Goal: Task Accomplishment & Management: Use online tool/utility

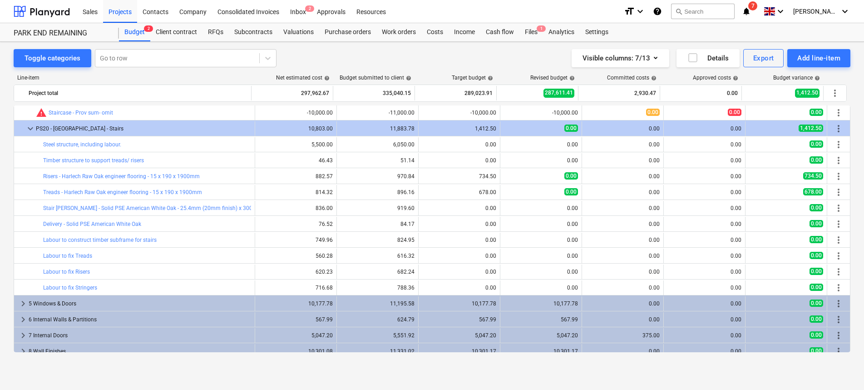
scroll to position [81, 0]
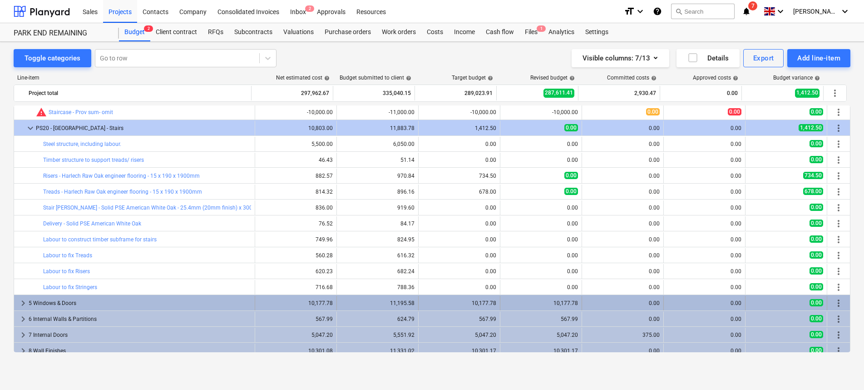
click at [25, 303] on span "keyboard_arrow_right" at bounding box center [23, 302] width 11 height 11
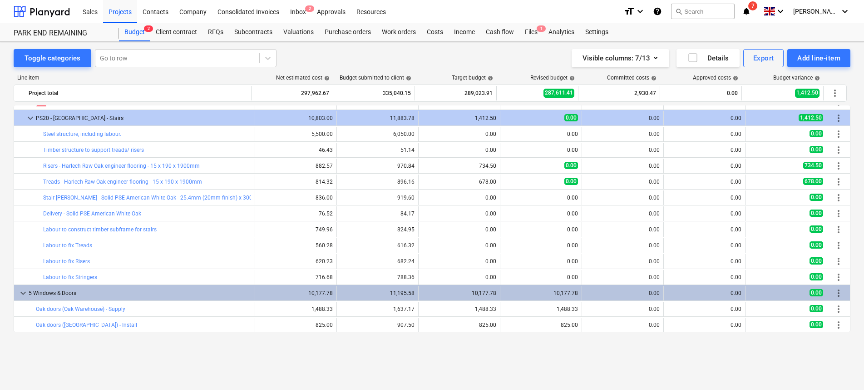
scroll to position [0, 0]
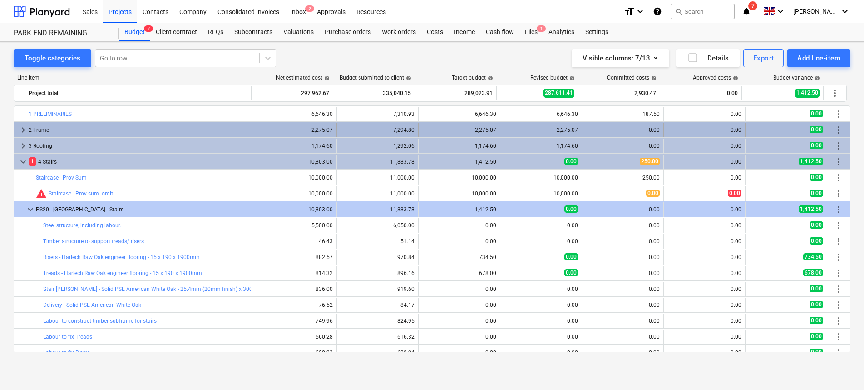
click at [21, 129] on span "keyboard_arrow_right" at bounding box center [23, 129] width 11 height 11
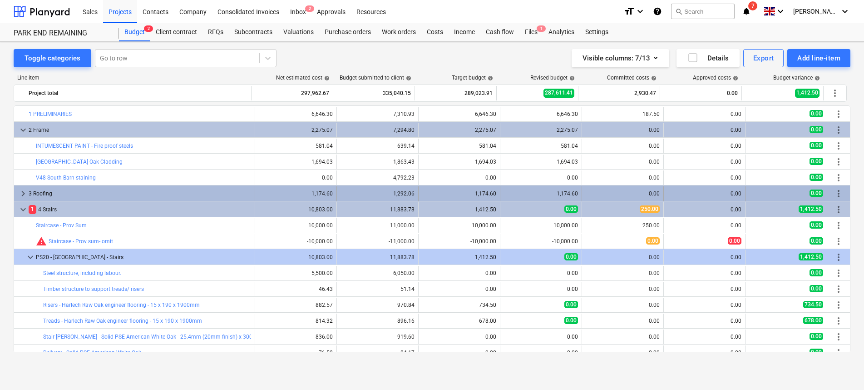
click at [21, 191] on span "keyboard_arrow_right" at bounding box center [23, 193] width 11 height 11
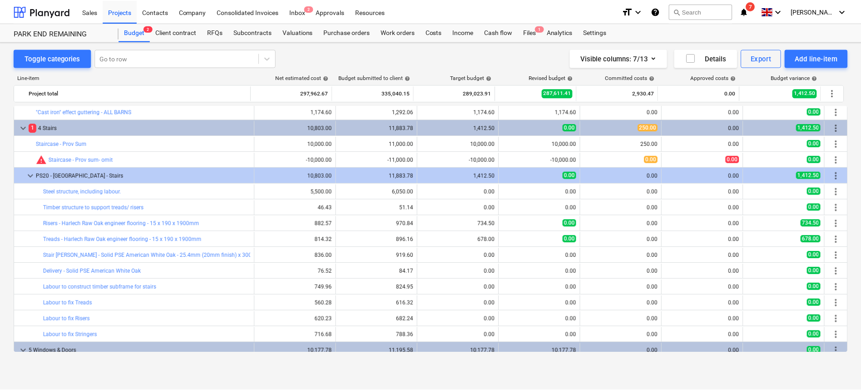
scroll to position [98, 0]
click at [190, 35] on div "Client contract" at bounding box center [176, 32] width 52 height 18
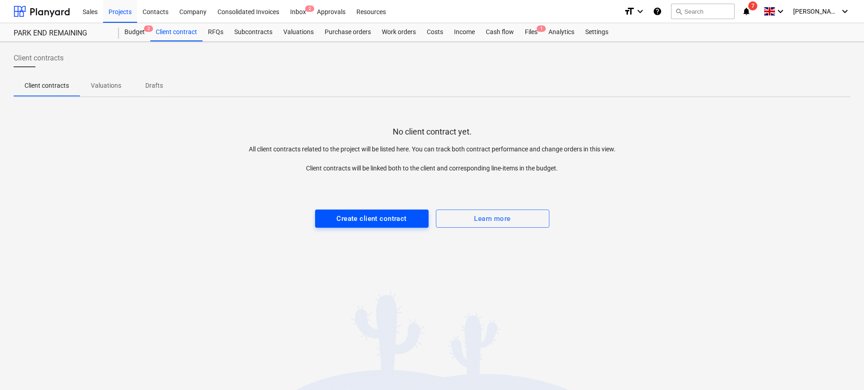
click at [388, 222] on div "Create client contract" at bounding box center [371, 219] width 70 height 12
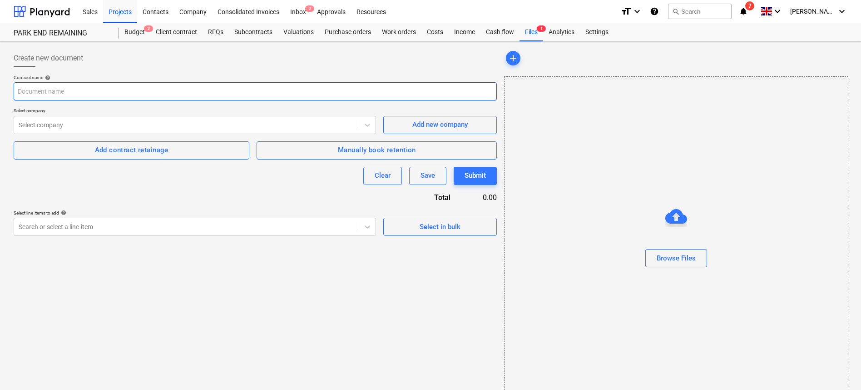
click at [225, 89] on input "text" at bounding box center [255, 91] width 483 height 18
type input "Test val"
click at [243, 132] on div "Select company" at bounding box center [195, 125] width 362 height 18
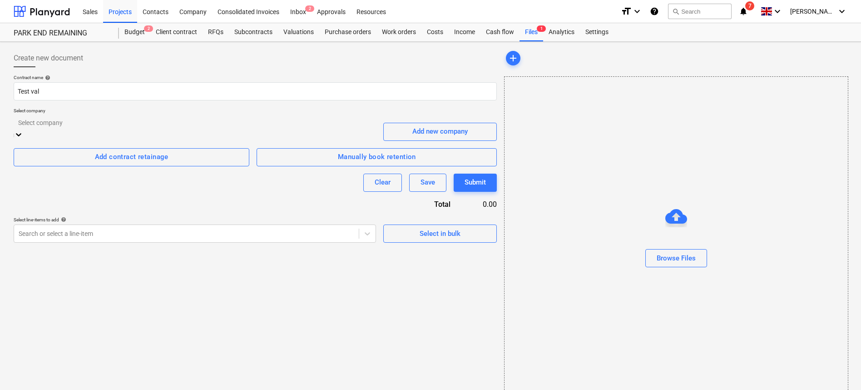
click at [424, 330] on div "Create new document Contract name help Test val Select company option 123 Car C…" at bounding box center [255, 225] width 490 height 361
click at [282, 128] on div at bounding box center [195, 123] width 352 height 10
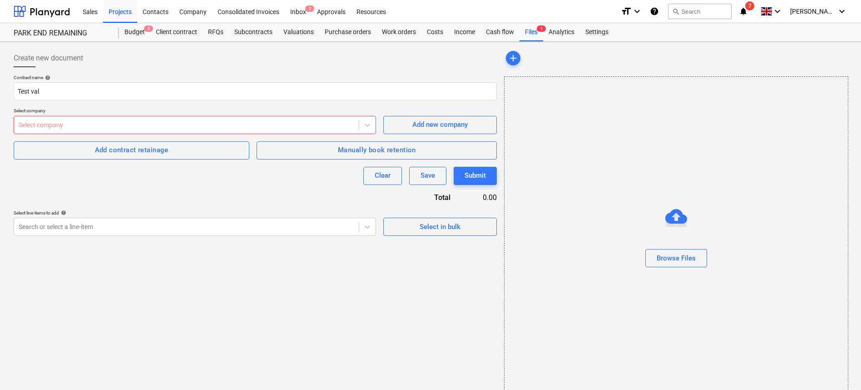
click at [431, 309] on div "Create new document Contract name help Test val Select company Select company A…" at bounding box center [255, 225] width 490 height 361
click at [169, 31] on div "Client contract" at bounding box center [176, 32] width 52 height 18
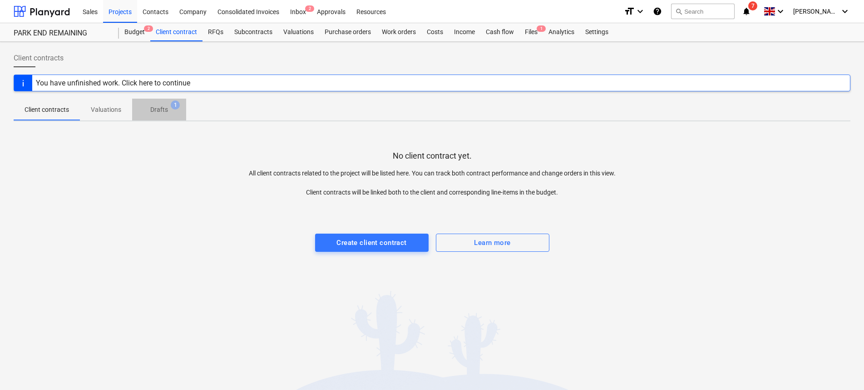
click at [153, 119] on button "Drafts 1" at bounding box center [159, 110] width 54 height 22
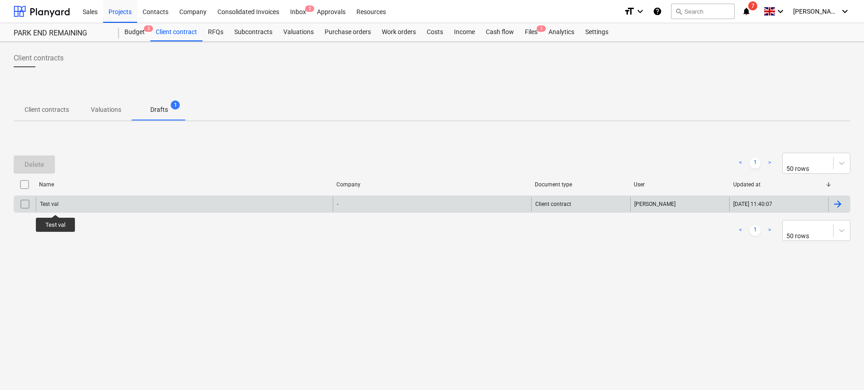
click at [55, 206] on div "Test val" at bounding box center [49, 204] width 19 height 6
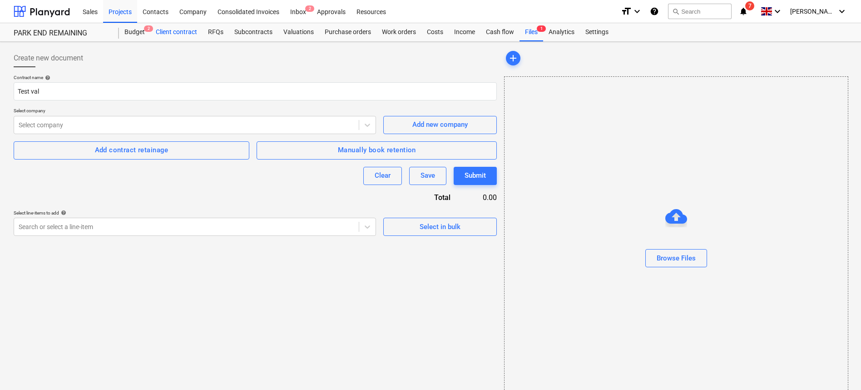
click at [185, 35] on div "Client contract" at bounding box center [176, 32] width 52 height 18
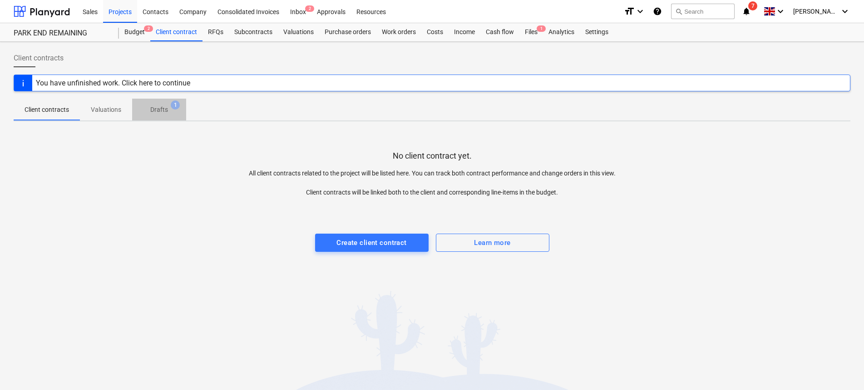
click at [156, 108] on p "Drafts" at bounding box center [159, 110] width 18 height 10
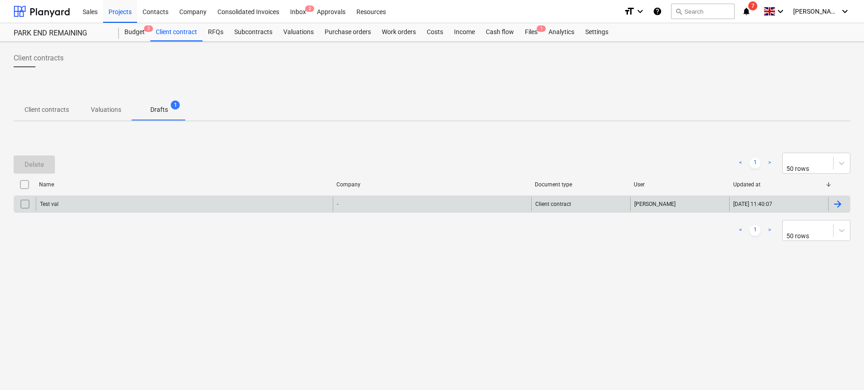
click at [63, 202] on div "Test val" at bounding box center [184, 204] width 297 height 15
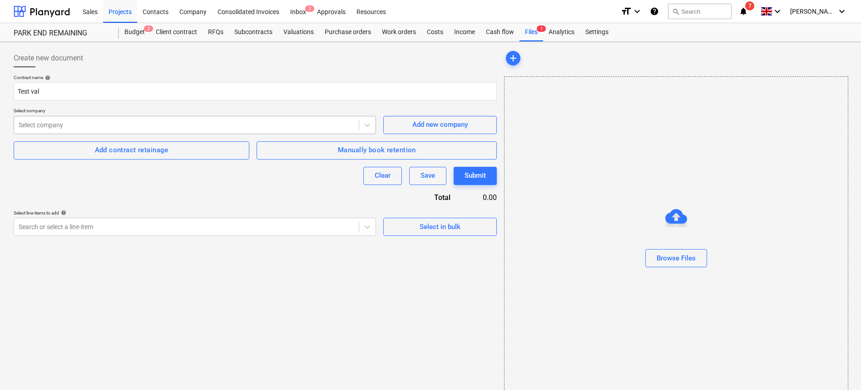
click at [142, 125] on div at bounding box center [187, 124] width 336 height 9
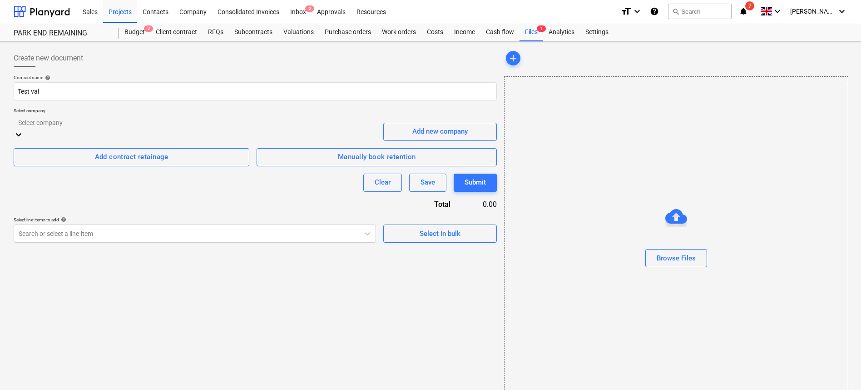
click at [476, 289] on div "Create new document Contract name help Test val Select company option A Wheeler…" at bounding box center [255, 225] width 490 height 361
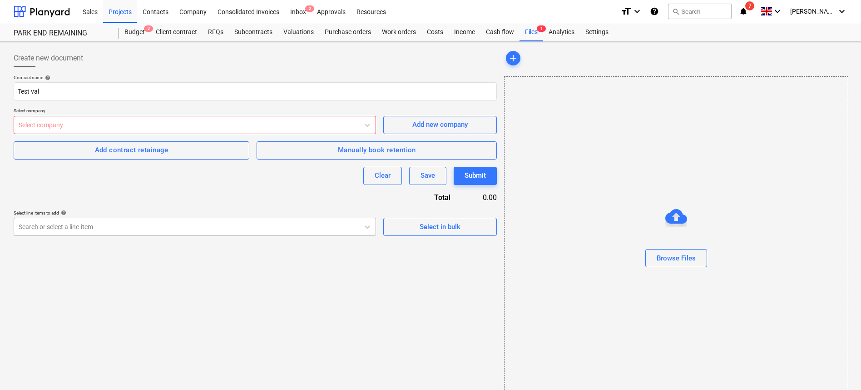
click at [277, 231] on div "Search or select a line-item" at bounding box center [186, 226] width 345 height 13
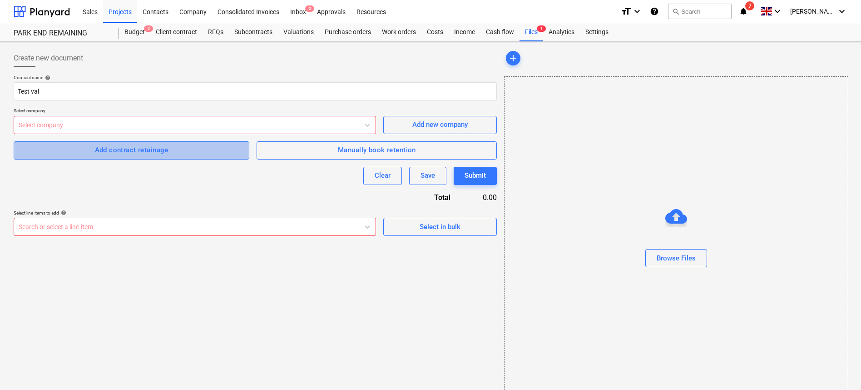
click at [127, 153] on div "Add contract retainage" at bounding box center [132, 150] width 74 height 12
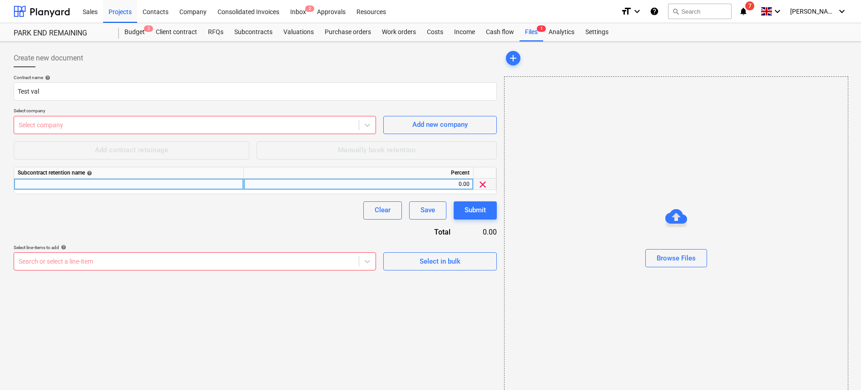
click at [126, 178] on div "Subcontract retention name help Percent 0.00 clear" at bounding box center [255, 180] width 483 height 27
click at [129, 181] on div at bounding box center [129, 183] width 230 height 11
type input "5"
type input "e"
type input "Retention"
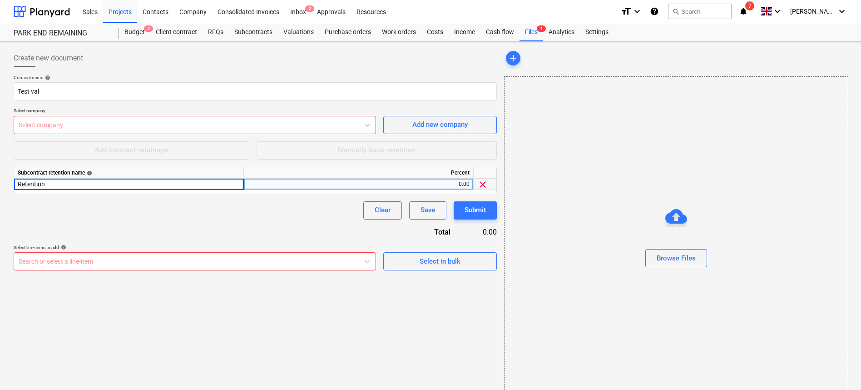
click at [373, 189] on div "0.00" at bounding box center [358, 183] width 222 height 11
type input "5"
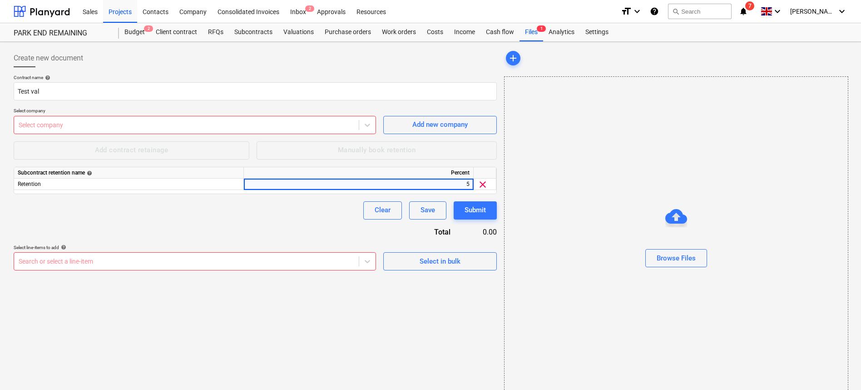
click at [452, 358] on div "Create new document Contract name help Test val Select company Select company A…" at bounding box center [255, 225] width 490 height 361
click at [431, 258] on div "Select in bulk" at bounding box center [440, 261] width 41 height 12
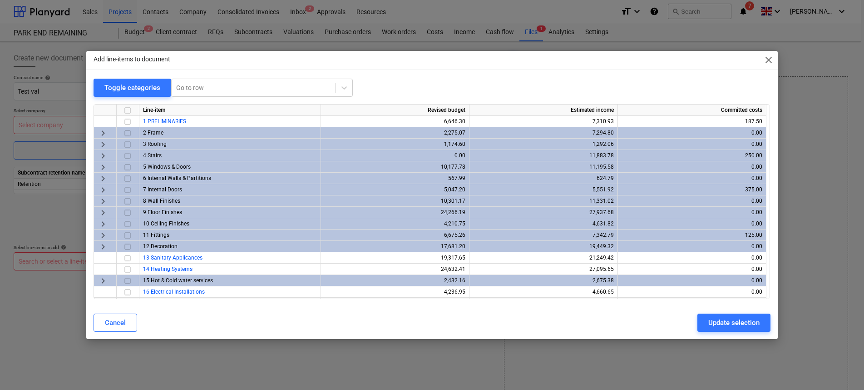
click at [130, 110] on input "checkbox" at bounding box center [127, 110] width 11 height 11
checkbox input "true"
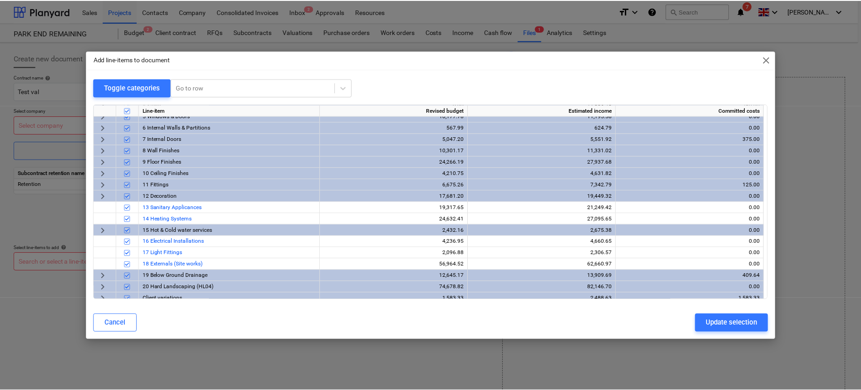
scroll to position [56, 0]
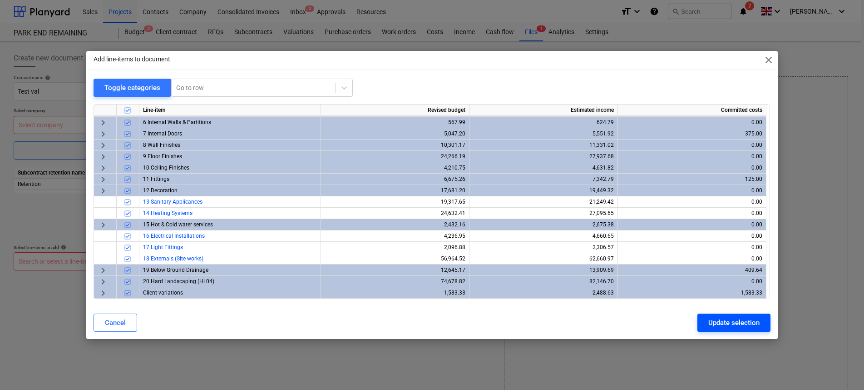
click at [731, 325] on div "Update selection" at bounding box center [733, 322] width 51 height 12
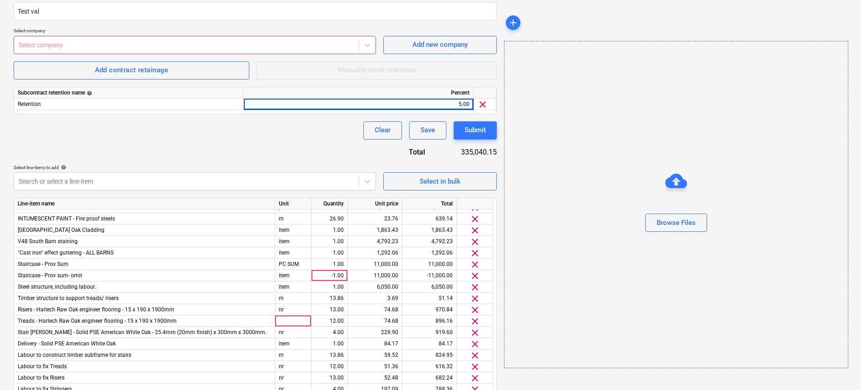
scroll to position [0, 0]
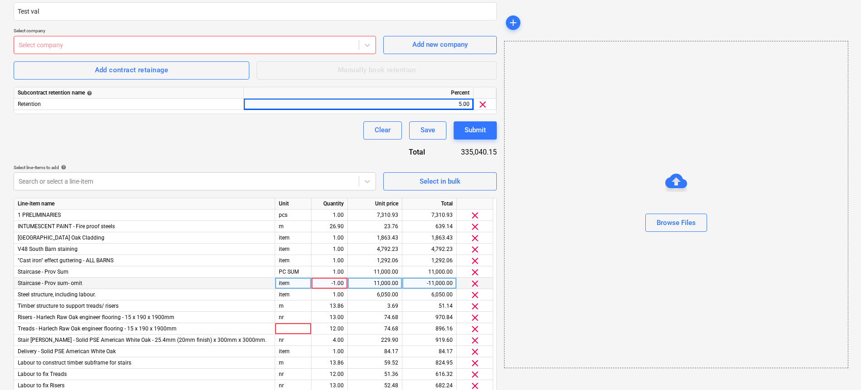
click at [476, 283] on span "clear" at bounding box center [475, 283] width 11 height 11
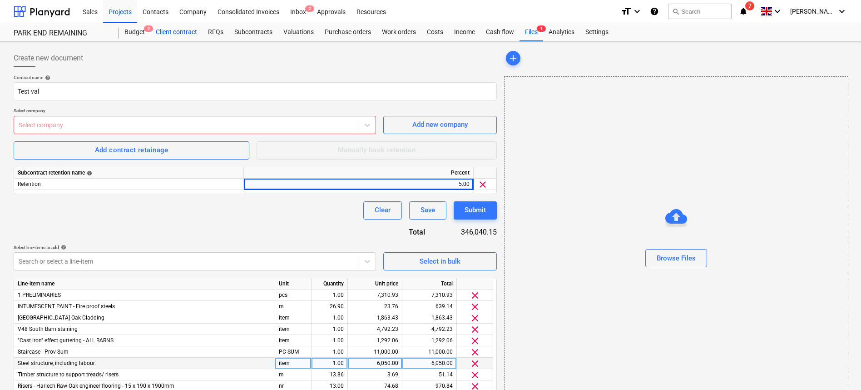
click at [185, 31] on div "Client contract" at bounding box center [176, 32] width 52 height 18
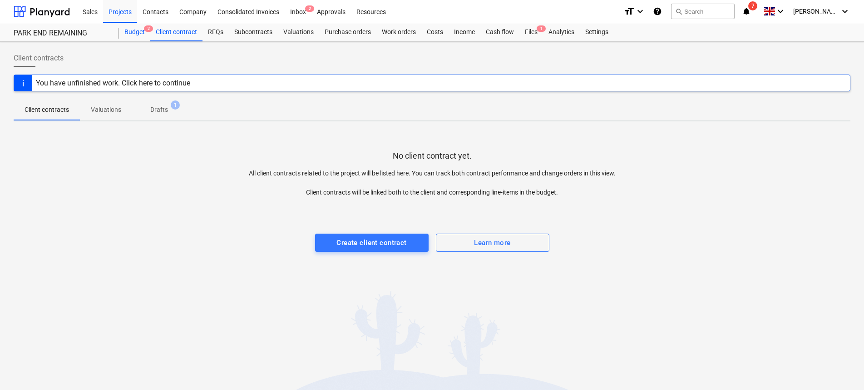
click at [120, 34] on div "Budget 2" at bounding box center [134, 32] width 31 height 18
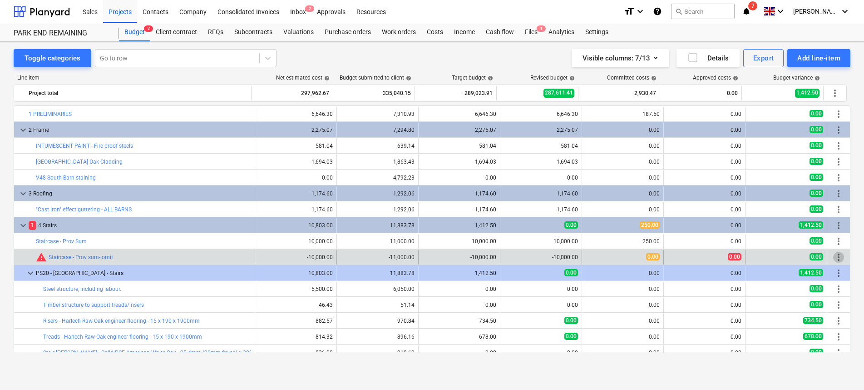
click at [835, 258] on span "more_vert" at bounding box center [838, 257] width 11 height 11
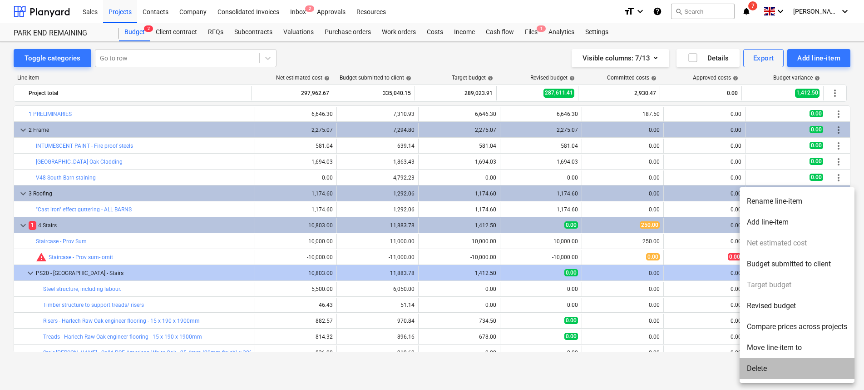
click at [801, 369] on li "Delete" at bounding box center [797, 368] width 115 height 21
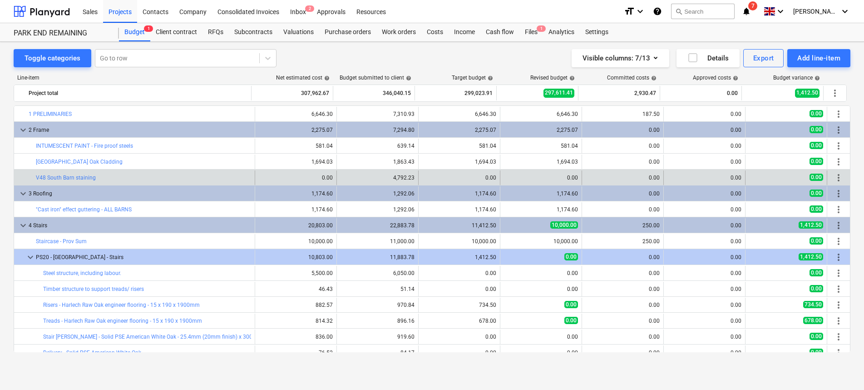
click at [840, 175] on span "more_vert" at bounding box center [838, 177] width 11 height 11
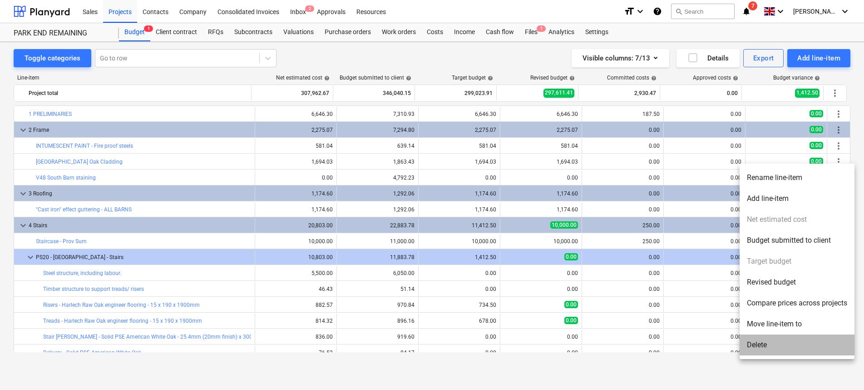
click at [768, 347] on li "Delete" at bounding box center [797, 344] width 115 height 21
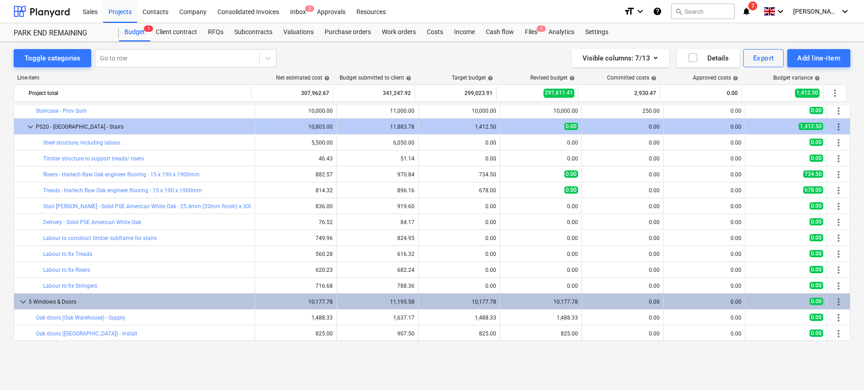
scroll to position [65, 0]
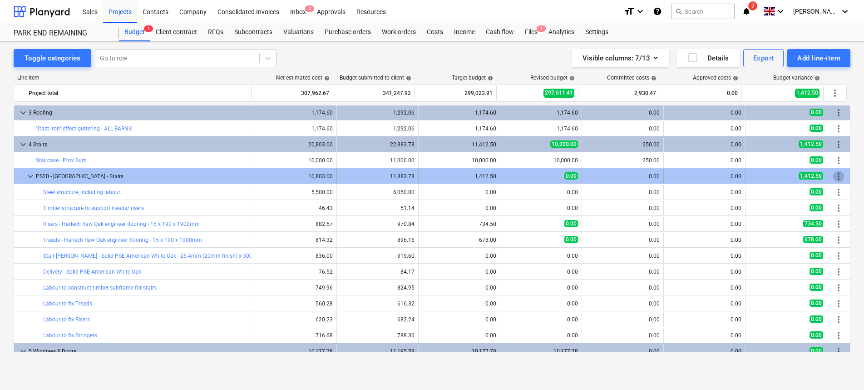
click at [838, 177] on span "more_vert" at bounding box center [838, 176] width 11 height 11
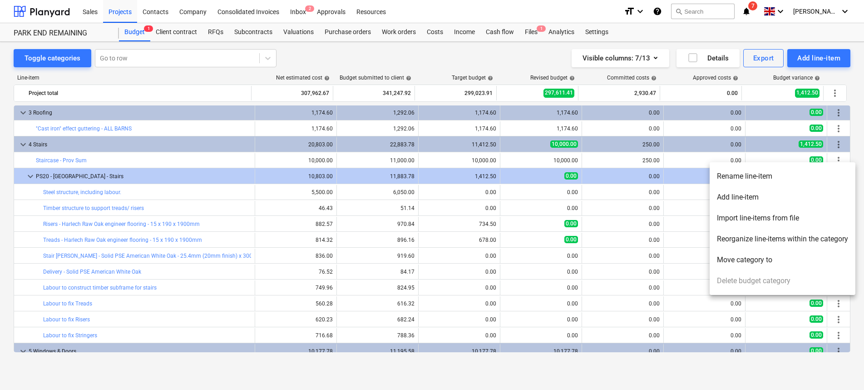
click at [24, 179] on div at bounding box center [432, 195] width 864 height 390
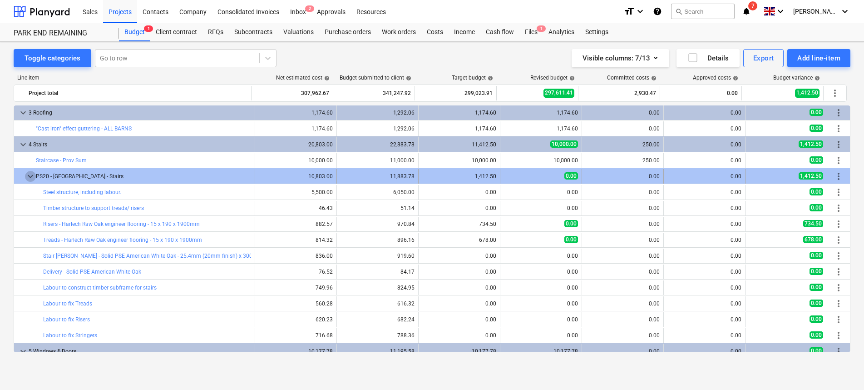
click at [31, 176] on span "keyboard_arrow_down" at bounding box center [30, 176] width 11 height 11
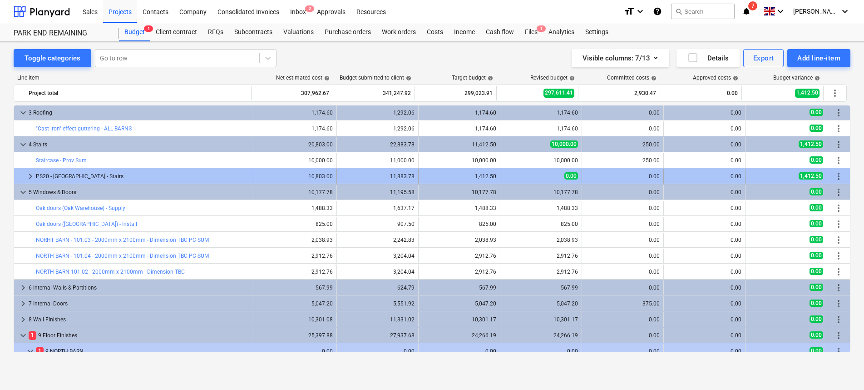
click at [31, 176] on span "keyboard_arrow_right" at bounding box center [30, 176] width 11 height 11
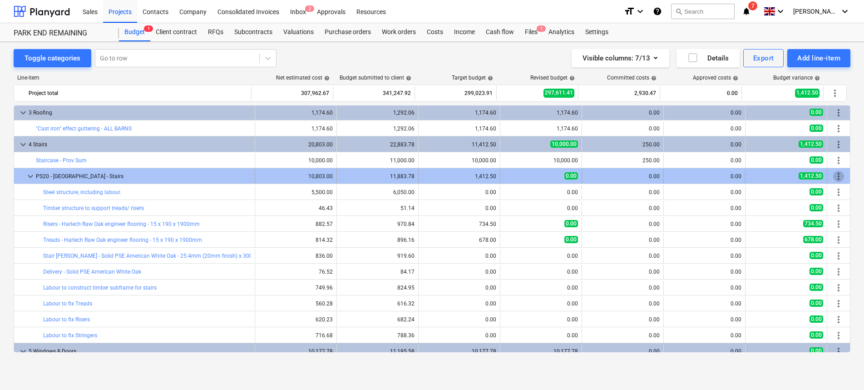
click at [837, 174] on span "more_vert" at bounding box center [838, 176] width 11 height 11
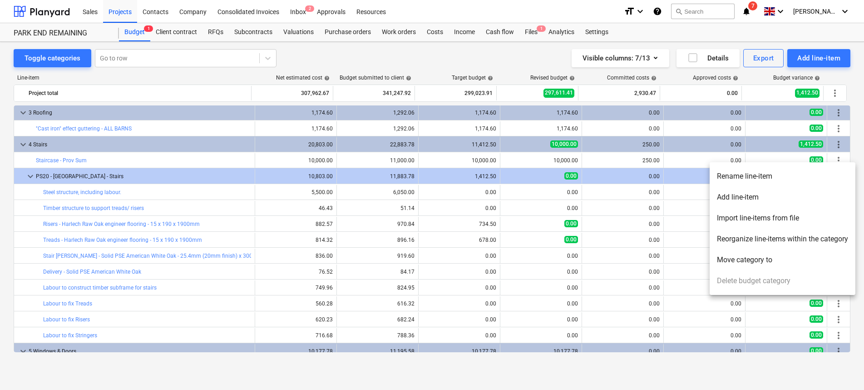
click at [518, 221] on div at bounding box center [432, 195] width 864 height 390
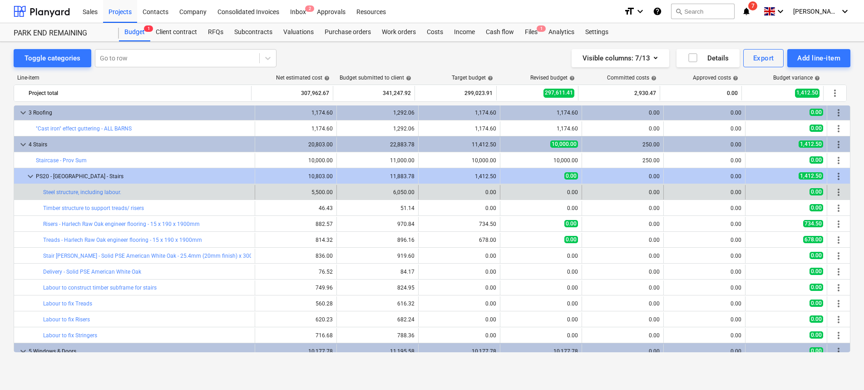
click at [836, 187] on span "more_vert" at bounding box center [838, 192] width 11 height 11
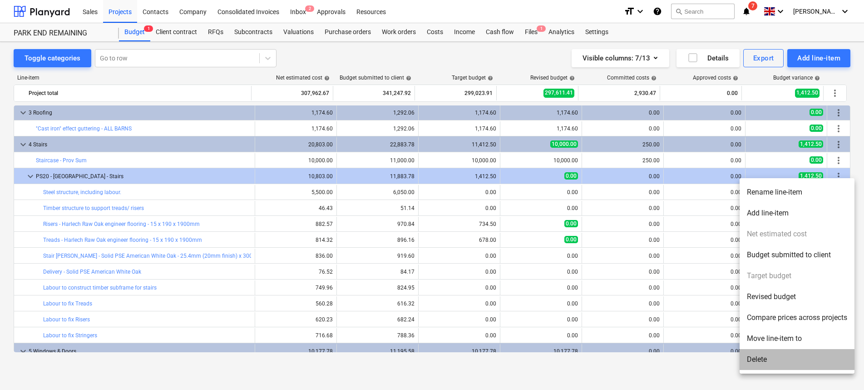
click at [799, 358] on li "Delete" at bounding box center [797, 359] width 115 height 21
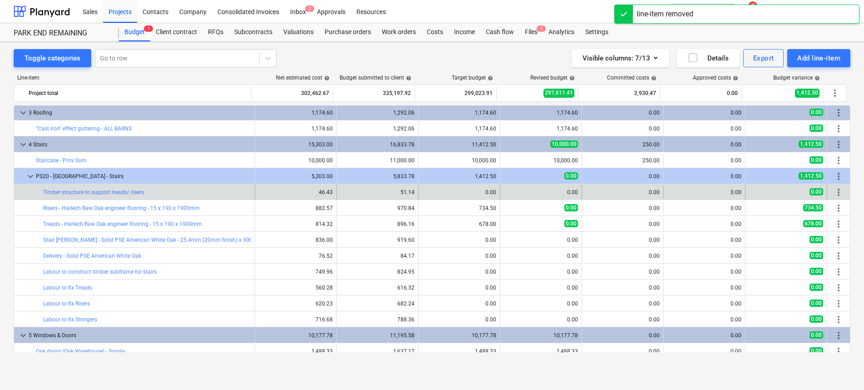
click at [833, 190] on span "more_vert" at bounding box center [838, 192] width 11 height 11
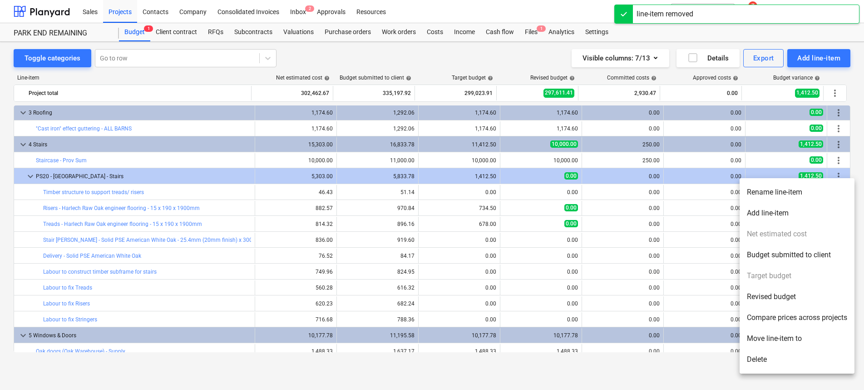
click at [800, 363] on li "Delete" at bounding box center [797, 359] width 115 height 21
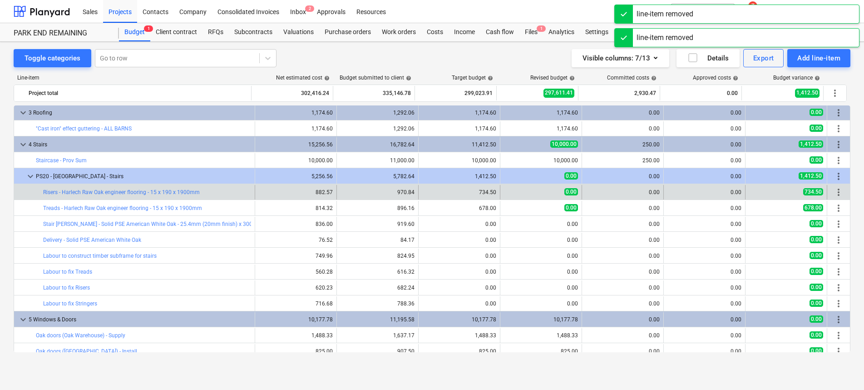
click at [839, 190] on span "more_vert" at bounding box center [838, 192] width 11 height 11
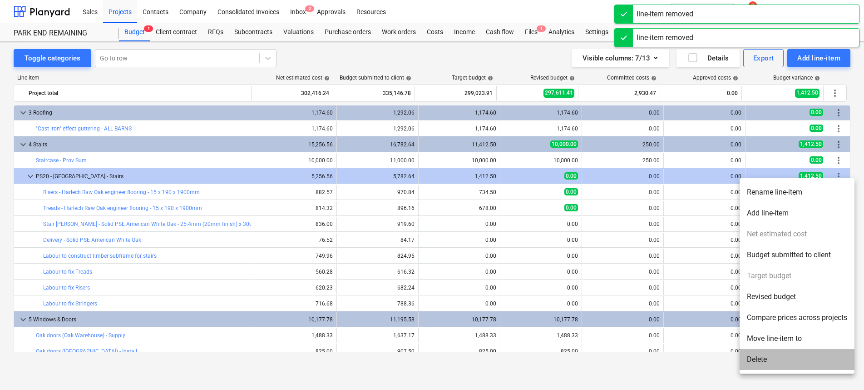
click at [804, 359] on li "Delete" at bounding box center [797, 359] width 115 height 21
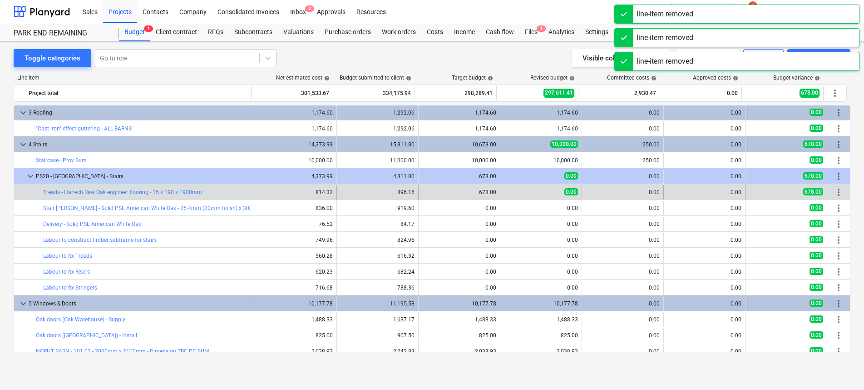
drag, startPoint x: 827, startPoint y: 228, endPoint x: 838, endPoint y: 188, distance: 42.2
click at [838, 188] on span "more_vert" at bounding box center [838, 192] width 11 height 11
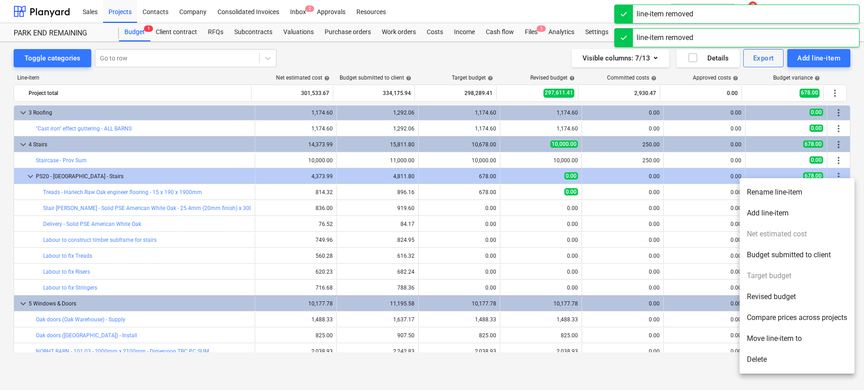
click at [779, 361] on li "Delete" at bounding box center [797, 359] width 115 height 21
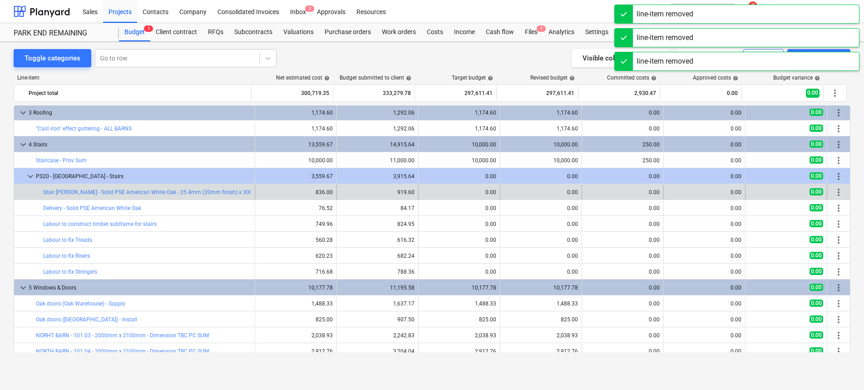
click at [834, 191] on span "more_vert" at bounding box center [838, 192] width 11 height 11
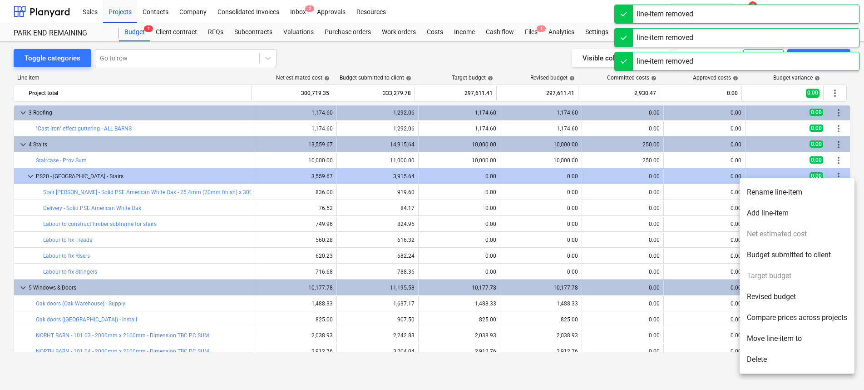
click at [812, 364] on li "Delete" at bounding box center [797, 359] width 115 height 21
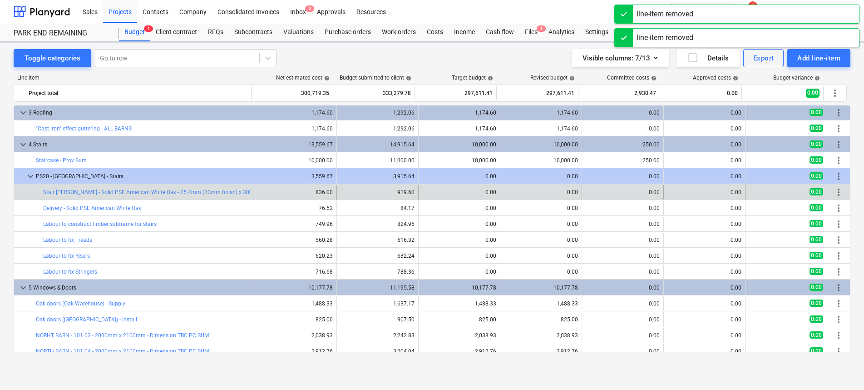
click at [835, 189] on span "more_vert" at bounding box center [838, 192] width 11 height 11
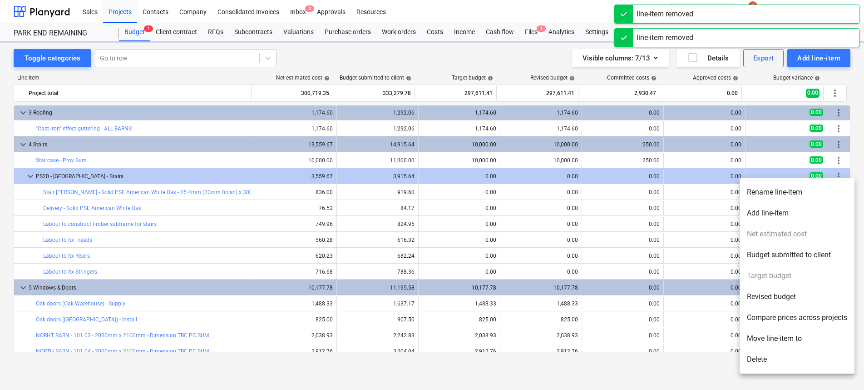
click at [807, 368] on li "Delete" at bounding box center [797, 359] width 115 height 21
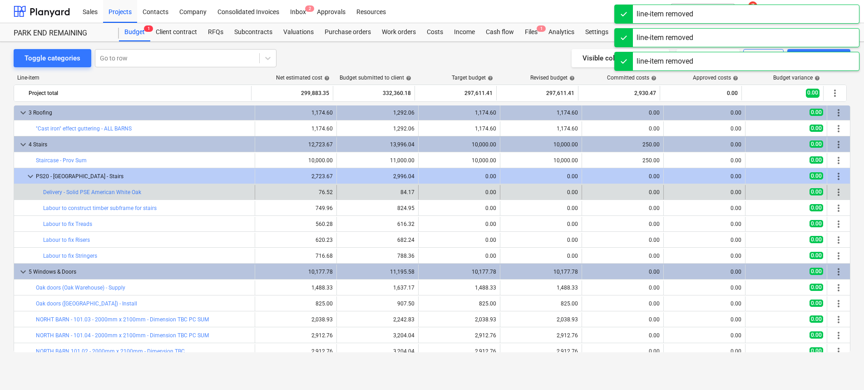
click at [835, 195] on span "more_vert" at bounding box center [838, 192] width 11 height 11
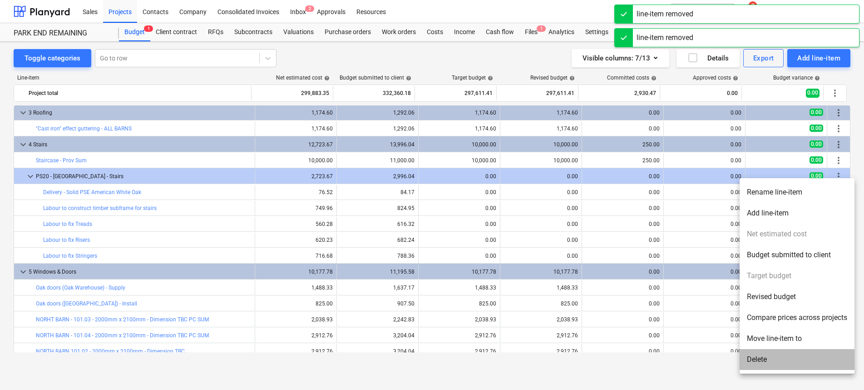
click at [786, 360] on li "Delete" at bounding box center [797, 359] width 115 height 21
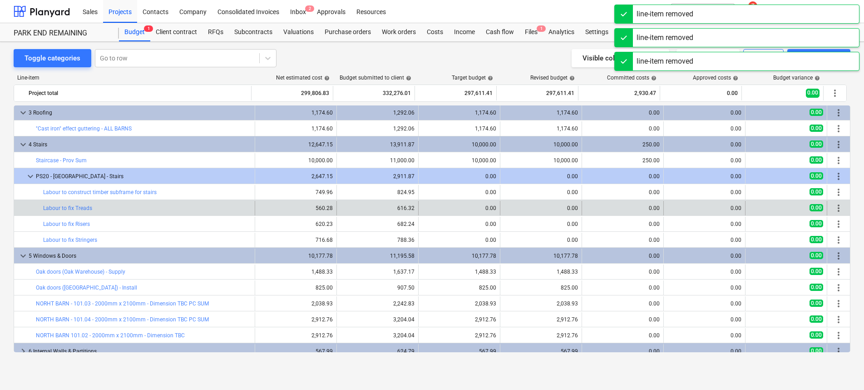
click at [837, 209] on span "more_vert" at bounding box center [838, 208] width 11 height 11
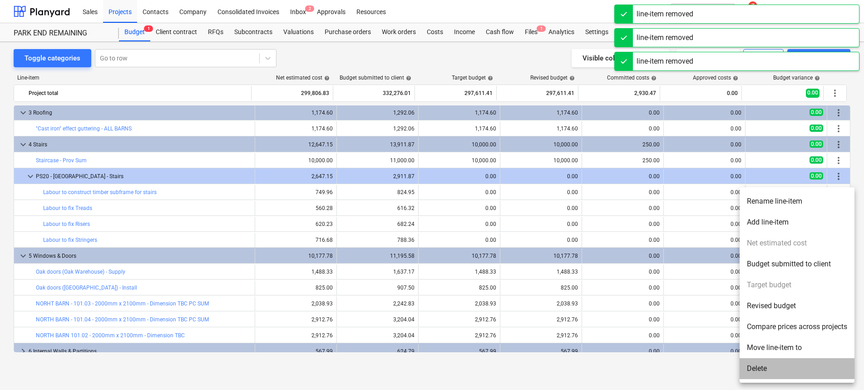
click at [773, 370] on li "Delete" at bounding box center [797, 368] width 115 height 21
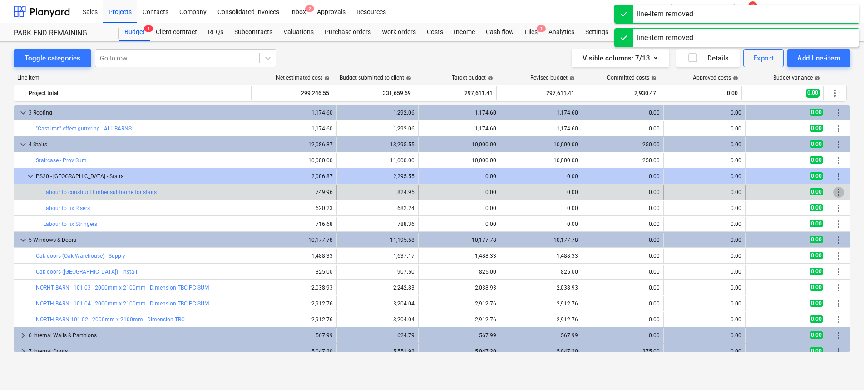
click at [835, 190] on span "more_vert" at bounding box center [838, 192] width 11 height 11
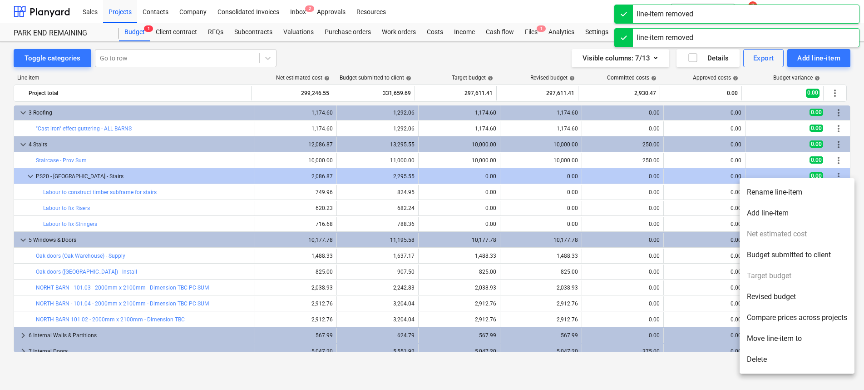
click at [762, 361] on li "Delete" at bounding box center [797, 359] width 115 height 21
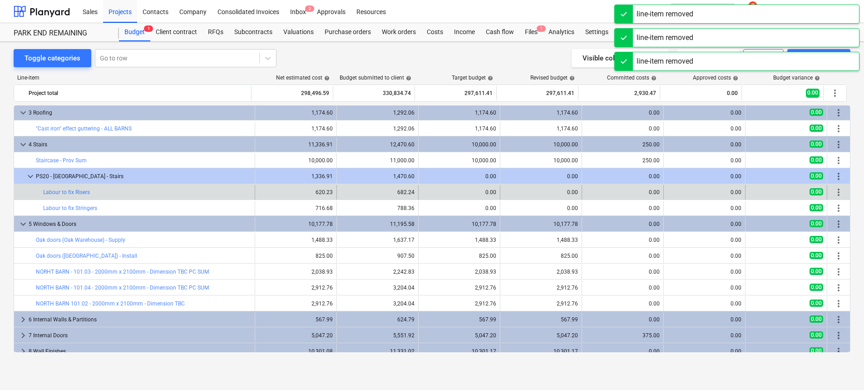
click at [839, 188] on span "more_vert" at bounding box center [838, 192] width 11 height 11
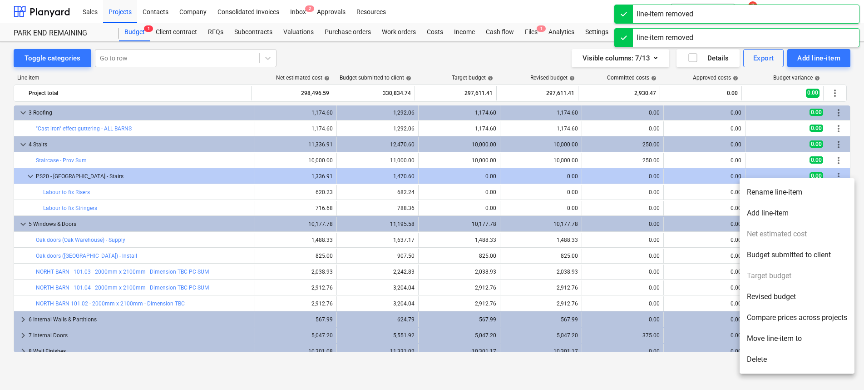
click at [771, 365] on li "Delete" at bounding box center [797, 359] width 115 height 21
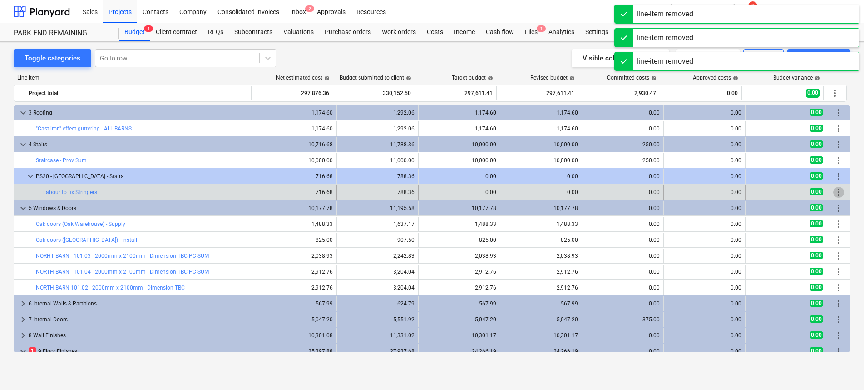
click at [833, 187] on span "more_vert" at bounding box center [838, 192] width 11 height 11
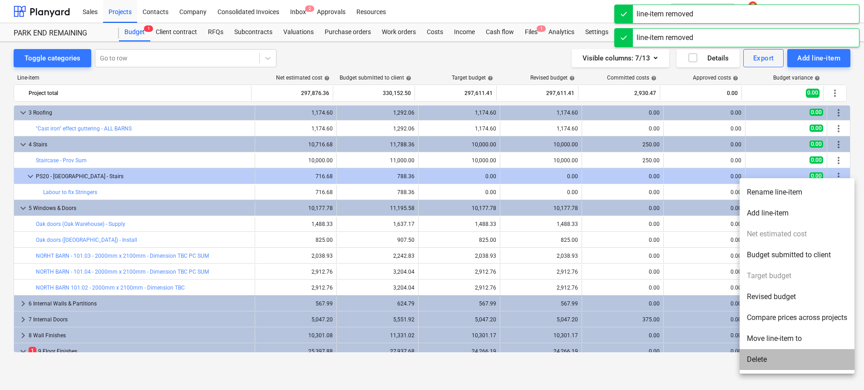
click at [767, 353] on li "Delete" at bounding box center [797, 359] width 115 height 21
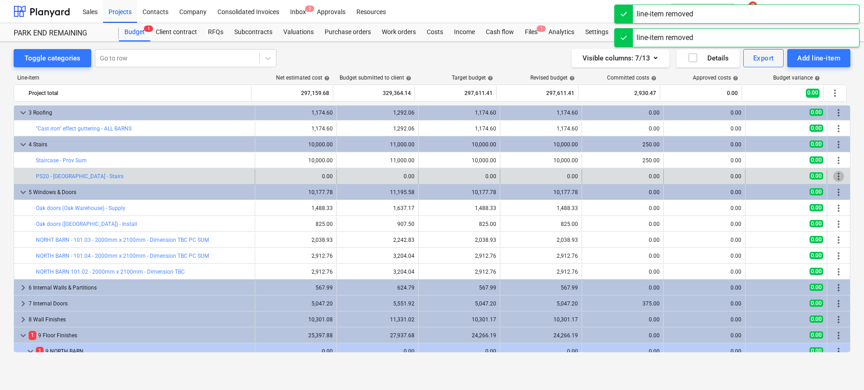
click at [837, 175] on span "more_vert" at bounding box center [838, 176] width 11 height 11
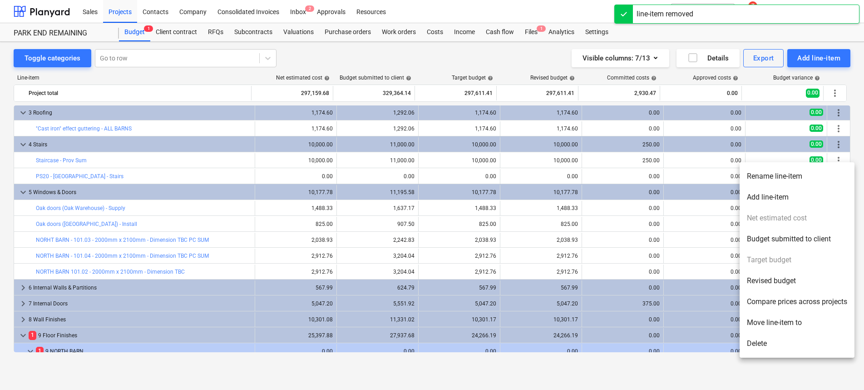
click at [802, 343] on li "Delete" at bounding box center [797, 343] width 115 height 21
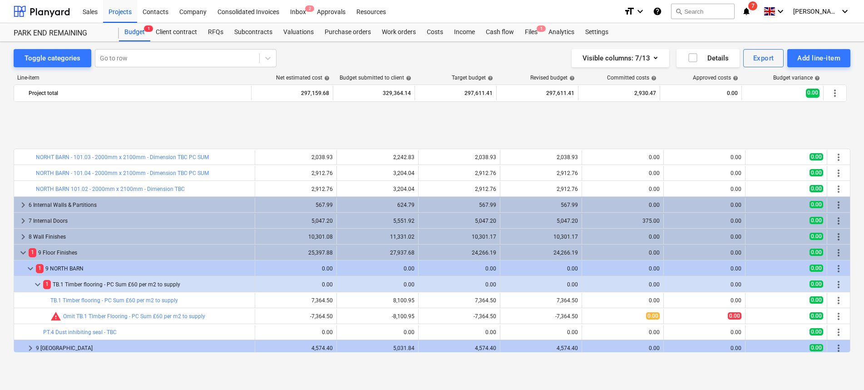
scroll to position [200, 0]
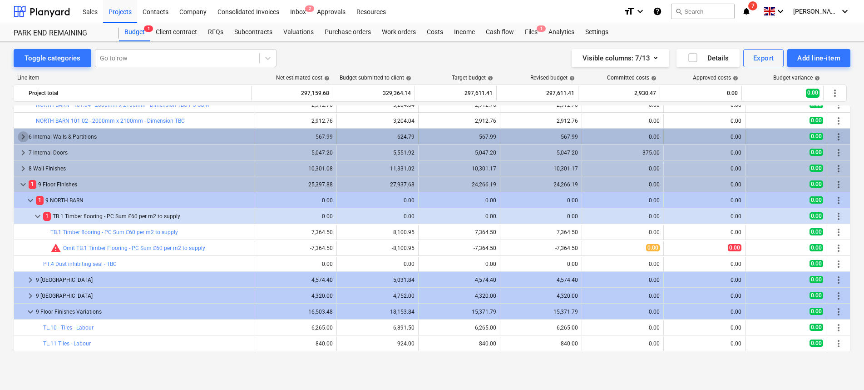
click at [22, 136] on span "keyboard_arrow_right" at bounding box center [23, 136] width 11 height 11
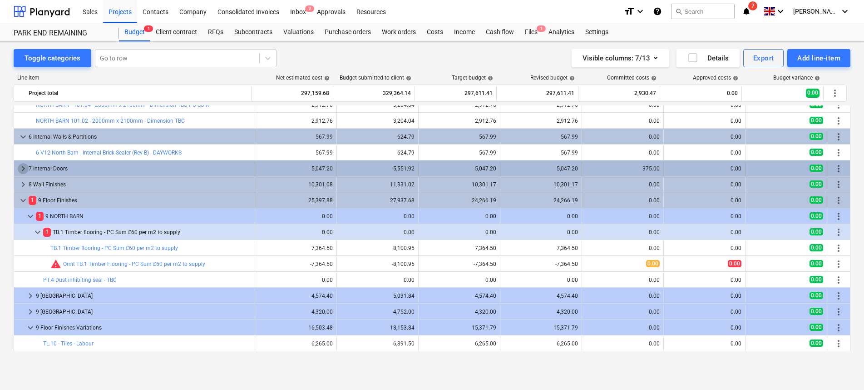
click at [20, 166] on span "keyboard_arrow_right" at bounding box center [23, 168] width 11 height 11
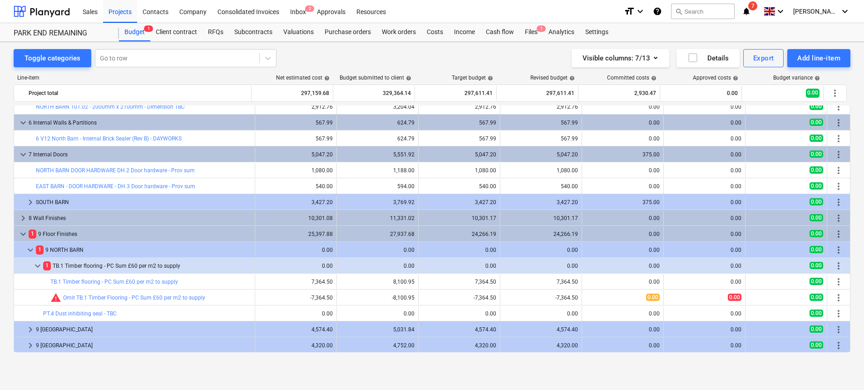
scroll to position [216, 0]
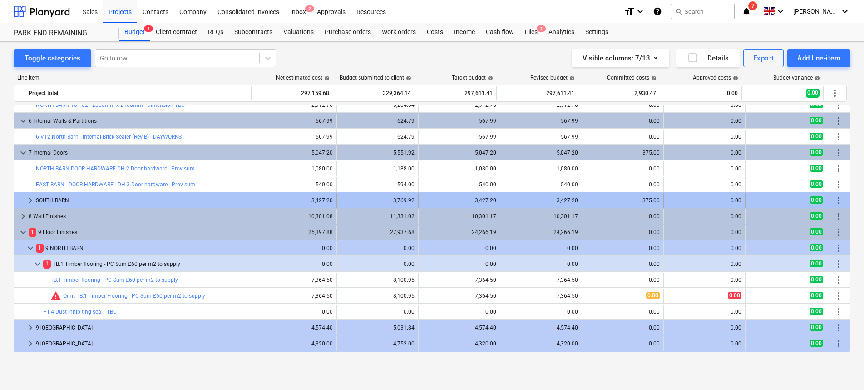
click at [31, 196] on span "keyboard_arrow_right" at bounding box center [30, 200] width 11 height 11
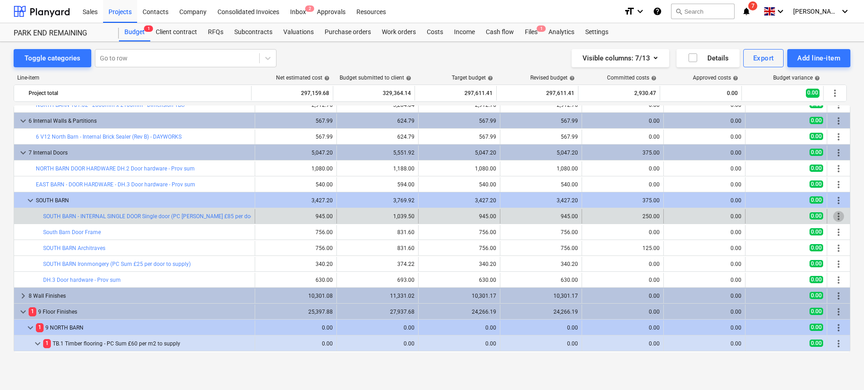
click at [834, 214] on span "more_vert" at bounding box center [838, 216] width 11 height 11
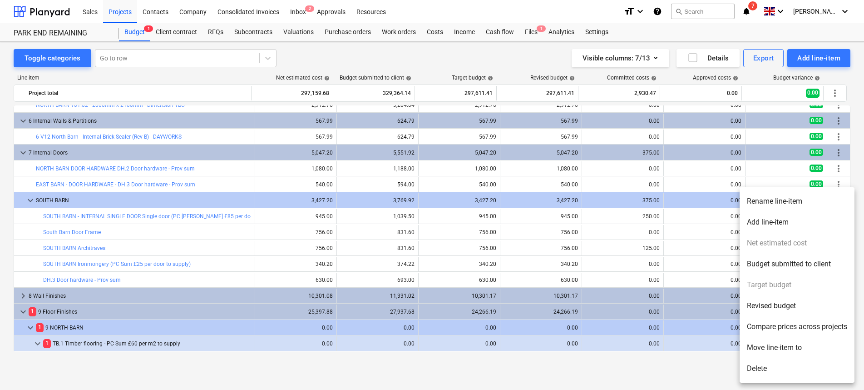
click at [366, 199] on div at bounding box center [432, 195] width 864 height 390
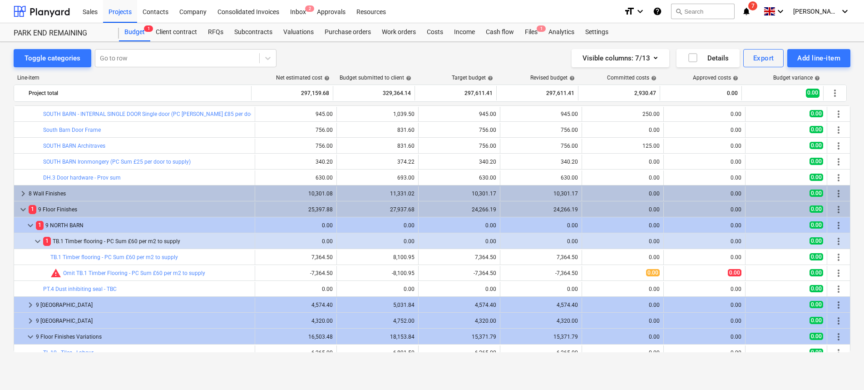
scroll to position [319, 0]
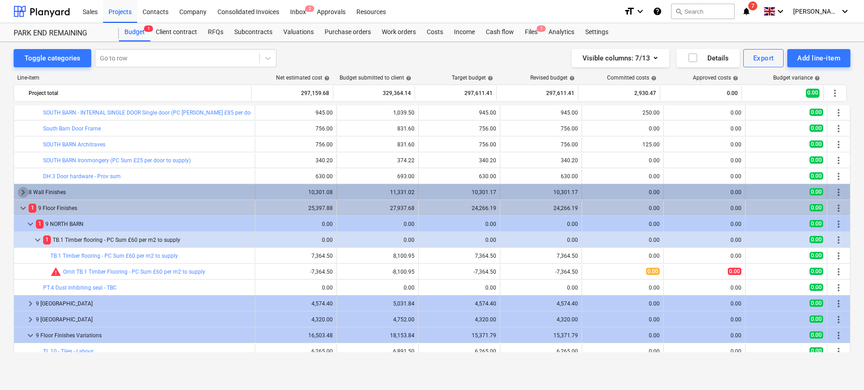
click at [25, 192] on span "keyboard_arrow_right" at bounding box center [23, 192] width 11 height 11
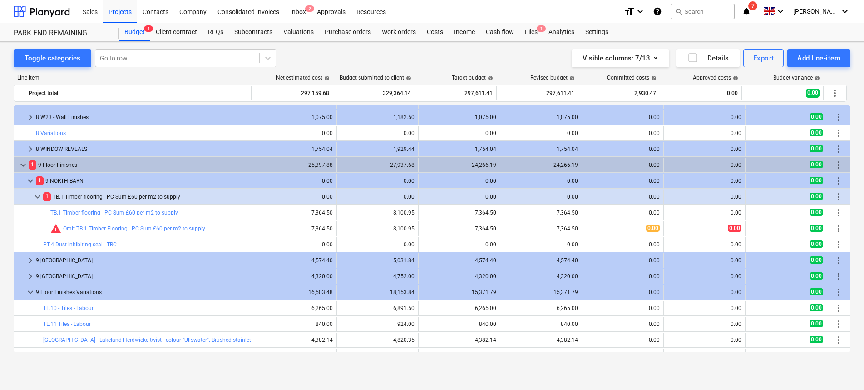
scroll to position [504, 0]
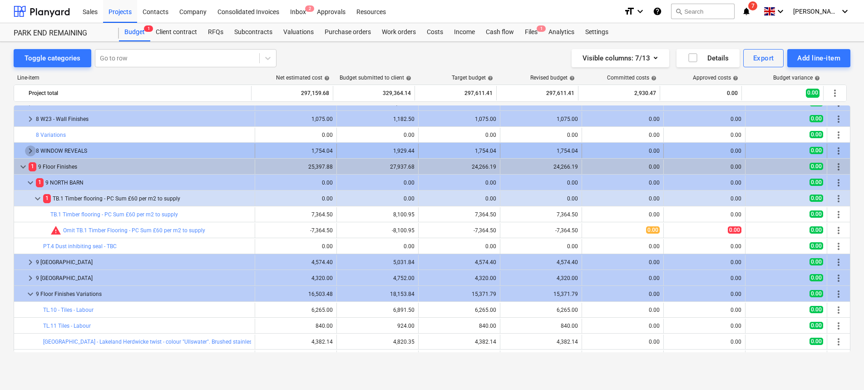
click at [29, 154] on span "keyboard_arrow_right" at bounding box center [30, 150] width 11 height 11
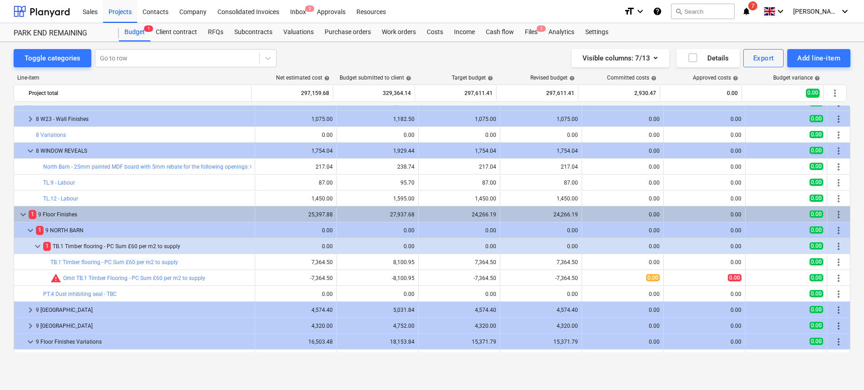
click at [29, 154] on span "keyboard_arrow_down" at bounding box center [30, 150] width 11 height 11
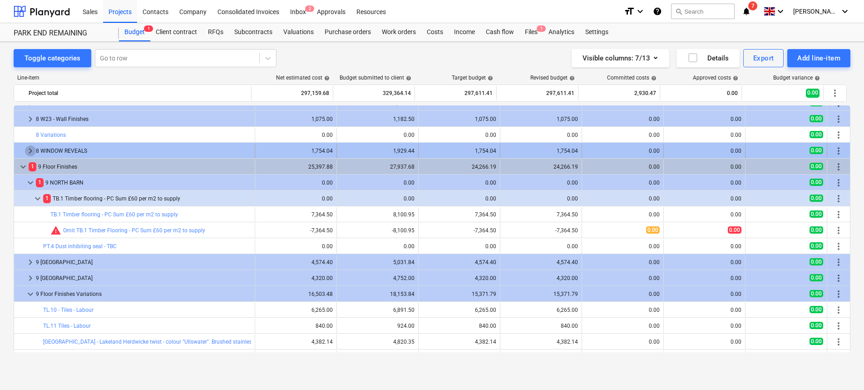
click at [33, 148] on span "keyboard_arrow_right" at bounding box center [30, 150] width 11 height 11
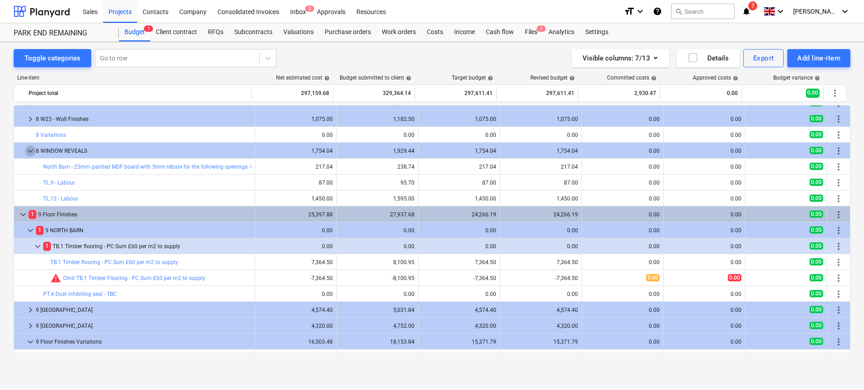
click at [33, 148] on span "keyboard_arrow_down" at bounding box center [30, 150] width 11 height 11
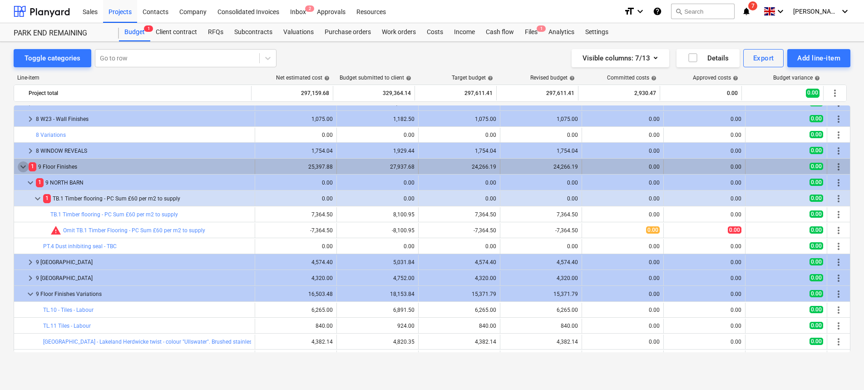
click at [24, 163] on span "keyboard_arrow_down" at bounding box center [23, 166] width 11 height 11
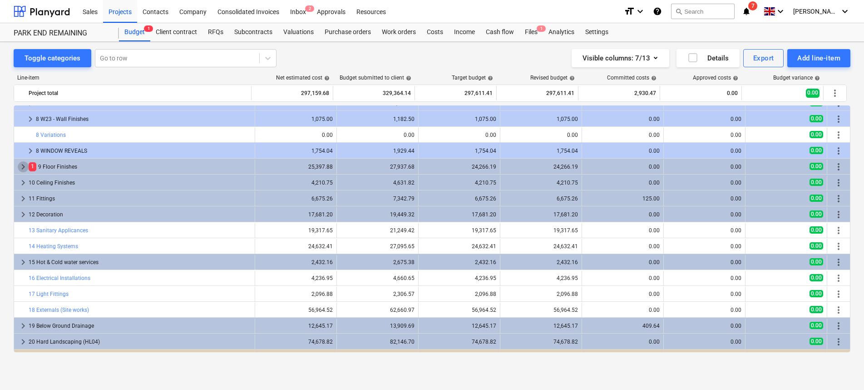
click at [24, 163] on span "keyboard_arrow_right" at bounding box center [23, 166] width 11 height 11
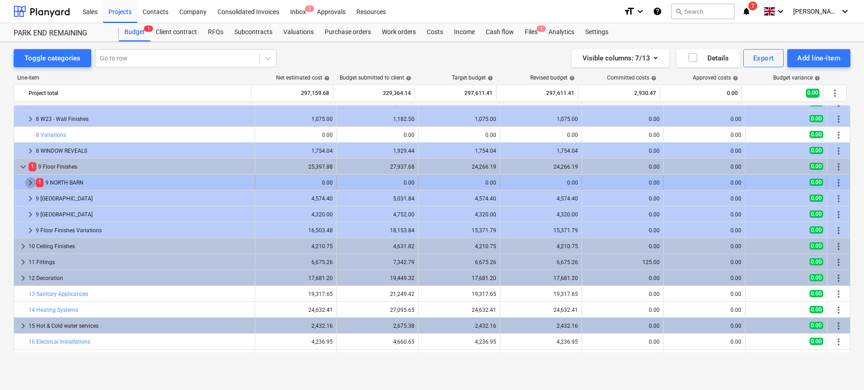
click at [30, 182] on span "keyboard_arrow_right" at bounding box center [30, 182] width 11 height 11
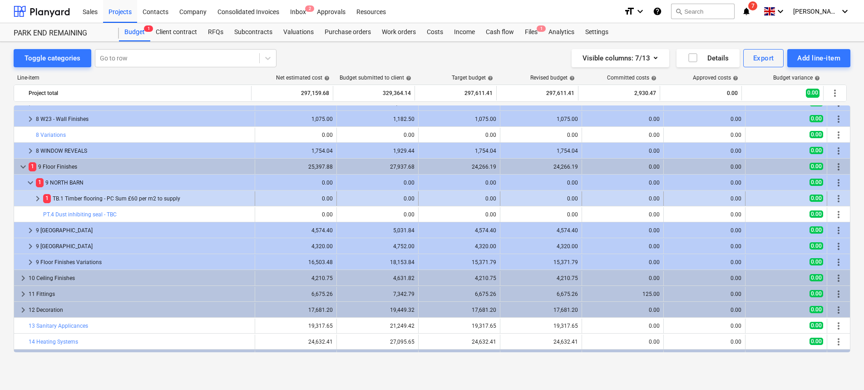
click at [33, 197] on span "keyboard_arrow_right" at bounding box center [37, 198] width 11 height 11
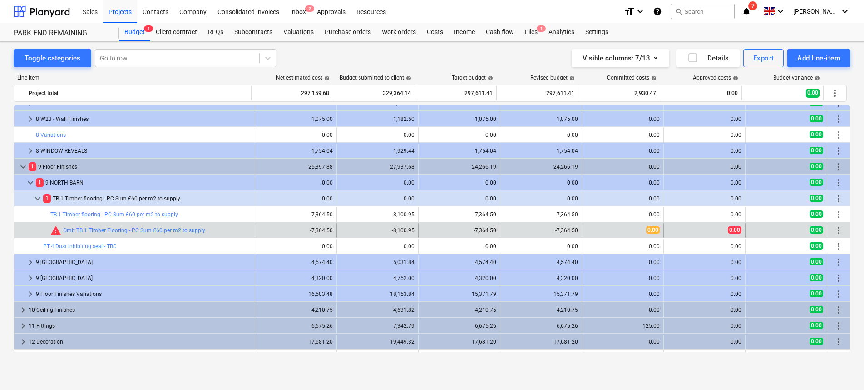
click at [840, 232] on span "more_vert" at bounding box center [838, 230] width 11 height 11
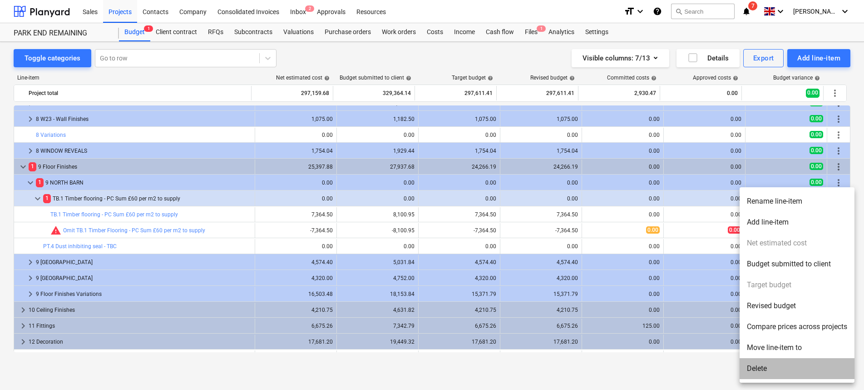
click at [801, 370] on li "Delete" at bounding box center [797, 368] width 115 height 21
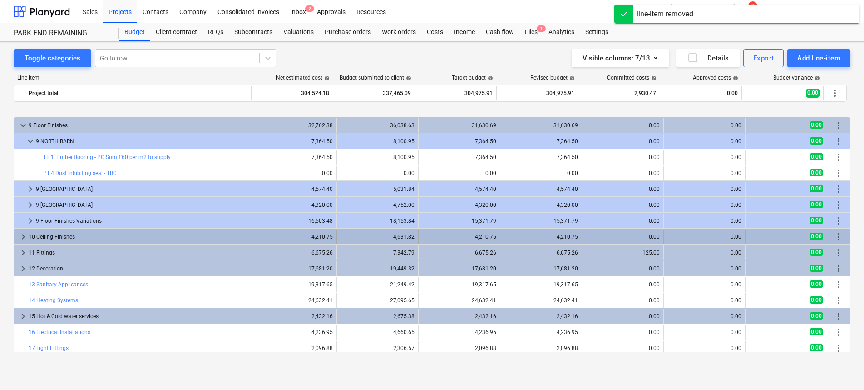
scroll to position [579, 0]
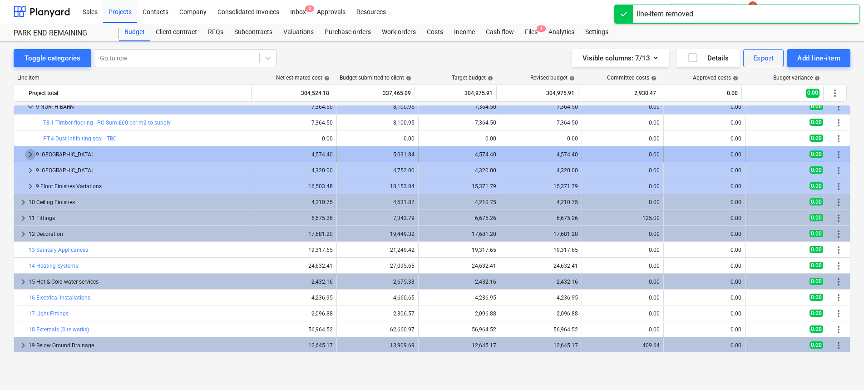
click at [35, 154] on span "keyboard_arrow_right" at bounding box center [30, 154] width 11 height 11
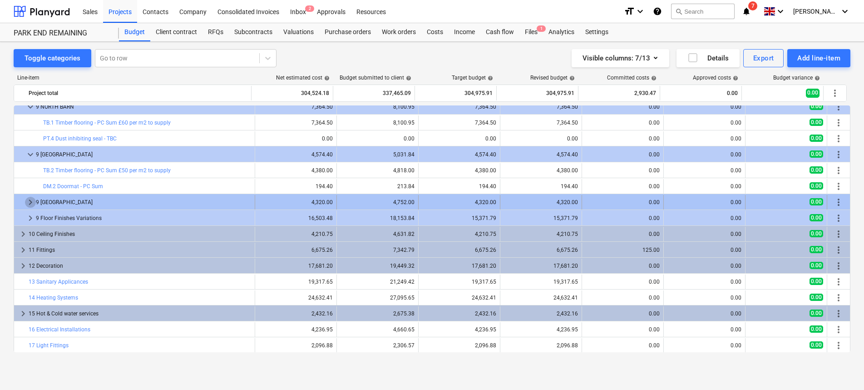
click at [29, 205] on span "keyboard_arrow_right" at bounding box center [30, 202] width 11 height 11
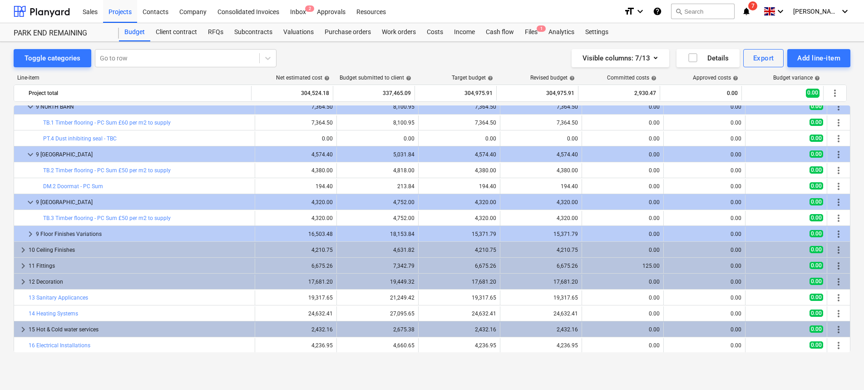
scroll to position [581, 0]
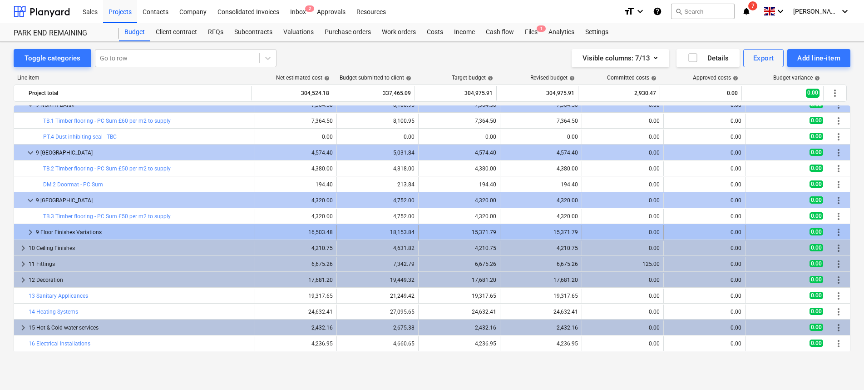
click at [30, 233] on span "keyboard_arrow_right" at bounding box center [30, 232] width 11 height 11
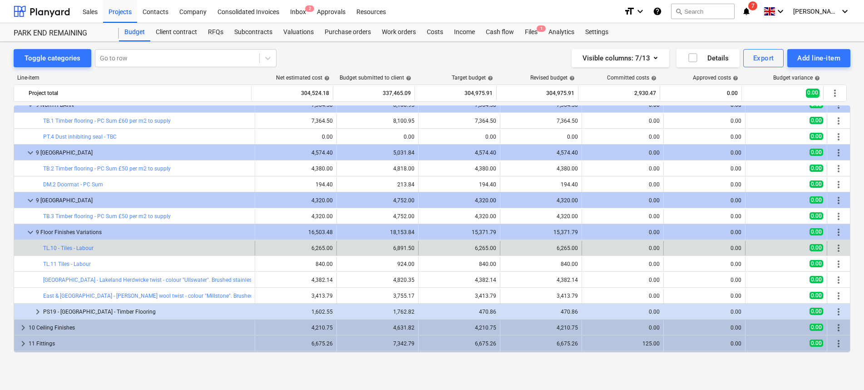
click at [836, 246] on span "more_vert" at bounding box center [838, 247] width 11 height 11
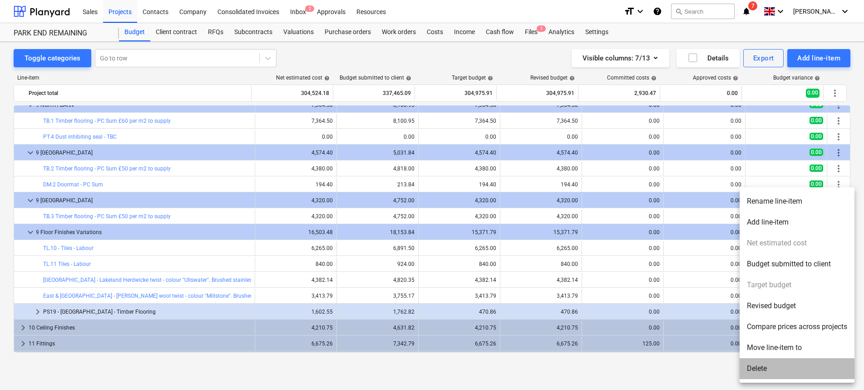
click at [765, 368] on li "Delete" at bounding box center [797, 368] width 115 height 21
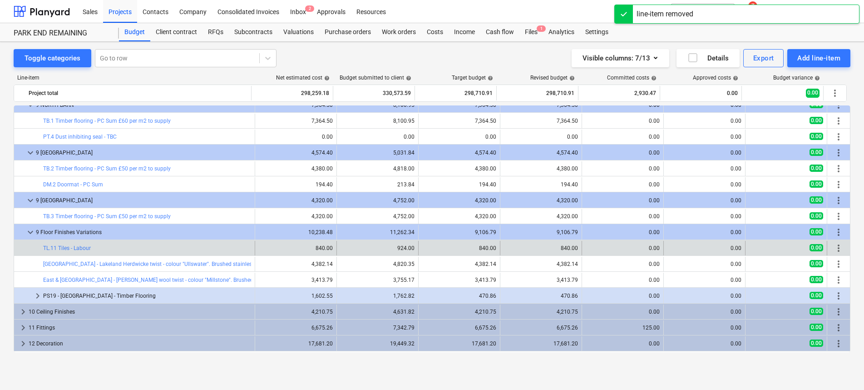
click at [833, 246] on span "more_vert" at bounding box center [838, 247] width 11 height 11
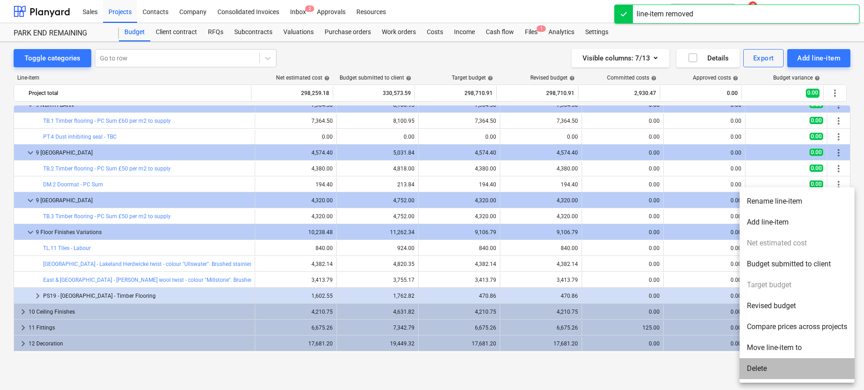
click at [774, 378] on li "Delete" at bounding box center [797, 368] width 115 height 21
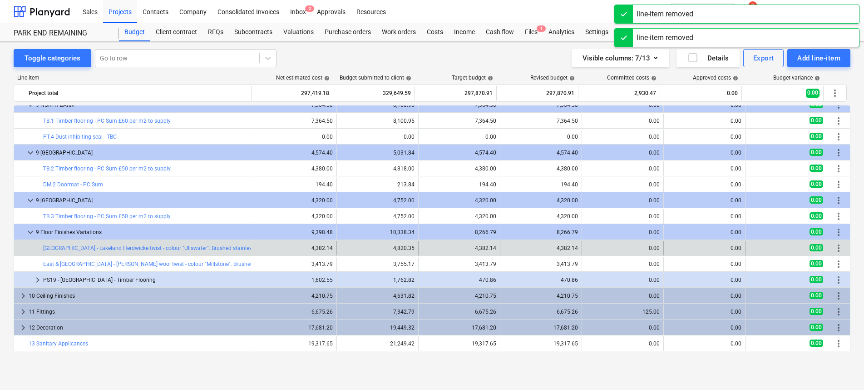
click at [835, 248] on span "more_vert" at bounding box center [838, 247] width 11 height 11
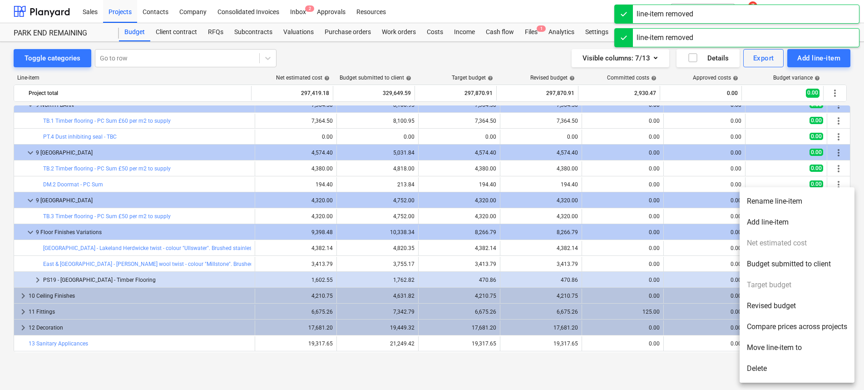
click at [776, 366] on li "Delete" at bounding box center [797, 368] width 115 height 21
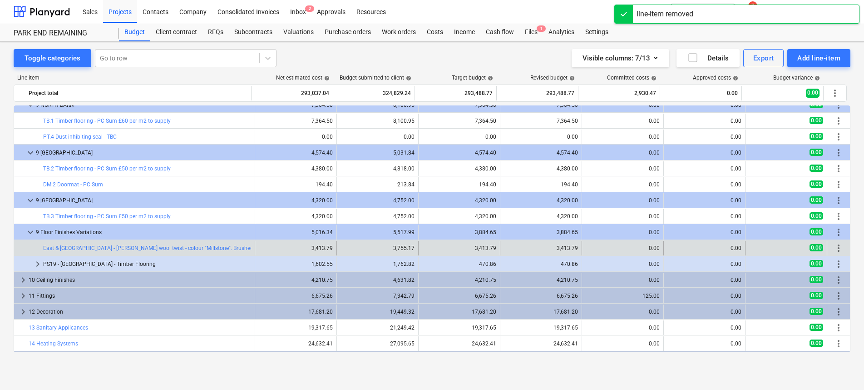
click at [835, 249] on span "more_vert" at bounding box center [838, 247] width 11 height 11
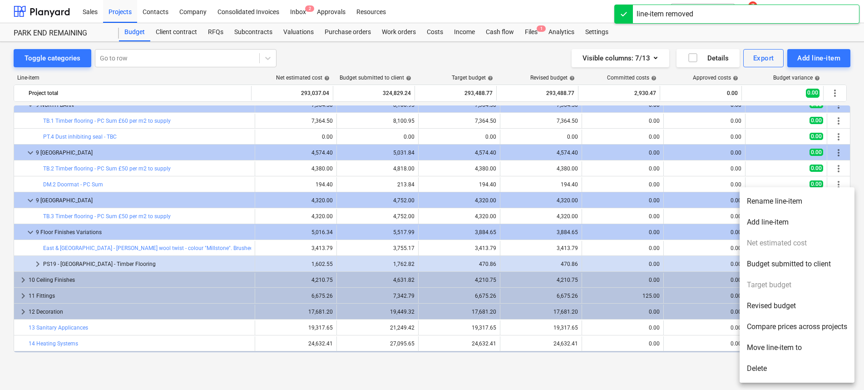
click at [749, 370] on li "Delete" at bounding box center [797, 368] width 115 height 21
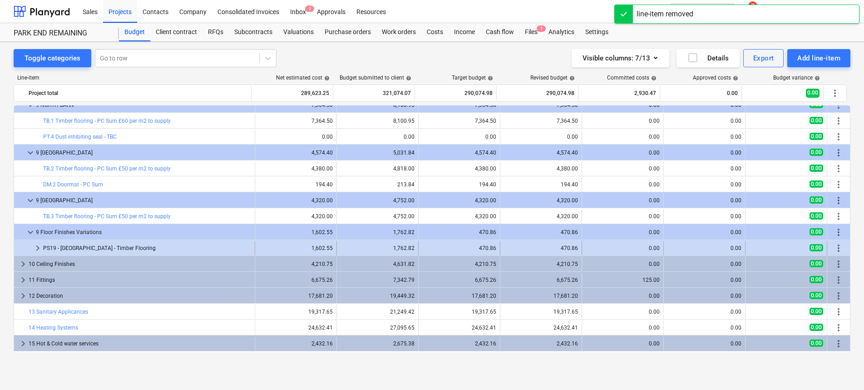
click at [40, 247] on span "keyboard_arrow_right" at bounding box center [37, 247] width 11 height 11
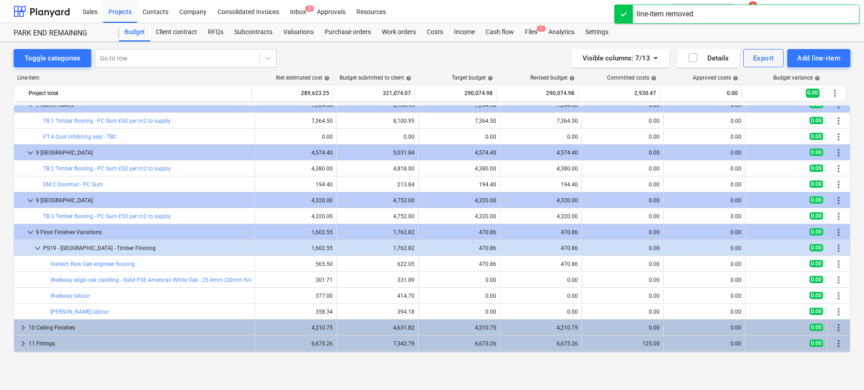
click at [40, 247] on span "keyboard_arrow_down" at bounding box center [37, 247] width 11 height 11
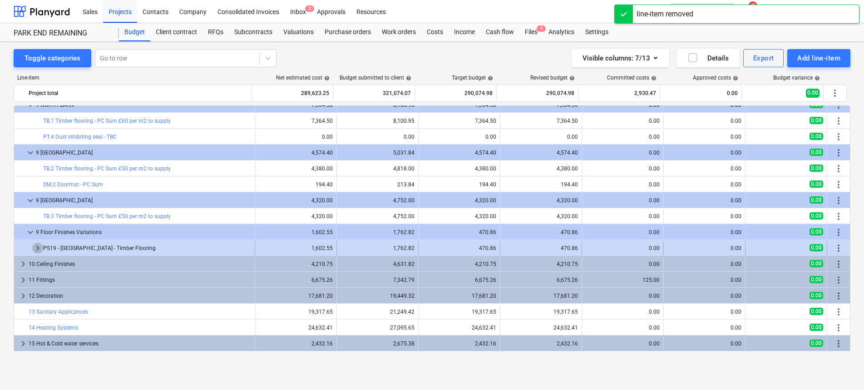
click at [40, 247] on span "keyboard_arrow_right" at bounding box center [37, 247] width 11 height 11
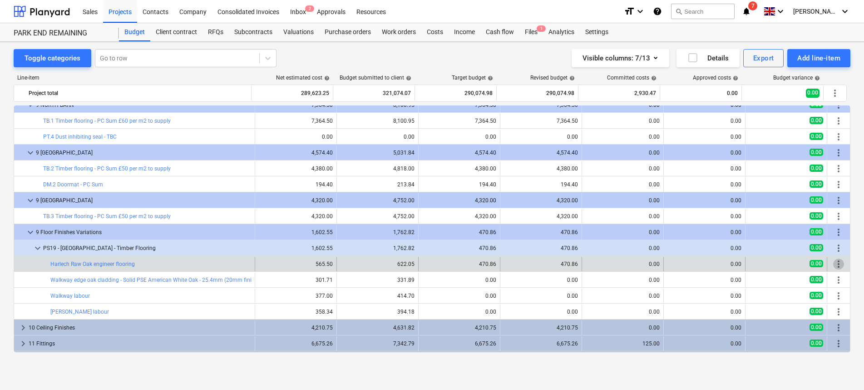
click at [837, 265] on span "more_vert" at bounding box center [838, 263] width 11 height 11
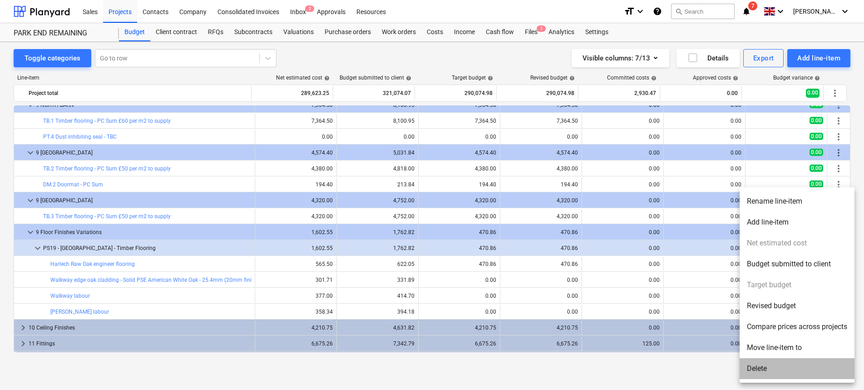
click at [812, 364] on li "Delete" at bounding box center [797, 368] width 115 height 21
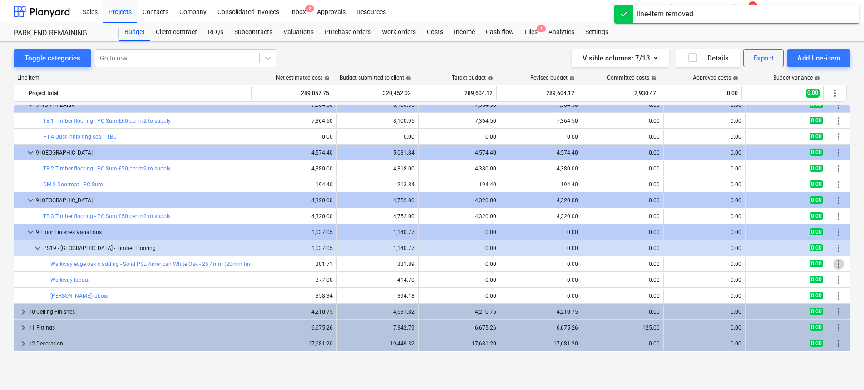
click at [835, 267] on span "more_vert" at bounding box center [838, 263] width 11 height 11
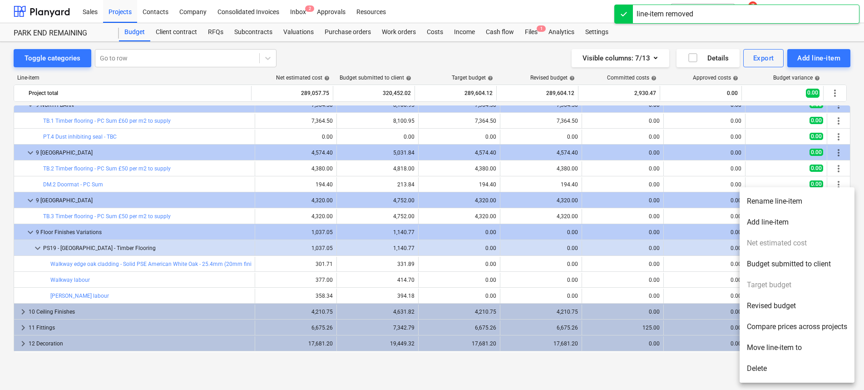
click at [820, 364] on li "Delete" at bounding box center [797, 368] width 115 height 21
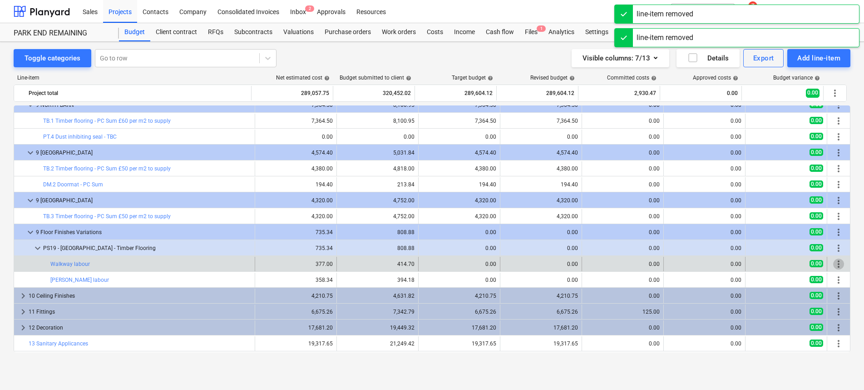
click at [835, 261] on span "more_vert" at bounding box center [838, 263] width 11 height 11
click at [833, 264] on span "more_vert" at bounding box center [838, 263] width 11 height 11
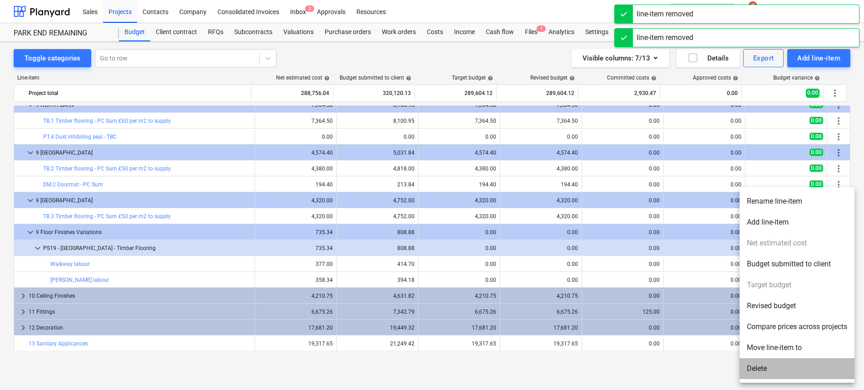
click at [814, 375] on li "Delete" at bounding box center [797, 368] width 115 height 21
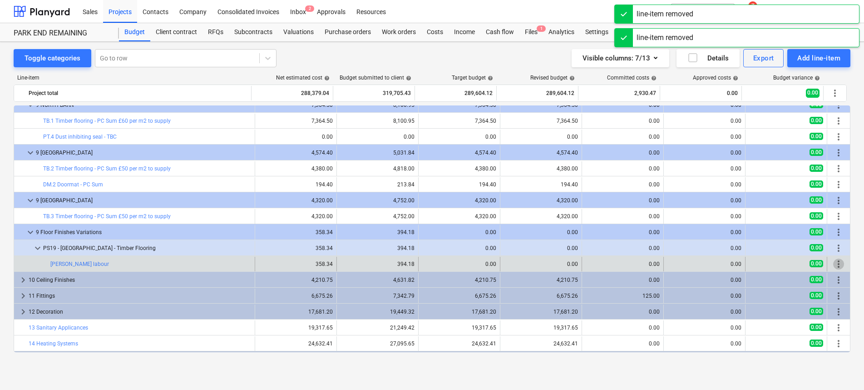
click at [838, 261] on span "more_vert" at bounding box center [838, 263] width 11 height 11
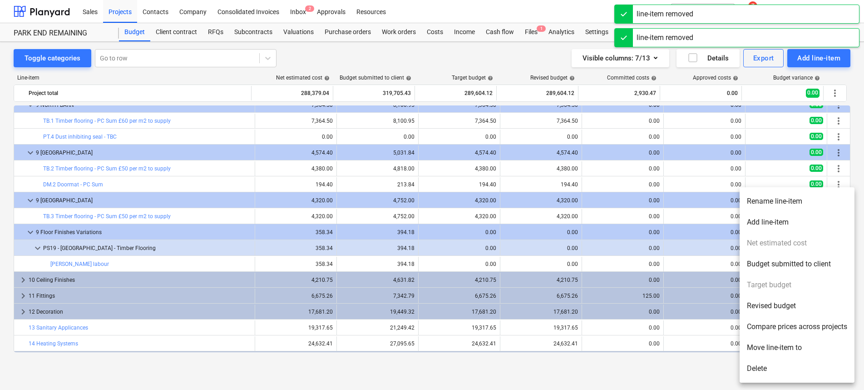
click at [788, 369] on li "Delete" at bounding box center [797, 368] width 115 height 21
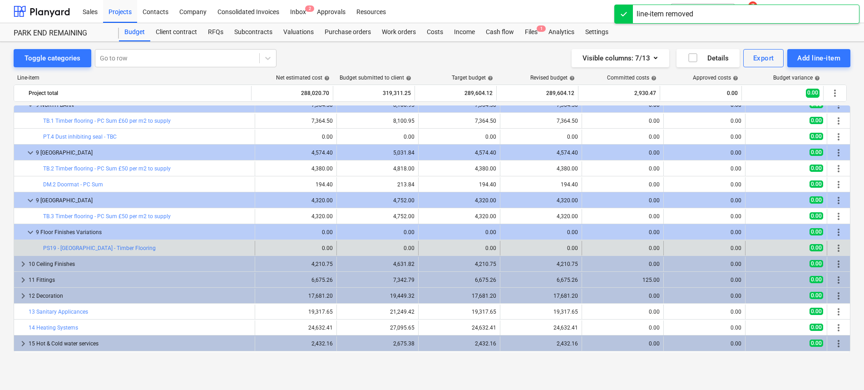
click at [835, 251] on span "more_vert" at bounding box center [838, 247] width 11 height 11
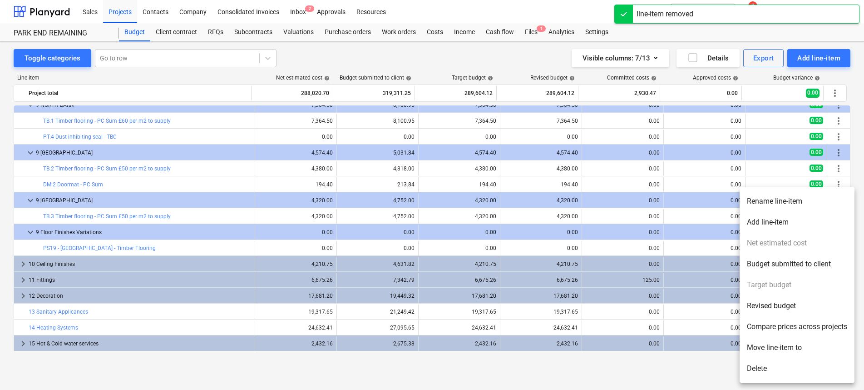
click at [758, 366] on li "Delete" at bounding box center [797, 368] width 115 height 21
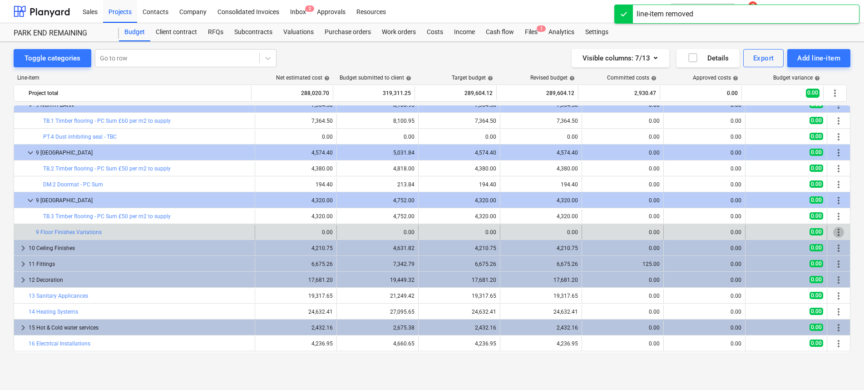
click at [838, 227] on span "more_vert" at bounding box center [838, 232] width 11 height 11
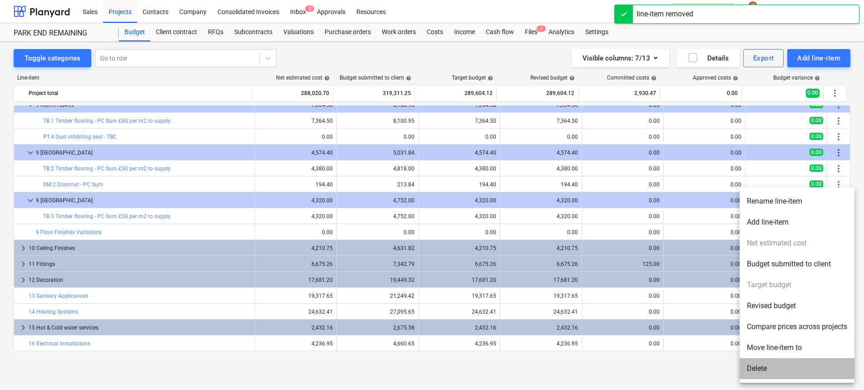
click at [761, 368] on li "Delete" at bounding box center [797, 368] width 115 height 21
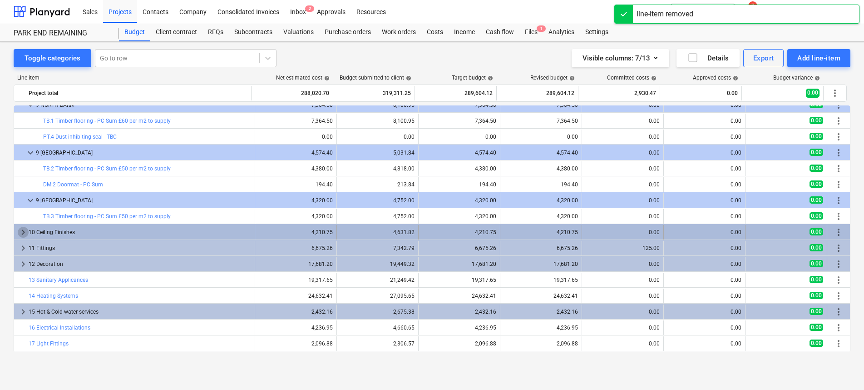
click at [19, 234] on span "keyboard_arrow_right" at bounding box center [23, 232] width 11 height 11
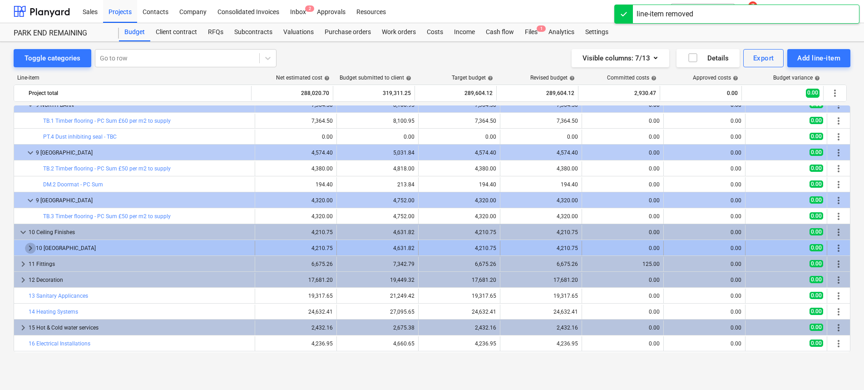
click at [30, 247] on span "keyboard_arrow_right" at bounding box center [30, 247] width 11 height 11
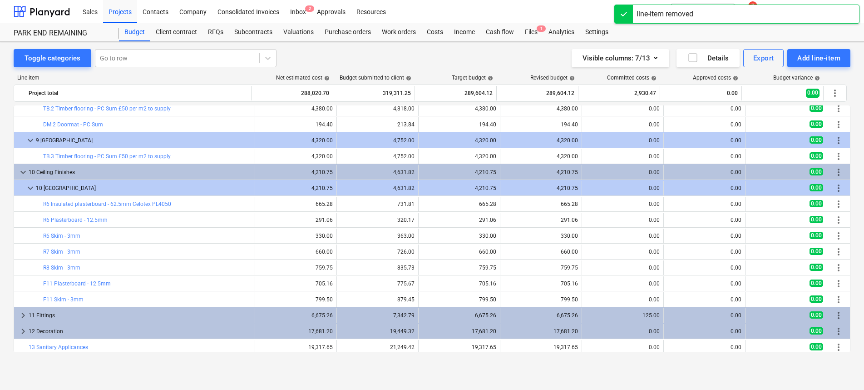
scroll to position [643, 0]
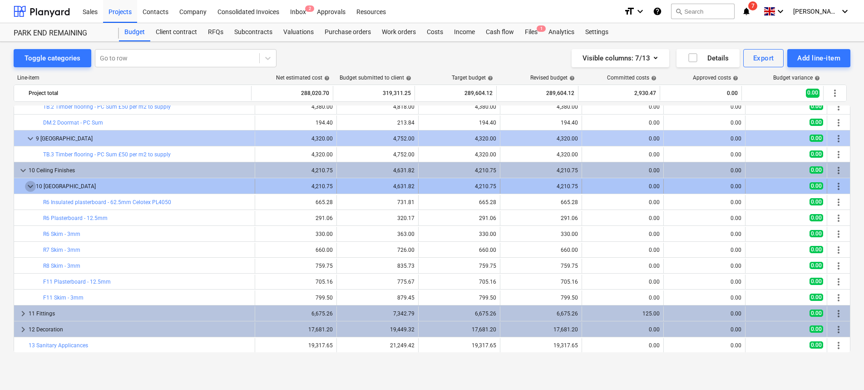
click at [30, 186] on span "keyboard_arrow_down" at bounding box center [30, 186] width 11 height 11
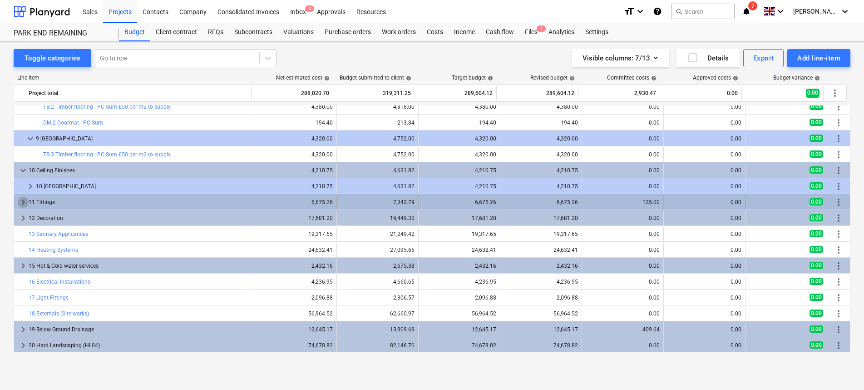
click at [21, 202] on span "keyboard_arrow_right" at bounding box center [23, 202] width 11 height 11
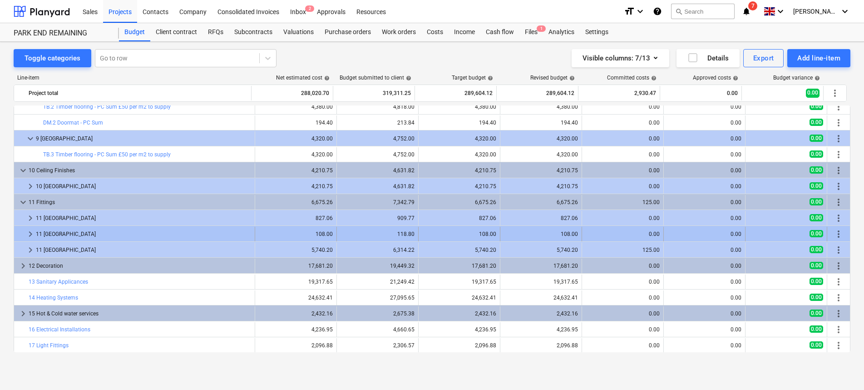
scroll to position [645, 0]
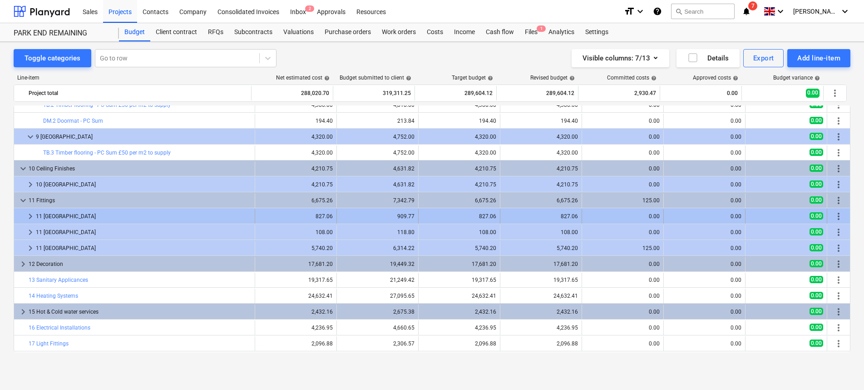
click at [30, 215] on span "keyboard_arrow_right" at bounding box center [30, 216] width 11 height 11
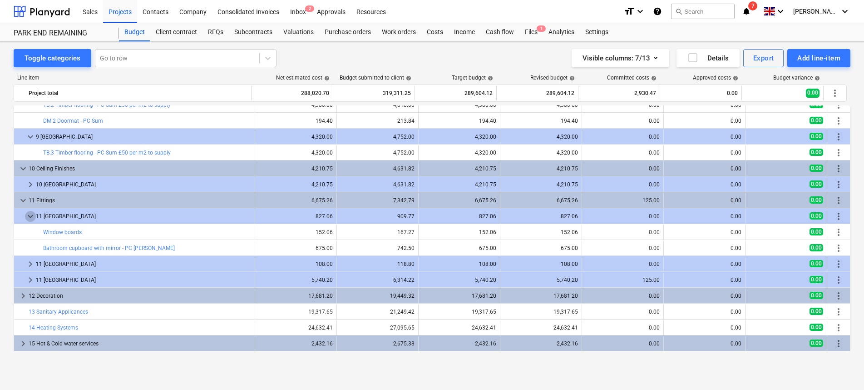
click at [30, 215] on span "keyboard_arrow_down" at bounding box center [30, 216] width 11 height 11
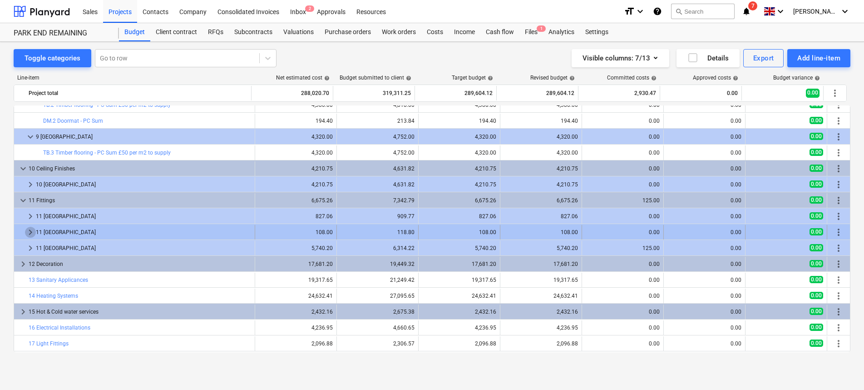
click at [28, 232] on span "keyboard_arrow_right" at bounding box center [30, 232] width 11 height 11
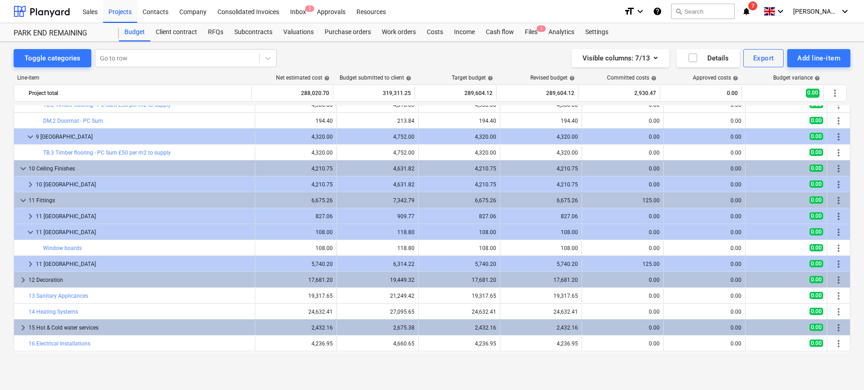
click at [28, 232] on span "keyboard_arrow_down" at bounding box center [30, 232] width 11 height 11
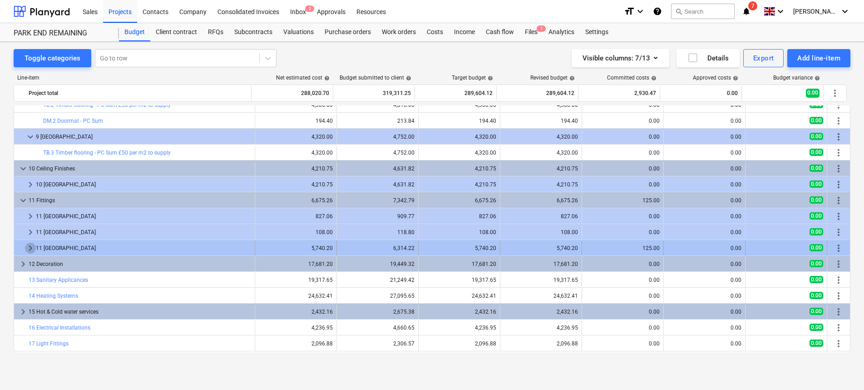
click at [27, 249] on span "keyboard_arrow_right" at bounding box center [30, 247] width 11 height 11
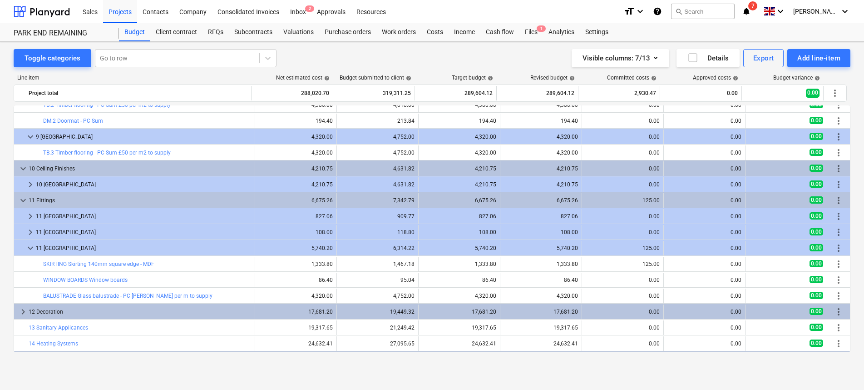
click at [27, 249] on span "keyboard_arrow_down" at bounding box center [30, 247] width 11 height 11
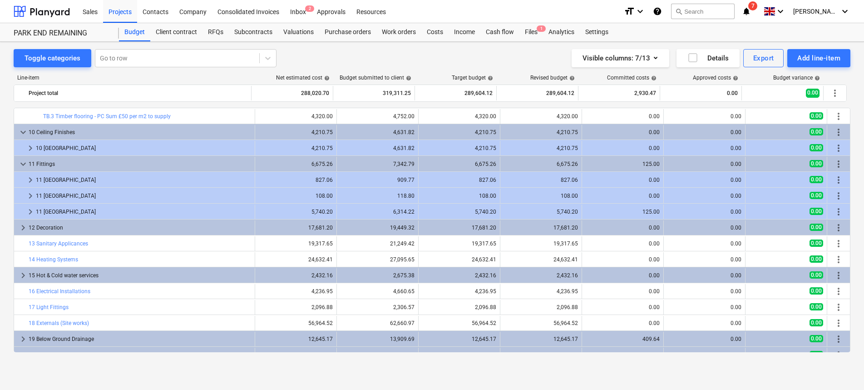
scroll to position [723, 0]
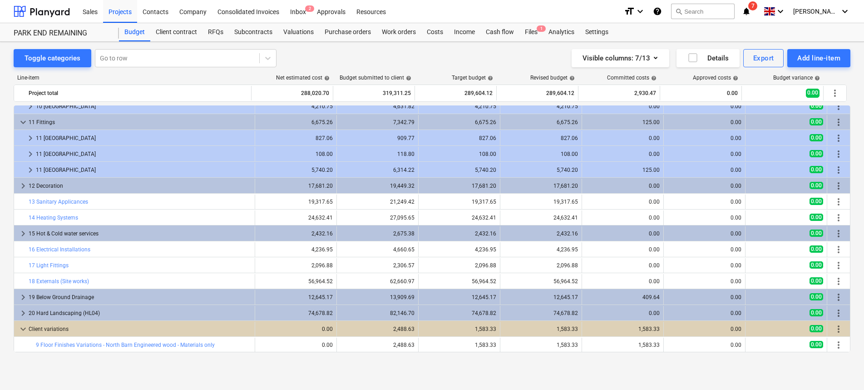
click at [7, 295] on div "Toggle categories Go to row Visible columns : 7/13 Details Export Add line-item…" at bounding box center [432, 206] width 864 height 328
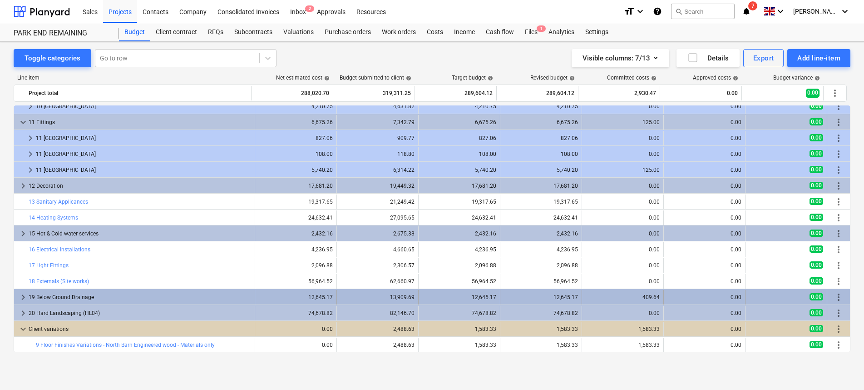
click at [16, 295] on div "keyboard_arrow_right 19 Below Ground Drainage" at bounding box center [134, 297] width 241 height 15
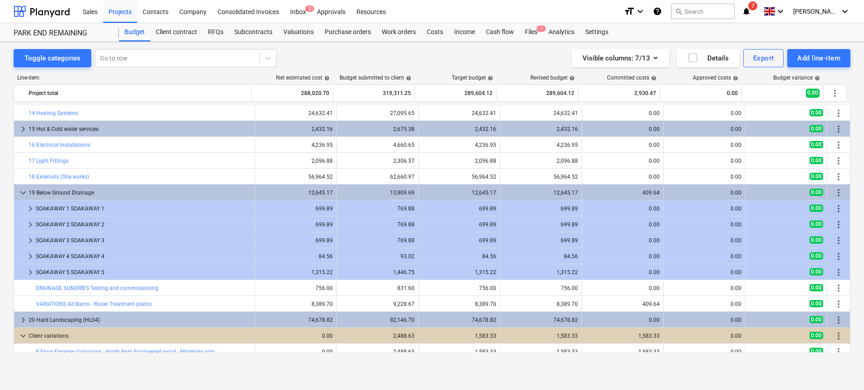
scroll to position [834, 0]
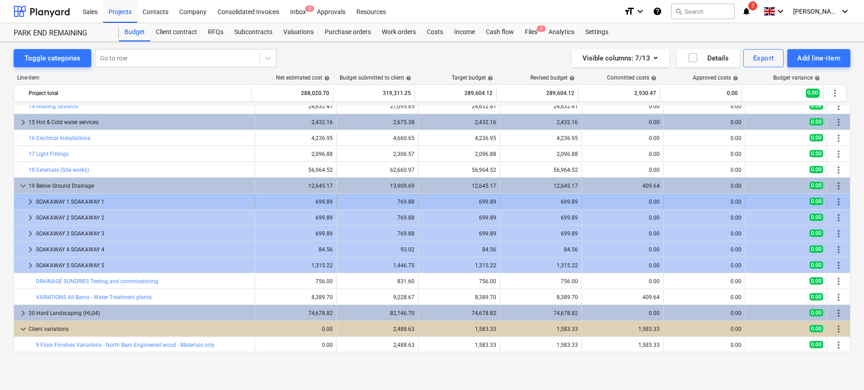
click at [31, 201] on span "keyboard_arrow_right" at bounding box center [30, 201] width 11 height 11
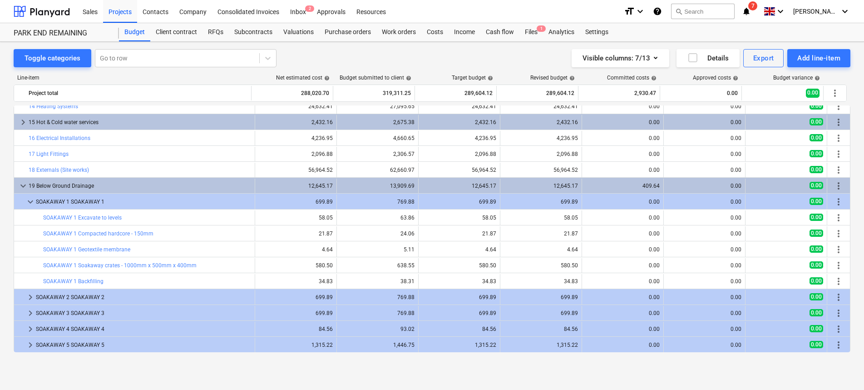
click at [31, 201] on span "keyboard_arrow_down" at bounding box center [30, 201] width 11 height 11
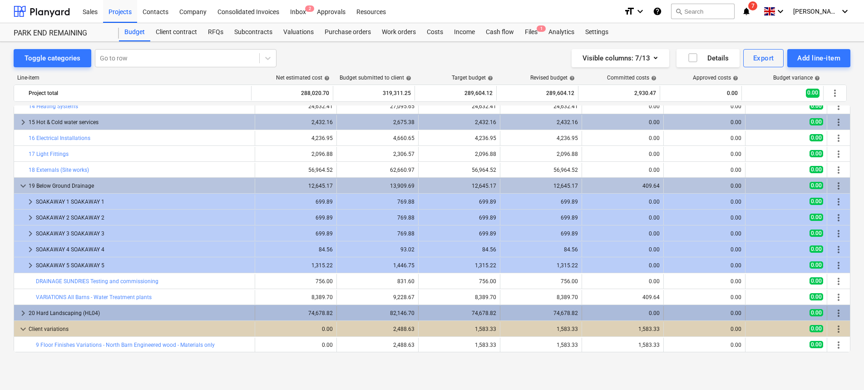
click at [18, 311] on span "keyboard_arrow_right" at bounding box center [23, 312] width 11 height 11
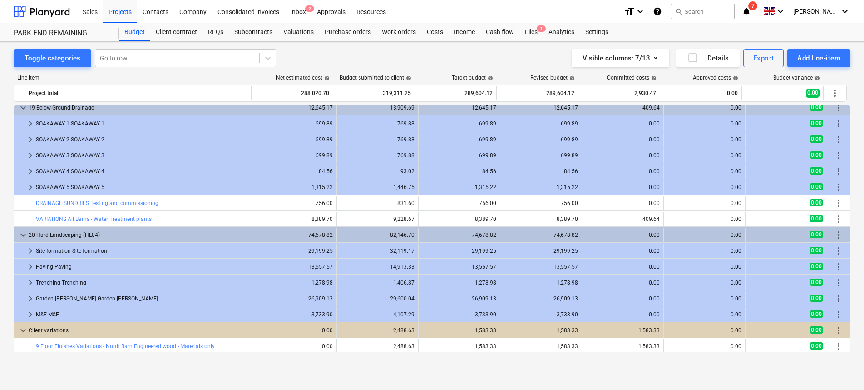
scroll to position [914, 0]
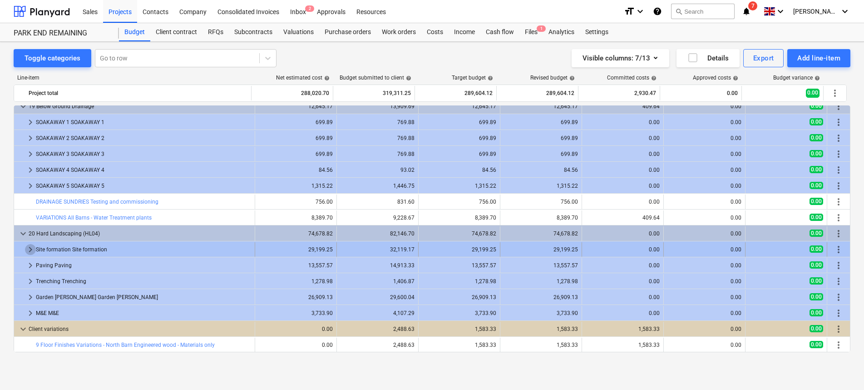
click at [35, 247] on span "keyboard_arrow_right" at bounding box center [30, 249] width 11 height 11
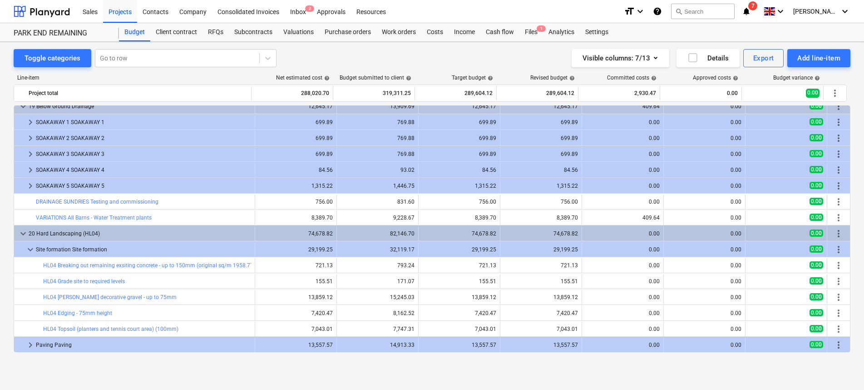
click at [35, 247] on span "keyboard_arrow_down" at bounding box center [30, 249] width 11 height 11
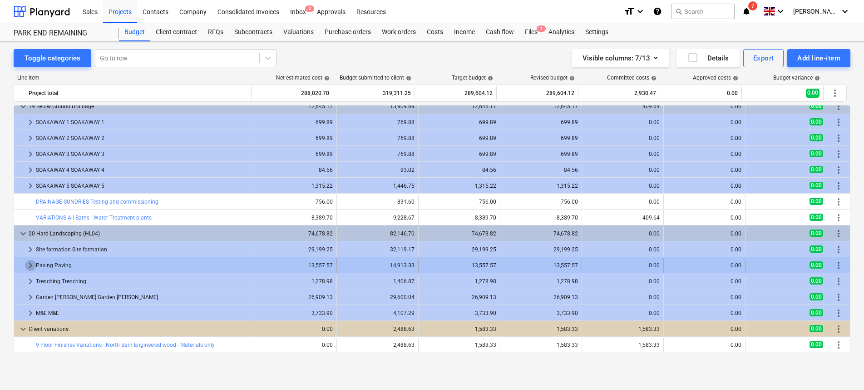
click at [28, 266] on span "keyboard_arrow_right" at bounding box center [30, 265] width 11 height 11
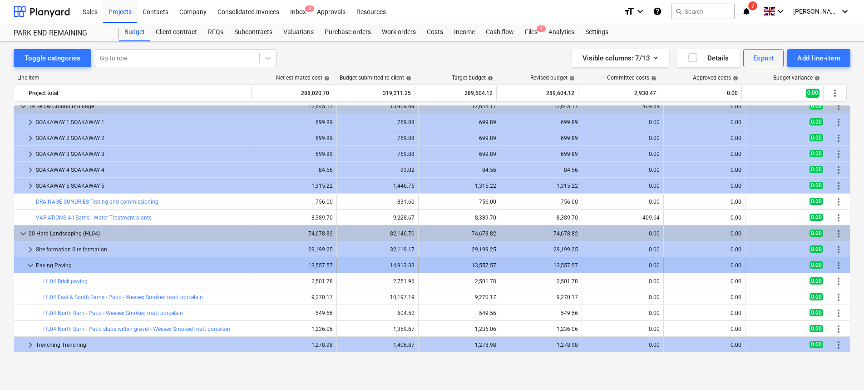
click at [28, 266] on span "keyboard_arrow_down" at bounding box center [30, 265] width 11 height 11
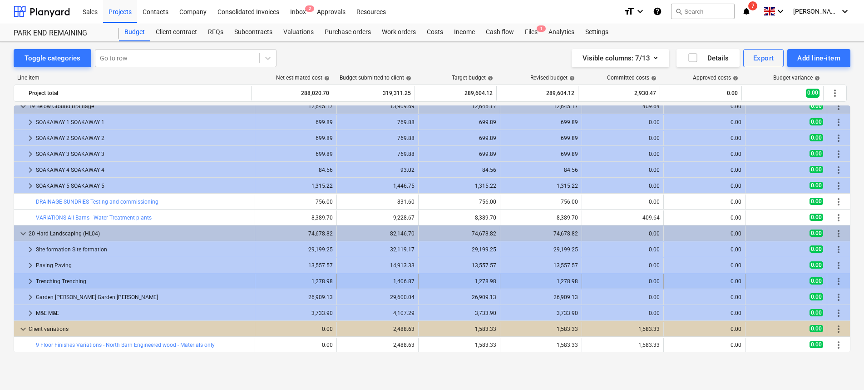
click at [29, 277] on span "keyboard_arrow_right" at bounding box center [30, 281] width 11 height 11
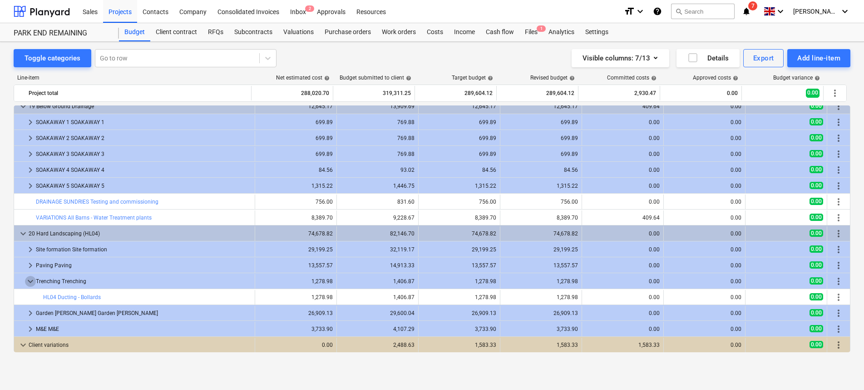
click at [29, 277] on span "keyboard_arrow_down" at bounding box center [30, 281] width 11 height 11
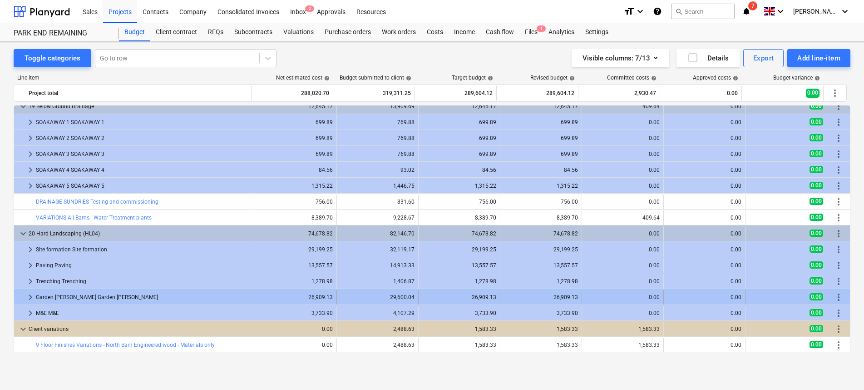
click at [36, 291] on div "Garden walling Garden walling" at bounding box center [143, 297] width 215 height 15
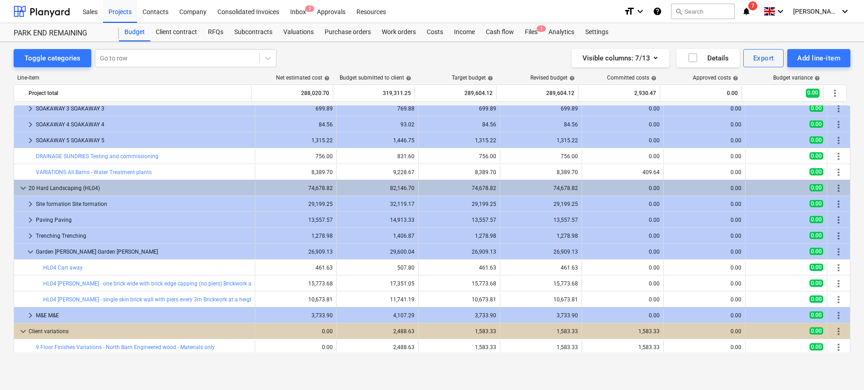
scroll to position [961, 0]
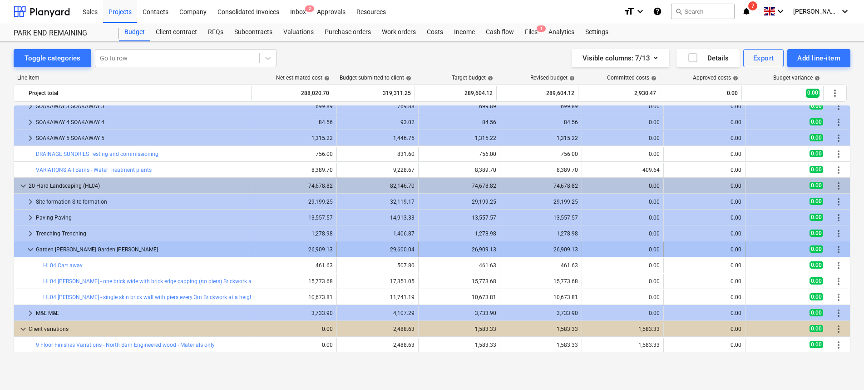
click at [29, 251] on span "keyboard_arrow_down" at bounding box center [30, 249] width 11 height 11
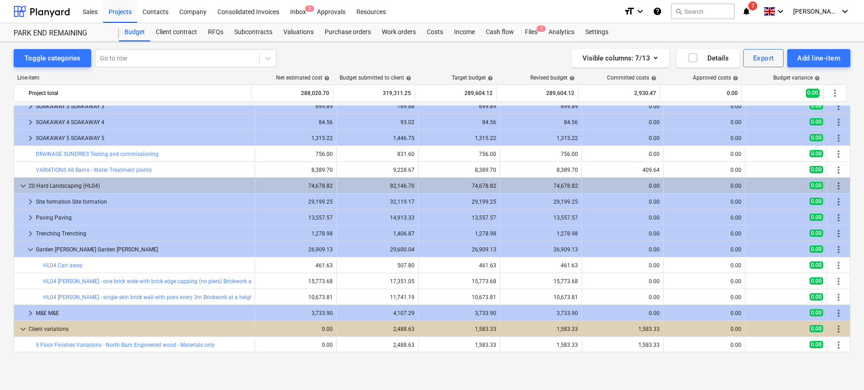
scroll to position [914, 0]
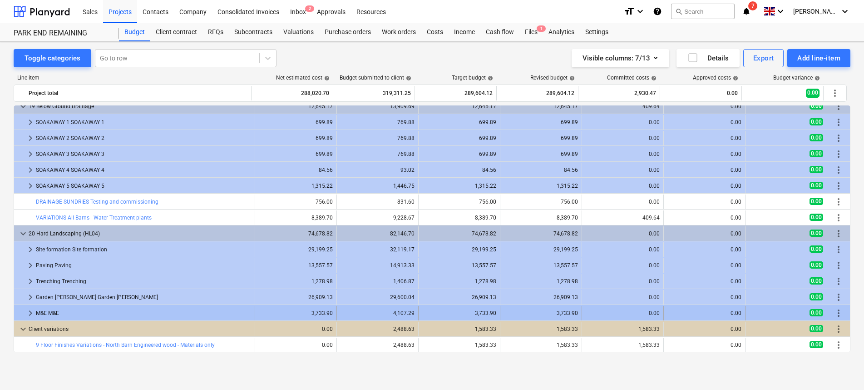
click at [30, 312] on span "keyboard_arrow_right" at bounding box center [30, 312] width 11 height 11
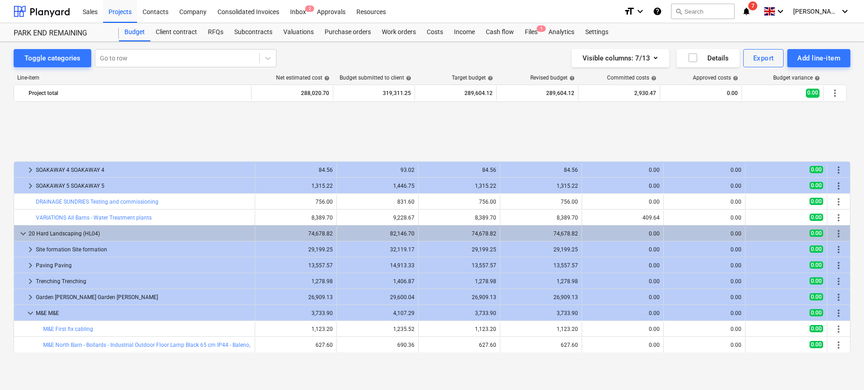
scroll to position [993, 0]
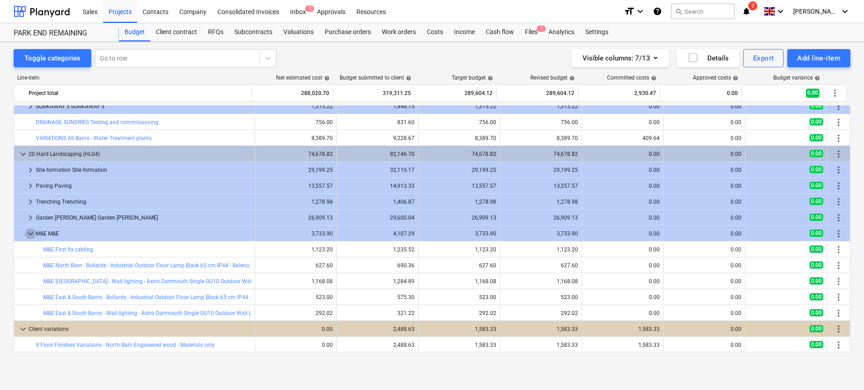
drag, startPoint x: 28, startPoint y: 232, endPoint x: 154, endPoint y: 242, distance: 126.6
click at [29, 232] on span "keyboard_arrow_down" at bounding box center [30, 233] width 11 height 11
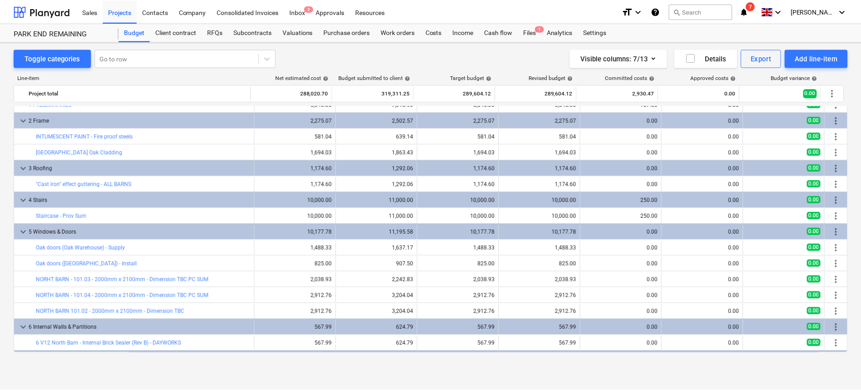
scroll to position [0, 0]
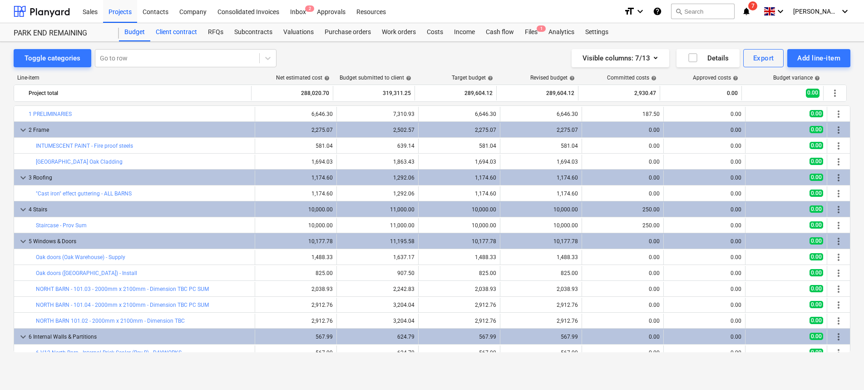
click at [168, 35] on div "Client contract" at bounding box center [176, 32] width 52 height 18
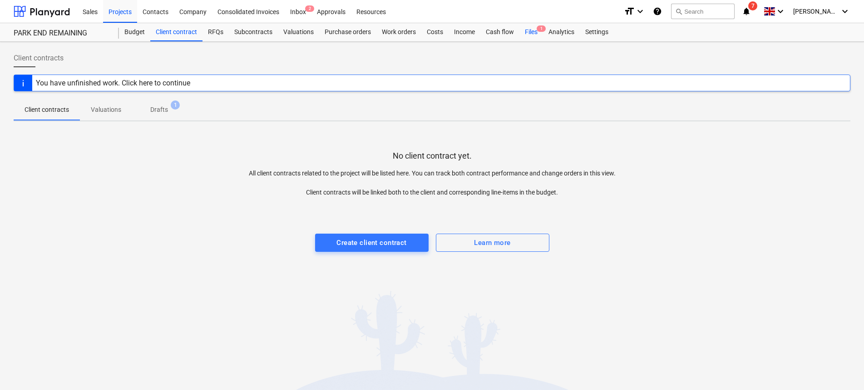
click at [539, 29] on span "1" at bounding box center [541, 28] width 9 height 6
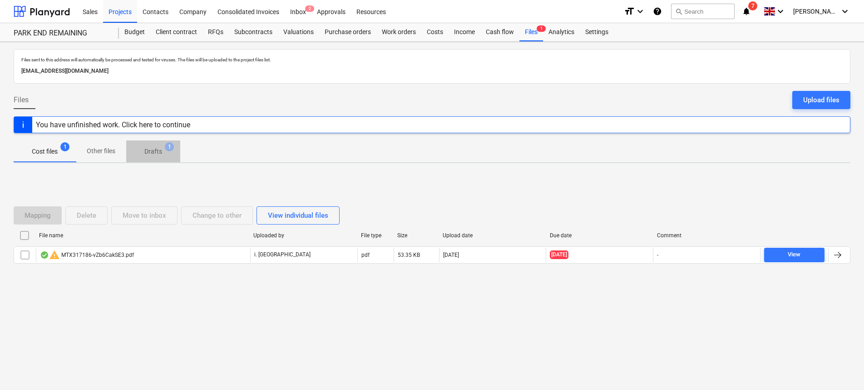
click at [154, 153] on p "Drafts" at bounding box center [153, 152] width 18 height 10
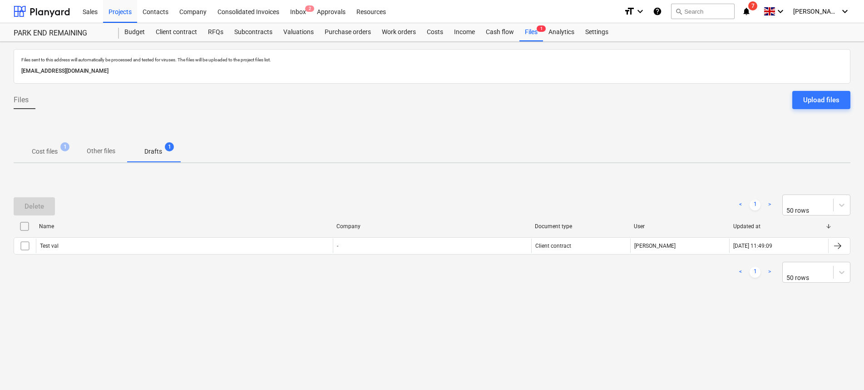
click at [34, 148] on p "Cost files" at bounding box center [45, 152] width 26 height 10
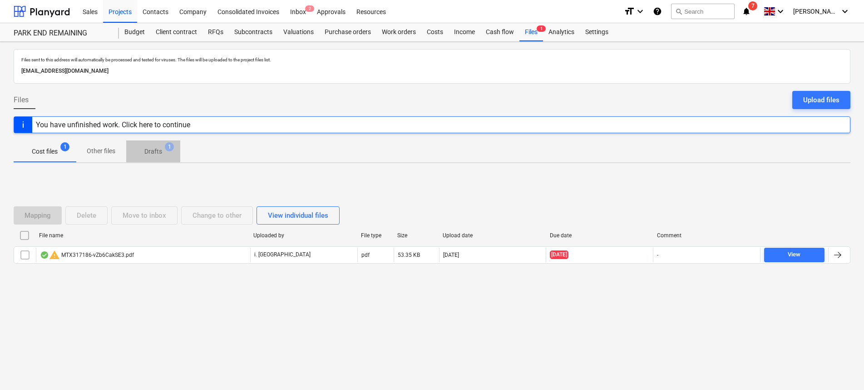
click at [150, 155] on p "Drafts" at bounding box center [153, 152] width 18 height 10
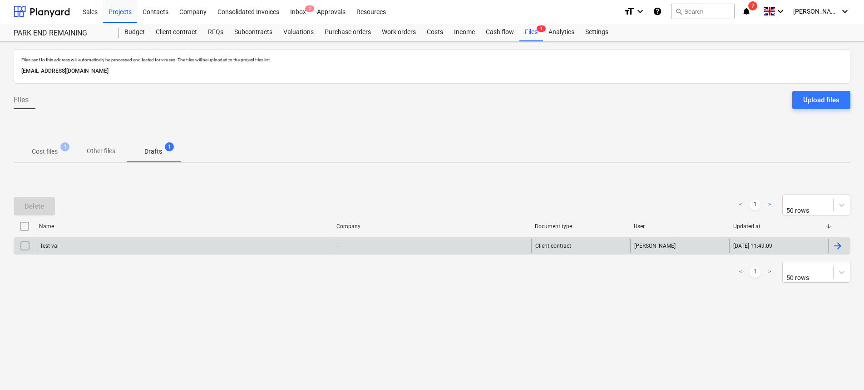
click at [59, 246] on div "Test val" at bounding box center [184, 245] width 297 height 15
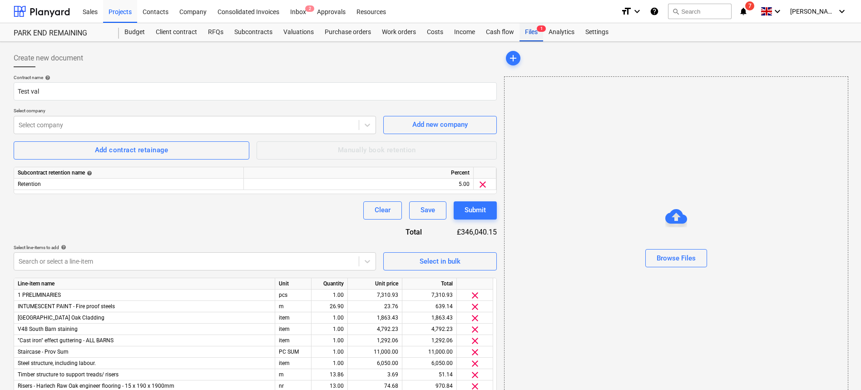
click at [536, 34] on div "Files 1" at bounding box center [531, 32] width 24 height 18
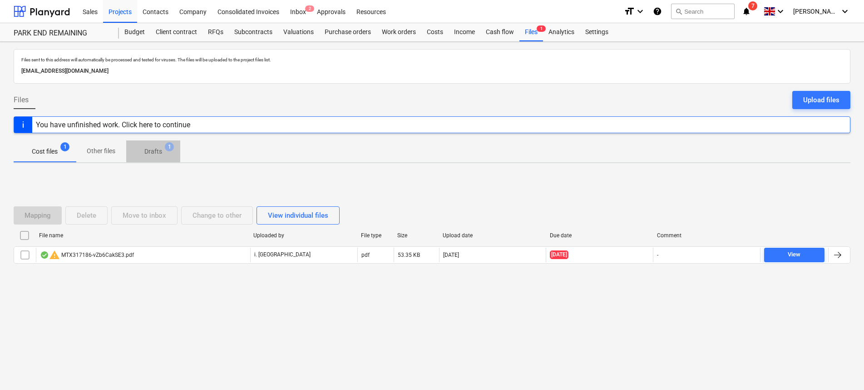
click at [174, 152] on span "Drafts 1" at bounding box center [153, 151] width 54 height 16
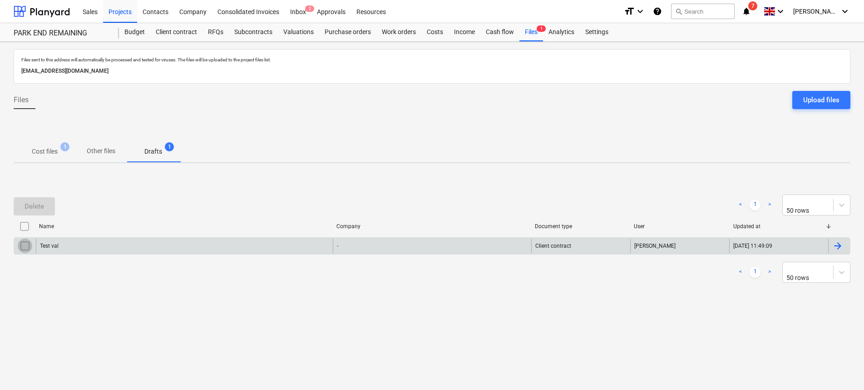
click at [27, 245] on input "checkbox" at bounding box center [25, 245] width 15 height 15
click at [35, 198] on button "Delete" at bounding box center [34, 206] width 41 height 18
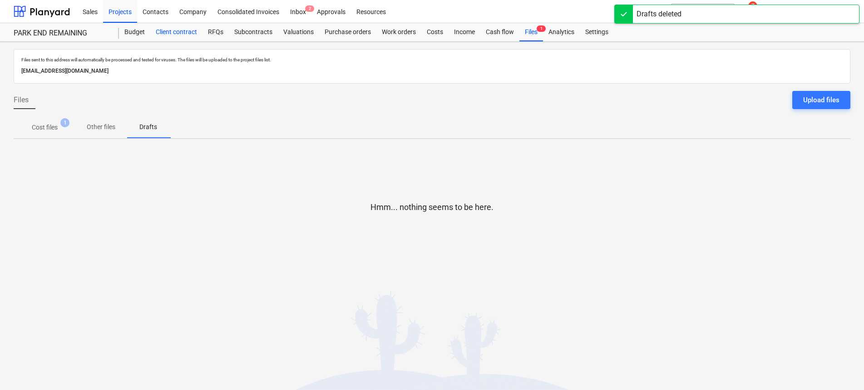
click at [183, 30] on div "Client contract" at bounding box center [176, 32] width 52 height 18
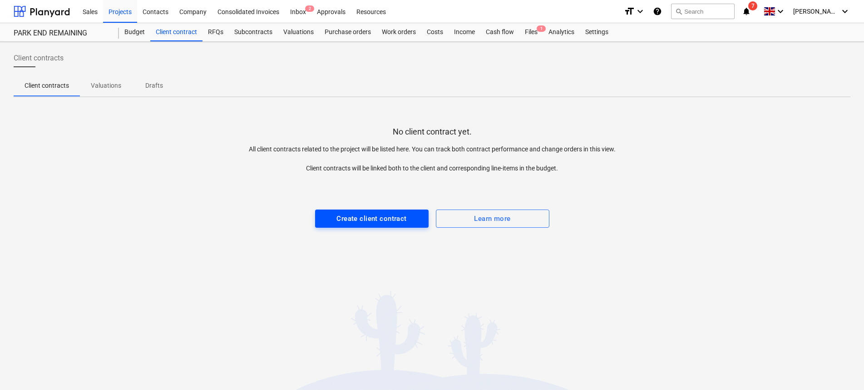
click at [341, 221] on div "Create client contract" at bounding box center [371, 219] width 70 height 12
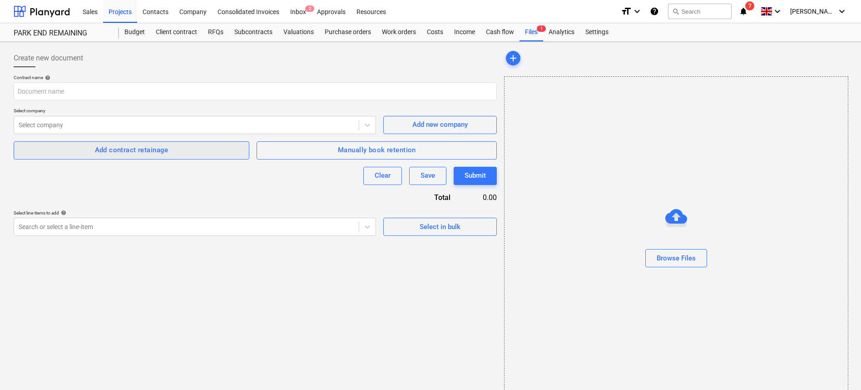
click at [182, 147] on span "Add contract retainage" at bounding box center [132, 150] width 216 height 12
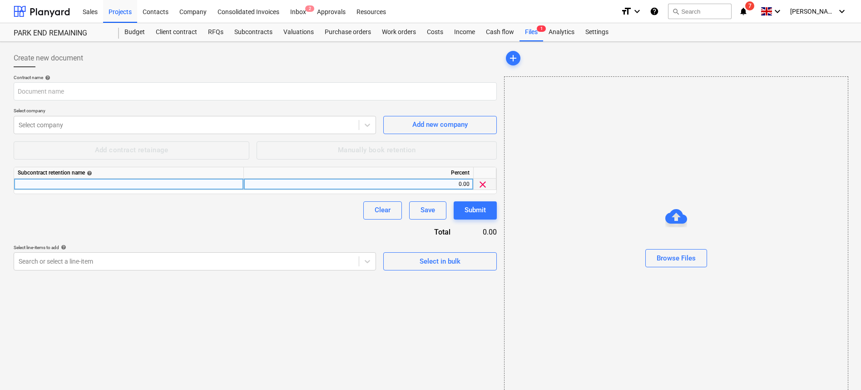
click at [461, 183] on div "0.00" at bounding box center [358, 183] width 222 height 11
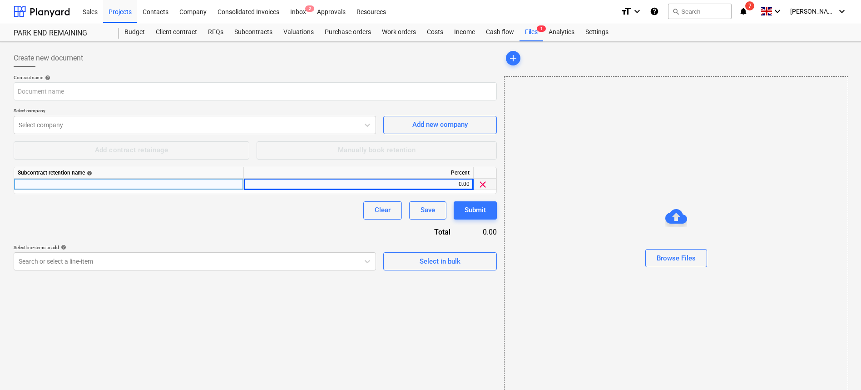
click at [162, 182] on div at bounding box center [129, 183] width 230 height 11
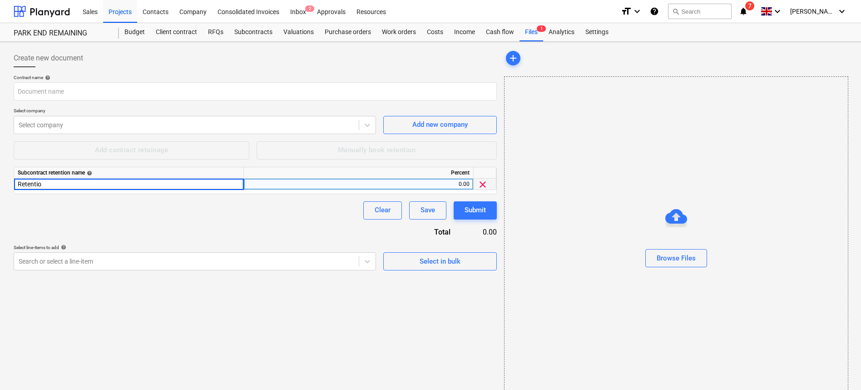
type input "Retention"
click at [463, 186] on div "0.00" at bounding box center [358, 183] width 222 height 11
type input "5"
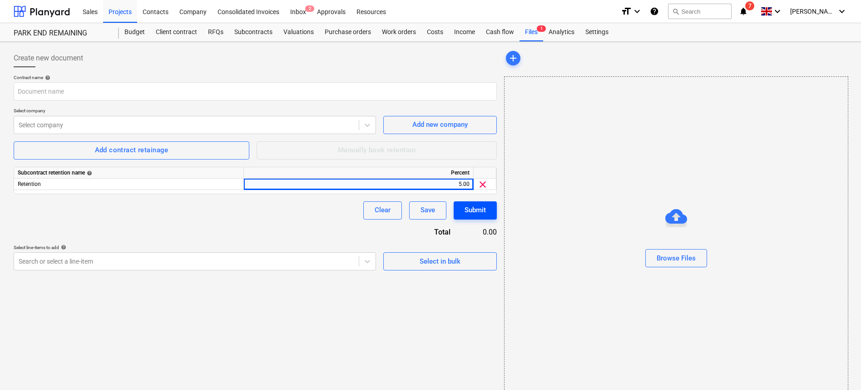
drag, startPoint x: 475, startPoint y: 234, endPoint x: 469, endPoint y: 210, distance: 25.3
click at [475, 234] on div "0.00" at bounding box center [481, 232] width 32 height 10
click at [470, 207] on div "Submit" at bounding box center [475, 210] width 21 height 12
click at [228, 232] on div "Contract name help Select company Select company Add new company Add contract r…" at bounding box center [255, 172] width 483 height 196
click at [104, 93] on input "text" at bounding box center [255, 91] width 483 height 18
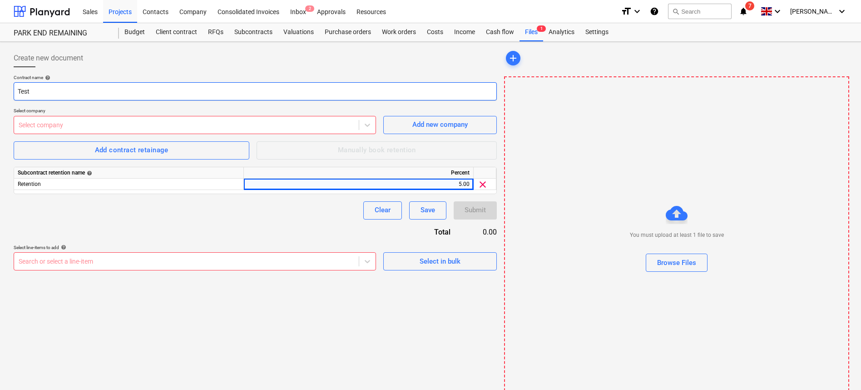
type input "Test"
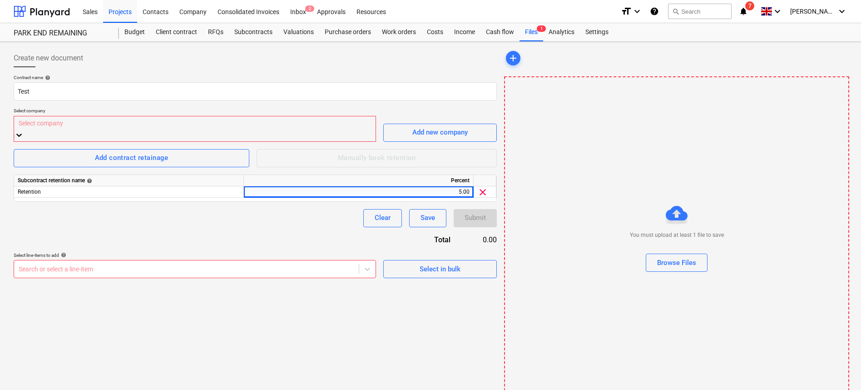
click at [99, 127] on div at bounding box center [195, 123] width 352 height 10
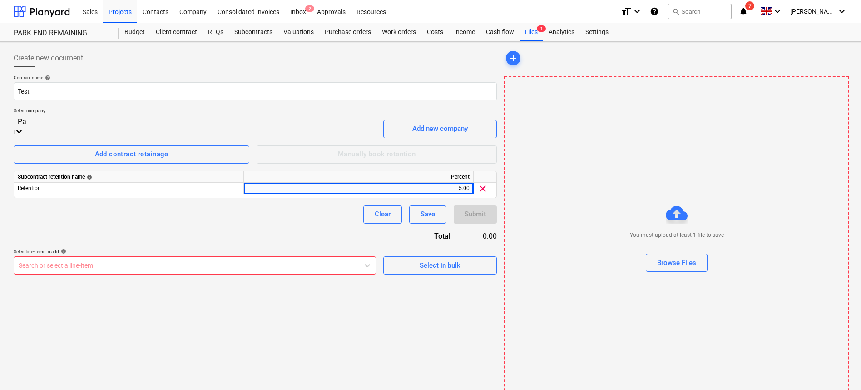
type input "P"
type input "richard"
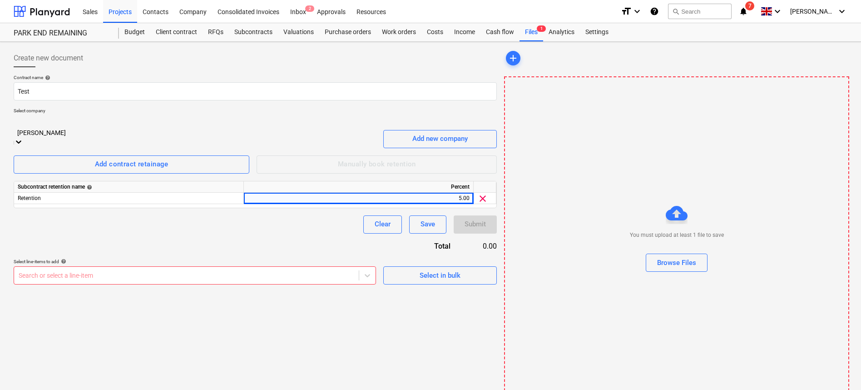
click at [141, 128] on div at bounding box center [194, 123] width 353 height 10
click at [183, 336] on div "Create new document Contract name help Test Select company option Richard Downt…" at bounding box center [255, 226] width 490 height 362
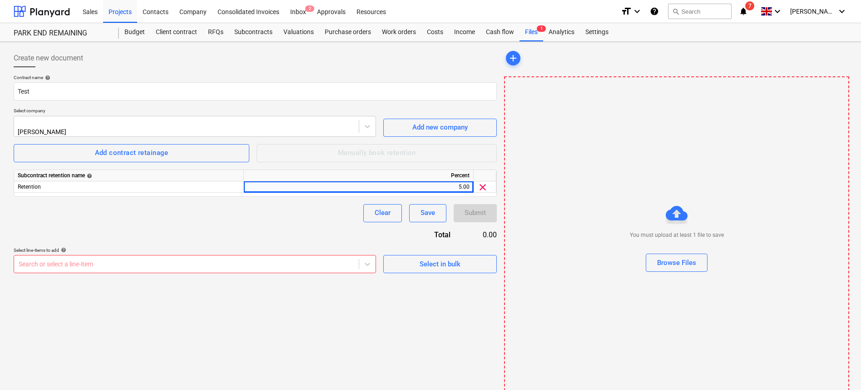
click at [173, 266] on body "Sales Projects Contacts Company Consolidated Invoices Inbox 2 Approvals Resourc…" at bounding box center [430, 195] width 861 height 390
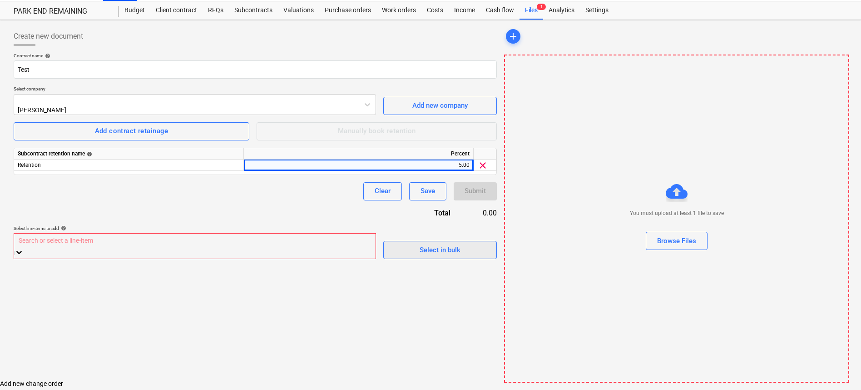
scroll to position [7, 0]
click at [439, 244] on div "Select in bulk" at bounding box center [440, 250] width 41 height 12
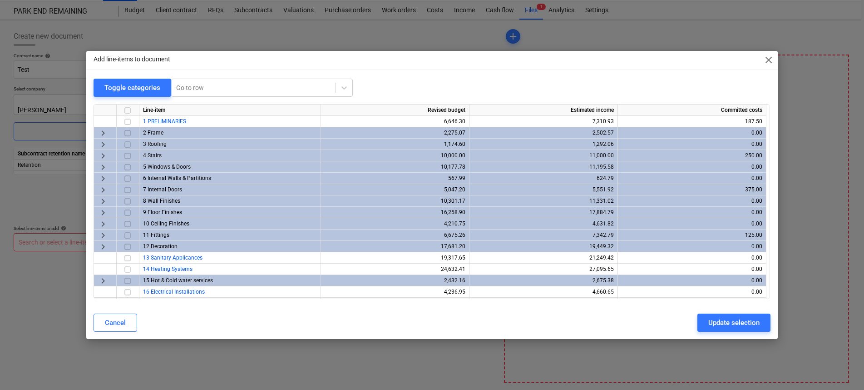
click at [770, 62] on span "close" at bounding box center [768, 59] width 11 height 11
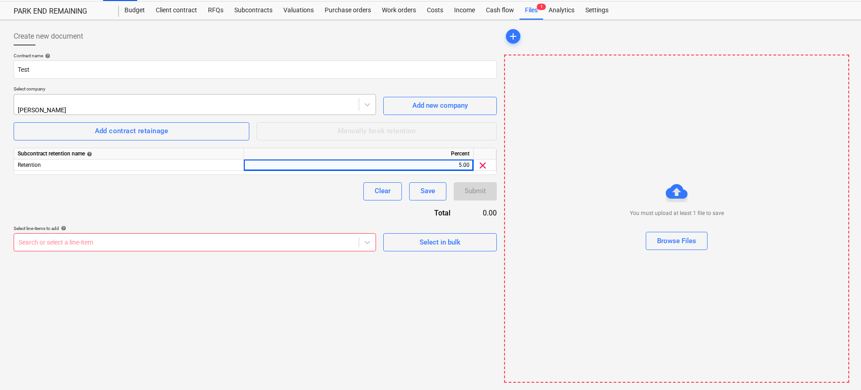
click at [108, 100] on div at bounding box center [187, 100] width 336 height 9
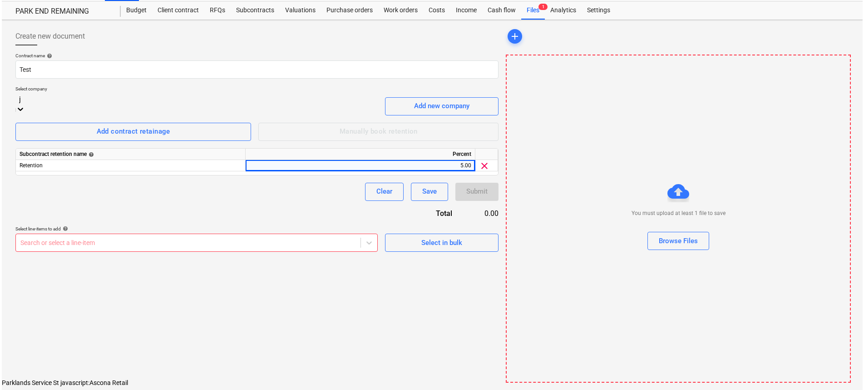
scroll to position [627, 0]
type input "jasmin"
click at [46, 368] on div "[PERSON_NAME]" at bounding box center [430, 371] width 861 height 7
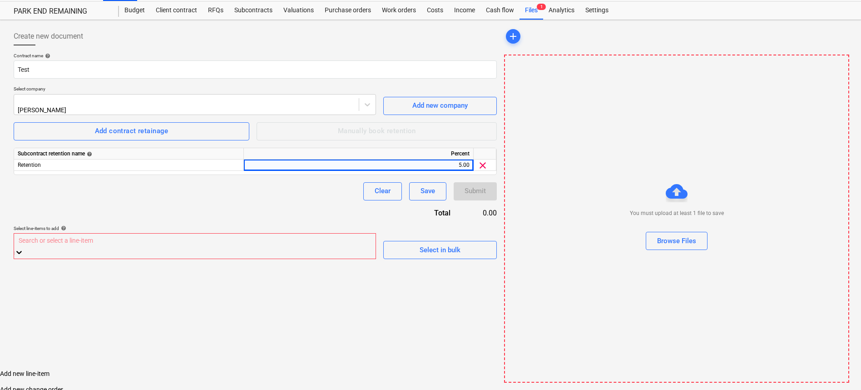
click at [144, 243] on div at bounding box center [195, 240] width 352 height 10
click at [426, 246] on button "Select in bulk" at bounding box center [440, 250] width 114 height 18
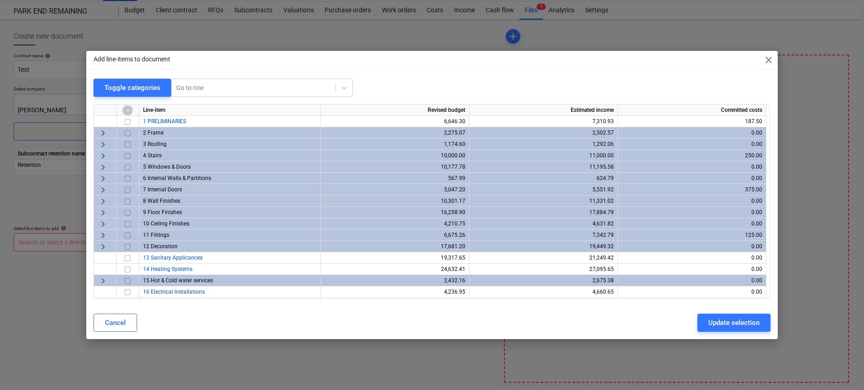
click at [130, 108] on input "checkbox" at bounding box center [127, 110] width 11 height 11
checkbox input "true"
click at [727, 312] on div "Cancel Update selection" at bounding box center [431, 322] width 687 height 25
click at [722, 323] on div "Update selection" at bounding box center [733, 322] width 51 height 12
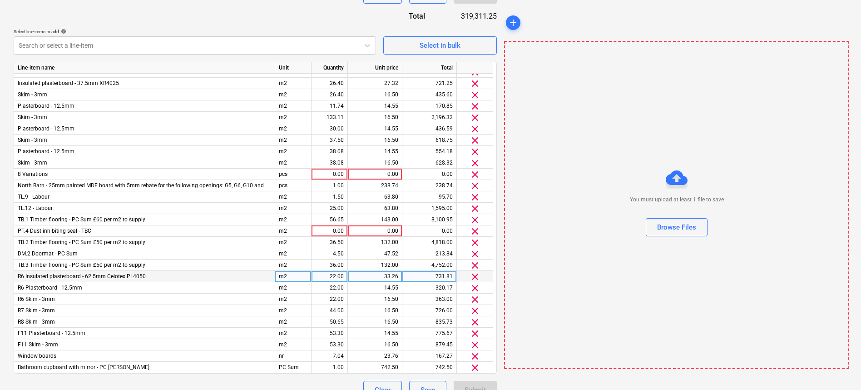
scroll to position [272, 0]
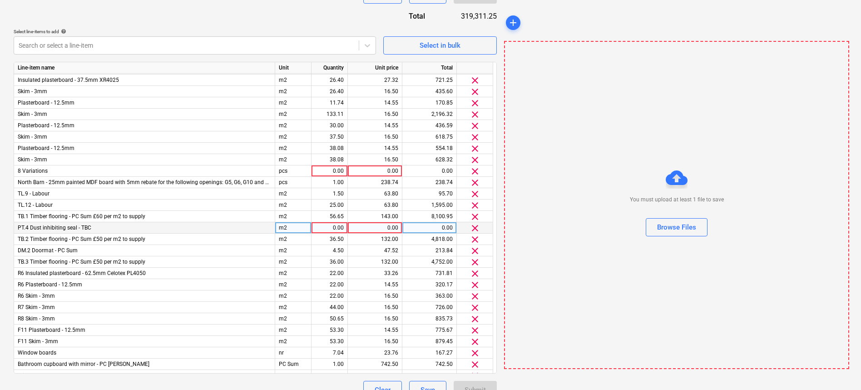
click at [472, 224] on span "clear" at bounding box center [475, 227] width 11 height 11
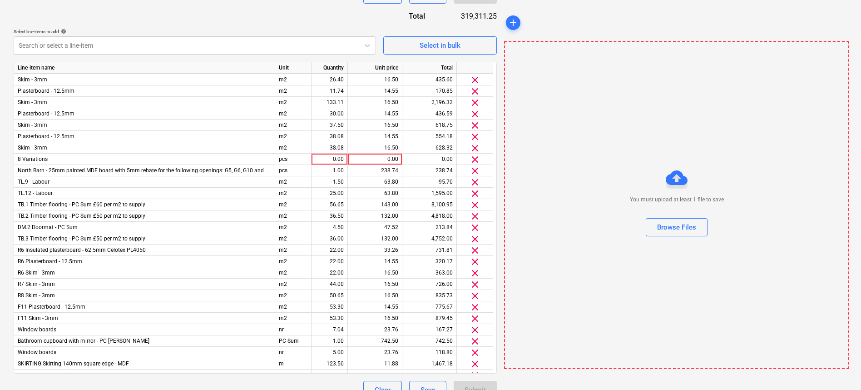
scroll to position [276, 0]
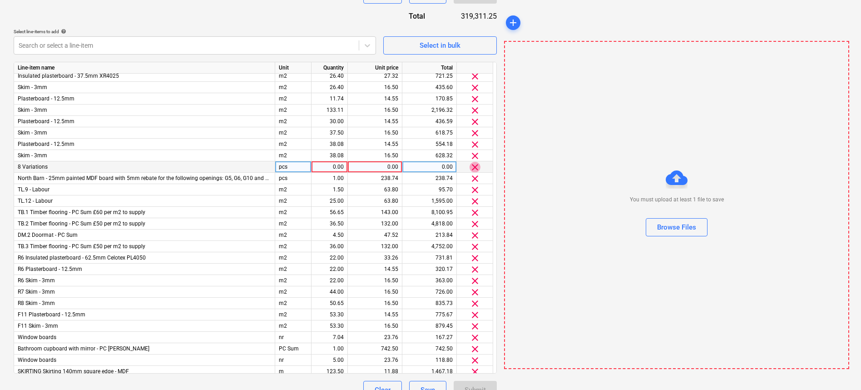
click at [473, 165] on span "clear" at bounding box center [475, 167] width 11 height 11
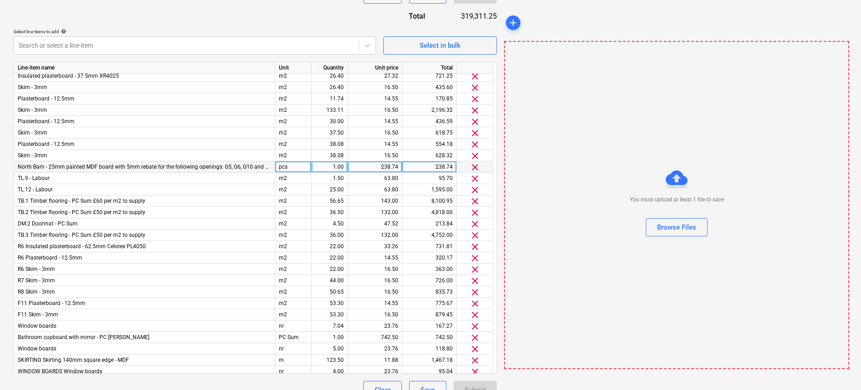
click at [473, 165] on span "clear" at bounding box center [475, 167] width 11 height 11
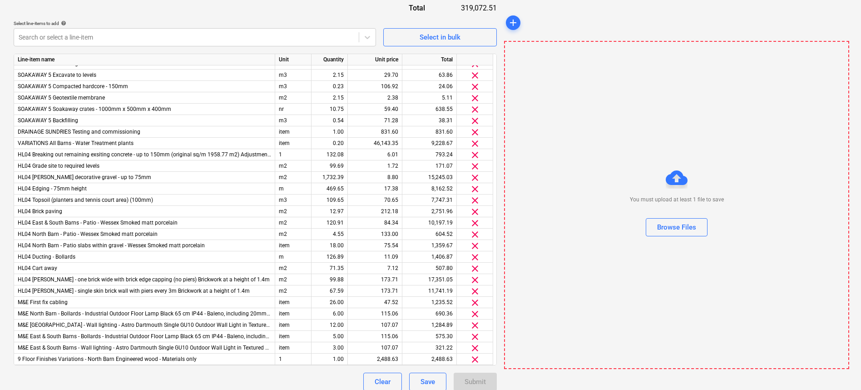
scroll to position [232, 0]
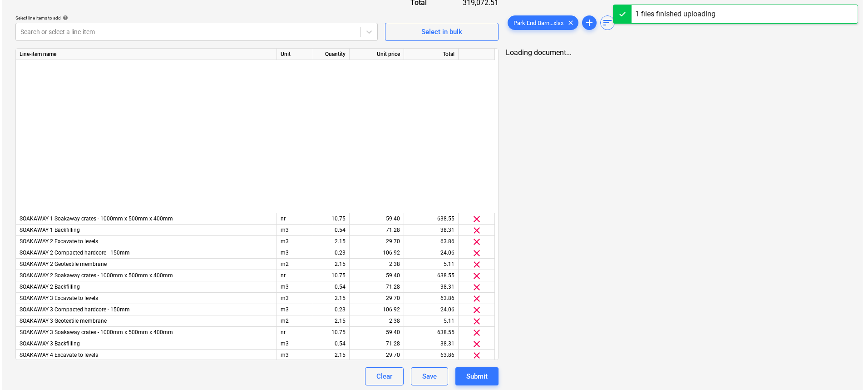
scroll to position [1040, 0]
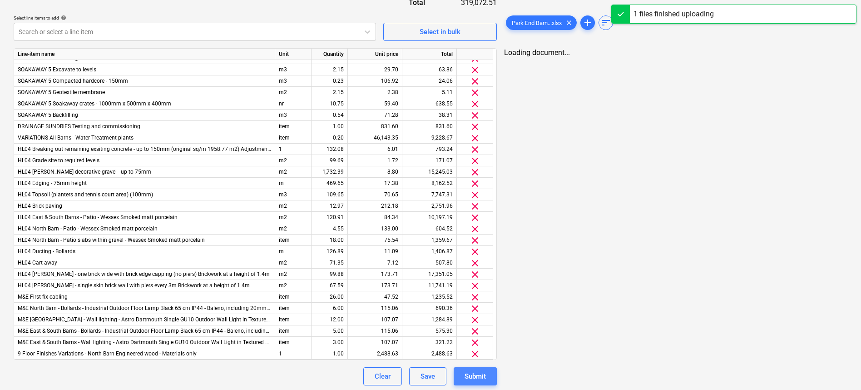
click at [477, 372] on div "Submit" at bounding box center [475, 376] width 21 height 12
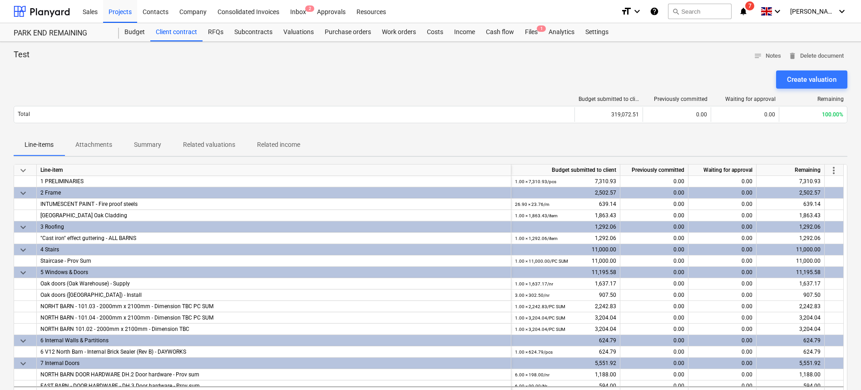
click at [837, 171] on span "more_vert" at bounding box center [833, 170] width 11 height 11
click at [650, 146] on div at bounding box center [432, 195] width 864 height 390
click at [135, 203] on div "INTUMESCENT PAINT - Fire proof steels" at bounding box center [273, 203] width 467 height 11
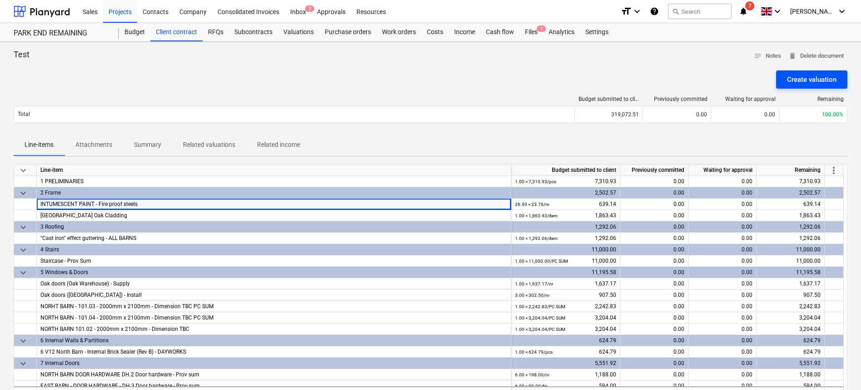
click at [816, 81] on div "Create valuation" at bounding box center [811, 80] width 49 height 12
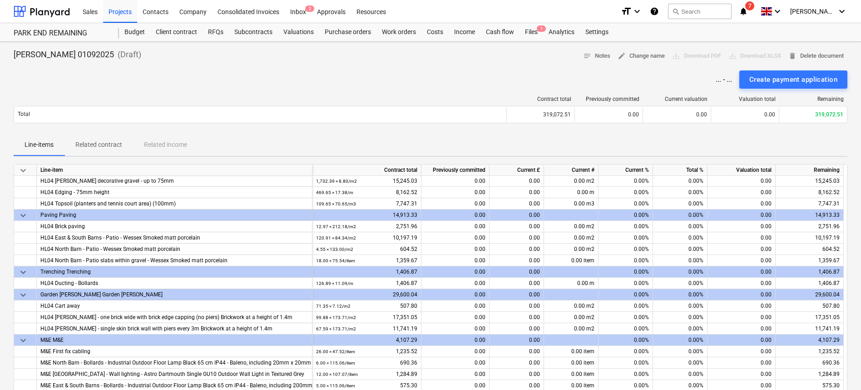
scroll to position [303, 0]
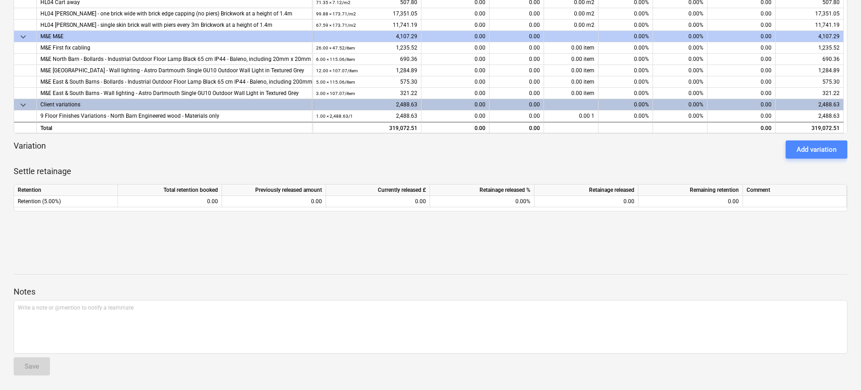
click at [816, 155] on div "Add variation" at bounding box center [816, 149] width 40 height 12
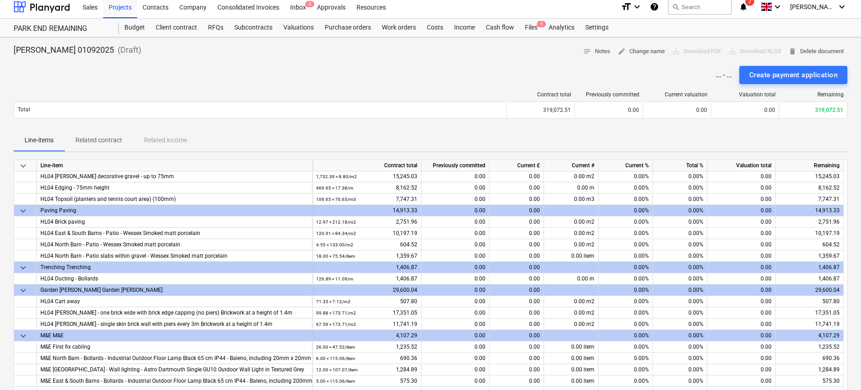
scroll to position [0, 0]
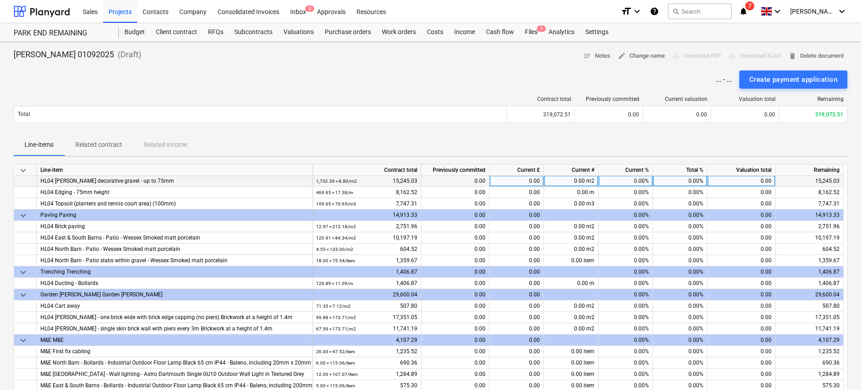
click at [698, 182] on div "0.00%" at bounding box center [680, 180] width 54 height 11
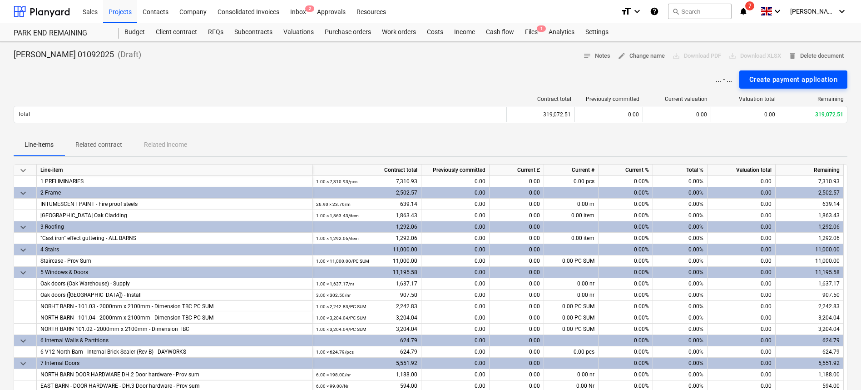
click at [787, 80] on div "Create payment application" at bounding box center [793, 80] width 88 height 12
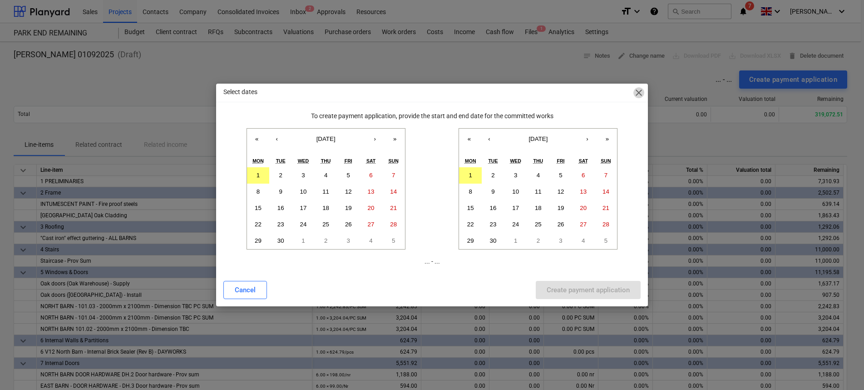
click at [644, 98] on span "close" at bounding box center [638, 92] width 11 height 11
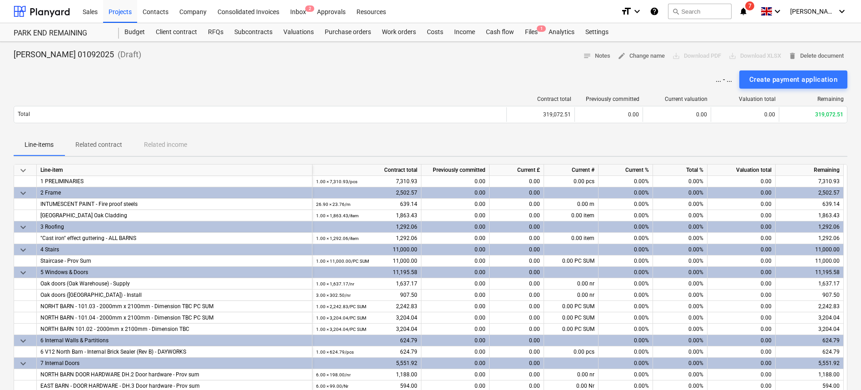
drag, startPoint x: 640, startPoint y: 94, endPoint x: 629, endPoint y: 94, distance: 10.9
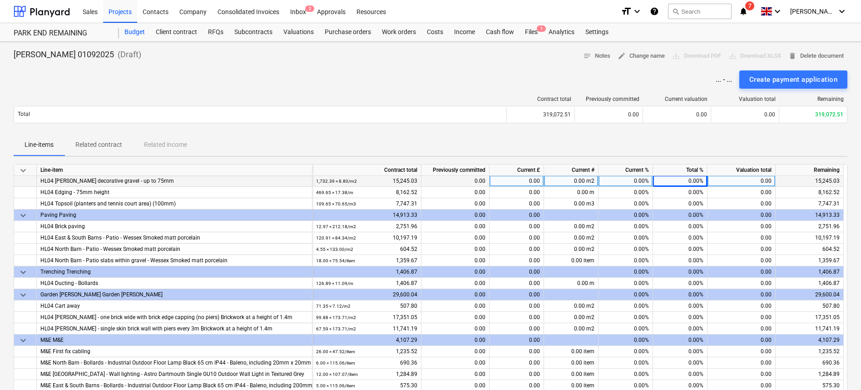
click at [133, 33] on div "Budget" at bounding box center [134, 32] width 31 height 18
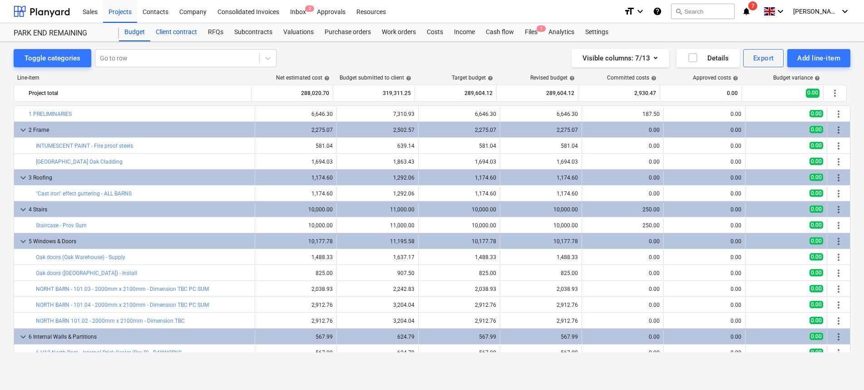
click at [186, 33] on div "Client contract" at bounding box center [176, 32] width 52 height 18
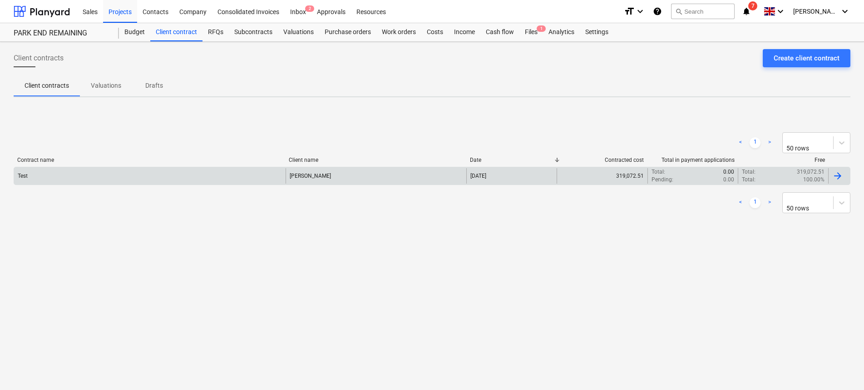
click at [83, 175] on div "Test" at bounding box center [150, 175] width 272 height 15
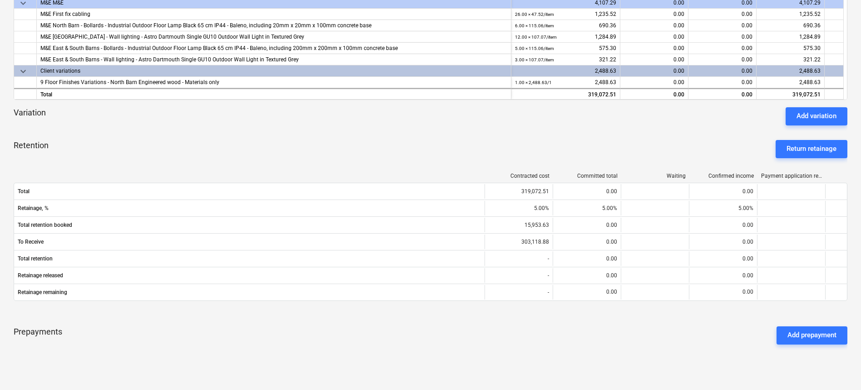
scroll to position [233, 0]
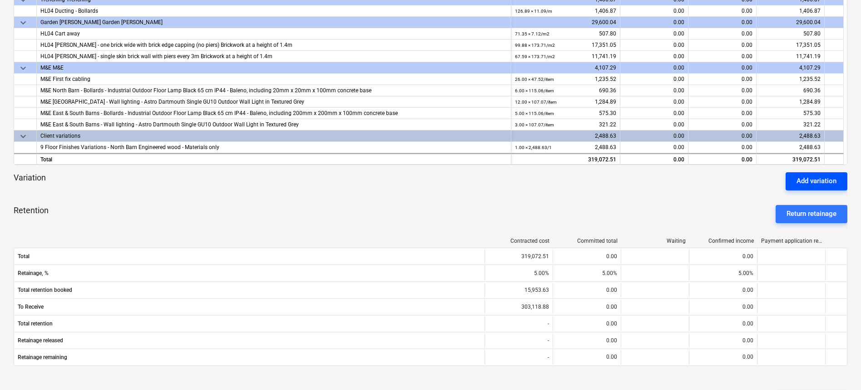
click at [825, 184] on div "Add variation" at bounding box center [816, 181] width 40 height 12
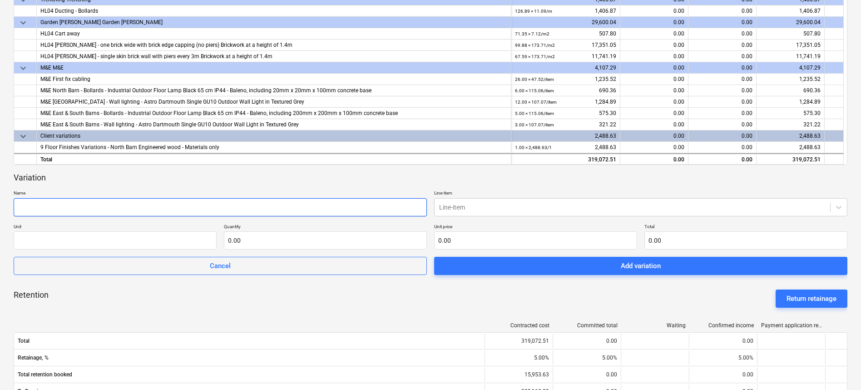
click at [108, 204] on input "text" at bounding box center [220, 207] width 413 height 18
click at [144, 202] on input "text" at bounding box center [220, 207] width 413 height 18
type input "V54 - [GEOGRAPHIC_DATA] - Oak window reveals"
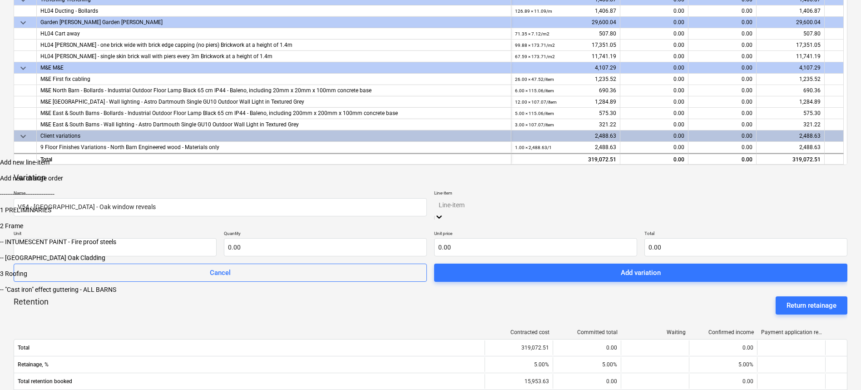
click at [474, 201] on div "Line-item" at bounding box center [640, 205] width 413 height 14
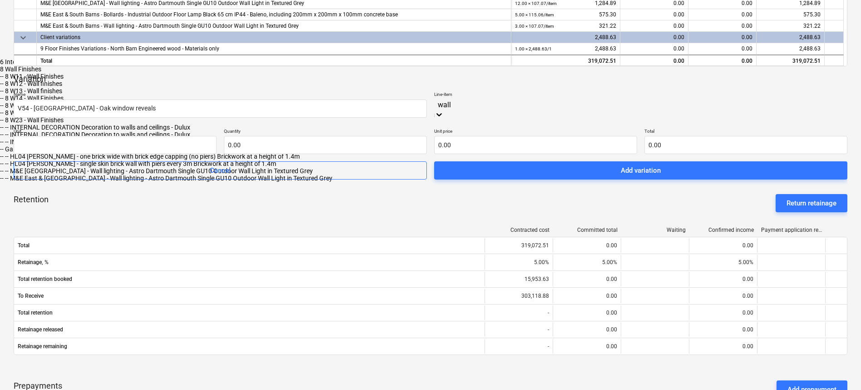
scroll to position [341, 0]
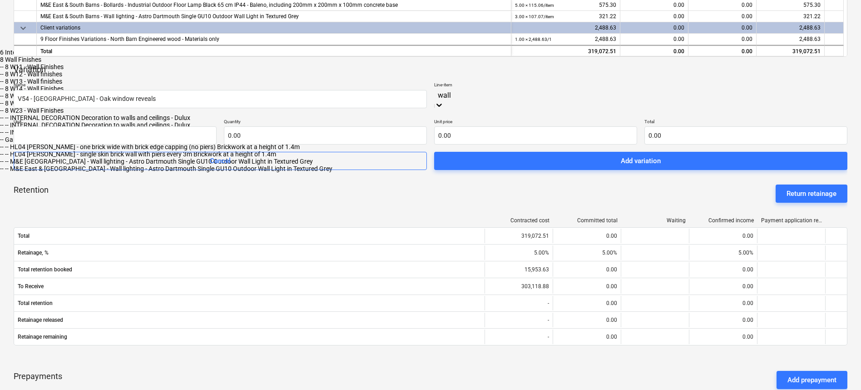
click at [472, 56] on div "6 Internal Walls & Partitions" at bounding box center [430, 52] width 861 height 7
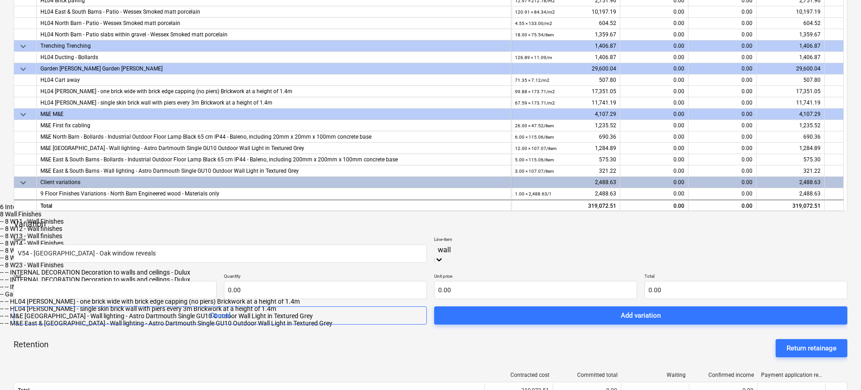
scroll to position [160, 0]
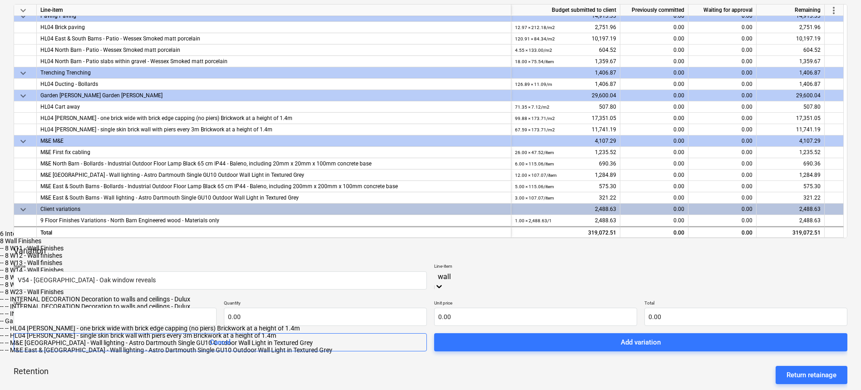
type input "wall"
click at [387, 358] on div "Retention Return retainage" at bounding box center [431, 374] width 834 height 33
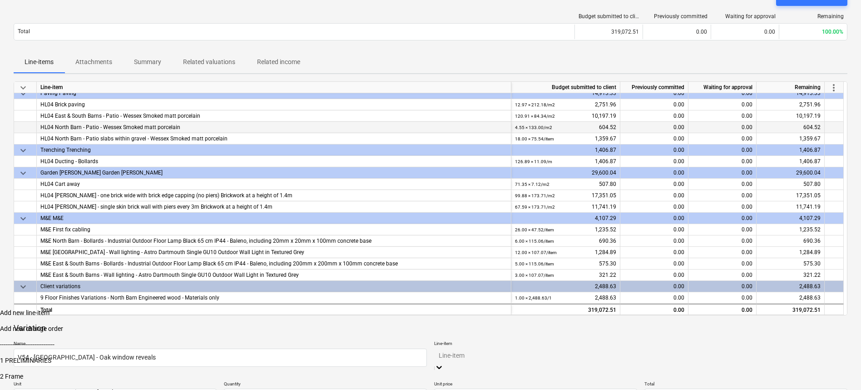
scroll to position [205, 0]
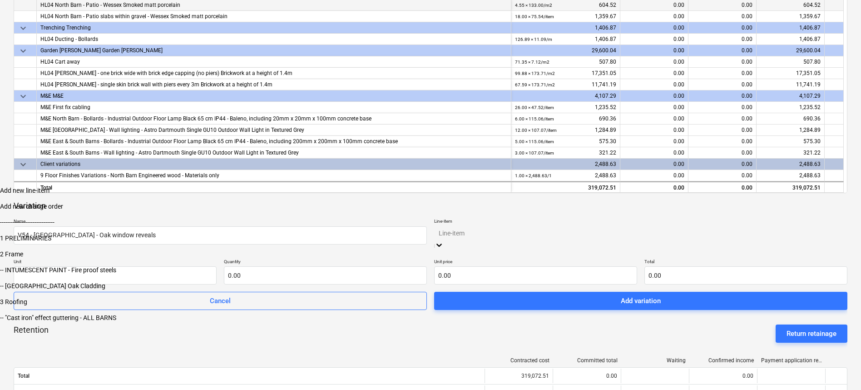
click at [544, 323] on body "Sales Projects Contacts Company Consolidated Invoices Inbox 2 Approvals Resourc…" at bounding box center [430, 59] width 861 height 528
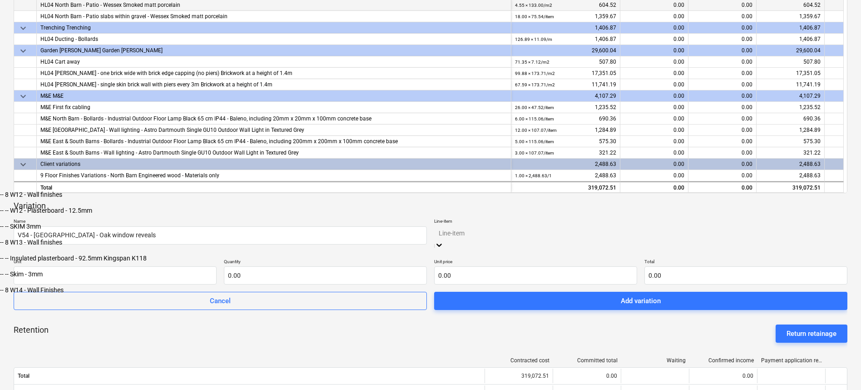
scroll to position [445, 0]
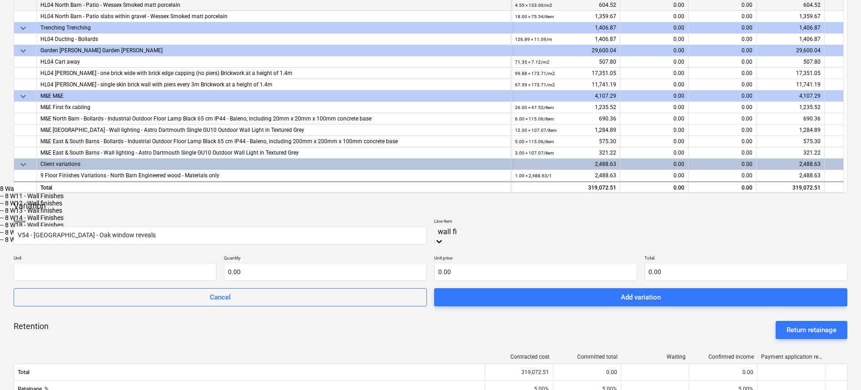
type input "wall fin"
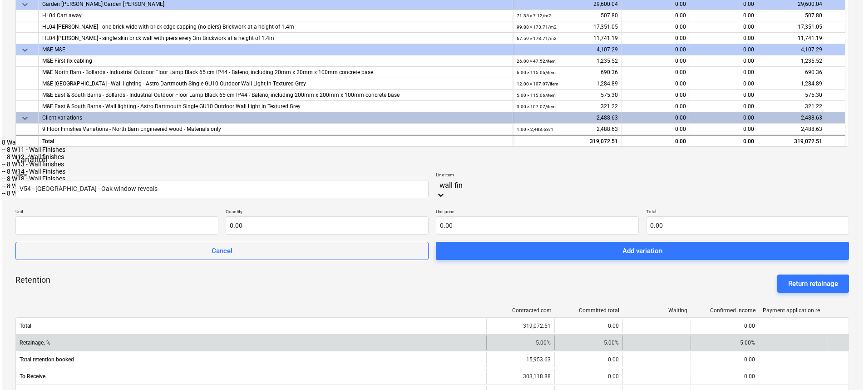
scroll to position [263, 0]
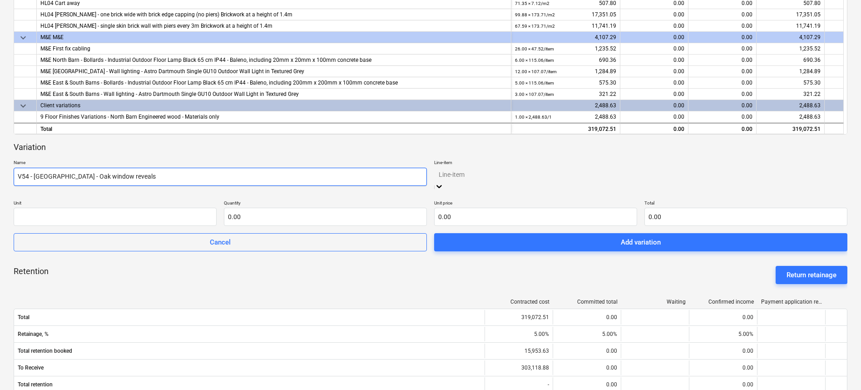
drag, startPoint x: 425, startPoint y: 176, endPoint x: 408, endPoint y: 176, distance: 17.3
click at [408, 176] on div "Name V54 - North Barn - Oak window reveals Line-item Select is focused ,type to…" at bounding box center [431, 175] width 834 height 33
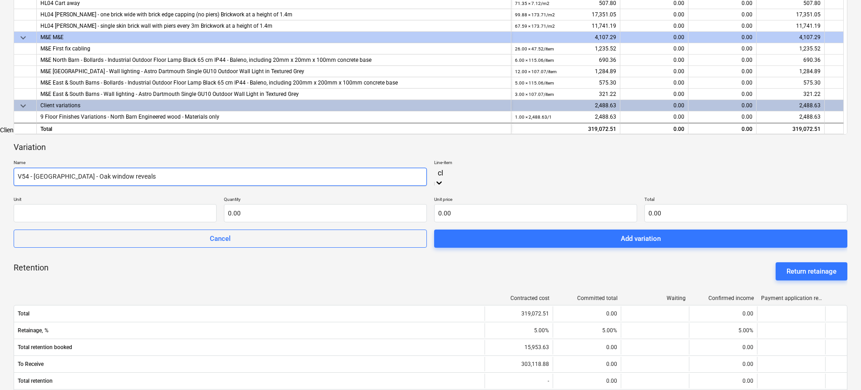
type input "c"
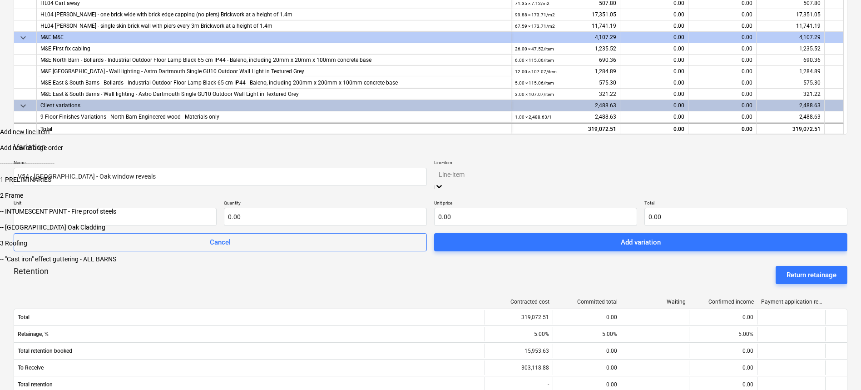
click at [524, 151] on div "Add new change order" at bounding box center [430, 147] width 861 height 7
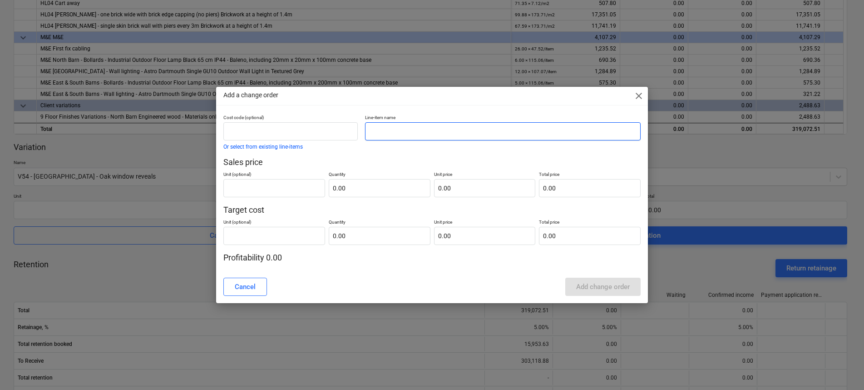
click at [407, 132] on input "text" at bounding box center [503, 131] width 276 height 18
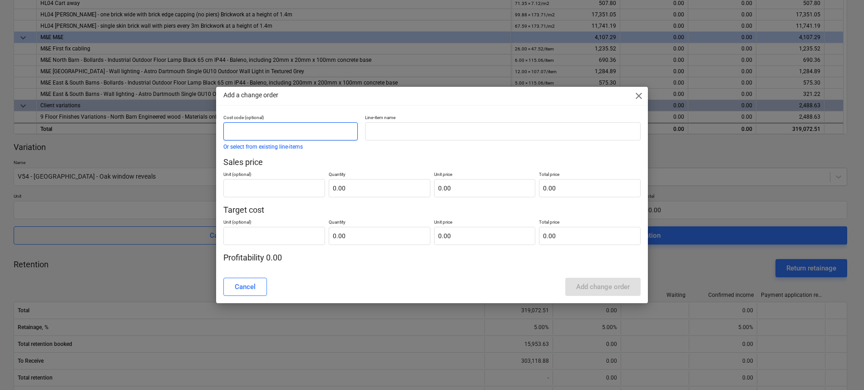
click at [271, 126] on input "text" at bounding box center [290, 131] width 134 height 18
click at [266, 149] on button "Or select from existing line-items" at bounding box center [262, 146] width 79 height 5
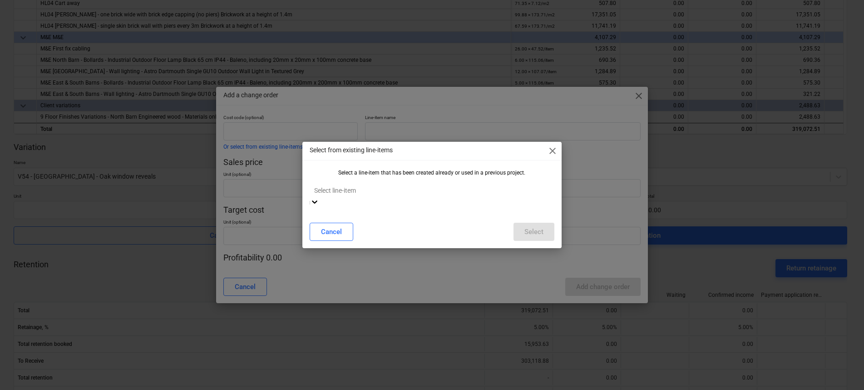
click at [402, 191] on div at bounding box center [432, 190] width 236 height 10
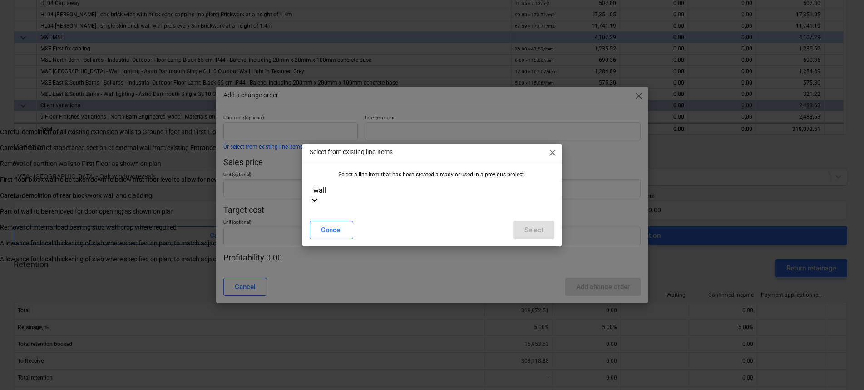
type input "wall"
type input "w"
type input "a"
type input "wall finish"
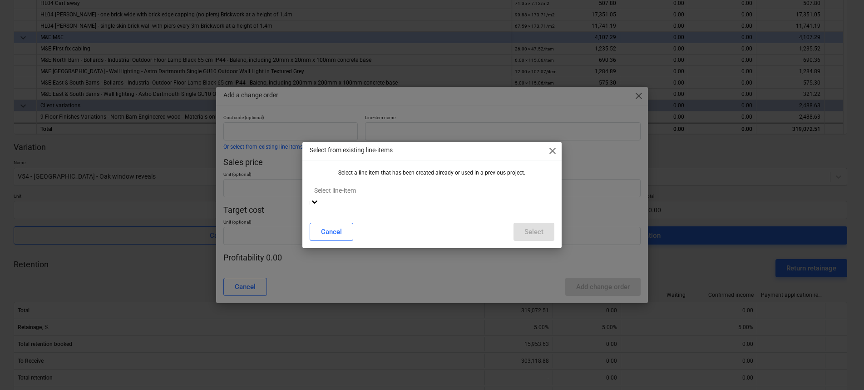
click at [393, 195] on div at bounding box center [432, 190] width 236 height 10
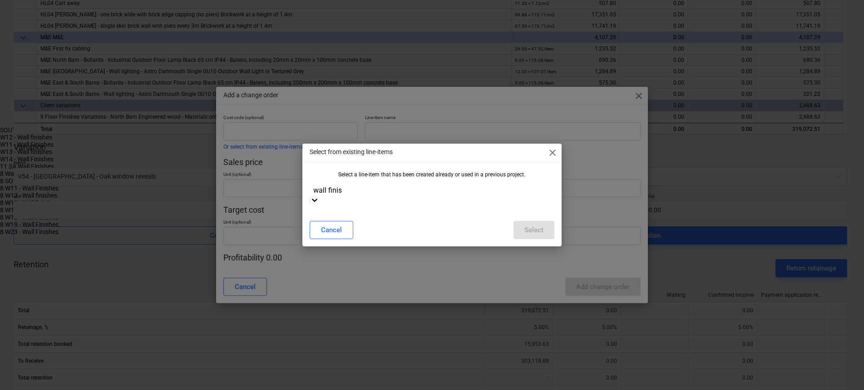
type input "wall finish"
click at [423, 177] on div "8 Wall Finishes" at bounding box center [430, 173] width 861 height 7
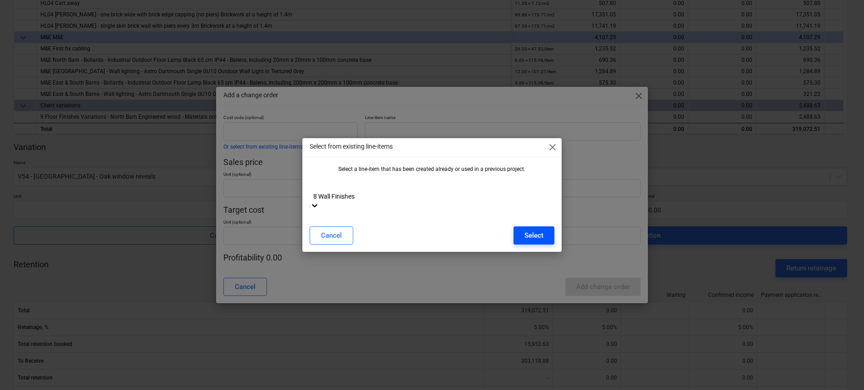
click at [528, 229] on div "Select" at bounding box center [533, 235] width 19 height 12
type input "8"
type input "Wall Finishes"
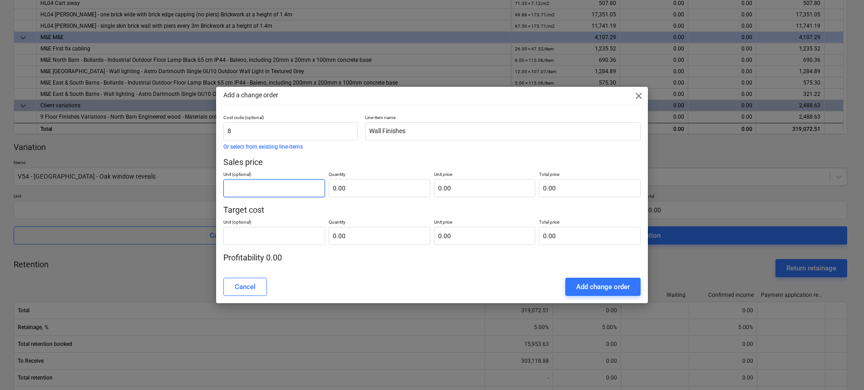
click at [262, 190] on input "text" at bounding box center [274, 188] width 102 height 18
type input "m"
click at [384, 194] on input "text" at bounding box center [380, 188] width 102 height 18
type input "14.50"
click at [440, 189] on input "text" at bounding box center [485, 188] width 102 height 18
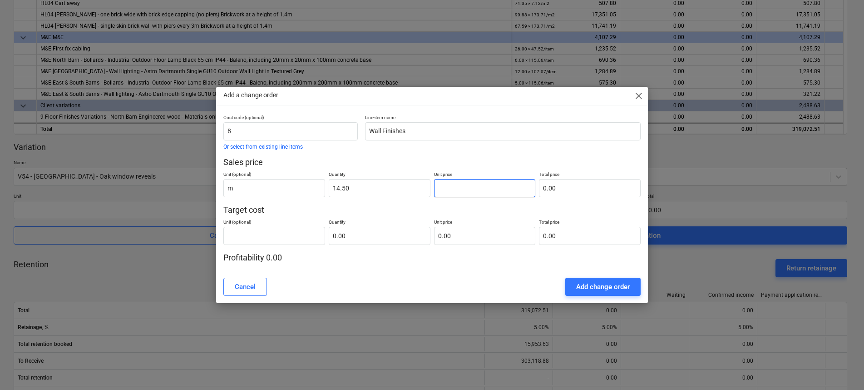
type input "2"
type input "29.00"
type input "24"
type input "348.00"
type input "24.2"
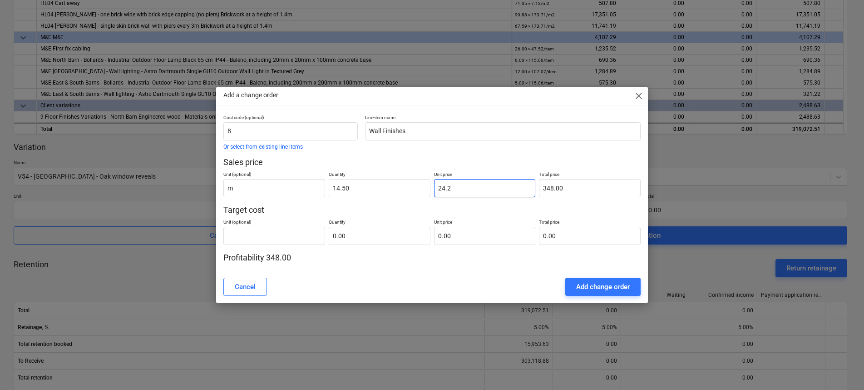
type input "350.90"
type input "24.21"
type input "351.05"
type input "24.21"
click at [284, 213] on p "Target cost" at bounding box center [432, 209] width 418 height 11
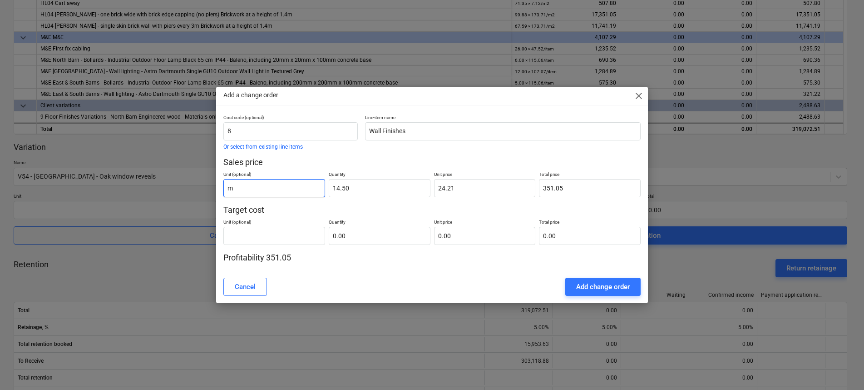
click at [259, 185] on input "m" at bounding box center [274, 188] width 102 height 18
drag, startPoint x: 259, startPoint y: 185, endPoint x: 201, endPoint y: 183, distance: 57.7
click at [201, 183] on div "Add a change order close Cost code (optional) 8 Or select from existing line-it…" at bounding box center [432, 195] width 864 height 390
type input "item"
click at [392, 189] on input "14.5" at bounding box center [380, 188] width 102 height 18
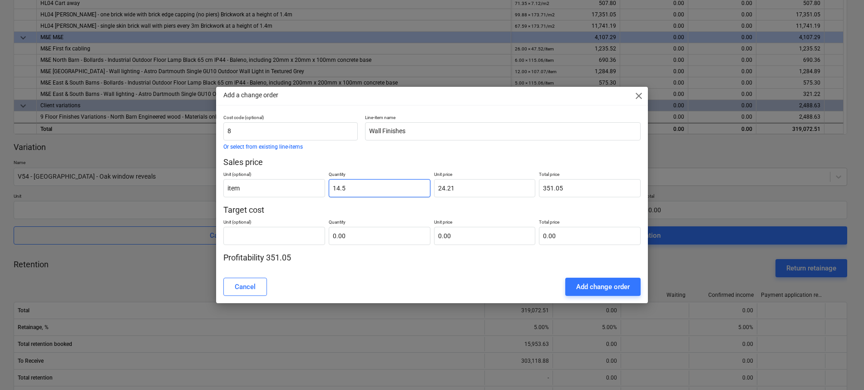
drag, startPoint x: 392, startPoint y: 189, endPoint x: 314, endPoint y: 178, distance: 78.9
click at [314, 178] on div "Unit (optional) item Quantity 14.5 Unit price 24.21 Total price 351.05" at bounding box center [432, 183] width 418 height 30
type input "1"
type input "24.21"
type input "1.00"
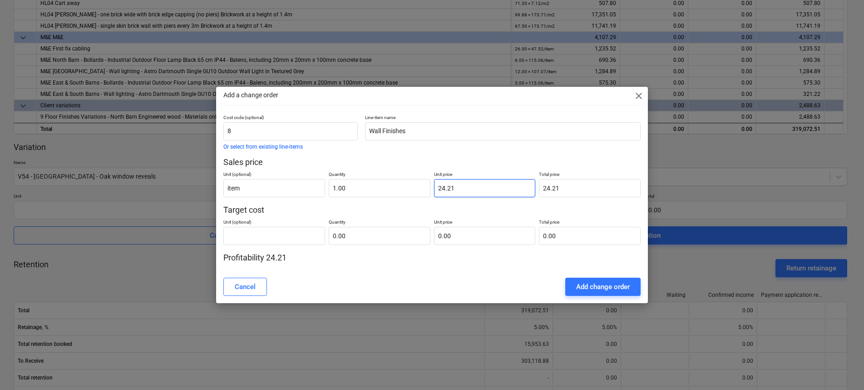
click at [490, 181] on input "24.21" at bounding box center [485, 188] width 102 height 18
drag, startPoint x: 489, startPoint y: 185, endPoint x: 423, endPoint y: 186, distance: 65.8
click at [423, 186] on div "Unit (optional) item Quantity 1.00 Unit price 24.21 Total price 24.21" at bounding box center [432, 183] width 418 height 30
type input "8"
type input "8.00"
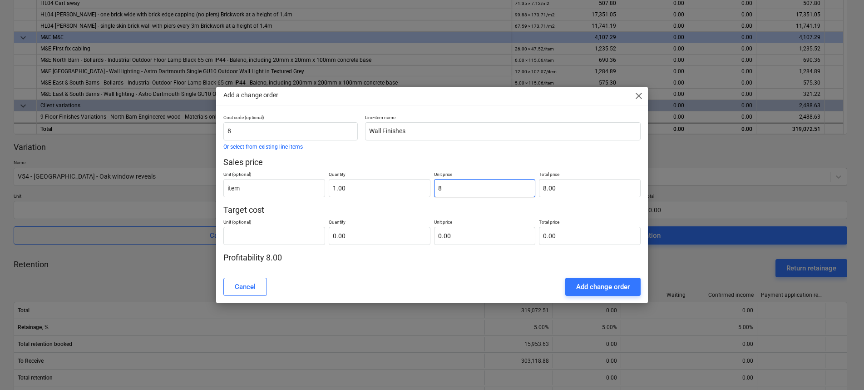
type input "87"
type input "87.00"
type input "876"
type input "876.00"
type input "876.02"
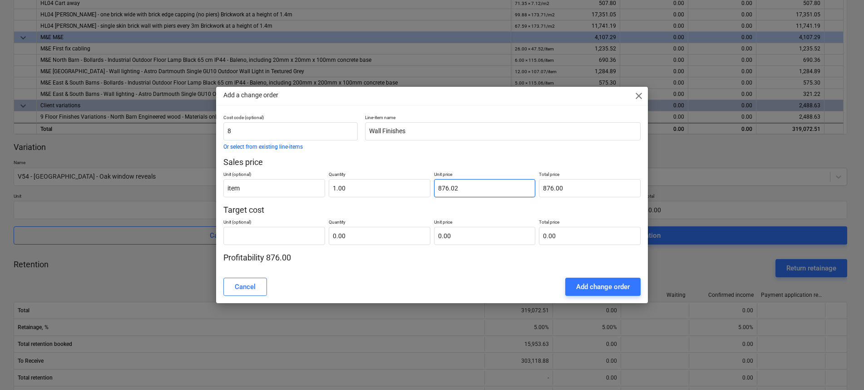
type input "876.02"
click at [538, 209] on p "Target cost" at bounding box center [432, 209] width 418 height 11
click at [368, 236] on input "text" at bounding box center [380, 236] width 102 height 18
type input "1.00"
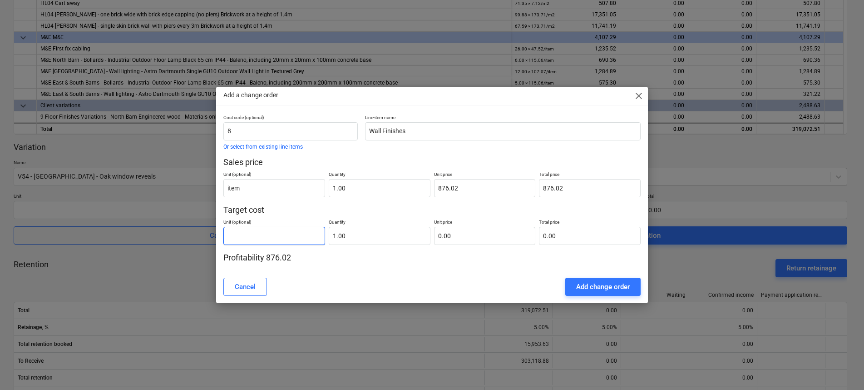
click at [298, 236] on input "text" at bounding box center [274, 236] width 102 height 18
type input "item"
click at [478, 238] on input "text" at bounding box center [485, 236] width 102 height 18
click at [448, 234] on input "text" at bounding box center [485, 236] width 102 height 18
type input "8"
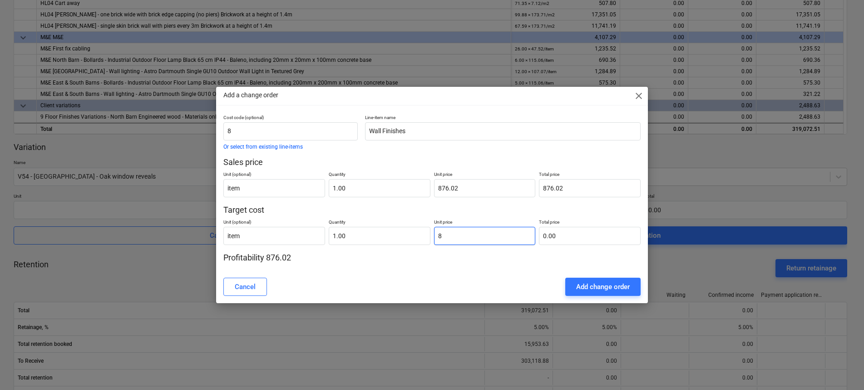
type input "8.00"
type input "84"
type input "84.00"
type input "846"
type input "846.00"
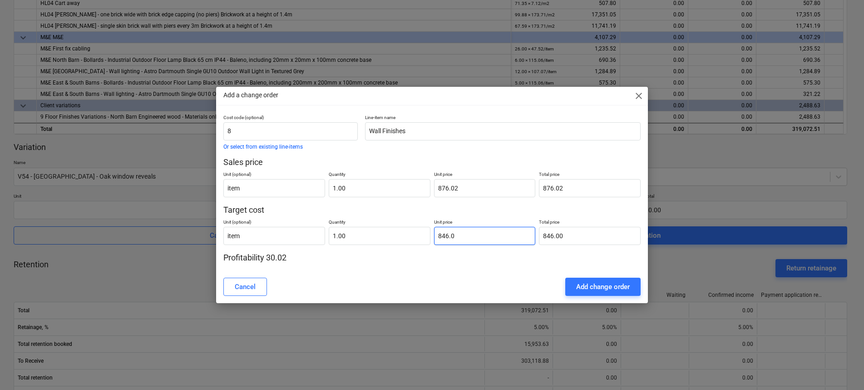
type input "846.02"
click at [334, 211] on p "Target cost" at bounding box center [432, 209] width 418 height 11
drag, startPoint x: 451, startPoint y: 189, endPoint x: 463, endPoint y: 188, distance: 11.8
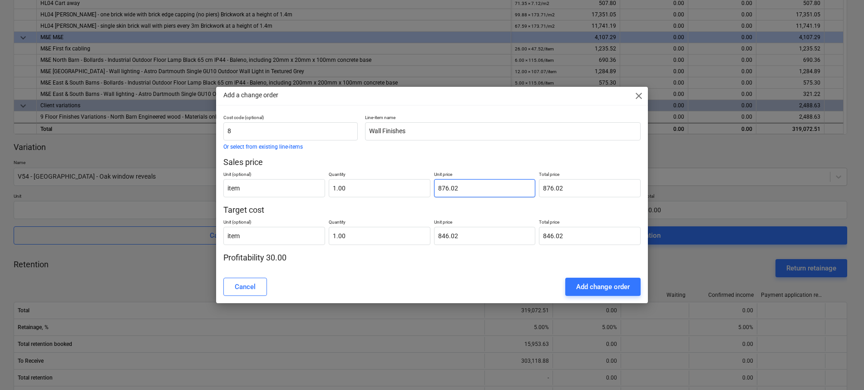
click at [451, 188] on input "876.02" at bounding box center [485, 188] width 102 height 18
drag, startPoint x: 488, startPoint y: 189, endPoint x: 425, endPoint y: 188, distance: 63.1
click at [425, 188] on div "Unit (optional) item Quantity 1.00 Unit price 876.02 Total price 876.02" at bounding box center [432, 183] width 418 height 30
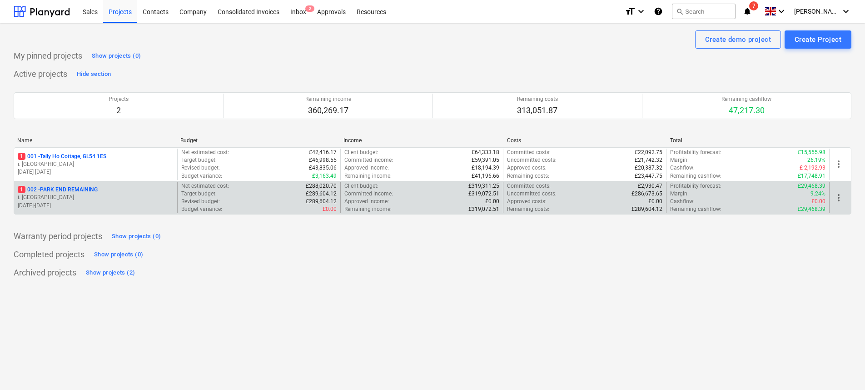
click at [91, 193] on p "1 002 - PARK END REMAINING" at bounding box center [58, 190] width 80 height 8
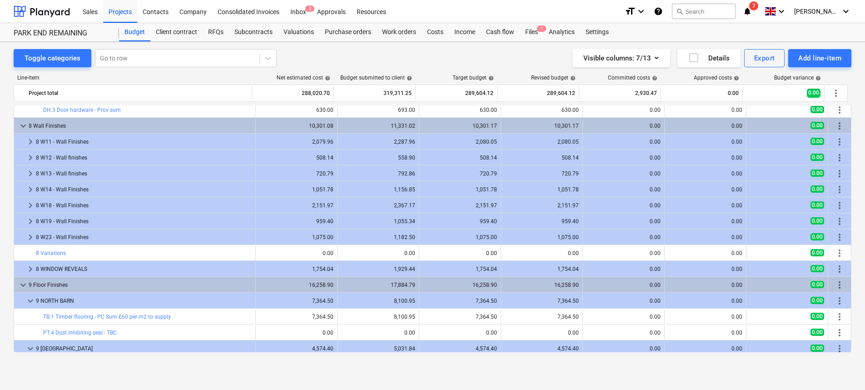
scroll to position [334, 0]
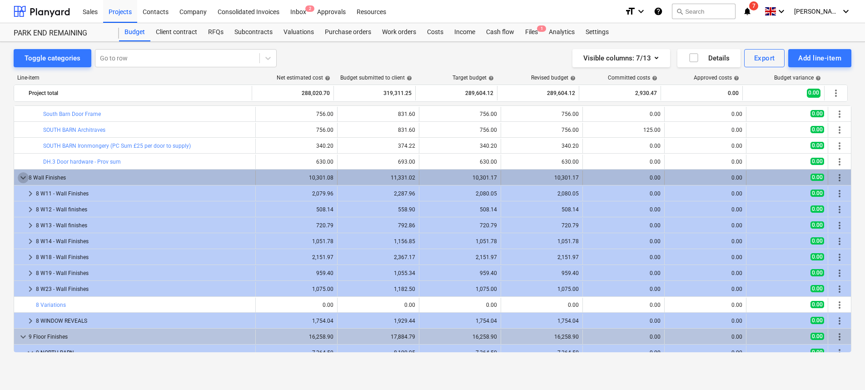
click at [22, 179] on span "keyboard_arrow_down" at bounding box center [23, 177] width 11 height 11
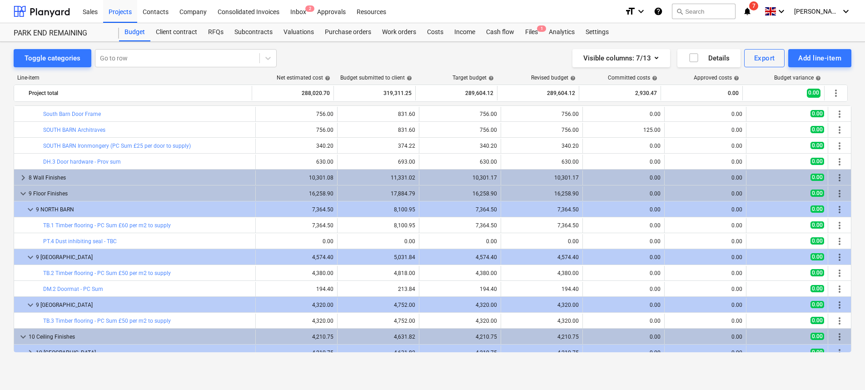
click at [22, 179] on span "keyboard_arrow_right" at bounding box center [23, 177] width 11 height 11
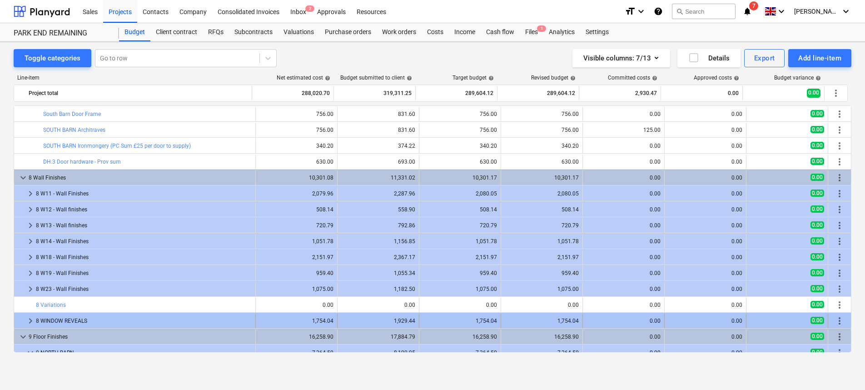
click at [28, 319] on span "keyboard_arrow_right" at bounding box center [30, 320] width 11 height 11
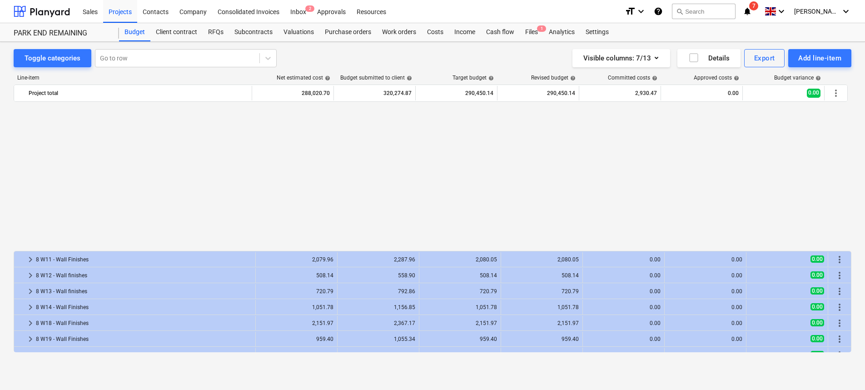
scroll to position [961, 0]
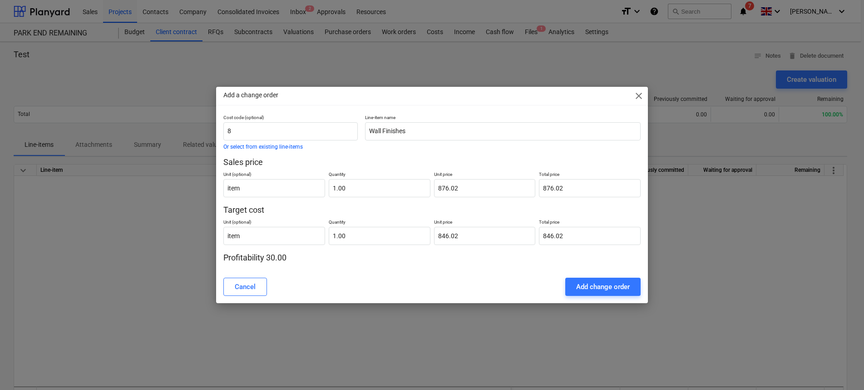
scroll to position [263, 0]
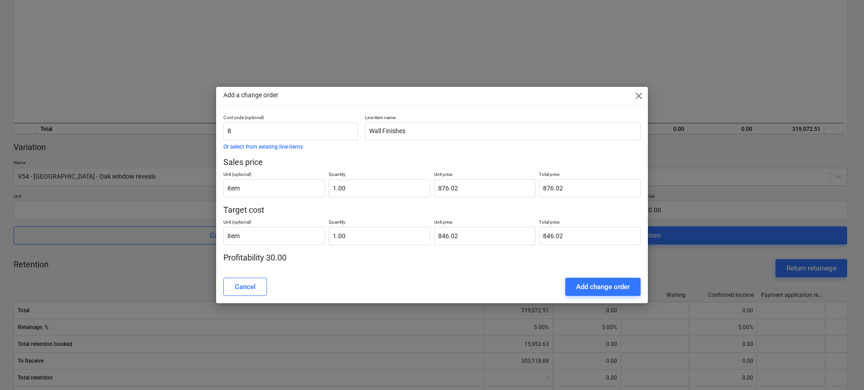
type input "9"
type input "9.00"
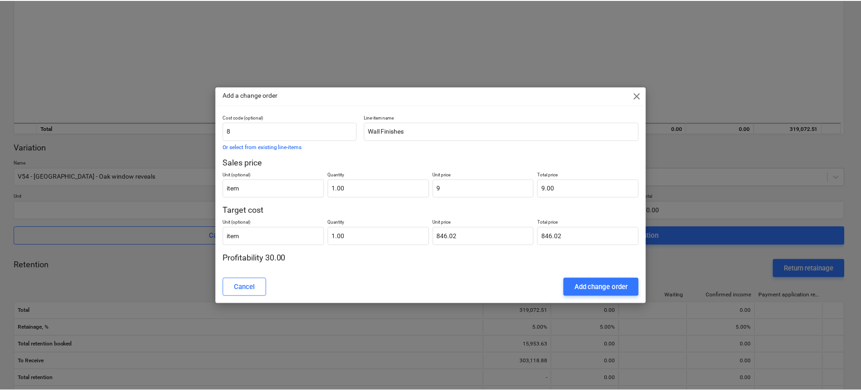
scroll to position [1663, 0]
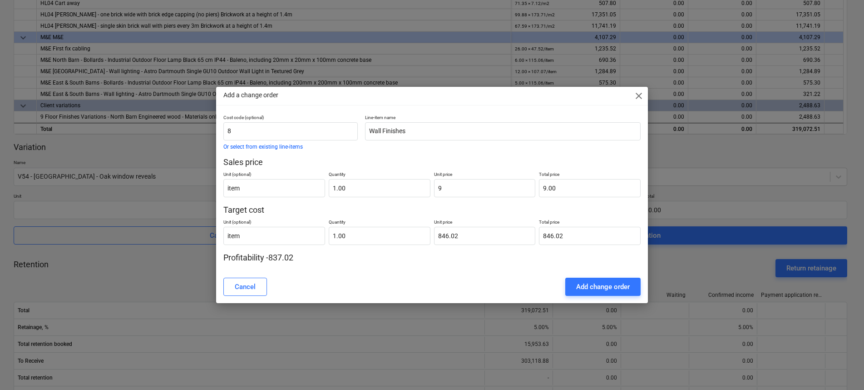
type input "96"
type input "96.00"
type input "963"
type input "963.00"
type input "963.6"
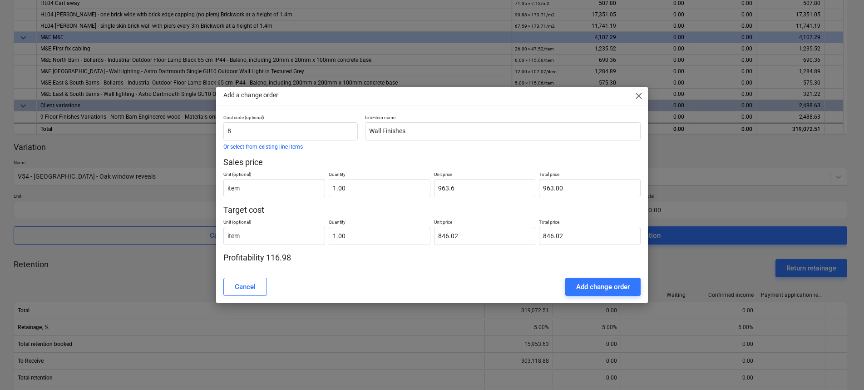
type input "963.60"
type input "963.62"
click at [572, 206] on p "Target cost" at bounding box center [432, 209] width 418 height 11
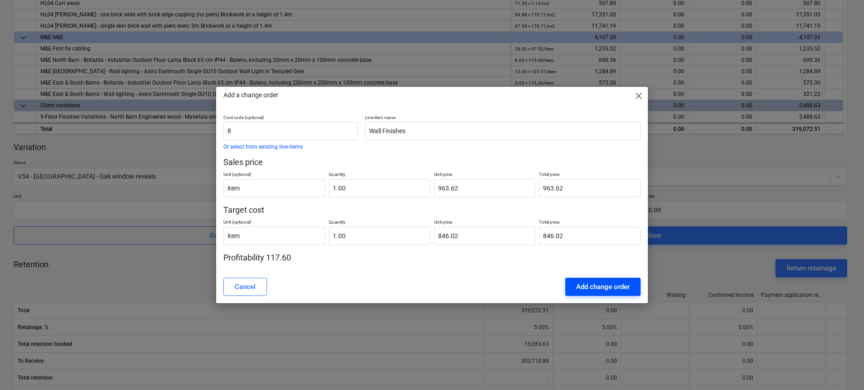
click at [604, 290] on div "Add change order" at bounding box center [603, 287] width 54 height 12
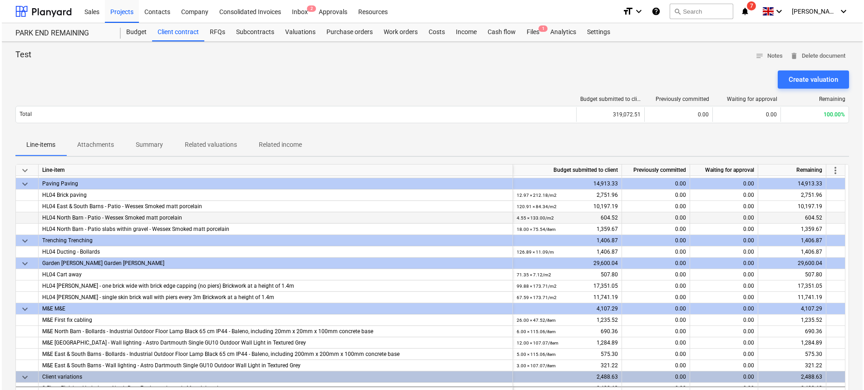
scroll to position [1627, 0]
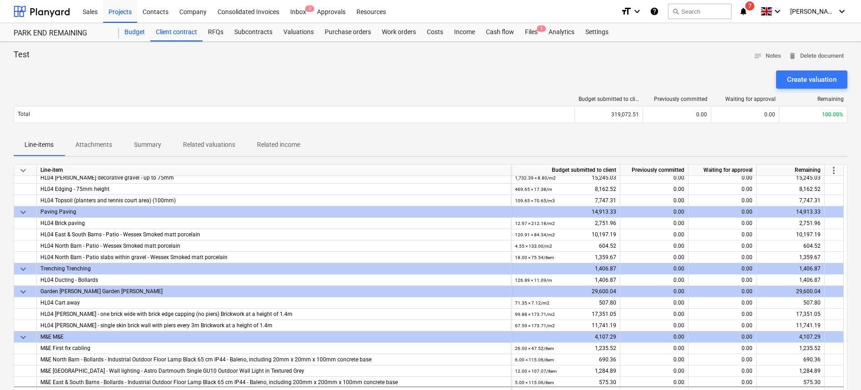
click at [132, 31] on div "Budget" at bounding box center [134, 32] width 31 height 18
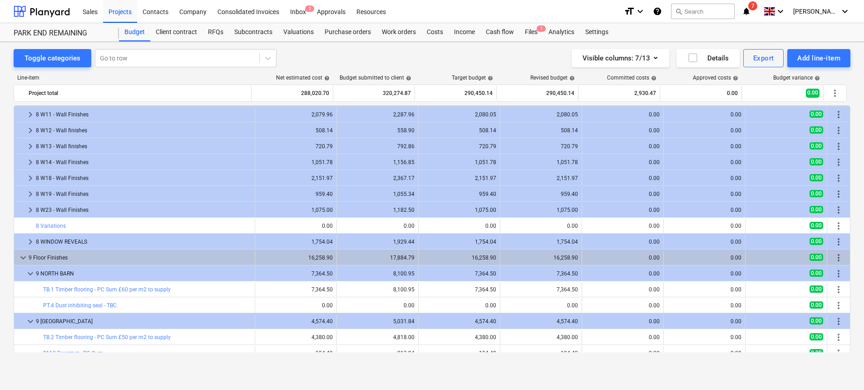
scroll to position [412, 0]
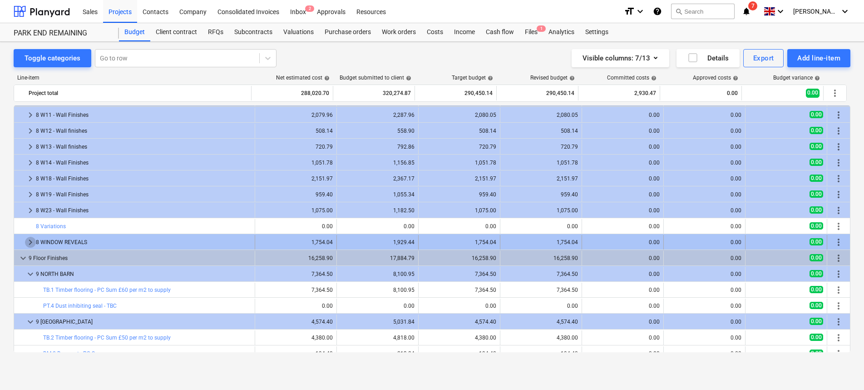
click at [25, 242] on span "keyboard_arrow_right" at bounding box center [30, 242] width 11 height 11
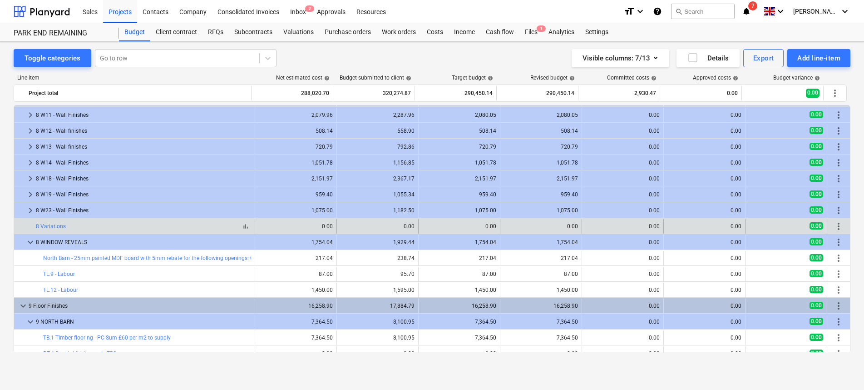
click at [65, 225] on div "bar_chart 8 Variations" at bounding box center [143, 226] width 215 height 6
click at [55, 227] on link "8 Variations" at bounding box center [51, 226] width 30 height 6
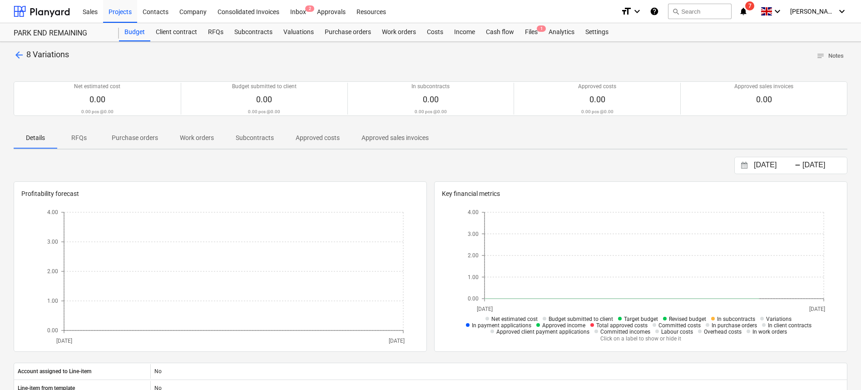
click at [13, 54] on div "arrow_back 8 Variations notes Notes Net estimated cost 0.00 0.00 pcs @ 0.00 Bud…" at bounding box center [430, 323] width 861 height 562
click at [15, 57] on span "arrow_back" at bounding box center [19, 54] width 11 height 11
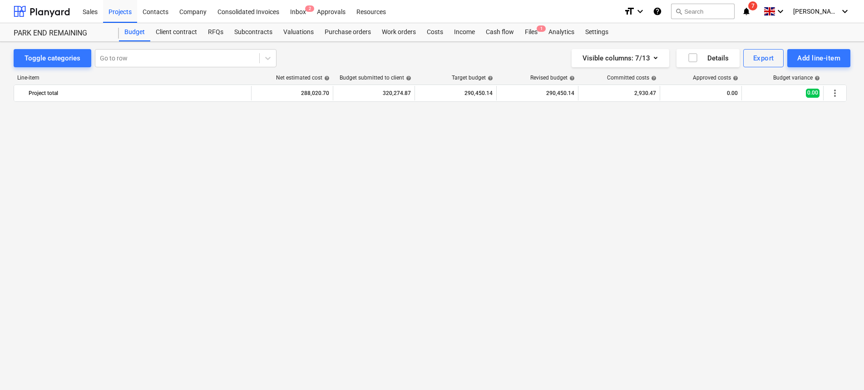
scroll to position [977, 0]
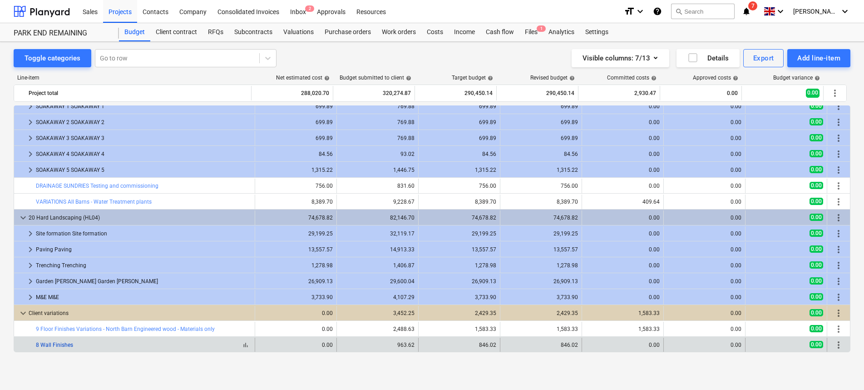
click at [64, 346] on link "8 Wall Finishes" at bounding box center [54, 344] width 37 height 6
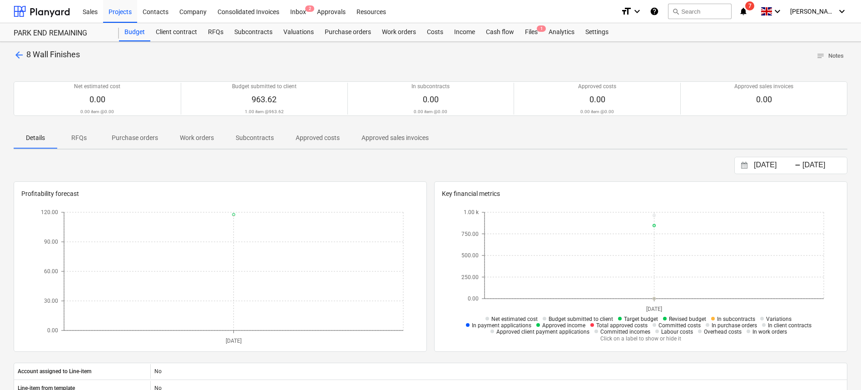
click at [16, 51] on span "arrow_back" at bounding box center [19, 54] width 11 height 11
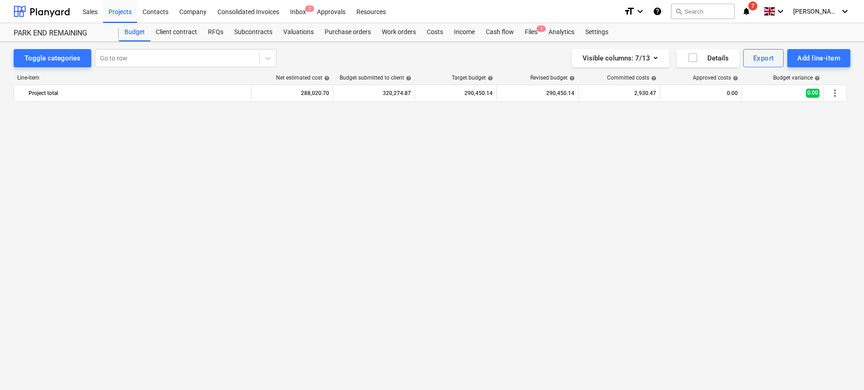
scroll to position [977, 0]
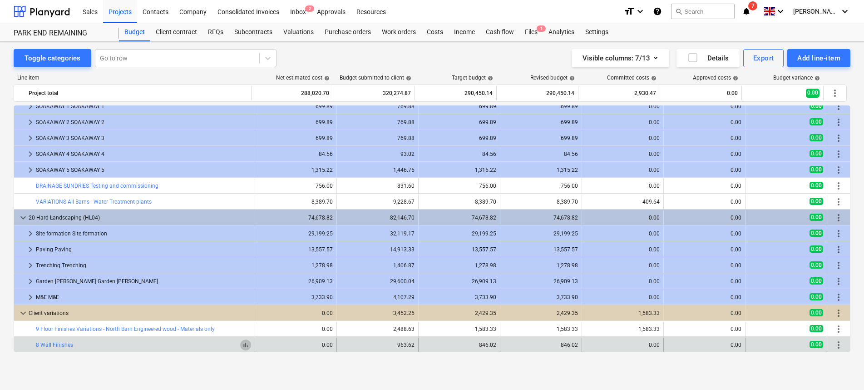
click at [242, 343] on span "bar_chart" at bounding box center [245, 344] width 7 height 7
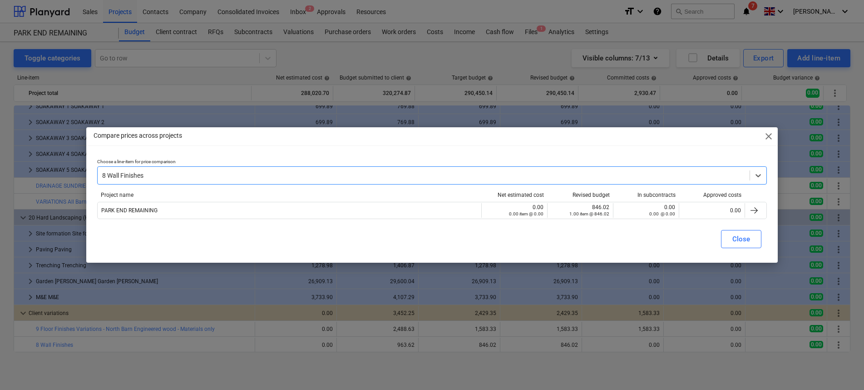
click at [154, 176] on div at bounding box center [423, 175] width 643 height 9
click at [199, 140] on div "Compare prices across projects close" at bounding box center [431, 136] width 691 height 18
click at [770, 134] on span "close" at bounding box center [768, 136] width 11 height 11
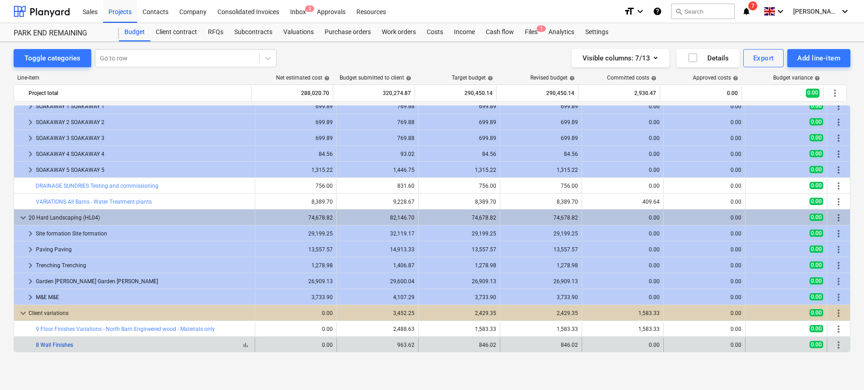
click at [60, 345] on link "8 Wall Finishes" at bounding box center [54, 344] width 37 height 6
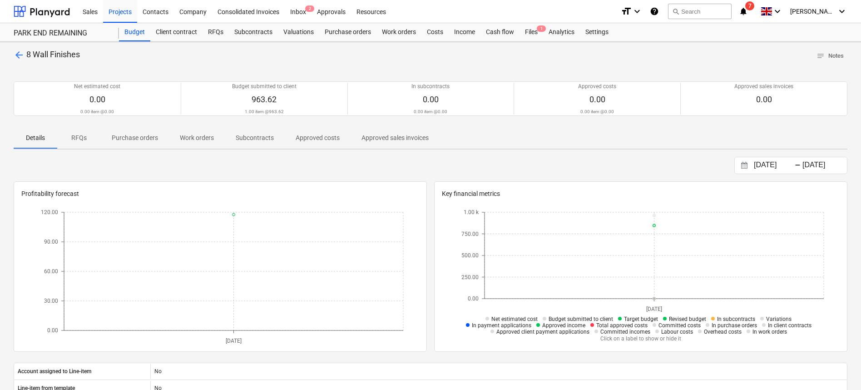
click at [15, 55] on span "arrow_back" at bounding box center [19, 54] width 11 height 11
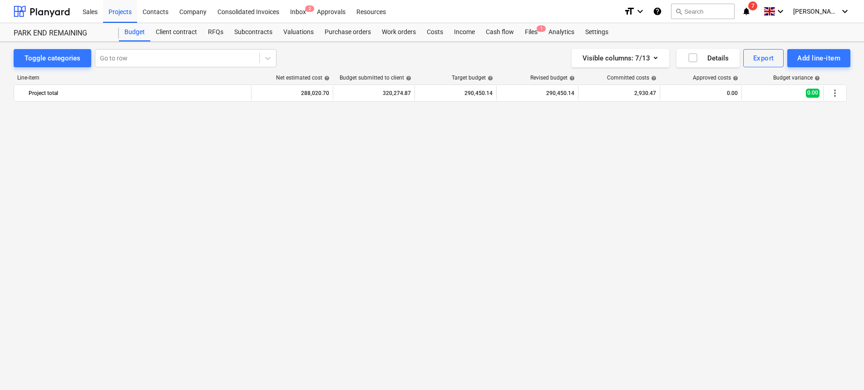
scroll to position [977, 0]
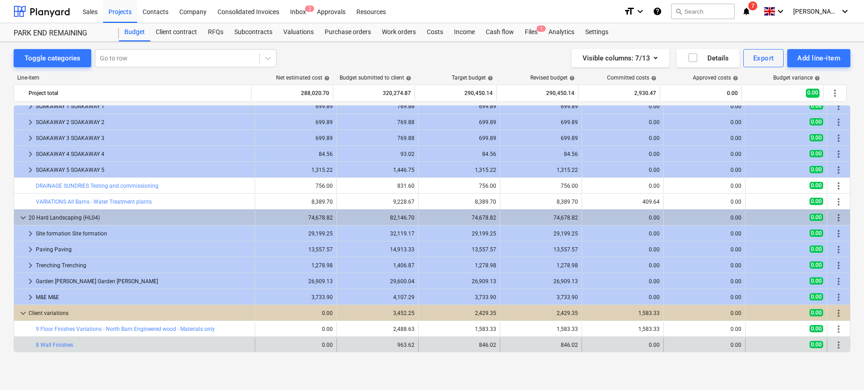
click at [833, 342] on span "more_vert" at bounding box center [838, 344] width 11 height 11
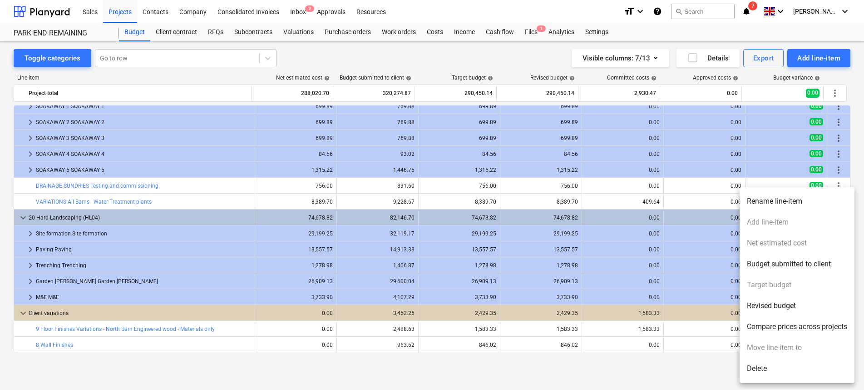
click at [796, 199] on li "Rename line-item" at bounding box center [797, 201] width 115 height 21
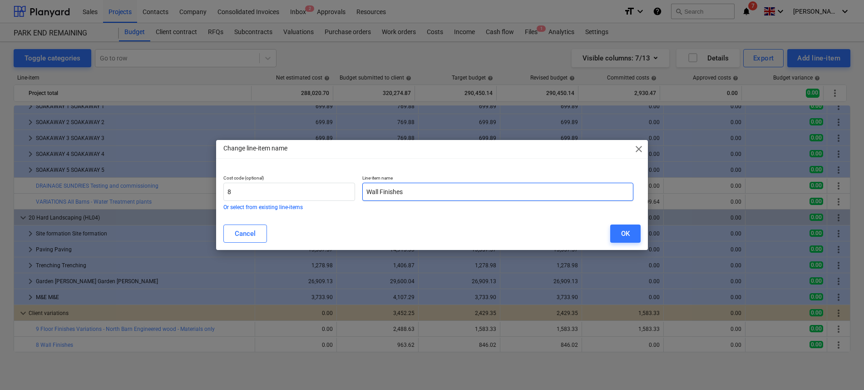
drag, startPoint x: 429, startPoint y: 189, endPoint x: 385, endPoint y: 208, distance: 47.6
click at [309, 189] on div "Cost code (optional) 8 Or select from existing line-items Line-item name Wall F…" at bounding box center [429, 192] width 418 height 42
type input "V54 - North Barn - Oak warehouse reveals"
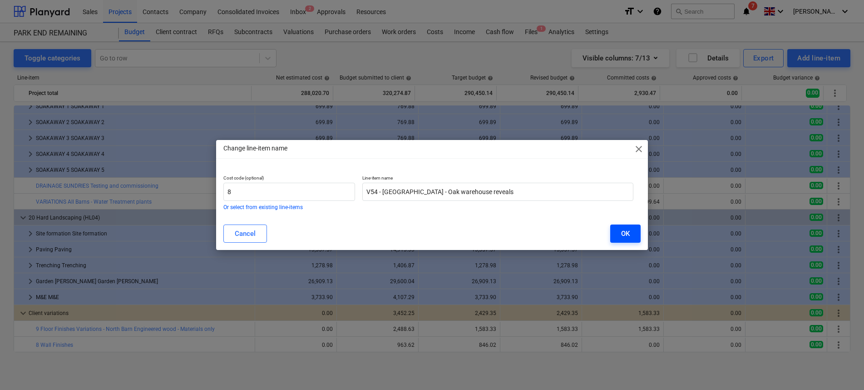
click at [636, 234] on button "OK" at bounding box center [625, 233] width 30 height 18
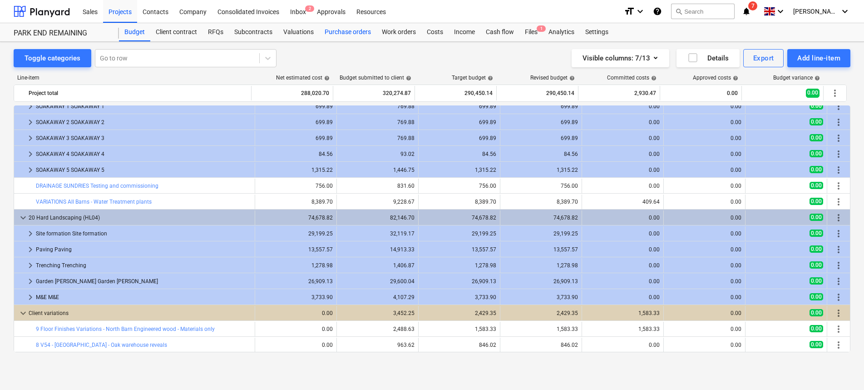
click at [339, 30] on div "Purchase orders" at bounding box center [347, 32] width 57 height 18
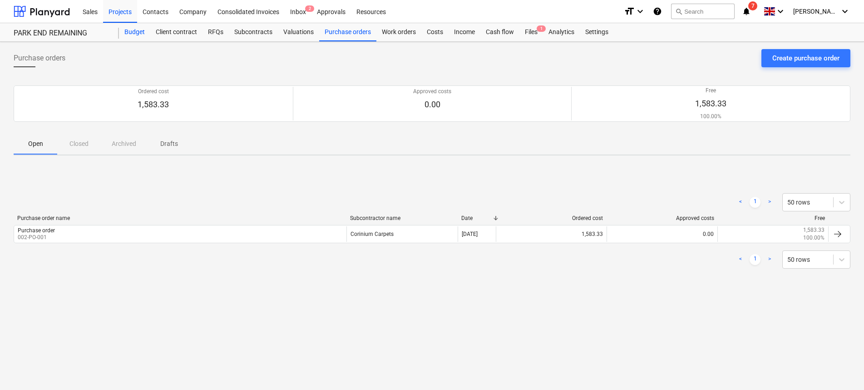
click at [130, 28] on div "Budget" at bounding box center [134, 32] width 31 height 18
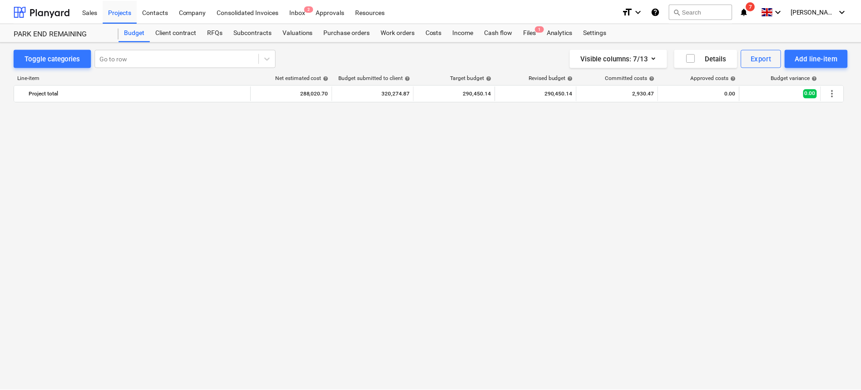
scroll to position [977, 0]
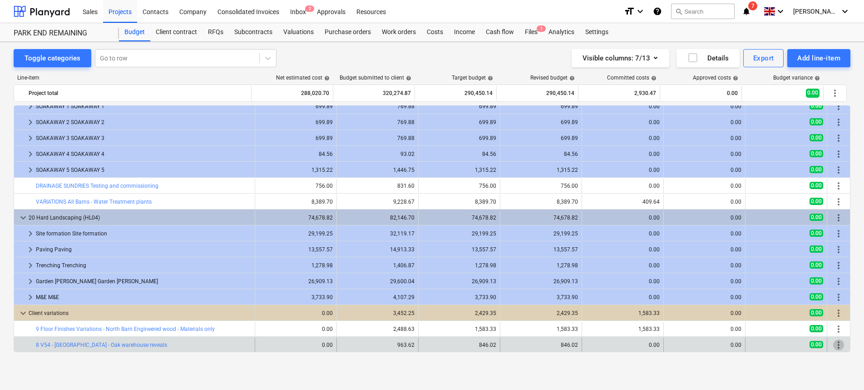
click at [834, 345] on span "more_vert" at bounding box center [838, 344] width 11 height 11
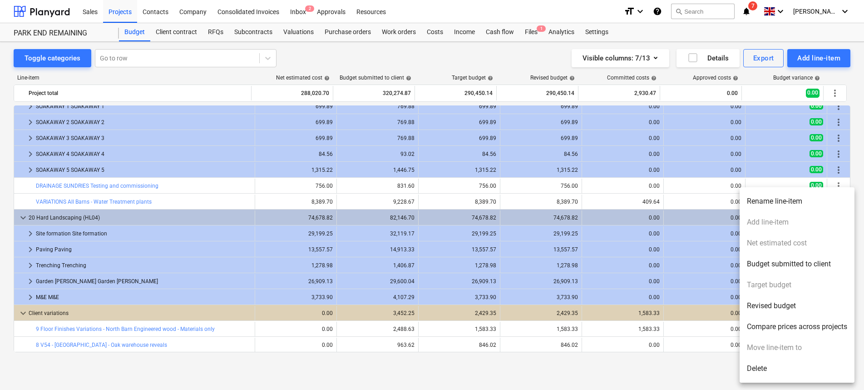
drag, startPoint x: 596, startPoint y: 370, endPoint x: 131, endPoint y: 358, distance: 465.1
click at [584, 371] on div at bounding box center [432, 195] width 864 height 390
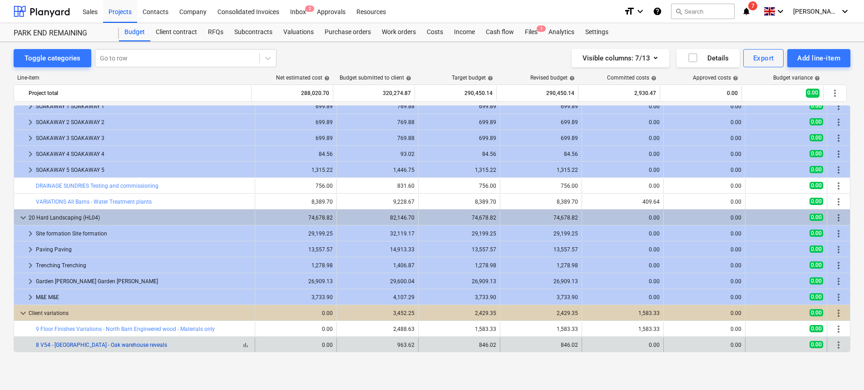
click at [109, 346] on link "8 V54 - North Barn - Oak warehouse reveals" at bounding box center [101, 344] width 131 height 6
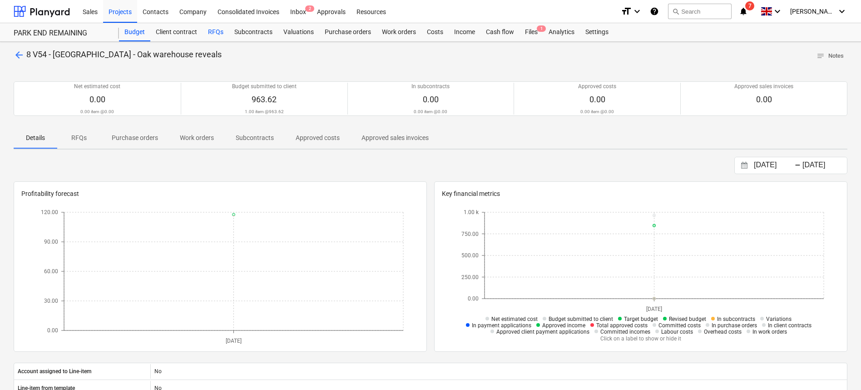
click at [217, 34] on div "RFQs" at bounding box center [216, 32] width 26 height 18
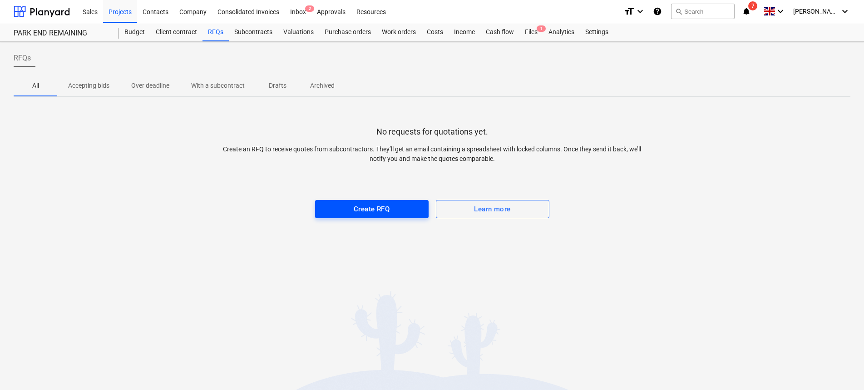
click at [362, 214] on div "Create RFQ" at bounding box center [372, 209] width 36 height 12
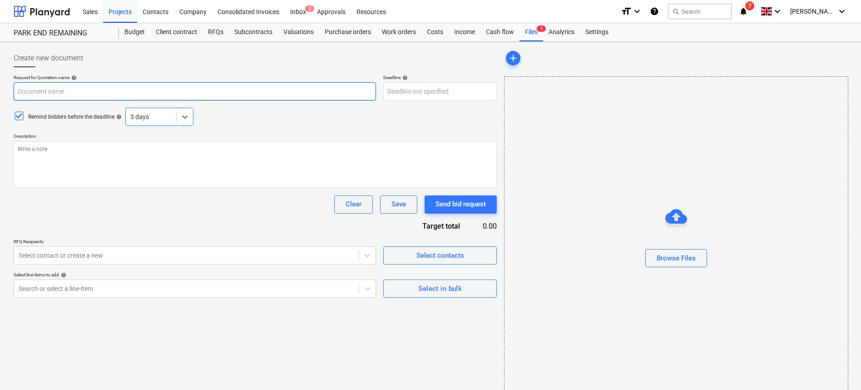
click at [81, 90] on input "text" at bounding box center [195, 91] width 362 height 18
type textarea "x"
type input "n"
type textarea "x"
type input "ni"
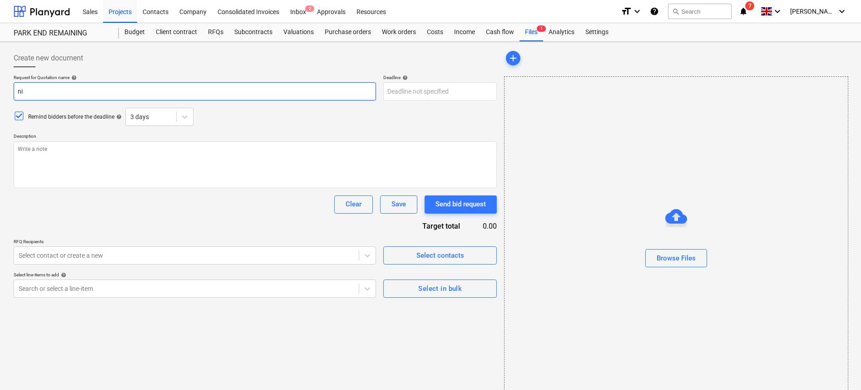
type textarea "x"
type input "nic"
type textarea "x"
type input "nick"
type textarea "x"
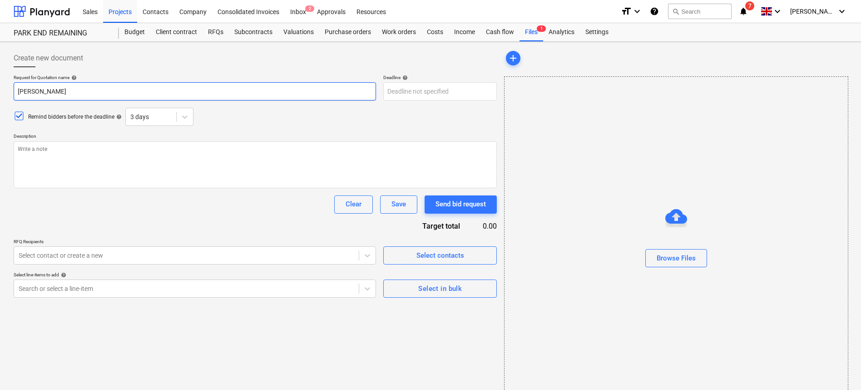
type input "nicks"
type textarea "x"
type input "nick"
type textarea "x"
type input "nic"
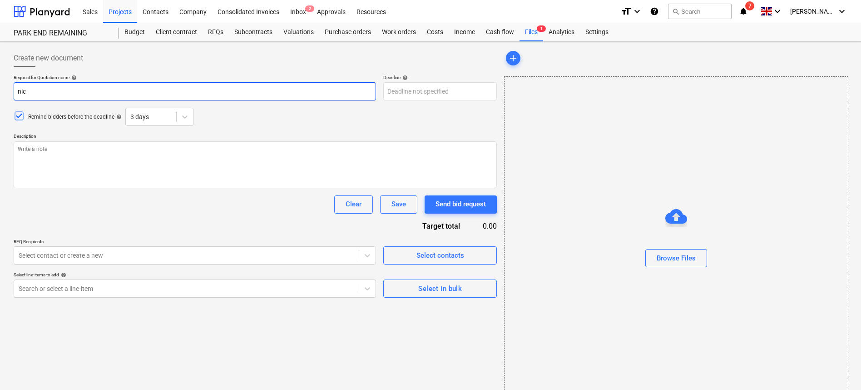
type textarea "x"
type input "ni"
type textarea "x"
type input "n"
type textarea "x"
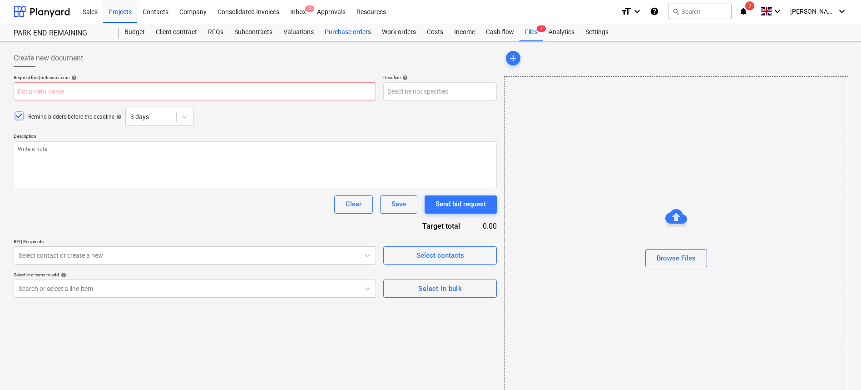
click at [359, 30] on div "Purchase orders" at bounding box center [347, 32] width 57 height 18
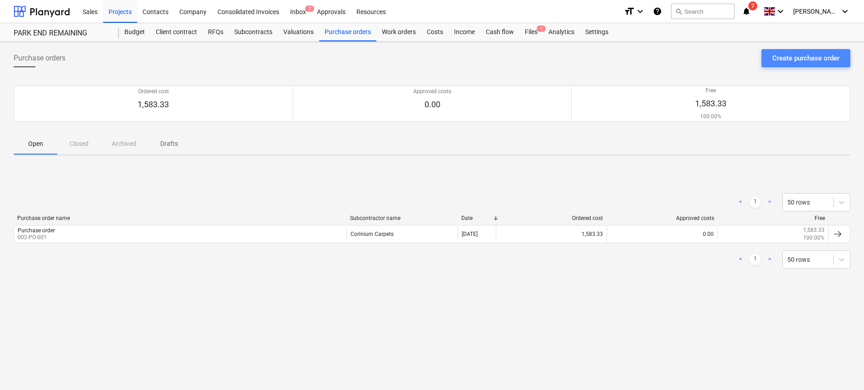
click at [798, 56] on div "Create purchase order" at bounding box center [805, 58] width 67 height 12
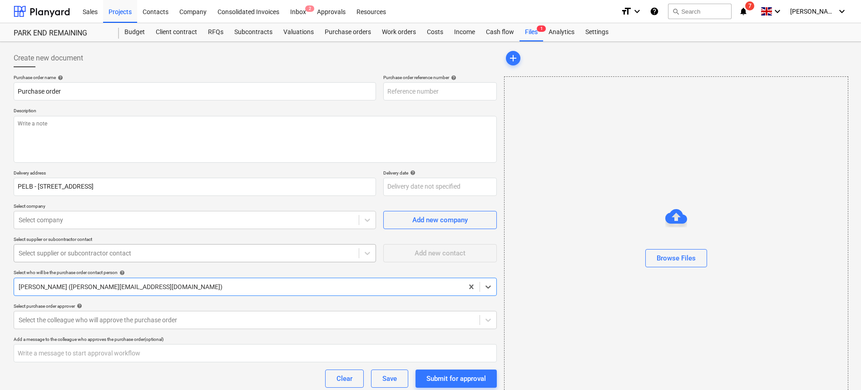
type textarea "x"
type input "002-PO-002"
click at [103, 94] on input "Purchase order" at bounding box center [195, 91] width 362 height 18
drag, startPoint x: 76, startPoint y: 92, endPoint x: -2, endPoint y: 84, distance: 78.5
click at [0, 84] on html "Sales Projects Contacts Company Consolidated Invoices Inbox 2 Approvals Resourc…" at bounding box center [430, 195] width 861 height 390
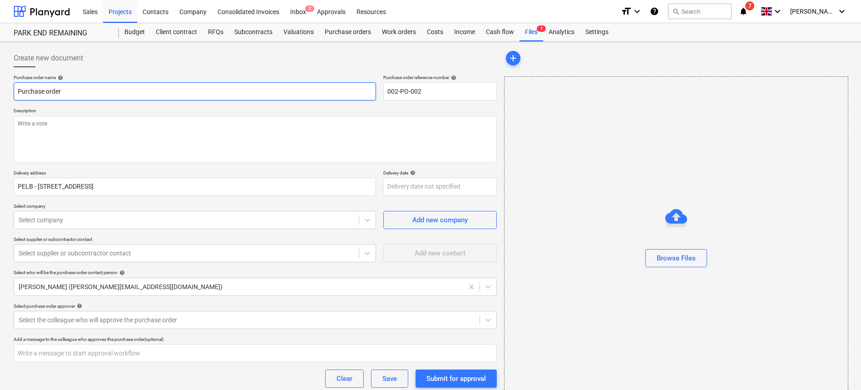
type textarea "x"
type input "N"
type textarea "x"
type input "Ni"
type textarea "x"
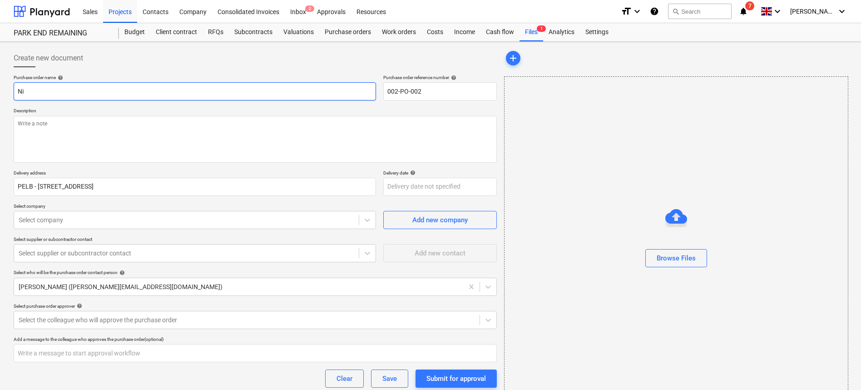
type input "Nik"
type textarea "x"
type input "Ni"
type textarea "x"
type input "Nic"
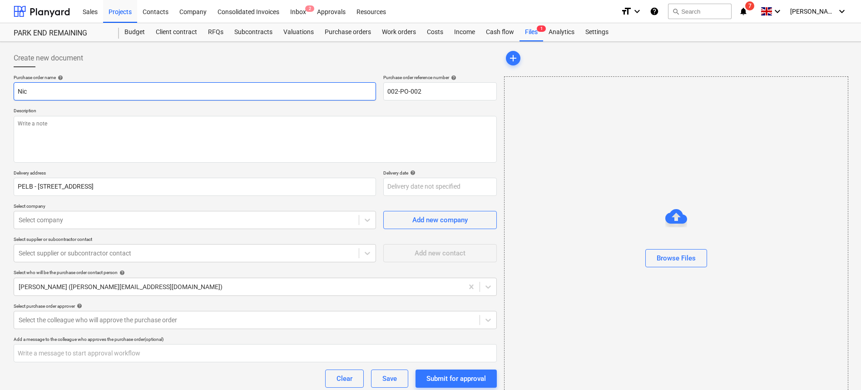
type textarea "x"
type input "[PERSON_NAME]"
type textarea "x"
type input "Nicks"
type textarea "x"
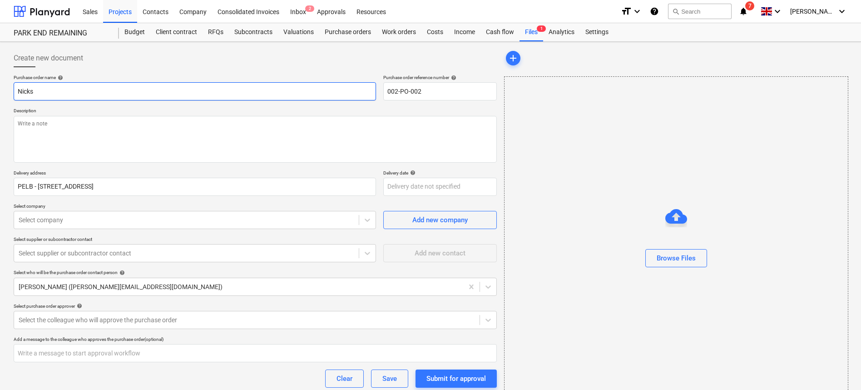
type input "Nicks"
type textarea "x"
type input "Nicks T"
type textarea "x"
type input "Nicks Ti"
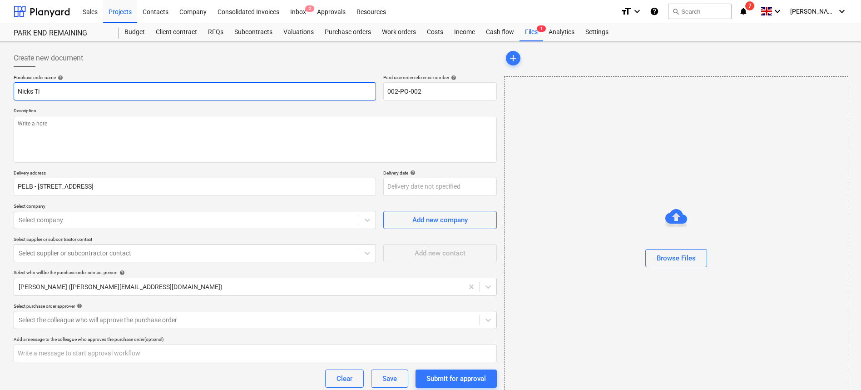
type textarea "x"
type input "Nicks Tim"
type textarea "x"
type input "Nicks Timbe"
type textarea "x"
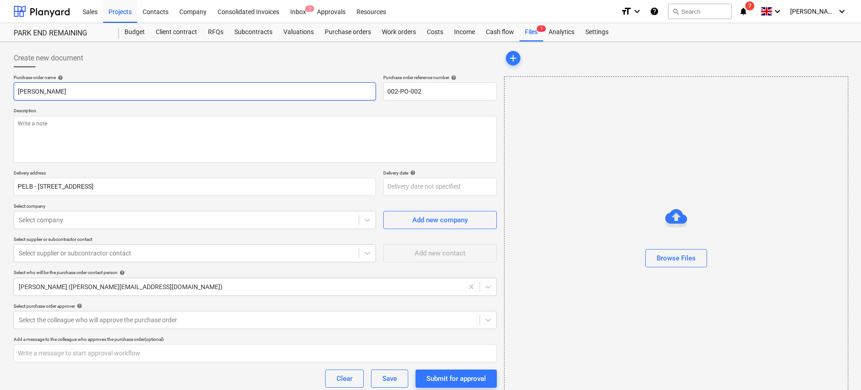
type input "[PERSON_NAME]"
type textarea "x"
type input "[PERSON_NAME]"
type textarea "x"
type input "Nicks Timber -"
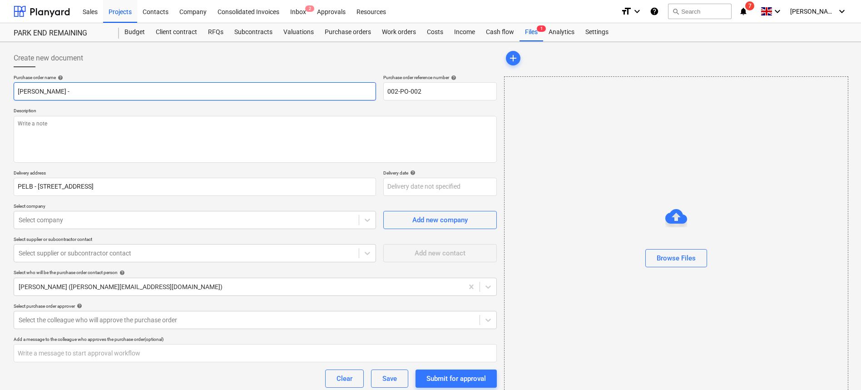
type textarea "x"
type input "Nicks Timber -"
type textarea "x"
type input "Nicks Timber - A"
type textarea "x"
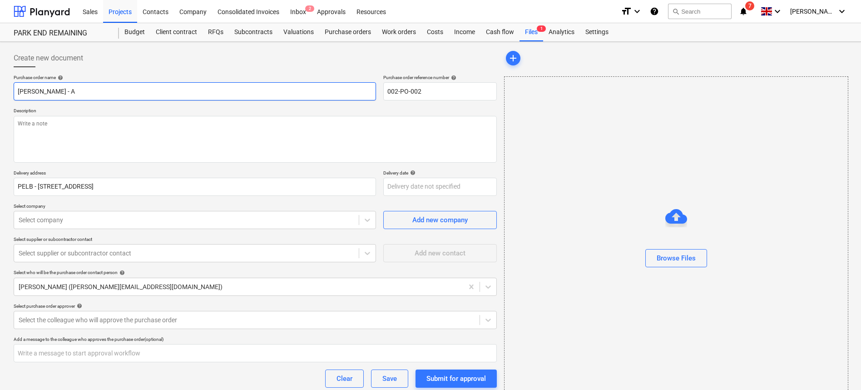
type input "Nicks Timber - Ae"
type textarea "x"
type input "Nicks Timber - A"
type textarea "x"
type input "Nicks Timber - Am"
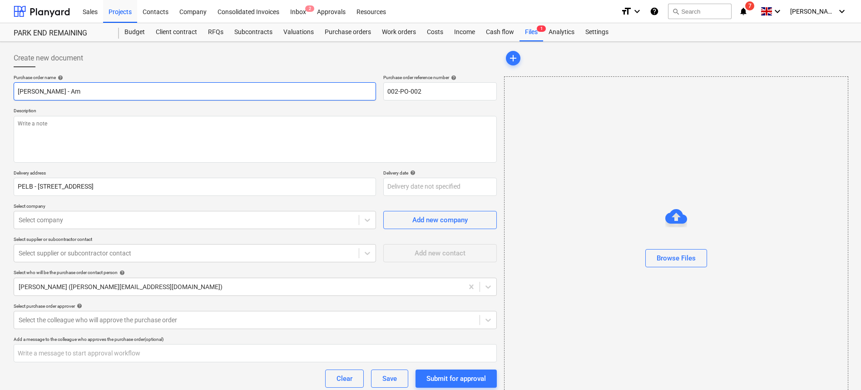
type textarea "x"
type input "Nicks Timber - Ame"
type textarea "x"
type input "Nicks Timber - Amer"
type textarea "x"
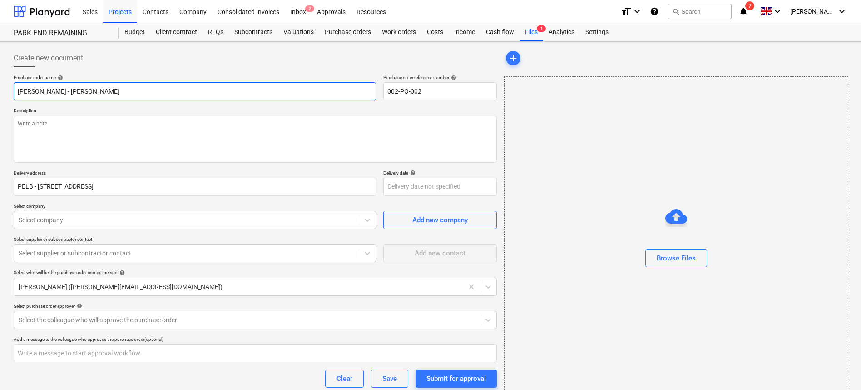
type input "Nicks Timber - Ameri"
type textarea "x"
type input "Nicks Timber - Americ"
type textarea "x"
type input "Nicks Timber - America"
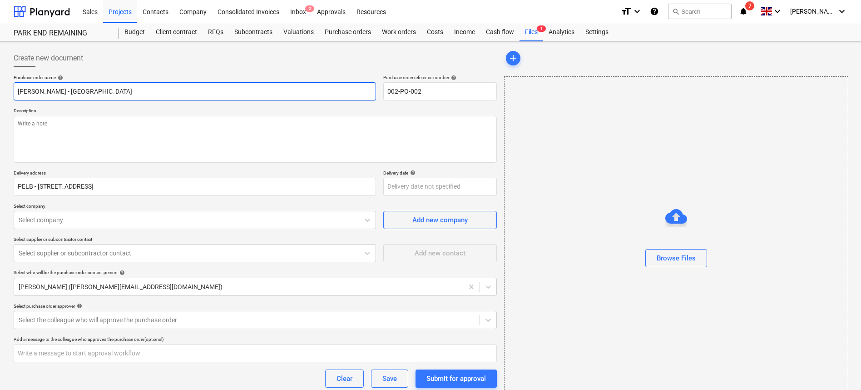
type textarea "x"
type input "Nicks Timber - American"
type textarea "x"
type input "Nicks Timber - American"
type textarea "x"
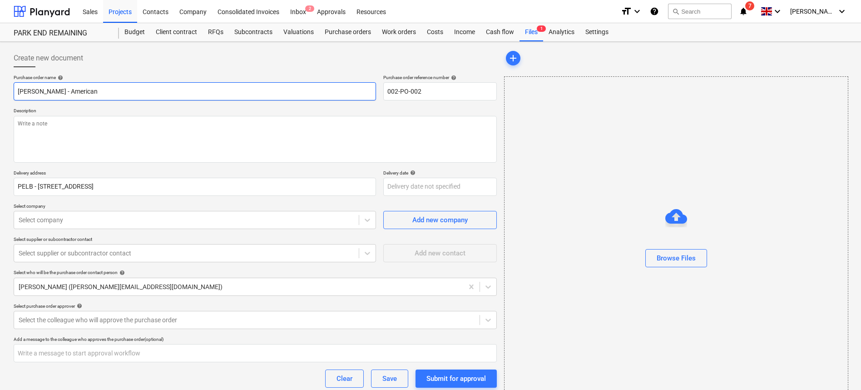
type input "Nicks Timber - American W"
type textarea "x"
type input "Nicks Timber - American Wh"
type textarea "x"
type input "Nicks Timber - American Whit"
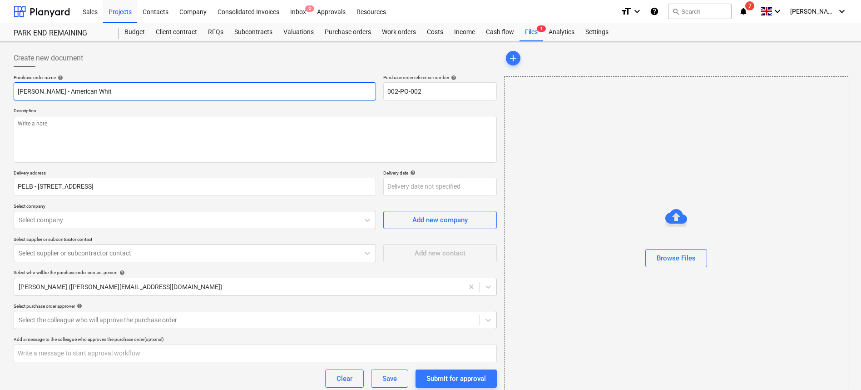
type textarea "x"
type input "Nicks Timber - American White"
type textarea "x"
type input "Nicks Timber - American White"
type textarea "x"
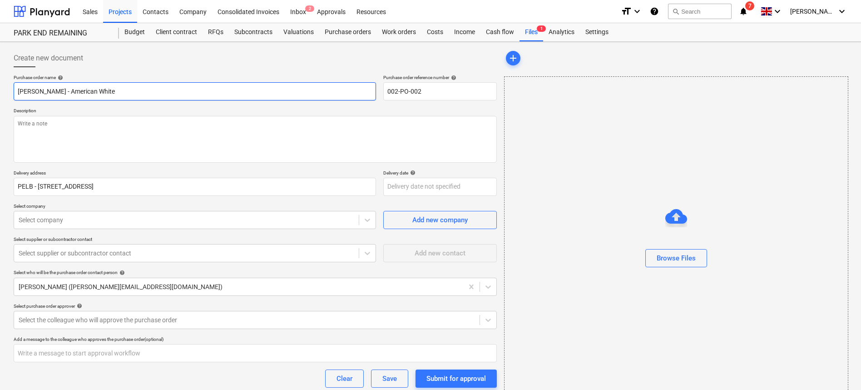
type input "Nicks Timber - American White O"
type textarea "x"
type input "Nicks Timber - American White Oa"
type textarea "x"
type input "Nicks Timber - American White Oak"
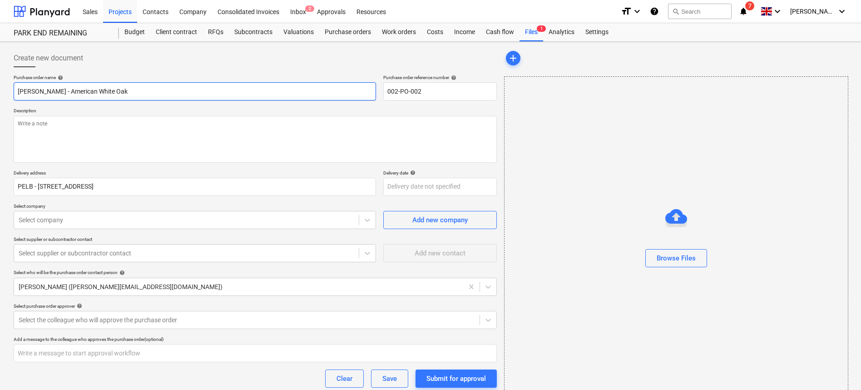
type textarea "x"
type input "Nicks Timber - American White Oak"
type textarea "x"
type input "Nicks Timber - American White Oak ("
type textarea "x"
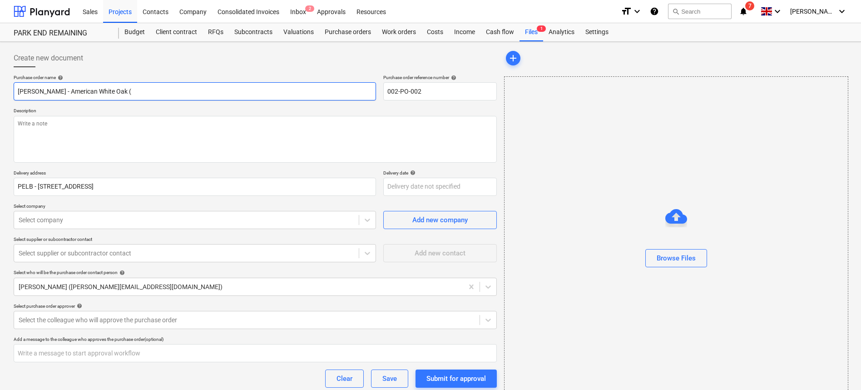
type input "Nicks Timber - American White Oak (P"
type textarea "x"
type input "Nicks Timber - American White Oak (PS"
type textarea "x"
type input "Nicks Timber - American White Oak (PSA"
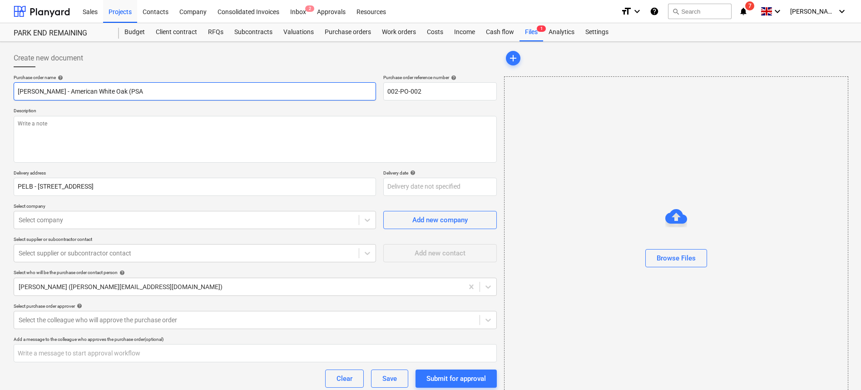
type textarea "x"
type input "Nicks Timber - American White Oak (PSA)"
click at [207, 153] on textarea at bounding box center [255, 139] width 483 height 47
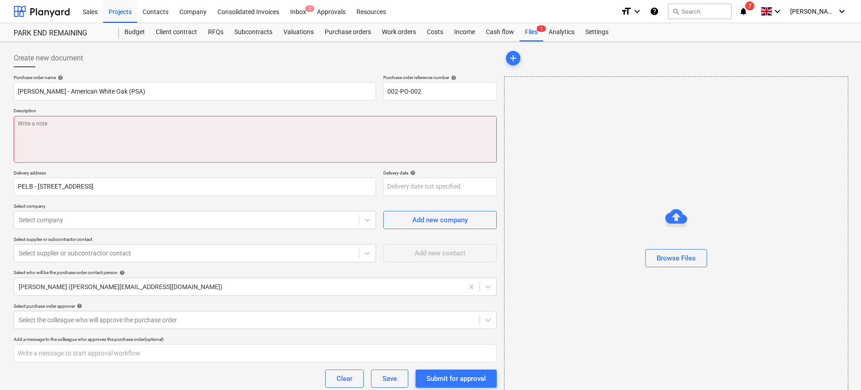
click at [199, 128] on textarea at bounding box center [255, 139] width 483 height 47
paste textarea "American White Oak (PSA) - 20mm x 195mm"
type textarea "x"
type textarea "American White Oak (PSA) - 20mm x 195mm"
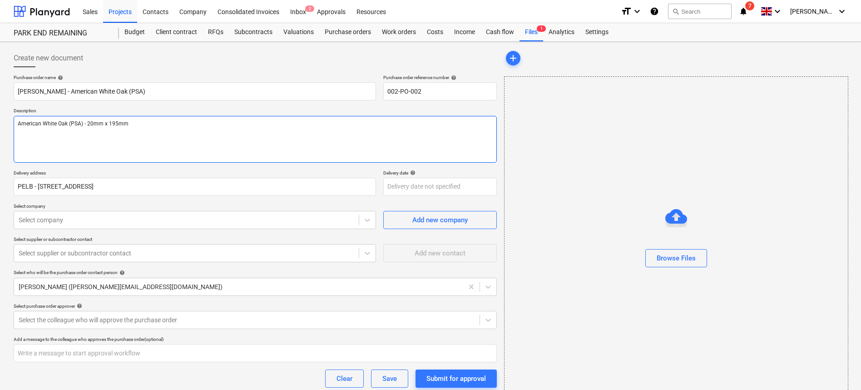
type textarea "x"
type textarea "American White Oak (PSA) - 20mm x 195mm"
type textarea "x"
type textarea "American White Oak (PSA) - 20mm x 195mm &"
type textarea "x"
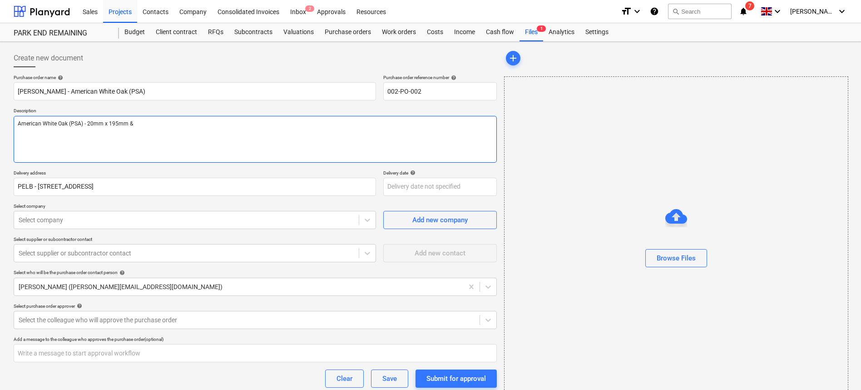
type textarea "American White Oak (PSA) - 20mm x 195mm &"
type textarea "x"
type textarea "American White Oak (PSA) - 20mm x 195mm & D"
type textarea "x"
type textarea "American White Oak (PSA) - 20mm x 195mm & De"
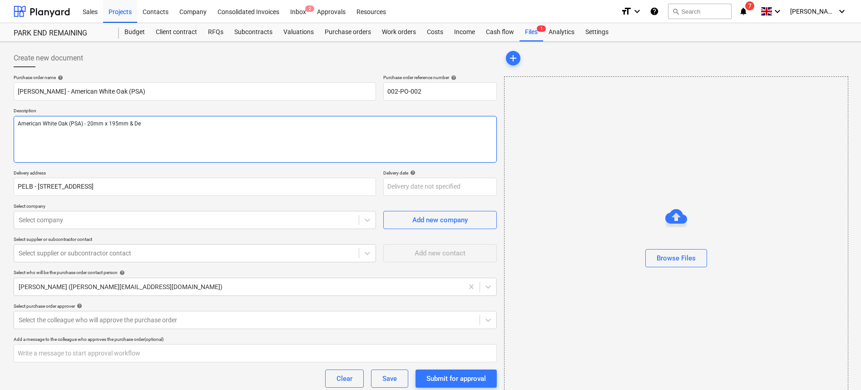
type textarea "x"
type textarea "American White Oak (PSA) - 20mm x 195mm & Del"
type textarea "x"
type textarea "American White Oak (PSA) - 20mm x 195mm & Deli"
type textarea "x"
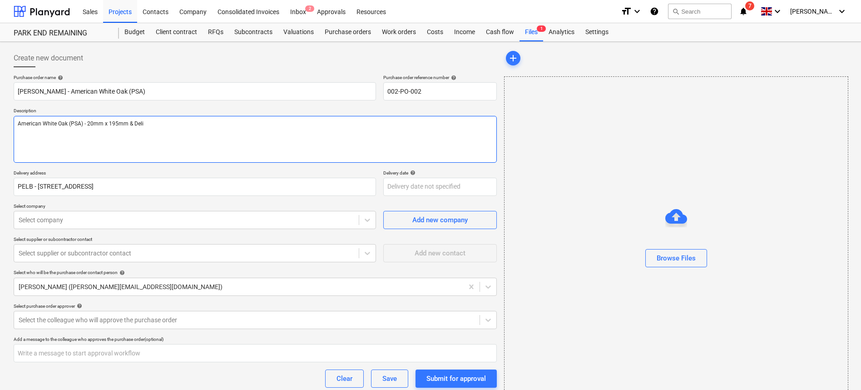
type textarea "American White Oak (PSA) - 20mm x 195mm & Deliv"
type textarea "x"
type textarea "American White Oak (PSA) - 20mm x 195mm & Deliver"
type textarea "x"
type textarea "American White Oak (PSA) - 20mm x 195mm & Delivery"
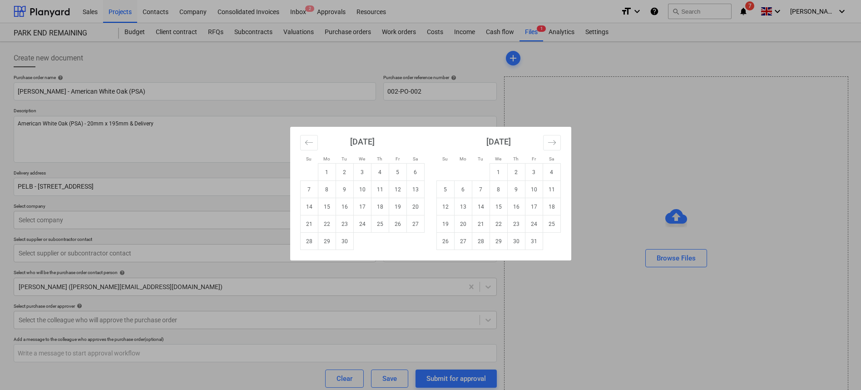
click at [433, 186] on body "Sales Projects Contacts Company Consolidated Invoices Inbox 2 Approvals Resourc…" at bounding box center [430, 195] width 861 height 390
click at [325, 191] on td "8" at bounding box center [327, 189] width 18 height 17
type textarea "x"
type input "[DATE]"
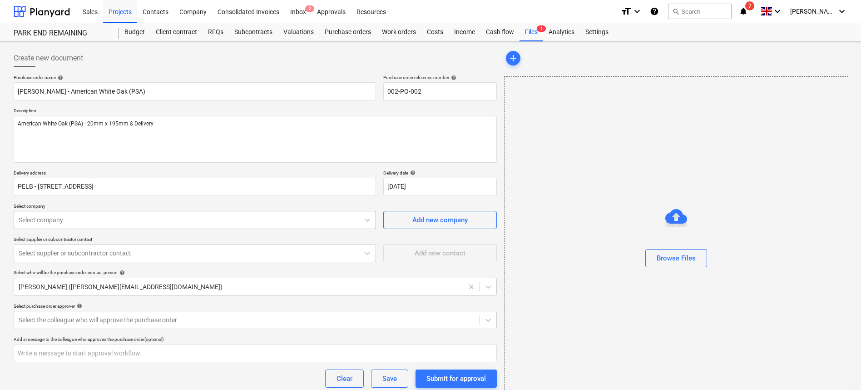
click at [135, 217] on div at bounding box center [187, 219] width 336 height 9
type input "[PERSON_NAME]"
type textarea "x"
click at [261, 257] on div at bounding box center [187, 252] width 336 height 9
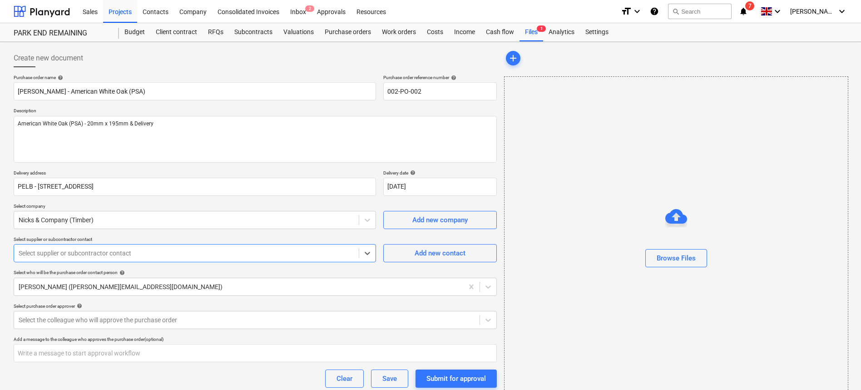
click at [430, 266] on div "Purchase order name help Nicks Timber - American White Oak (PSA) Purchase order…" at bounding box center [255, 256] width 483 height 364
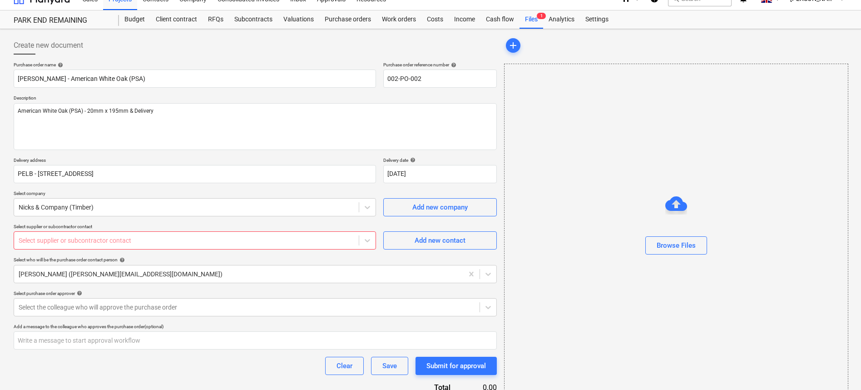
scroll to position [29, 0]
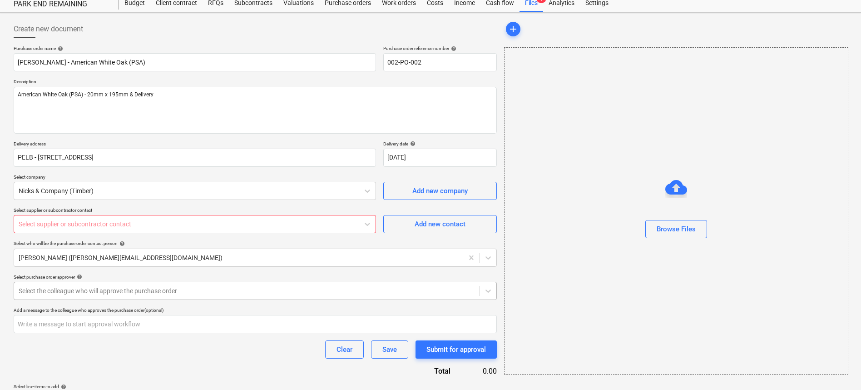
click at [216, 291] on div at bounding box center [247, 290] width 456 height 9
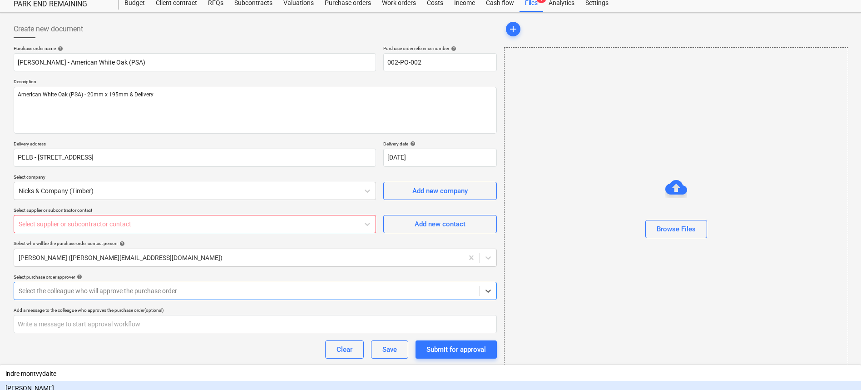
click at [200, 381] on div "[PERSON_NAME]" at bounding box center [430, 388] width 861 height 15
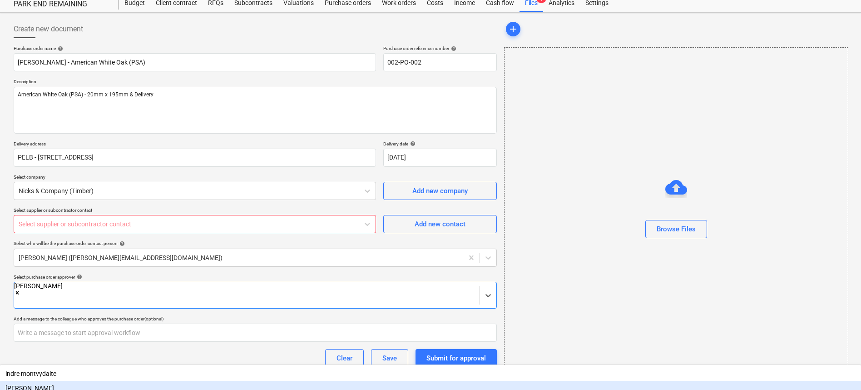
click at [192, 363] on div "Purchase order name help Nicks Timber - American White Oak (PSA) Purchase order…" at bounding box center [255, 231] width 483 height 373
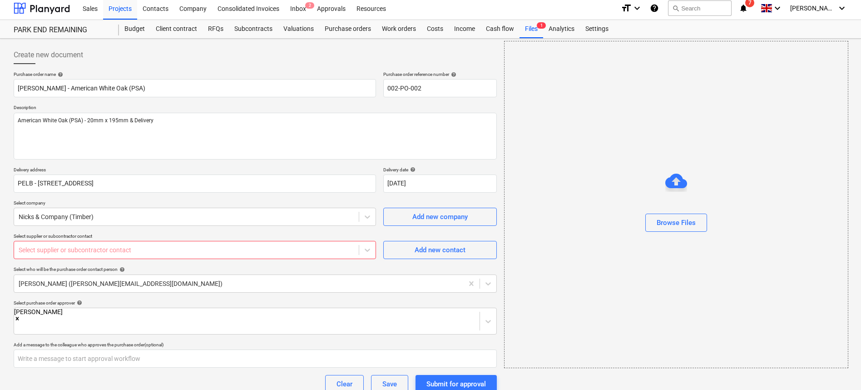
scroll to position [0, 0]
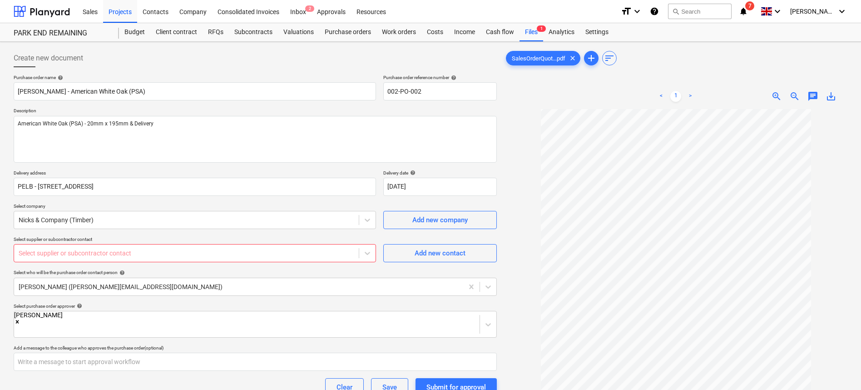
scroll to position [13, 0]
click at [525, 255] on div at bounding box center [675, 291] width 343 height 364
click at [252, 259] on div "Select supplier or subcontractor contact" at bounding box center [186, 253] width 345 height 13
click at [455, 254] on div "Add new contact" at bounding box center [440, 253] width 51 height 12
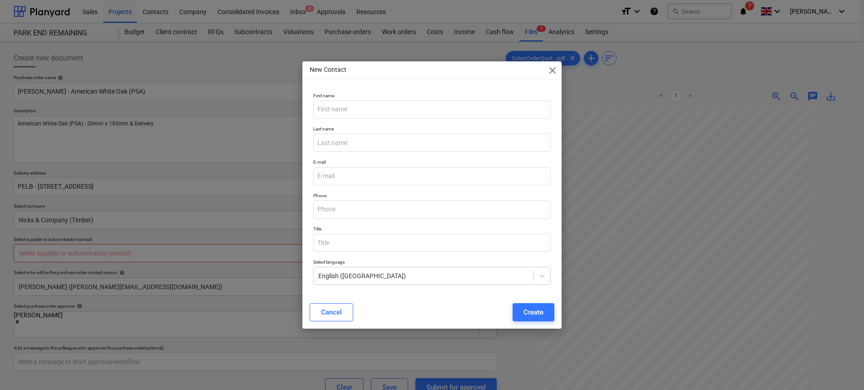
type textarea "x"
click at [384, 103] on input "text" at bounding box center [431, 109] width 237 height 18
type input "Roman"
click at [450, 146] on input "text" at bounding box center [431, 142] width 237 height 18
click at [443, 186] on div "E-mail" at bounding box center [432, 171] width 245 height 33
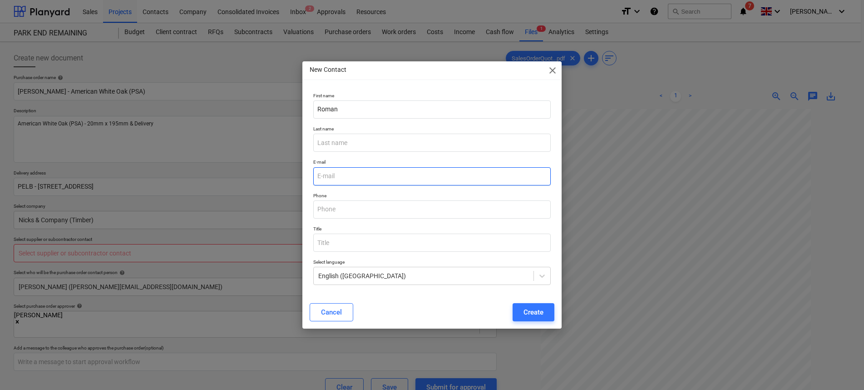
type textarea "x"
click at [350, 180] on input "email" at bounding box center [431, 176] width 237 height 18
paste input "[EMAIL_ADDRESS][DOMAIN_NAME]"
type input "[EMAIL_ADDRESS][DOMAIN_NAME]"
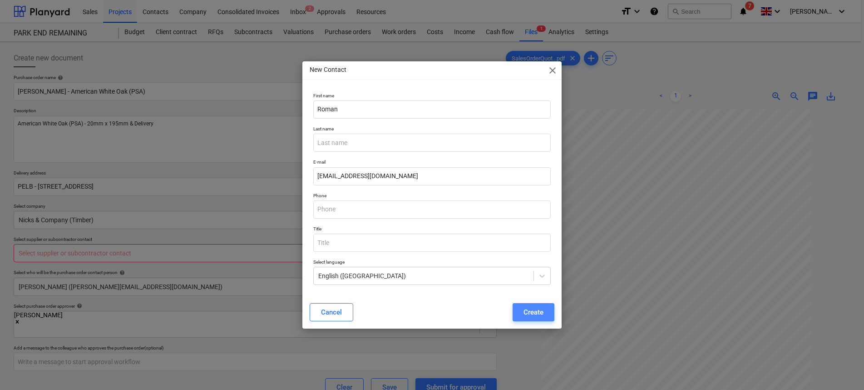
click at [528, 305] on button "Create" at bounding box center [534, 312] width 42 height 18
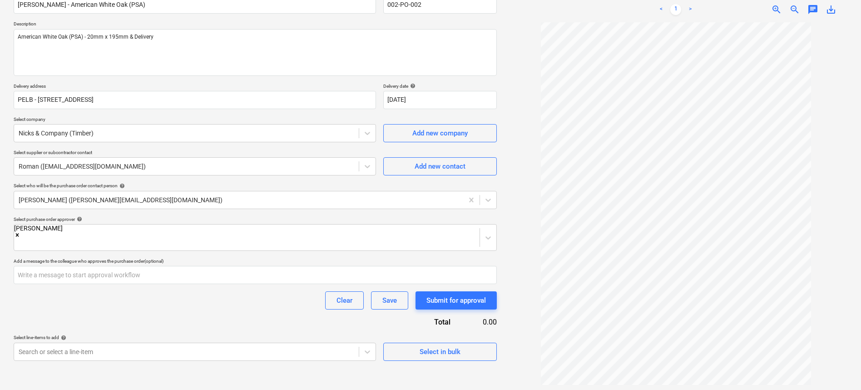
scroll to position [91, 0]
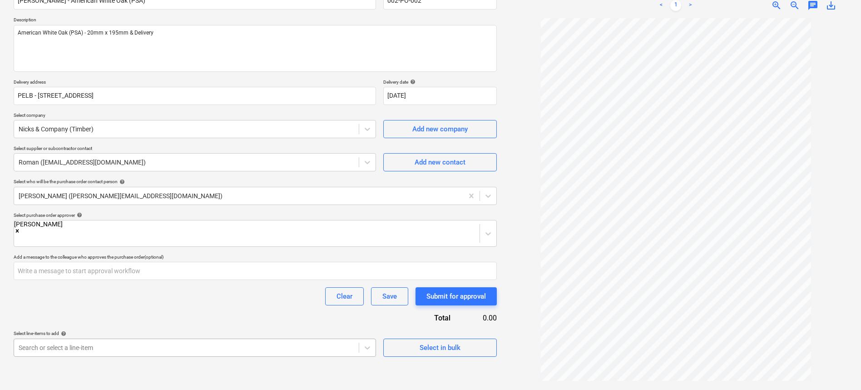
drag, startPoint x: 310, startPoint y: 358, endPoint x: 307, endPoint y: 338, distance: 20.1
click at [309, 357] on div "Create new document Purchase order name help Nicks Timber - American White Oak …" at bounding box center [255, 170] width 490 height 431
click at [307, 299] on body "Sales Projects Contacts Company Consolidated Invoices Inbox 2 Approvals Resourc…" at bounding box center [430, 104] width 861 height 390
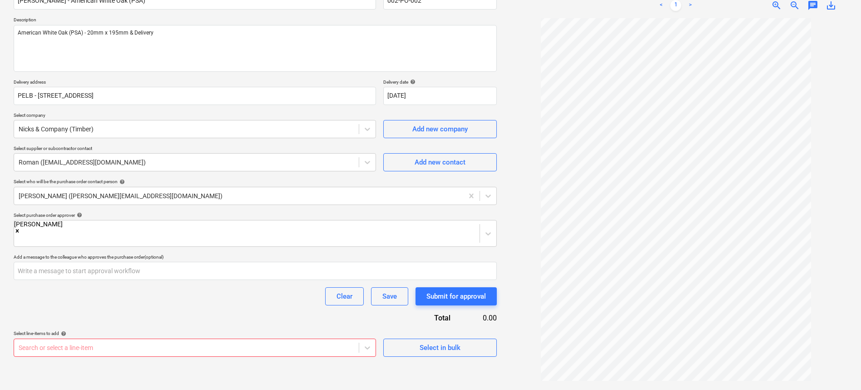
click at [462, 299] on html "Sales Projects Contacts Company Consolidated Invoices Inbox 2 Approvals Resourc…" at bounding box center [430, 104] width 861 height 390
click at [247, 299] on body "Sales Projects Contacts Company Consolidated Invoices Inbox 2 Approvals Resourc…" at bounding box center [430, 104] width 861 height 390
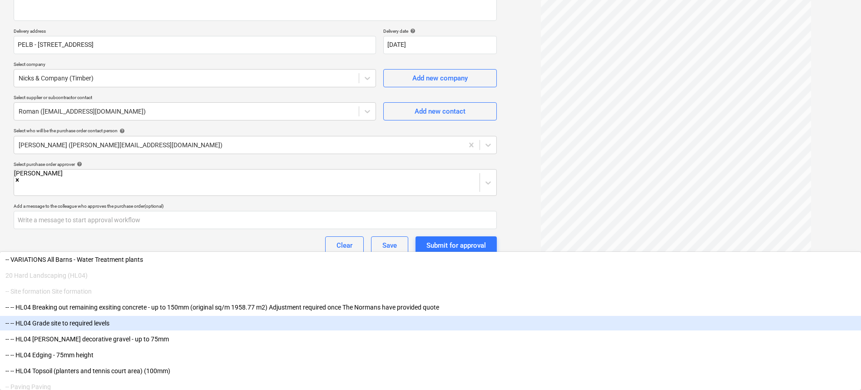
scroll to position [2597, 0]
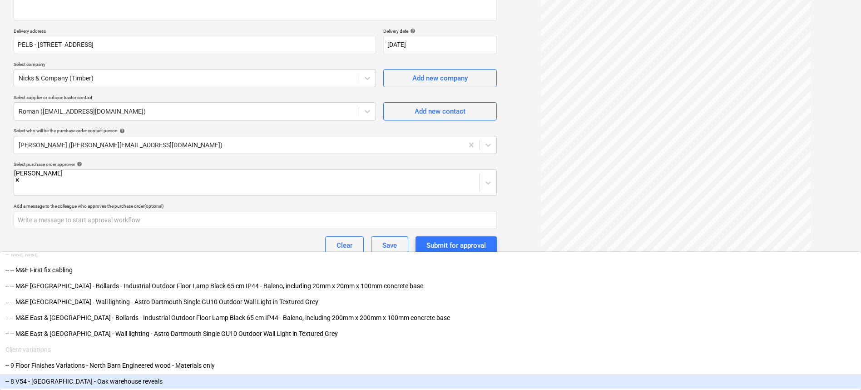
click at [108, 381] on div "-- 8 V54 - North Barn - Oak warehouse reveals" at bounding box center [430, 381] width 861 height 15
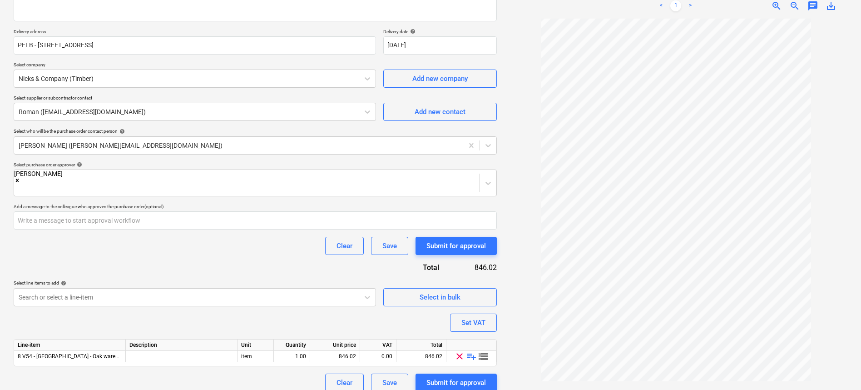
scroll to position [142, 0]
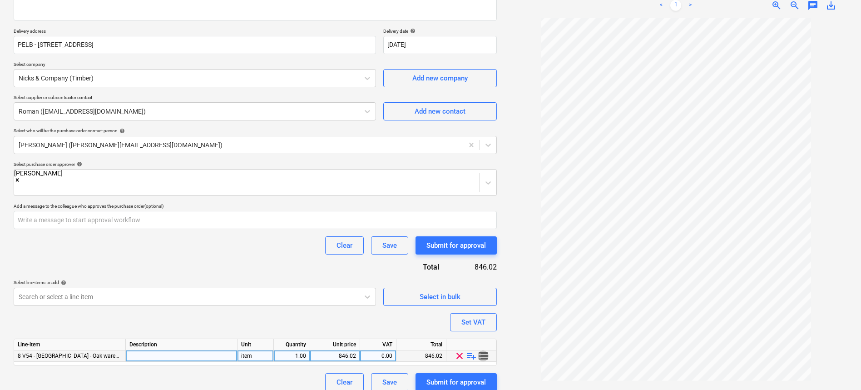
click at [483, 350] on span "storage" at bounding box center [483, 355] width 11 height 11
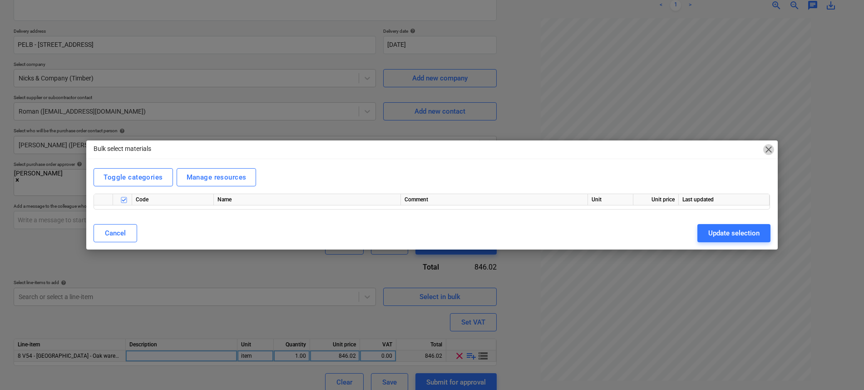
click at [764, 147] on span "close" at bounding box center [768, 149] width 11 height 11
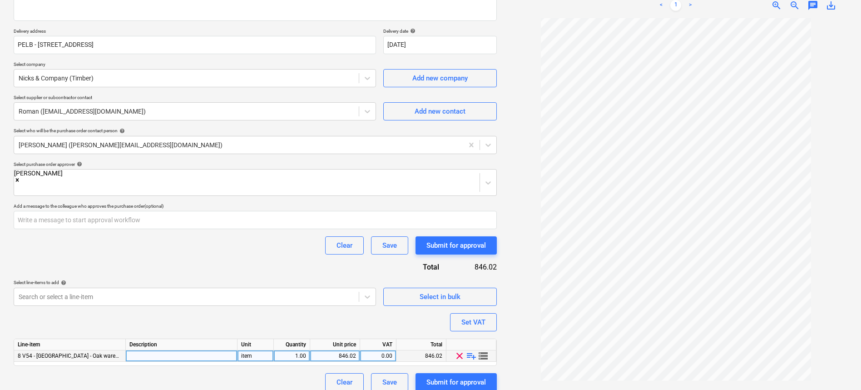
click at [471, 350] on span "playlist_add" at bounding box center [471, 355] width 11 height 11
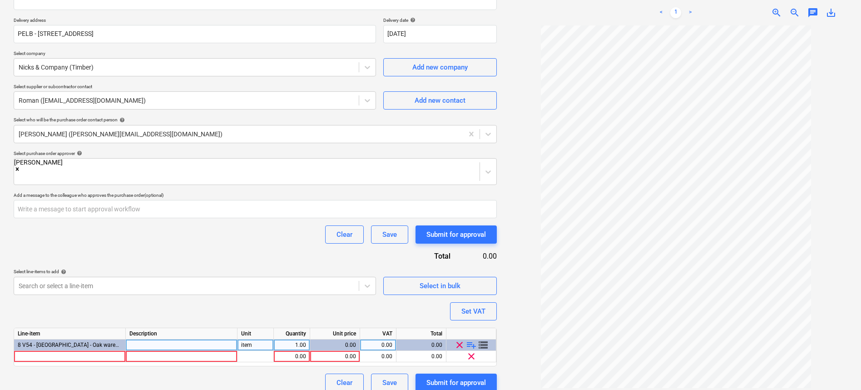
scroll to position [153, 0]
click at [101, 350] on div at bounding box center [70, 355] width 112 height 11
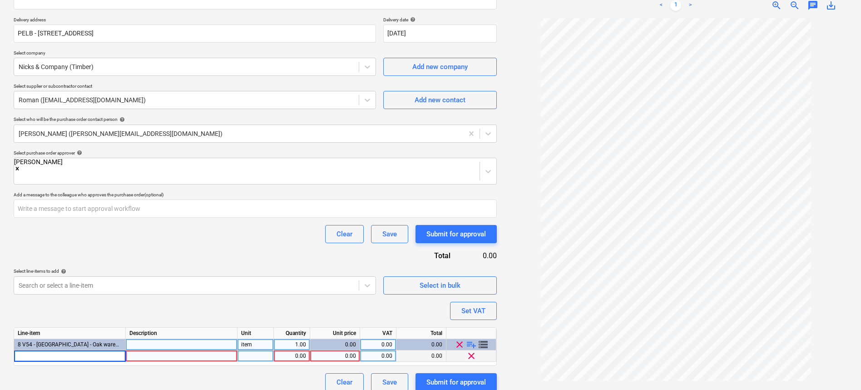
type textarea "x"
type input "American White Oak (PSA) - 20mm x 195mm"
type textarea "x"
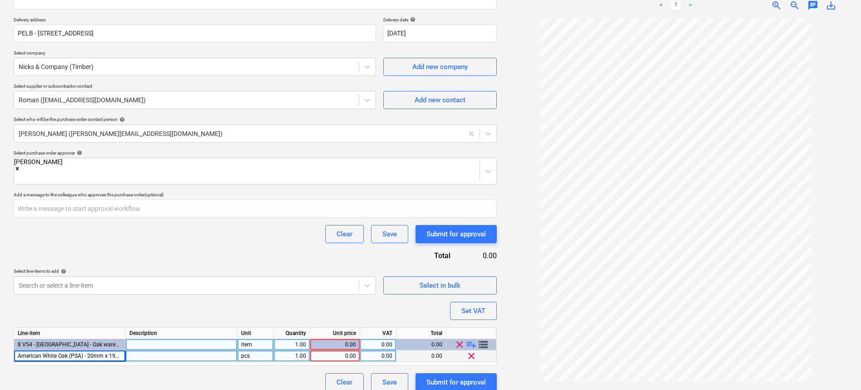
click at [162, 350] on div at bounding box center [182, 355] width 112 height 11
type input "American White Oak (PSA) - 20mm x 195mm"
type textarea "x"
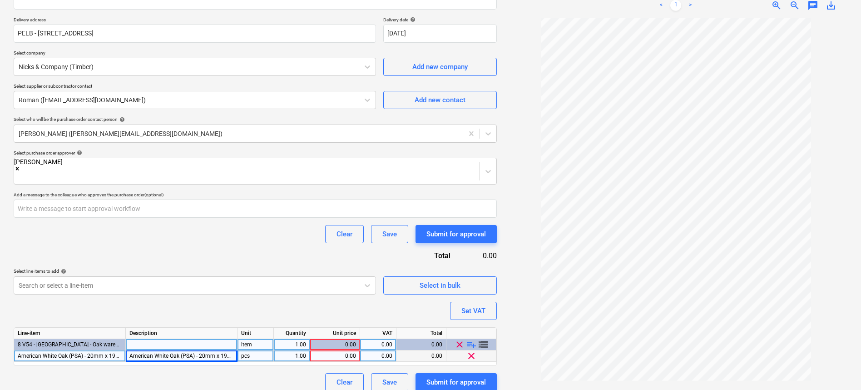
click at [261, 350] on div "pcs" at bounding box center [255, 355] width 36 height 11
type input "m"
type textarea "x"
click at [307, 350] on div "1.00" at bounding box center [292, 355] width 36 height 11
type input "14.5"
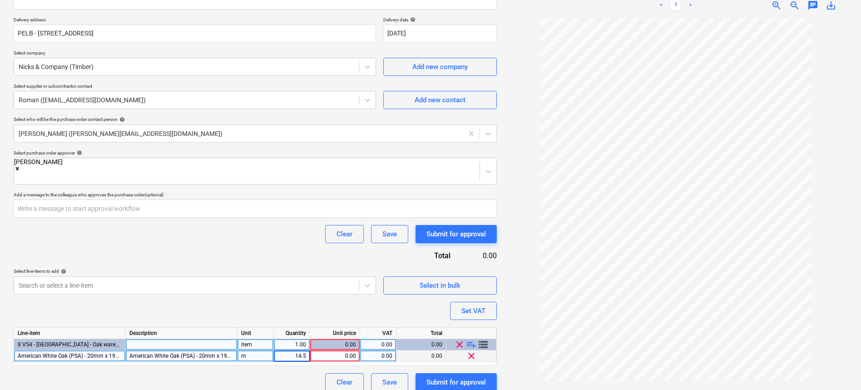
type textarea "x"
click at [346, 350] on div "0.00" at bounding box center [335, 355] width 42 height 11
type input "24.21"
type textarea "x"
click at [388, 350] on div "0.00" at bounding box center [378, 355] width 29 height 11
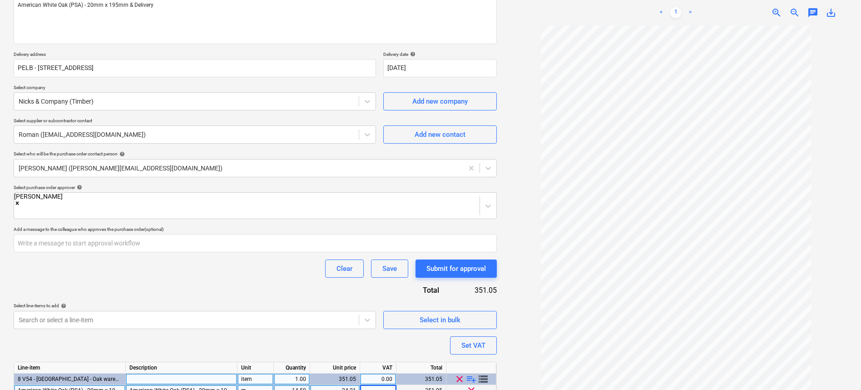
scroll to position [153, 0]
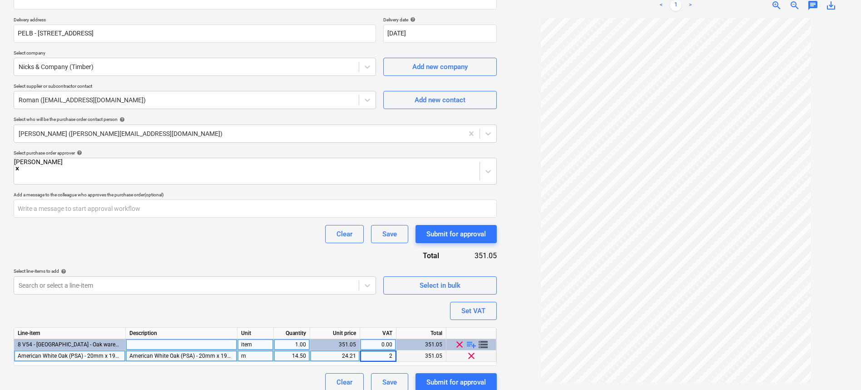
type input "20"
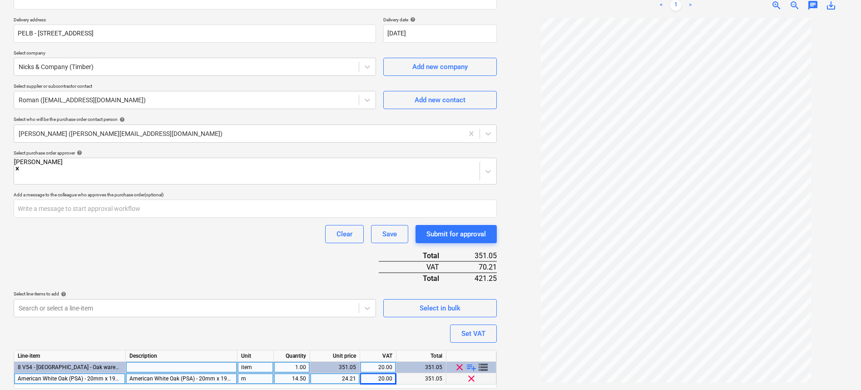
click at [522, 313] on div at bounding box center [675, 200] width 343 height 364
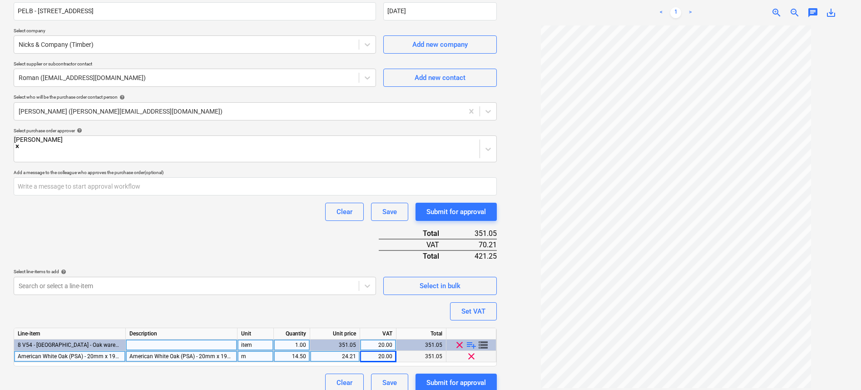
scroll to position [176, 0]
click at [479, 339] on span "storage" at bounding box center [483, 344] width 11 height 11
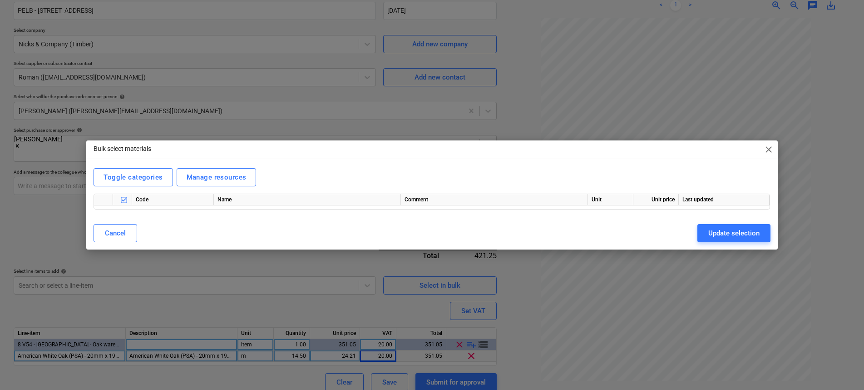
click at [762, 149] on div "Bulk select materials close" at bounding box center [431, 149] width 691 height 18
click at [769, 150] on span "close" at bounding box center [768, 149] width 11 height 11
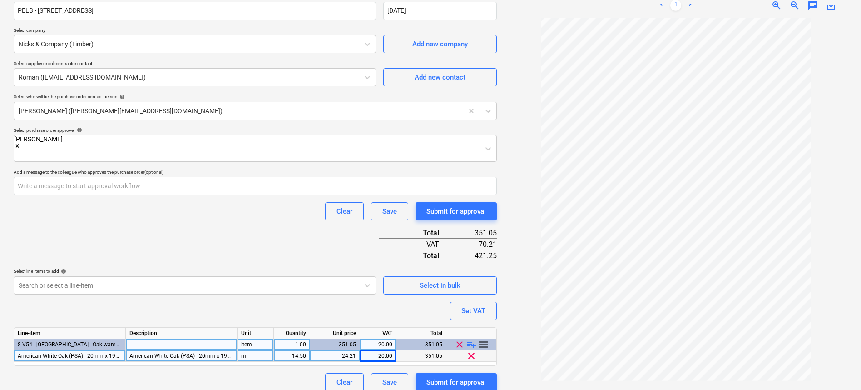
click at [472, 339] on span "playlist_add" at bounding box center [471, 344] width 11 height 11
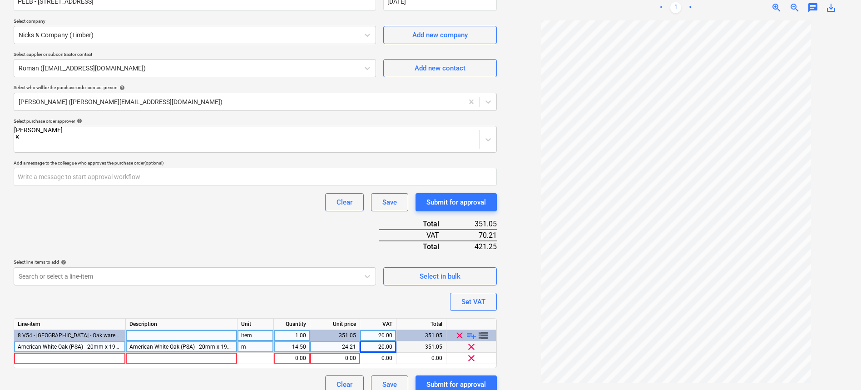
scroll to position [187, 0]
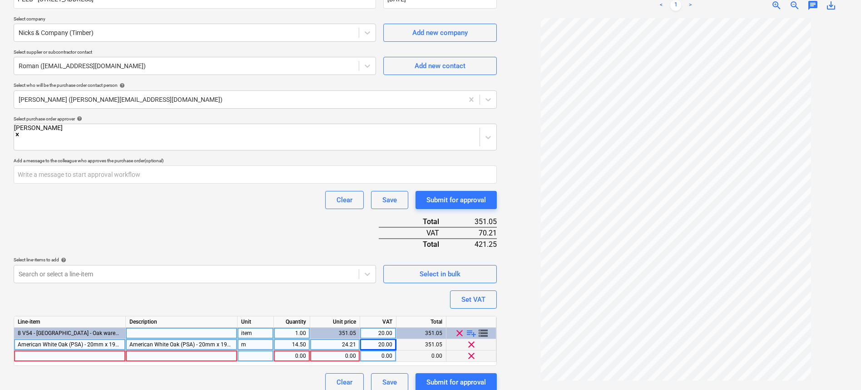
type textarea "x"
click at [79, 350] on div at bounding box center [70, 355] width 112 height 11
type input "Delivery"
type textarea "x"
click at [174, 350] on div at bounding box center [182, 355] width 112 height 11
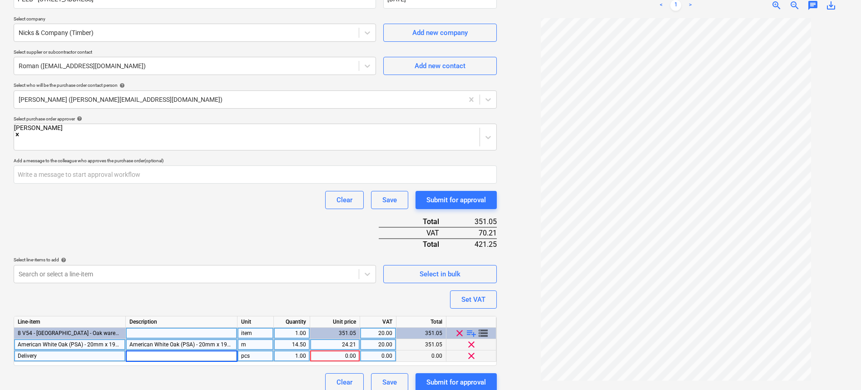
click at [264, 350] on div "pcs" at bounding box center [255, 355] width 36 height 11
type input "t"
type input "item"
type textarea "x"
click at [348, 350] on div "0.00" at bounding box center [335, 355] width 42 height 11
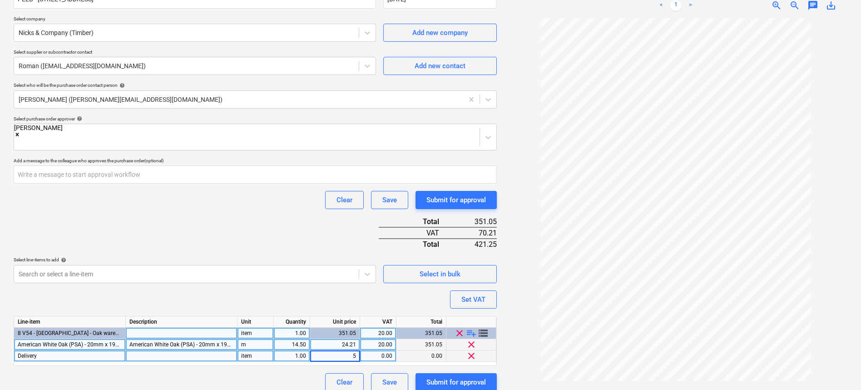
type input "50"
type textarea "x"
click at [382, 350] on div "0.00" at bounding box center [378, 355] width 29 height 11
type input "20"
type textarea "x"
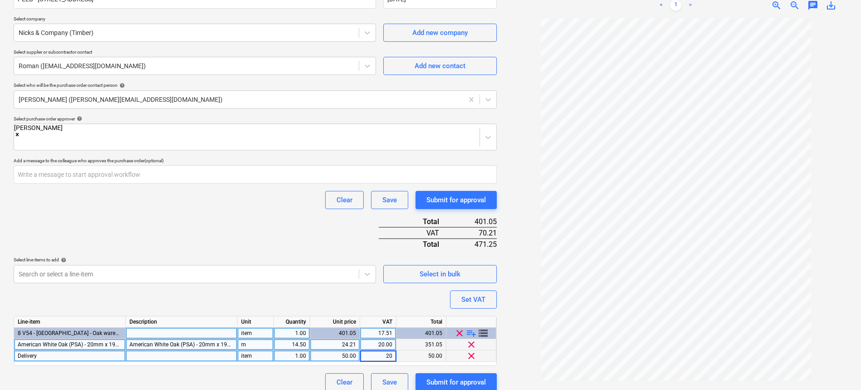
click at [401, 279] on div "Purchase order name help Nicks Timber - American White Oak (PSA) Purchase order…" at bounding box center [255, 139] width 483 height 504
click at [461, 295] on div "Set VAT" at bounding box center [473, 299] width 24 height 12
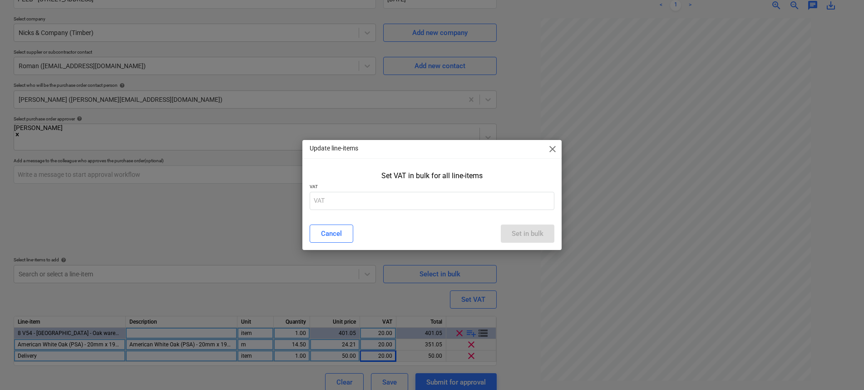
click at [385, 185] on p "VAT" at bounding box center [432, 187] width 245 height 8
click at [385, 203] on input "text" at bounding box center [432, 201] width 245 height 18
type input "20"
click at [514, 232] on div "Set in bulk" at bounding box center [528, 233] width 32 height 12
type textarea "x"
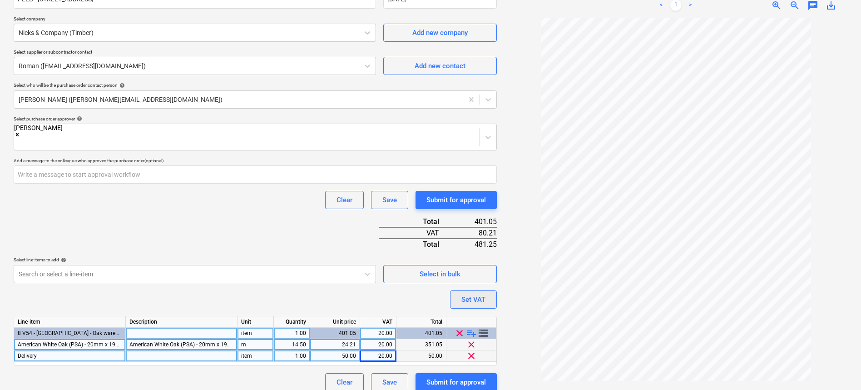
click at [473, 293] on div "Set VAT" at bounding box center [473, 299] width 24 height 12
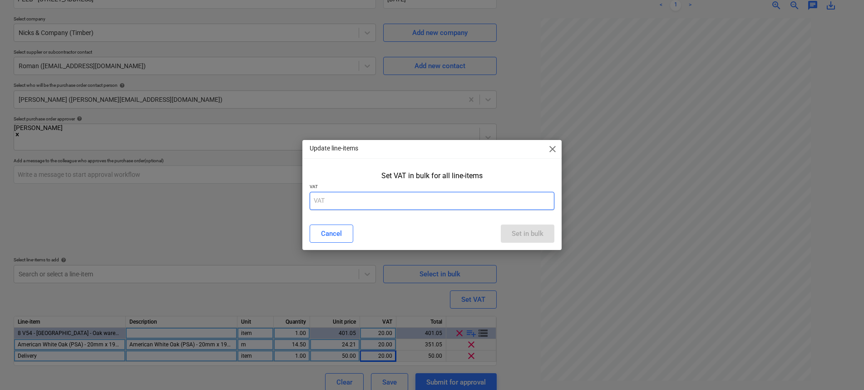
click at [404, 192] on input "text" at bounding box center [432, 201] width 245 height 18
type input "5"
click at [525, 240] on button "Set in bulk" at bounding box center [528, 233] width 54 height 18
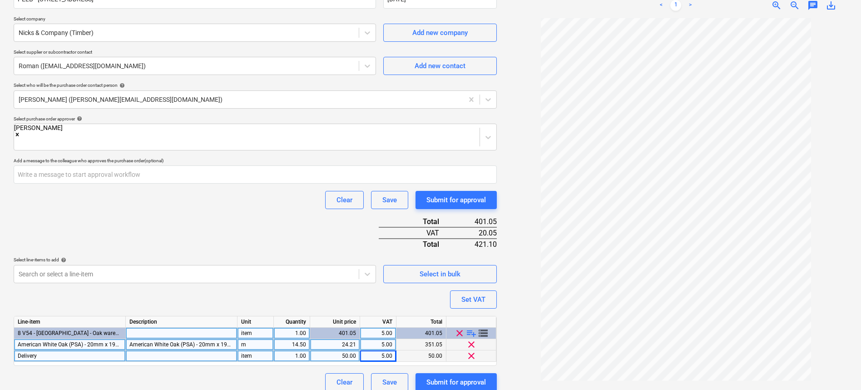
click at [468, 327] on span "playlist_add" at bounding box center [471, 332] width 11 height 11
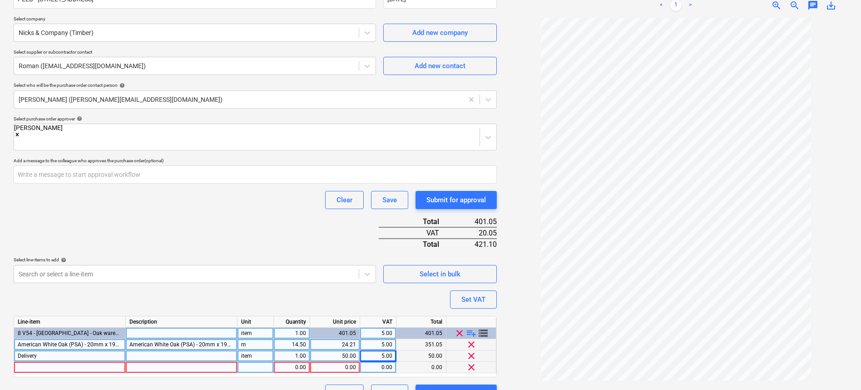
click at [78, 361] on div at bounding box center [70, 366] width 112 height 11
type textarea "x"
type input "Labour"
type textarea "x"
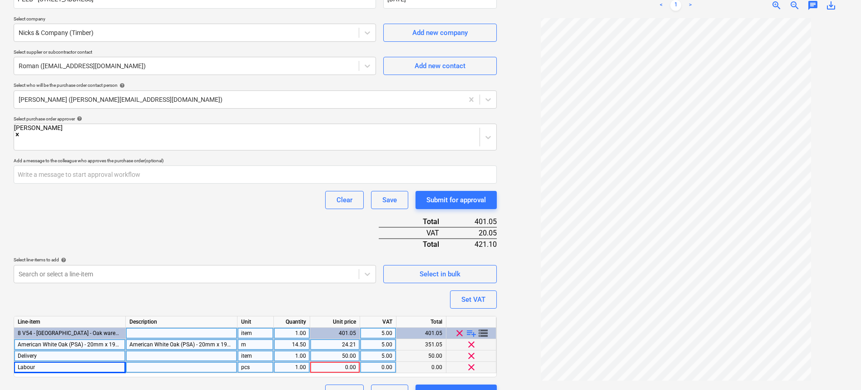
click at [257, 361] on div "pcs" at bounding box center [255, 366] width 36 height 11
type input "m"
type textarea "x"
click at [305, 361] on div "1.00" at bounding box center [291, 366] width 29 height 11
type input "14.5"
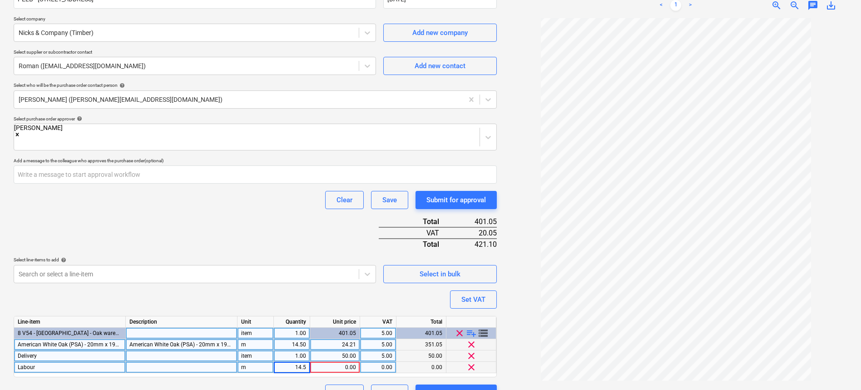
type textarea "x"
click at [351, 361] on div "0.00" at bounding box center [335, 366] width 42 height 11
type input "."
type input "32.76"
click at [375, 301] on div "Purchase order name help Nicks Timber - American White Oak (PSA) Purchase order…" at bounding box center [255, 144] width 483 height 515
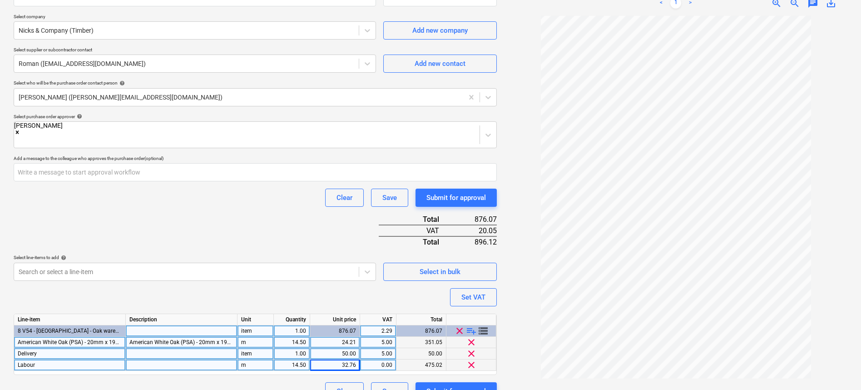
scroll to position [198, 0]
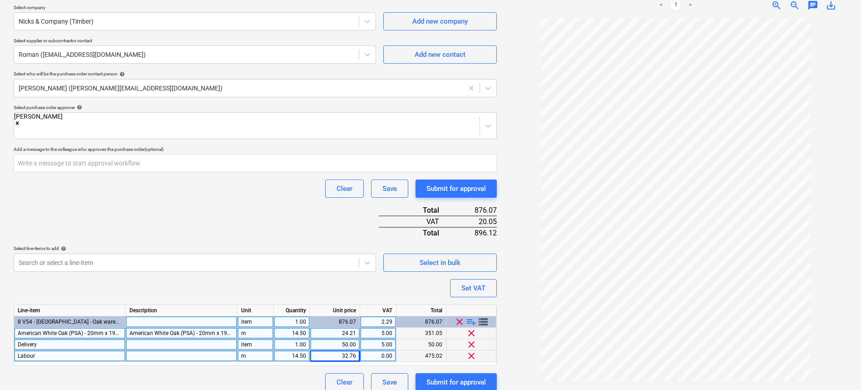
click at [519, 355] on div at bounding box center [675, 200] width 343 height 364
click at [473, 350] on span "clear" at bounding box center [471, 355] width 11 height 11
type textarea "x"
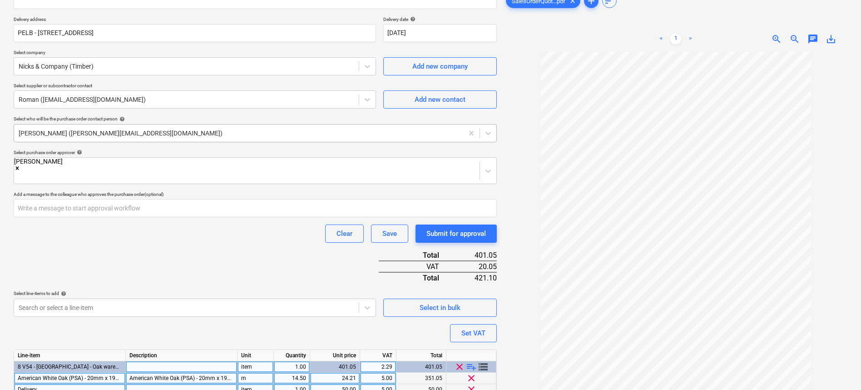
scroll to position [187, 0]
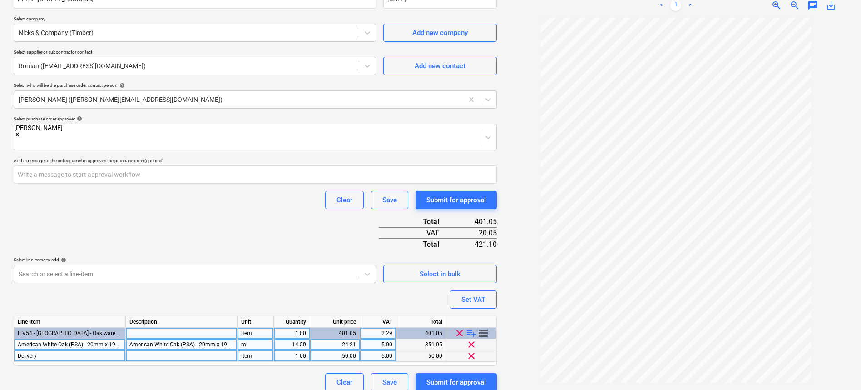
click at [380, 327] on div "2.29" at bounding box center [378, 332] width 29 height 11
click at [483, 293] on div "Set VAT" at bounding box center [473, 299] width 24 height 12
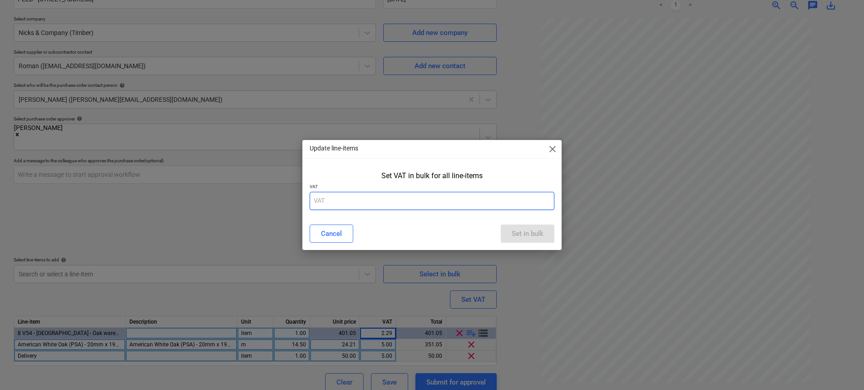
click at [404, 201] on input "text" at bounding box center [432, 201] width 245 height 18
type input "20"
click at [522, 237] on div "Set in bulk" at bounding box center [528, 233] width 32 height 12
type textarea "x"
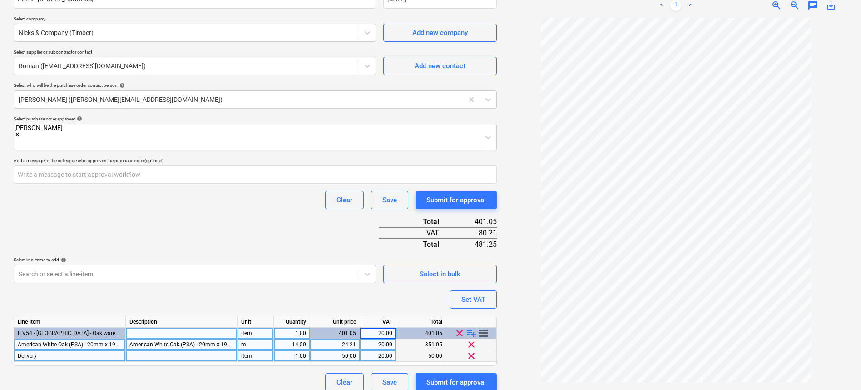
click at [519, 296] on div at bounding box center [675, 200] width 343 height 364
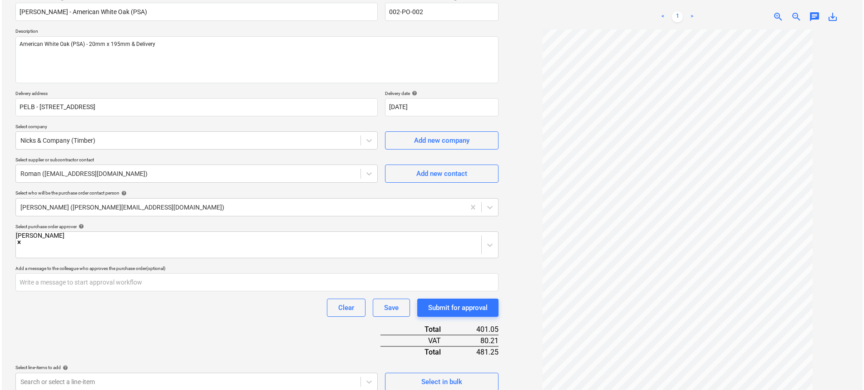
scroll to position [0, 0]
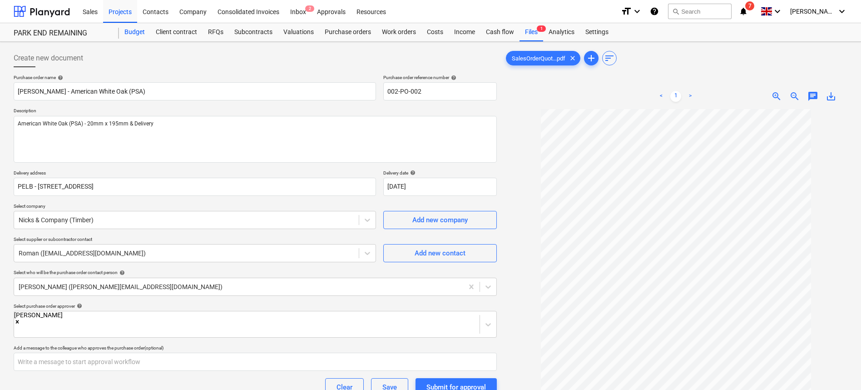
click at [124, 31] on div "Budget" at bounding box center [134, 32] width 31 height 18
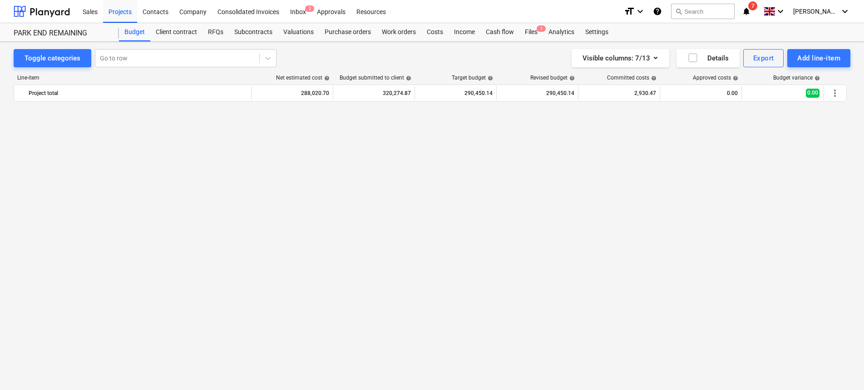
scroll to position [977, 0]
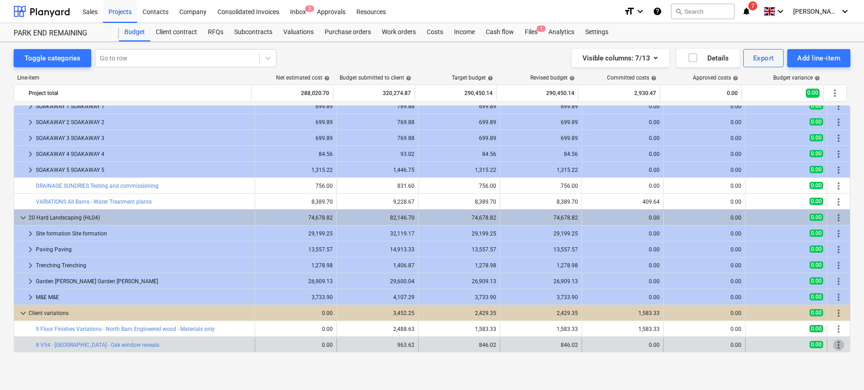
click at [838, 347] on span "more_vert" at bounding box center [838, 344] width 11 height 11
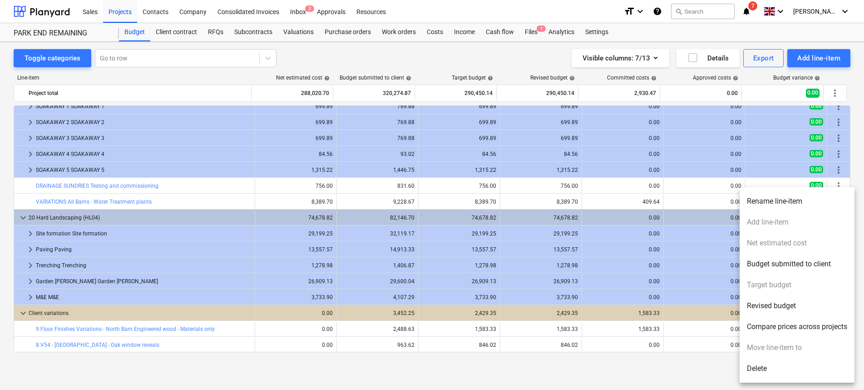
click at [809, 260] on li "Budget submitted to client" at bounding box center [797, 263] width 115 height 21
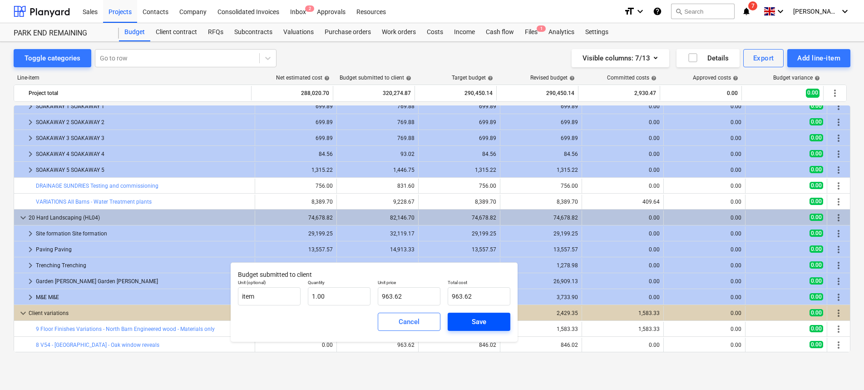
click at [488, 323] on span "Save" at bounding box center [479, 322] width 41 height 12
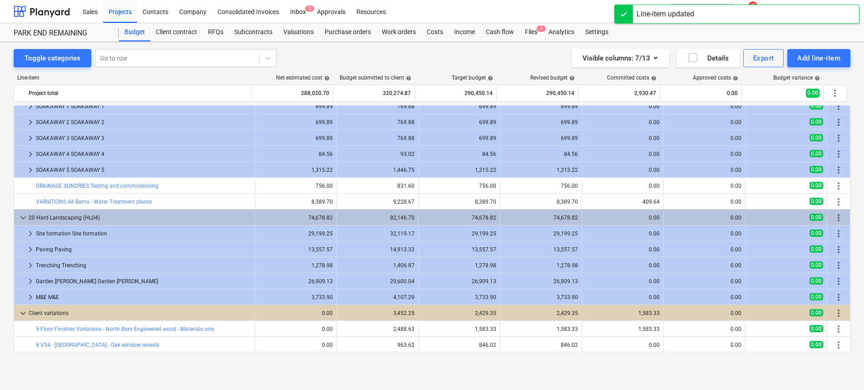
click at [839, 346] on span "more_vert" at bounding box center [838, 344] width 11 height 11
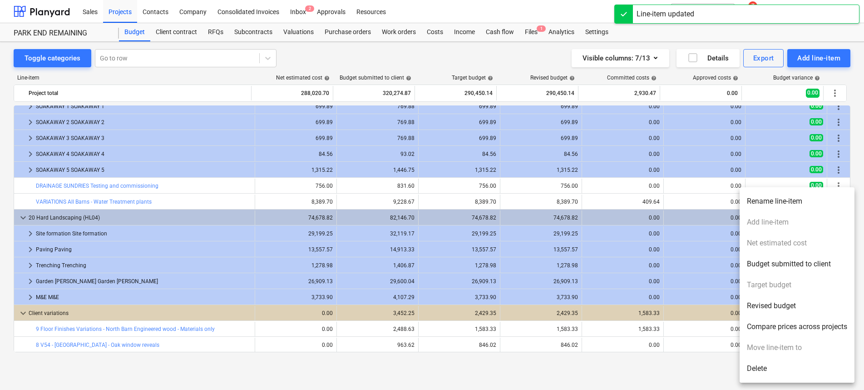
click at [775, 224] on ul "Rename line-item Add line-item Net estimated cost Budget submitted to client Ta…" at bounding box center [797, 284] width 115 height 195
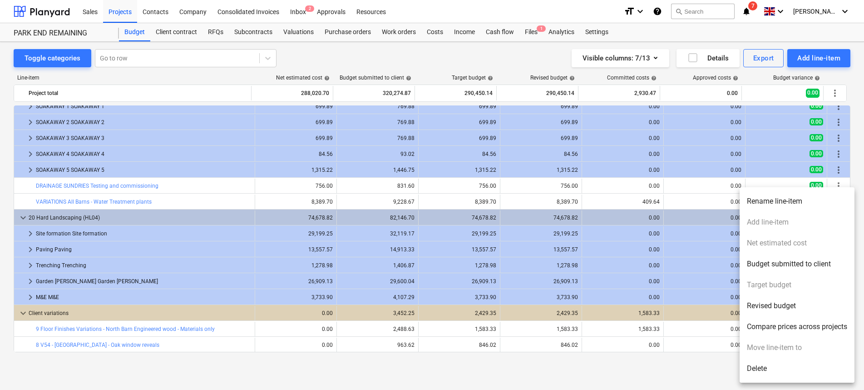
click at [296, 359] on div at bounding box center [432, 195] width 864 height 390
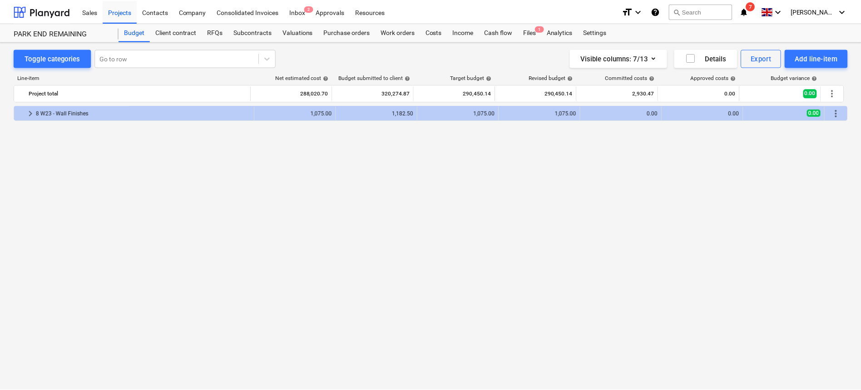
scroll to position [256, 0]
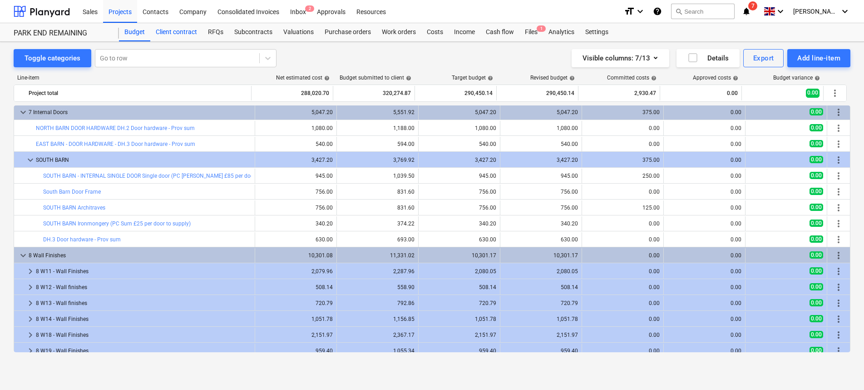
click at [174, 28] on div "Client contract" at bounding box center [176, 32] width 52 height 18
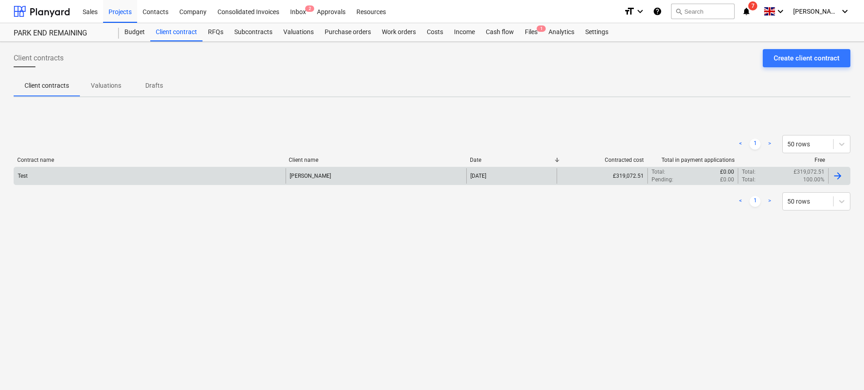
click at [94, 179] on div "Test" at bounding box center [150, 175] width 272 height 15
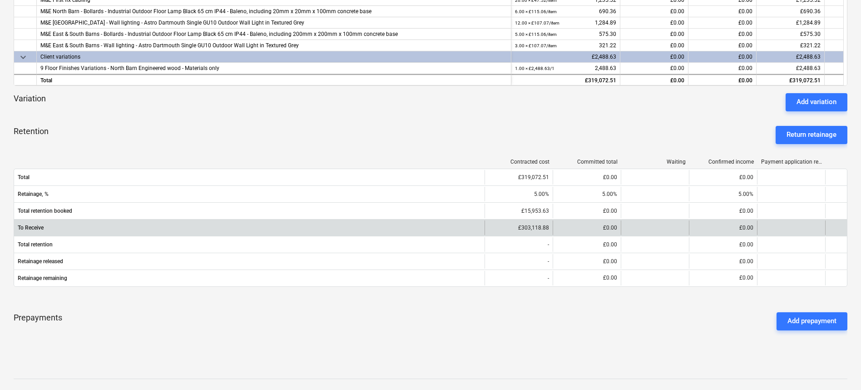
scroll to position [269, 0]
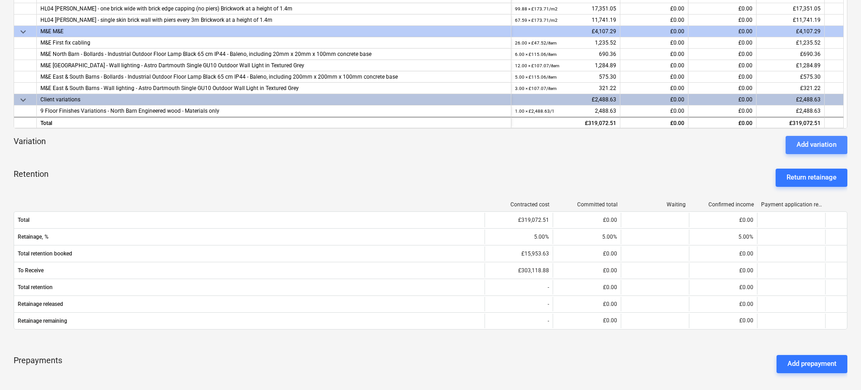
click at [820, 136] on button "Add variation" at bounding box center [817, 145] width 62 height 18
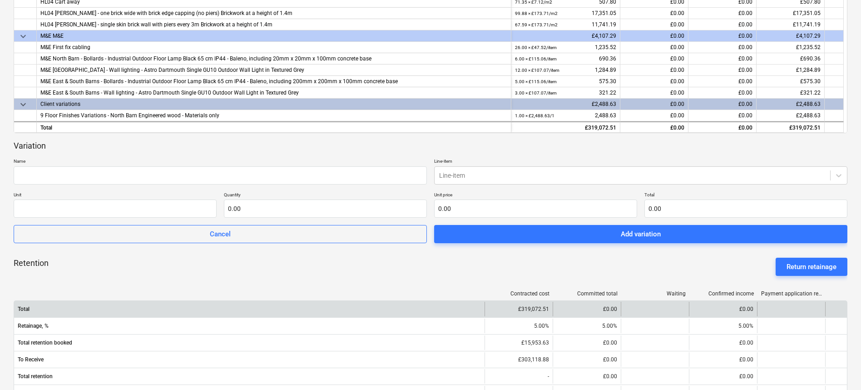
scroll to position [253, 0]
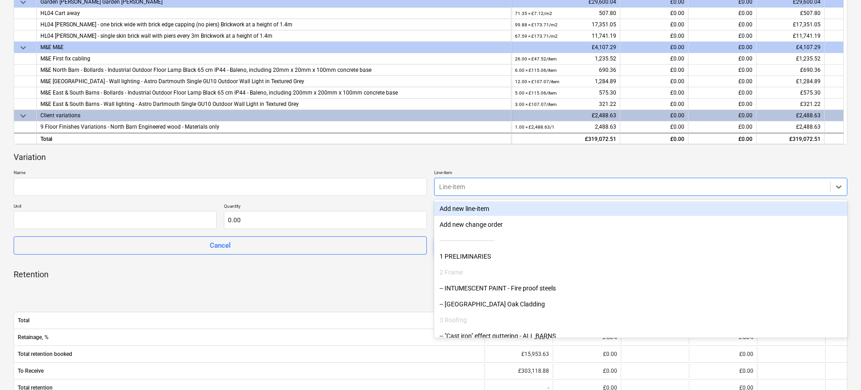
click at [501, 191] on div at bounding box center [632, 186] width 386 height 9
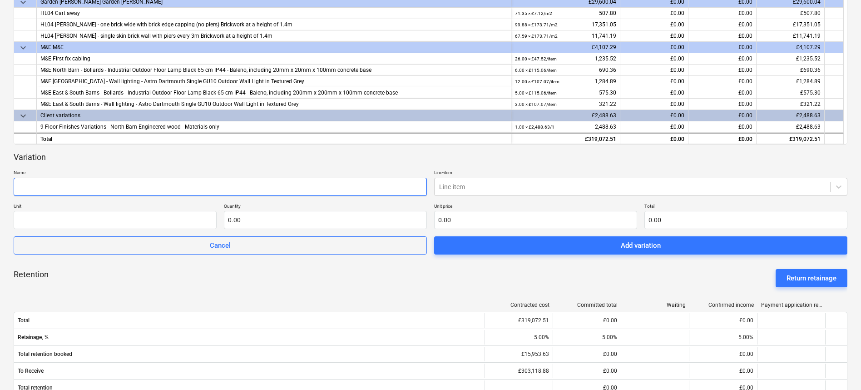
click at [167, 195] on input "text" at bounding box center [220, 187] width 413 height 18
type input "V54"
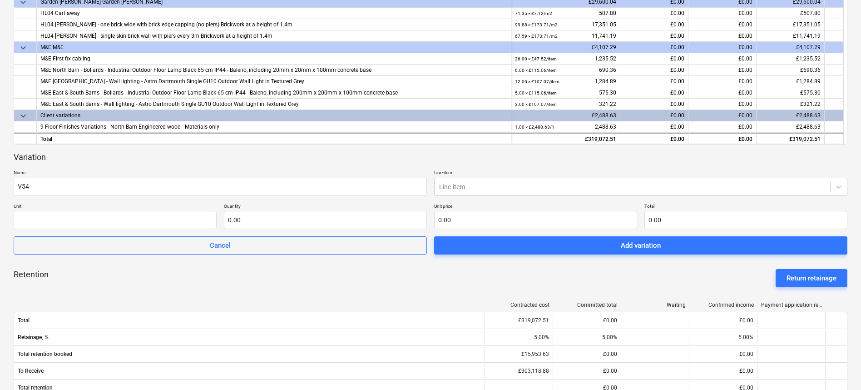
click at [501, 174] on p "Line-item" at bounding box center [640, 173] width 413 height 8
click at [503, 178] on div "Line-item" at bounding box center [640, 187] width 413 height 18
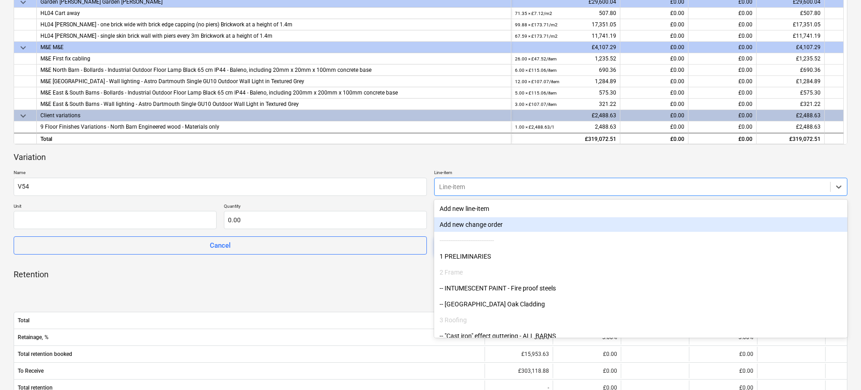
click at [505, 224] on div "Add new change order" at bounding box center [640, 224] width 413 height 15
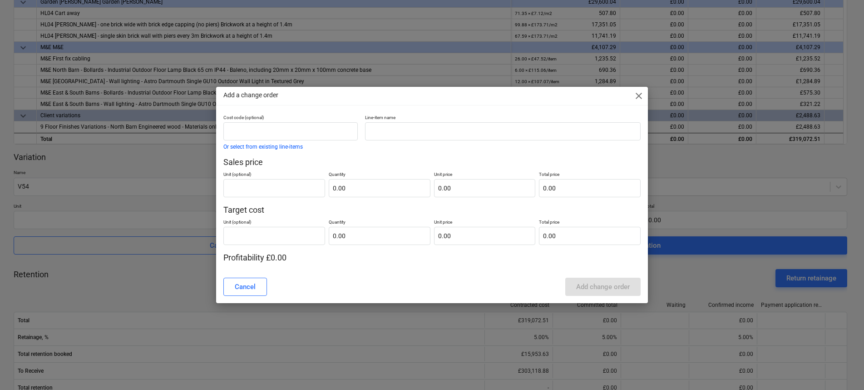
click at [635, 96] on span "close" at bounding box center [638, 95] width 11 height 11
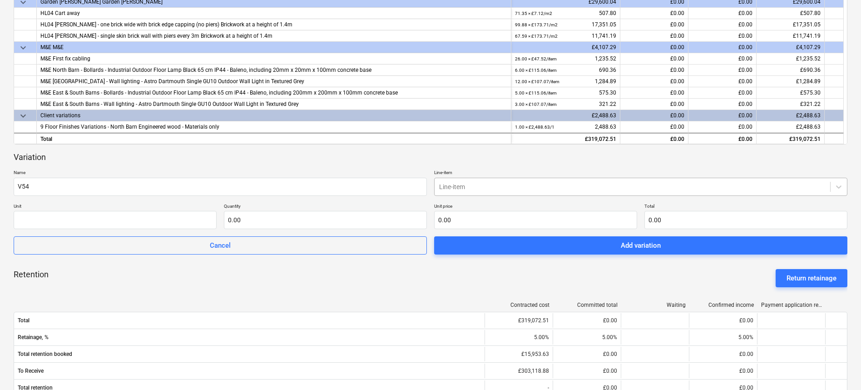
click at [505, 183] on div at bounding box center [632, 186] width 386 height 9
click at [575, 186] on div at bounding box center [632, 186] width 386 height 9
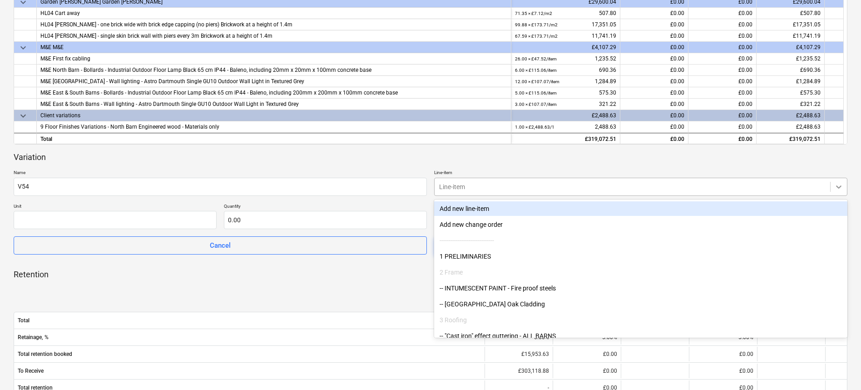
click at [839, 186] on icon at bounding box center [838, 186] width 9 height 9
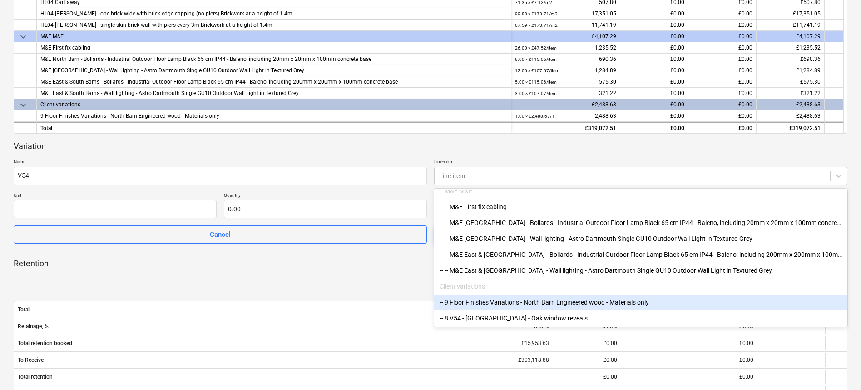
scroll to position [265, 0]
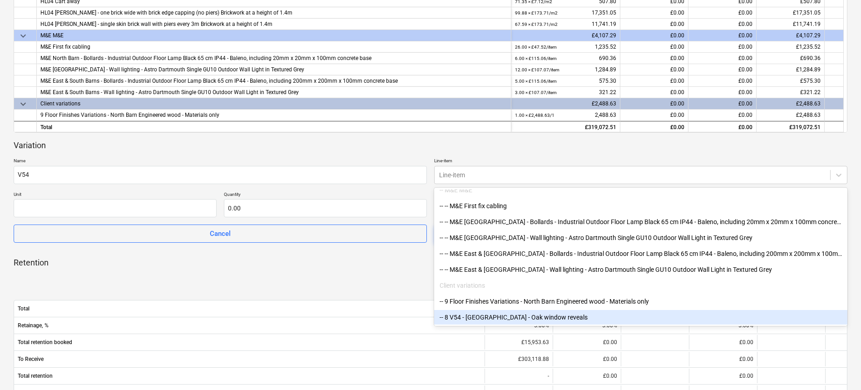
click at [606, 318] on div "-- 8 V54 - North Barn - Oak window reveals" at bounding box center [640, 317] width 413 height 15
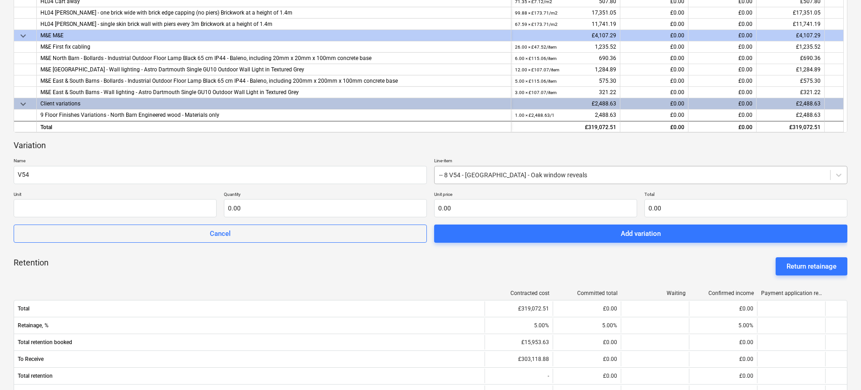
click at [784, 173] on div at bounding box center [632, 174] width 386 height 9
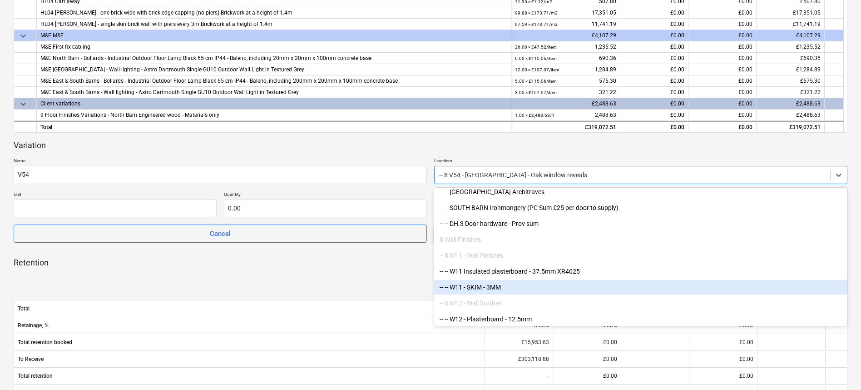
scroll to position [402, 0]
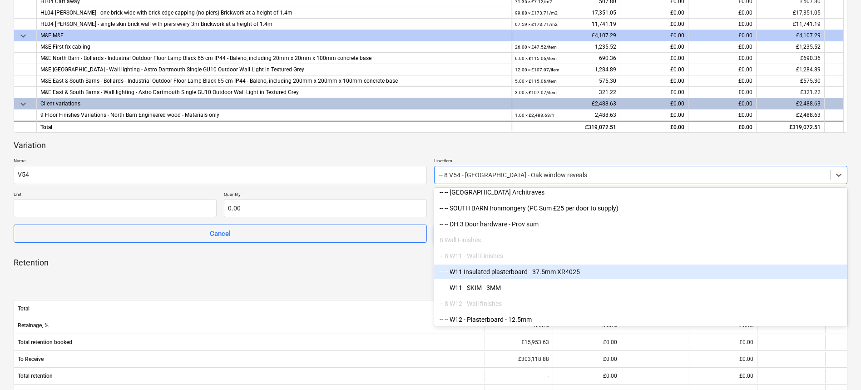
click at [313, 269] on div "Retention Return retainage" at bounding box center [431, 266] width 834 height 33
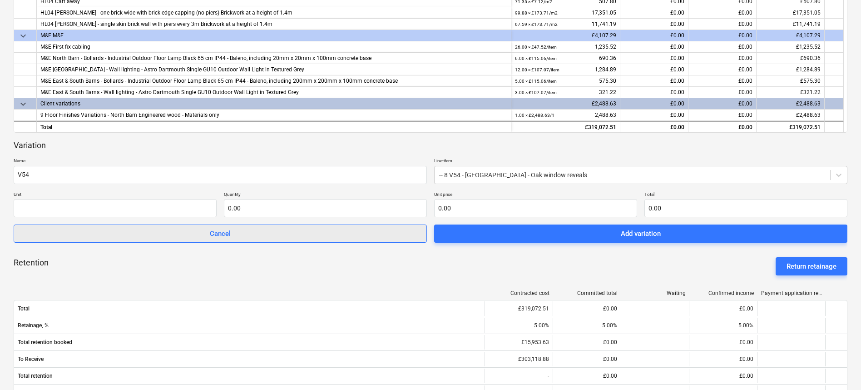
click at [246, 233] on span "Cancel" at bounding box center [220, 233] width 390 height 12
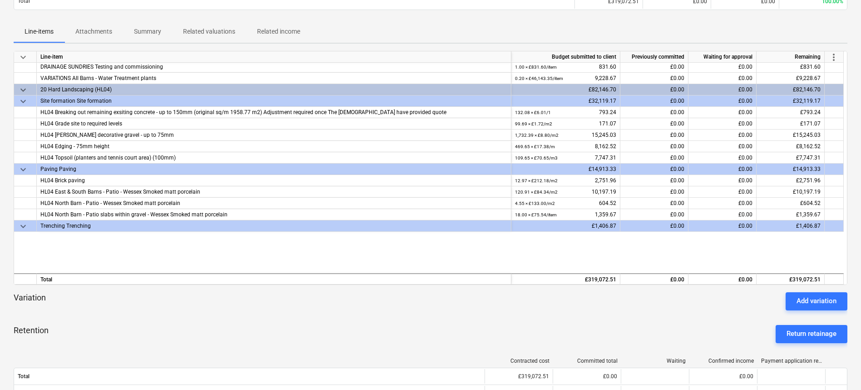
scroll to position [1389, 0]
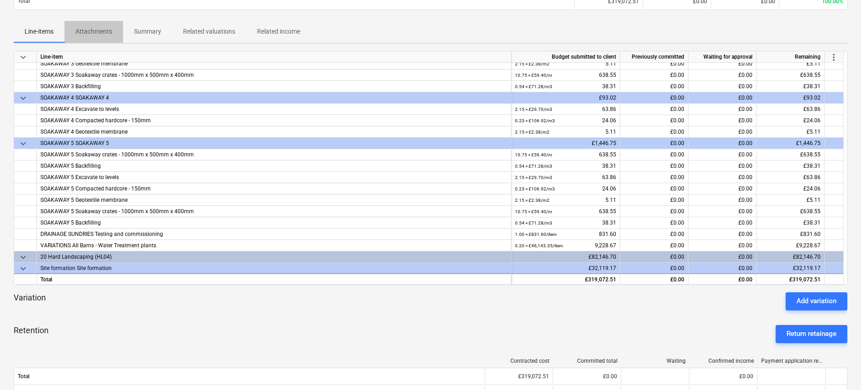
click at [84, 21] on button "Attachments" at bounding box center [93, 32] width 59 height 22
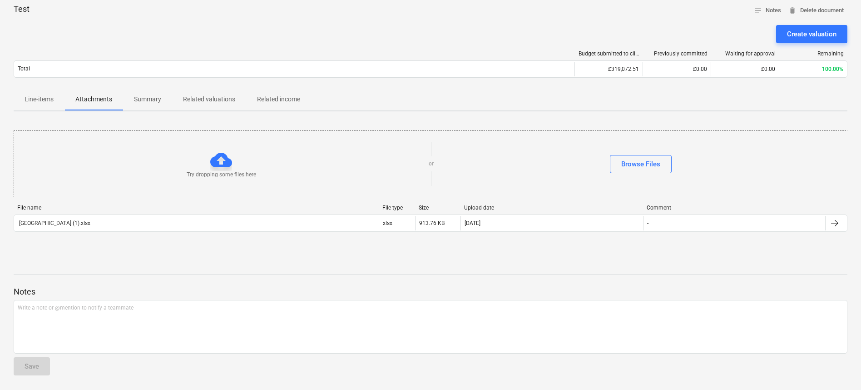
click at [153, 90] on button "Summary" at bounding box center [147, 100] width 49 height 22
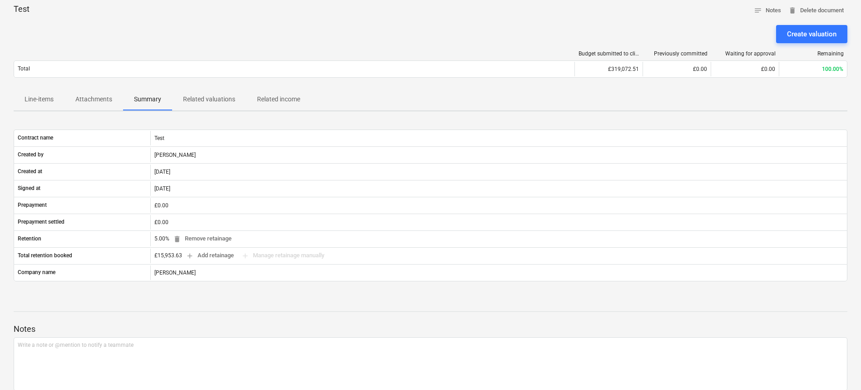
click at [214, 100] on p "Related valuations" at bounding box center [209, 99] width 52 height 10
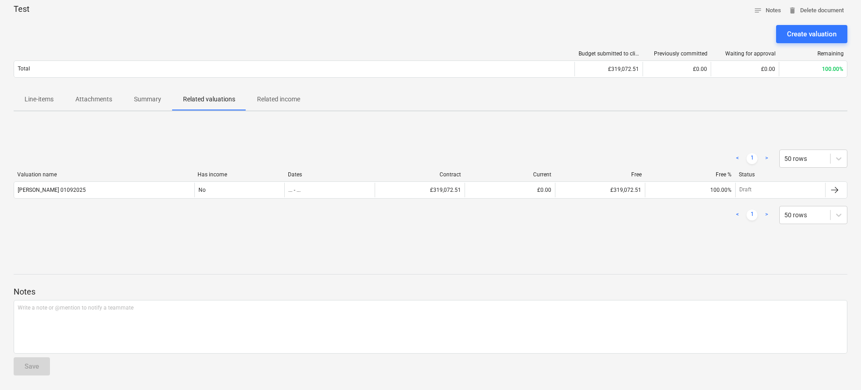
click at [293, 98] on p "Related income" at bounding box center [278, 99] width 43 height 10
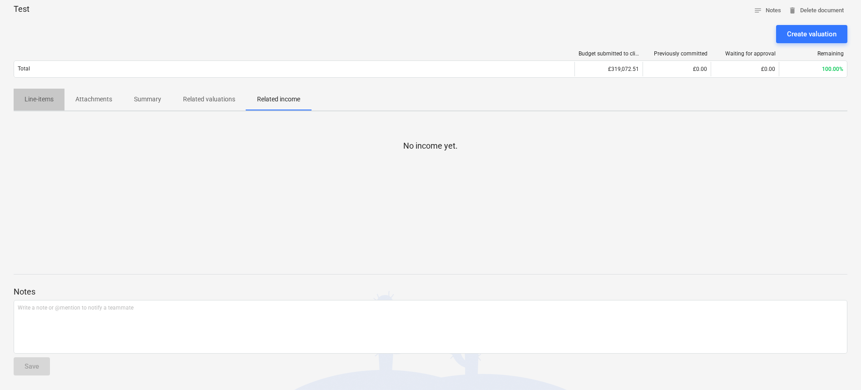
click at [38, 93] on span "Line-items" at bounding box center [39, 99] width 51 height 15
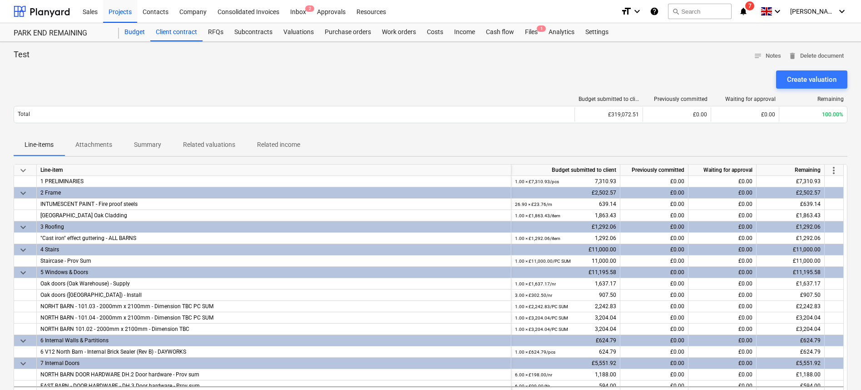
click at [140, 38] on div "Budget" at bounding box center [134, 32] width 31 height 18
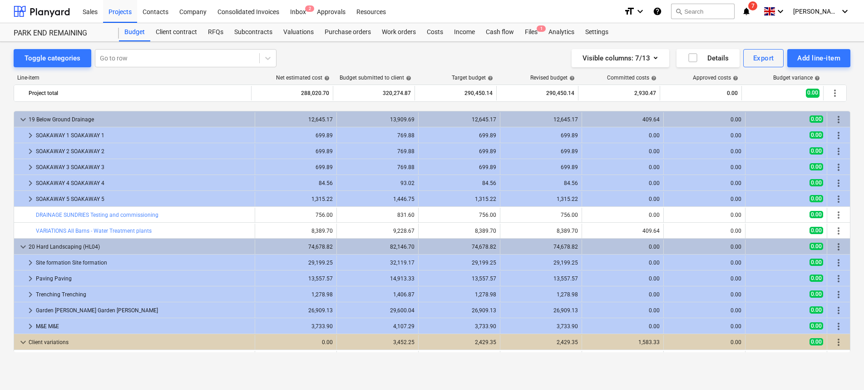
scroll to position [977, 0]
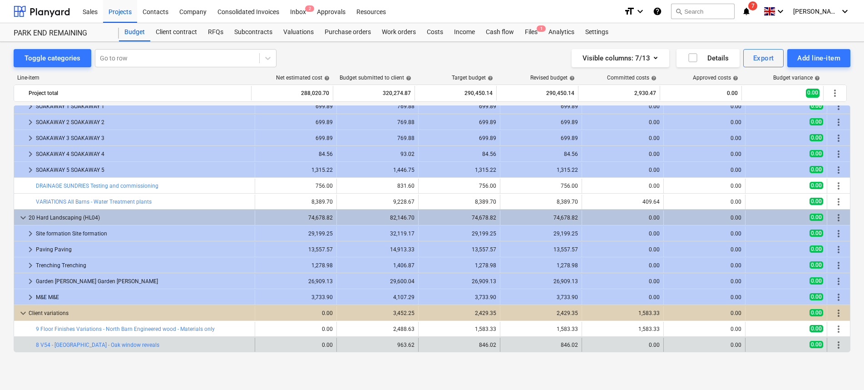
click at [836, 347] on span "more_vert" at bounding box center [838, 344] width 11 height 11
click at [834, 343] on span "more_vert" at bounding box center [838, 344] width 11 height 11
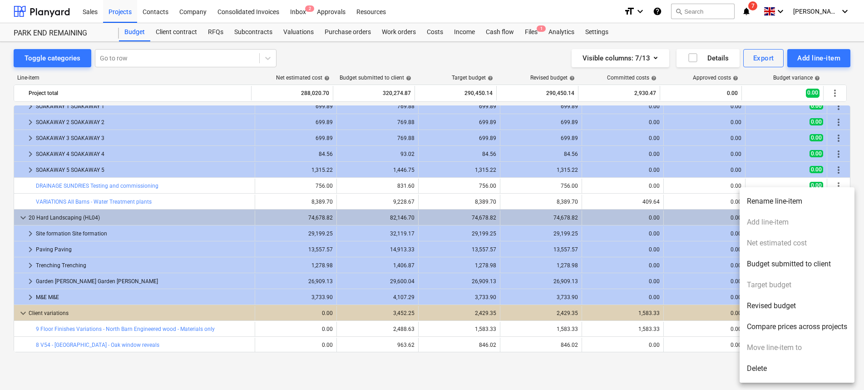
click at [768, 222] on ul "Rename line-item Add line-item Net estimated cost Budget submitted to client Ta…" at bounding box center [797, 284] width 115 height 195
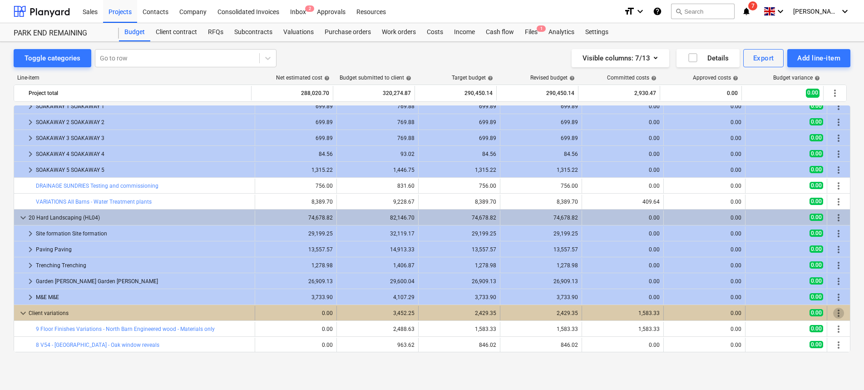
click at [835, 312] on span "more_vert" at bounding box center [838, 312] width 11 height 11
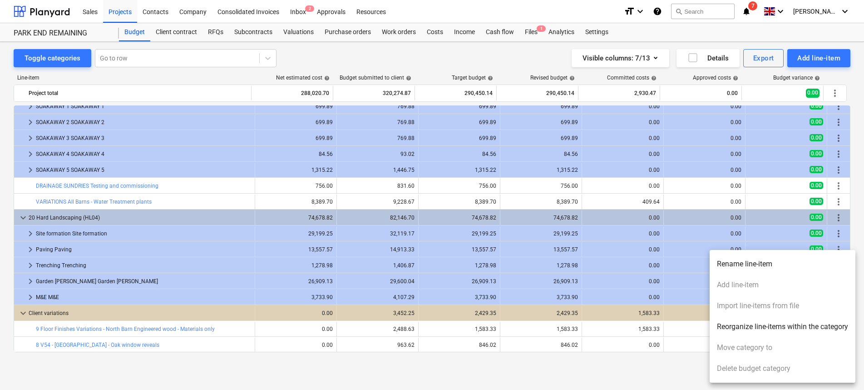
drag, startPoint x: 637, startPoint y: 336, endPoint x: 810, endPoint y: 265, distance: 186.9
click at [642, 332] on div at bounding box center [432, 195] width 864 height 390
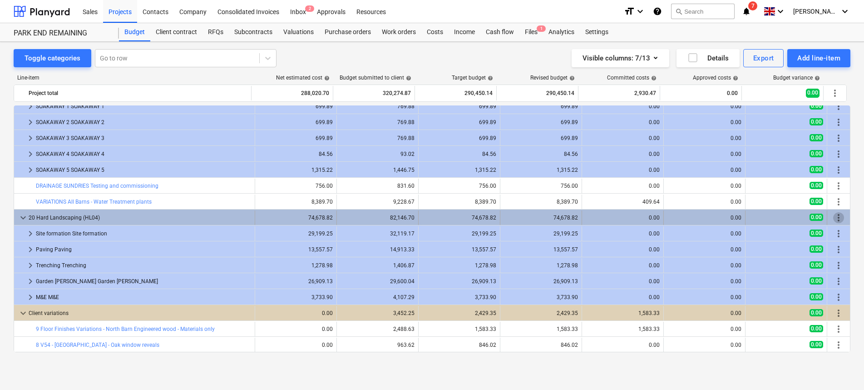
click at [837, 214] on span "more_vert" at bounding box center [838, 217] width 11 height 11
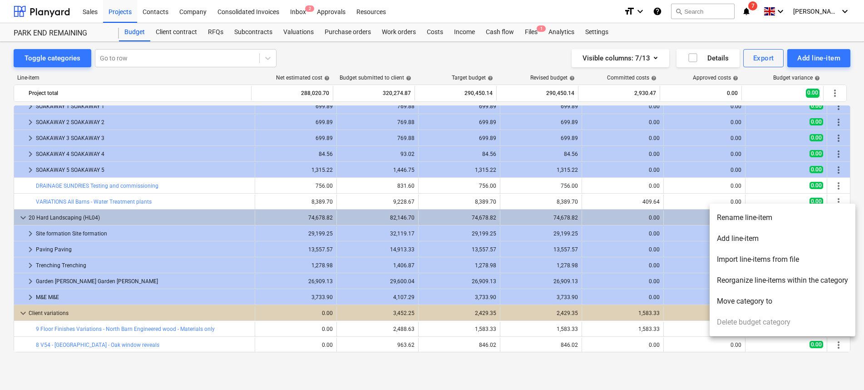
click at [634, 334] on div at bounding box center [432, 195] width 864 height 390
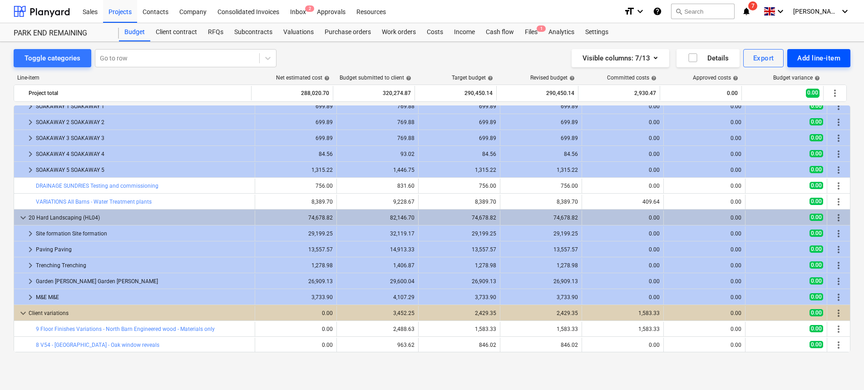
click at [835, 52] on div "Add line-item" at bounding box center [818, 58] width 43 height 12
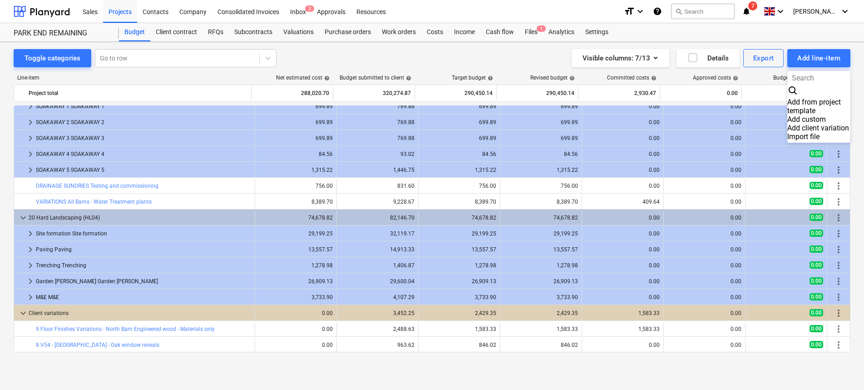
click at [832, 124] on div "Add client variation" at bounding box center [818, 128] width 63 height 9
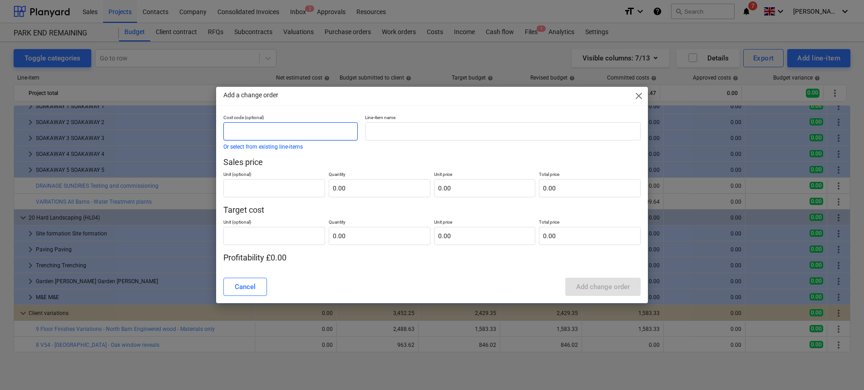
click at [341, 129] on input "text" at bounding box center [290, 131] width 134 height 18
type input "8"
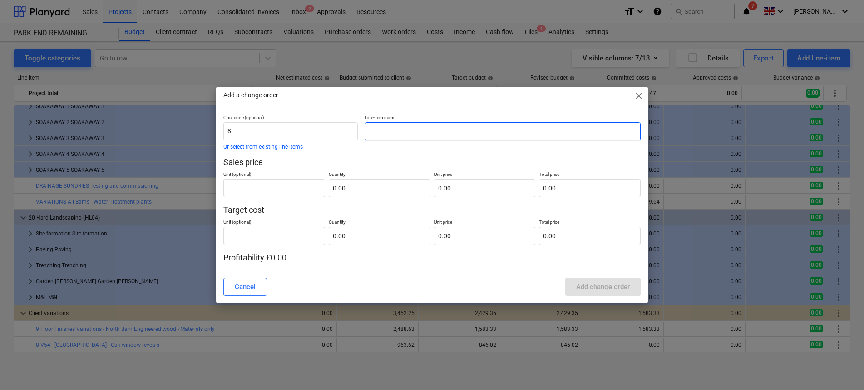
click at [447, 129] on input "text" at bounding box center [503, 131] width 276 height 18
type input "V58"
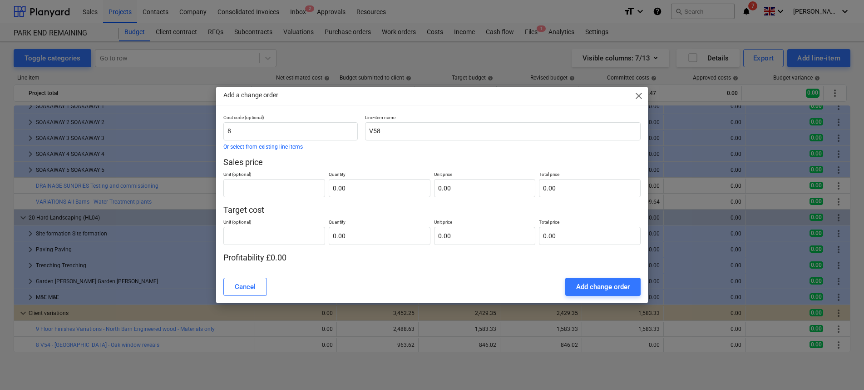
click at [408, 276] on div "Cancel Add change order" at bounding box center [432, 286] width 429 height 25
drag, startPoint x: 465, startPoint y: 271, endPoint x: 358, endPoint y: 255, distance: 108.8
click at [464, 271] on div "Add a change order close Cost code (optional) 8 Or select from existing line-it…" at bounding box center [432, 195] width 432 height 217
click at [539, 265] on div "Cost code (optional) 8 Or select from existing line-items Line-item name V58 Sa…" at bounding box center [432, 192] width 432 height 156
click at [621, 275] on div "Cancel Add change order" at bounding box center [432, 286] width 429 height 25
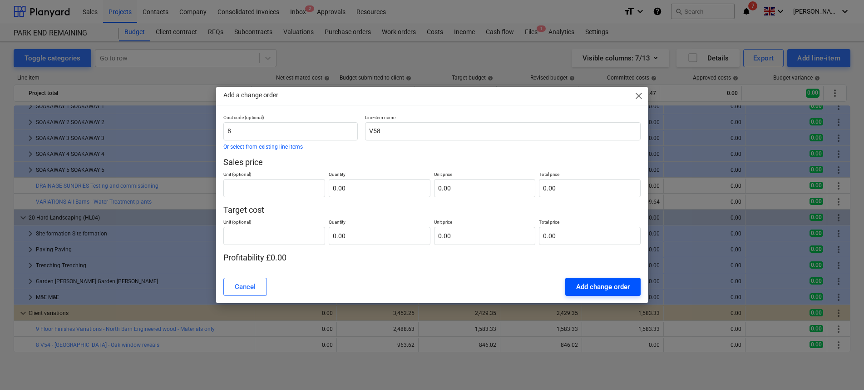
click at [618, 284] on div "Add change order" at bounding box center [603, 287] width 54 height 12
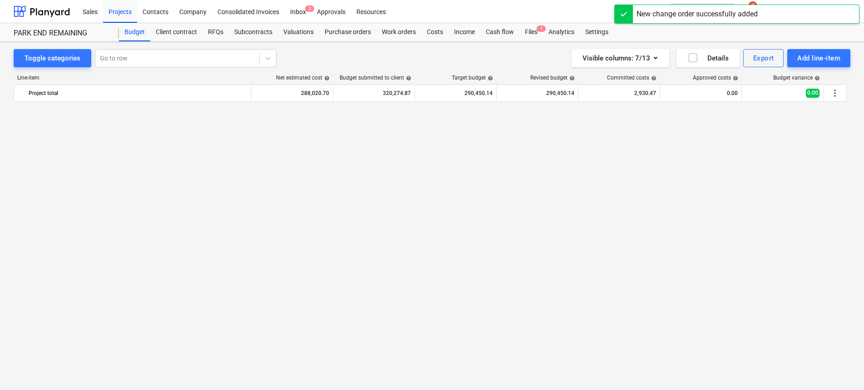
scroll to position [993, 0]
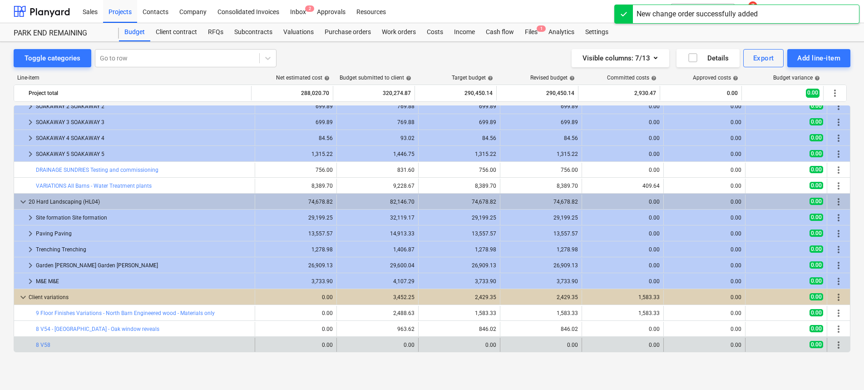
click at [838, 344] on span "more_vert" at bounding box center [838, 344] width 11 height 11
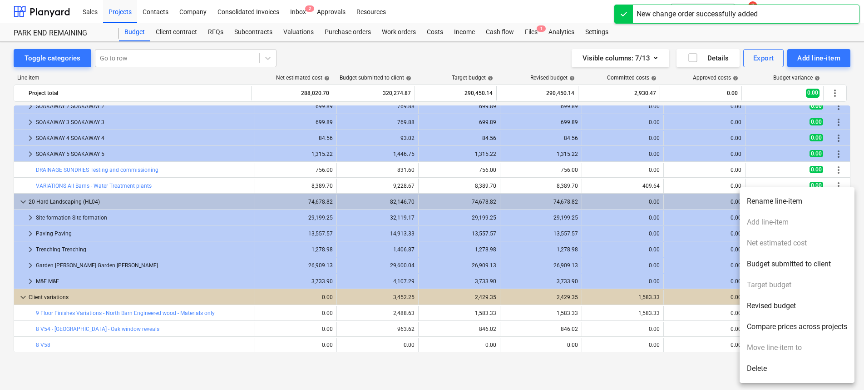
click at [767, 222] on ul "Rename line-item Add line-item Net estimated cost Budget submitted to client Ta…" at bounding box center [797, 284] width 115 height 195
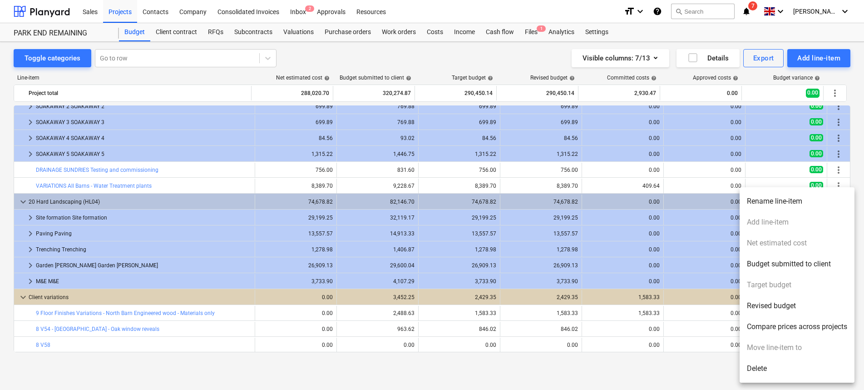
click at [758, 221] on ul "Rename line-item Add line-item Net estimated cost Budget submitted to client Ta…" at bounding box center [797, 284] width 115 height 195
click at [571, 374] on div at bounding box center [432, 195] width 864 height 390
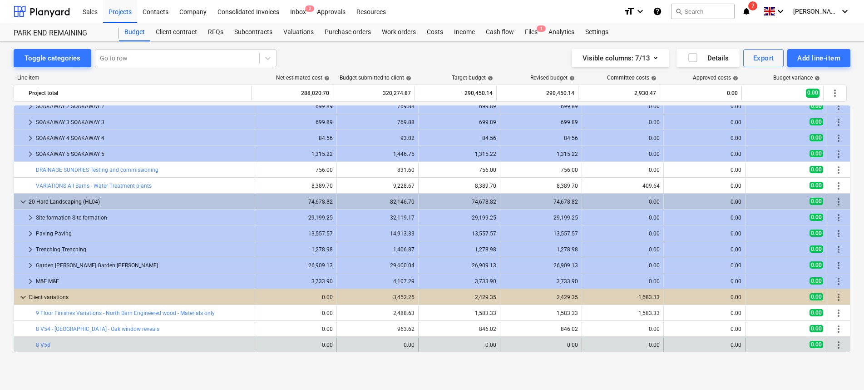
click at [833, 344] on span "more_vert" at bounding box center [838, 344] width 11 height 11
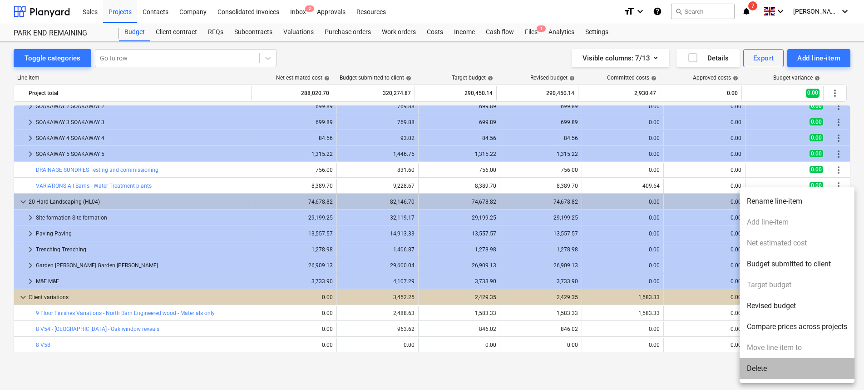
click at [782, 372] on li "Delete" at bounding box center [797, 368] width 115 height 21
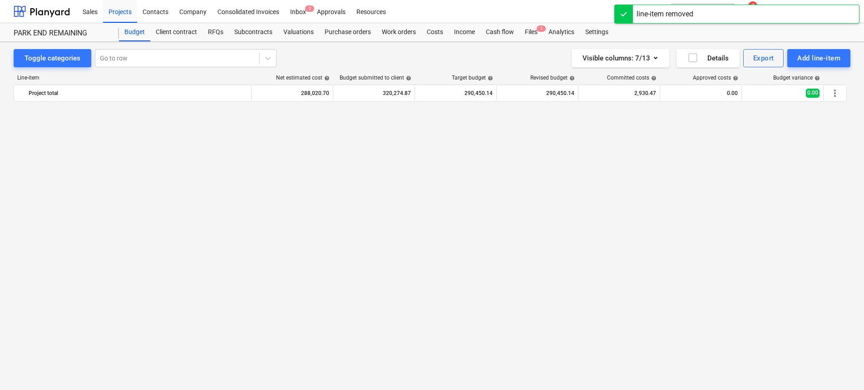
scroll to position [977, 0]
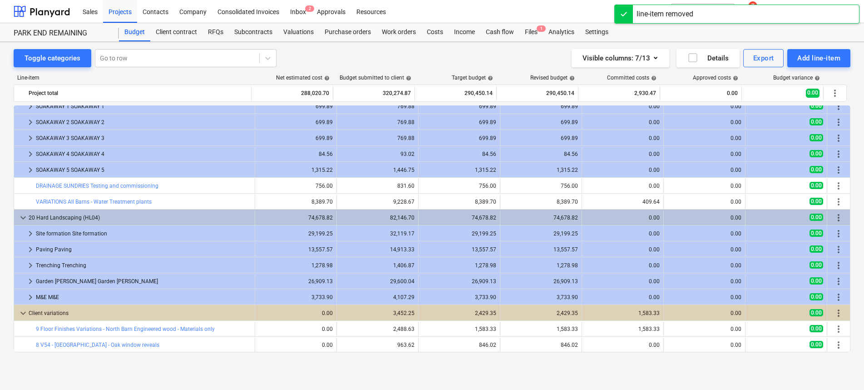
click at [758, 365] on div "Toggle categories Go to row Visible columns : 7/13 Details Export Add line-item…" at bounding box center [432, 206] width 864 height 328
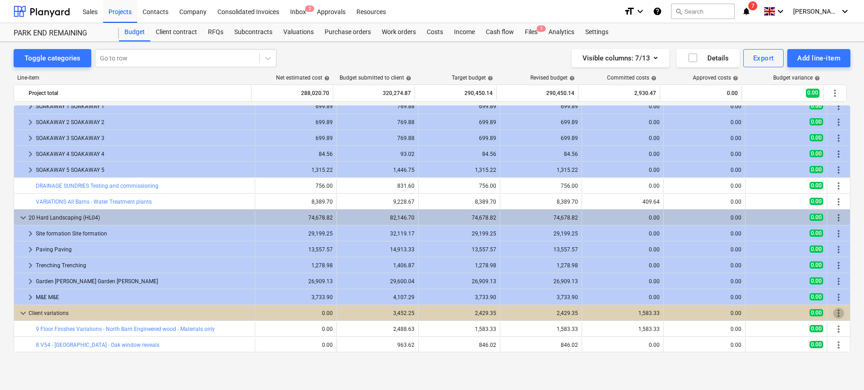
click at [833, 311] on span "more_vert" at bounding box center [838, 312] width 11 height 11
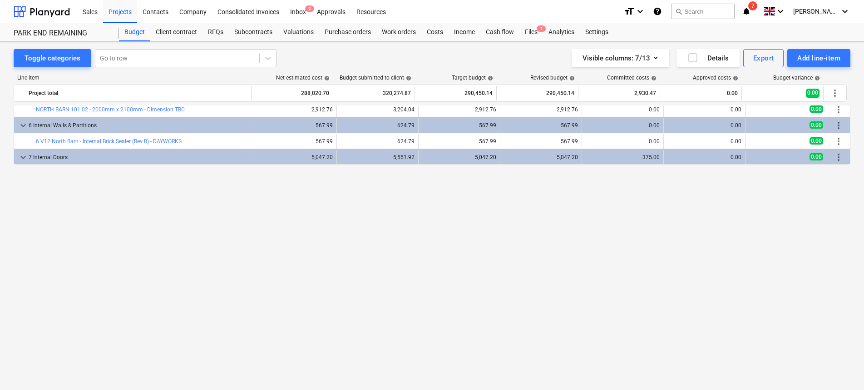
scroll to position [0, 0]
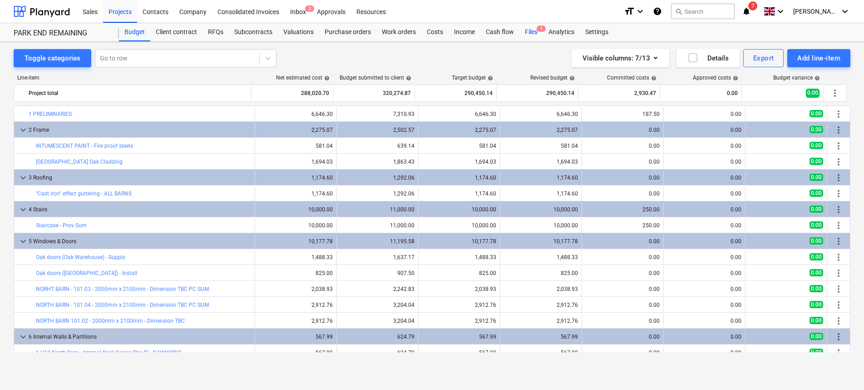
click at [526, 34] on div "Files 1" at bounding box center [531, 32] width 24 height 18
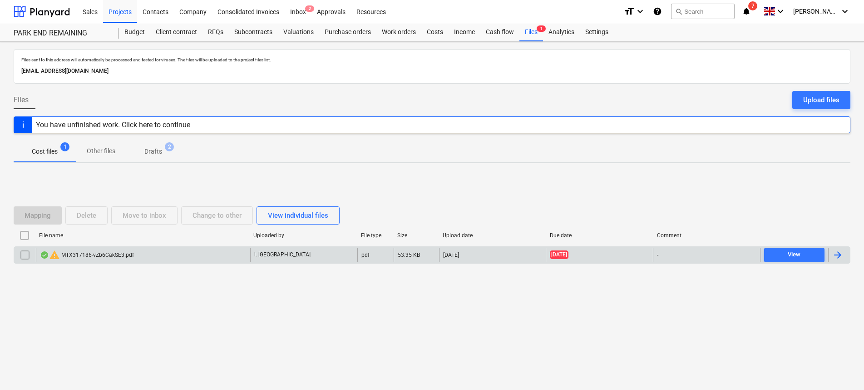
click at [93, 260] on div "warning MTX317186-vZb6CakSE3.pdf" at bounding box center [143, 254] width 214 height 15
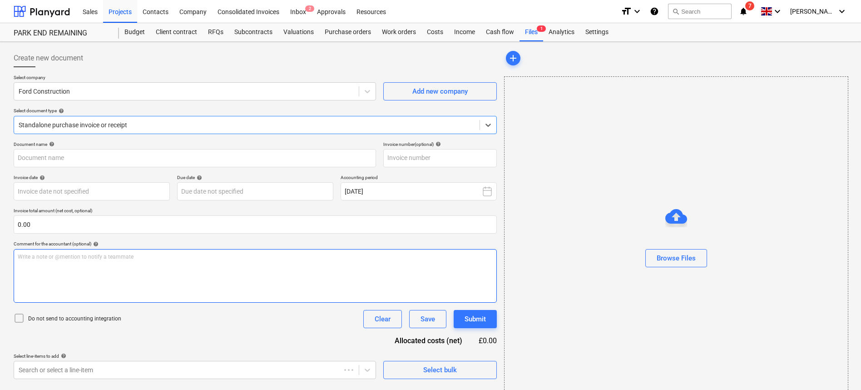
type input "MTI317186"
type input "18 Aug 2025"
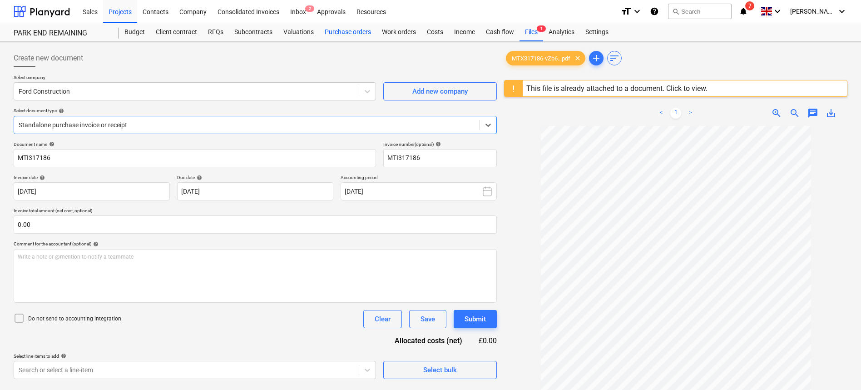
click at [353, 36] on div "Purchase orders" at bounding box center [347, 32] width 57 height 18
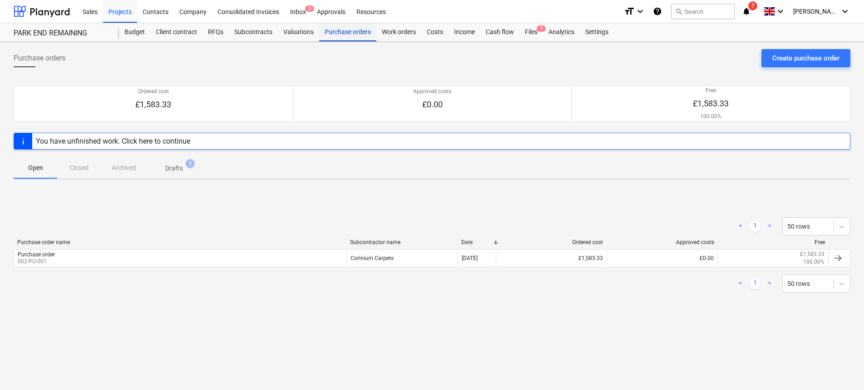
click at [364, 30] on div "Purchase orders" at bounding box center [347, 32] width 57 height 18
click at [396, 30] on div "Work orders" at bounding box center [398, 32] width 45 height 18
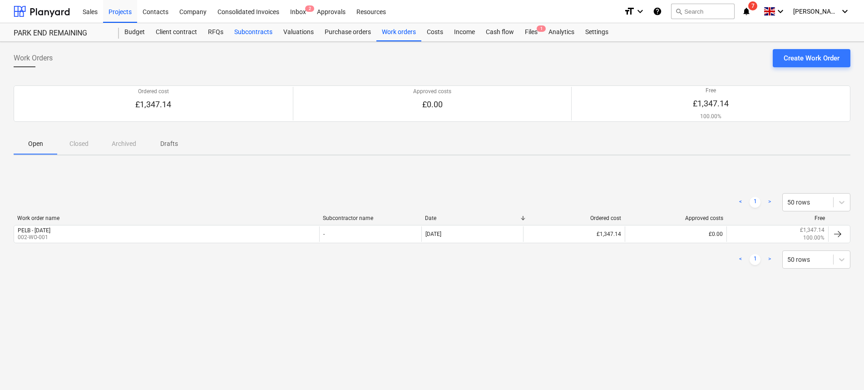
click at [263, 34] on div "Subcontracts" at bounding box center [253, 32] width 49 height 18
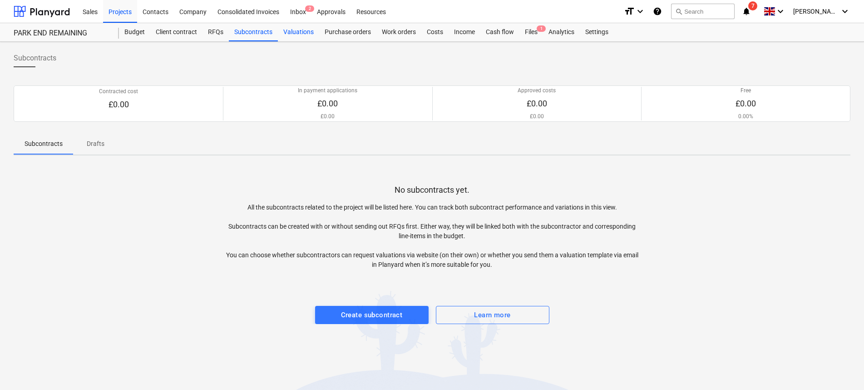
click at [303, 30] on div "Valuations" at bounding box center [298, 32] width 41 height 18
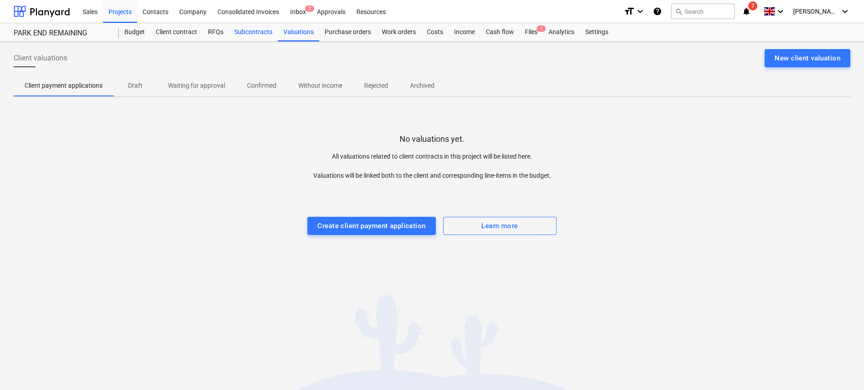
click at [237, 28] on div "Subcontracts" at bounding box center [253, 32] width 49 height 18
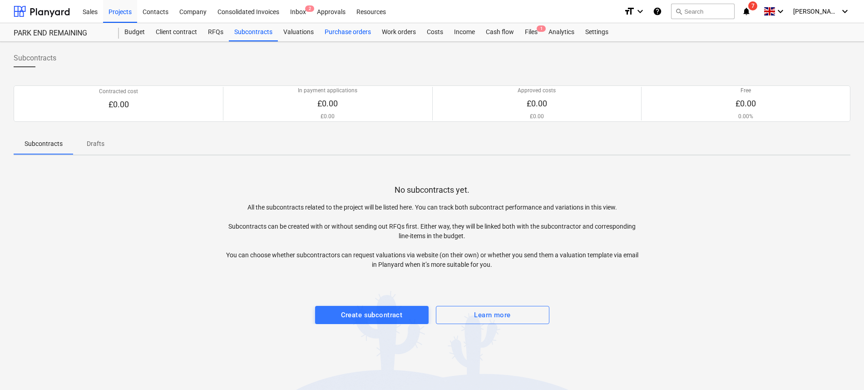
click at [345, 31] on div "Purchase orders" at bounding box center [347, 32] width 57 height 18
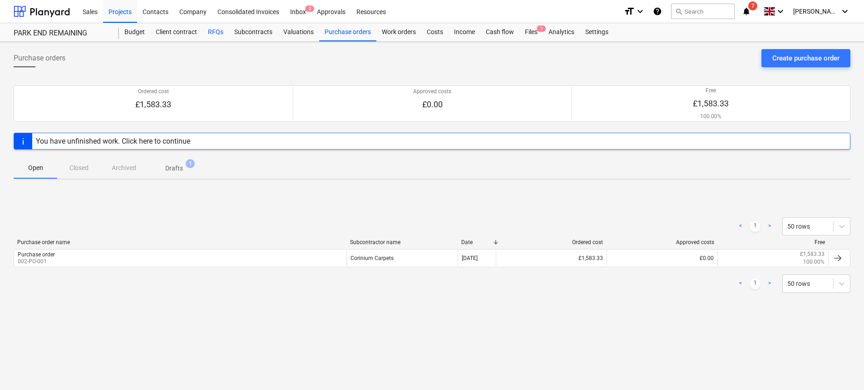
click at [204, 29] on div "RFQs" at bounding box center [216, 32] width 26 height 18
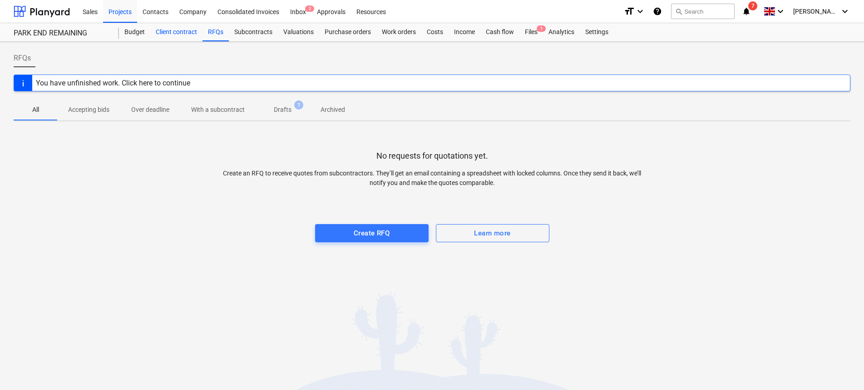
click at [199, 40] on div "Client contract" at bounding box center [176, 32] width 52 height 18
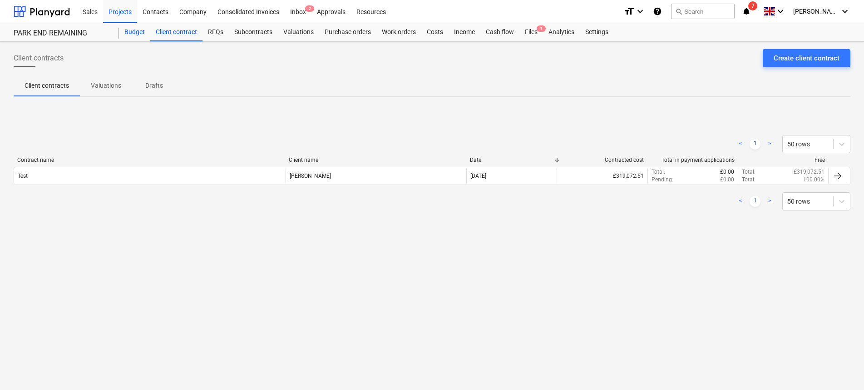
click at [122, 32] on div "Budget" at bounding box center [134, 32] width 31 height 18
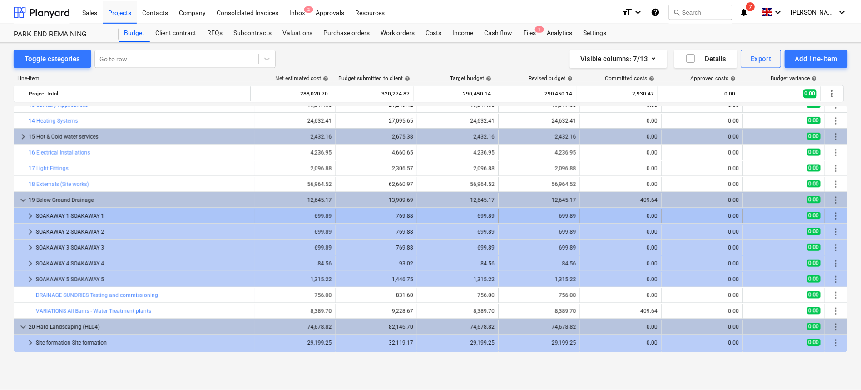
scroll to position [977, 0]
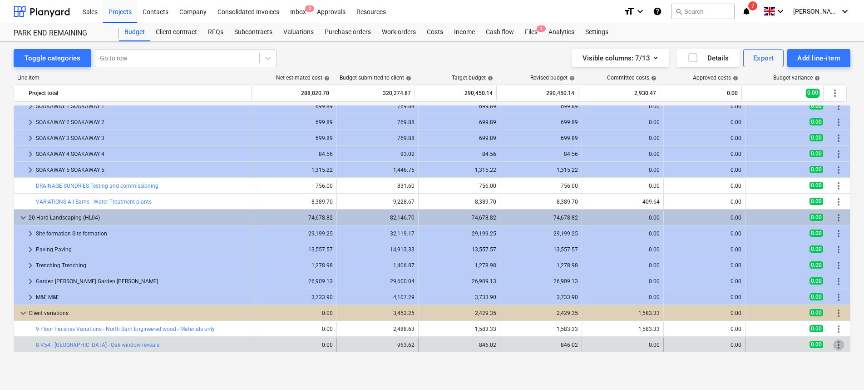
click at [833, 342] on span "more_vert" at bounding box center [838, 344] width 11 height 11
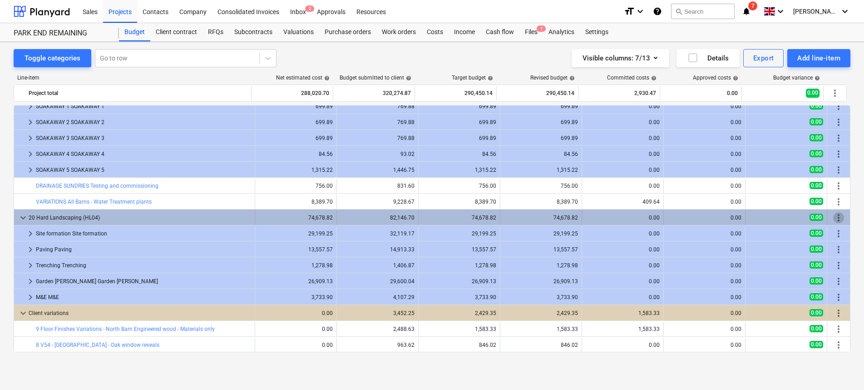
click at [833, 215] on span "more_vert" at bounding box center [838, 217] width 11 height 11
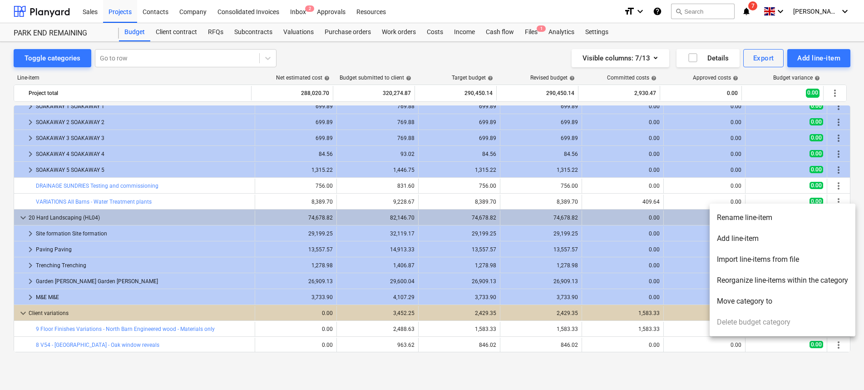
click at [670, 386] on div at bounding box center [432, 195] width 864 height 390
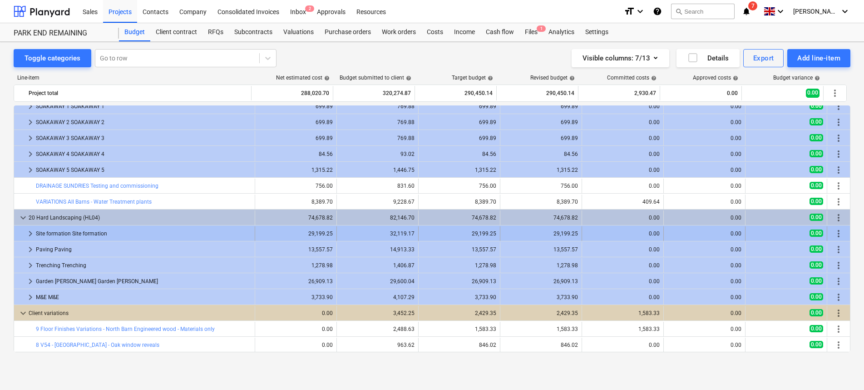
click at [838, 232] on span "more_vert" at bounding box center [838, 233] width 11 height 11
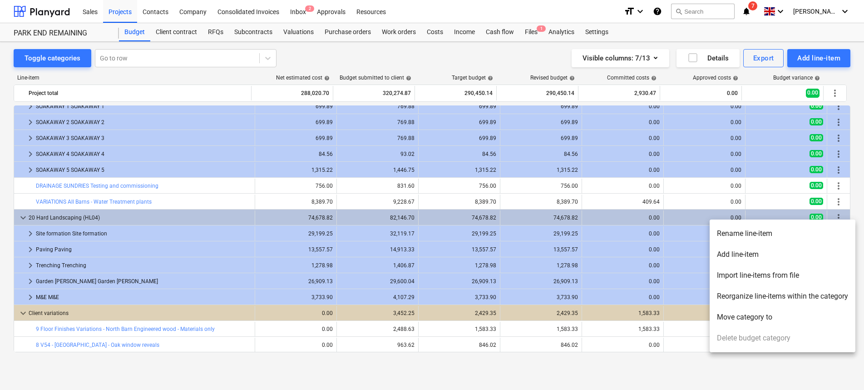
click at [694, 366] on div at bounding box center [432, 195] width 864 height 390
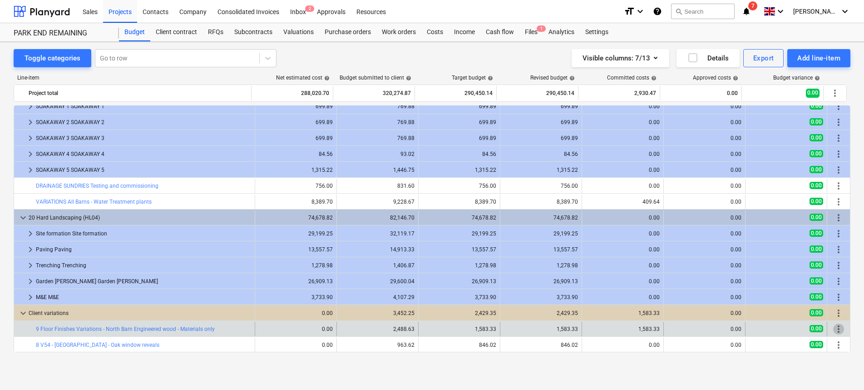
click at [835, 330] on span "more_vert" at bounding box center [838, 328] width 11 height 11
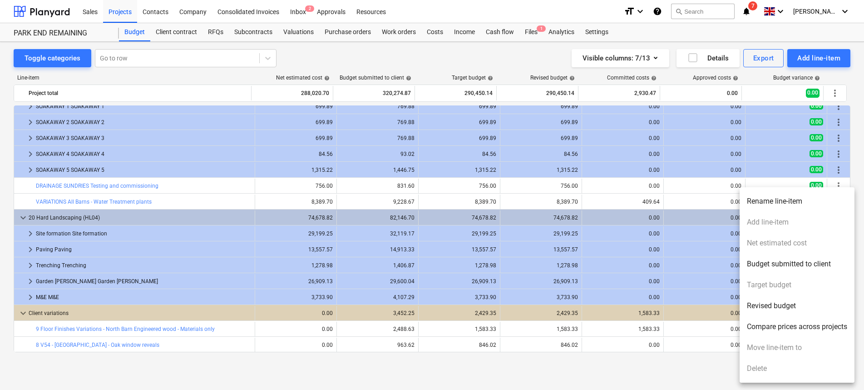
click at [693, 366] on div at bounding box center [432, 195] width 864 height 390
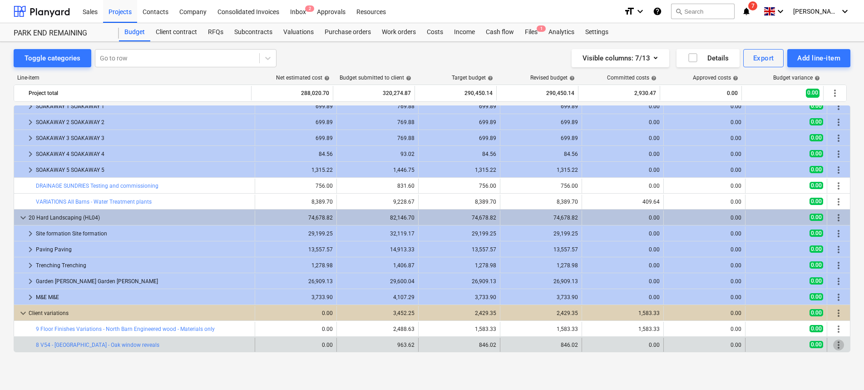
click at [838, 342] on span "more_vert" at bounding box center [838, 344] width 11 height 11
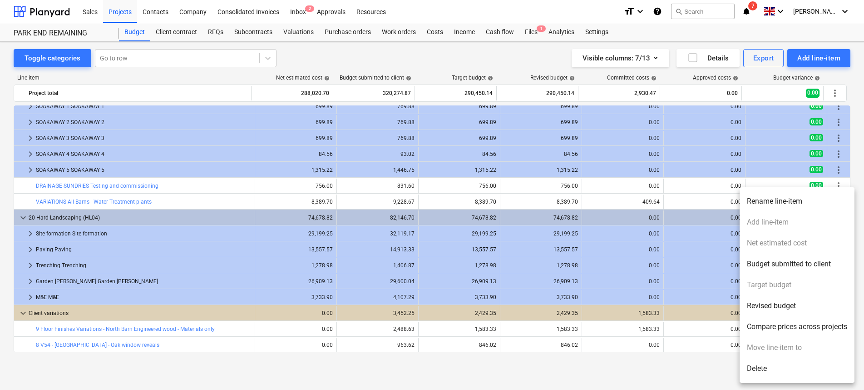
click at [644, 373] on div at bounding box center [432, 195] width 864 height 390
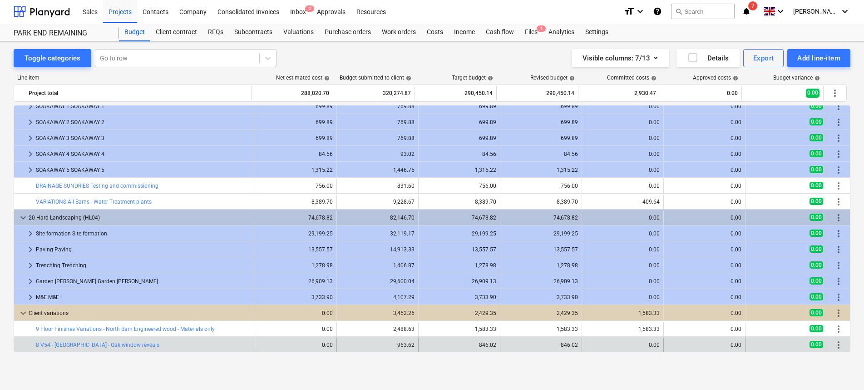
click at [836, 344] on span "more_vert" at bounding box center [838, 344] width 11 height 11
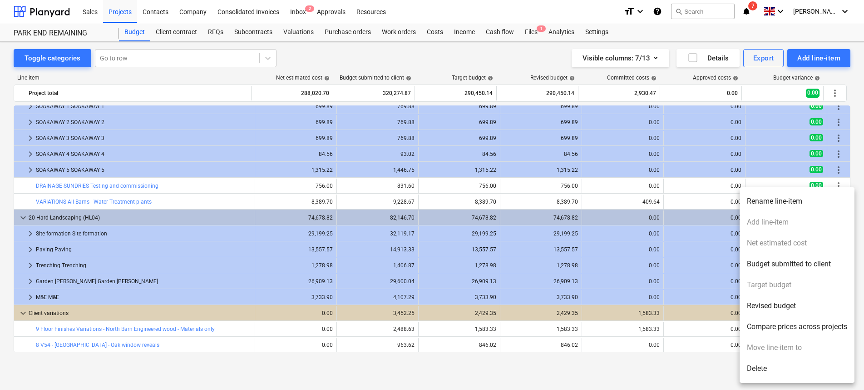
click at [103, 353] on div at bounding box center [432, 195] width 864 height 390
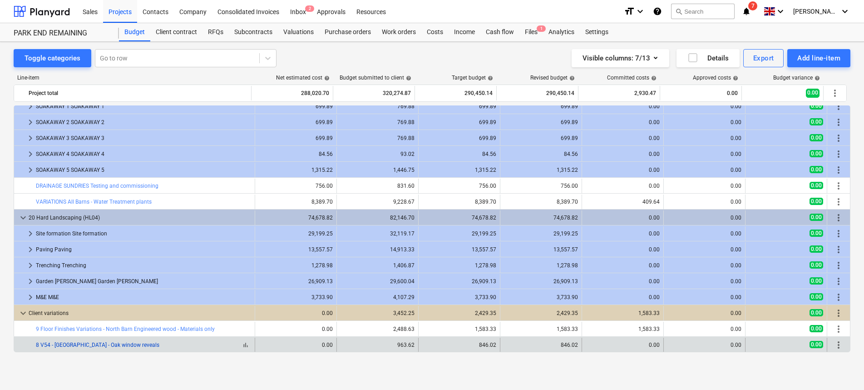
click at [109, 346] on link "8 V54 - North Barn - Oak window reveals" at bounding box center [98, 344] width 124 height 6
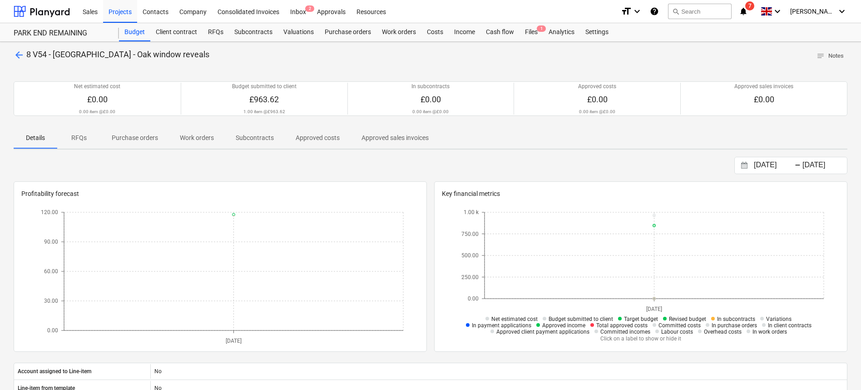
click at [17, 54] on span "arrow_back" at bounding box center [19, 54] width 11 height 11
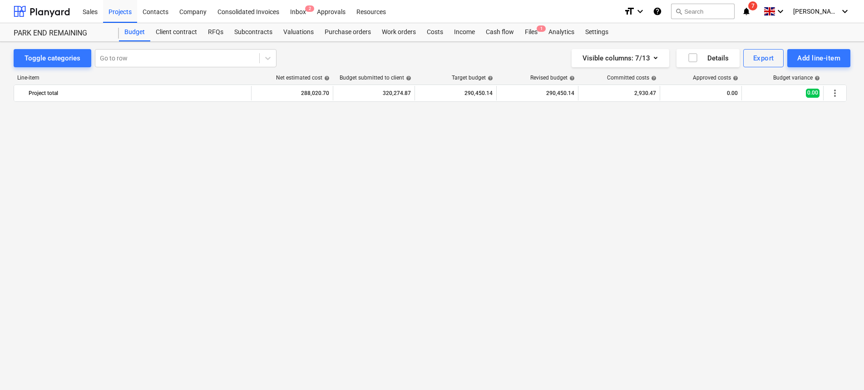
scroll to position [977, 0]
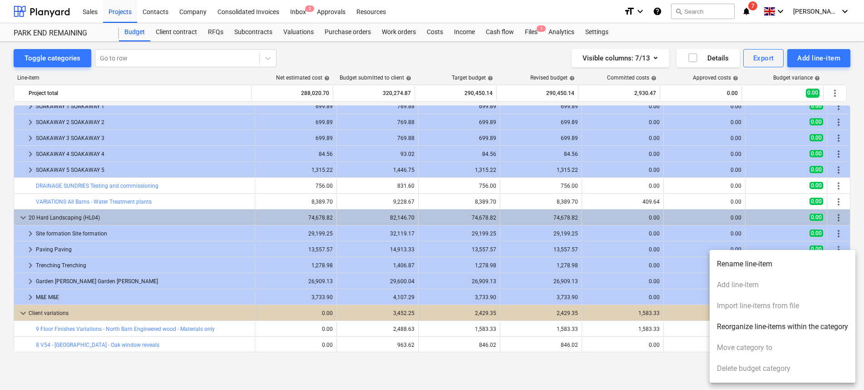
drag, startPoint x: 584, startPoint y: 376, endPoint x: 638, endPoint y: 339, distance: 65.9
click at [587, 376] on div at bounding box center [432, 195] width 864 height 390
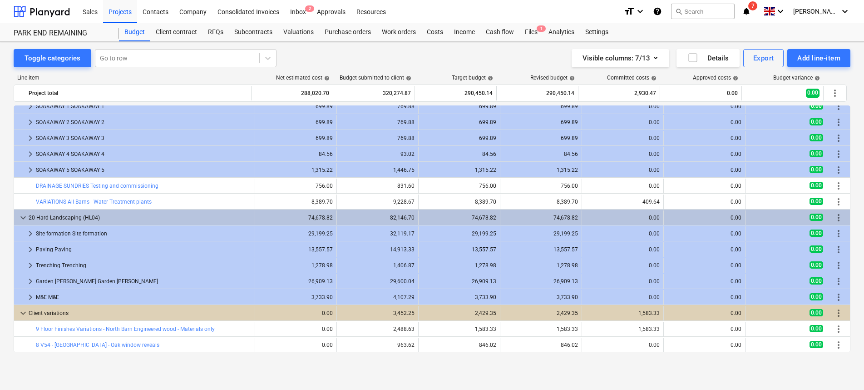
click at [840, 218] on div "more_vert" at bounding box center [838, 217] width 15 height 15
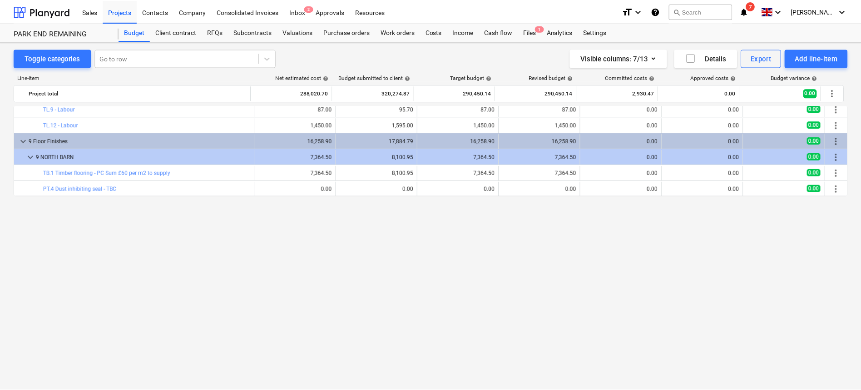
scroll to position [0, 0]
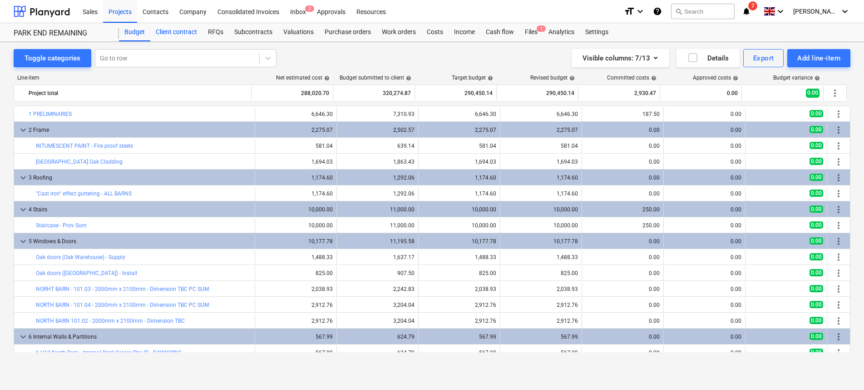
click at [183, 37] on div "Client contract" at bounding box center [176, 32] width 52 height 18
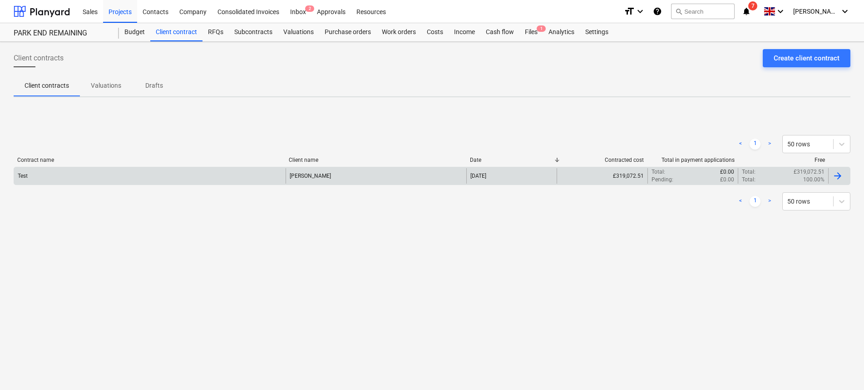
click at [54, 183] on div "Test" at bounding box center [150, 175] width 272 height 15
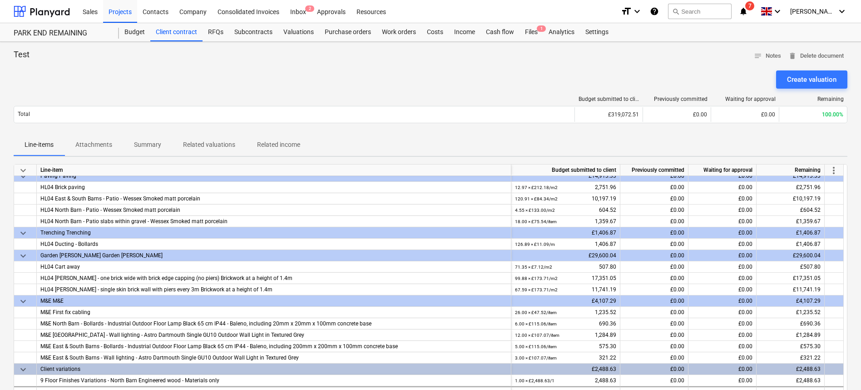
click at [102, 142] on p "Attachments" at bounding box center [93, 145] width 37 height 10
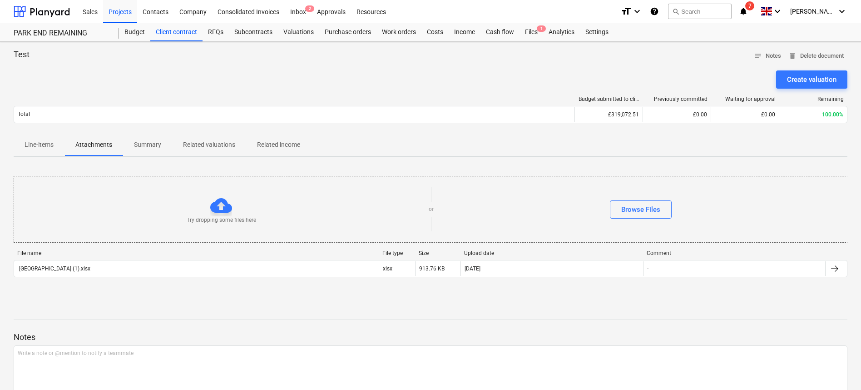
click at [161, 145] on span "Summary" at bounding box center [147, 144] width 49 height 15
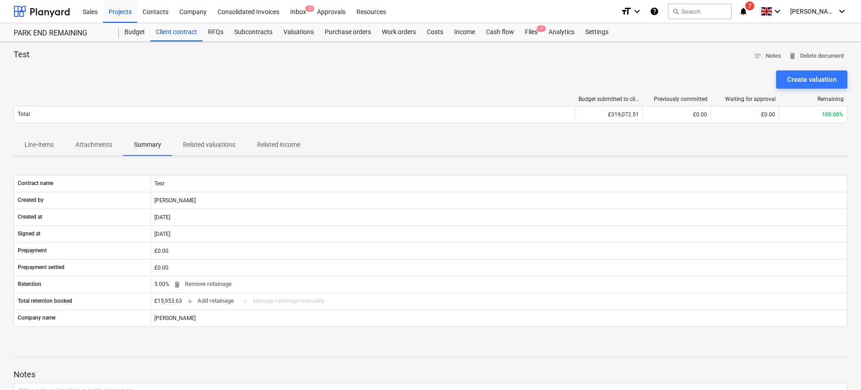
click at [177, 142] on span "Related valuations" at bounding box center [209, 144] width 74 height 15
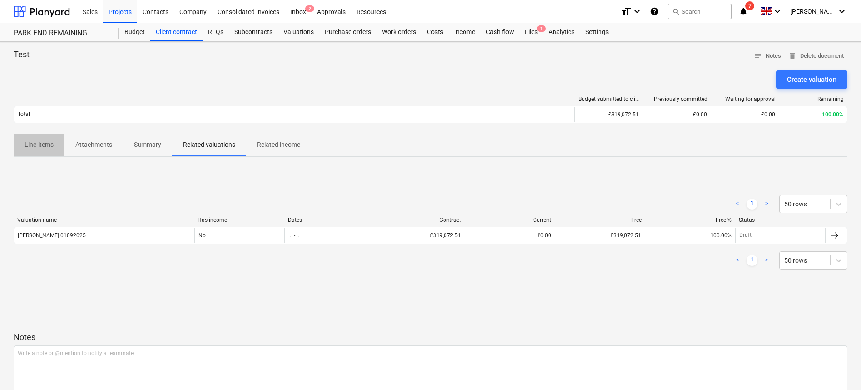
click at [37, 138] on span "Line-items" at bounding box center [39, 144] width 51 height 15
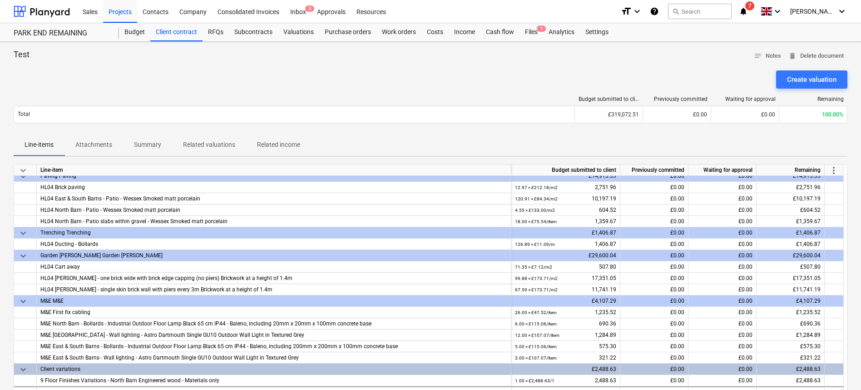
click at [105, 146] on p "Attachments" at bounding box center [93, 145] width 37 height 10
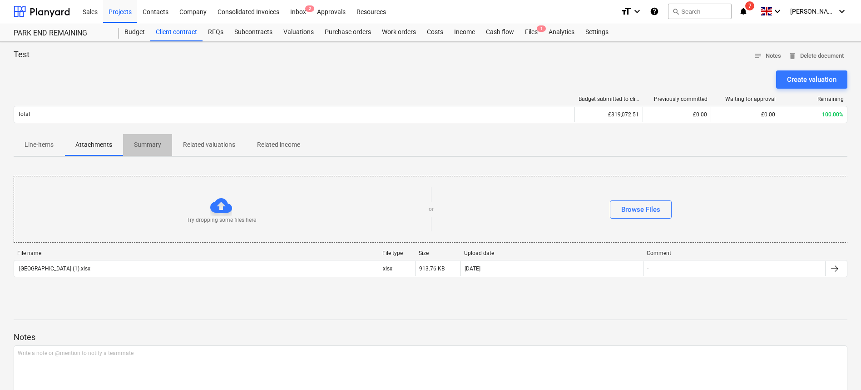
click at [155, 147] on p "Summary" at bounding box center [147, 145] width 27 height 10
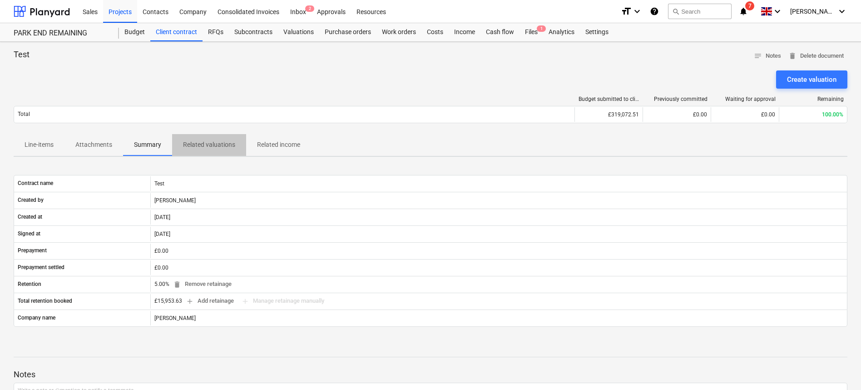
click at [210, 141] on p "Related valuations" at bounding box center [209, 145] width 52 height 10
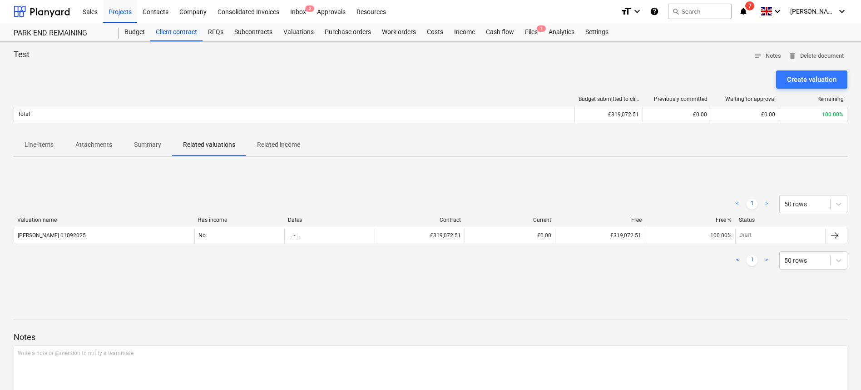
click at [263, 142] on p "Related income" at bounding box center [278, 145] width 43 height 10
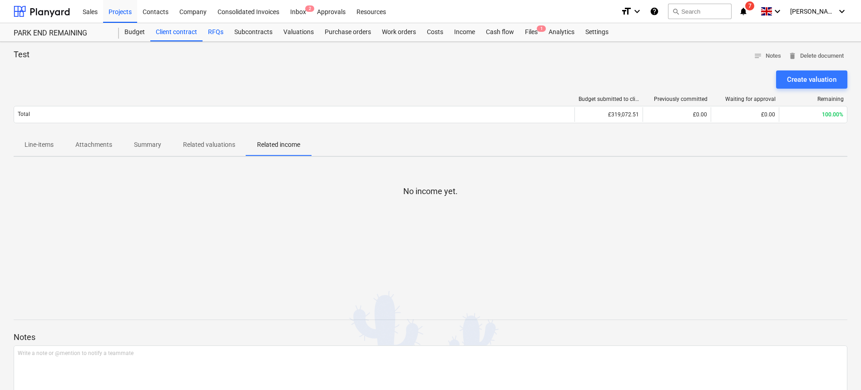
click at [211, 33] on div "RFQs" at bounding box center [216, 32] width 26 height 18
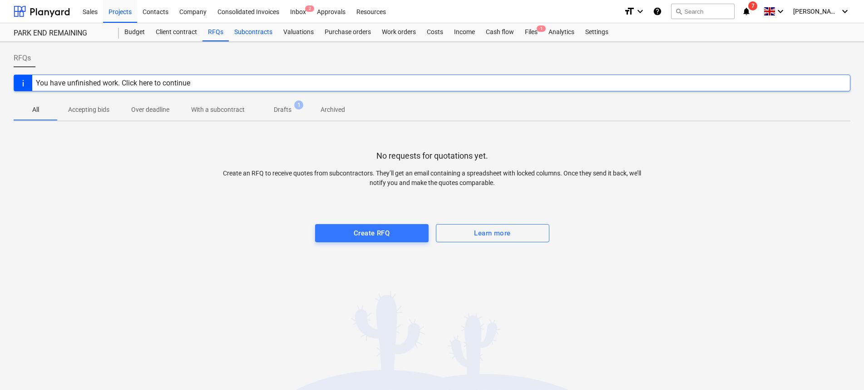
click at [264, 35] on div "Subcontracts" at bounding box center [253, 32] width 49 height 18
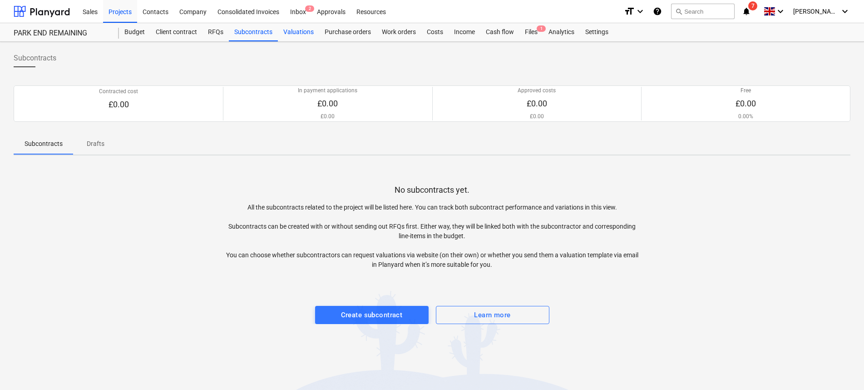
click at [302, 29] on div "Valuations" at bounding box center [298, 32] width 41 height 18
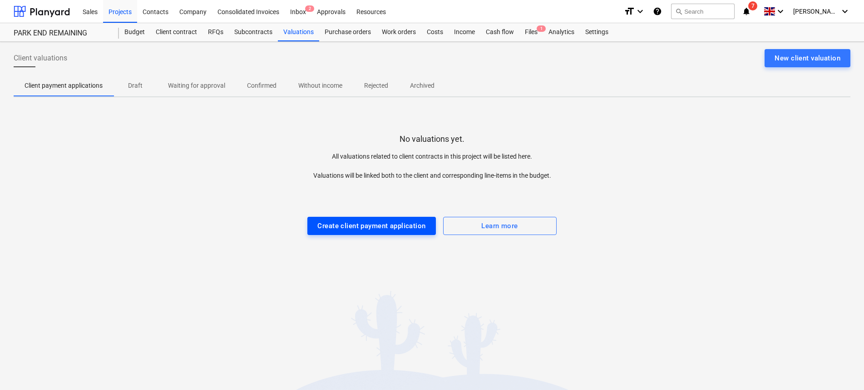
click at [341, 217] on button "Create client payment application" at bounding box center [371, 226] width 128 height 18
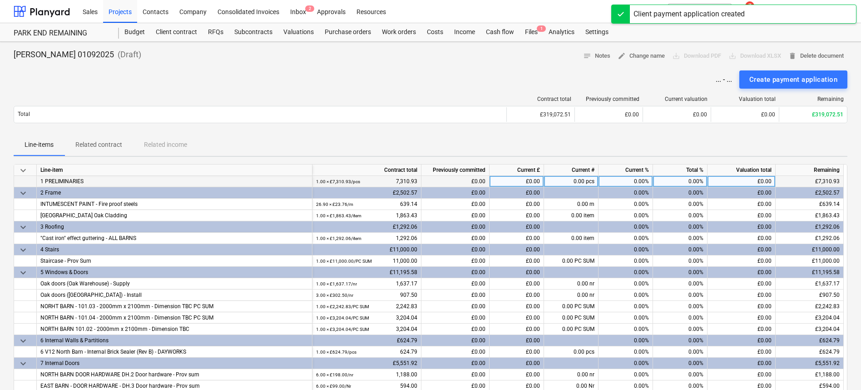
click at [697, 181] on div "0.00%" at bounding box center [680, 181] width 54 height 11
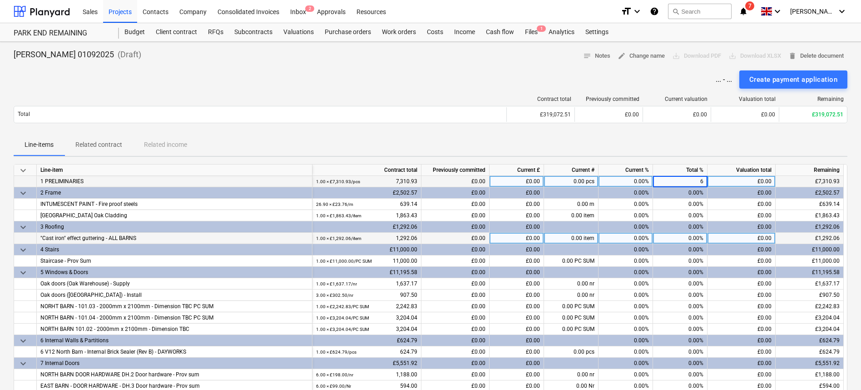
type input "60"
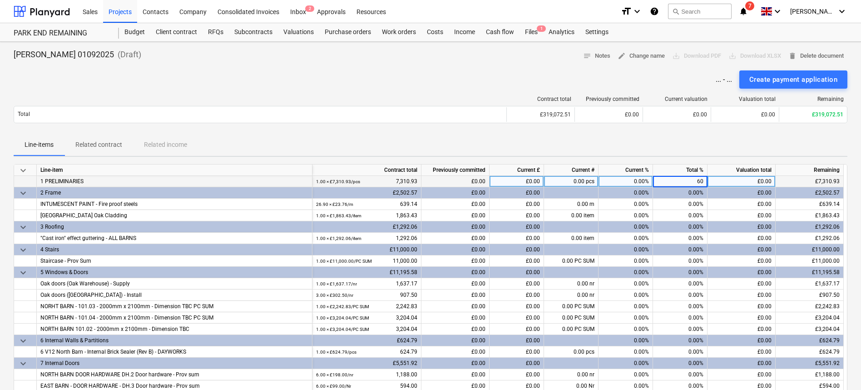
click at [677, 136] on div "Line-items Related contract Related income" at bounding box center [431, 145] width 834 height 22
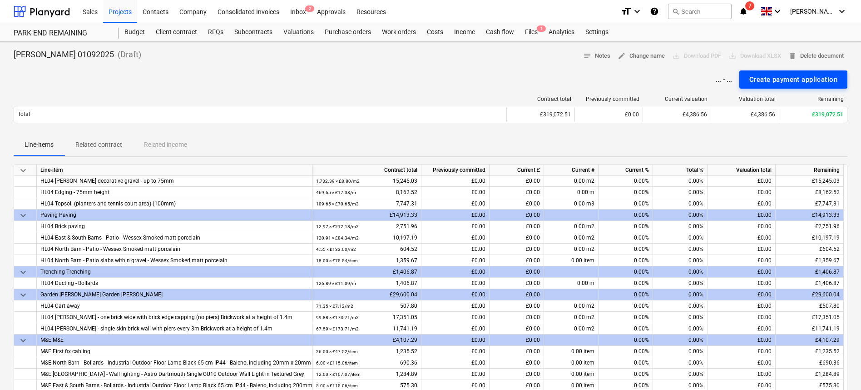
click at [753, 83] on div "Create payment application" at bounding box center [793, 80] width 88 height 12
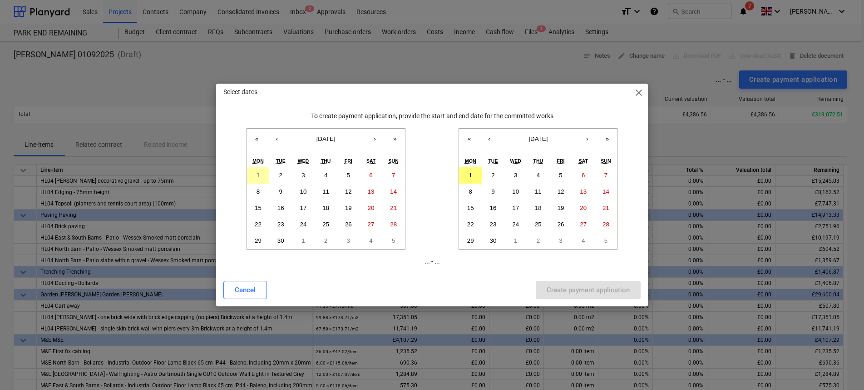
click at [260, 173] on button "1" at bounding box center [258, 175] width 23 height 16
click at [282, 237] on abbr "30" at bounding box center [280, 240] width 7 height 7
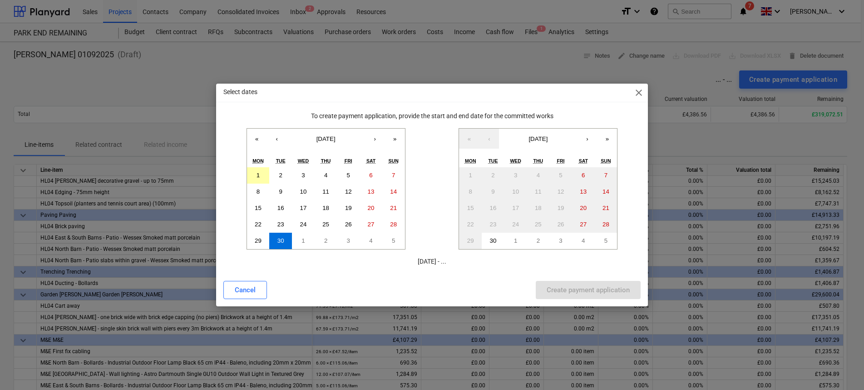
click at [256, 169] on button "1" at bounding box center [258, 175] width 23 height 16
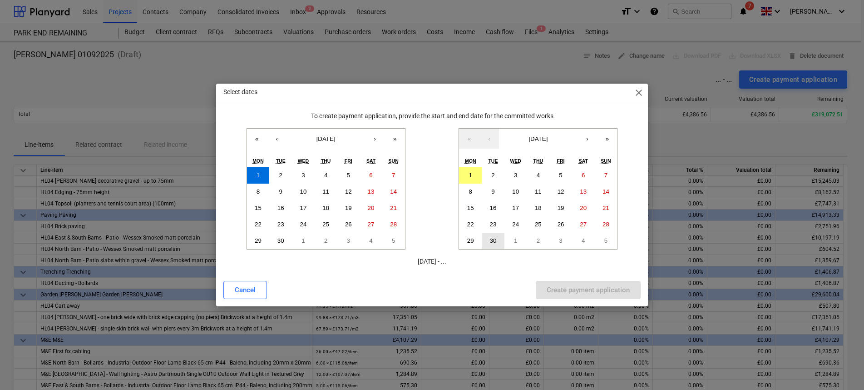
click at [492, 243] on abbr "30" at bounding box center [493, 240] width 7 height 7
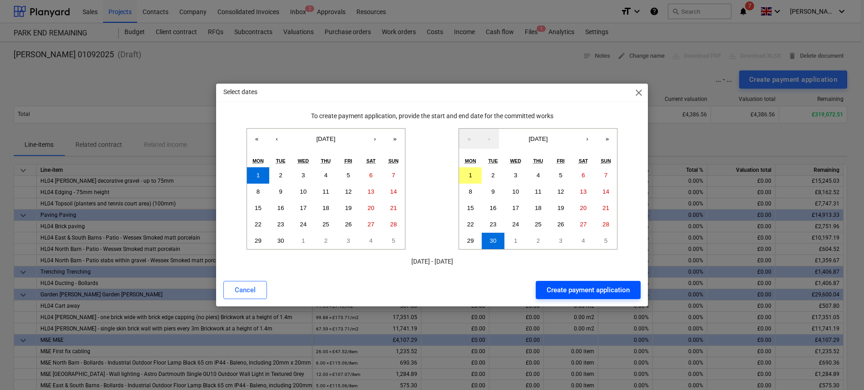
click at [563, 287] on div "Create payment application" at bounding box center [588, 290] width 83 height 12
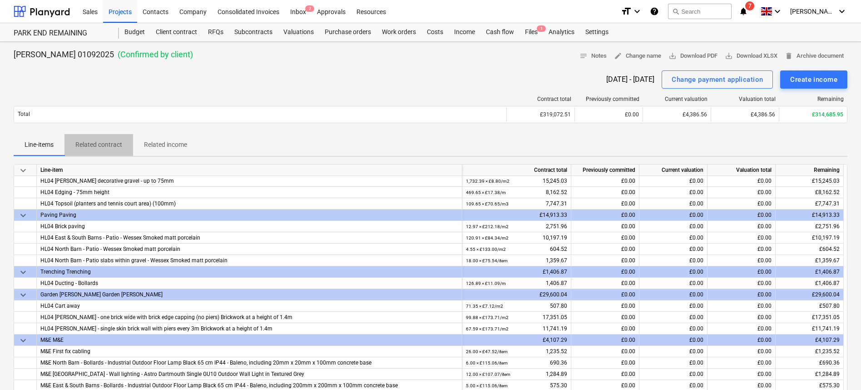
click at [111, 153] on button "Related contract" at bounding box center [98, 145] width 69 height 22
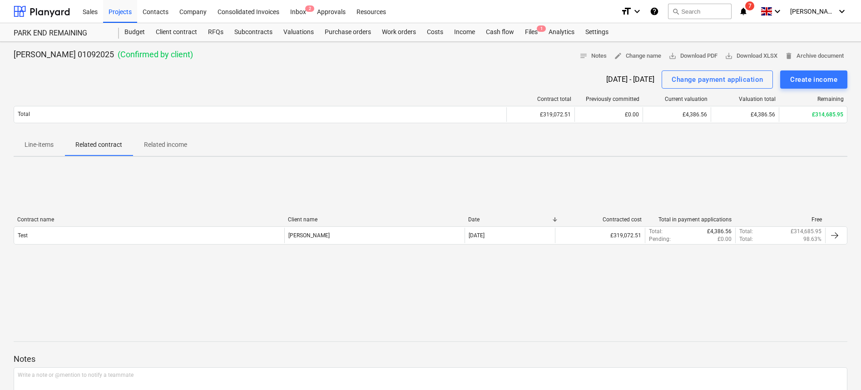
click at [49, 148] on p "Line-items" at bounding box center [39, 145] width 29 height 10
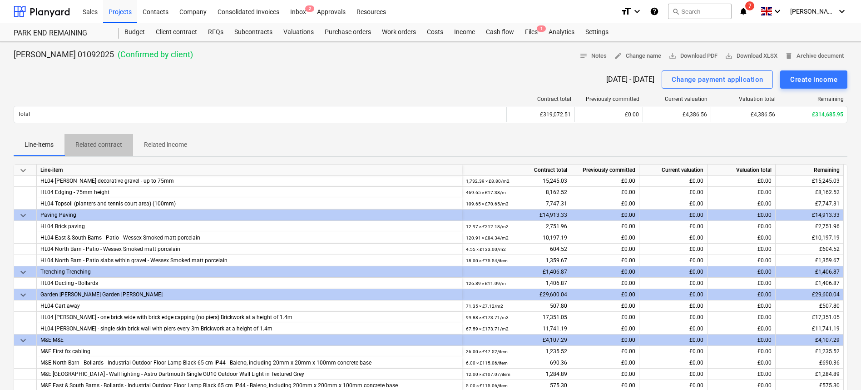
click at [118, 145] on p "Related contract" at bounding box center [98, 145] width 47 height 10
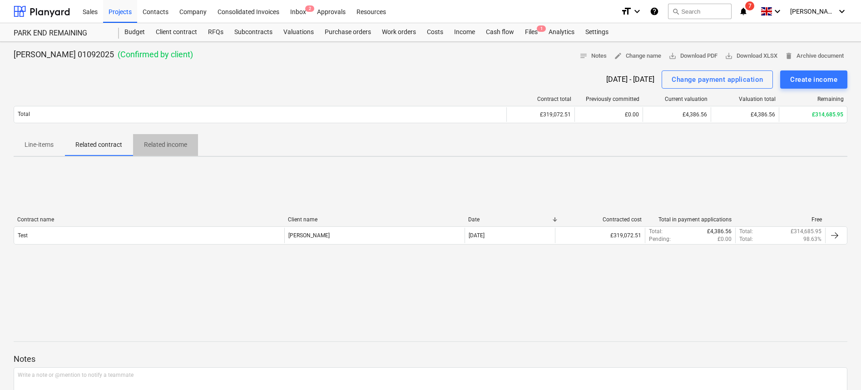
click at [164, 138] on span "Related income" at bounding box center [165, 144] width 65 height 15
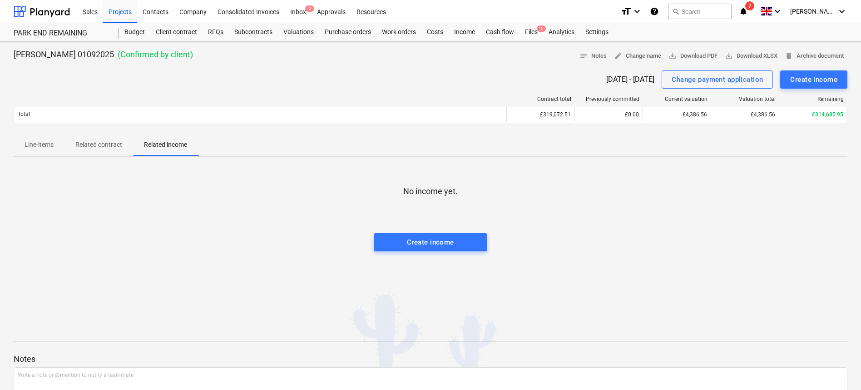
click at [89, 143] on p "Related contract" at bounding box center [98, 145] width 47 height 10
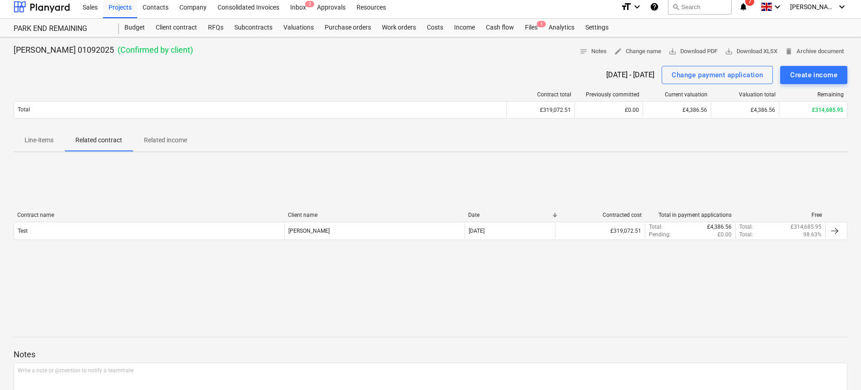
scroll to position [67, 0]
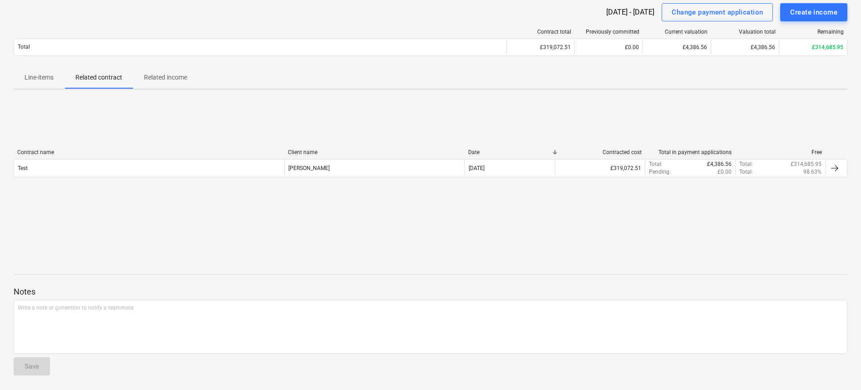
click at [46, 91] on div "Jasmin Westcarr 01092025 ( Confirmed by client ) notes Notes edit Change name s…" at bounding box center [430, 182] width 861 height 415
click at [45, 84] on span "Line-items" at bounding box center [39, 77] width 51 height 15
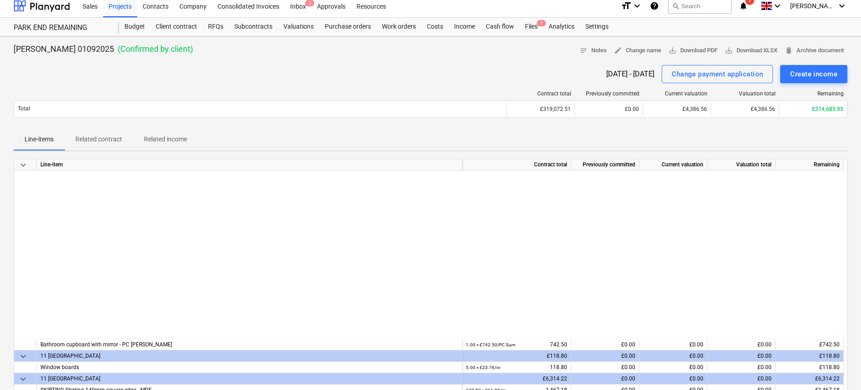
scroll to position [858, 0]
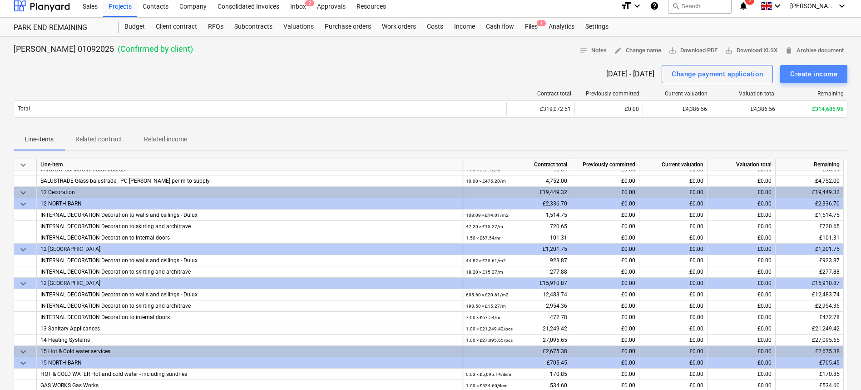
click at [801, 72] on div "Create income" at bounding box center [813, 74] width 47 height 12
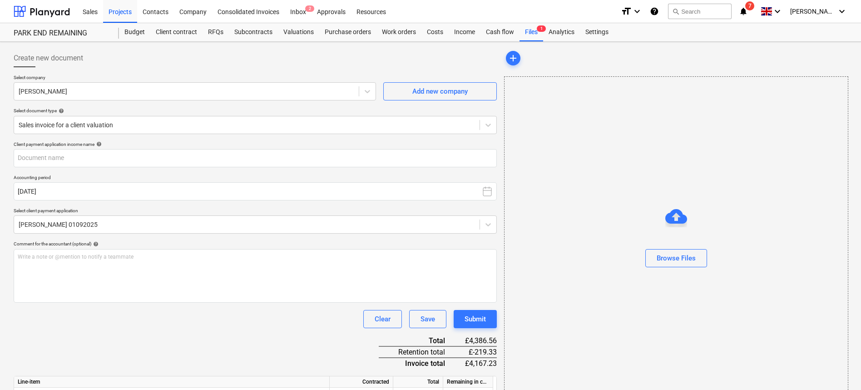
click at [347, 223] on div at bounding box center [247, 224] width 456 height 9
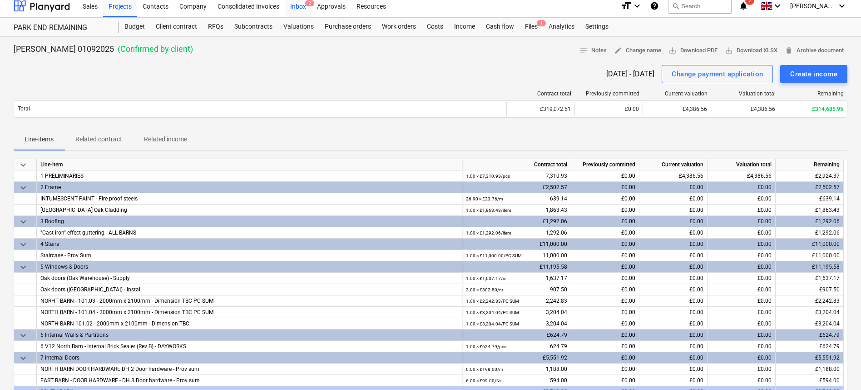
click at [298, 7] on div "Inbox 2" at bounding box center [298, 5] width 27 height 23
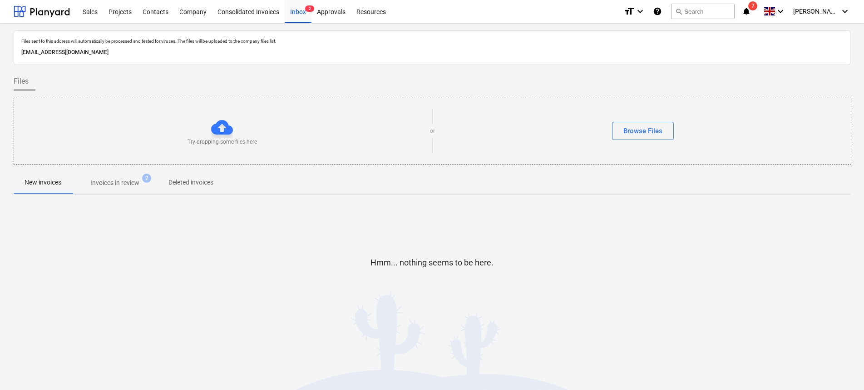
click at [131, 180] on p "Invoices in review" at bounding box center [114, 183] width 49 height 10
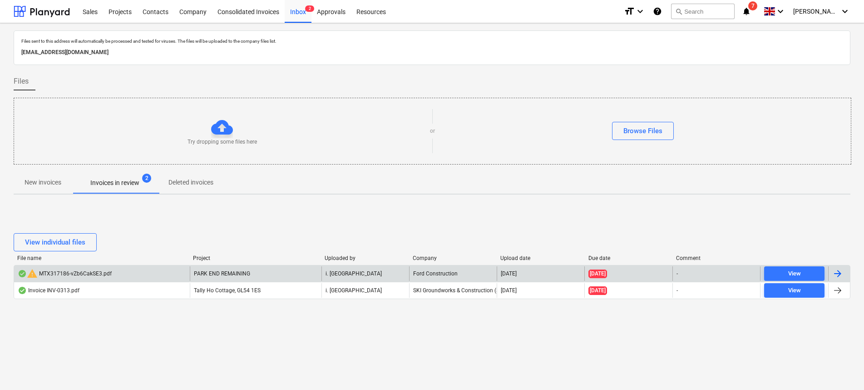
click at [127, 278] on div "warning MTX317186-vZb6CakSE3.pdf" at bounding box center [102, 273] width 176 height 15
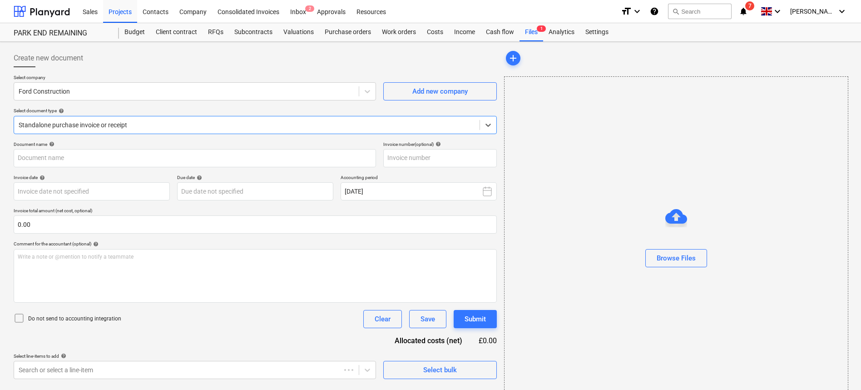
type input "MTI317186"
type input "18 Aug 2025"
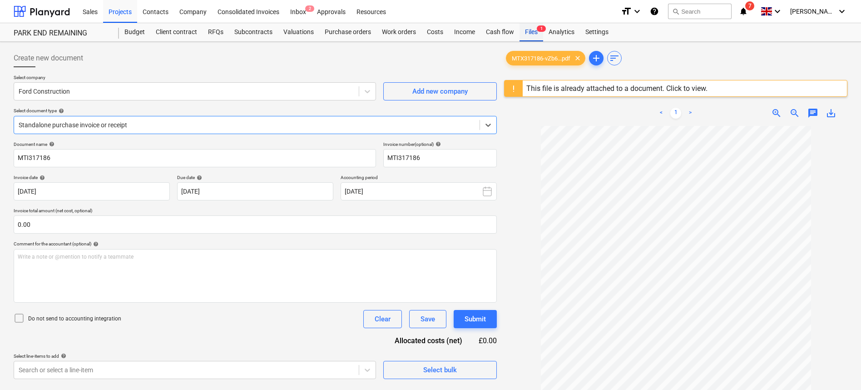
click at [527, 31] on div "Files 1" at bounding box center [531, 32] width 24 height 18
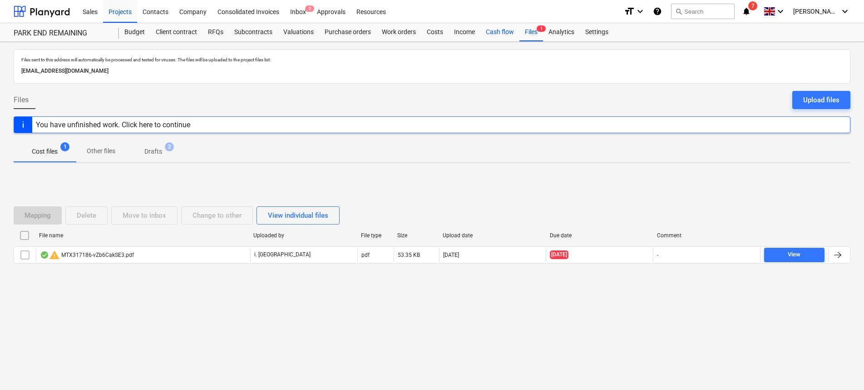
click at [504, 28] on div "Cash flow" at bounding box center [499, 32] width 39 height 18
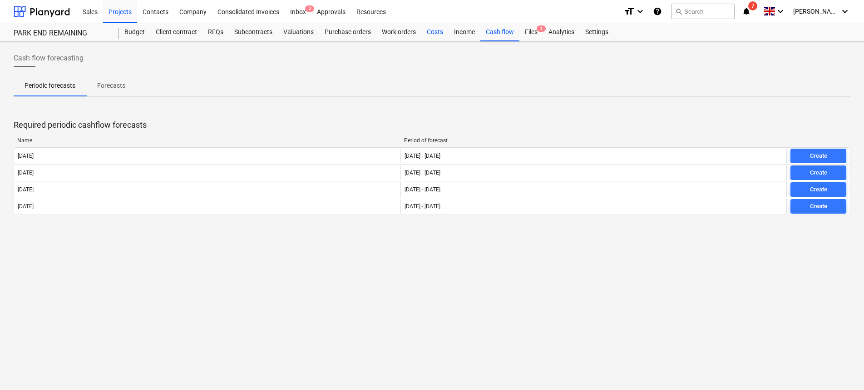
click at [434, 30] on div "Costs" at bounding box center [434, 32] width 27 height 18
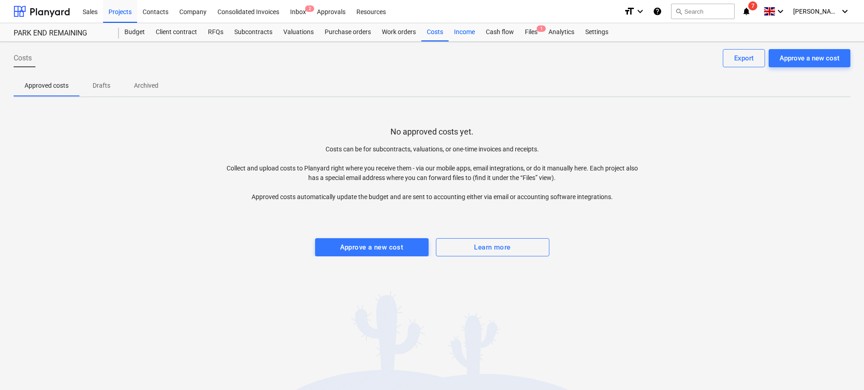
click at [471, 30] on div "Income" at bounding box center [465, 32] width 32 height 18
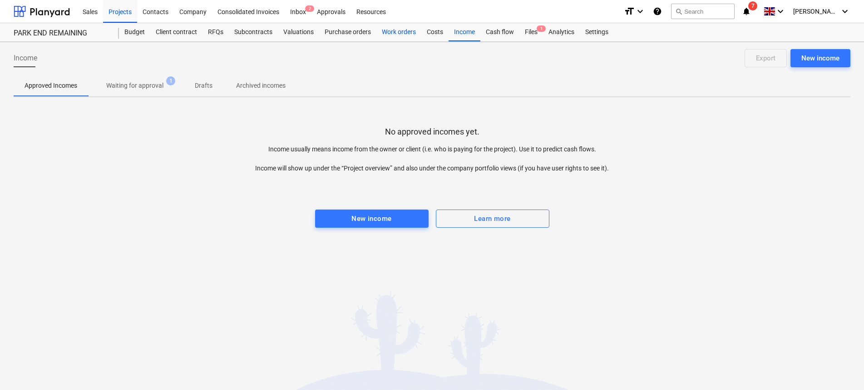
click at [395, 31] on div "Work orders" at bounding box center [398, 32] width 45 height 18
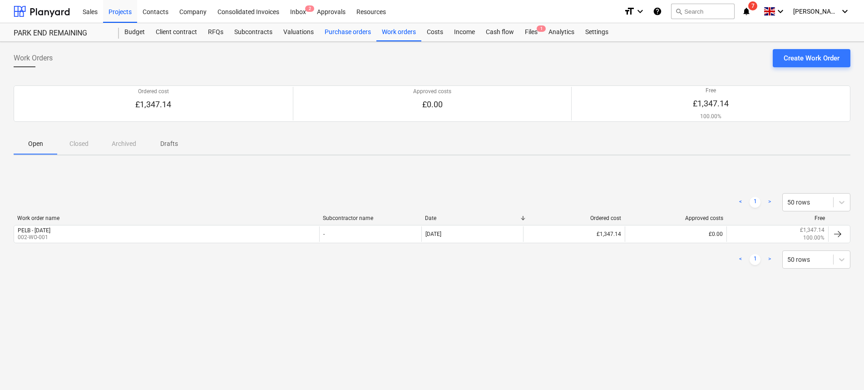
click at [333, 33] on div "Purchase orders" at bounding box center [347, 32] width 57 height 18
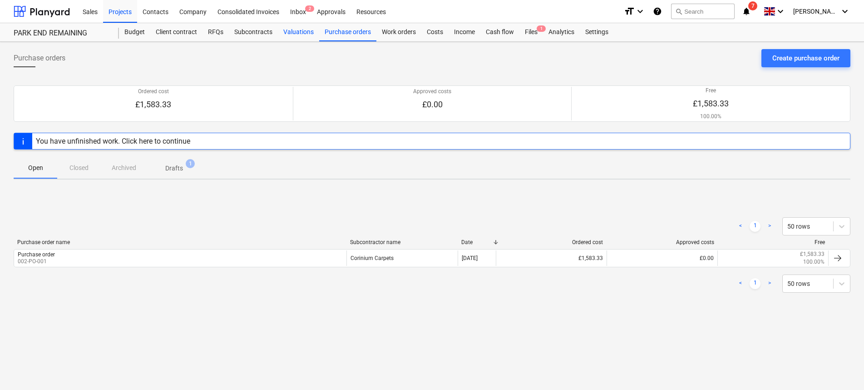
click at [278, 37] on div "Valuations" at bounding box center [298, 32] width 41 height 18
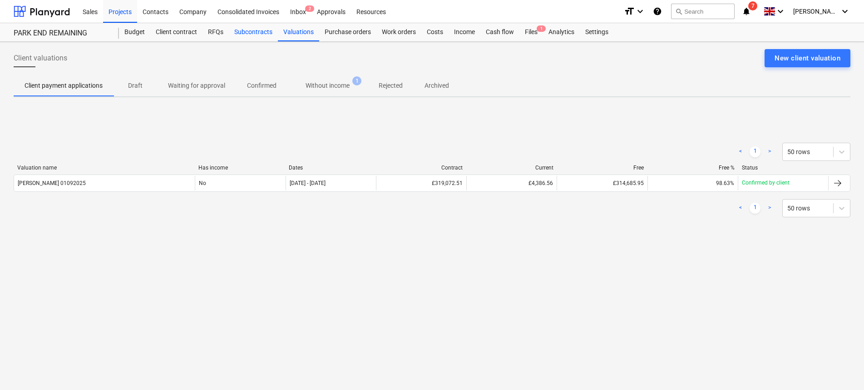
click at [237, 37] on div "Subcontracts" at bounding box center [253, 32] width 49 height 18
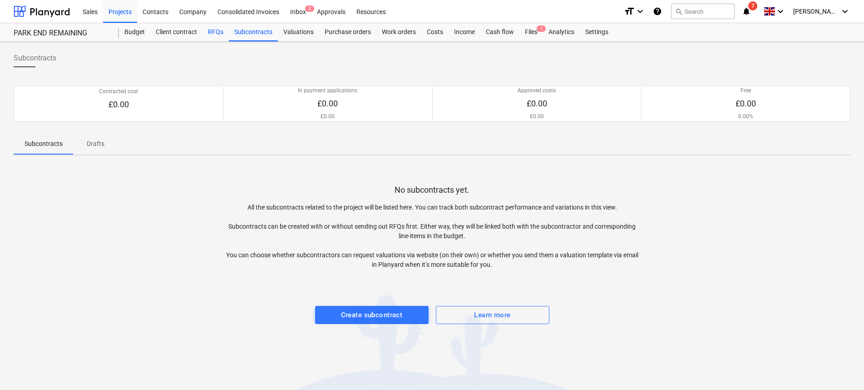
click at [210, 37] on div "RFQs" at bounding box center [216, 32] width 26 height 18
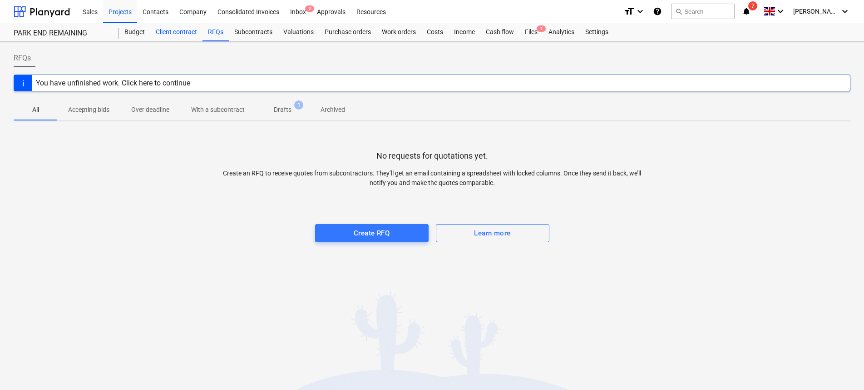
click at [195, 37] on div "Client contract" at bounding box center [176, 32] width 52 height 18
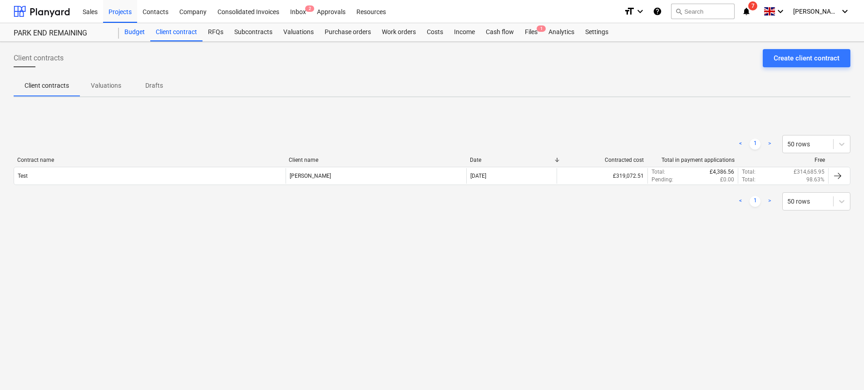
click at [129, 37] on div "Budget" at bounding box center [134, 32] width 31 height 18
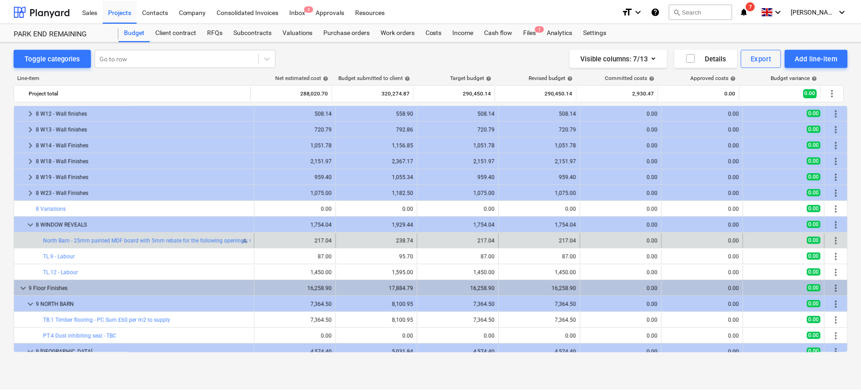
scroll to position [898, 0]
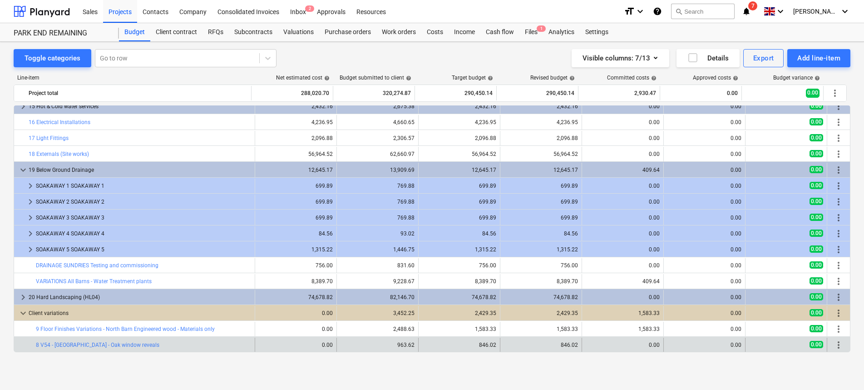
click at [833, 345] on span "more_vert" at bounding box center [838, 344] width 11 height 11
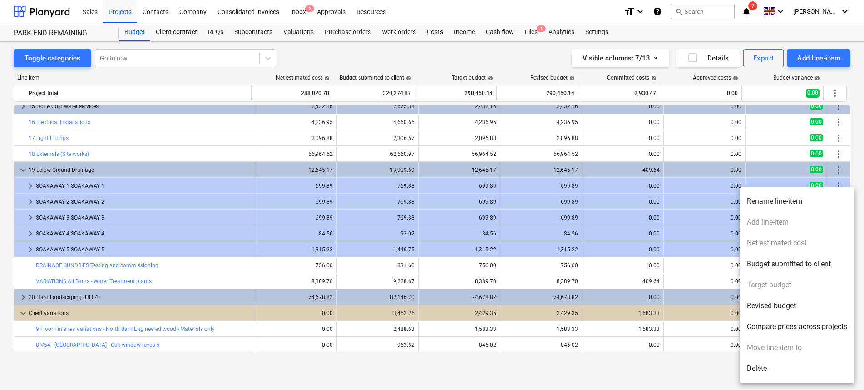
click at [387, 383] on div at bounding box center [432, 195] width 864 height 390
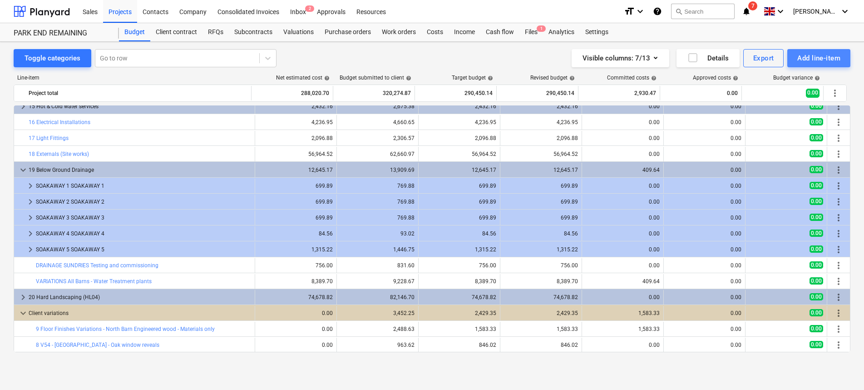
click at [827, 57] on div "Add line-item" at bounding box center [818, 58] width 43 height 12
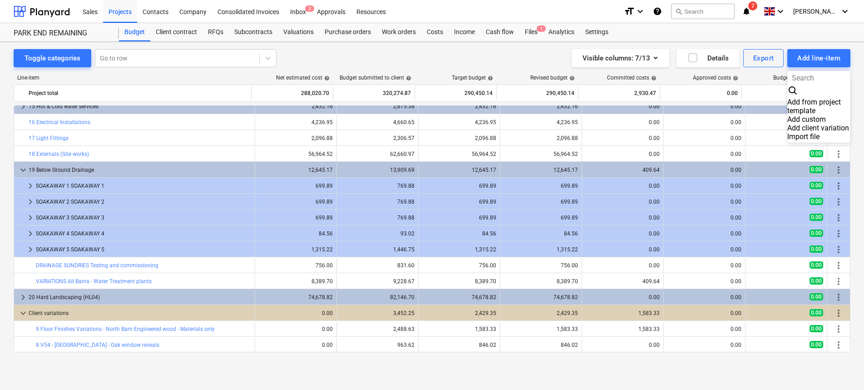
click at [824, 124] on div "Add client variation" at bounding box center [818, 128] width 63 height 9
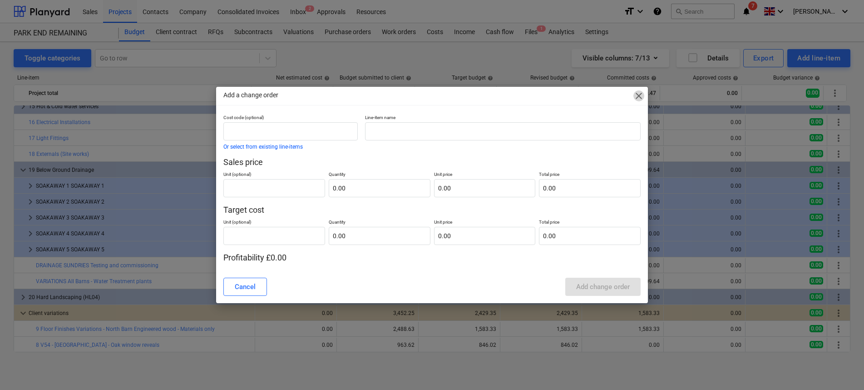
click at [639, 96] on span "close" at bounding box center [638, 95] width 11 height 11
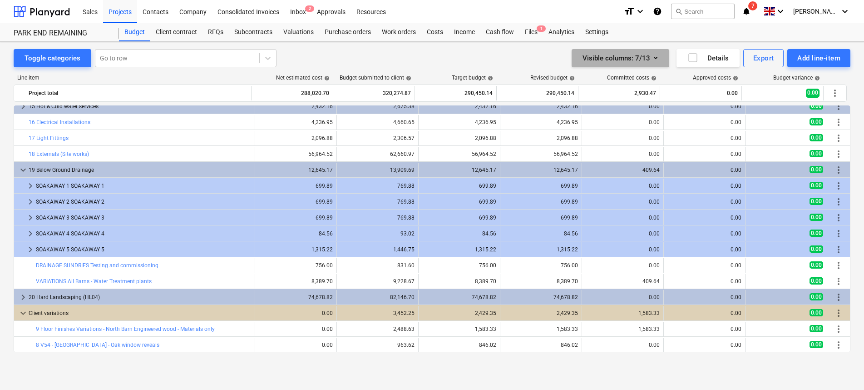
click at [654, 60] on icon "button" at bounding box center [655, 57] width 11 height 11
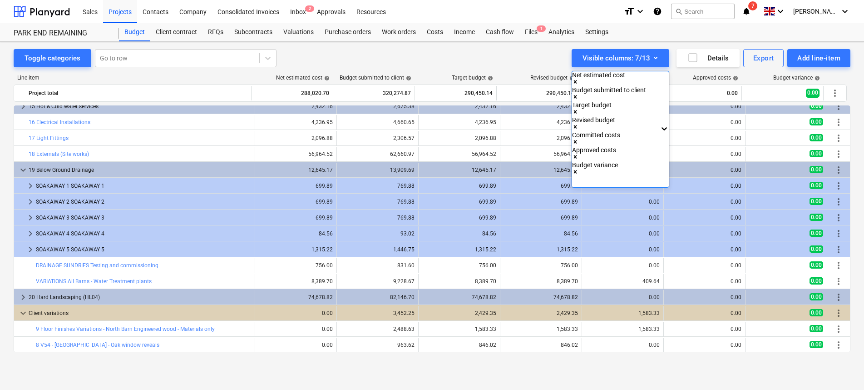
drag, startPoint x: 277, startPoint y: 375, endPoint x: 167, endPoint y: 351, distance: 112.3
click at [277, 375] on div at bounding box center [432, 195] width 864 height 390
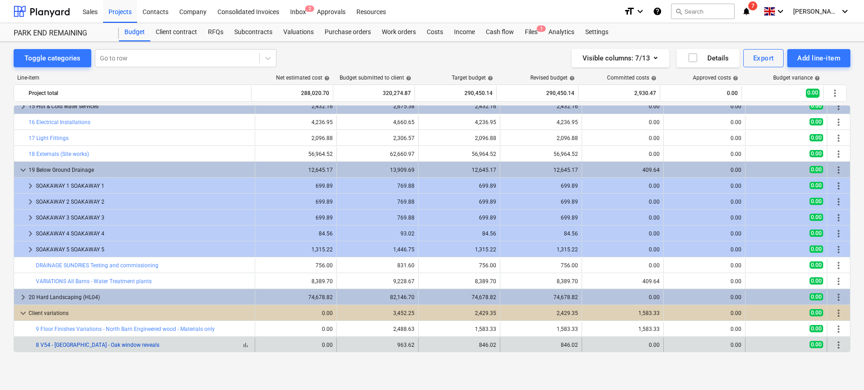
click at [124, 346] on link "8 V54 - North Barn - Oak window reveals" at bounding box center [98, 344] width 124 height 6
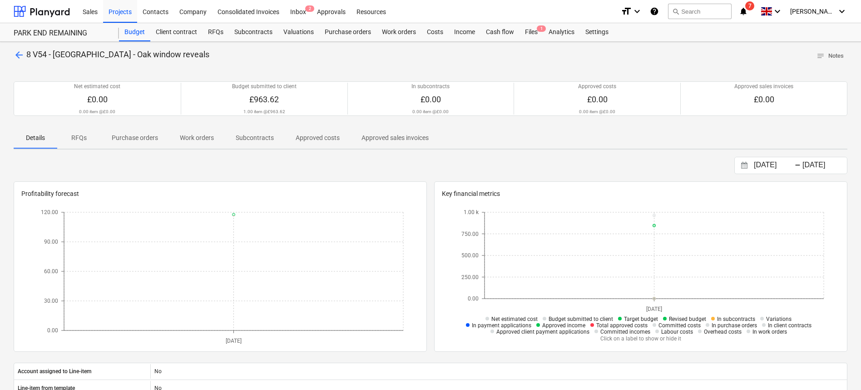
click at [81, 139] on p "RFQs" at bounding box center [79, 138] width 22 height 10
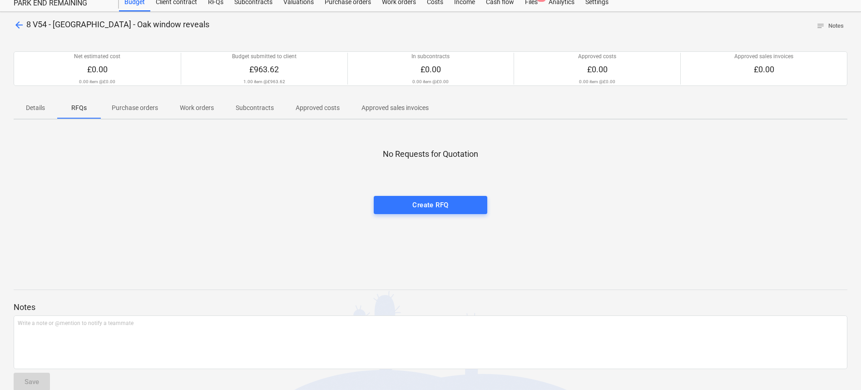
scroll to position [45, 0]
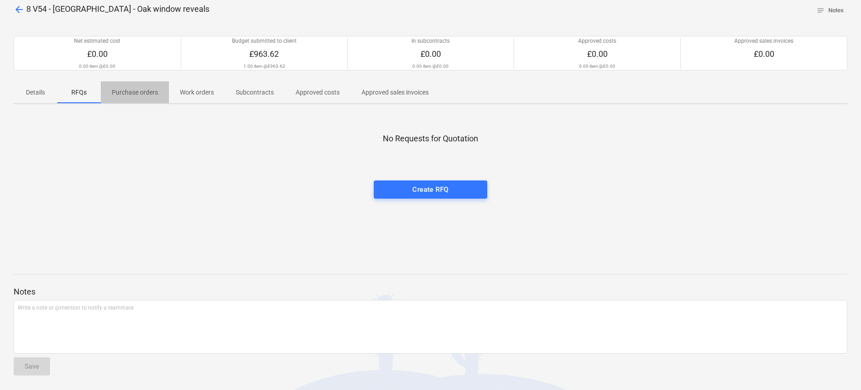
click at [134, 95] on p "Purchase orders" at bounding box center [135, 93] width 46 height 10
click at [434, 199] on div "Hmm, looks like you don't have any purchase orders yet. Create purchase order" at bounding box center [431, 179] width 834 height 136
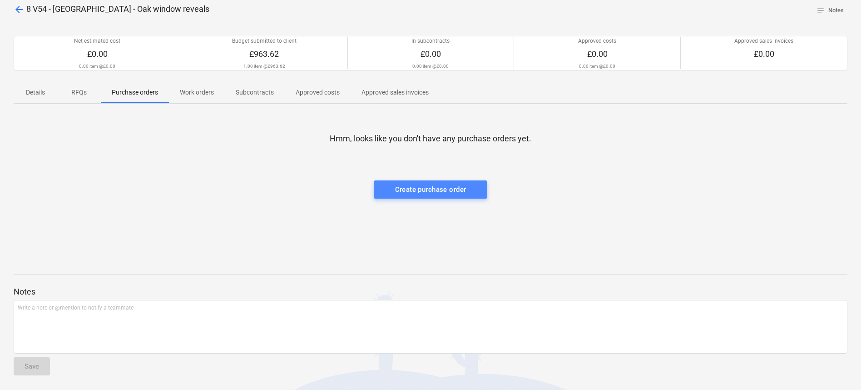
click at [432, 193] on div "Create purchase order" at bounding box center [430, 189] width 71 height 12
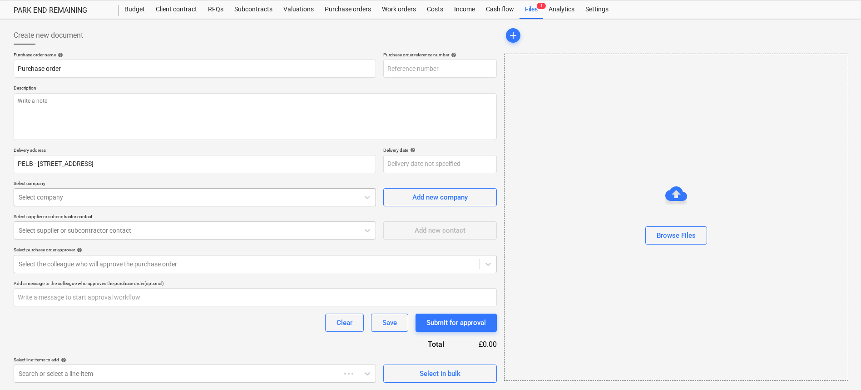
scroll to position [30, 0]
type textarea "x"
type input "002-PO-003"
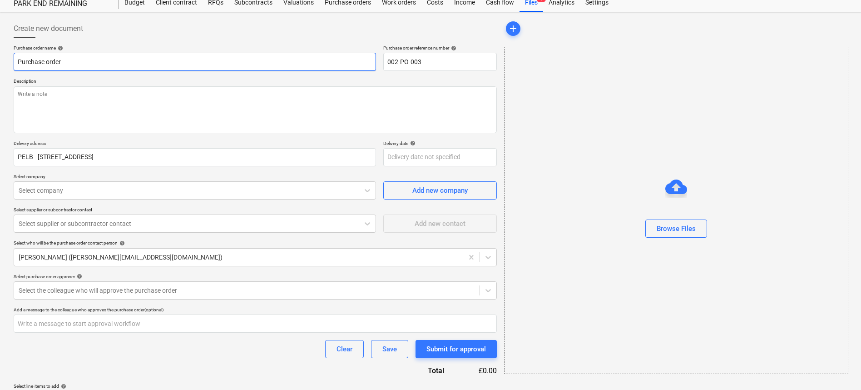
click at [121, 66] on input "Purchase order" at bounding box center [195, 62] width 362 height 18
drag, startPoint x: 137, startPoint y: 66, endPoint x: -2, endPoint y: 62, distance: 138.5
click at [0, 62] on html "Sales Projects Contacts Company Consolidated Invoices Inbox 2 Approvals Resourc…" at bounding box center [430, 165] width 861 height 390
type textarea "x"
type input "N"
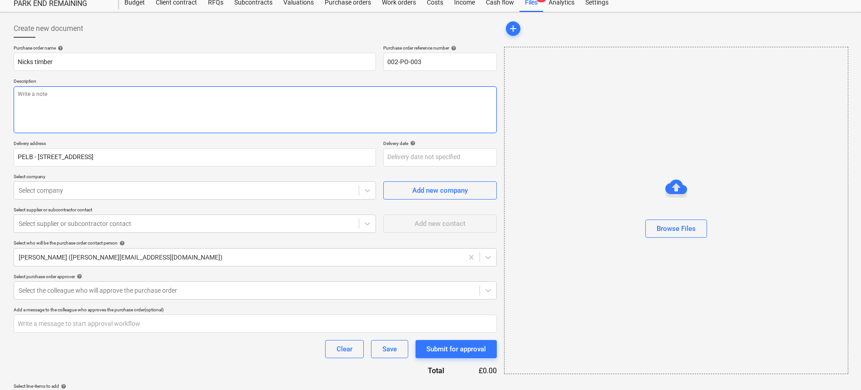
click at [89, 124] on textarea at bounding box center [255, 109] width 483 height 47
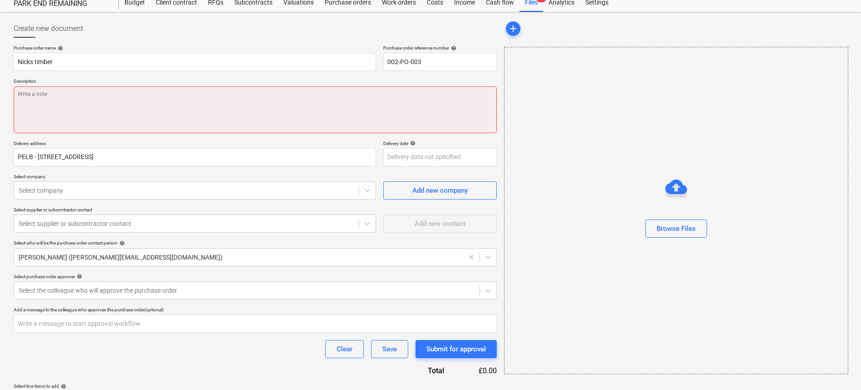
click at [100, 105] on textarea at bounding box center [255, 109] width 483 height 47
paste textarea "American White Oak (PSA) - 20mm x 195mm"
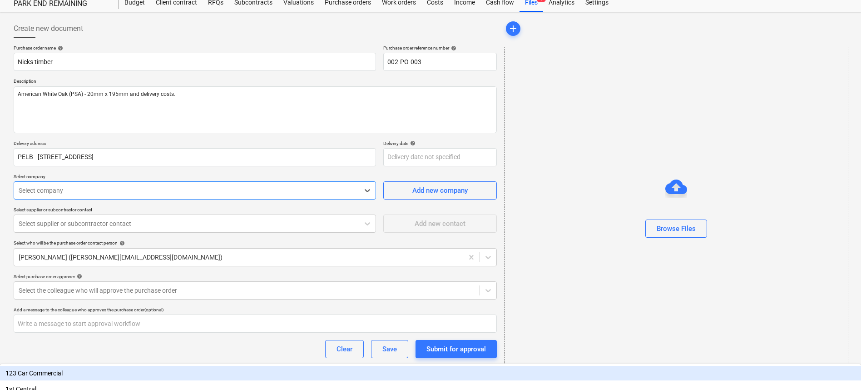
click at [98, 196] on div "Select company" at bounding box center [186, 190] width 345 height 13
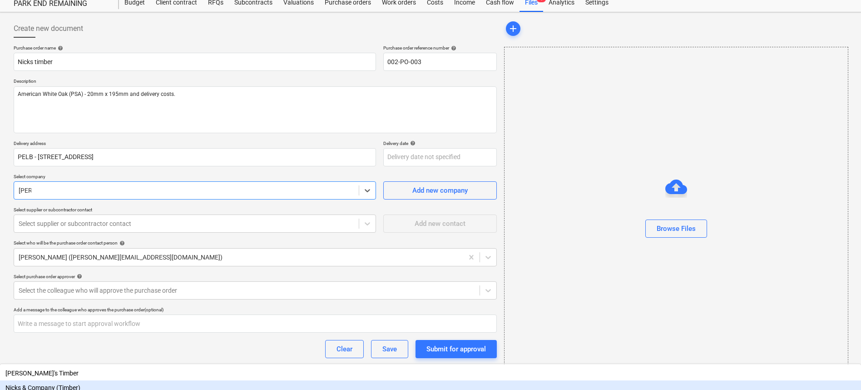
click at [65, 380] on div "Nicks & Company (Timber)" at bounding box center [430, 387] width 861 height 15
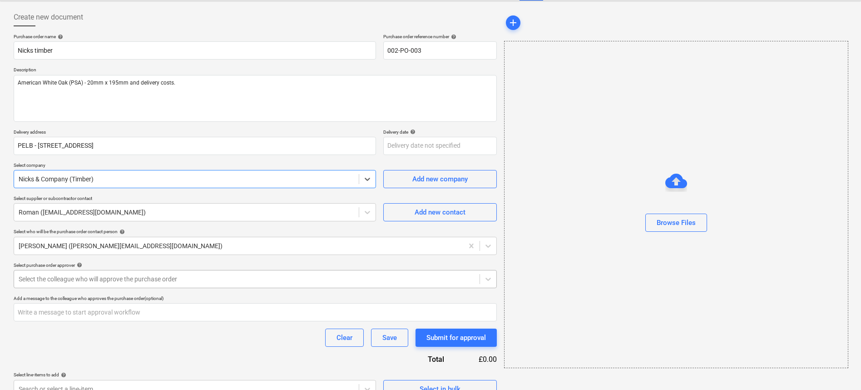
scroll to position [42, 0]
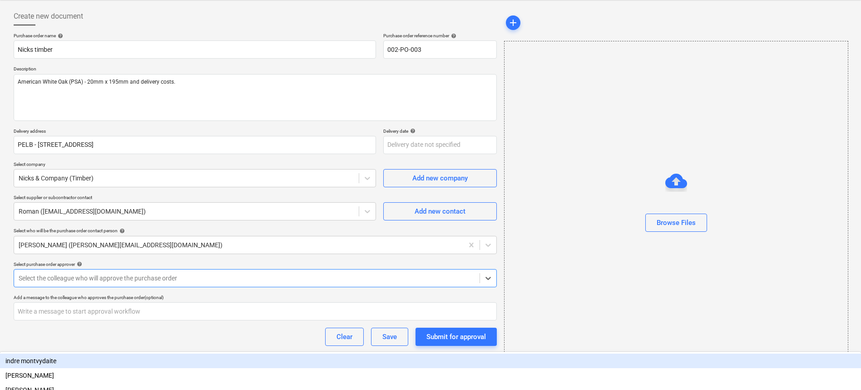
click at [179, 281] on div at bounding box center [247, 277] width 456 height 9
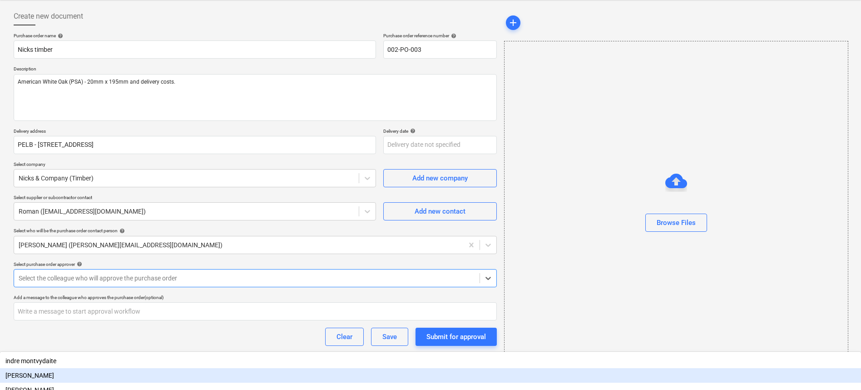
click at [157, 368] on div "[PERSON_NAME]" at bounding box center [430, 375] width 861 height 15
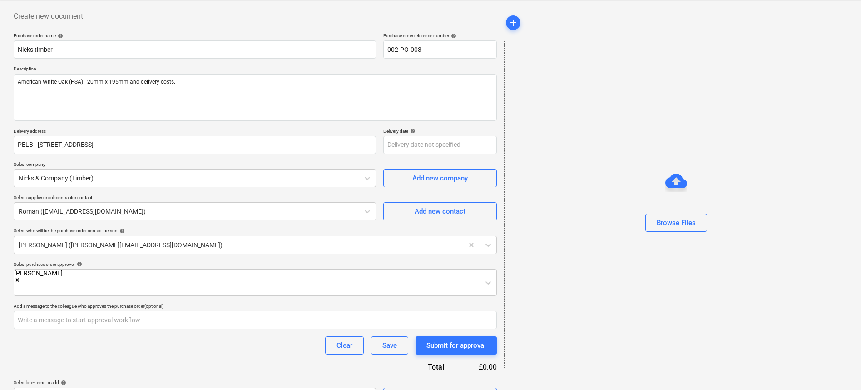
click at [133, 361] on div "Purchase order name help Nicks timber Purchase order reference number help 002-…" at bounding box center [255, 219] width 483 height 373
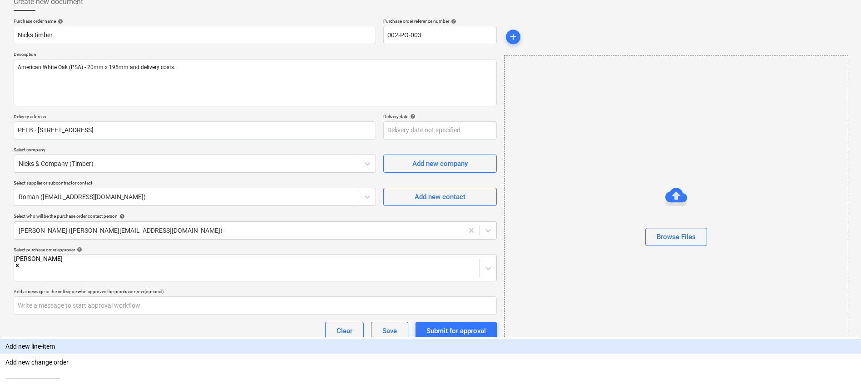
scroll to position [191, 0]
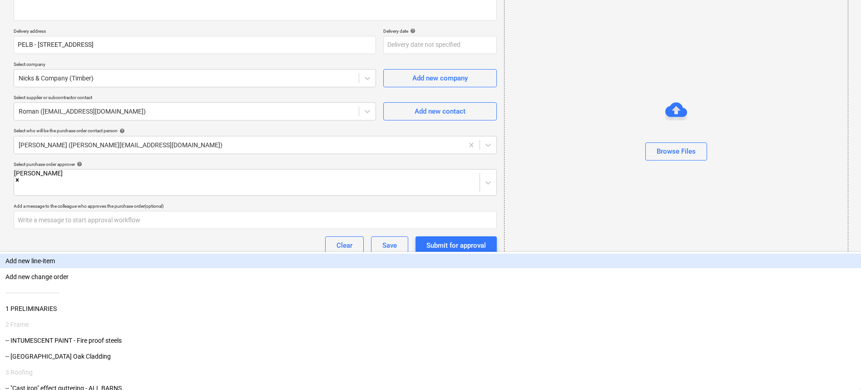
click at [231, 248] on body "Sales Projects Contacts Company Consolidated Invoices Inbox 2 Approvals Resourc…" at bounding box center [430, 53] width 861 height 390
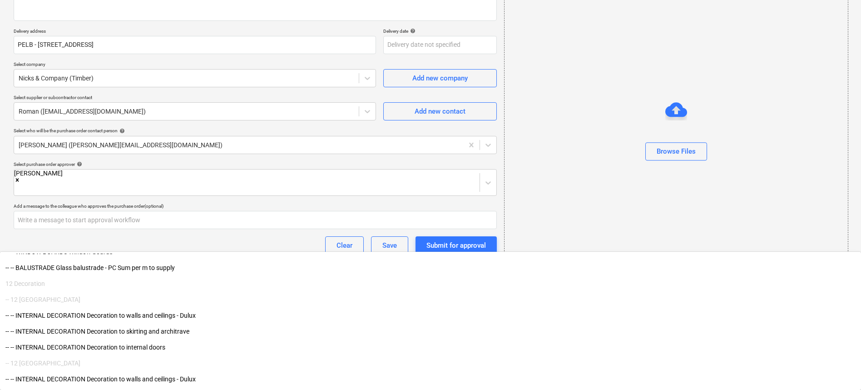
scroll to position [0, 0]
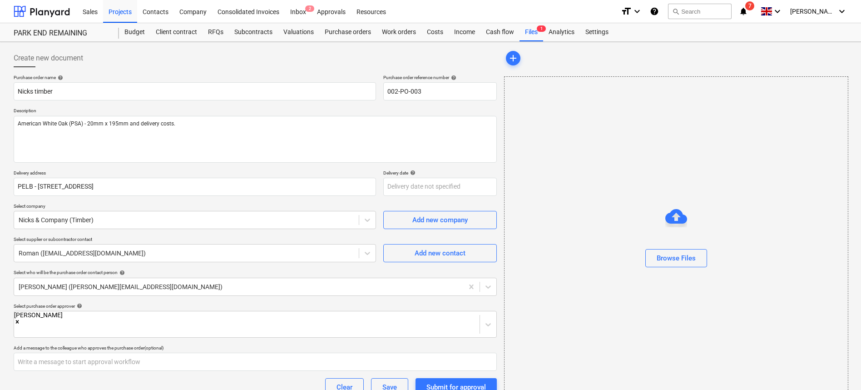
click at [12, 83] on div "Create new document Purchase order name help Nicks timber Purchase order refere…" at bounding box center [255, 247] width 490 height 405
click at [18, 88] on input "Nicks timber" at bounding box center [195, 91] width 362 height 18
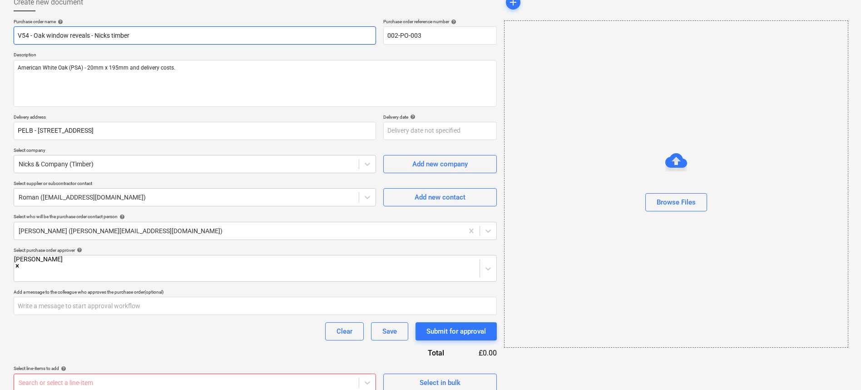
scroll to position [56, 0]
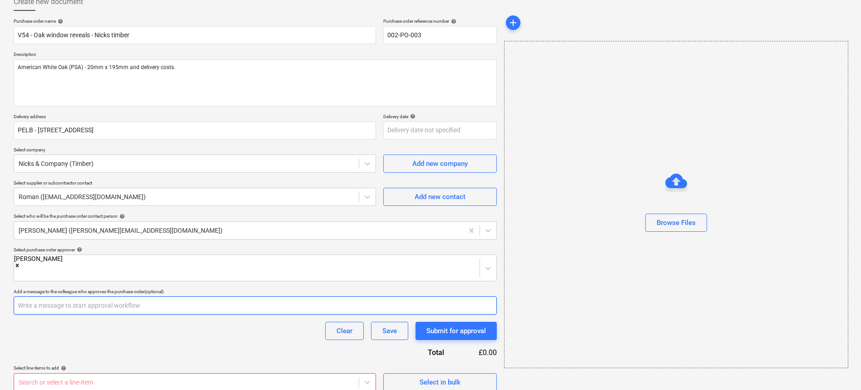
click at [125, 297] on input "text" at bounding box center [255, 305] width 483 height 18
click at [16, 296] on input "Varaition approved by client" at bounding box center [255, 305] width 483 height 18
click at [119, 296] on input "Variation approved by client" at bounding box center [255, 305] width 483 height 18
click at [128, 296] on input "Variation approved by client" at bounding box center [255, 305] width 483 height 18
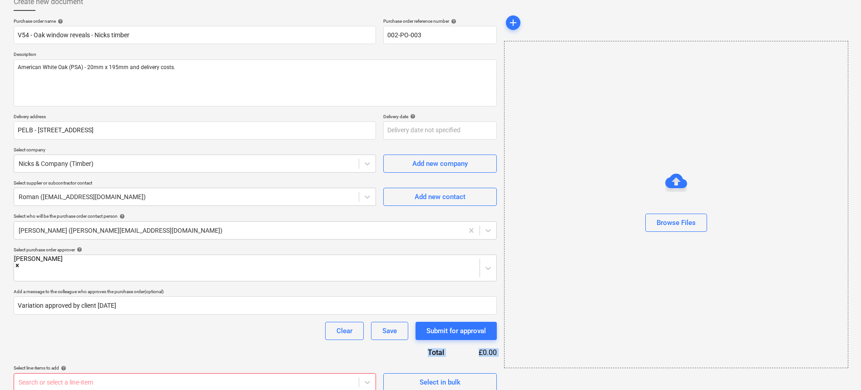
drag, startPoint x: 175, startPoint y: 343, endPoint x: 168, endPoint y: 344, distance: 7.3
click at [175, 342] on div "Purchase order name help V54 - Oak window reveals - Nicks timber Purchase order…" at bounding box center [255, 204] width 483 height 373
drag, startPoint x: 189, startPoint y: 329, endPoint x: 183, endPoint y: 358, distance: 29.2
click at [188, 329] on div "Clear Save Submit for approval" at bounding box center [255, 330] width 483 height 18
click at [187, 365] on p "Select line-items to add help" at bounding box center [195, 369] width 362 height 8
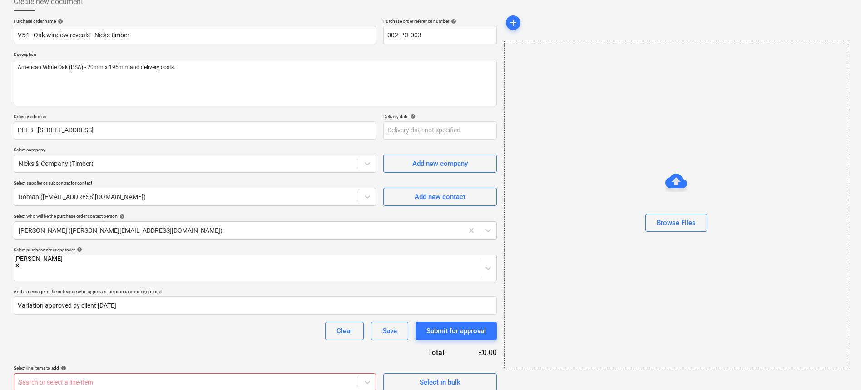
scroll to position [191, 0]
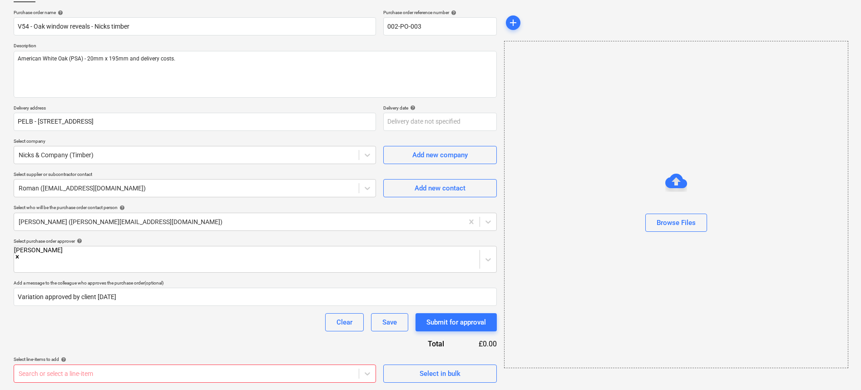
click at [197, 325] on body "Sales Projects Contacts Company Consolidated Invoices Inbox 2 Approvals Resourc…" at bounding box center [430, 130] width 861 height 390
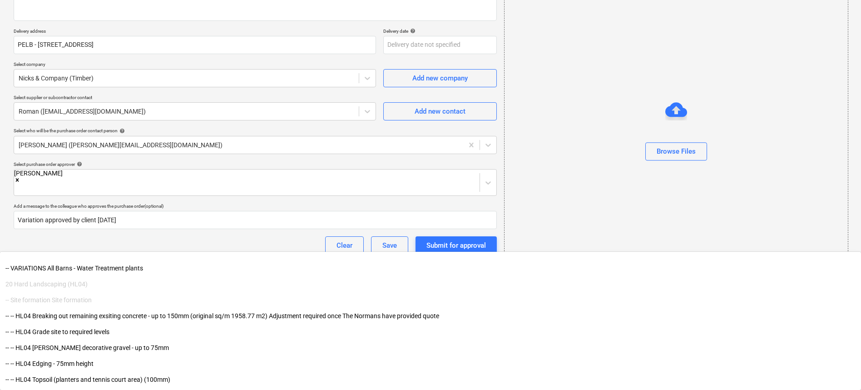
scroll to position [2597, 0]
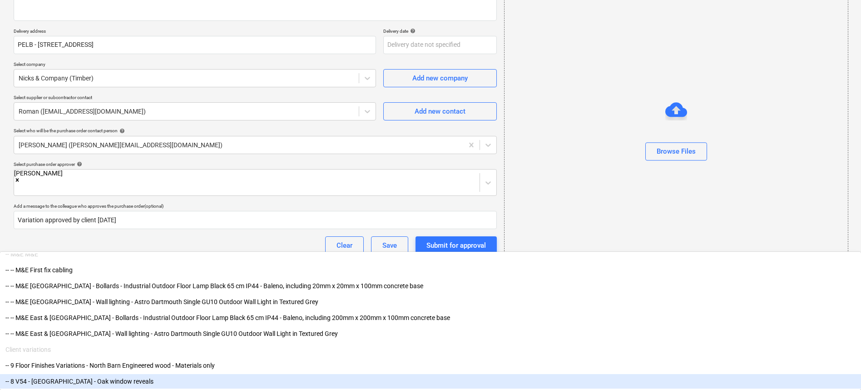
click at [153, 384] on div "-- 8 V54 - North Barn - Oak window reveals" at bounding box center [430, 381] width 861 height 15
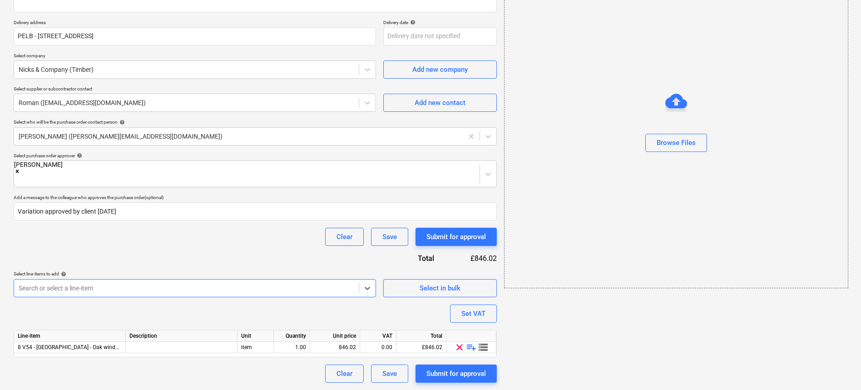
scroll to position [142, 0]
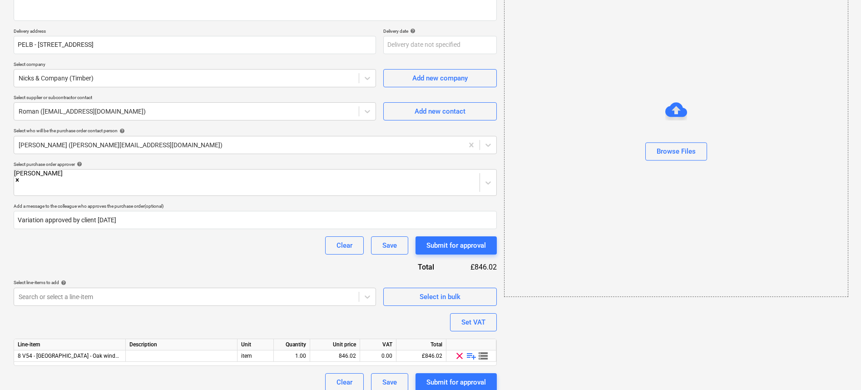
click at [601, 302] on div "add Browse Files" at bounding box center [675, 149] width 351 height 491
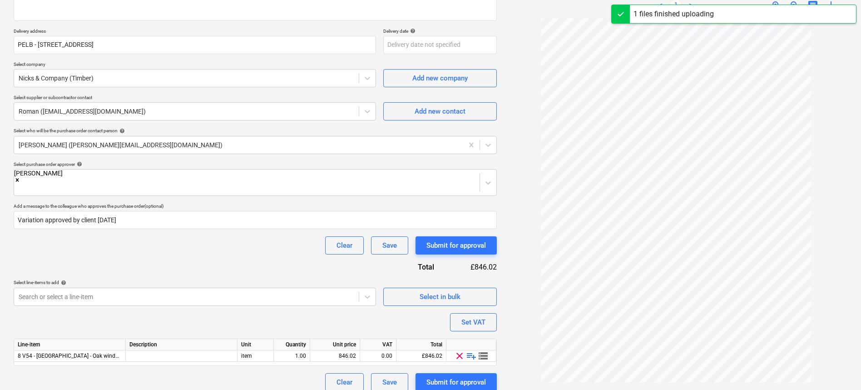
scroll to position [20, 0]
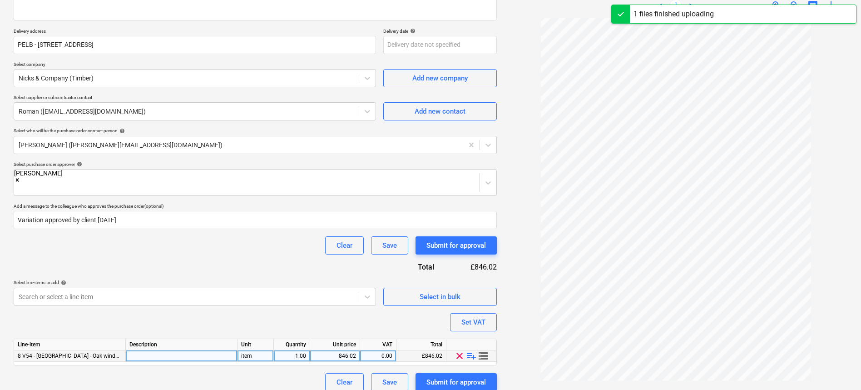
click at [472, 350] on span "playlist_add" at bounding box center [471, 355] width 11 height 11
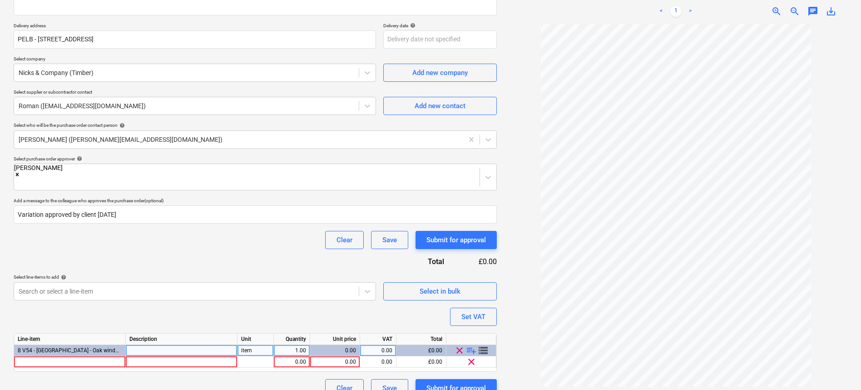
scroll to position [153, 0]
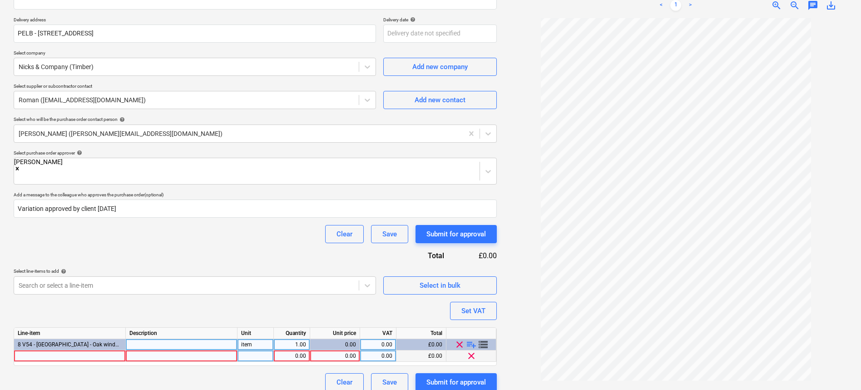
click at [86, 350] on div at bounding box center [70, 355] width 112 height 11
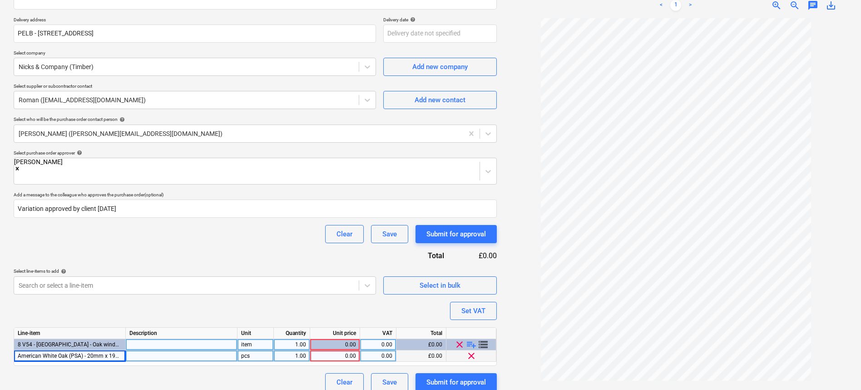
click at [197, 350] on div at bounding box center [182, 355] width 112 height 11
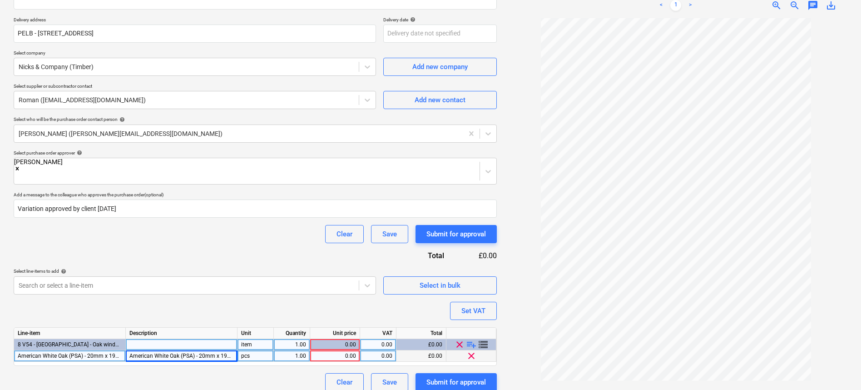
drag, startPoint x: 257, startPoint y: 347, endPoint x: 216, endPoint y: 344, distance: 41.4
click at [0, 0] on div "American White Oak (PSA) - 20mm x 195mm American White Oak (PSA) - 20mm x 195mm…" at bounding box center [0, 0] width 0 height 0
drag, startPoint x: 266, startPoint y: 342, endPoint x: 215, endPoint y: 344, distance: 50.9
click at [0, 0] on div "American White Oak (PSA) - 20mm x 195mm American White Oak (PSA) - 20mm x 195mm…" at bounding box center [0, 0] width 0 height 0
click at [101, 354] on div "Line-item Description Unit Quantity Unit price VAT Total 8 V54 - North Barn - O…" at bounding box center [255, 346] width 483 height 39
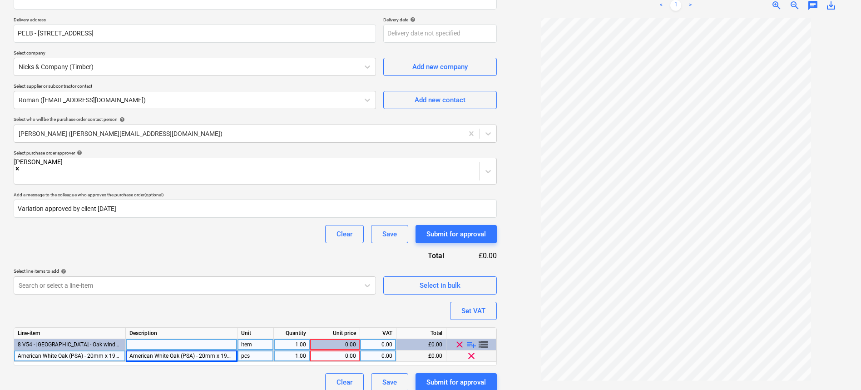
click at [60, 352] on span "American White Oak (PSA) - 20mm x 195mm" at bounding box center [73, 355] width 111 height 6
click at [103, 350] on input "American White Oak (PSA) - 20mm x 195mm" at bounding box center [69, 355] width 111 height 11
drag, startPoint x: 76, startPoint y: 346, endPoint x: 145, endPoint y: 347, distance: 69.5
click at [0, 0] on div "American White Oak (PSA) - 20mm x 195mm American White Oak (PSA) - 20mm x 195mm…" at bounding box center [0, 0] width 0 height 0
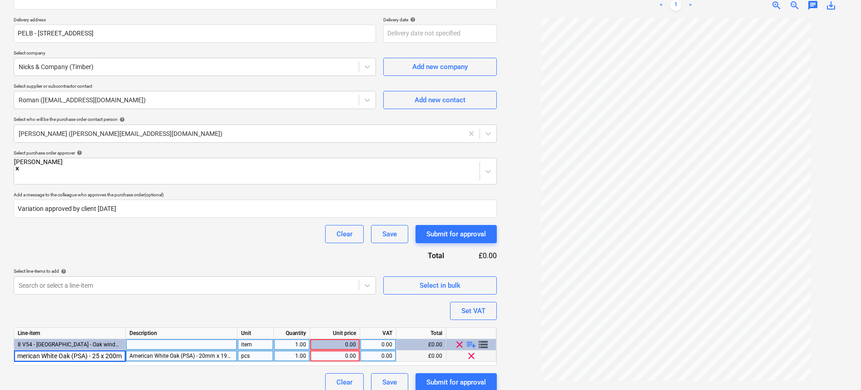
drag, startPoint x: 92, startPoint y: 346, endPoint x: 154, endPoint y: 348, distance: 62.3
click at [0, 0] on div "American White Oak (PSA) - 25 x 200m American White Oak (PSA) - 20mm x 195mm pc…" at bounding box center [0, 0] width 0 height 0
click at [133, 350] on div "American White Oak (PSA) - 20mm x 195mm" at bounding box center [182, 355] width 112 height 11
drag, startPoint x: 117, startPoint y: 347, endPoint x: 82, endPoint y: 346, distance: 35.0
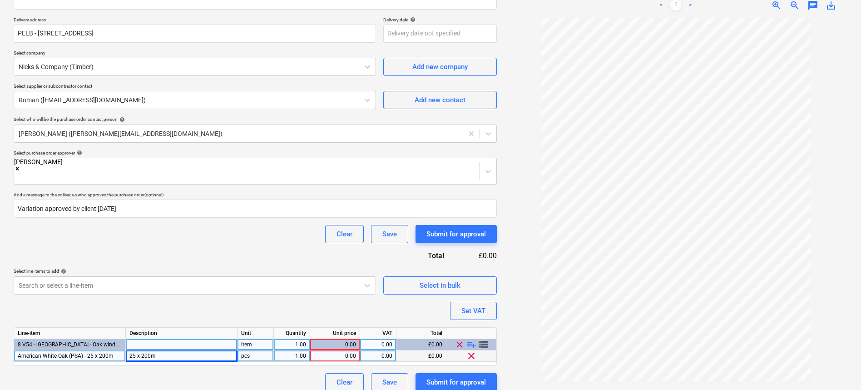
click at [82, 350] on div "American White Oak (PSA) - 25 x 200m" at bounding box center [70, 355] width 112 height 11
drag, startPoint x: 84, startPoint y: 345, endPoint x: 97, endPoint y: 346, distance: 13.2
click at [97, 350] on input "American White Oak (PSA) - 25 x 200m" at bounding box center [69, 355] width 111 height 11
click at [94, 350] on input "American White Oak (PSA) - 25 x 200m" at bounding box center [69, 355] width 111 height 11
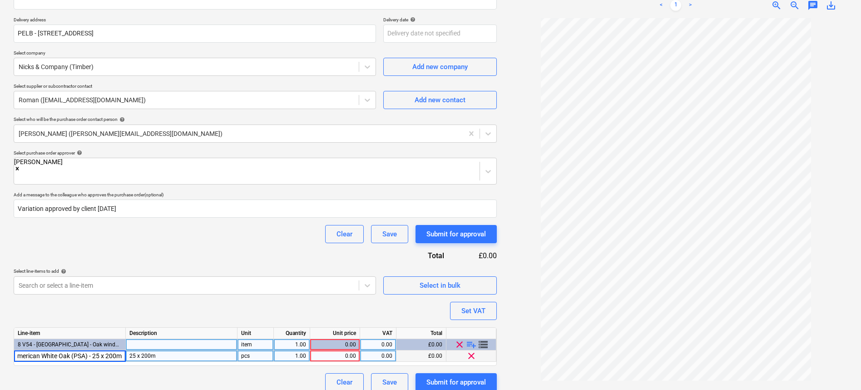
drag, startPoint x: 89, startPoint y: 346, endPoint x: 141, endPoint y: 346, distance: 52.2
click at [0, 0] on div "American White Oak (PSA) - 25 x 200m 25 x 200m pcs 1.00 0.00 0.00 £0.00 clear" at bounding box center [0, 0] width 0 height 0
click at [138, 362] on div "Purchase order name help V54 - Oak window reveals - Nicks timber Purchase order…" at bounding box center [255, 156] width 483 height 470
click at [257, 350] on div "pcs" at bounding box center [255, 355] width 36 height 11
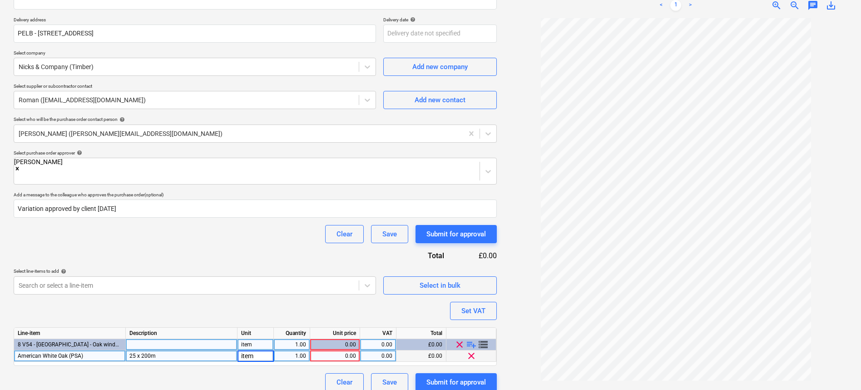
click at [297, 350] on div "1.00" at bounding box center [291, 355] width 29 height 11
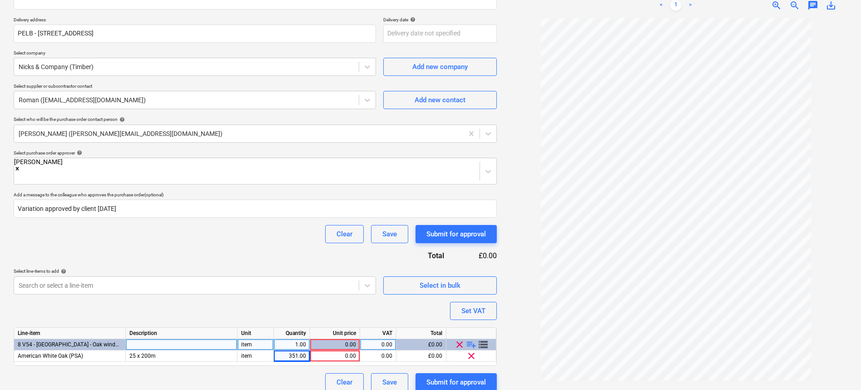
drag, startPoint x: 349, startPoint y: 346, endPoint x: 363, endPoint y: 355, distance: 16.1
click at [349, 350] on div "0.00" at bounding box center [335, 355] width 42 height 11
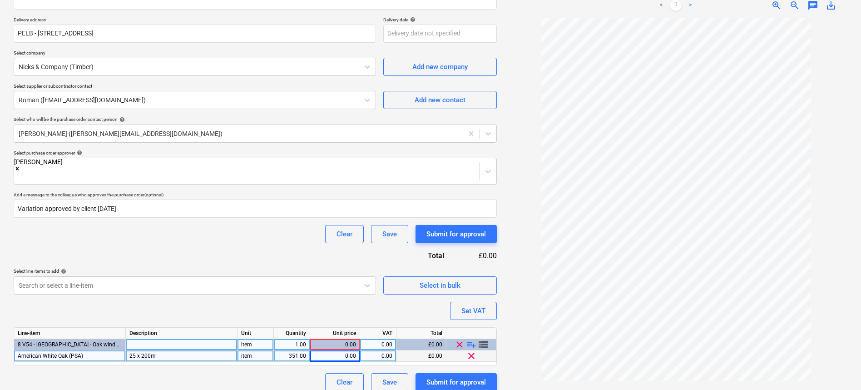
click at [0, 0] on div "American White Oak (PSA) 25 x 200m item 351.00 0.00 0.00 £0.00 clear" at bounding box center [0, 0] width 0 height 0
drag, startPoint x: 296, startPoint y: 346, endPoint x: 368, endPoint y: 346, distance: 71.7
click at [0, 0] on div "American White Oak (PSA) 25 x 200m item 351.00 0.00 0.00 £0.00 clear" at bounding box center [0, 0] width 0 height 0
drag, startPoint x: 360, startPoint y: 349, endPoint x: 342, endPoint y: 346, distance: 17.9
click at [0, 0] on div "American White Oak (PSA) 25 x 200m item 351.00 15.60 0.00 £5,475.60 clear" at bounding box center [0, 0] width 0 height 0
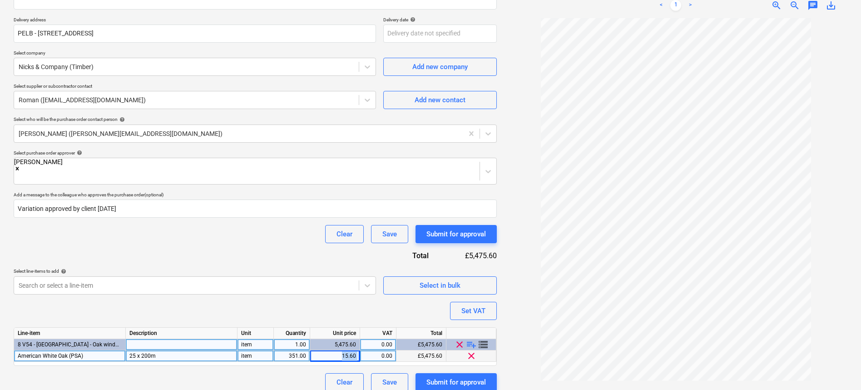
drag, startPoint x: 341, startPoint y: 346, endPoint x: 366, endPoint y: 346, distance: 25.4
click at [0, 0] on div "American White Oak (PSA) 25 x 200m item 351.00 15.60 0.00 £5,475.60 clear" at bounding box center [0, 0] width 0 height 0
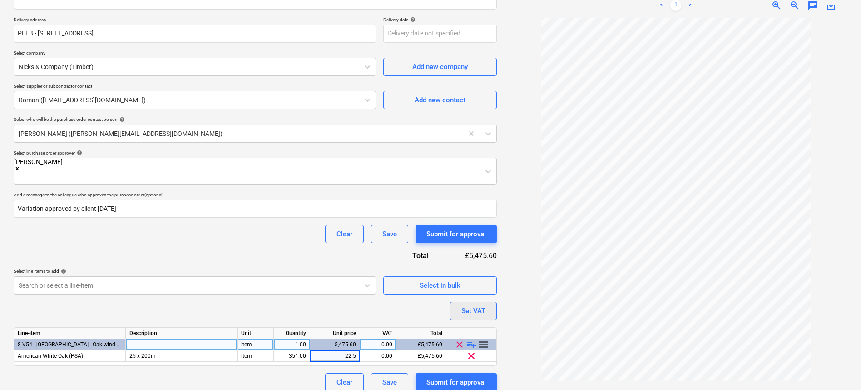
click at [471, 305] on div "Set VAT" at bounding box center [473, 311] width 24 height 12
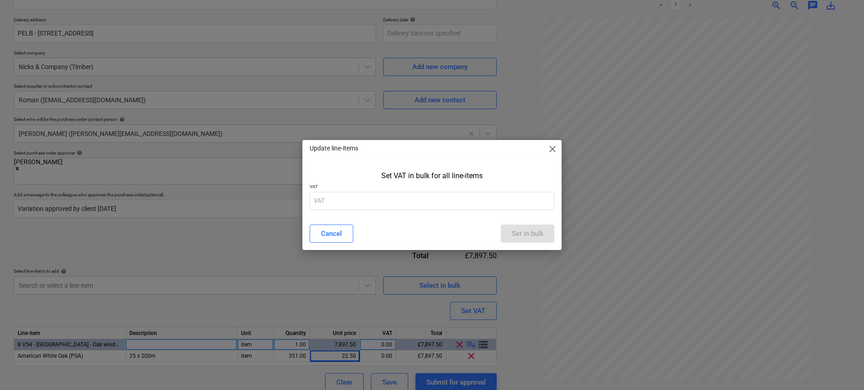
click at [400, 190] on p "VAT" at bounding box center [432, 187] width 245 height 8
click at [400, 210] on div "Set VAT in bulk for all line-items VAT" at bounding box center [431, 192] width 259 height 49
click at [400, 206] on input "text" at bounding box center [432, 201] width 245 height 18
click at [520, 237] on div "Set in bulk" at bounding box center [528, 233] width 32 height 12
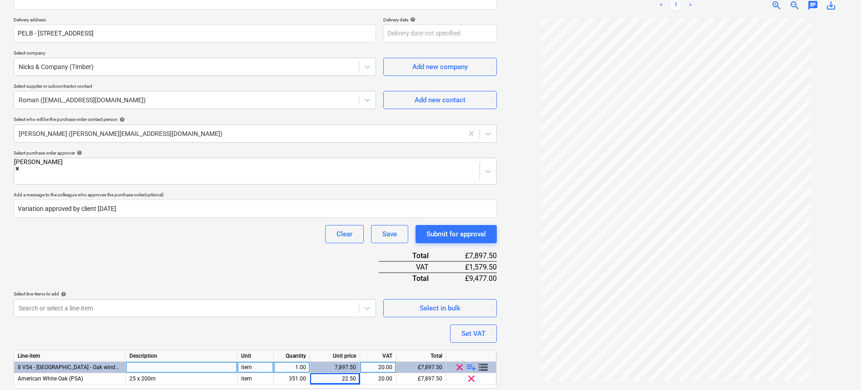
click at [350, 321] on div "Purchase order name help V54 - Oak window reveals - Nicks timber Purchase order…" at bounding box center [255, 167] width 483 height 492
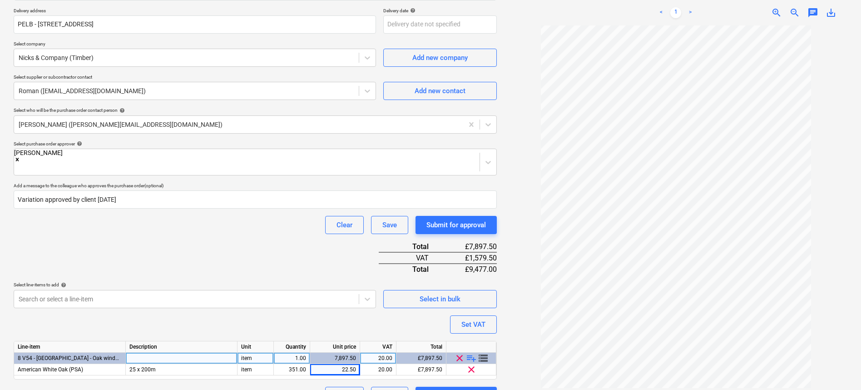
scroll to position [165, 0]
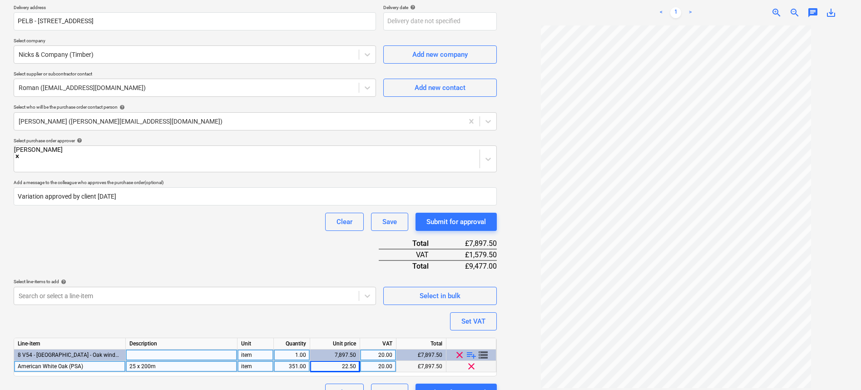
click at [376, 361] on div "20.00" at bounding box center [378, 366] width 29 height 11
click at [290, 361] on div "351.00" at bounding box center [291, 366] width 29 height 11
click at [356, 311] on div "Purchase order name help V54 - Oak window reveals - Nicks timber Purchase order…" at bounding box center [255, 155] width 483 height 492
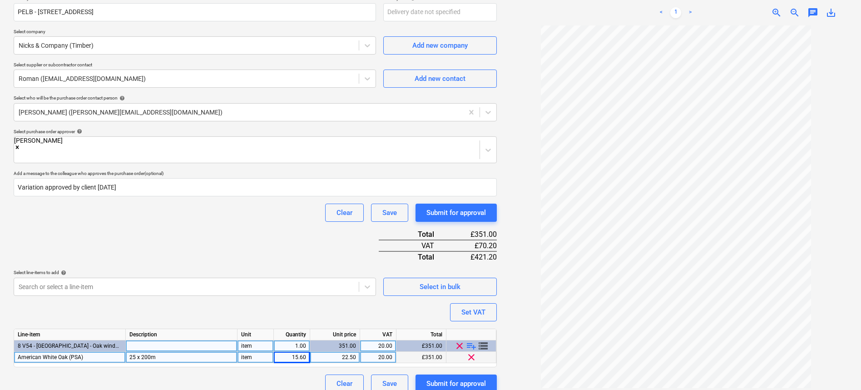
scroll to position [176, 0]
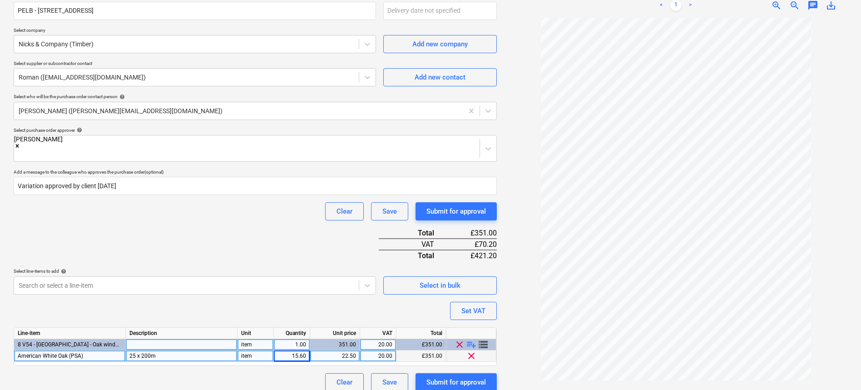
click at [262, 373] on div "Clear Save Submit for approval" at bounding box center [255, 382] width 483 height 18
click at [471, 339] on span "playlist_add" at bounding box center [471, 344] width 11 height 11
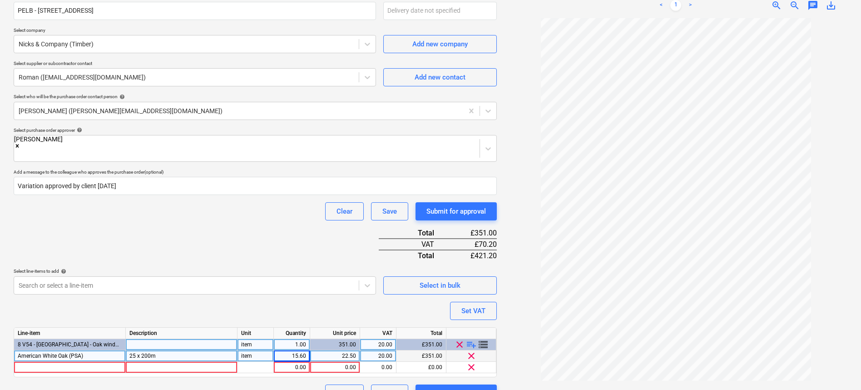
scroll to position [187, 0]
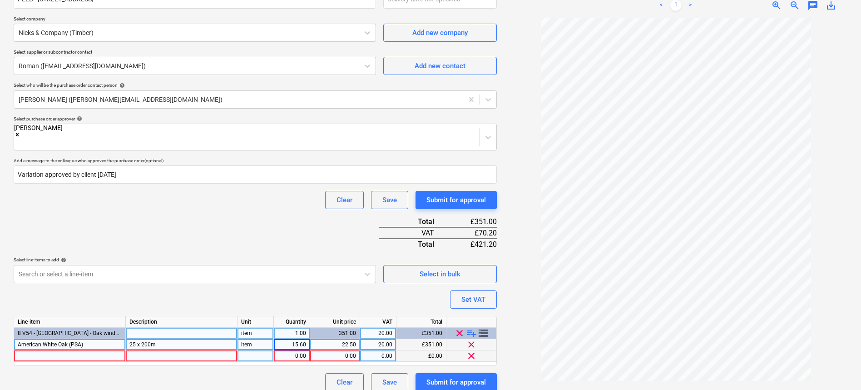
click at [90, 350] on div at bounding box center [70, 355] width 112 height 11
click at [186, 350] on div at bounding box center [182, 355] width 112 height 11
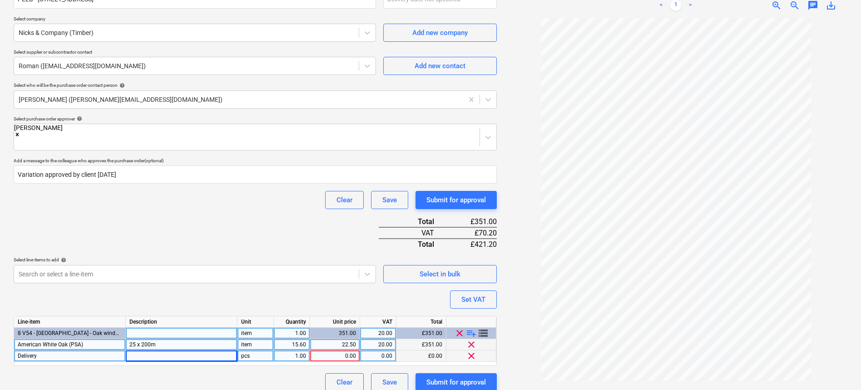
drag, startPoint x: 263, startPoint y: 350, endPoint x: 209, endPoint y: 343, distance: 54.9
click at [0, 0] on div "Delivery pcs 1.00 0.00 0.00 £0.00 clear" at bounding box center [0, 0] width 0 height 0
click at [253, 350] on div "pcs" at bounding box center [255, 355] width 36 height 11
click at [256, 339] on div "item" at bounding box center [255, 344] width 36 height 11
click at [302, 350] on div "1.00" at bounding box center [291, 355] width 29 height 11
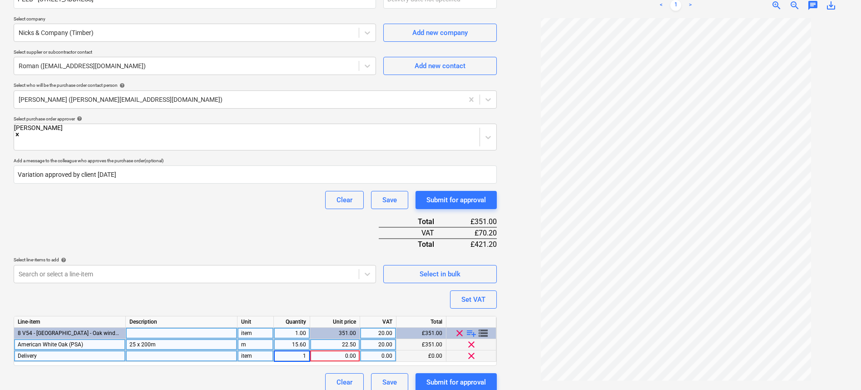
click at [358, 350] on div "0.00" at bounding box center [335, 355] width 50 height 11
click at [248, 378] on div "Clear Save Submit for approval" at bounding box center [255, 382] width 483 height 18
click at [387, 350] on div "0.00" at bounding box center [378, 355] width 29 height 11
click at [232, 373] on div "Clear Save Submit for approval" at bounding box center [255, 382] width 483 height 18
click at [396, 280] on div "Purchase order name help V54 - Oak window reveals - Nicks timber Purchase order…" at bounding box center [255, 139] width 483 height 504
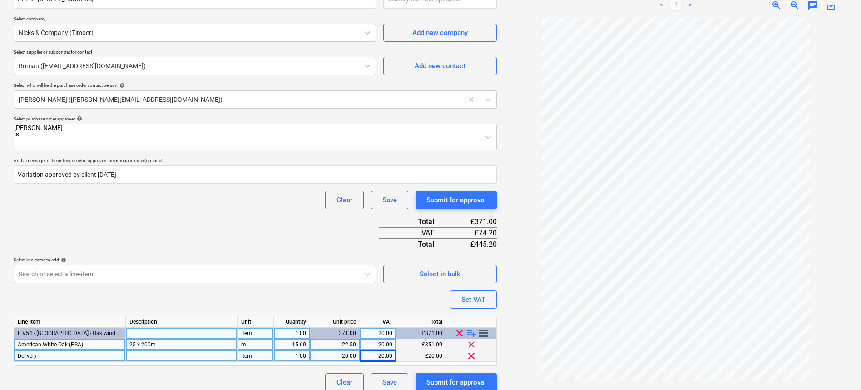
click at [420, 293] on div "Purchase order name help V54 - Oak window reveals - Nicks timber Purchase order…" at bounding box center [255, 139] width 483 height 504
click at [415, 339] on div "£351.00" at bounding box center [421, 344] width 50 height 11
click at [292, 376] on div "Clear Save Submit for approval" at bounding box center [255, 382] width 483 height 18
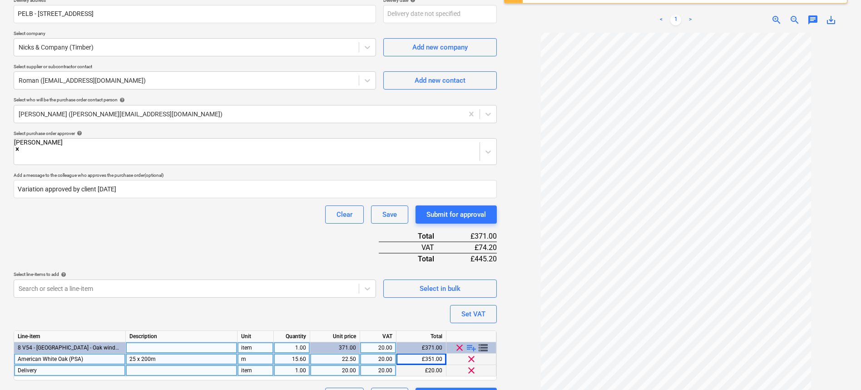
scroll to position [171, 0]
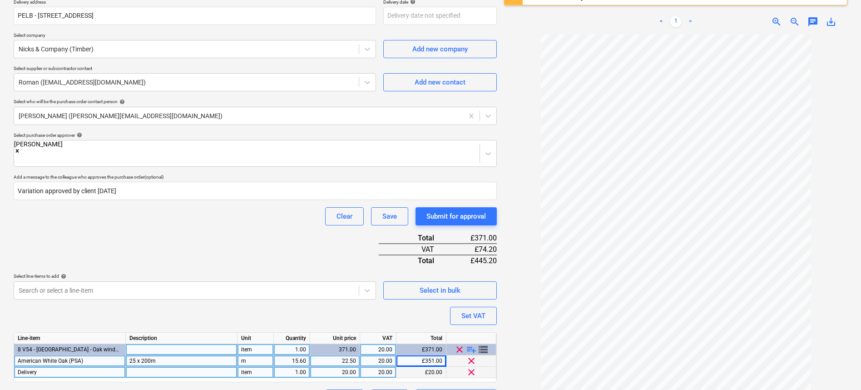
click at [410, 314] on div "Purchase order name help V54 - Oak window reveals - Nicks timber Purchase order…" at bounding box center [255, 156] width 483 height 504
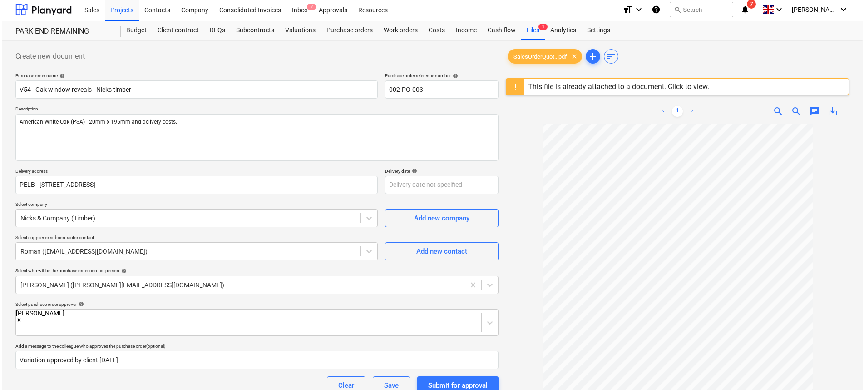
scroll to position [187, 0]
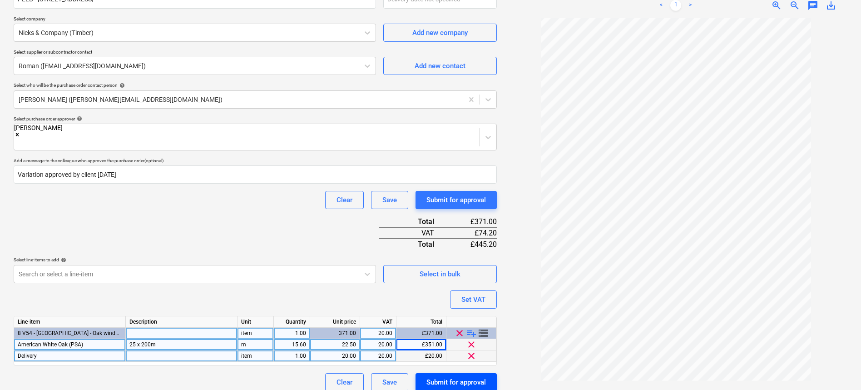
click at [459, 376] on div "Submit for approval" at bounding box center [455, 382] width 59 height 12
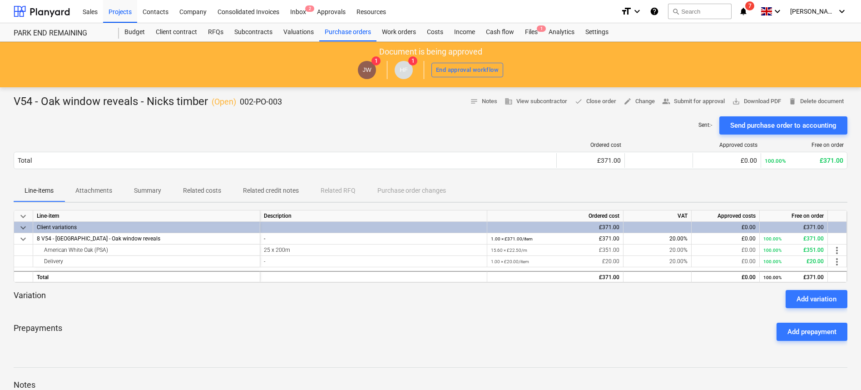
click at [403, 76] on span "HF" at bounding box center [404, 70] width 18 height 18
click at [439, 335] on div "Prepayments Add prepayment" at bounding box center [431, 331] width 834 height 33
click at [223, 307] on div "Variation Add variation" at bounding box center [431, 299] width 834 height 18
click at [109, 186] on p "Attachments" at bounding box center [93, 191] width 37 height 10
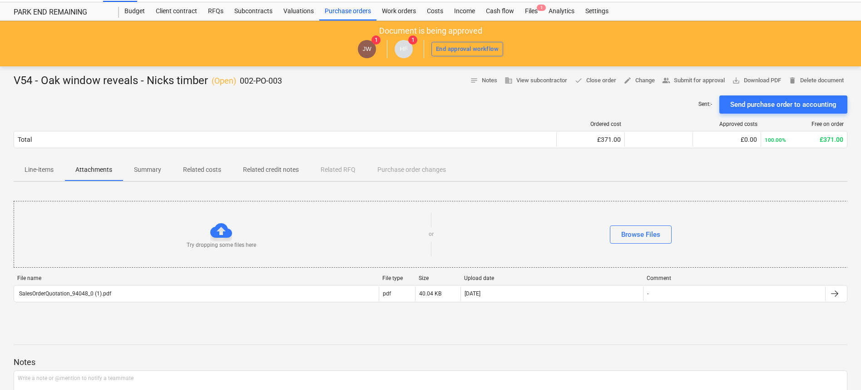
scroll to position [16, 0]
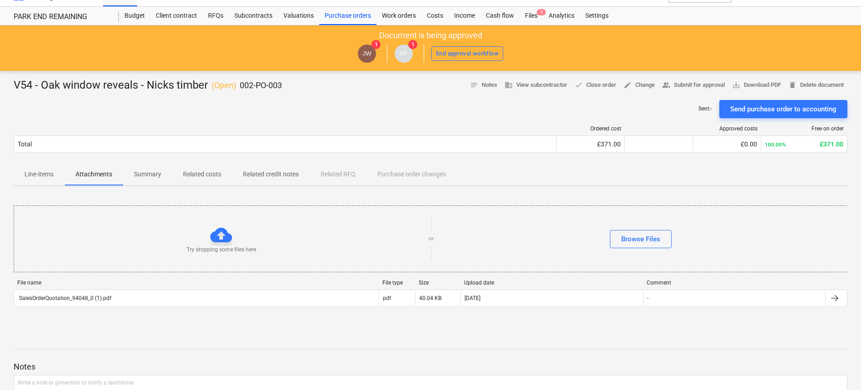
click at [44, 168] on span "Line-items" at bounding box center [39, 174] width 51 height 15
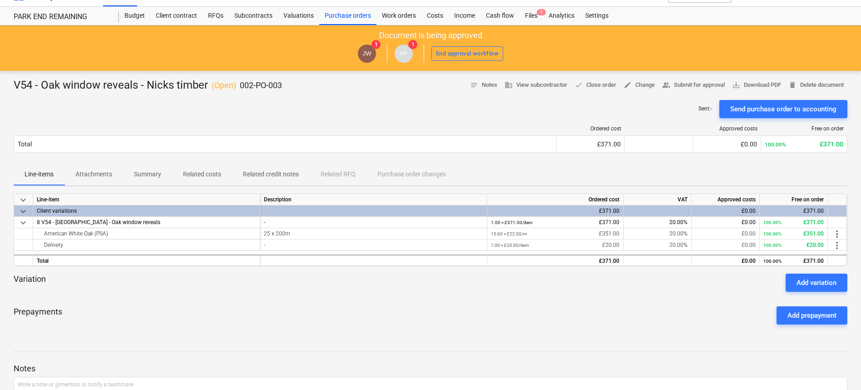
drag, startPoint x: 332, startPoint y: 279, endPoint x: 345, endPoint y: 290, distance: 16.7
click at [333, 279] on div "Variation Add variation" at bounding box center [431, 282] width 834 height 18
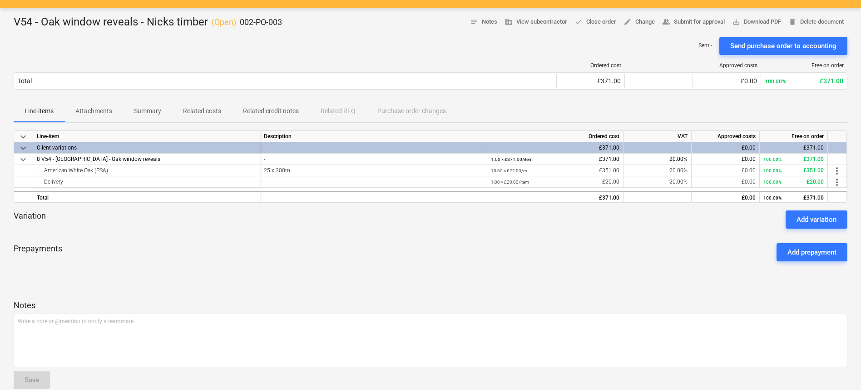
scroll to position [93, 0]
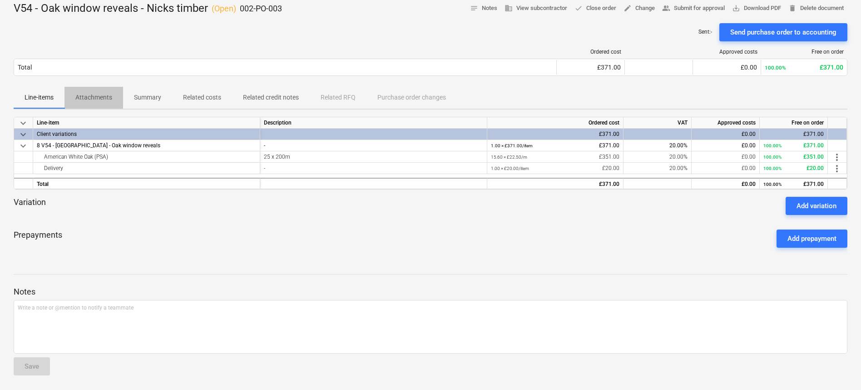
click at [88, 91] on span "Attachments" at bounding box center [93, 97] width 59 height 15
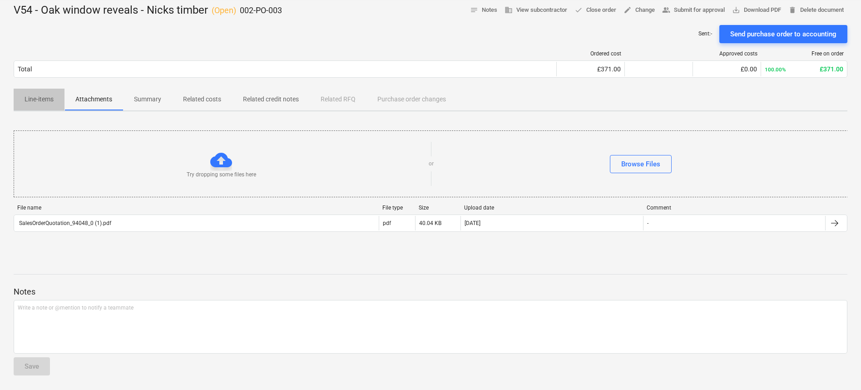
click at [44, 97] on p "Line-items" at bounding box center [39, 99] width 29 height 10
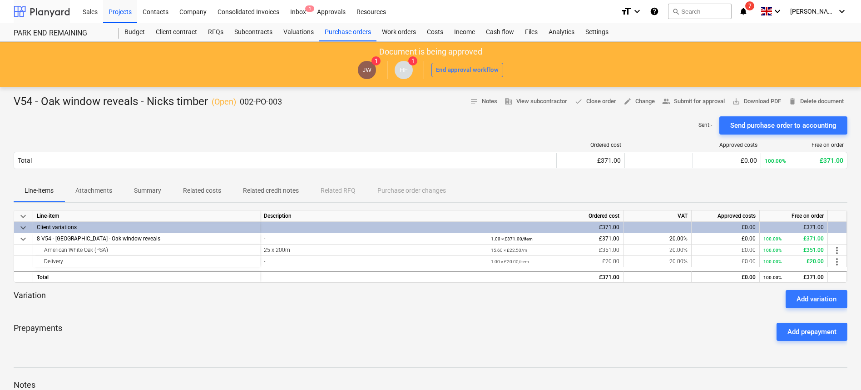
click at [55, 11] on div at bounding box center [42, 11] width 56 height 23
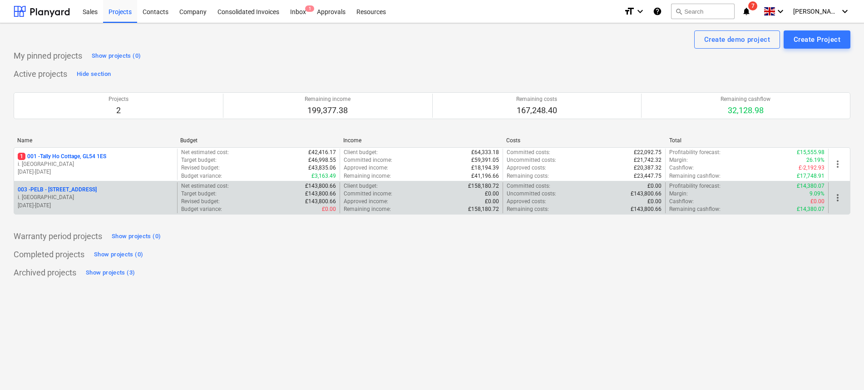
click at [425, 208] on div "Remaining income : £158,180.72" at bounding box center [421, 209] width 155 height 8
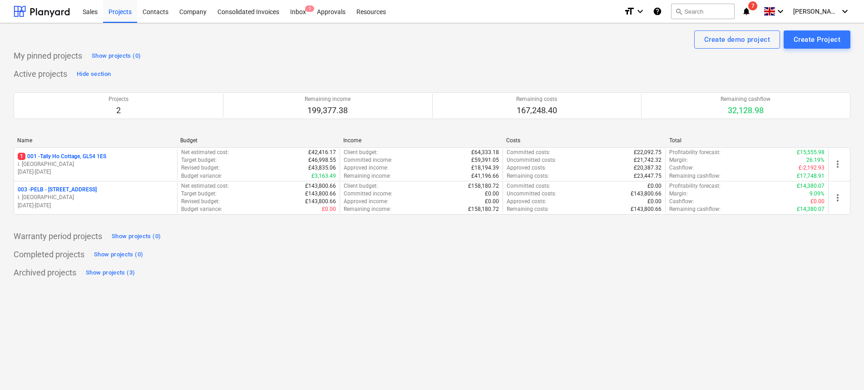
drag, startPoint x: 455, startPoint y: 305, endPoint x: 461, endPoint y: 286, distance: 19.4
click at [455, 304] on div "Create demo project Create Project My pinned projects Show projects (0) Active …" at bounding box center [432, 206] width 864 height 366
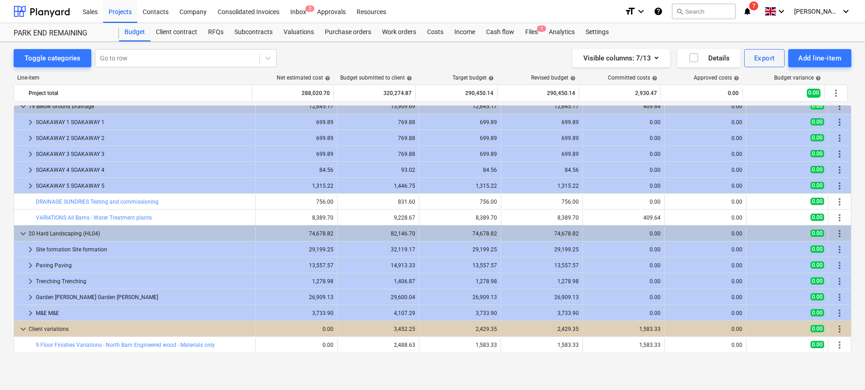
scroll to position [977, 0]
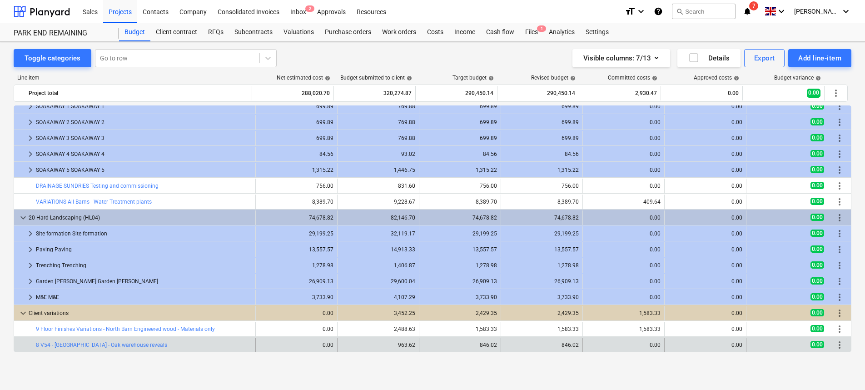
click at [836, 346] on span "more_vert" at bounding box center [839, 344] width 11 height 11
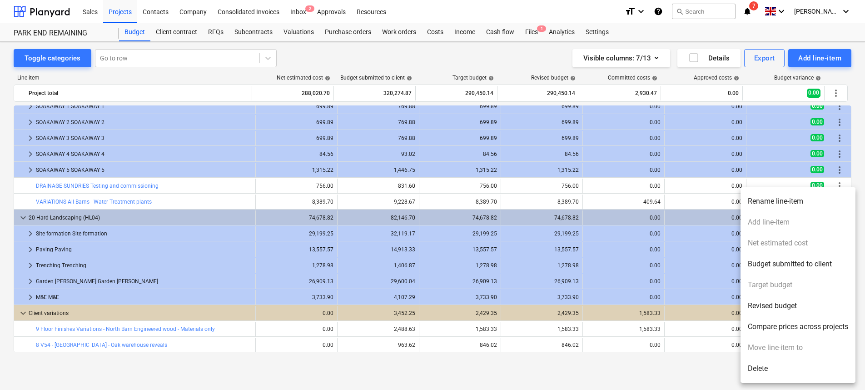
click at [798, 203] on li "Rename line-item" at bounding box center [797, 201] width 115 height 21
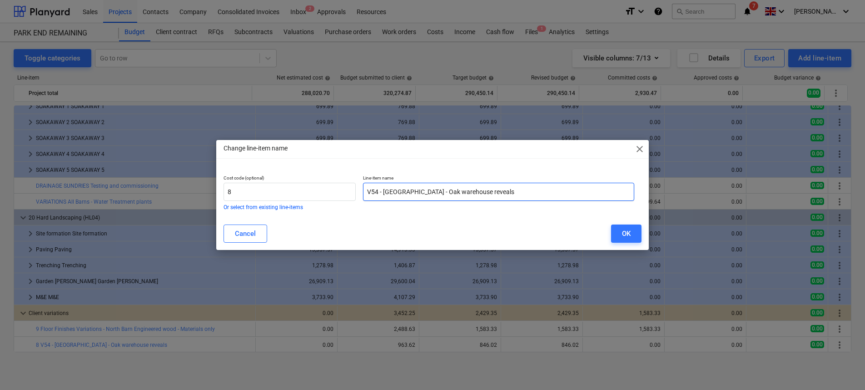
drag, startPoint x: 462, startPoint y: 192, endPoint x: 444, endPoint y: 208, distance: 23.8
click at [444, 193] on input "V54 - [GEOGRAPHIC_DATA] - Oak warehouse reveals" at bounding box center [498, 192] width 271 height 18
type input "V54 - [GEOGRAPHIC_DATA] - Oak window reveals"
click at [609, 232] on div "Cancel OK" at bounding box center [432, 233] width 418 height 18
click at [638, 234] on button "OK" at bounding box center [626, 233] width 30 height 18
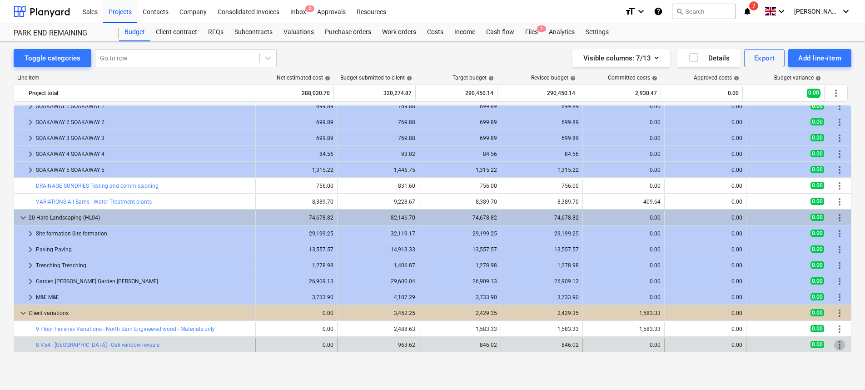
click at [835, 345] on span "more_vert" at bounding box center [839, 344] width 11 height 11
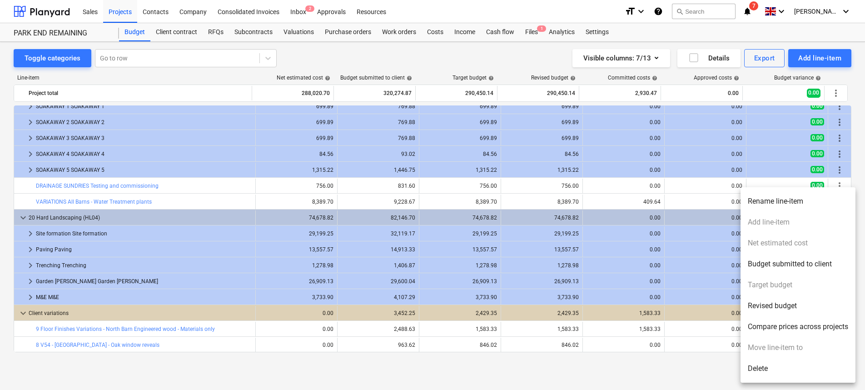
click at [325, 362] on div at bounding box center [432, 195] width 865 height 390
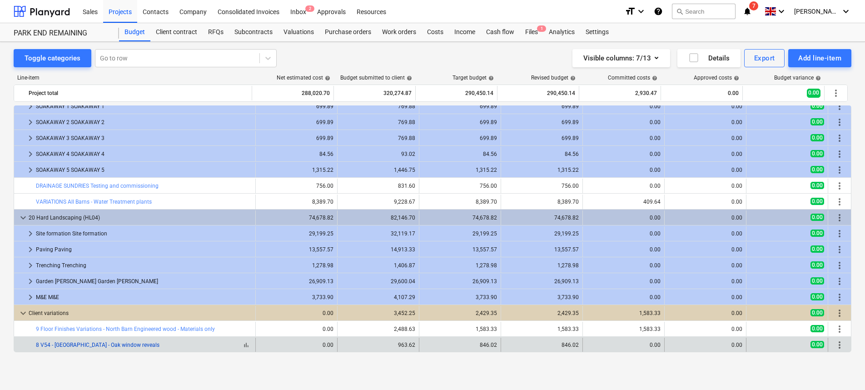
click at [122, 344] on link "8 V54 - [GEOGRAPHIC_DATA] - Oak window reveals" at bounding box center [98, 344] width 124 height 6
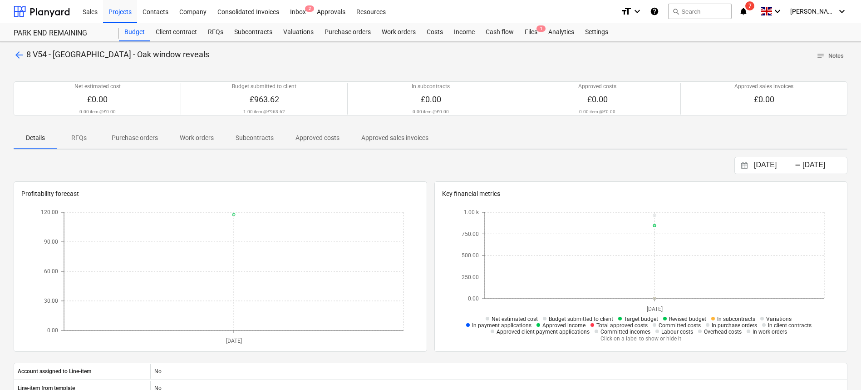
click at [18, 56] on span "arrow_back" at bounding box center [19, 54] width 11 height 11
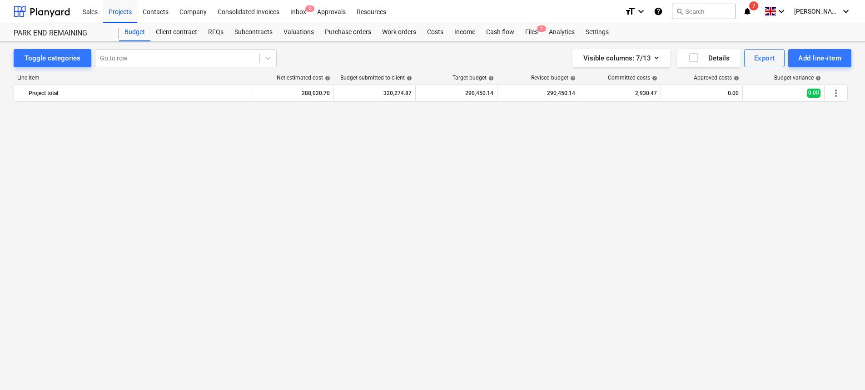
scroll to position [977, 0]
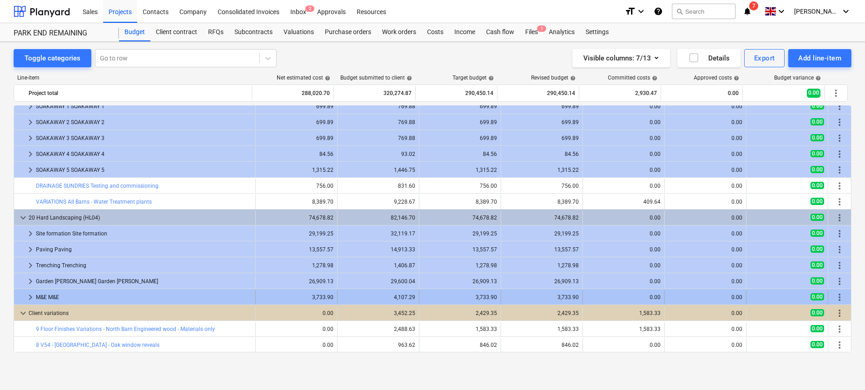
click at [33, 296] on span "keyboard_arrow_right" at bounding box center [30, 297] width 11 height 11
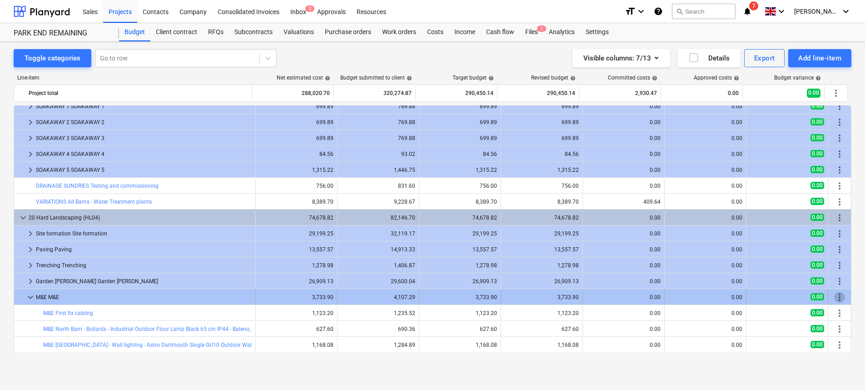
click at [838, 296] on span "more_vert" at bounding box center [839, 297] width 11 height 11
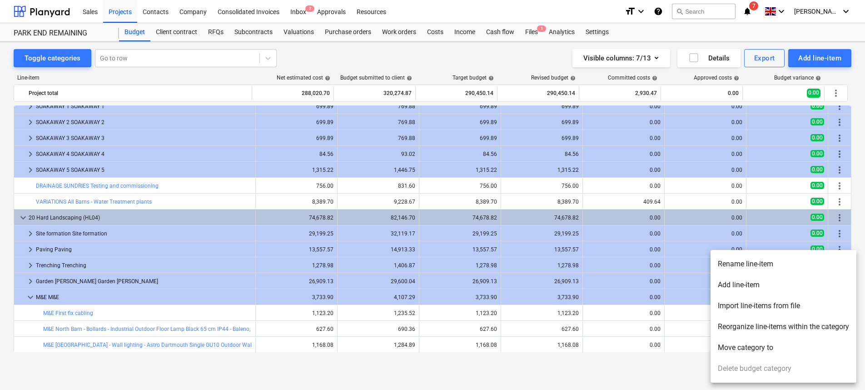
click at [31, 297] on div at bounding box center [432, 195] width 865 height 390
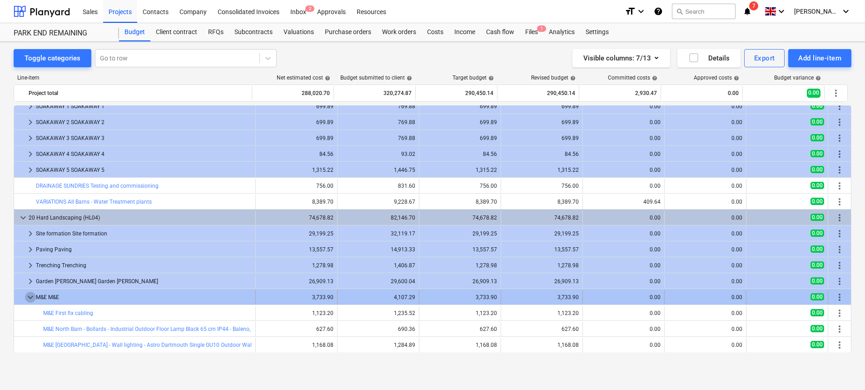
click at [31, 297] on span "keyboard_arrow_down" at bounding box center [30, 297] width 11 height 11
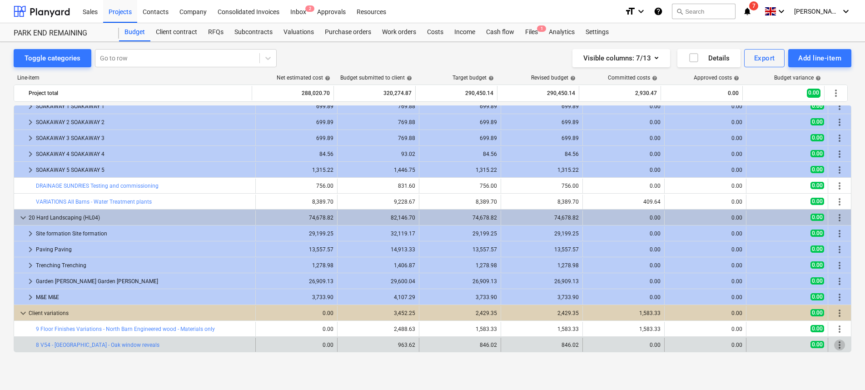
click at [839, 346] on span "more_vert" at bounding box center [839, 344] width 11 height 11
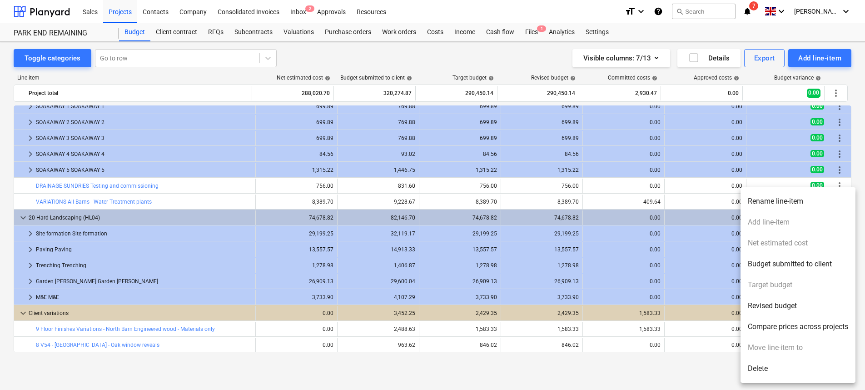
click at [771, 221] on ul "Rename line-item Add line-item Net estimated cost Budget submitted to client Ta…" at bounding box center [797, 284] width 115 height 195
click at [236, 374] on div at bounding box center [432, 195] width 865 height 390
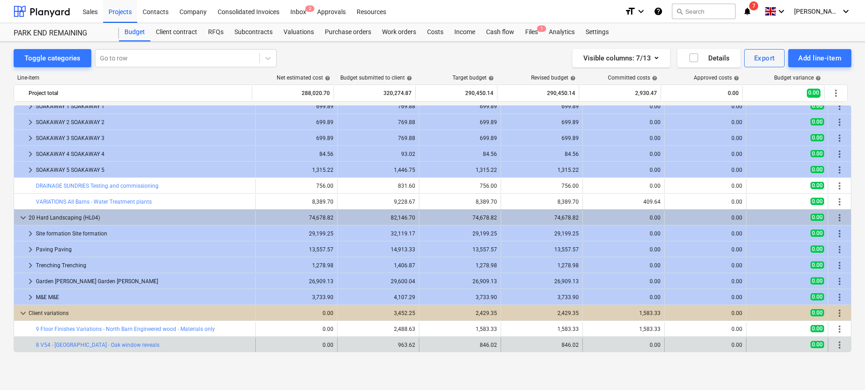
click at [840, 348] on span "more_vert" at bounding box center [839, 344] width 11 height 11
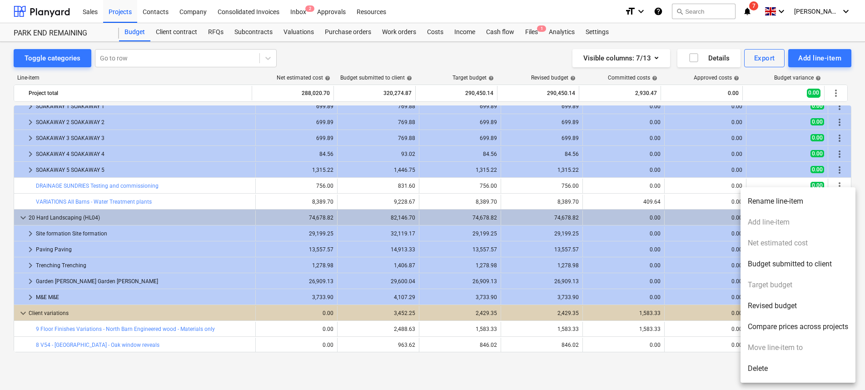
click at [290, 380] on div at bounding box center [432, 195] width 865 height 390
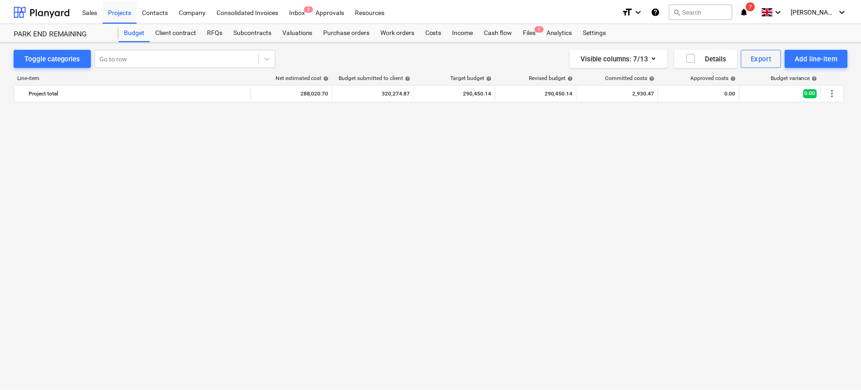
scroll to position [542, 0]
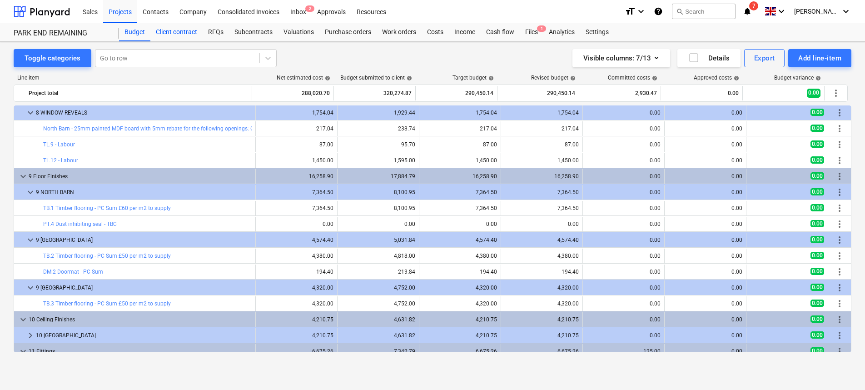
click at [191, 33] on div "Client contract" at bounding box center [176, 32] width 52 height 18
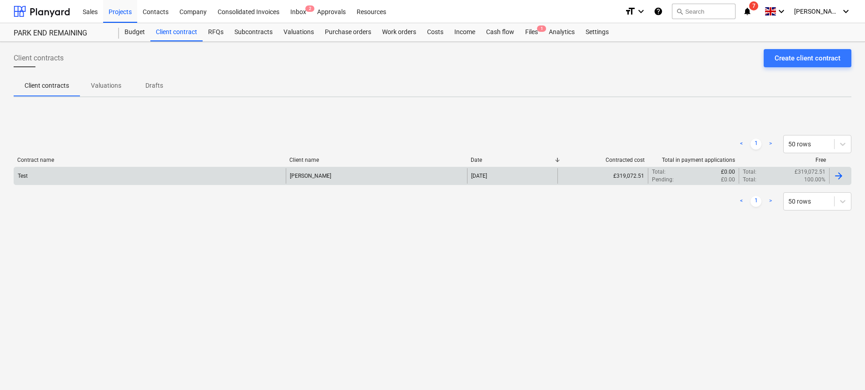
click at [106, 178] on div "Test" at bounding box center [150, 175] width 272 height 15
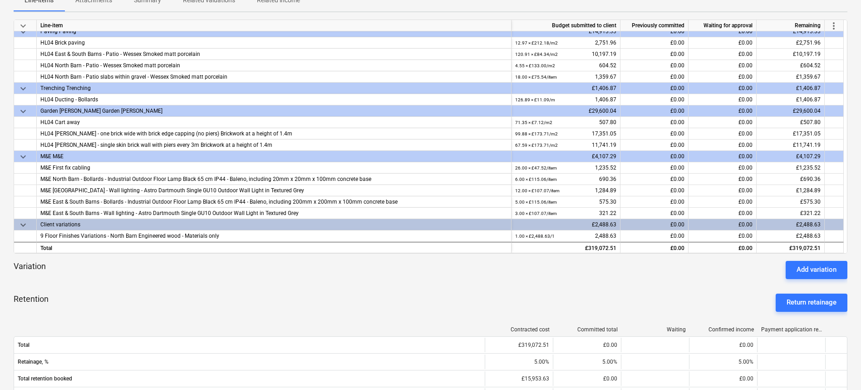
scroll to position [116, 0]
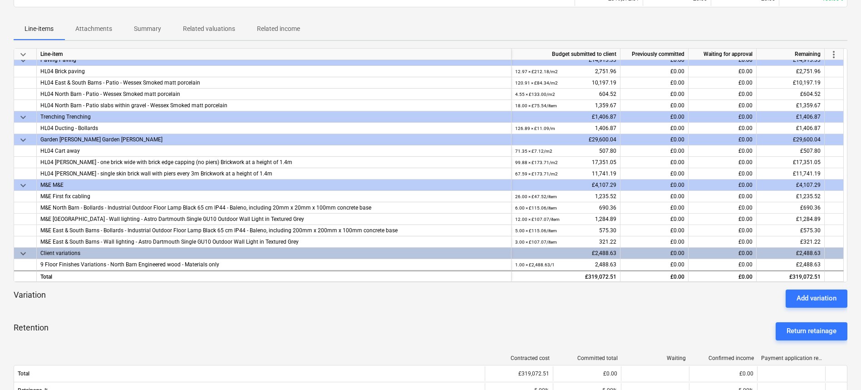
click at [23, 252] on span "keyboard_arrow_down" at bounding box center [23, 253] width 11 height 11
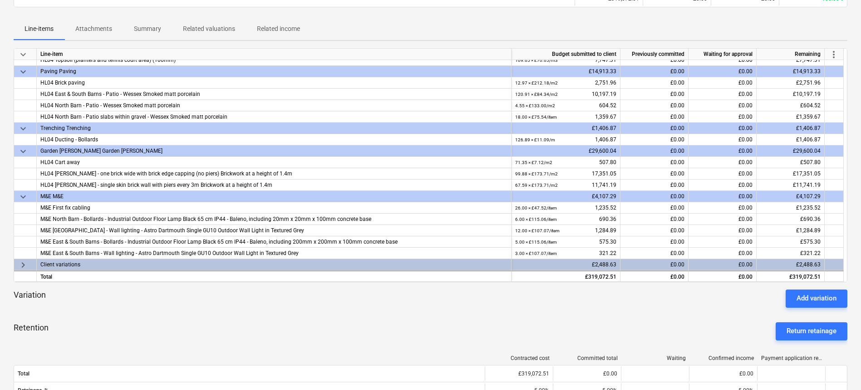
scroll to position [1651, 0]
click at [23, 264] on span "keyboard_arrow_right" at bounding box center [23, 264] width 11 height 11
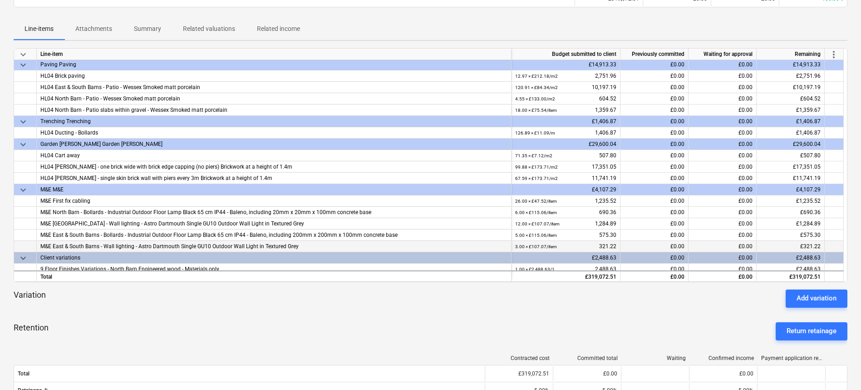
scroll to position [1663, 0]
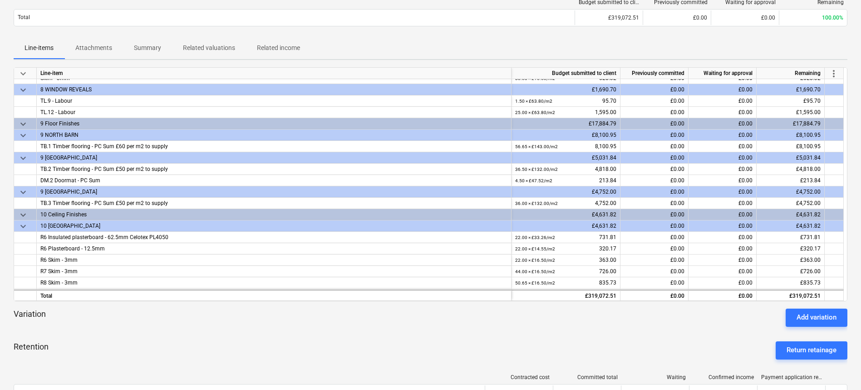
scroll to position [523, 0]
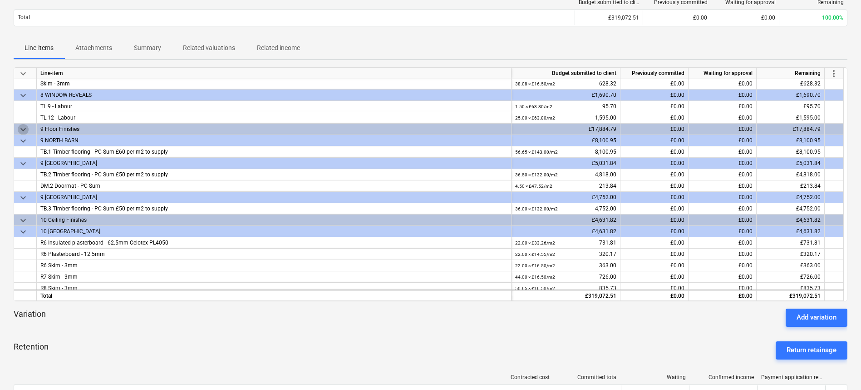
click at [24, 126] on span "keyboard_arrow_down" at bounding box center [23, 129] width 11 height 11
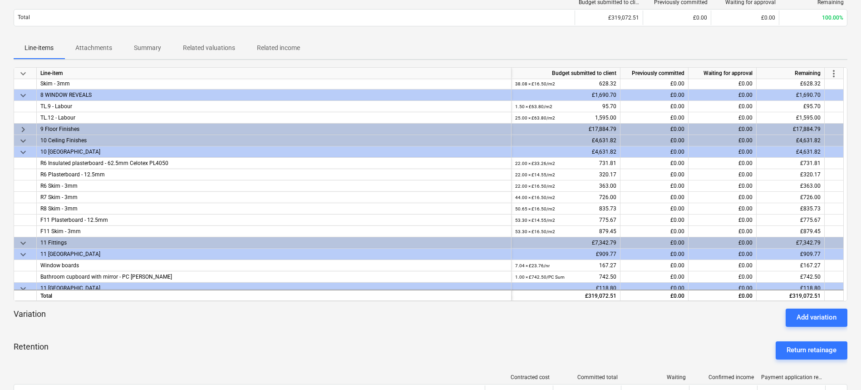
click at [24, 128] on span "keyboard_arrow_right" at bounding box center [23, 129] width 11 height 11
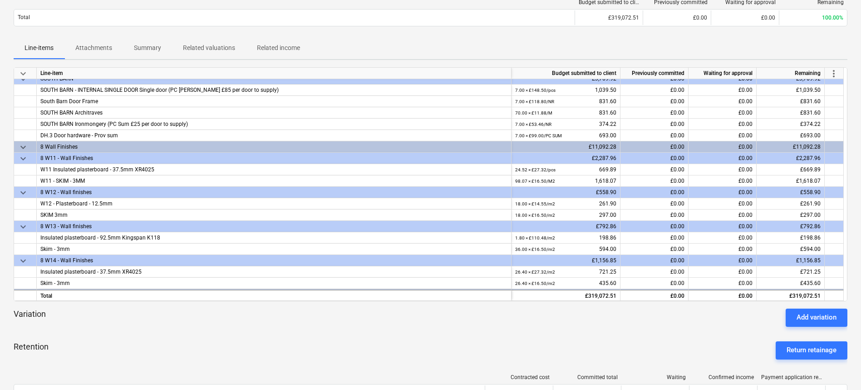
scroll to position [197, 0]
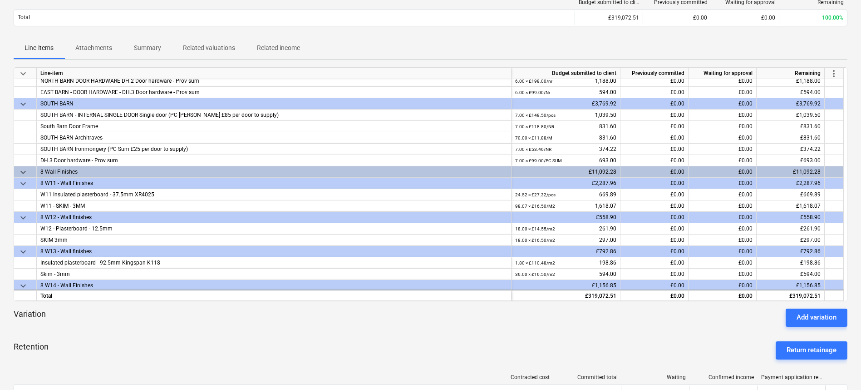
click at [26, 171] on span "keyboard_arrow_down" at bounding box center [23, 172] width 11 height 11
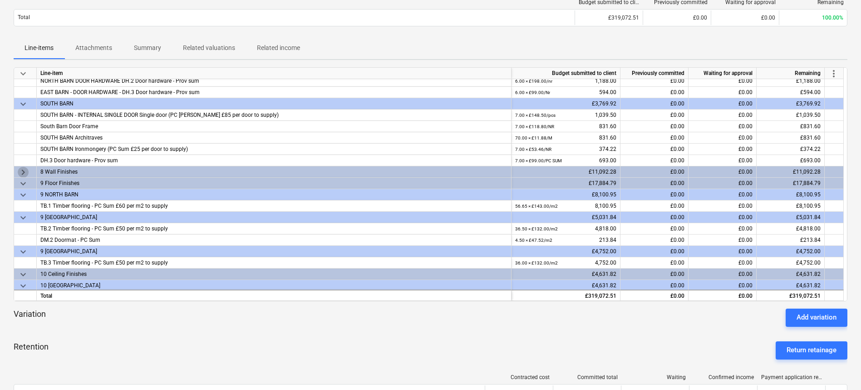
click at [26, 171] on span "keyboard_arrow_right" at bounding box center [23, 172] width 11 height 11
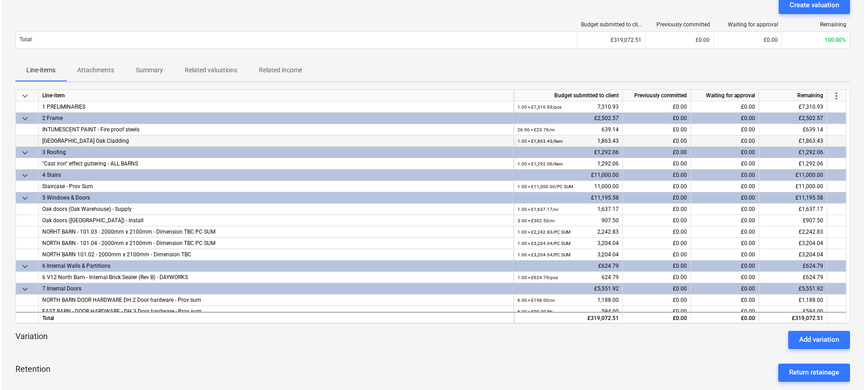
scroll to position [0, 0]
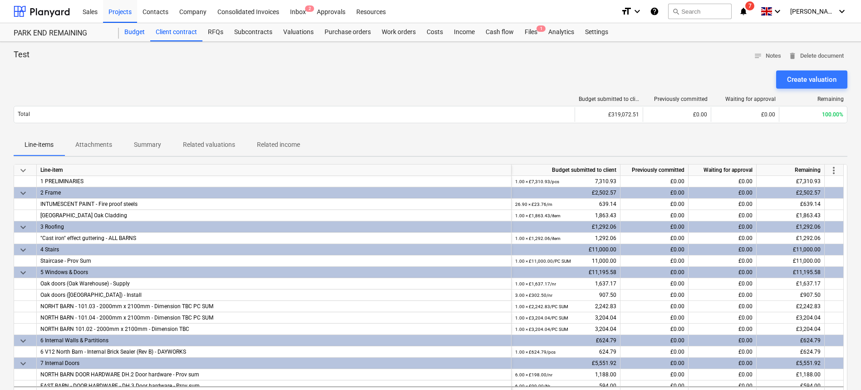
click at [138, 34] on div "Budget" at bounding box center [134, 32] width 31 height 18
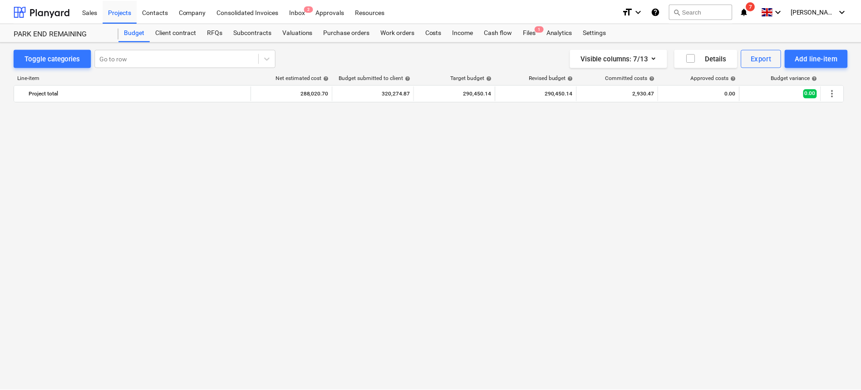
scroll to position [977, 0]
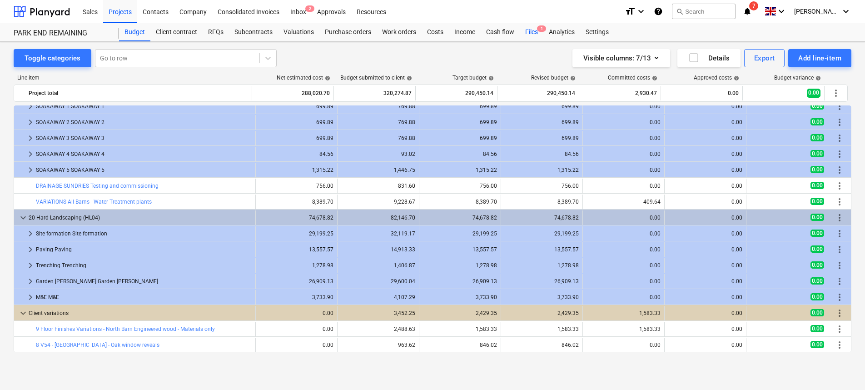
click at [531, 33] on div "Files 1" at bounding box center [531, 32] width 24 height 18
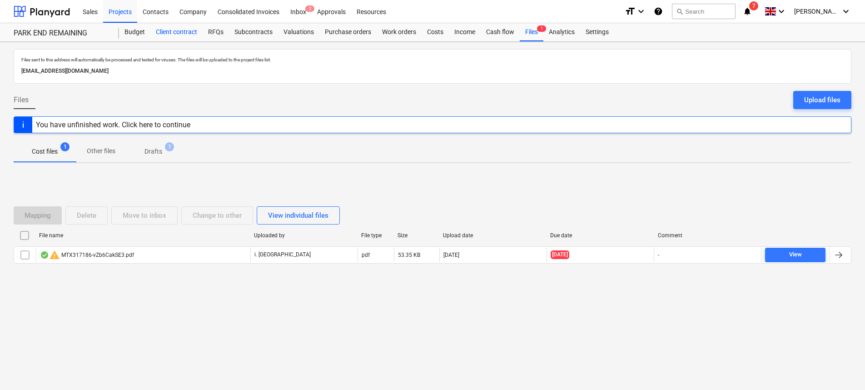
click at [170, 39] on div "Client contract" at bounding box center [176, 32] width 52 height 18
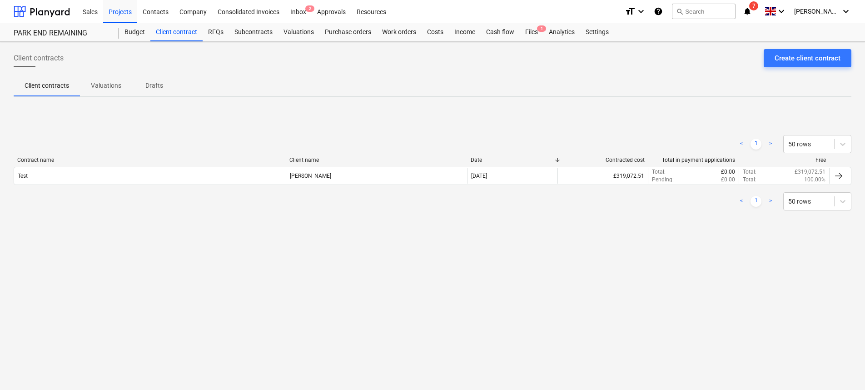
click at [114, 84] on p "Valuations" at bounding box center [106, 86] width 30 height 10
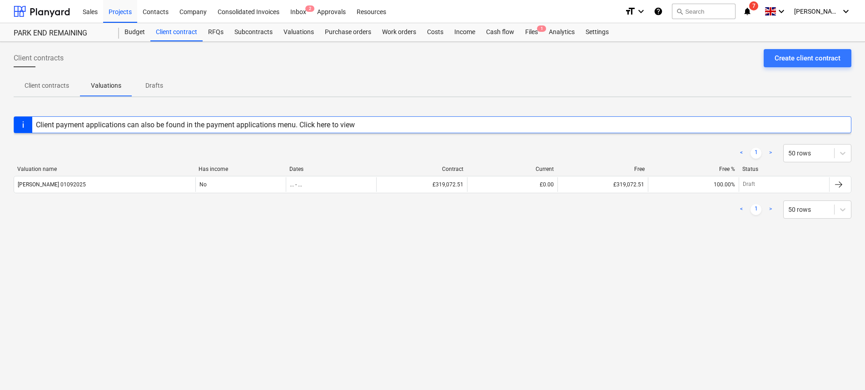
click at [45, 82] on p "Client contracts" at bounding box center [47, 86] width 44 height 10
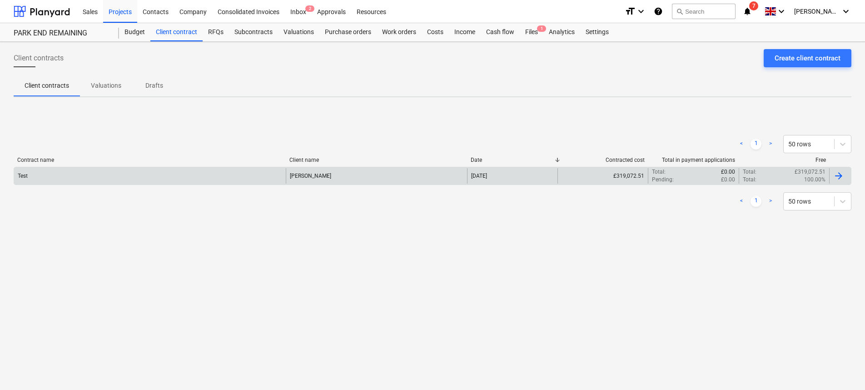
click at [129, 173] on div "Test" at bounding box center [150, 175] width 272 height 15
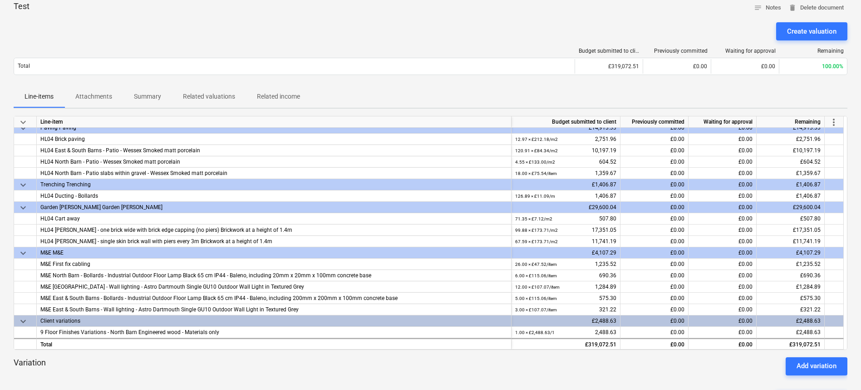
scroll to position [14, 0]
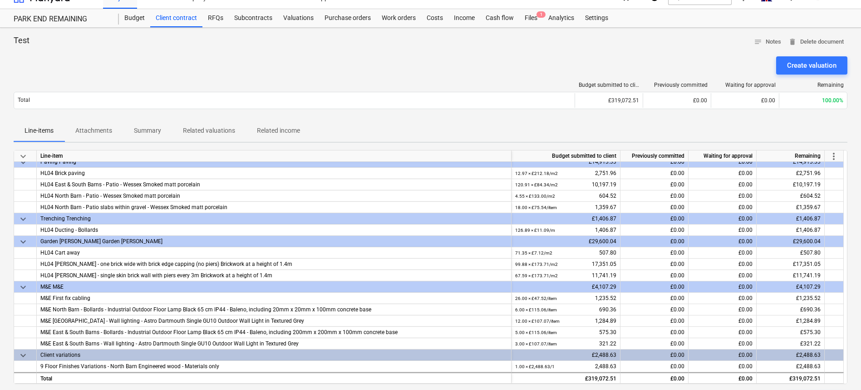
click at [160, 128] on p "Summary" at bounding box center [147, 131] width 27 height 10
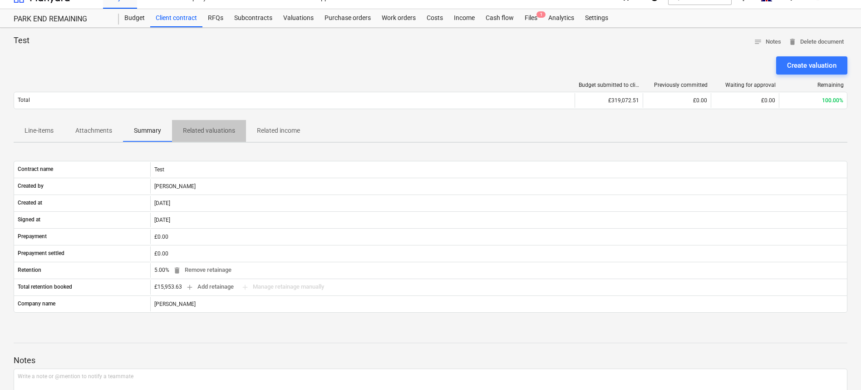
click at [227, 126] on p "Related valuations" at bounding box center [209, 131] width 52 height 10
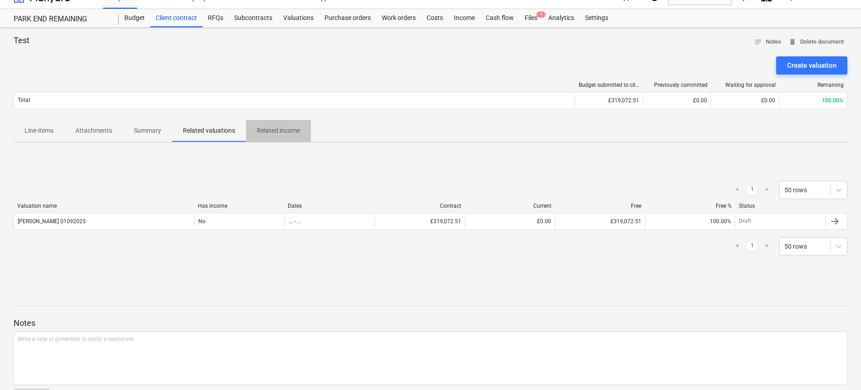
click at [287, 128] on p "Related income" at bounding box center [278, 131] width 43 height 10
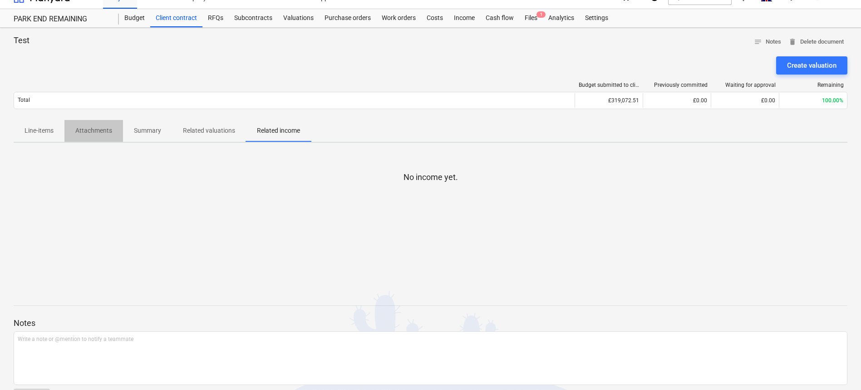
click at [93, 130] on p "Attachments" at bounding box center [93, 131] width 37 height 10
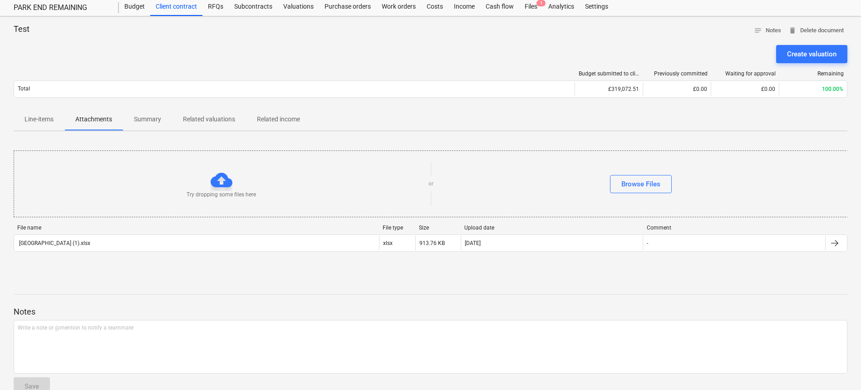
scroll to position [26, 0]
click at [155, 115] on p "Summary" at bounding box center [147, 119] width 27 height 10
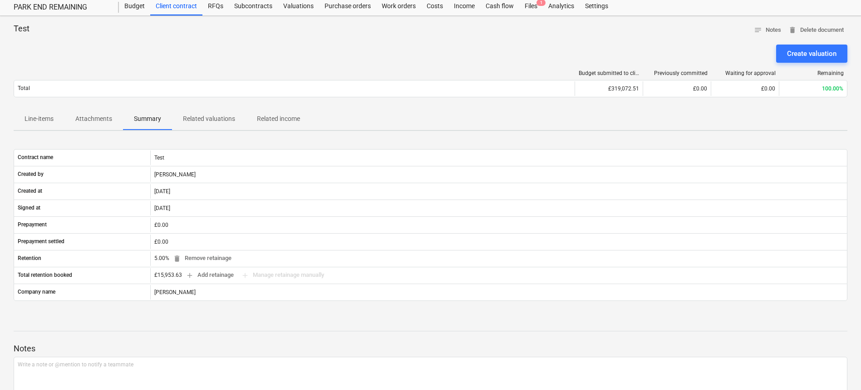
click at [42, 121] on p "Line-items" at bounding box center [39, 119] width 29 height 10
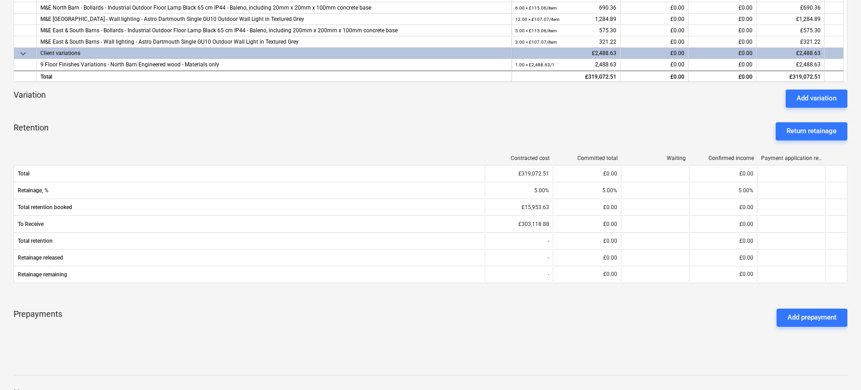
scroll to position [311, 0]
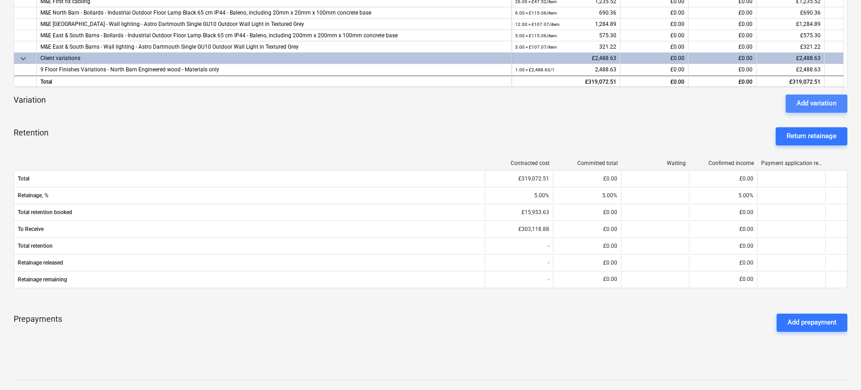
click at [792, 103] on button "Add variation" at bounding box center [817, 103] width 62 height 18
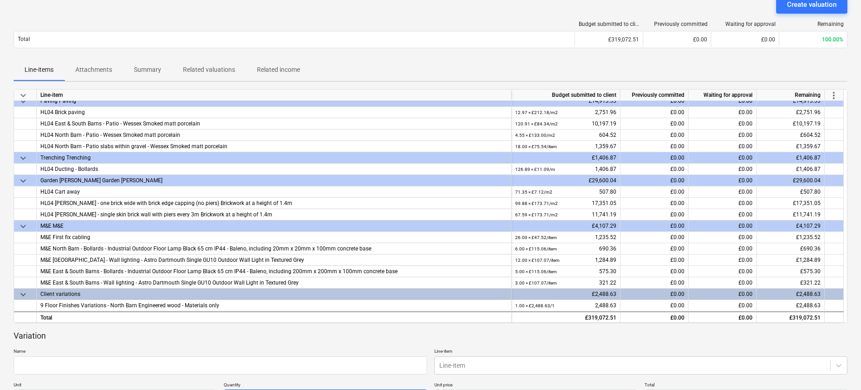
scroll to position [58, 0]
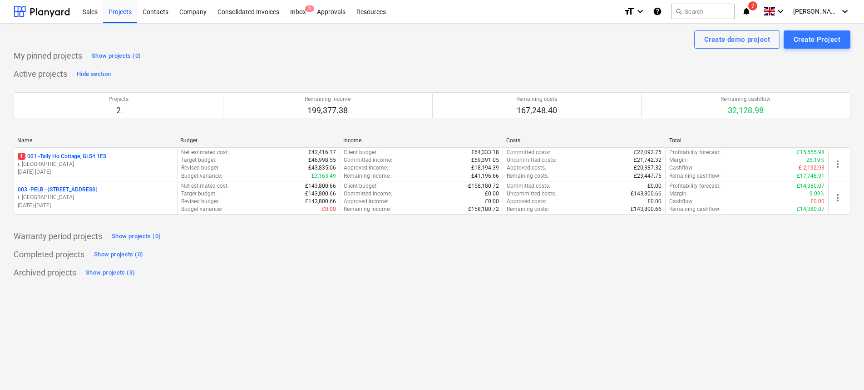
click at [350, 306] on div "Create demo project Create Project My pinned projects Show projects (0) Active …" at bounding box center [432, 206] width 864 height 366
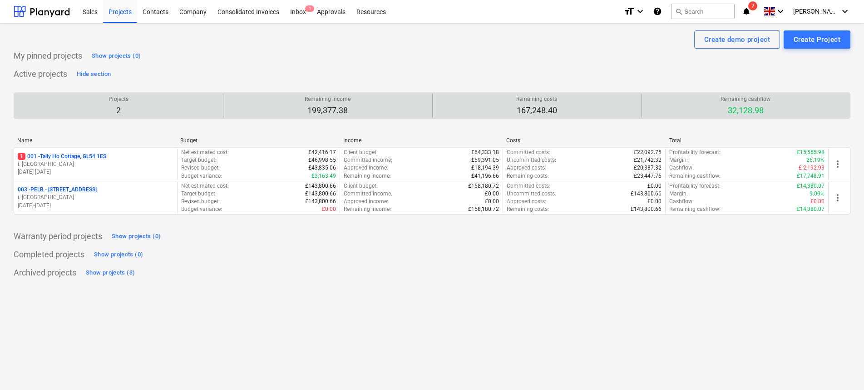
click at [114, 106] on p "2" at bounding box center [119, 110] width 20 height 11
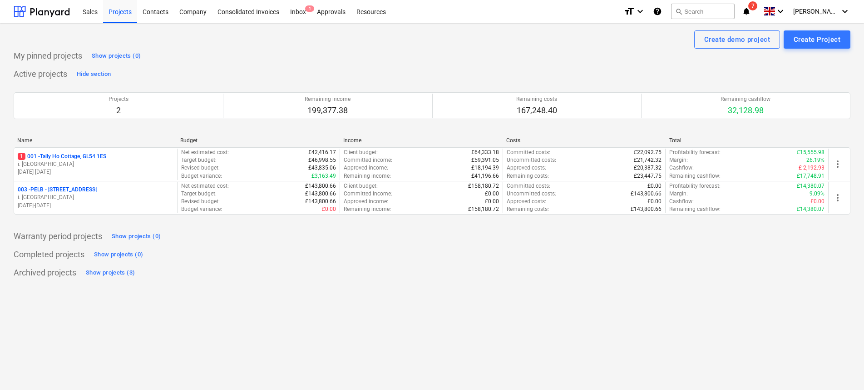
click at [346, 310] on div "Create demo project Create Project My pinned projects Show projects (0) Active …" at bounding box center [432, 206] width 864 height 366
click at [102, 70] on div "Hide section" at bounding box center [94, 74] width 34 height 10
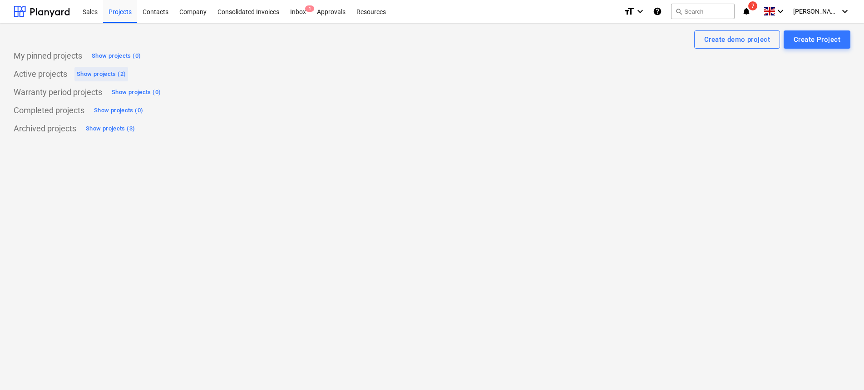
click at [102, 70] on div "Show projects (2)" at bounding box center [101, 74] width 49 height 10
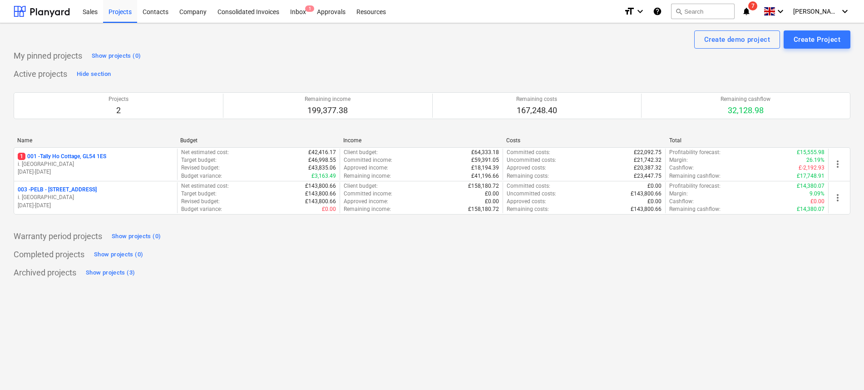
click at [312, 329] on div "Create demo project Create Project My pinned projects Show projects (0) Active …" at bounding box center [432, 206] width 864 height 366
click at [377, 311] on div "Create demo project Create Project My pinned projects Show projects (0) Active …" at bounding box center [432, 206] width 864 height 366
click at [356, 276] on div "Archived projects Show projects (3)" at bounding box center [432, 272] width 837 height 15
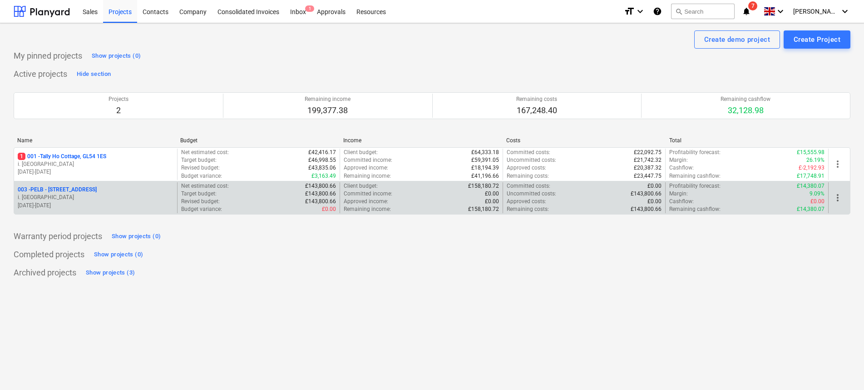
click at [97, 189] on p "003 - PELB - [GEOGRAPHIC_DATA], [GEOGRAPHIC_DATA], GL2 7NE" at bounding box center [57, 190] width 79 height 8
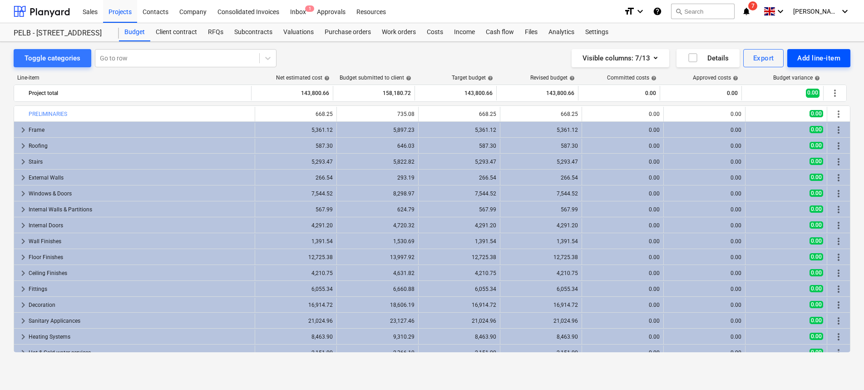
click at [813, 54] on div "Add line-item" at bounding box center [818, 58] width 43 height 12
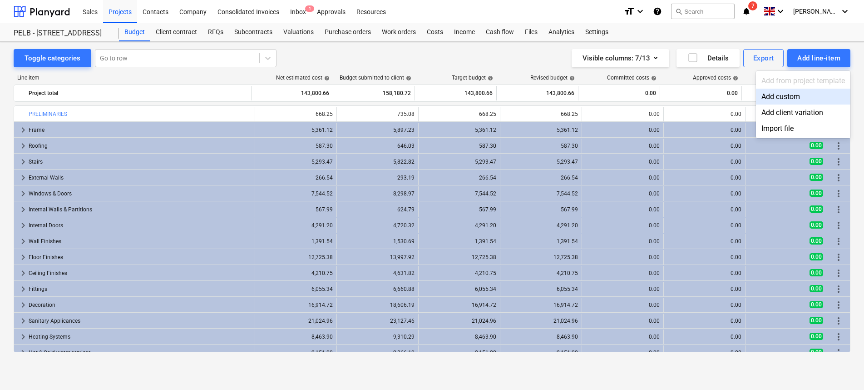
click at [792, 96] on div "Add custom" at bounding box center [803, 97] width 94 height 16
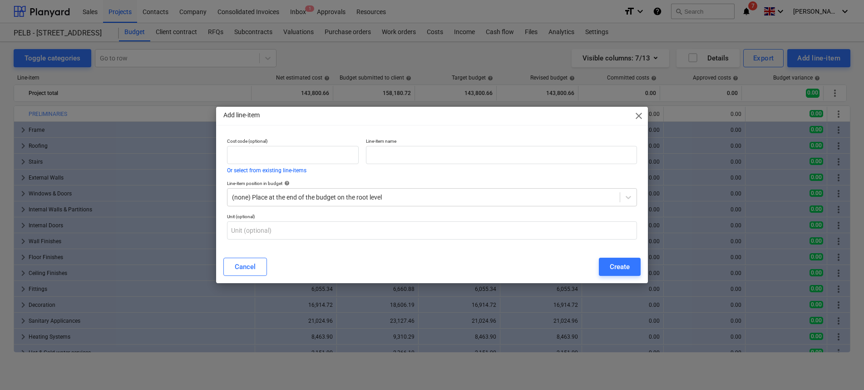
click at [631, 114] on div "Add line-item close" at bounding box center [432, 116] width 432 height 18
click at [633, 114] on span "close" at bounding box center [638, 115] width 11 height 11
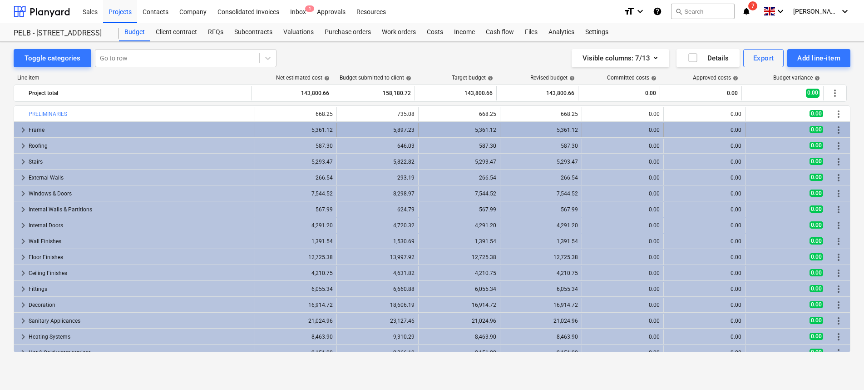
click at [23, 124] on div "keyboard_arrow_right" at bounding box center [23, 130] width 11 height 15
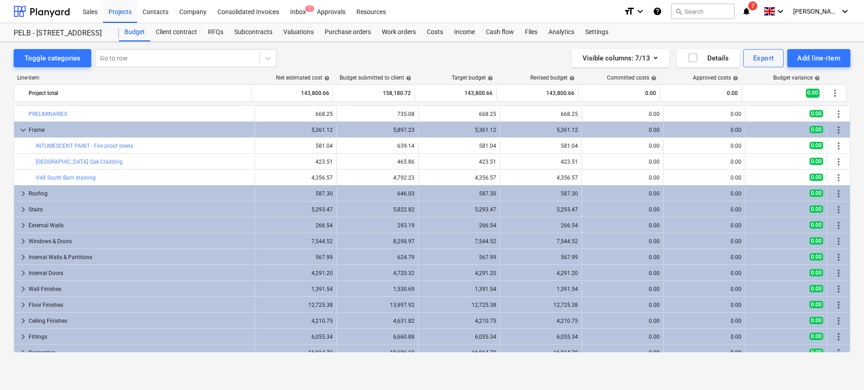
click at [23, 124] on div "keyboard_arrow_down" at bounding box center [23, 130] width 11 height 15
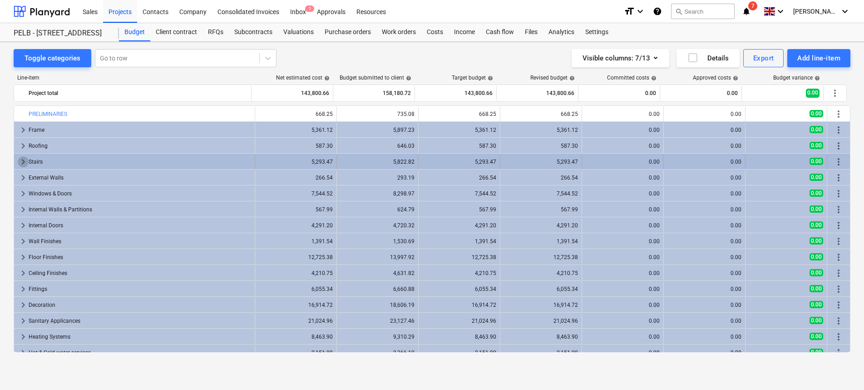
click at [20, 158] on span "keyboard_arrow_right" at bounding box center [23, 161] width 11 height 11
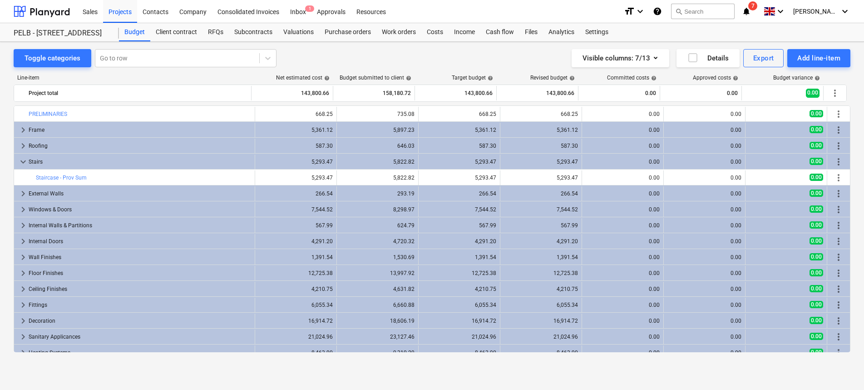
click at [20, 158] on span "keyboard_arrow_down" at bounding box center [23, 161] width 11 height 11
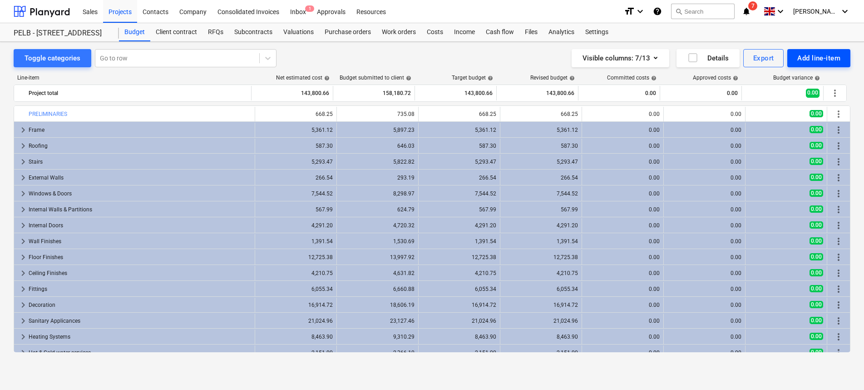
click at [828, 53] on div "Add line-item" at bounding box center [818, 58] width 43 height 12
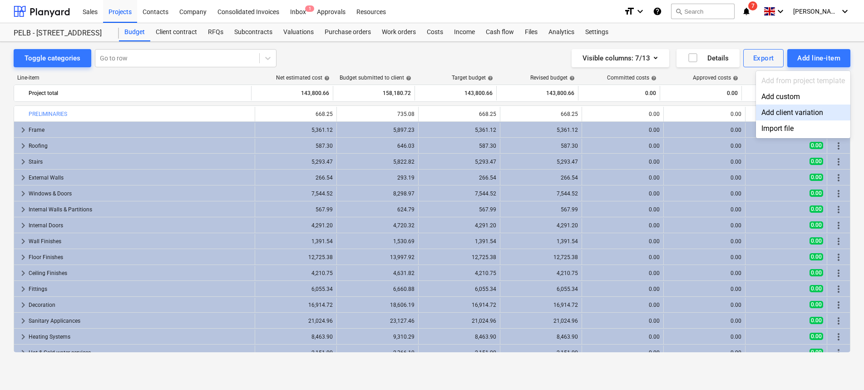
click at [807, 111] on div "Add client variation" at bounding box center [803, 112] width 94 height 16
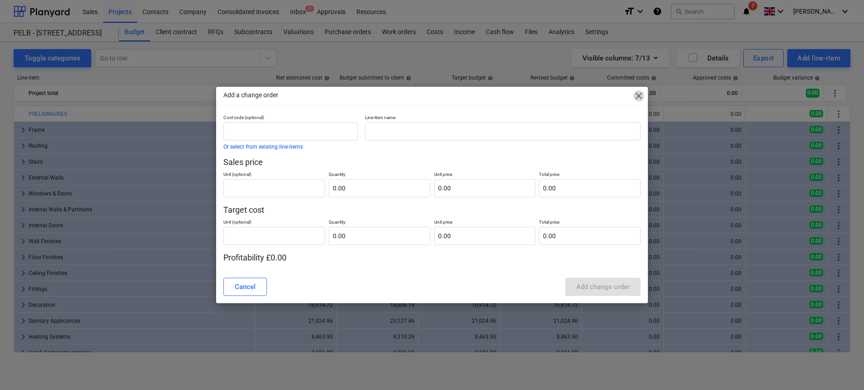
click at [642, 96] on span "close" at bounding box center [638, 95] width 11 height 11
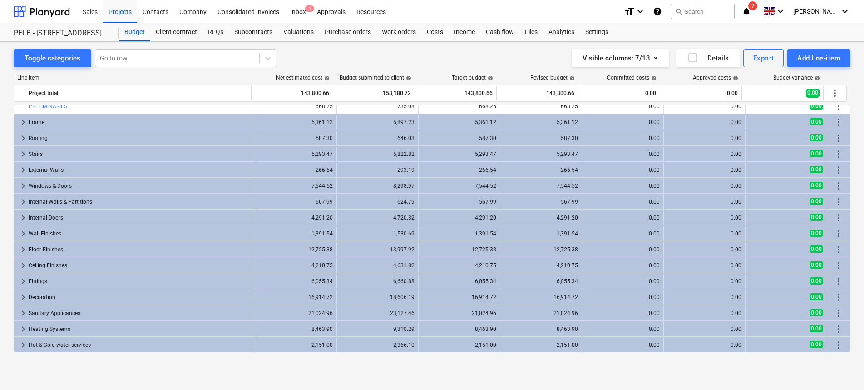
scroll to position [10, 0]
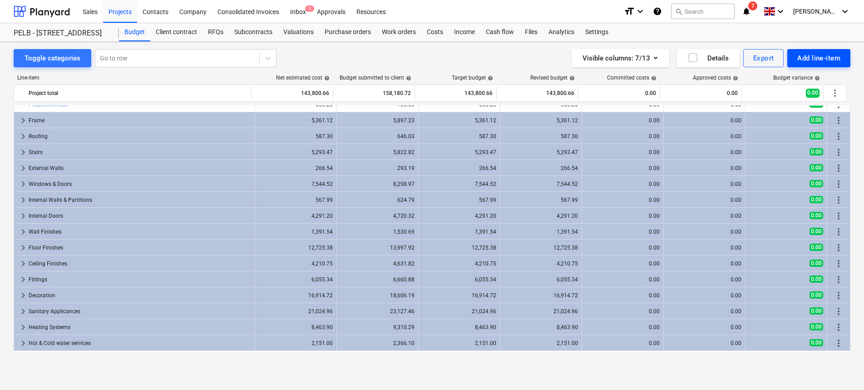
click at [810, 54] on div "Add line-item" at bounding box center [818, 58] width 43 height 12
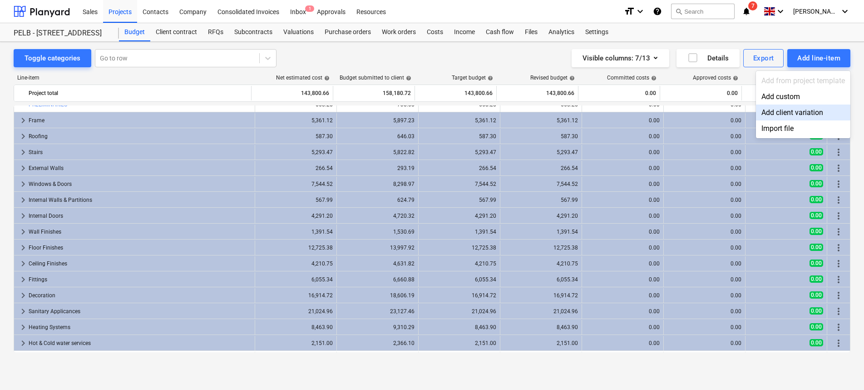
click at [810, 115] on div "Add client variation" at bounding box center [803, 112] width 94 height 16
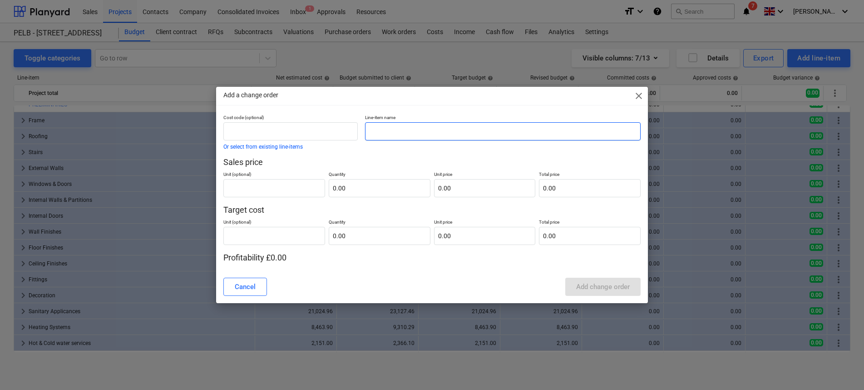
click at [384, 125] on input "text" at bounding box center [503, 131] width 276 height 18
click at [269, 141] on div "Cost code (optional) Or select from existing line-items" at bounding box center [290, 131] width 134 height 35
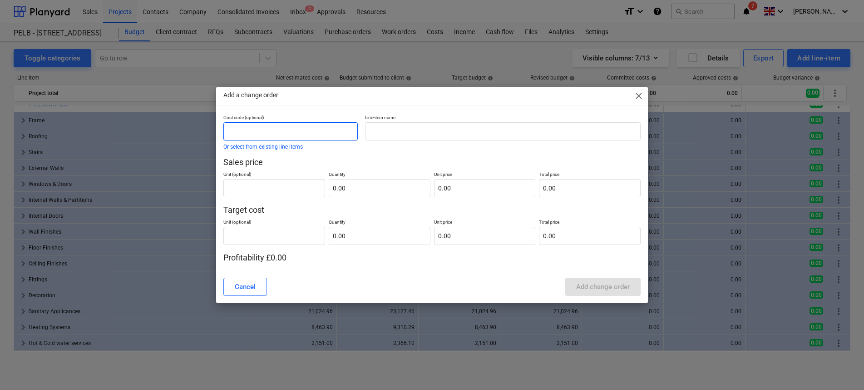
click at [296, 131] on input "text" at bounding box center [290, 131] width 134 height 18
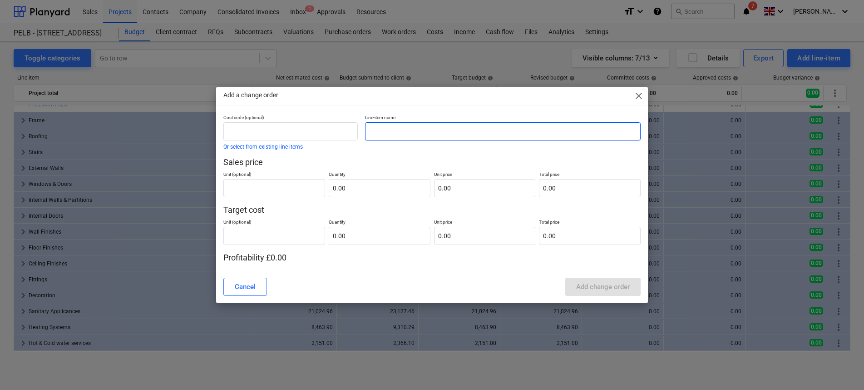
click at [391, 129] on input "text" at bounding box center [503, 131] width 276 height 18
click at [264, 144] on button "Or select from existing line-items" at bounding box center [262, 146] width 79 height 5
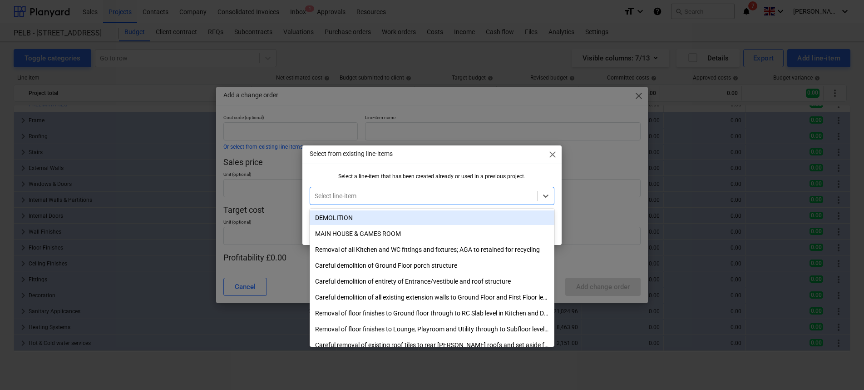
click at [454, 194] on div at bounding box center [424, 195] width 218 height 9
click at [436, 193] on div at bounding box center [424, 195] width 218 height 9
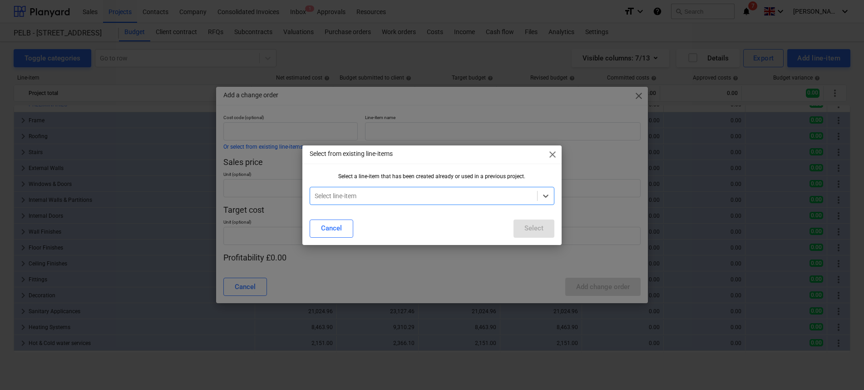
click at [443, 196] on div at bounding box center [424, 195] width 218 height 9
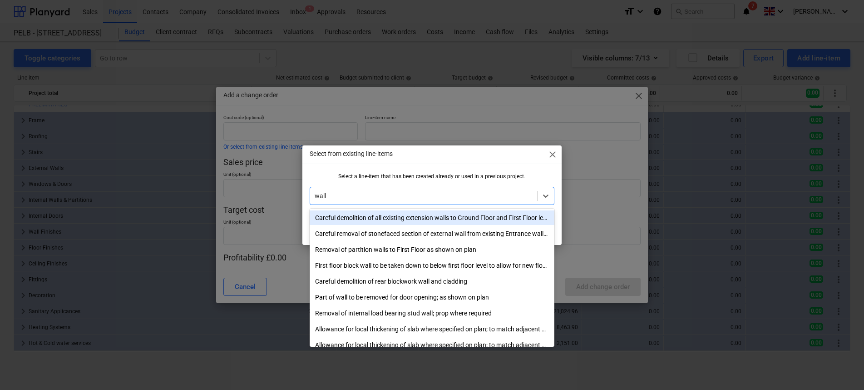
type input "wall f"
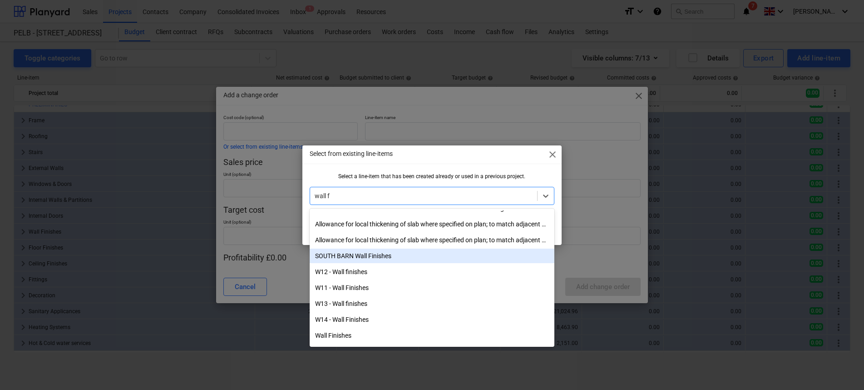
scroll to position [11, 0]
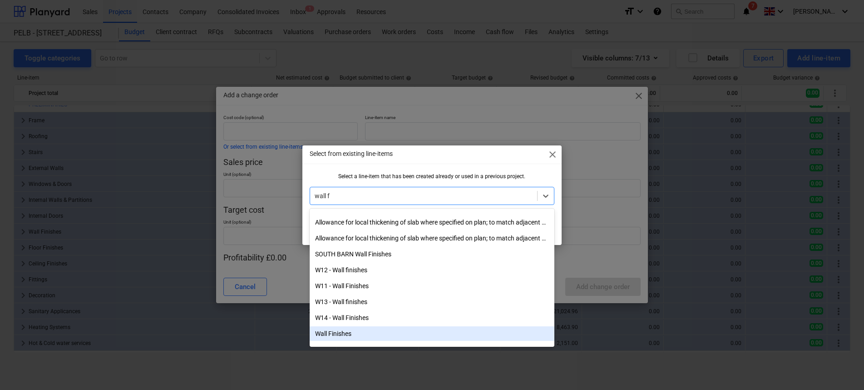
click at [342, 332] on div "Wall Finishes" at bounding box center [432, 333] width 245 height 15
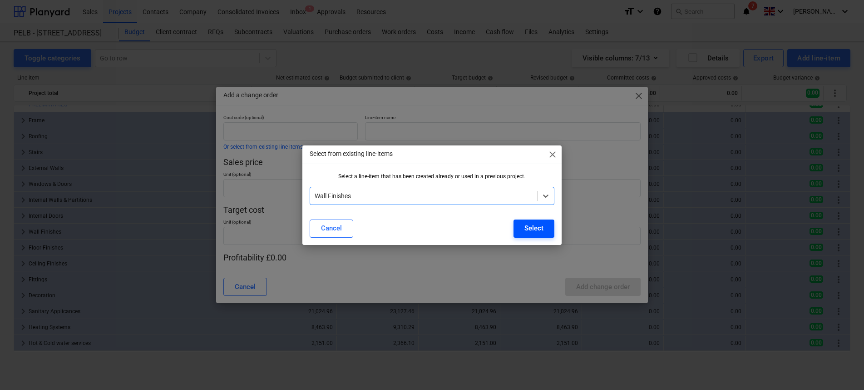
click at [524, 229] on button "Select" at bounding box center [534, 228] width 41 height 18
type input "Wall Finishes"
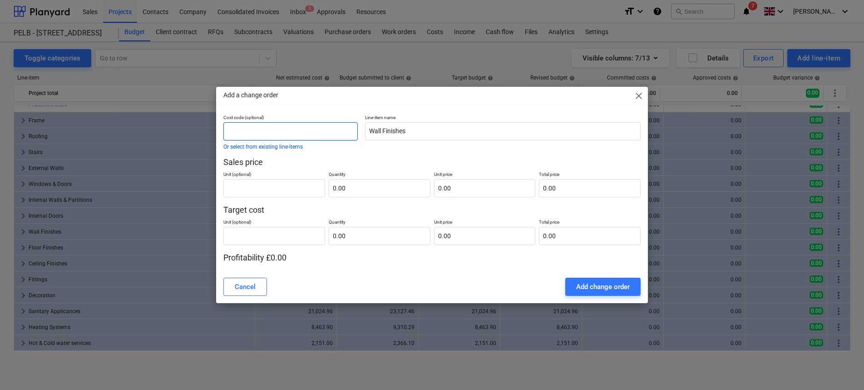
click at [315, 131] on input "text" at bounding box center [290, 131] width 134 height 18
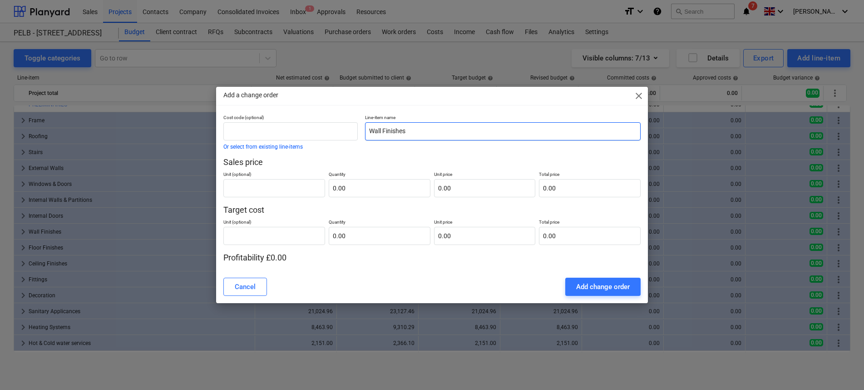
click at [440, 127] on input "Wall Finishes" at bounding box center [503, 131] width 276 height 18
drag, startPoint x: 454, startPoint y: 129, endPoint x: 367, endPoint y: 130, distance: 86.7
click at [367, 130] on input "Wall Finishes" at bounding box center [503, 131] width 276 height 18
type input "V54 - [GEOGRAPHIC_DATA] - Oak window reveals"
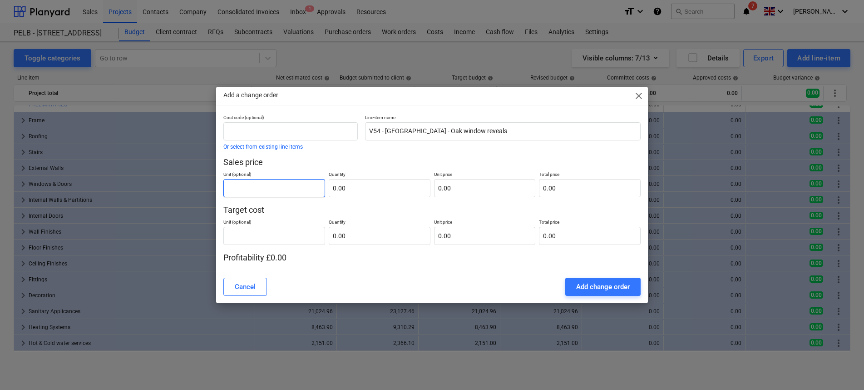
click at [275, 192] on input "text" at bounding box center [274, 188] width 102 height 18
type input "item"
click at [370, 190] on input "text" at bounding box center [380, 188] width 102 height 18
type input "1.00"
click at [484, 188] on input "text" at bounding box center [485, 188] width 102 height 18
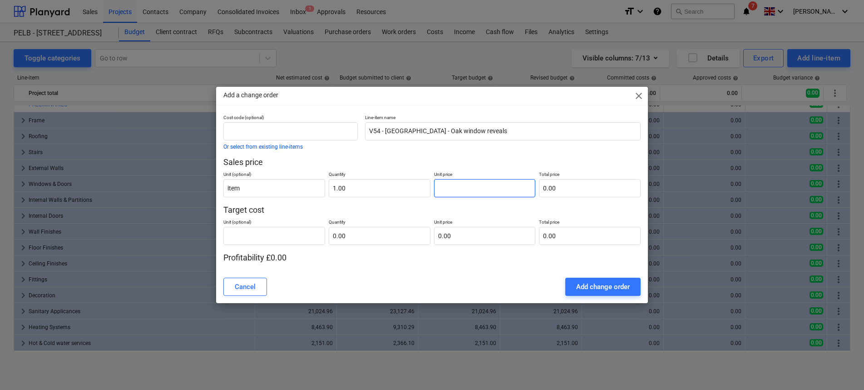
type input "8"
type input "8.00"
type input "87"
type input "87.00"
type input "876"
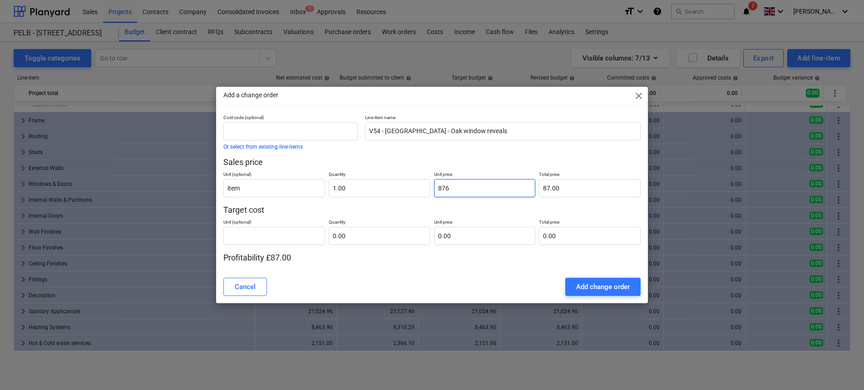
type input "876.00"
type input "876.02"
click at [394, 263] on div "Cost code (optional) Or select from existing line-items Line-item name V54 - No…" at bounding box center [432, 192] width 432 height 156
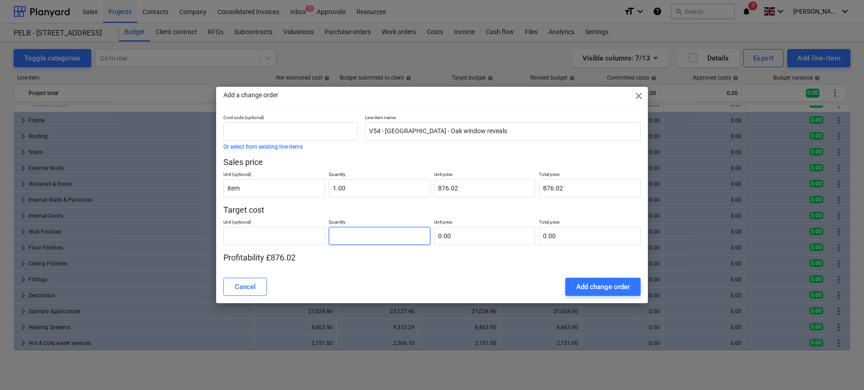
click at [362, 234] on input "text" at bounding box center [380, 236] width 102 height 18
type input "1.00"
click at [474, 240] on input "text" at bounding box center [485, 236] width 102 height 18
type input "0.00"
type input "8"
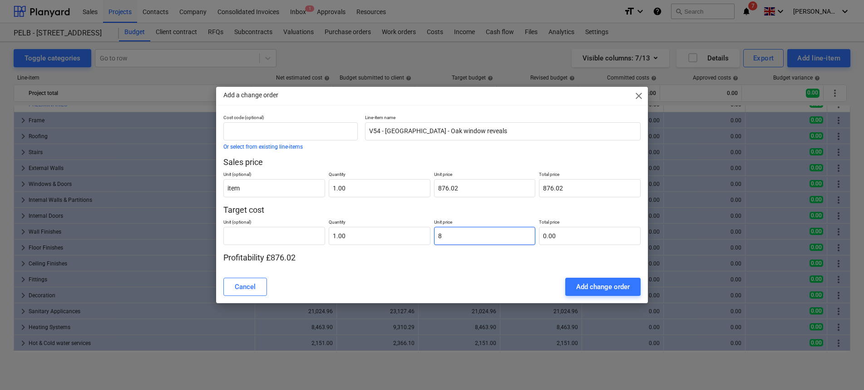
type input "8.00"
type input "84"
type input "84.00"
type input "846"
type input "846.00"
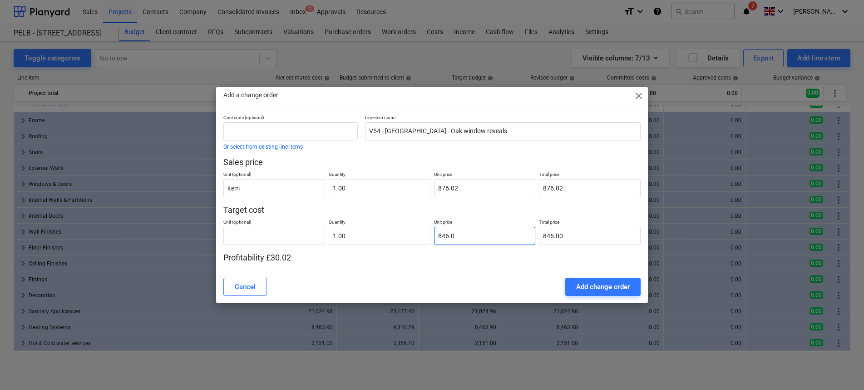
type input "846.02"
drag, startPoint x: 497, startPoint y: 277, endPoint x: 619, endPoint y: 285, distance: 122.4
click at [497, 277] on div "Cancel Add change order" at bounding box center [432, 286] width 418 height 18
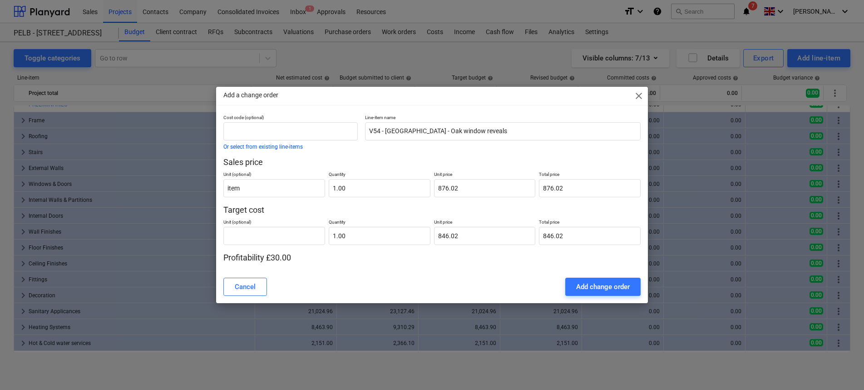
drag, startPoint x: 617, startPoint y: 282, endPoint x: 533, endPoint y: 301, distance: 86.1
click at [617, 282] on div "Add change order" at bounding box center [603, 287] width 54 height 12
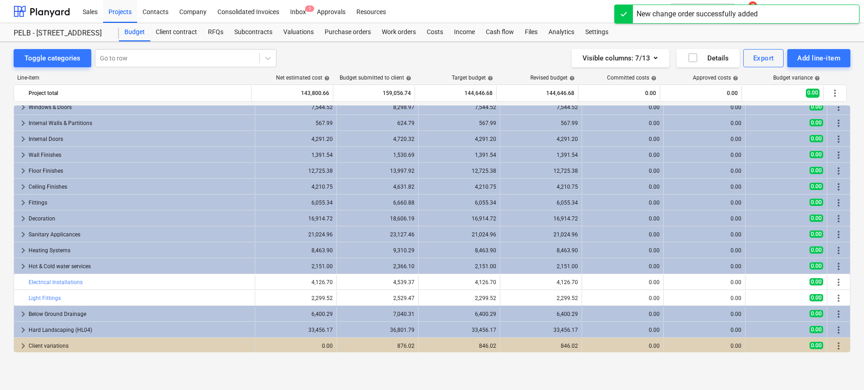
scroll to position [87, 0]
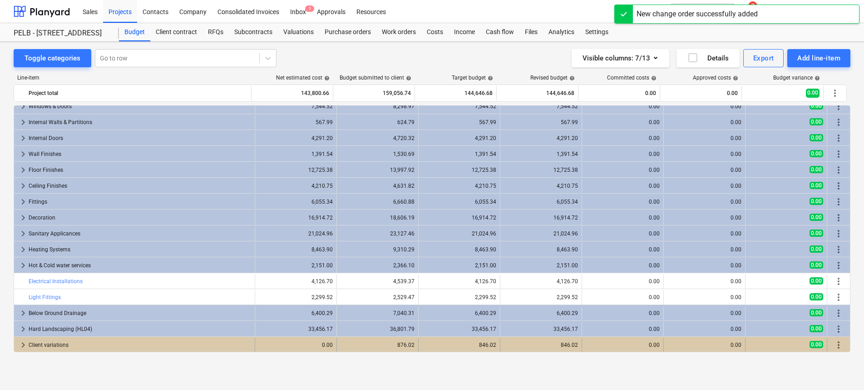
click at [22, 344] on span "keyboard_arrow_right" at bounding box center [23, 344] width 11 height 11
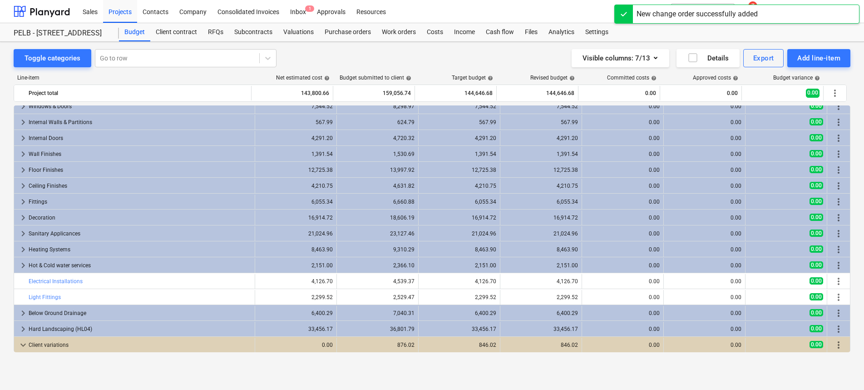
scroll to position [103, 0]
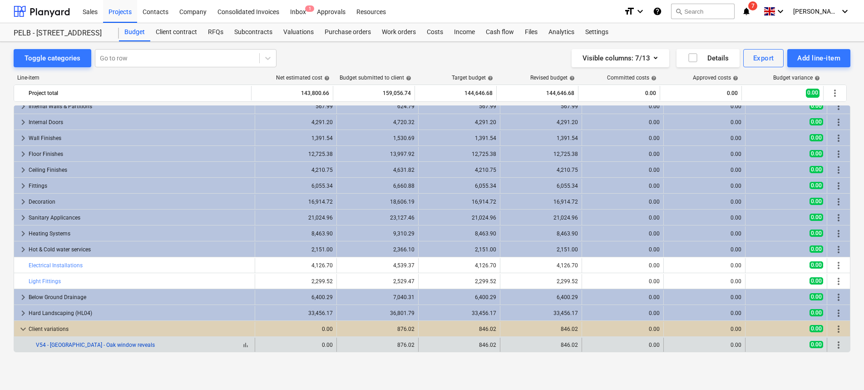
click at [81, 346] on link "V54 - [GEOGRAPHIC_DATA] - Oak window reveals" at bounding box center [95, 344] width 119 height 6
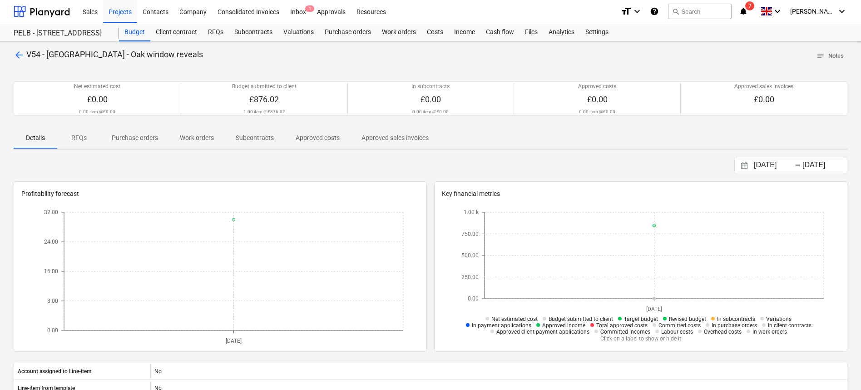
click at [16, 55] on span "arrow_back" at bounding box center [19, 54] width 11 height 11
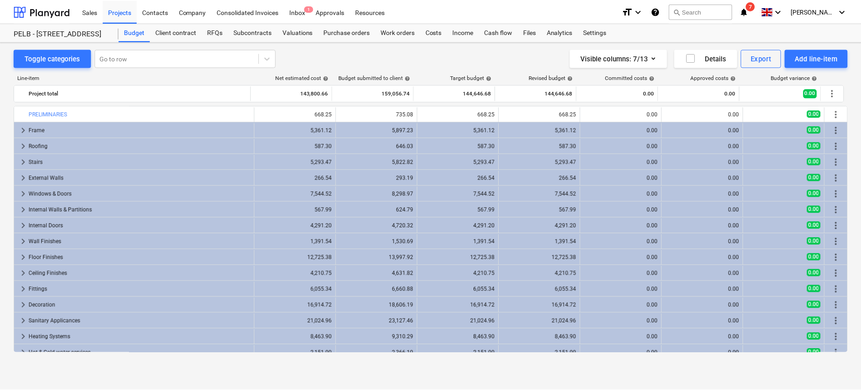
scroll to position [103, 0]
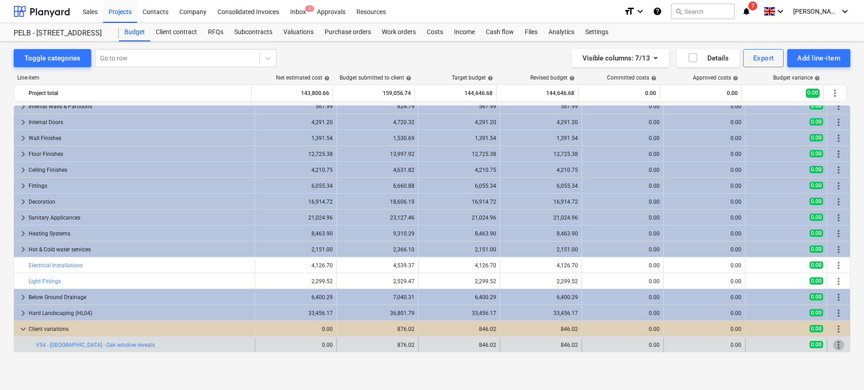
click at [834, 344] on span "more_vert" at bounding box center [838, 344] width 11 height 11
click at [111, 348] on div "bar_chart V54 - North Barn - Oak window reveals" at bounding box center [143, 344] width 215 height 15
click at [113, 344] on link "V54 - [GEOGRAPHIC_DATA] - Oak window reveals" at bounding box center [95, 344] width 119 height 6
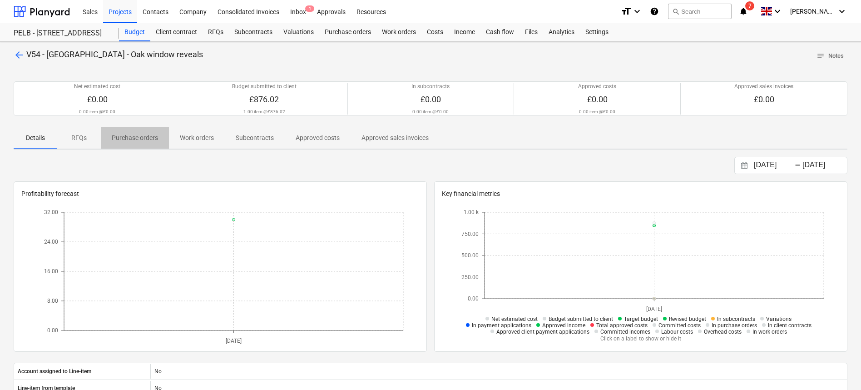
click at [119, 133] on p "Purchase orders" at bounding box center [135, 138] width 46 height 10
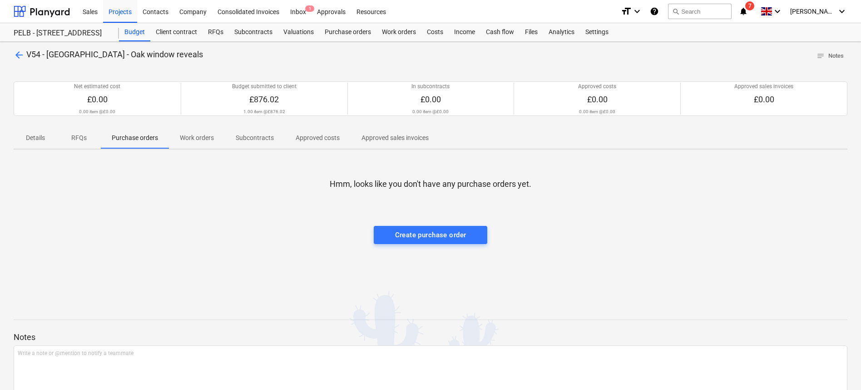
click at [80, 136] on p "RFQs" at bounding box center [79, 138] width 22 height 10
click at [208, 137] on p "Work orders" at bounding box center [197, 138] width 34 height 10
click at [248, 144] on span "Subcontracts" at bounding box center [255, 137] width 60 height 15
click at [331, 135] on p "Approved costs" at bounding box center [318, 138] width 44 height 10
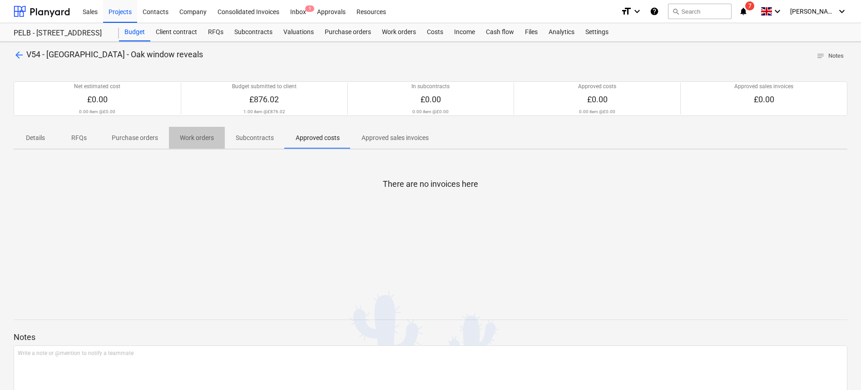
click at [219, 131] on span "Work orders" at bounding box center [197, 137] width 56 height 15
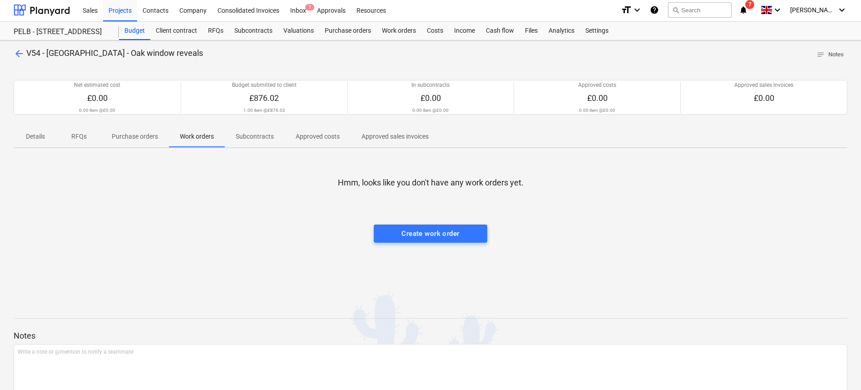
scroll to position [2, 0]
click at [30, 136] on p "Details" at bounding box center [36, 136] width 22 height 10
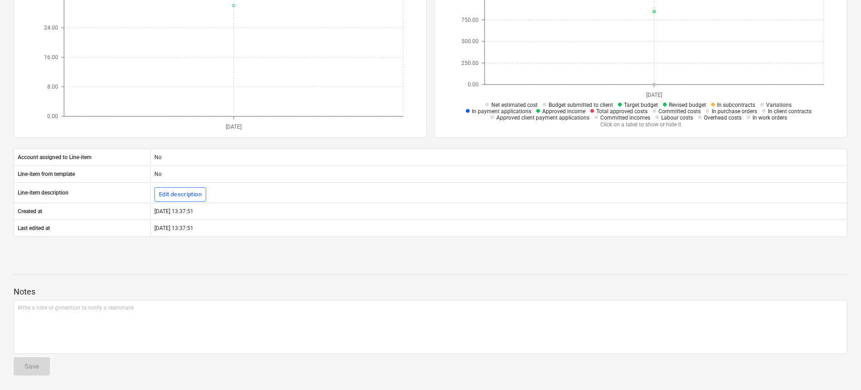
scroll to position [41, 0]
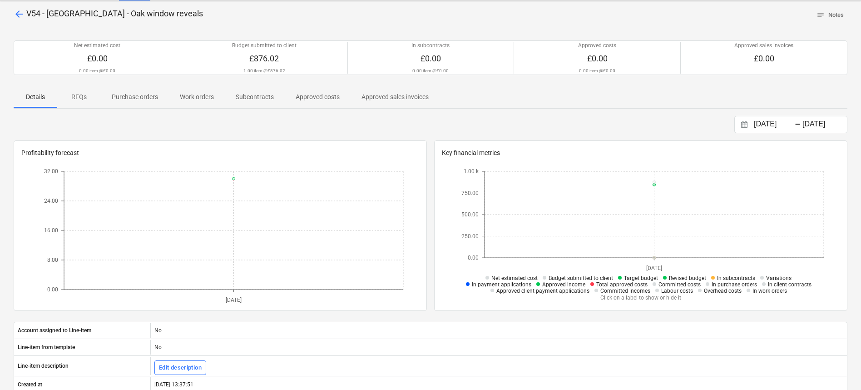
click at [76, 102] on span "RFQs" at bounding box center [79, 96] width 44 height 15
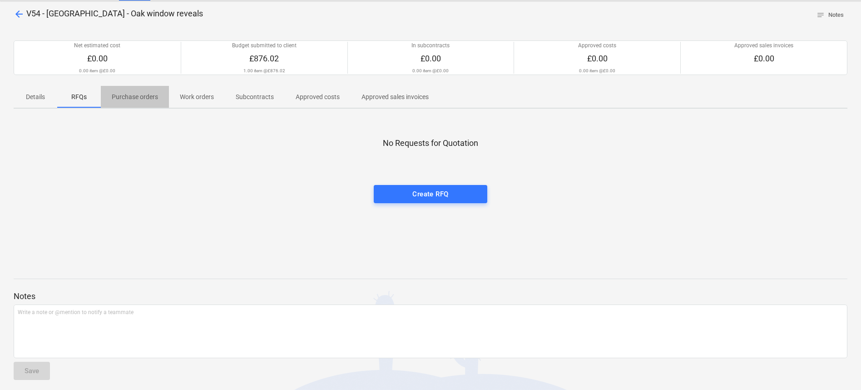
click at [155, 94] on p "Purchase orders" at bounding box center [135, 97] width 46 height 10
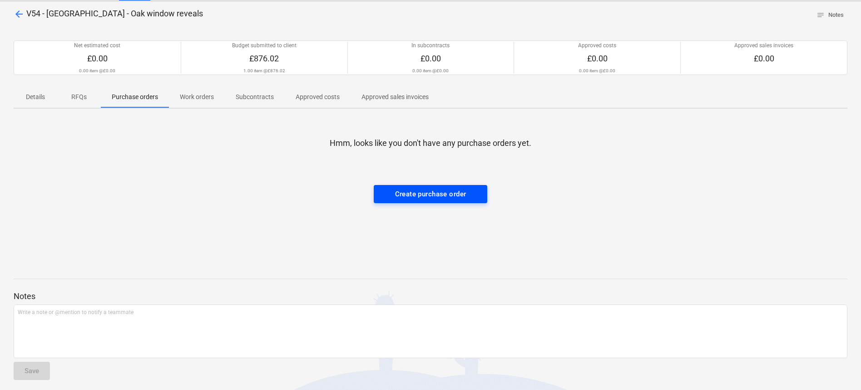
click at [404, 193] on div "Create purchase order" at bounding box center [430, 194] width 71 height 12
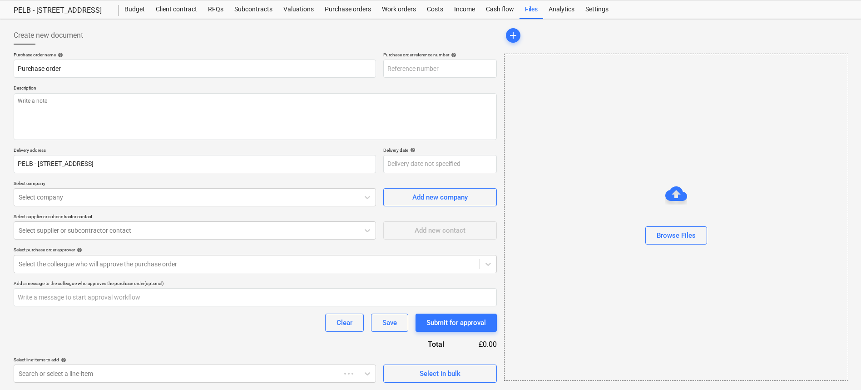
scroll to position [30, 0]
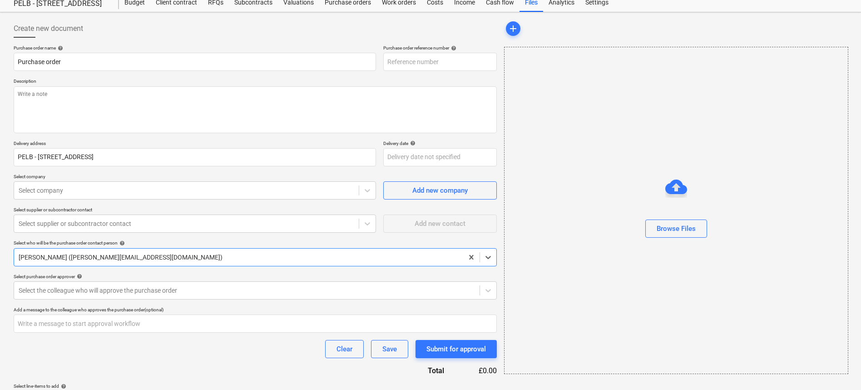
type textarea "x"
type input "003-PO-001"
click at [85, 63] on input "Purchase order" at bounding box center [195, 62] width 362 height 18
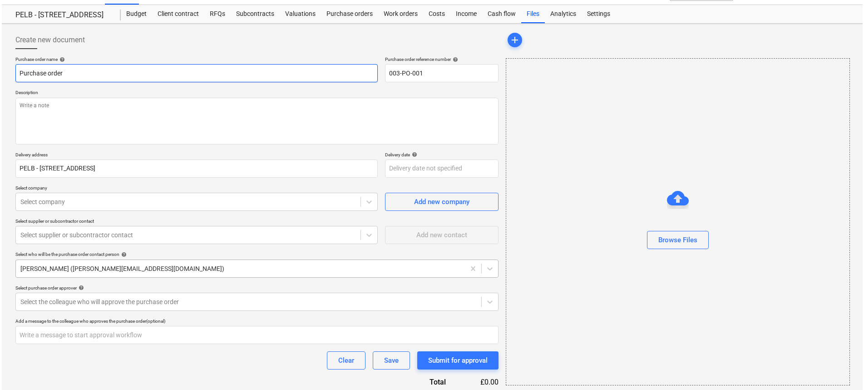
scroll to position [0, 0]
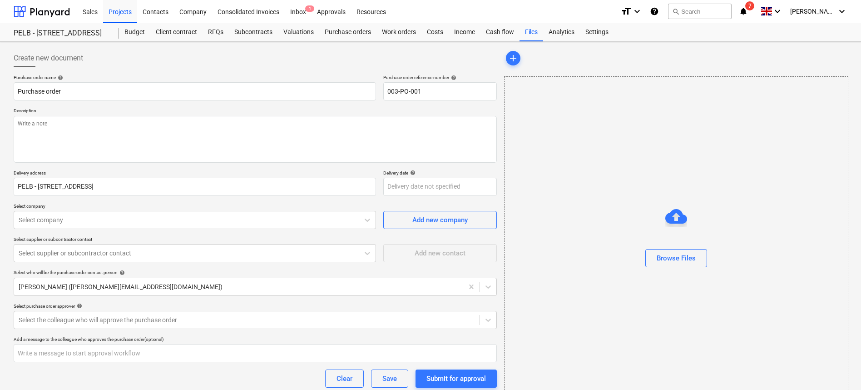
type textarea "x"
click at [108, 30] on div "PELB - [STREET_ADDRESS]" at bounding box center [61, 34] width 94 height 10
click at [146, 35] on div "Budget" at bounding box center [134, 32] width 31 height 18
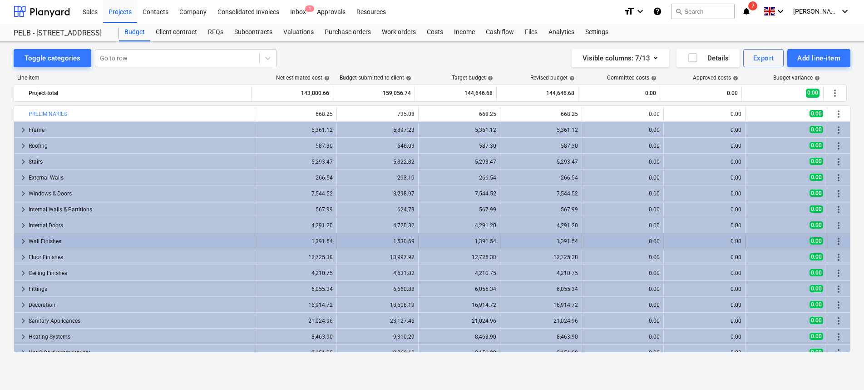
click at [26, 239] on span "keyboard_arrow_right" at bounding box center [23, 241] width 11 height 11
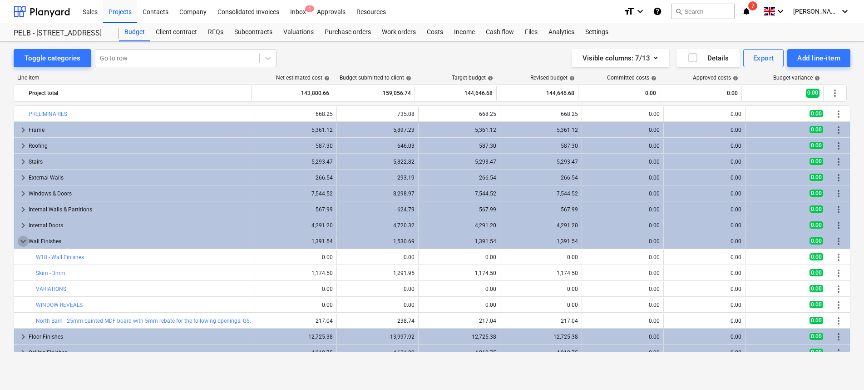
click at [26, 239] on span "keyboard_arrow_down" at bounding box center [23, 241] width 11 height 11
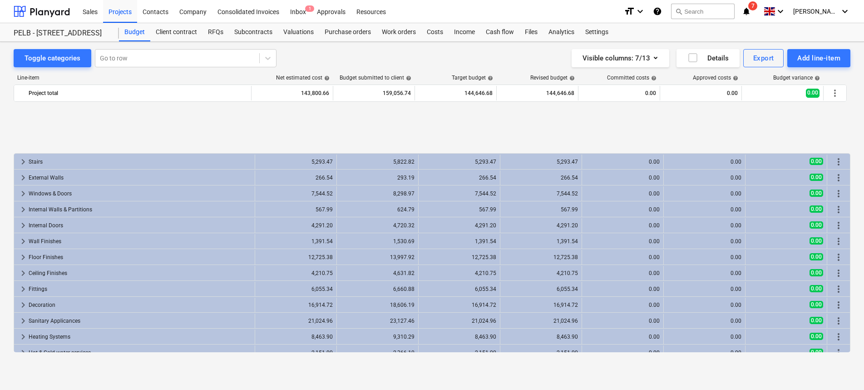
scroll to position [103, 0]
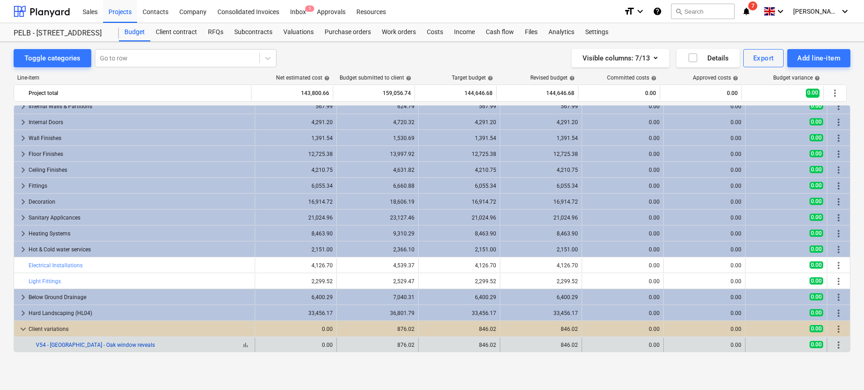
click at [121, 342] on link "V54 - [GEOGRAPHIC_DATA] - Oak window reveals" at bounding box center [95, 344] width 119 height 6
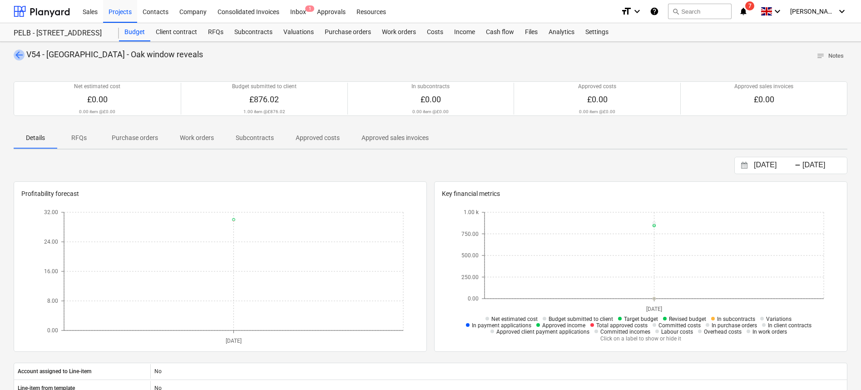
click at [17, 55] on span "arrow_back" at bounding box center [19, 54] width 11 height 11
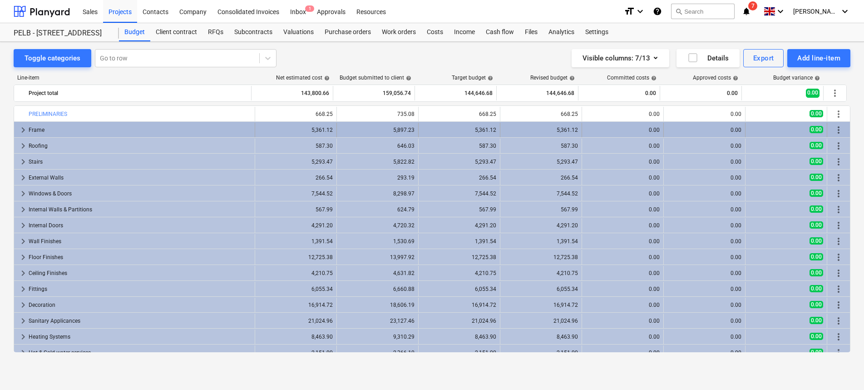
click at [16, 127] on div "keyboard_arrow_right Frame" at bounding box center [134, 130] width 241 height 15
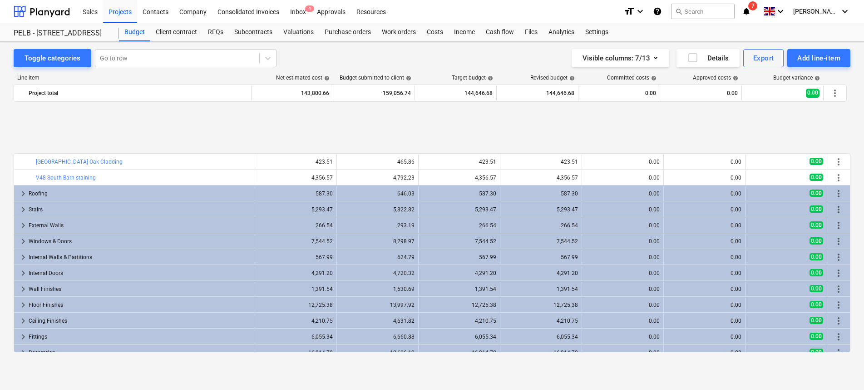
scroll to position [151, 0]
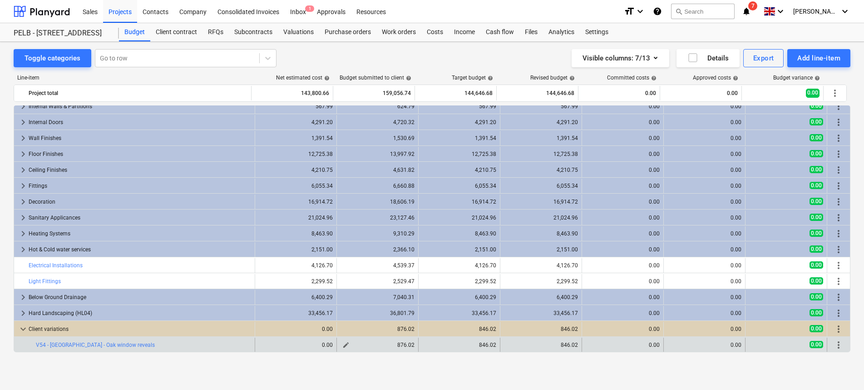
click at [344, 344] on span "edit" at bounding box center [345, 344] width 7 height 7
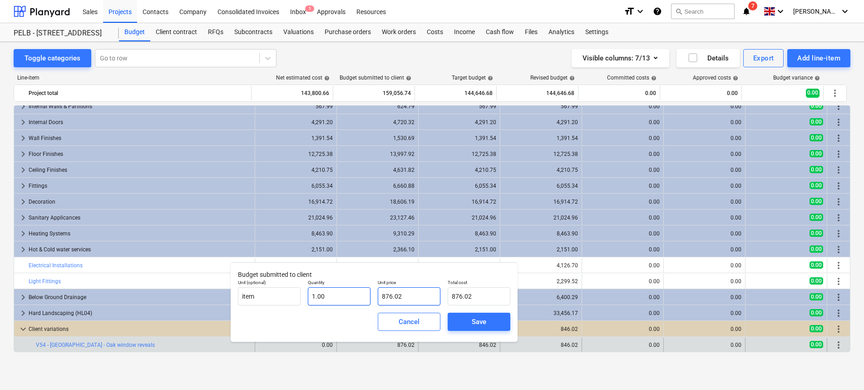
drag, startPoint x: 409, startPoint y: 292, endPoint x: 358, endPoint y: 292, distance: 51.3
click at [356, 292] on div "Unit (optional) item Quantity 1.00 Unit price 876.02 Total cost 876.02" at bounding box center [374, 292] width 280 height 33
type input "9"
type input "9.00"
type input "96"
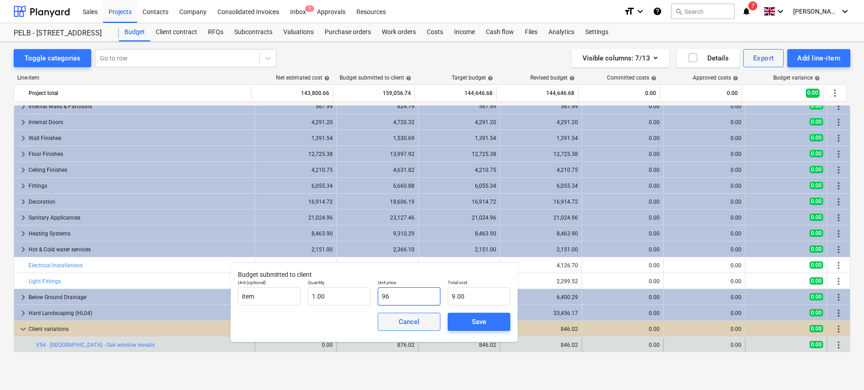
type input "96.00"
type input "963"
type input "963.00"
type input "963.6"
type input "963.60"
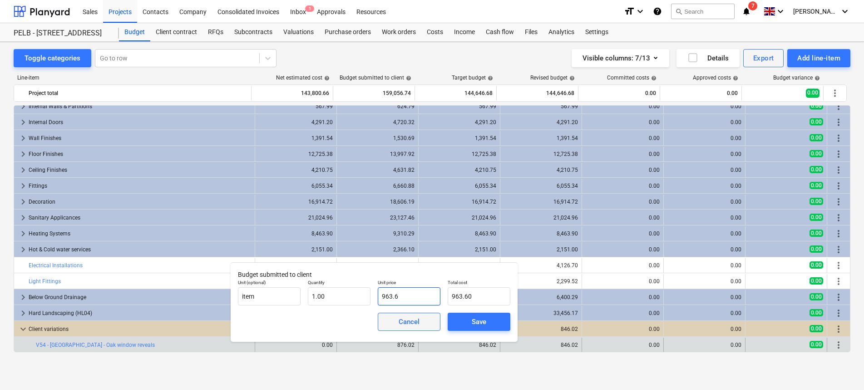
type input "963.62"
click at [490, 325] on span "Save" at bounding box center [479, 322] width 41 height 12
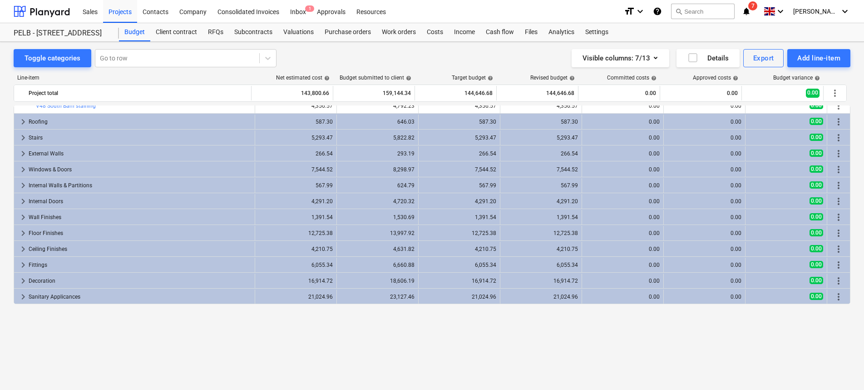
scroll to position [0, 0]
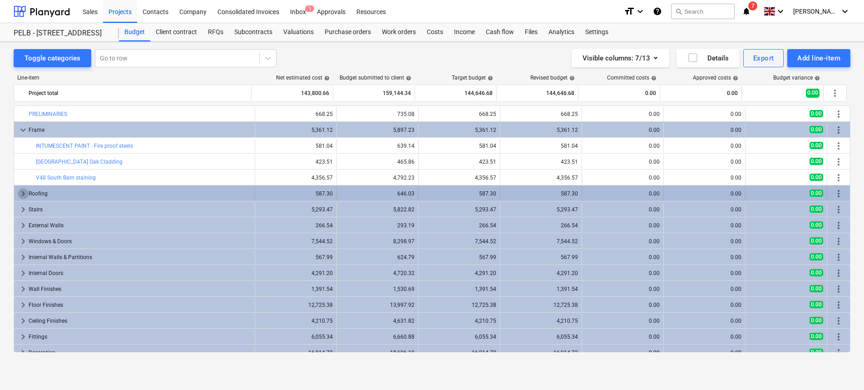
click at [23, 191] on span "keyboard_arrow_right" at bounding box center [23, 193] width 11 height 11
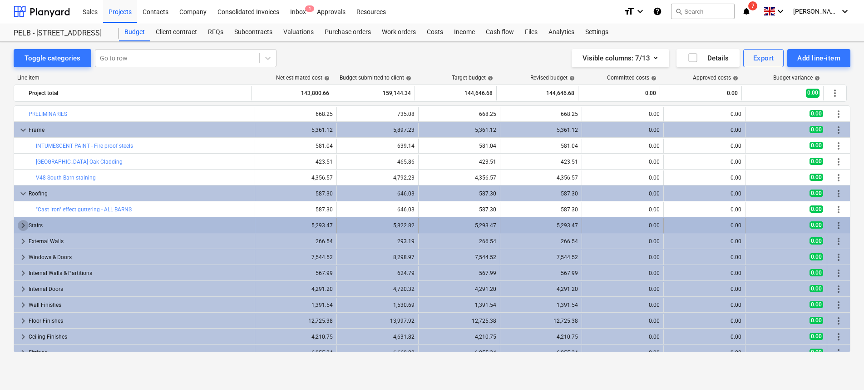
click at [26, 226] on span "keyboard_arrow_right" at bounding box center [23, 225] width 11 height 11
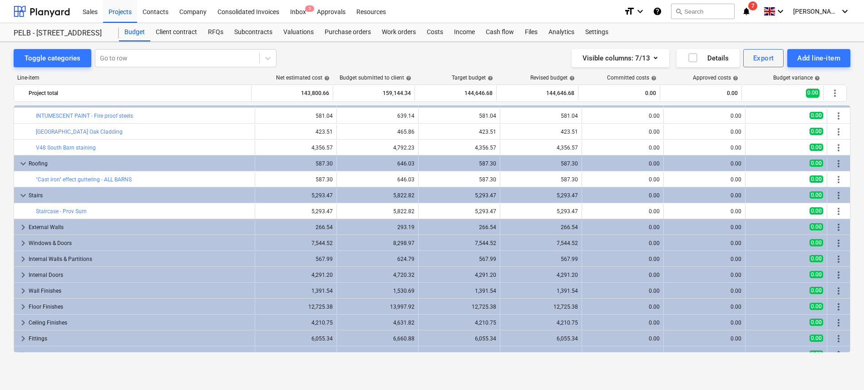
scroll to position [28, 0]
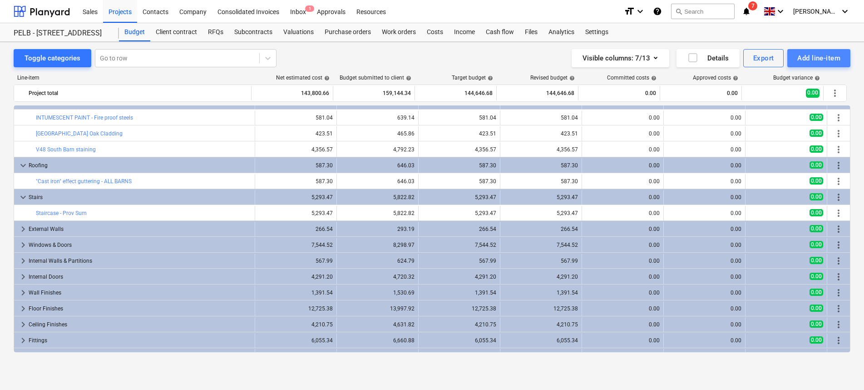
click at [812, 56] on div "Add line-item" at bounding box center [818, 58] width 43 height 12
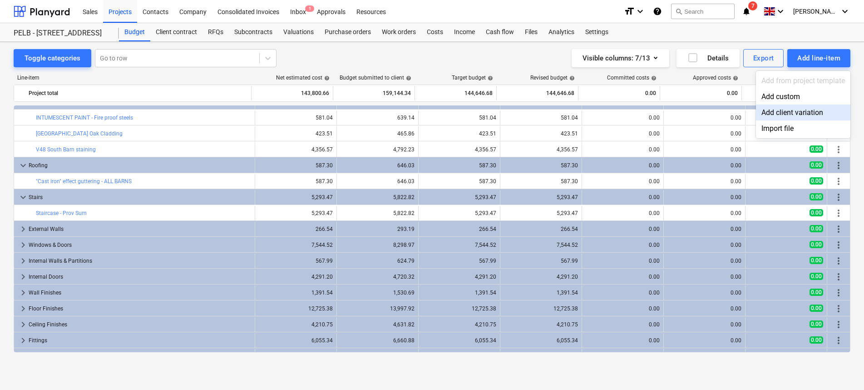
click at [796, 116] on div "Add client variation" at bounding box center [803, 112] width 94 height 16
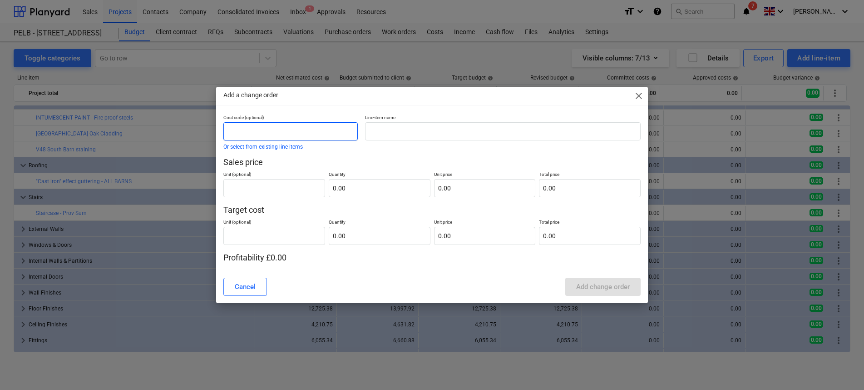
click at [300, 125] on input "text" at bounding box center [290, 131] width 134 height 18
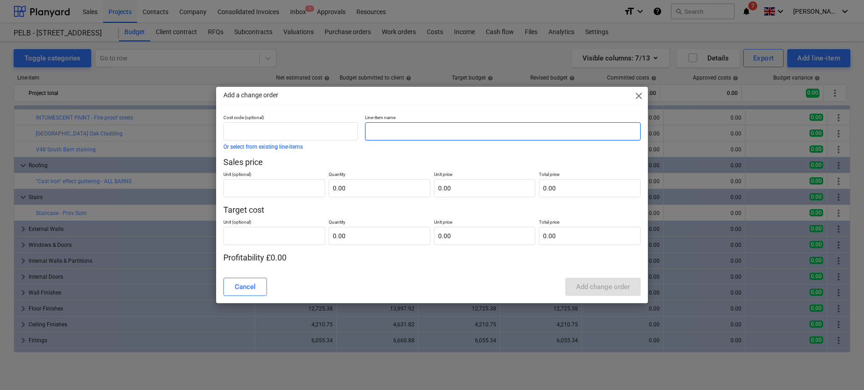
click at [391, 127] on input "text" at bounding box center [503, 131] width 276 height 18
click at [283, 146] on button "Or select from existing line-items" at bounding box center [262, 146] width 79 height 5
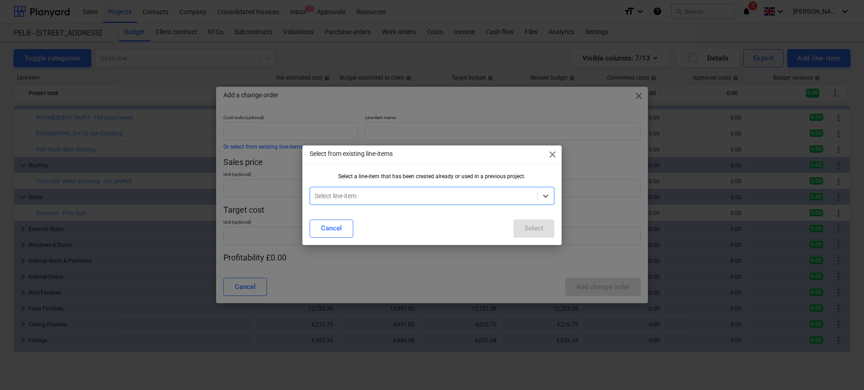
click at [381, 190] on div "Select line-item" at bounding box center [423, 195] width 227 height 13
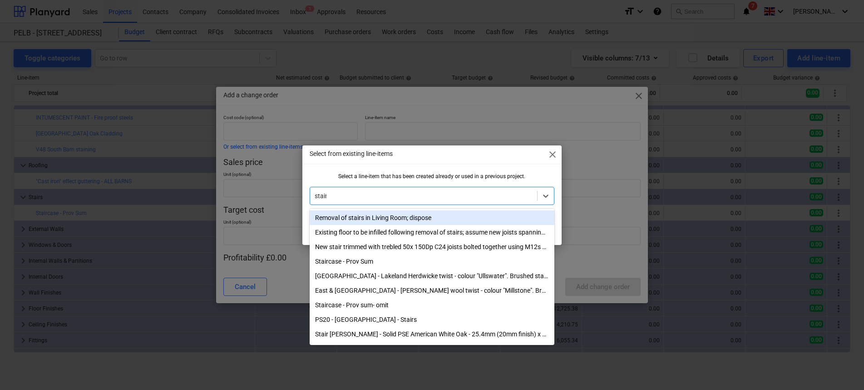
type input "stairs"
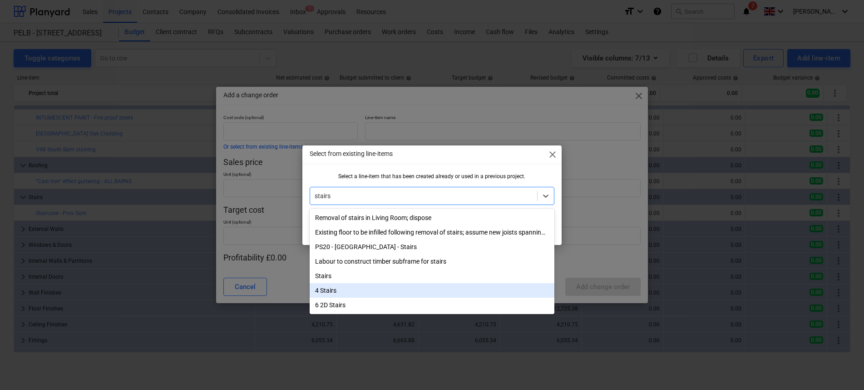
click at [399, 293] on div "4 Stairs" at bounding box center [432, 290] width 245 height 15
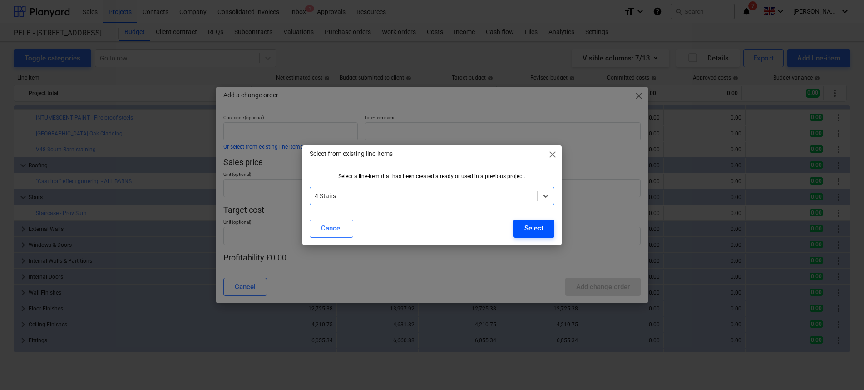
click at [528, 229] on div "Select" at bounding box center [533, 228] width 19 height 12
type input "4"
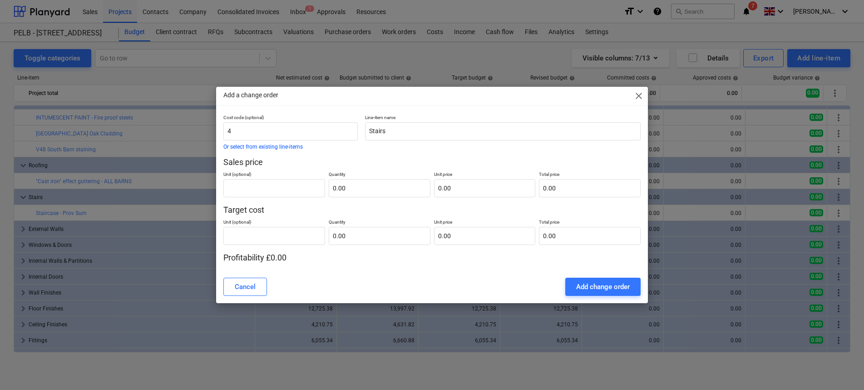
click at [382, 199] on div "Cost code (optional) 4 Or select from existing line-items Line-item name Stairs…" at bounding box center [432, 188] width 418 height 149
drag, startPoint x: 548, startPoint y: 92, endPoint x: 346, endPoint y: 162, distance: 213.8
click at [547, 157] on div "Add a change order close Cost code (optional) 4 Or select from existing line-it…" at bounding box center [432, 195] width 432 height 217
click at [359, 164] on p "Sales price" at bounding box center [432, 162] width 418 height 11
click at [409, 129] on input "Stairs" at bounding box center [503, 131] width 276 height 18
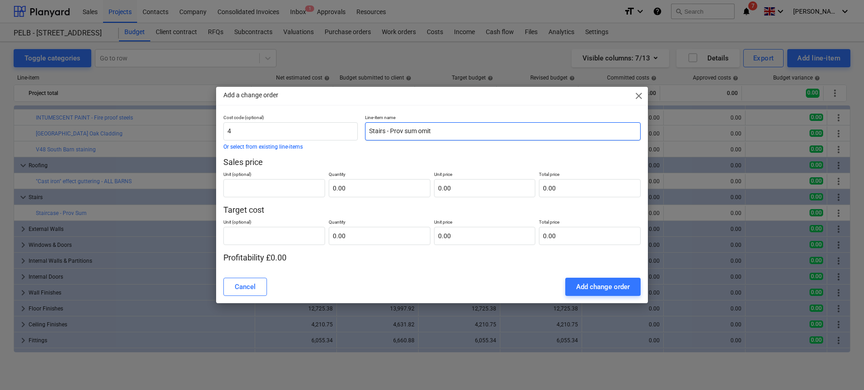
click at [421, 132] on input "Stairs - Prov sum omit" at bounding box center [503, 131] width 276 height 18
type input "Stairs - Prov sum - Omit"
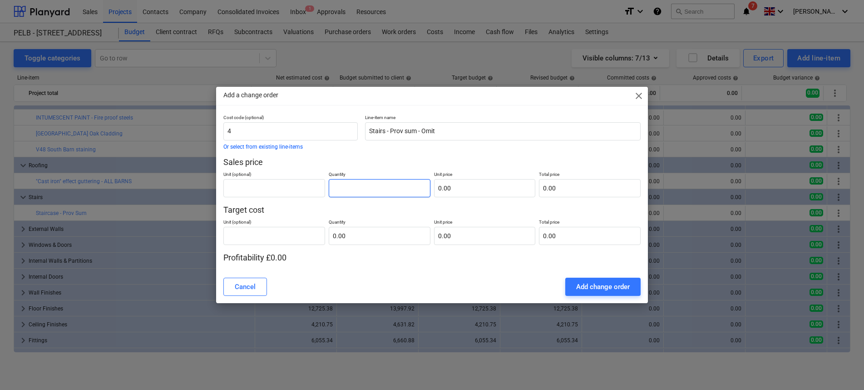
click at [368, 191] on input "text" at bounding box center [380, 188] width 102 height 18
type input "0.00"
type input "1.00"
click at [467, 195] on input "text" at bounding box center [485, 188] width 102 height 18
type input "5"
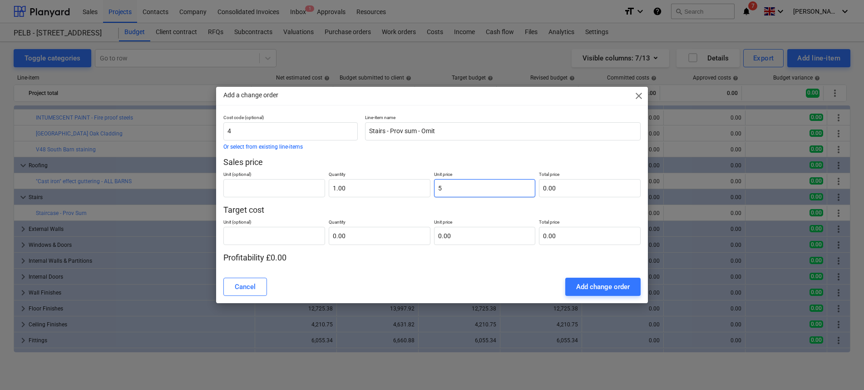
type input "5.00"
type input "58"
type input "58.00"
type input "582"
type input "582.00"
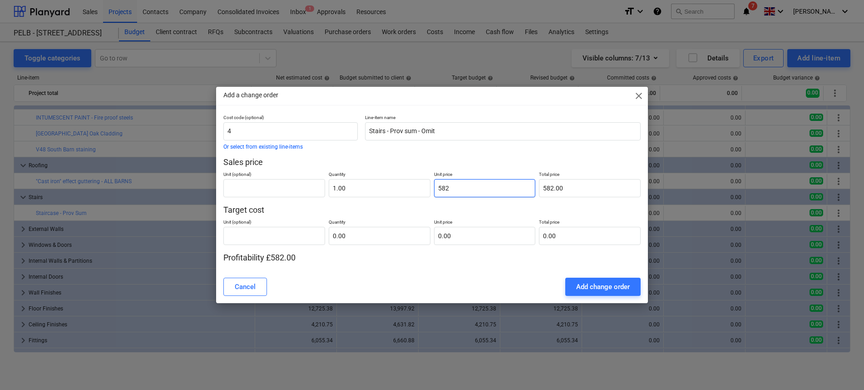
type input "5822"
type input "5,822.00"
type input "5822.8"
type input "5,822.80"
type input "5822.82"
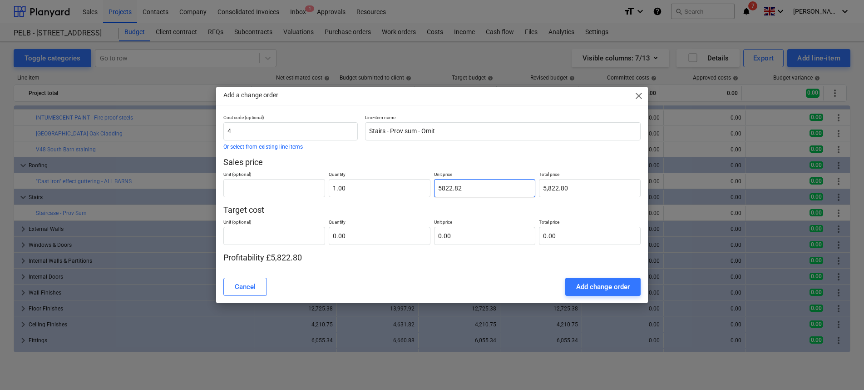
type input "5,822.82"
click at [446, 216] on div "Unit (optional) Quantity 0.00 Unit price 0.00 Total price 0.00" at bounding box center [432, 230] width 418 height 30
click at [391, 235] on input "text" at bounding box center [380, 236] width 102 height 18
drag, startPoint x: 375, startPoint y: 241, endPoint x: 298, endPoint y: 230, distance: 77.4
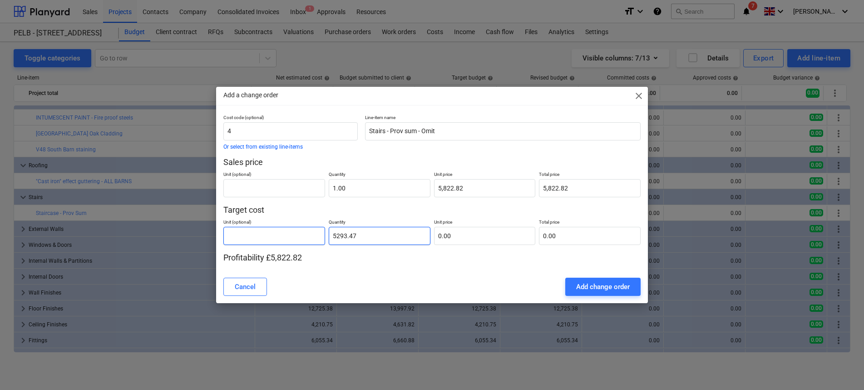
click at [302, 231] on div "Unit (optional) Quantity 5293.47 Unit price 0.00 Total price 0.00" at bounding box center [432, 230] width 418 height 30
type input "1.00"
click at [440, 235] on input "text" at bounding box center [485, 236] width 102 height 18
type input "5"
type input "5.00"
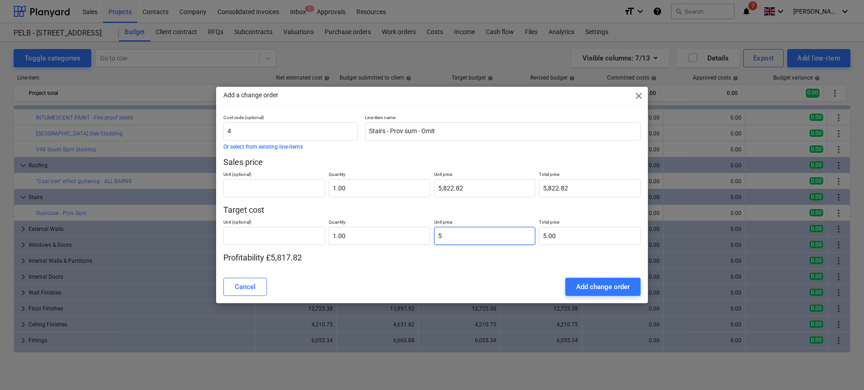
type input "52"
type input "52.00"
type input "529"
type input "529.00"
type input "5293"
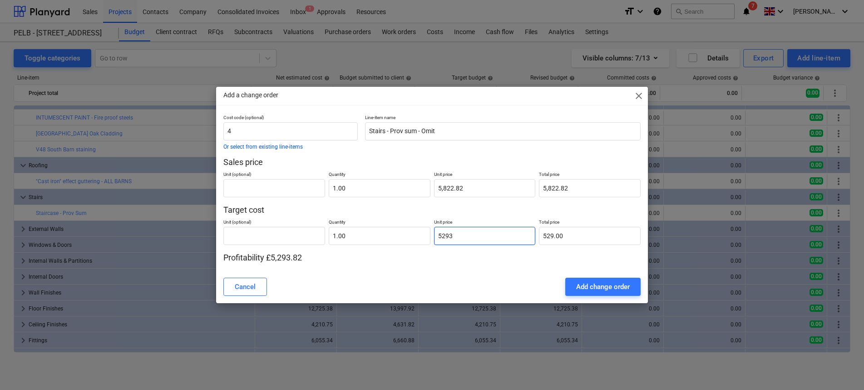
type input "5,293.00"
type input "5293.4"
type input "5,293.40"
type input "5293.47"
type input "5,293.47"
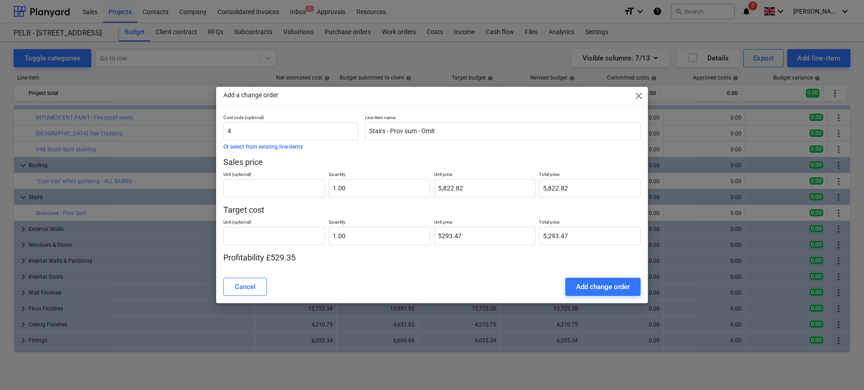
type input "5,293.47"
drag, startPoint x: 479, startPoint y: 285, endPoint x: 484, endPoint y: 283, distance: 4.9
click at [480, 285] on div "Cancel Add change order" at bounding box center [432, 286] width 418 height 18
click at [595, 281] on div "Add change order" at bounding box center [603, 287] width 54 height 12
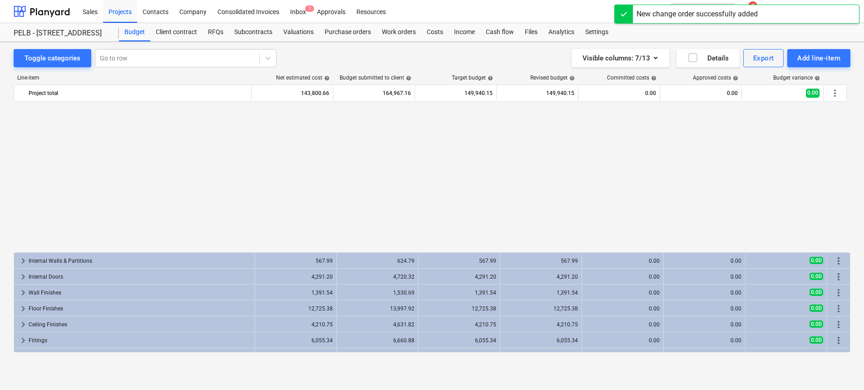
scroll to position [198, 0]
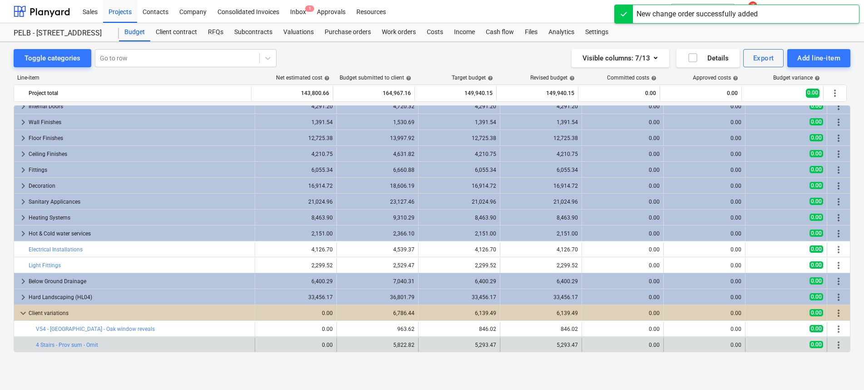
click at [834, 344] on span "more_vert" at bounding box center [838, 344] width 11 height 11
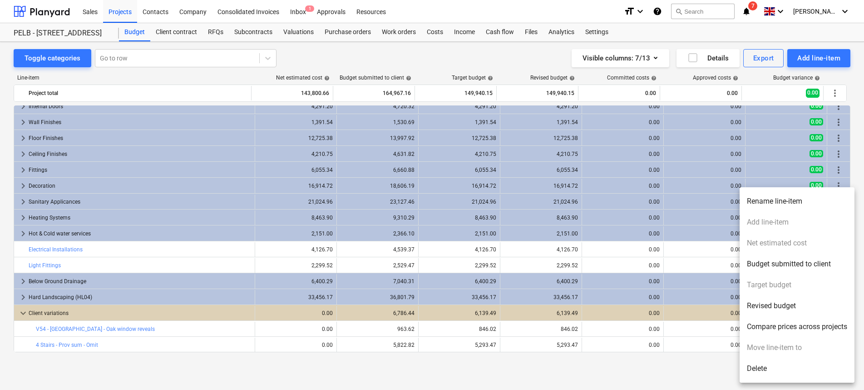
drag, startPoint x: 376, startPoint y: 367, endPoint x: 353, endPoint y: 344, distance: 32.4
click at [376, 366] on div at bounding box center [432, 195] width 864 height 390
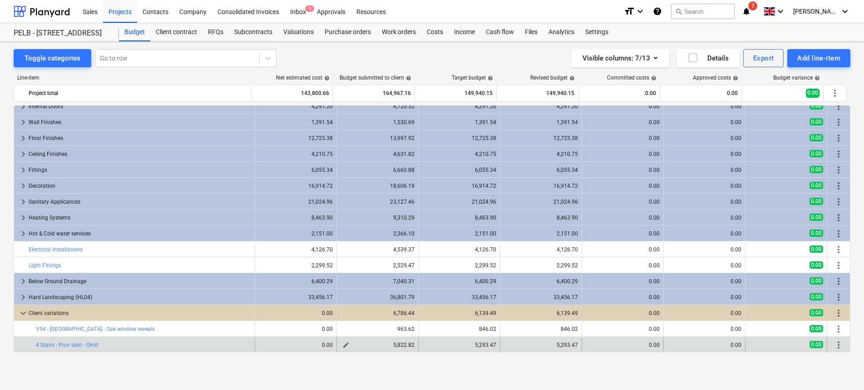
click at [343, 345] on span "edit" at bounding box center [345, 344] width 7 height 7
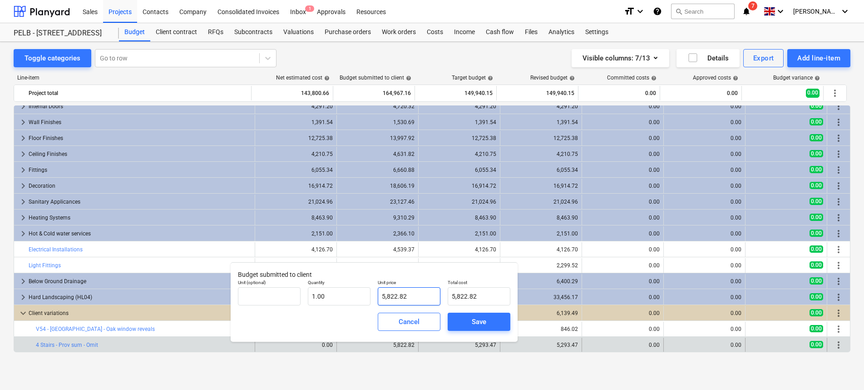
type input "5822.82"
click at [381, 295] on input "5822.82" at bounding box center [409, 296] width 63 height 18
type input "1"
type input "5,822.82"
click at [314, 295] on input "1" at bounding box center [339, 296] width 63 height 18
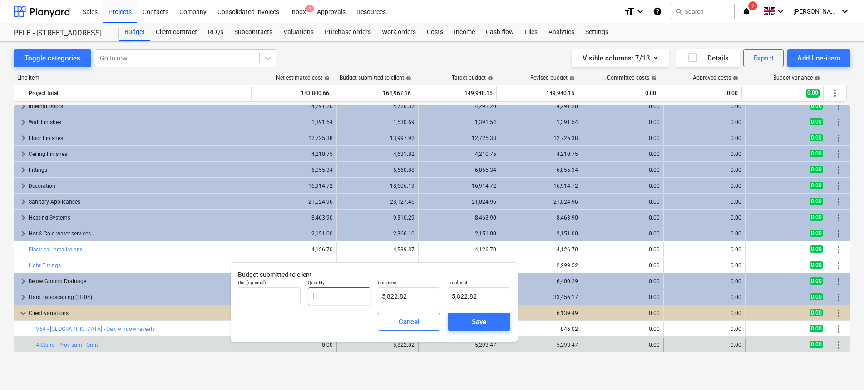
click at [313, 295] on input "1" at bounding box center [339, 296] width 63 height 18
type input "-1"
type input "-5,822.82"
type input "-1.00"
click at [334, 325] on div "Cancel Save" at bounding box center [374, 321] width 280 height 33
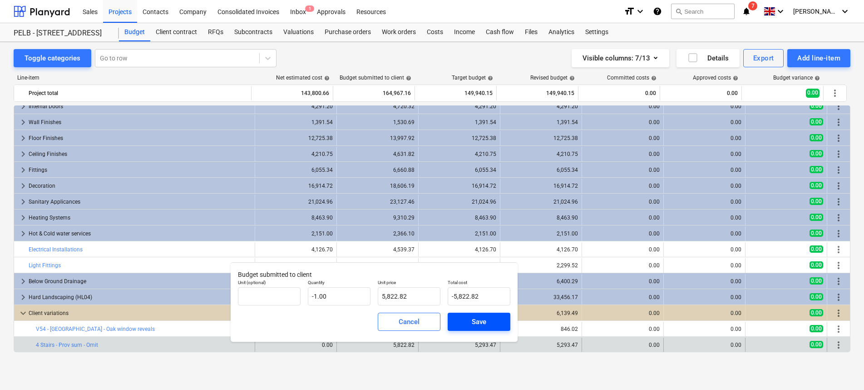
click at [474, 325] on div "Save" at bounding box center [479, 322] width 15 height 12
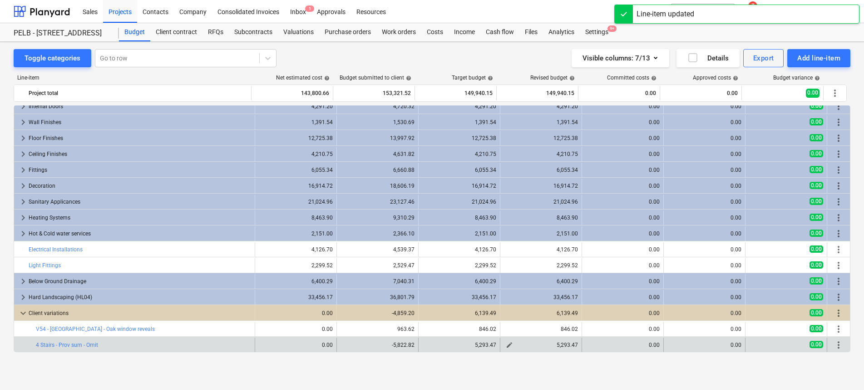
click at [506, 342] on span "edit" at bounding box center [509, 344] width 7 height 7
type textarea "x"
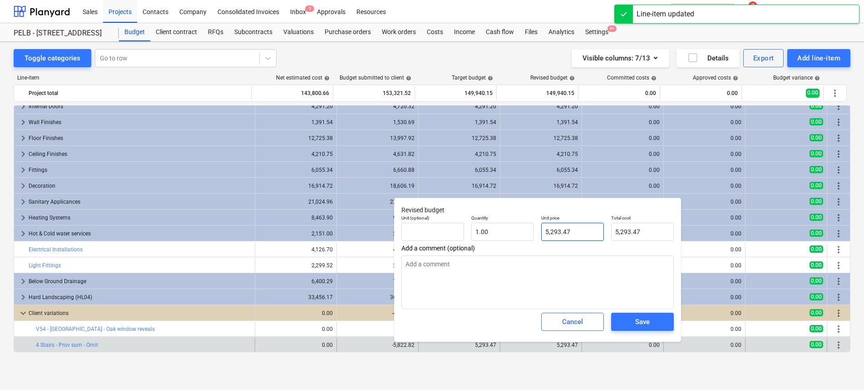
type input "5293.47"
click at [544, 230] on input "5293.47" at bounding box center [572, 231] width 63 height 18
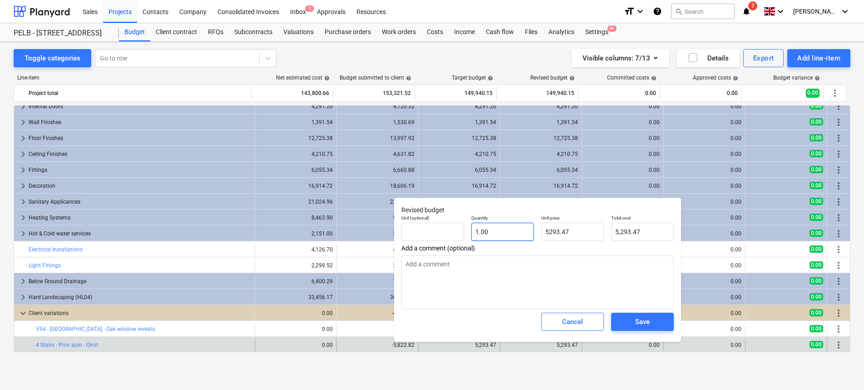
type textarea "x"
type input "1"
type input "5,293.47"
click at [475, 228] on input "1" at bounding box center [502, 231] width 63 height 18
type textarea "x"
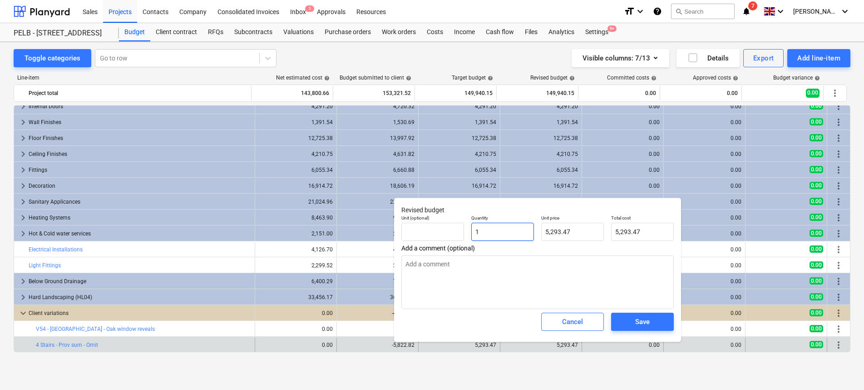
type input "-1"
type input "-5,293.47"
type input "-1"
type textarea "x"
type input "-1.00"
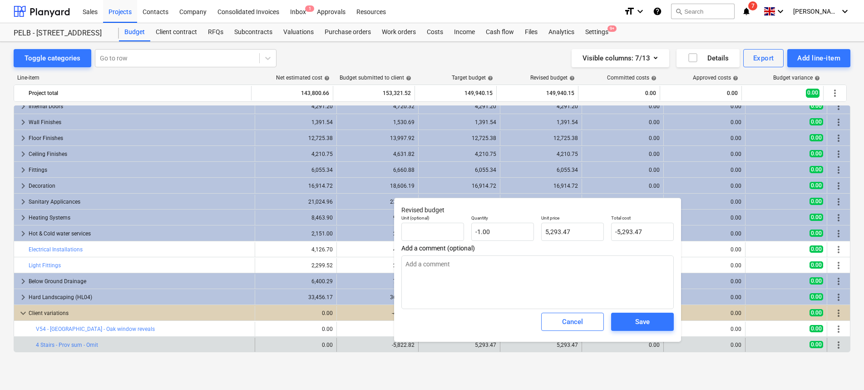
click at [663, 249] on span "Add a comment (optional)" at bounding box center [537, 247] width 272 height 7
click at [656, 314] on button "Save" at bounding box center [642, 321] width 63 height 18
type textarea "x"
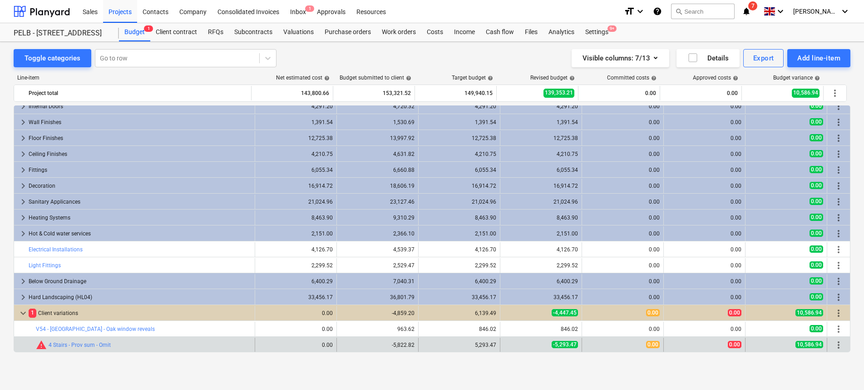
click at [835, 344] on span "more_vert" at bounding box center [838, 344] width 11 height 11
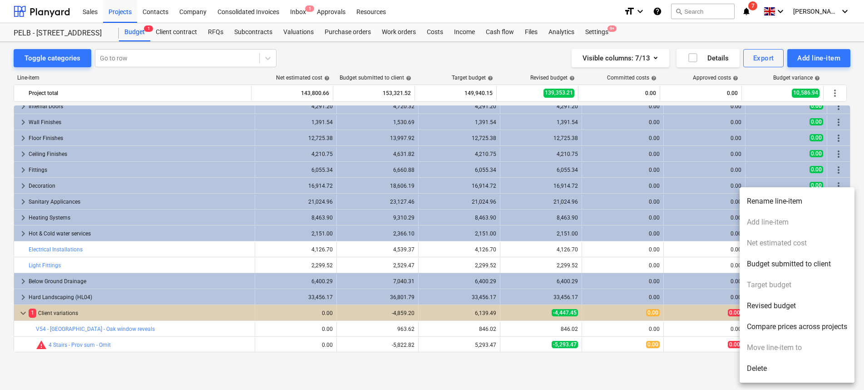
click at [769, 374] on li "Delete" at bounding box center [797, 368] width 115 height 21
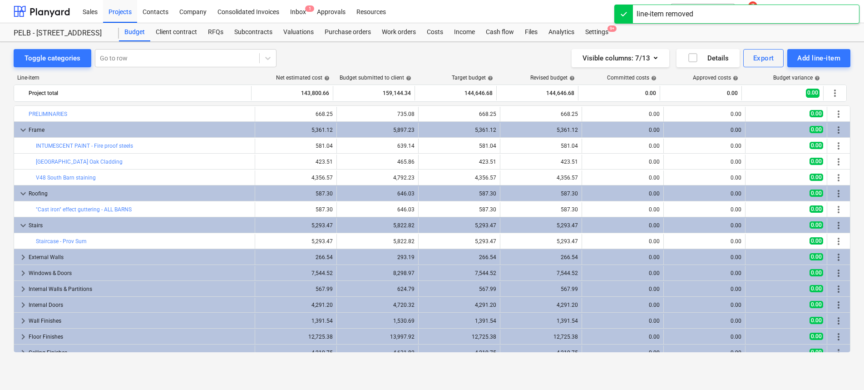
scroll to position [183, 0]
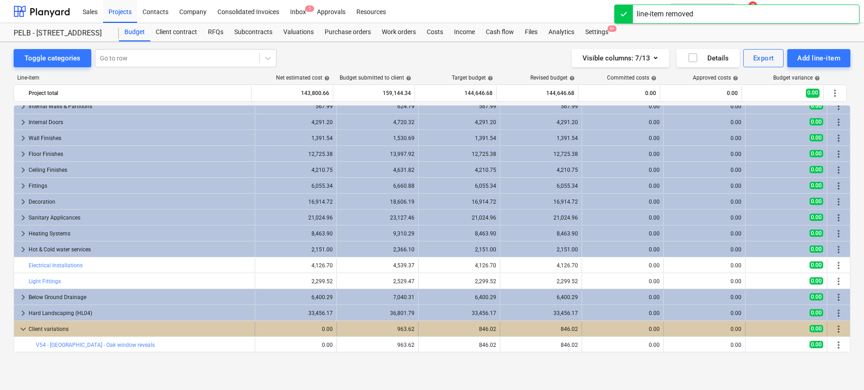
click at [836, 329] on span "more_vert" at bounding box center [838, 328] width 11 height 11
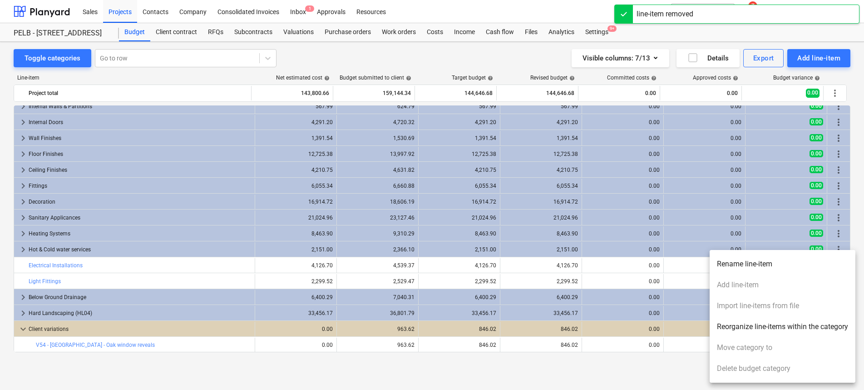
drag, startPoint x: 484, startPoint y: 364, endPoint x: 275, endPoint y: 325, distance: 212.6
click at [478, 363] on div at bounding box center [432, 195] width 864 height 390
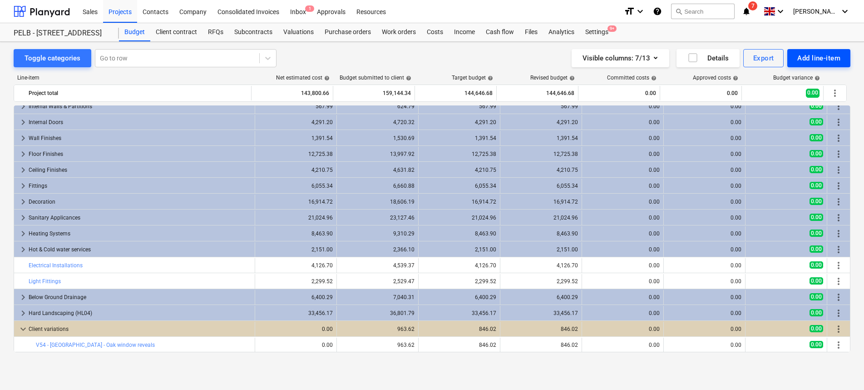
click at [828, 63] on div "Add line-item" at bounding box center [818, 58] width 43 height 12
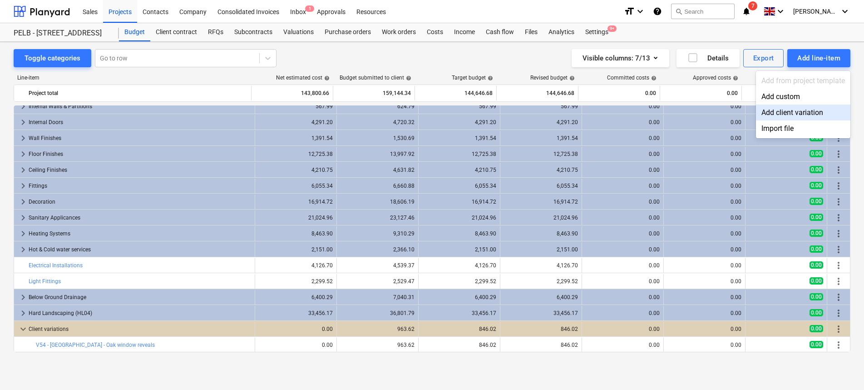
click at [794, 111] on div "Add client variation" at bounding box center [803, 112] width 94 height 16
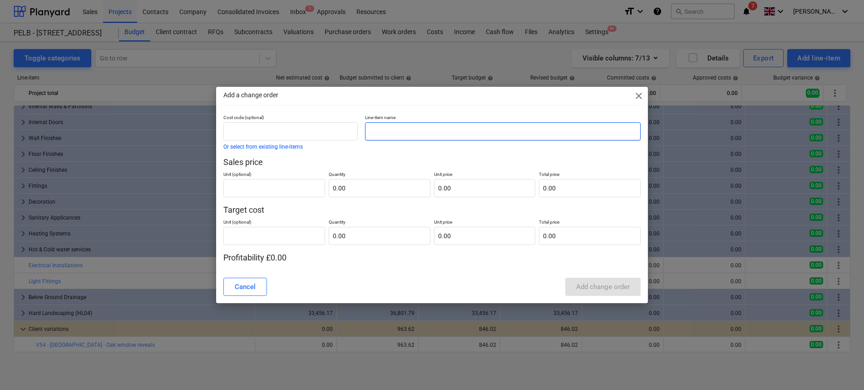
click at [399, 129] on input "text" at bounding box center [503, 131] width 276 height 18
click at [251, 143] on div "Cost code (optional) Or select from existing line-items" at bounding box center [290, 131] width 134 height 35
click at [252, 144] on button "Or select from existing line-items" at bounding box center [262, 146] width 79 height 5
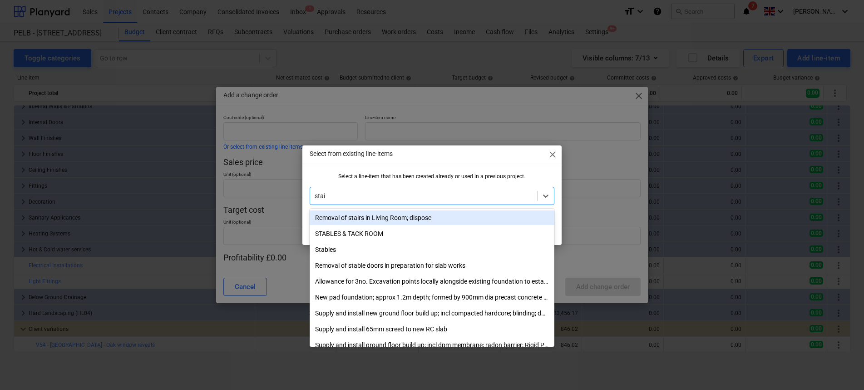
type input "stairs"
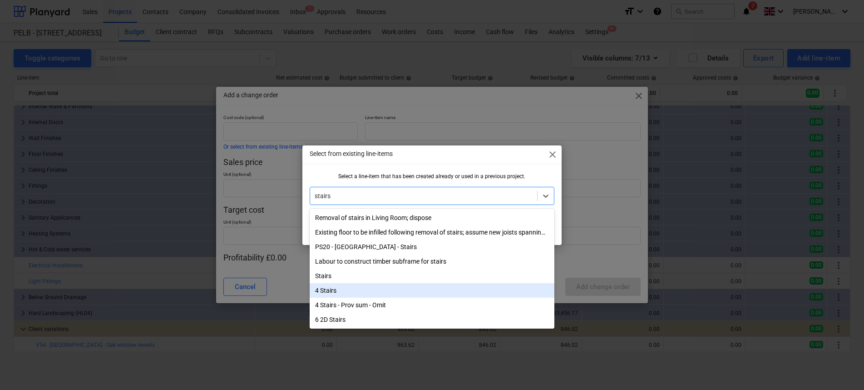
click at [348, 293] on div "4 Stairs" at bounding box center [432, 290] width 245 height 15
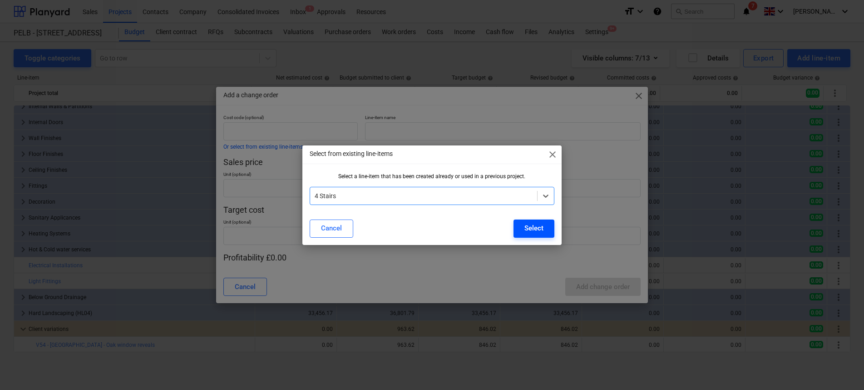
click at [530, 227] on div "Select" at bounding box center [533, 228] width 19 height 12
type input "4"
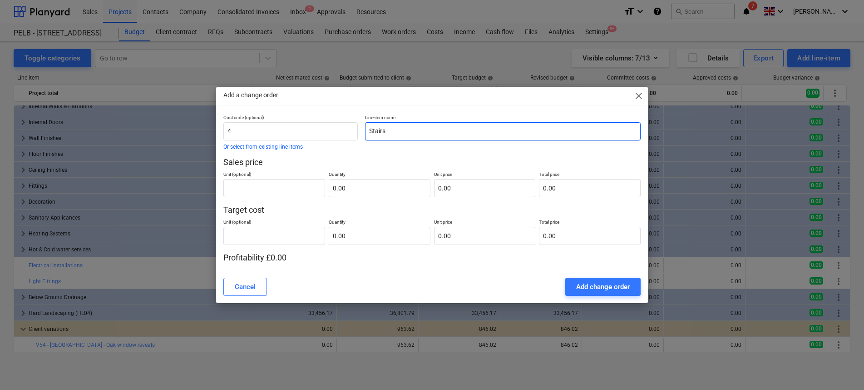
click at [415, 130] on input "Stairs" at bounding box center [503, 131] width 276 height 18
type input "Staircase - Prov Sum - Omit"
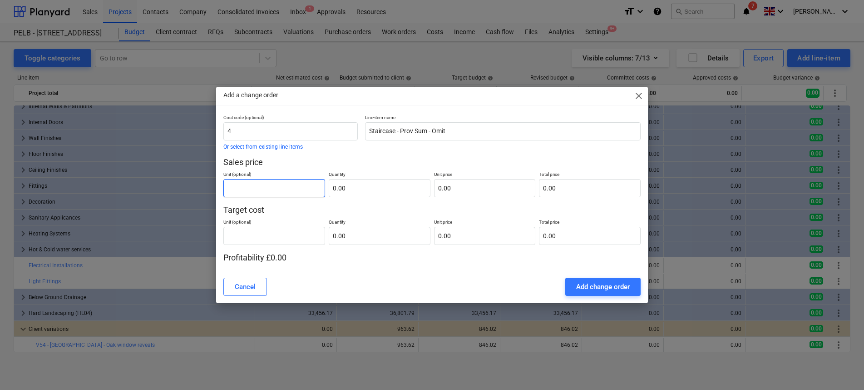
click at [270, 186] on input "text" at bounding box center [274, 188] width 102 height 18
type input "item"
click at [389, 189] on input "text" at bounding box center [380, 188] width 102 height 18
type input "1.00"
click at [465, 185] on input "text" at bounding box center [485, 188] width 102 height 18
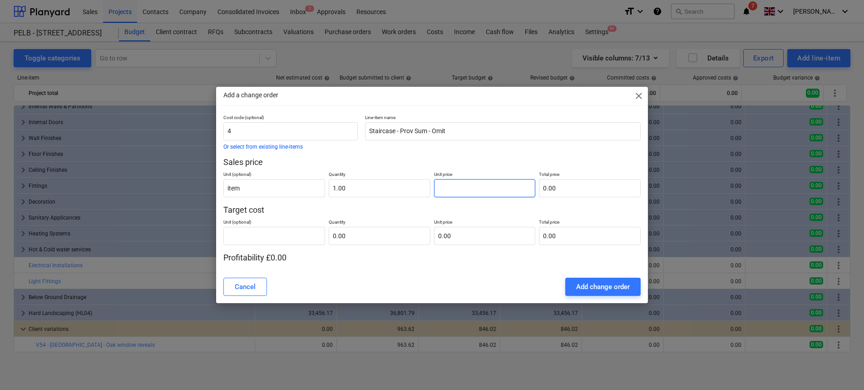
type input "5"
type input "5.00"
type input "58"
type input "58.00"
type input "582"
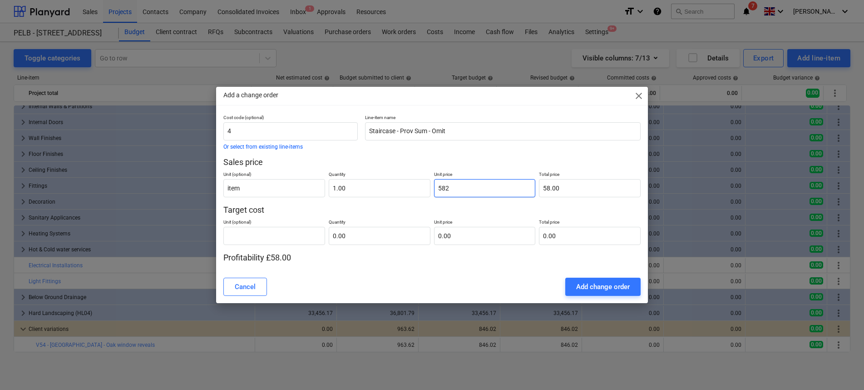
type input "582.00"
type input "5822"
type input "5,822.00"
type input "5822.8"
type input "5,822.80"
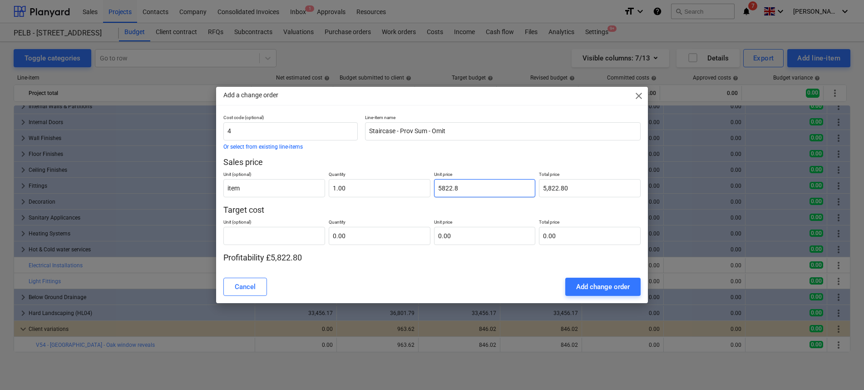
type input "5822.82"
type input "5,822.82"
click at [273, 231] on input "text" at bounding box center [274, 236] width 102 height 18
type input "item"
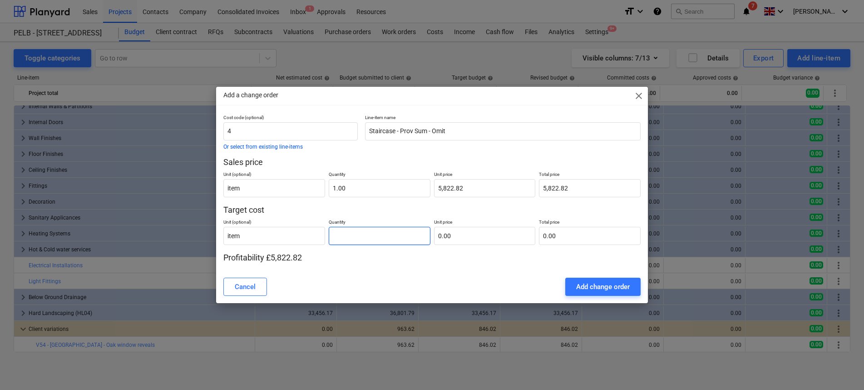
click at [381, 228] on input "text" at bounding box center [380, 236] width 102 height 18
type input "1.00"
click at [479, 244] on input "text" at bounding box center [485, 236] width 102 height 18
type input "5"
type input "5.00"
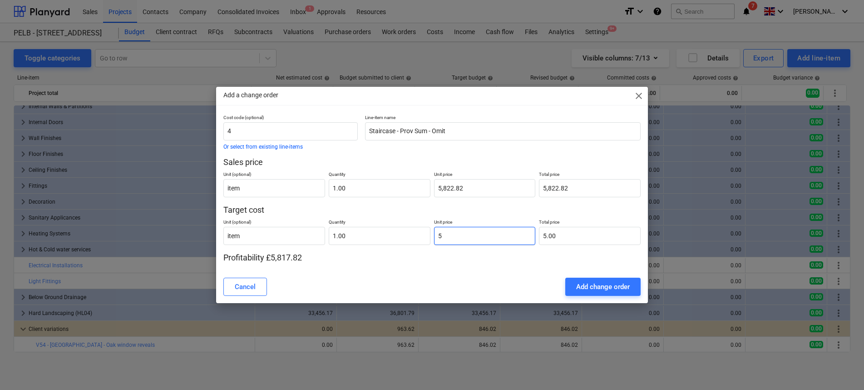
type input "52"
type input "52.00"
type input "529"
type input "529.00"
type input "5293"
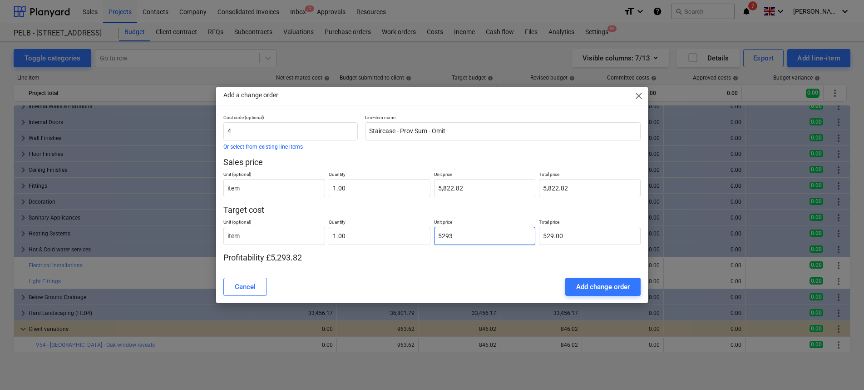
type input "5,293.00"
type input "5293.4"
type input "5,293.40"
type input "5293.47"
type input "5,293.47"
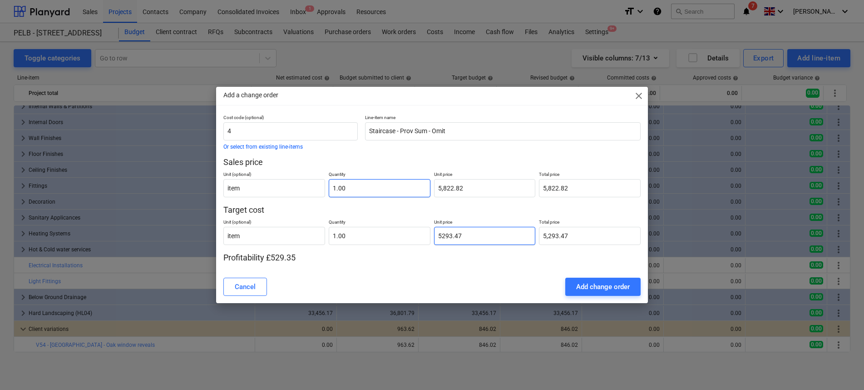
type input "5293.47"
type input "1"
type input "5,293.47"
click at [335, 187] on input "1" at bounding box center [380, 188] width 102 height 18
type input "-1"
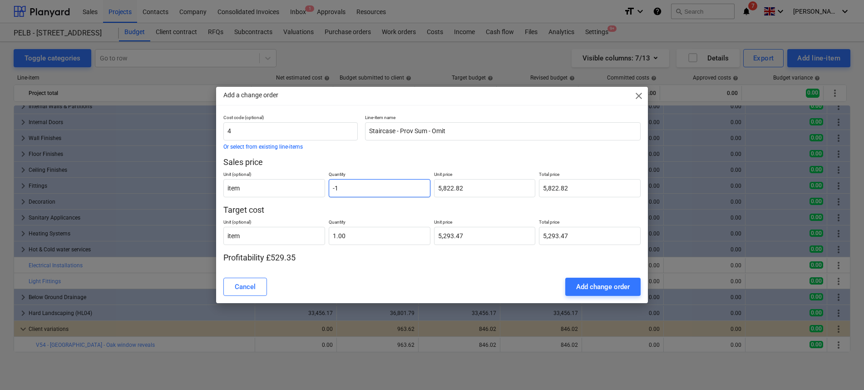
type input "-5,822.82"
type input "-1.00"
click at [333, 234] on input "1" at bounding box center [380, 236] width 102 height 18
type input "-1"
type input "-5,293.47"
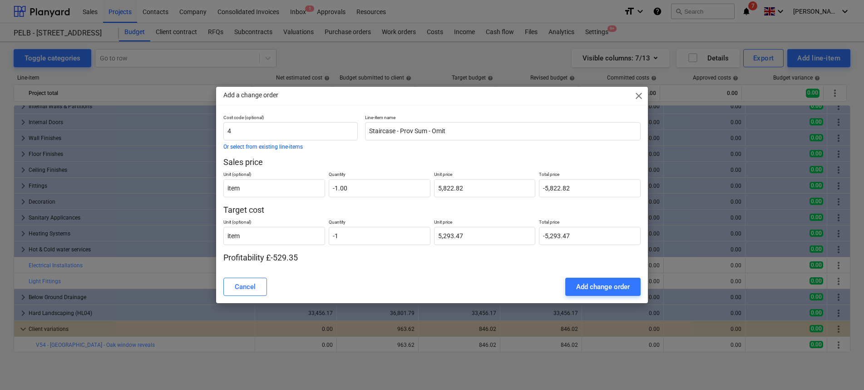
type input "-1.00"
click at [395, 302] on div "Add a change order close Cost code (optional) 4 Or select from existing line-it…" at bounding box center [432, 195] width 864 height 390
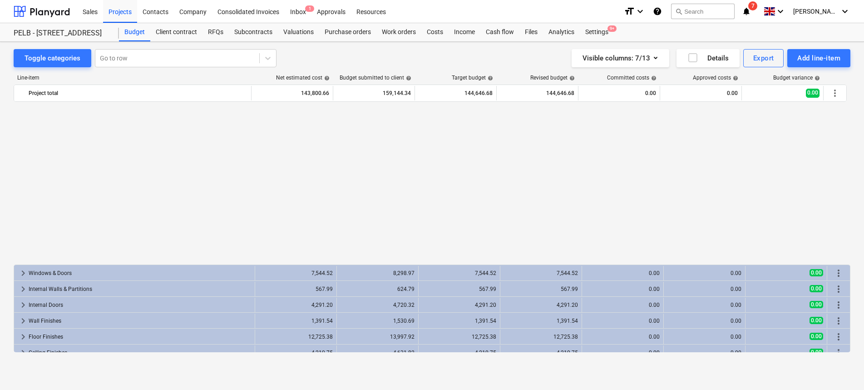
scroll to position [183, 0]
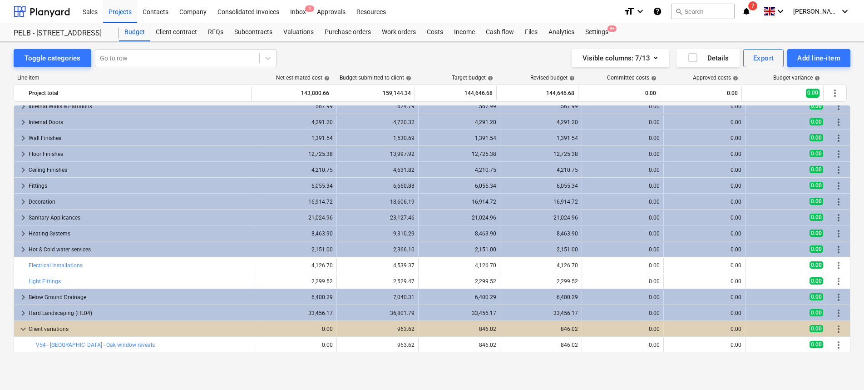
click at [809, 68] on div "Line-item Net estimated cost help Budget submitted to client help Target budget…" at bounding box center [432, 215] width 837 height 296
click at [809, 64] on button "Add line-item" at bounding box center [818, 58] width 63 height 18
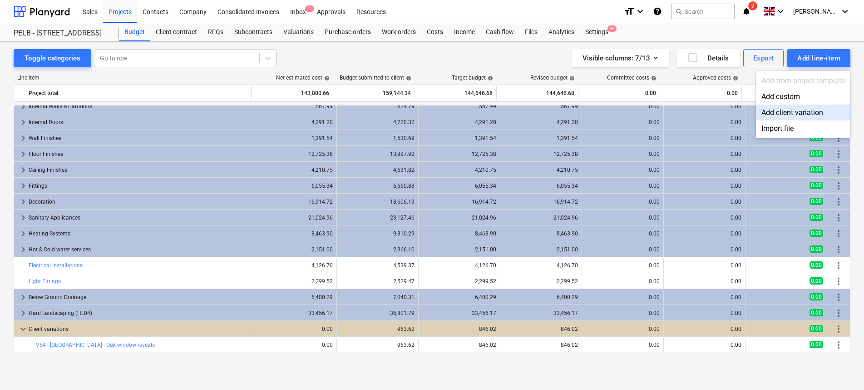
click at [784, 118] on div "Add client variation" at bounding box center [803, 112] width 94 height 16
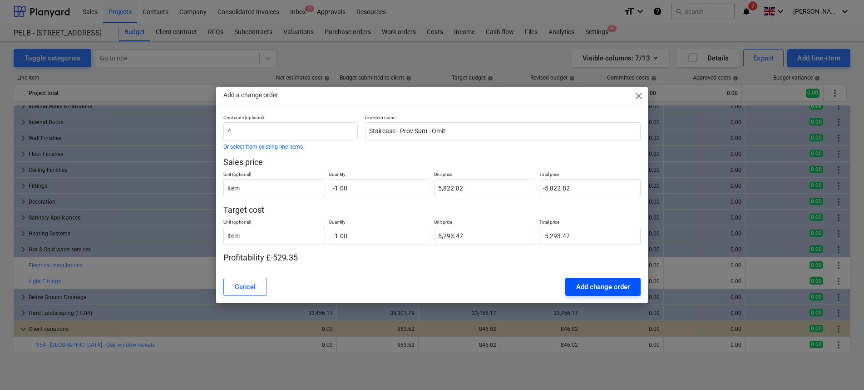
click at [589, 282] on div "Add change order" at bounding box center [603, 287] width 54 height 12
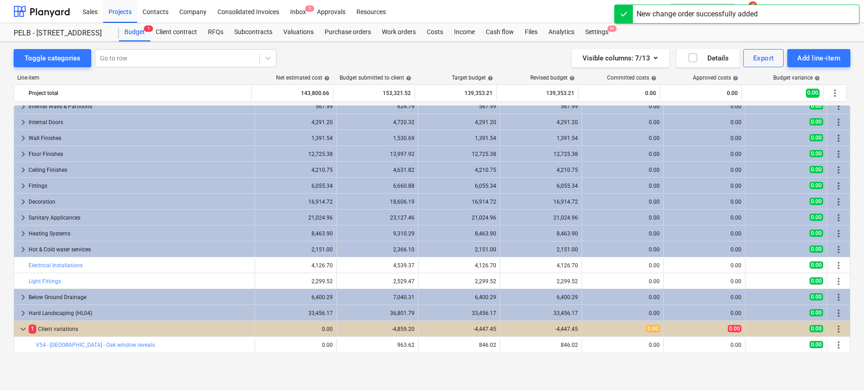
scroll to position [198, 0]
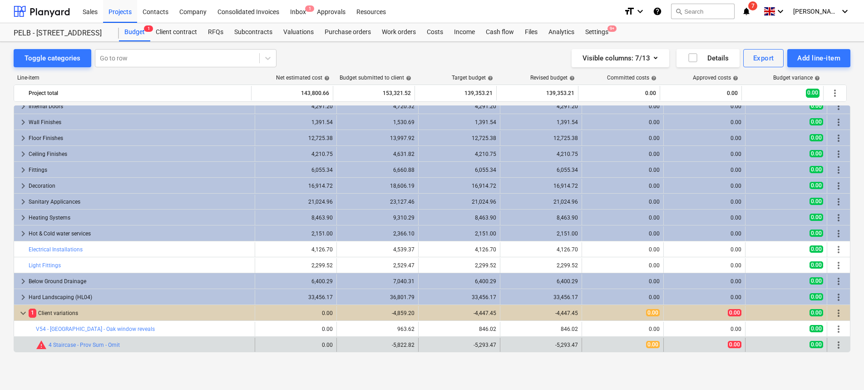
click at [838, 343] on span "more_vert" at bounding box center [838, 344] width 11 height 11
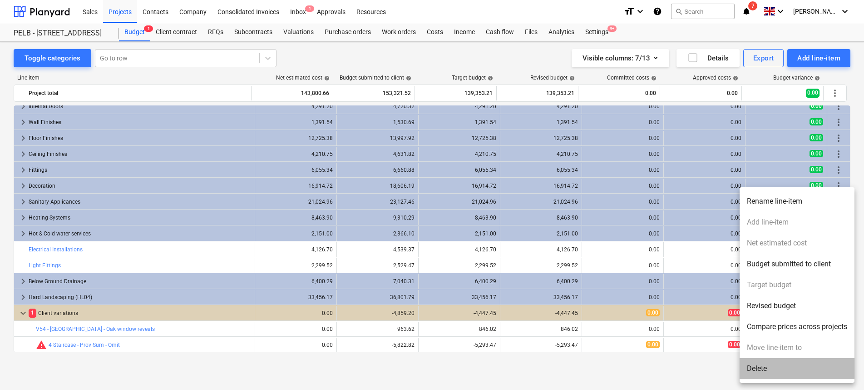
click at [803, 367] on li "Delete" at bounding box center [797, 368] width 115 height 21
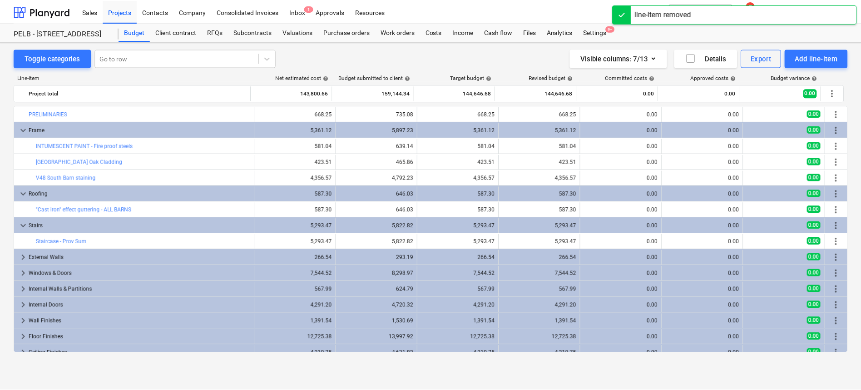
scroll to position [183, 0]
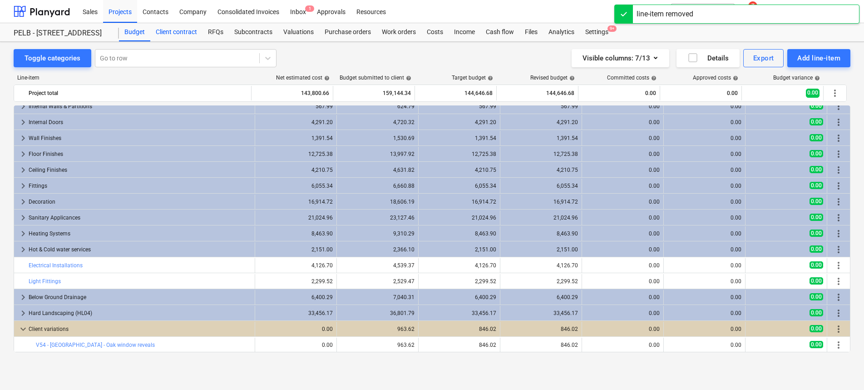
click at [175, 31] on div "Client contract" at bounding box center [176, 32] width 52 height 18
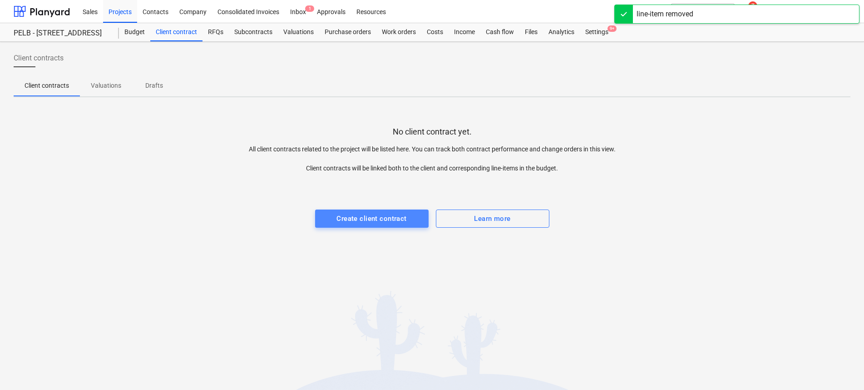
click at [342, 217] on div "Create client contract" at bounding box center [371, 219] width 70 height 12
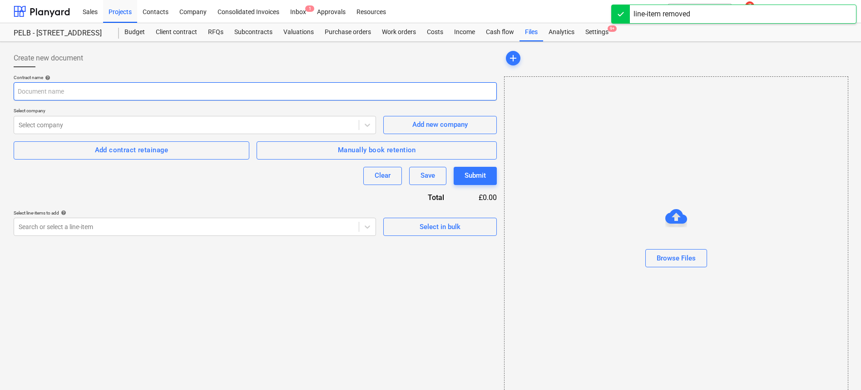
click at [165, 87] on input "text" at bounding box center [255, 91] width 483 height 18
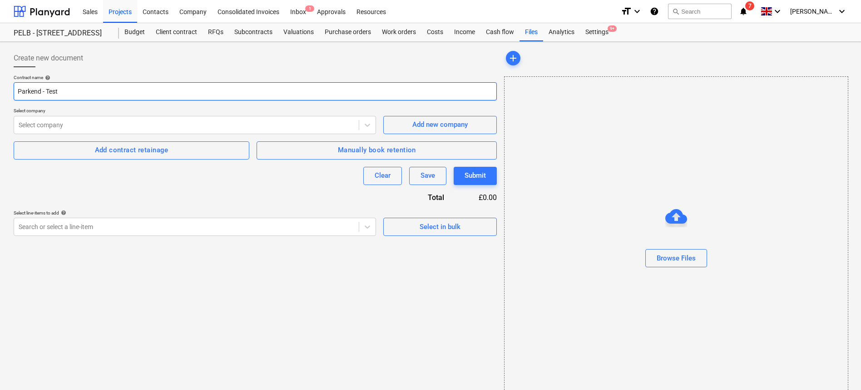
type input "Parkend - Test"
click at [246, 192] on div "Contract name help Parkend - Test Select company Select company Add new company…" at bounding box center [255, 154] width 483 height 161
click at [180, 121] on div at bounding box center [187, 124] width 336 height 9
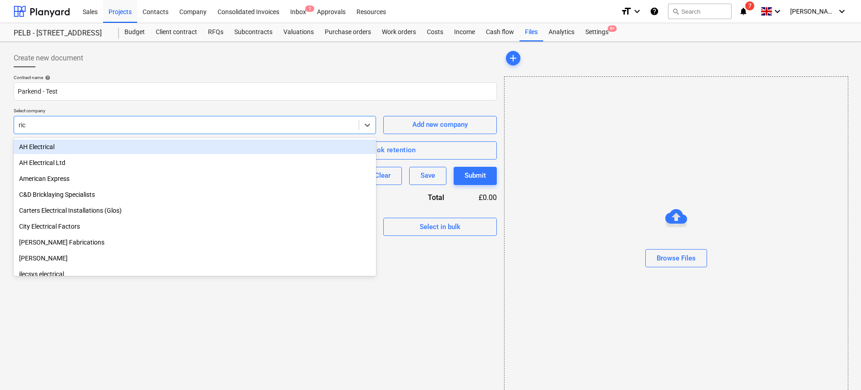
type input "rich"
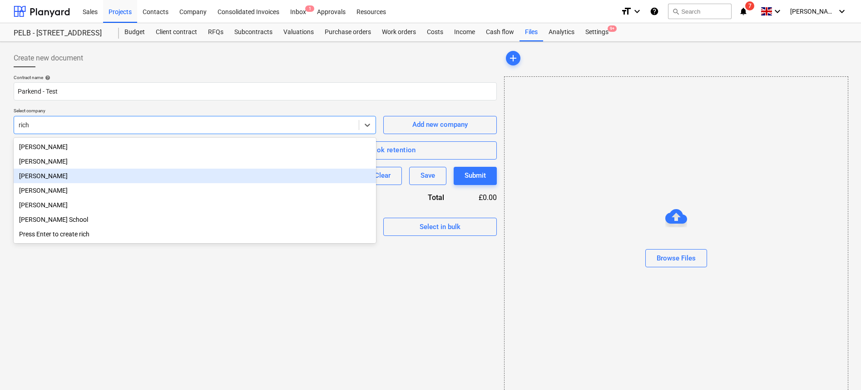
click at [135, 174] on div "[PERSON_NAME]" at bounding box center [195, 175] width 362 height 15
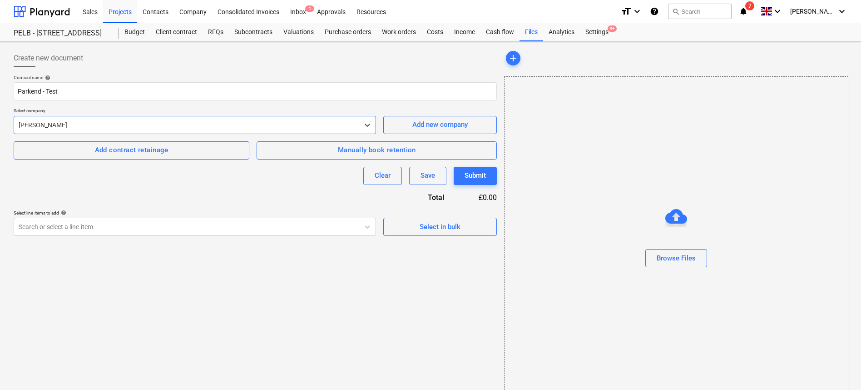
click at [223, 127] on div at bounding box center [187, 124] width 336 height 9
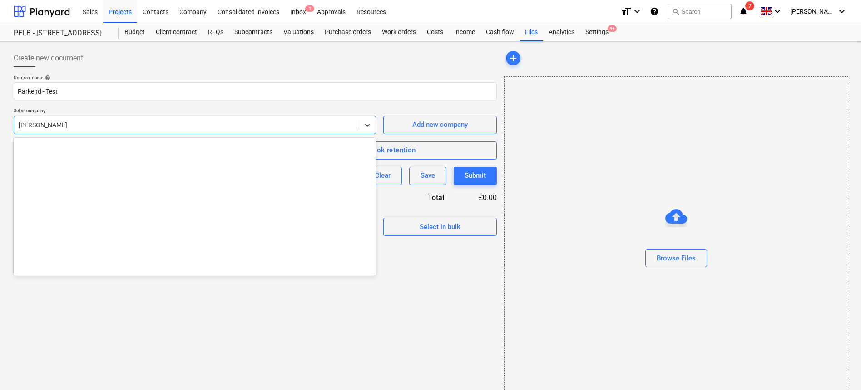
scroll to position [9488, 0]
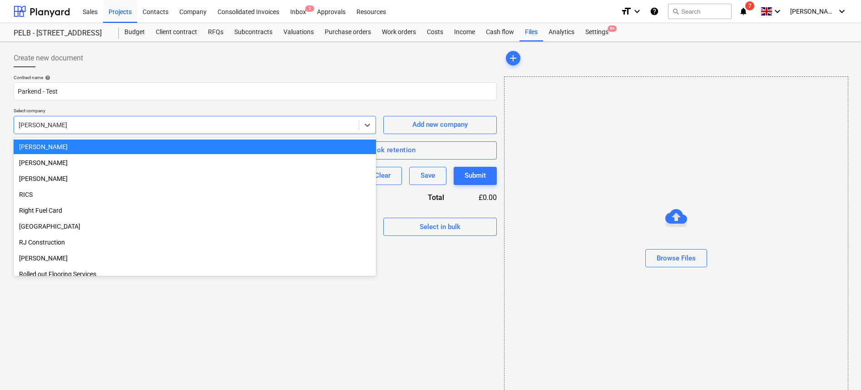
click at [412, 322] on div "Create new document Contract name help Parkend - Test Select company option Ric…" at bounding box center [255, 225] width 490 height 361
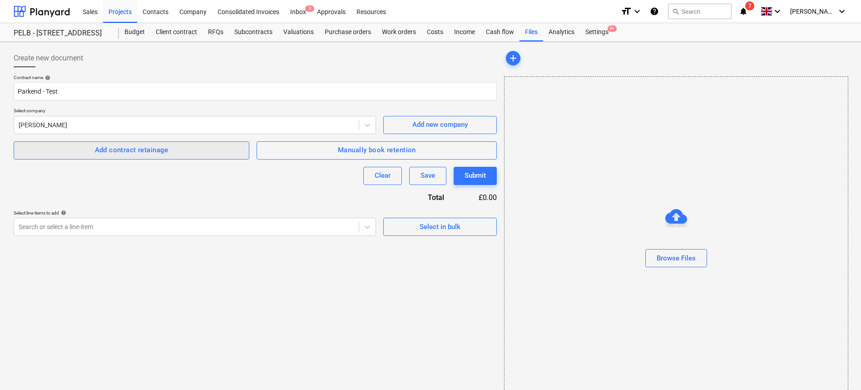
click at [132, 154] on div "Add contract retainage" at bounding box center [132, 150] width 74 height 12
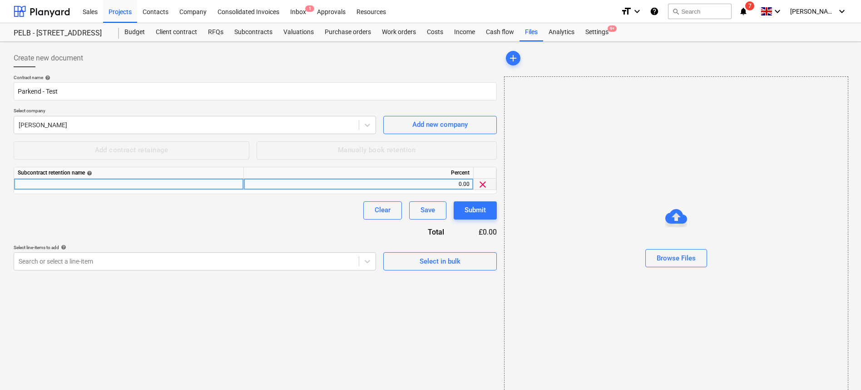
click at [456, 185] on div "0.00" at bounding box center [358, 183] width 222 height 11
type input "5"
click at [313, 237] on div "Contract name help Parkend - Test Select company Richard Downton Add new compan…" at bounding box center [255, 172] width 483 height 196
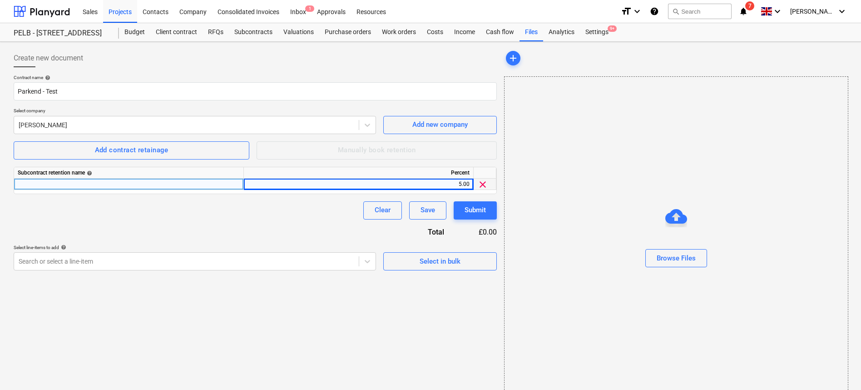
click at [184, 187] on div at bounding box center [129, 183] width 230 height 11
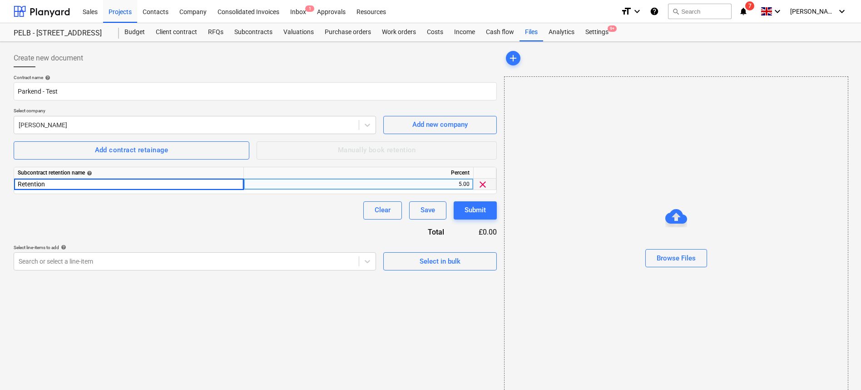
type input "Retention"
click at [465, 217] on button "Submit" at bounding box center [475, 210] width 43 height 18
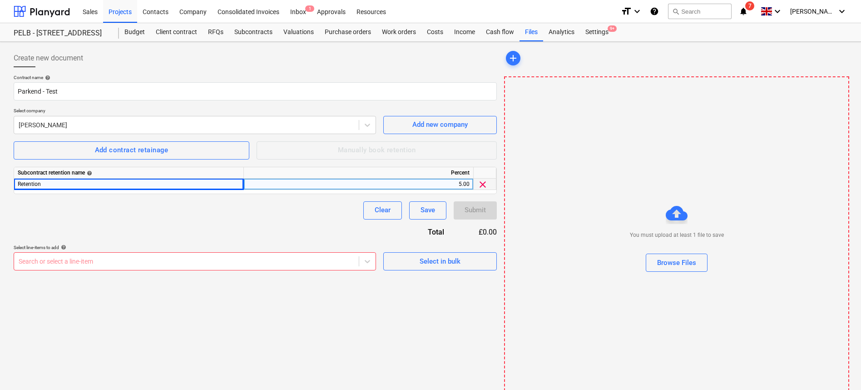
click at [162, 305] on div "Create new document Contract name help Parkend - Test Select company Richard Do…" at bounding box center [255, 226] width 490 height 362
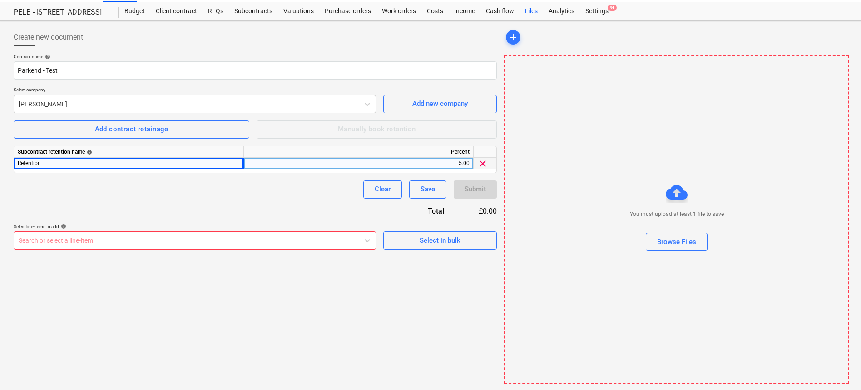
click at [159, 262] on body "Sales Projects Contacts Company Consolidated Invoices Inbox 1 Approvals Resourc…" at bounding box center [430, 174] width 861 height 390
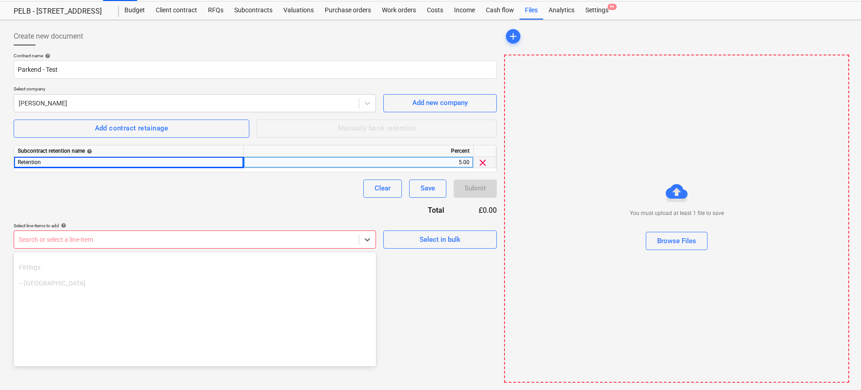
scroll to position [1002, 0]
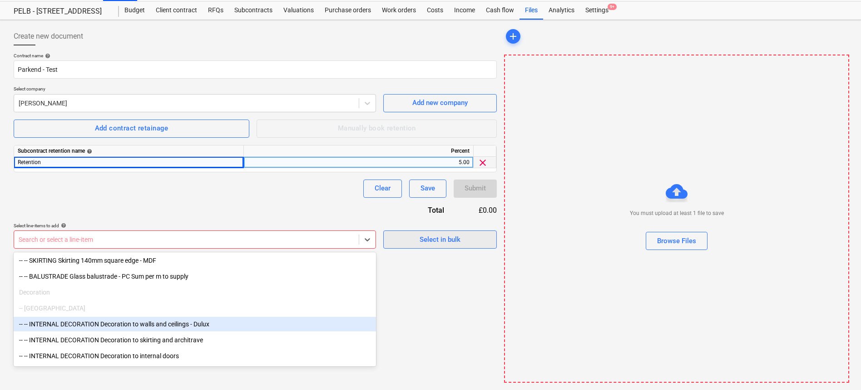
click at [438, 246] on button "Select in bulk" at bounding box center [440, 239] width 114 height 18
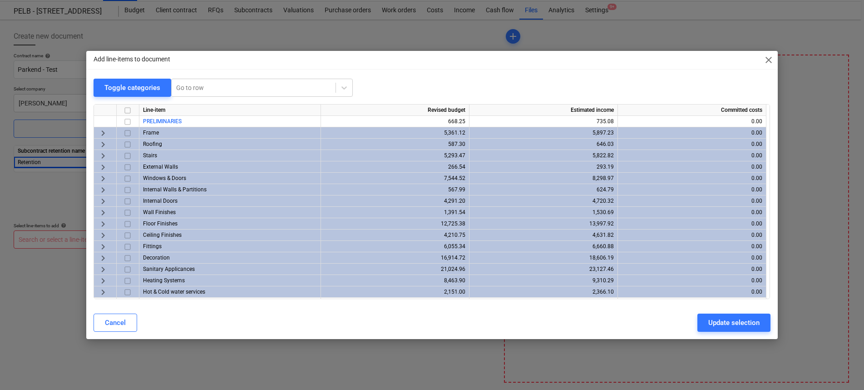
click at [127, 110] on input "checkbox" at bounding box center [127, 110] width 11 height 11
checkbox input "true"
click at [752, 323] on div "Update selection" at bounding box center [733, 322] width 51 height 12
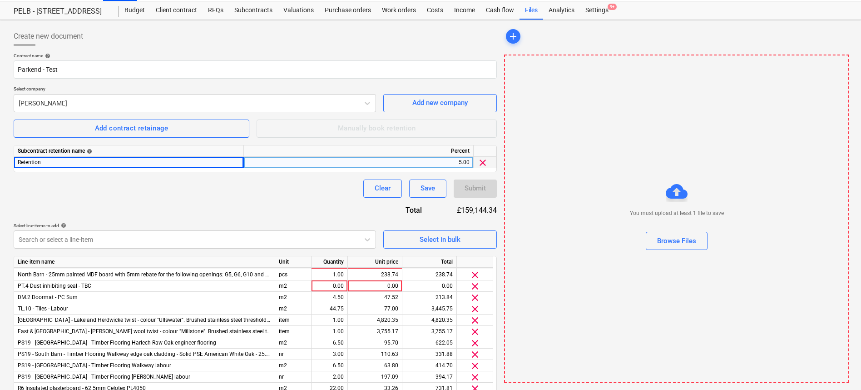
scroll to position [236, 0]
click at [476, 285] on span "clear" at bounding box center [475, 287] width 11 height 11
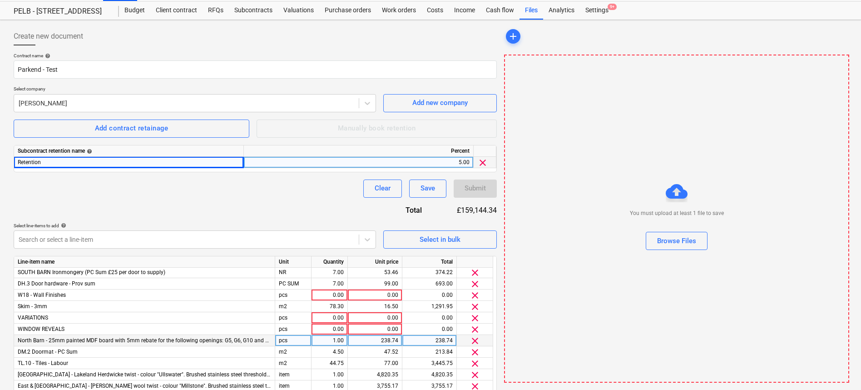
scroll to position [168, 0]
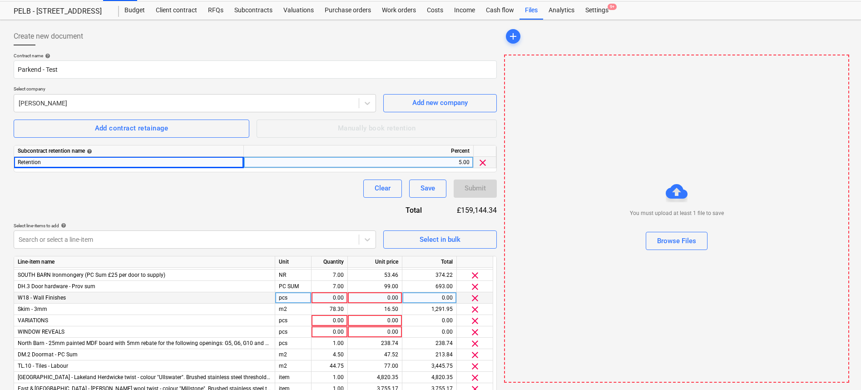
click at [476, 297] on span "clear" at bounding box center [475, 297] width 11 height 11
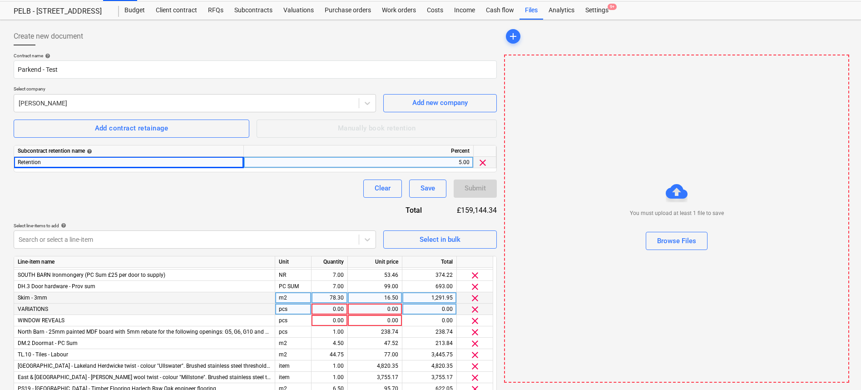
click at [475, 309] on span "clear" at bounding box center [475, 309] width 11 height 11
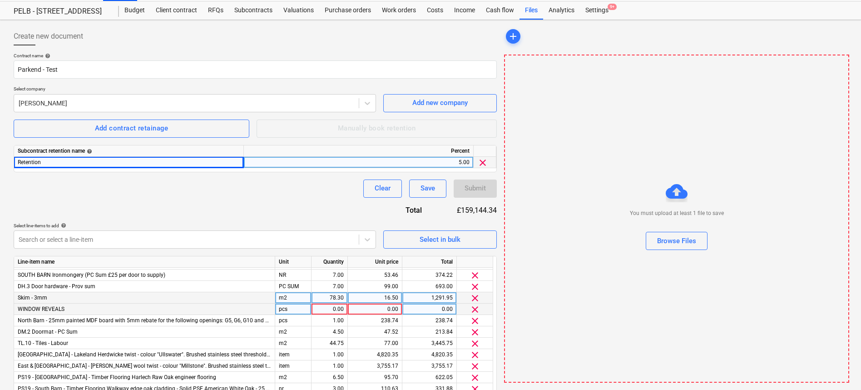
click at [474, 311] on span "clear" at bounding box center [475, 309] width 11 height 11
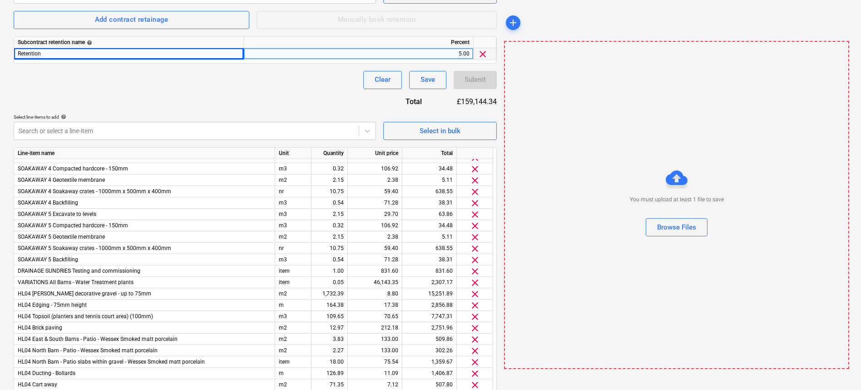
scroll to position [232, 0]
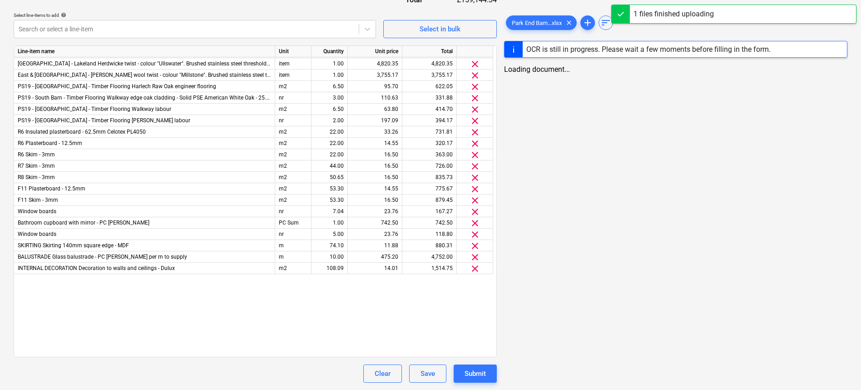
scroll to position [64, 0]
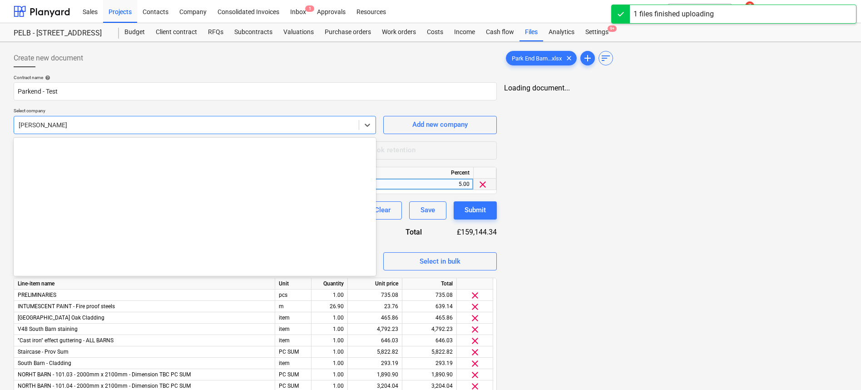
click at [109, 128] on div at bounding box center [187, 124] width 336 height 9
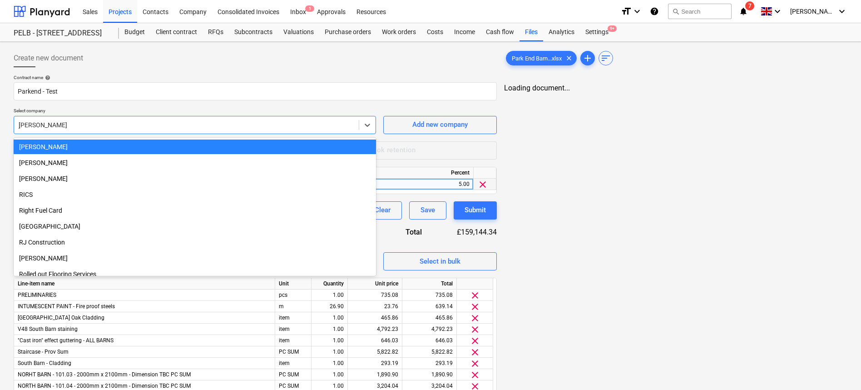
scroll to position [627, 0]
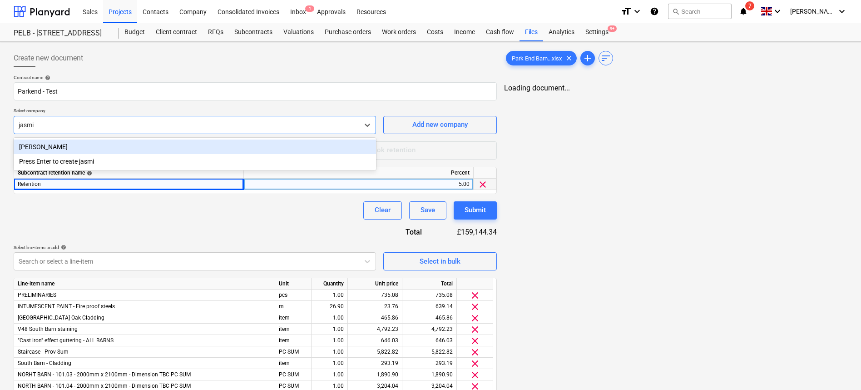
type input "jasmin"
click at [87, 151] on div "[PERSON_NAME]" at bounding box center [195, 146] width 362 height 15
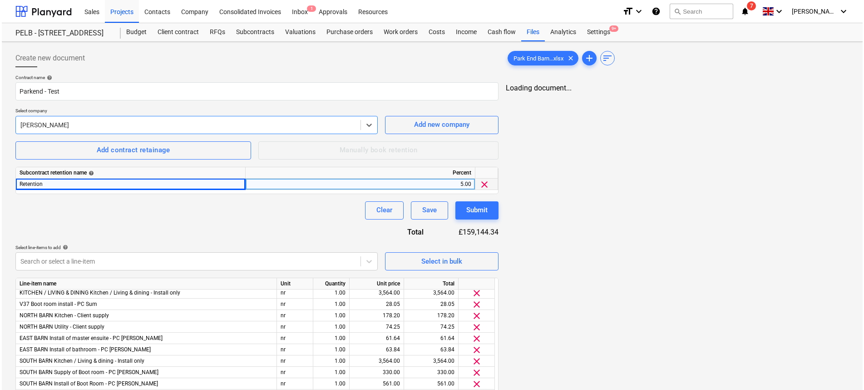
scroll to position [232, 0]
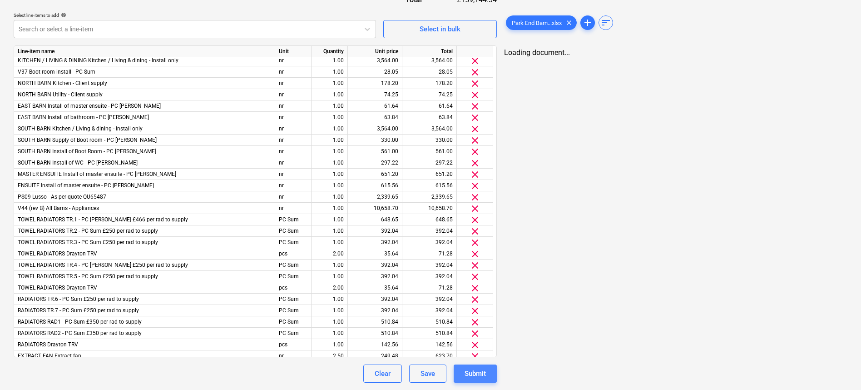
click at [479, 378] on div "Submit" at bounding box center [475, 373] width 21 height 12
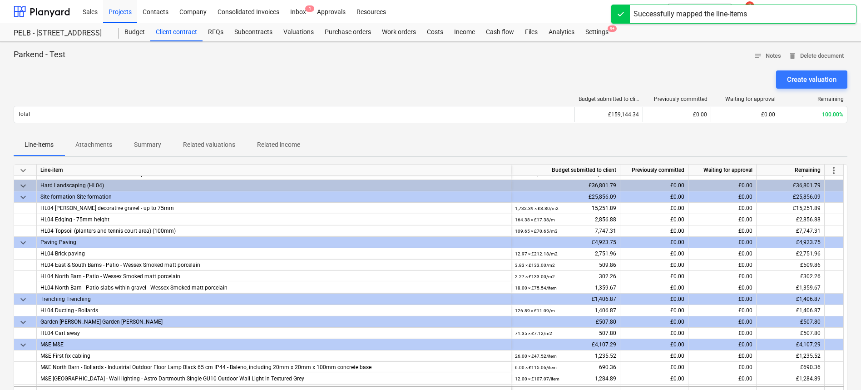
scroll to position [1810, 0]
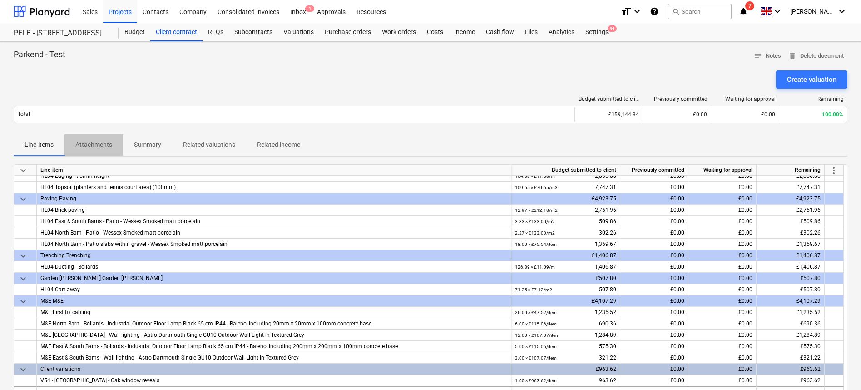
click at [84, 142] on p "Attachments" at bounding box center [93, 145] width 37 height 10
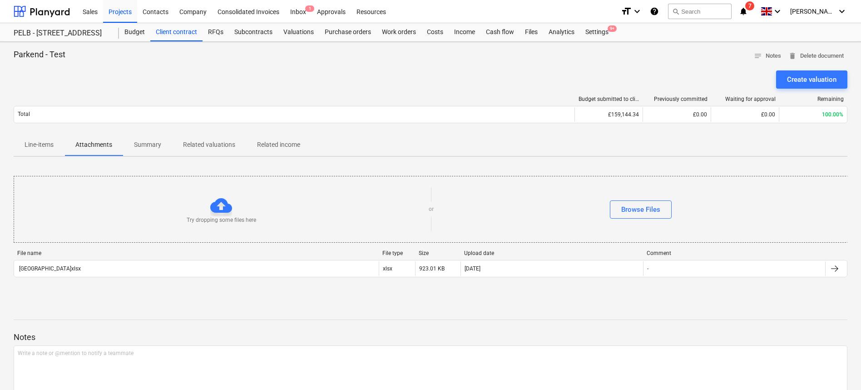
click at [142, 147] on p "Summary" at bounding box center [147, 145] width 27 height 10
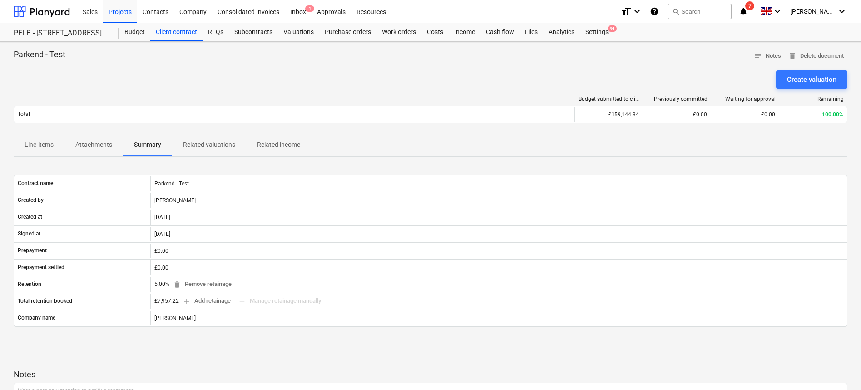
click at [205, 140] on p "Related valuations" at bounding box center [209, 145] width 52 height 10
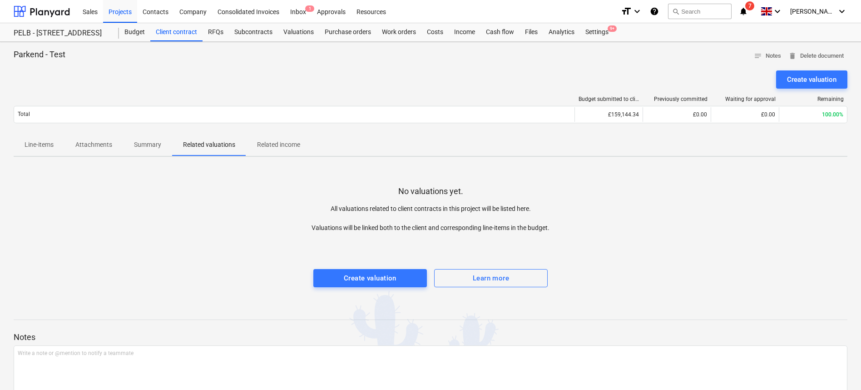
click at [41, 138] on span "Line-items" at bounding box center [39, 144] width 51 height 15
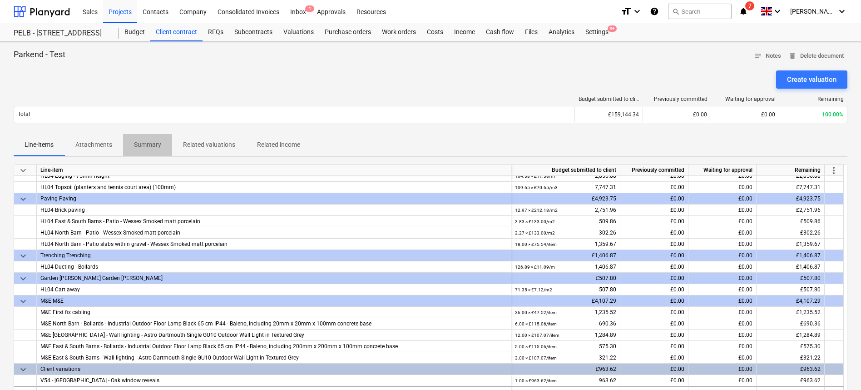
click at [146, 142] on p "Summary" at bounding box center [147, 145] width 27 height 10
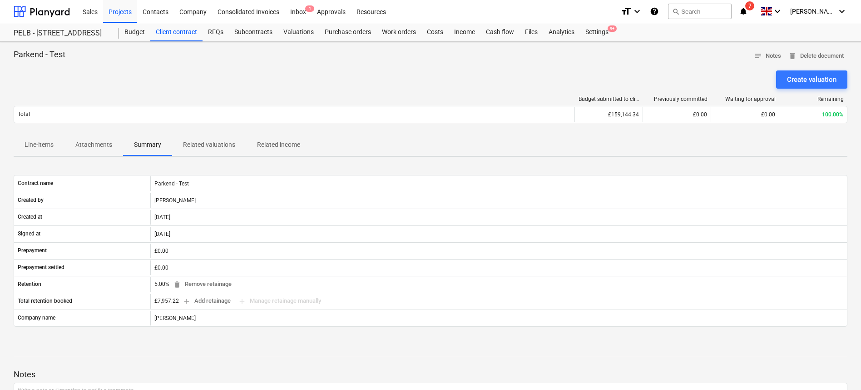
click at [233, 150] on span "Related valuations" at bounding box center [209, 144] width 74 height 15
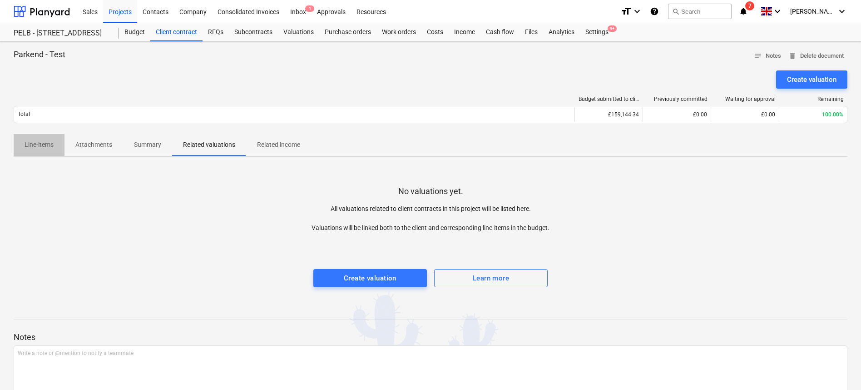
click at [36, 142] on p "Line-items" at bounding box center [39, 145] width 29 height 10
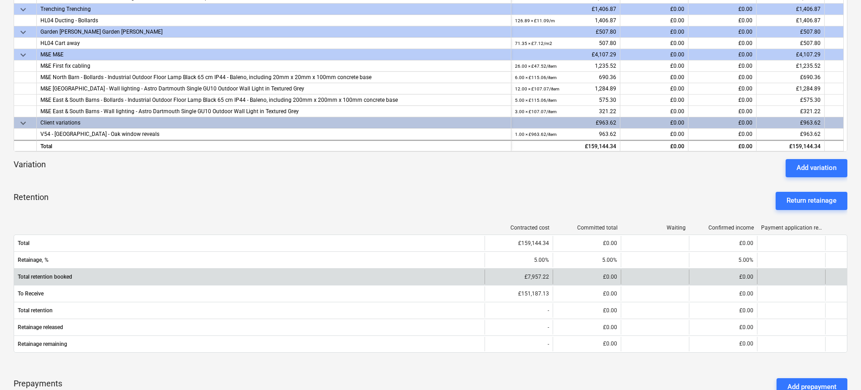
scroll to position [243, 0]
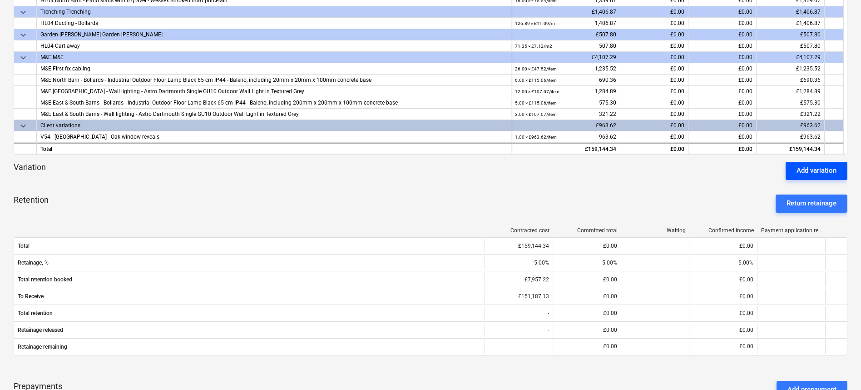
click at [812, 172] on div "Add variation" at bounding box center [816, 170] width 40 height 12
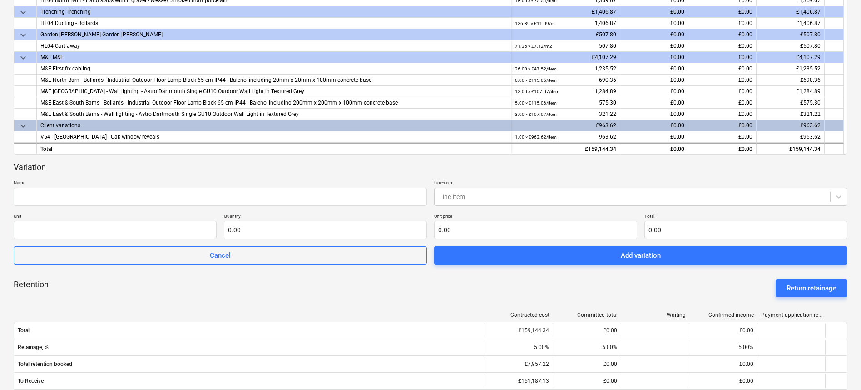
click at [224, 207] on div "Variation Name Line-item Line-item Unit Quantity 0.00 Unit price 0.00 Total 0.0…" at bounding box center [431, 213] width 834 height 103
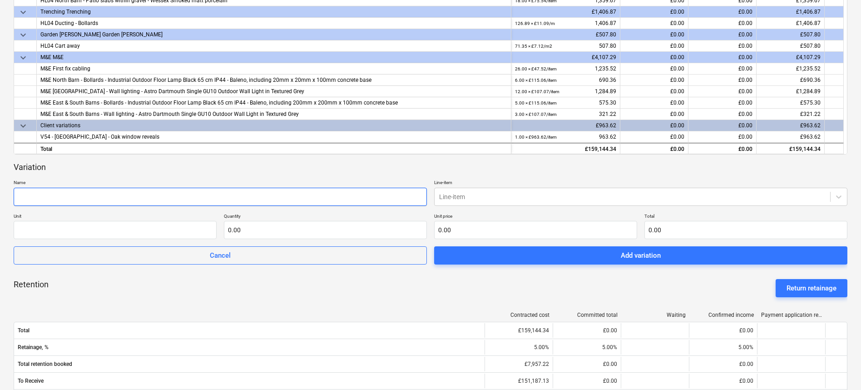
click at [224, 201] on input "text" at bounding box center [220, 197] width 413 height 18
drag, startPoint x: 74, startPoint y: 196, endPoint x: -2, endPoint y: 193, distance: 75.9
type input "PS20 - South Barn - Stairs - Omit"
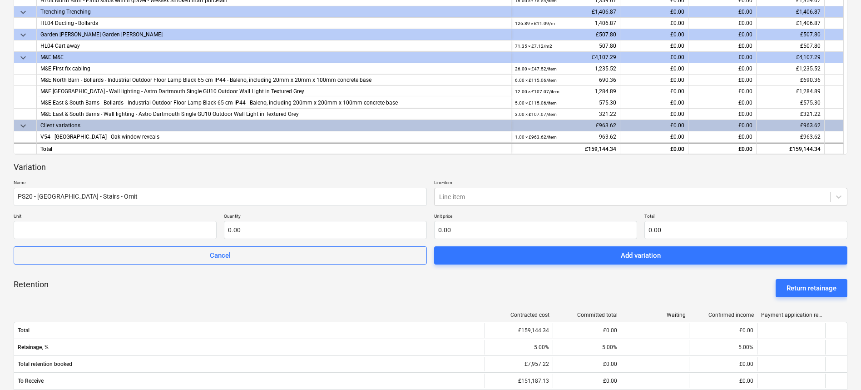
click at [133, 315] on div at bounding box center [249, 314] width 471 height 6
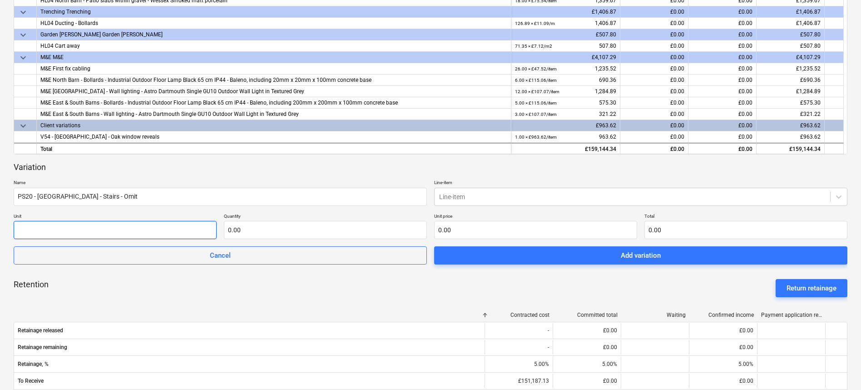
click at [129, 232] on input "text" at bounding box center [115, 230] width 203 height 18
type input "item"
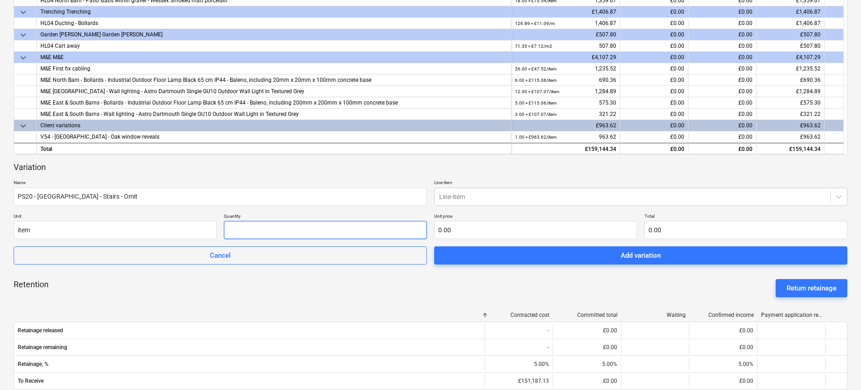
click at [285, 232] on input "text" at bounding box center [325, 230] width 203 height 18
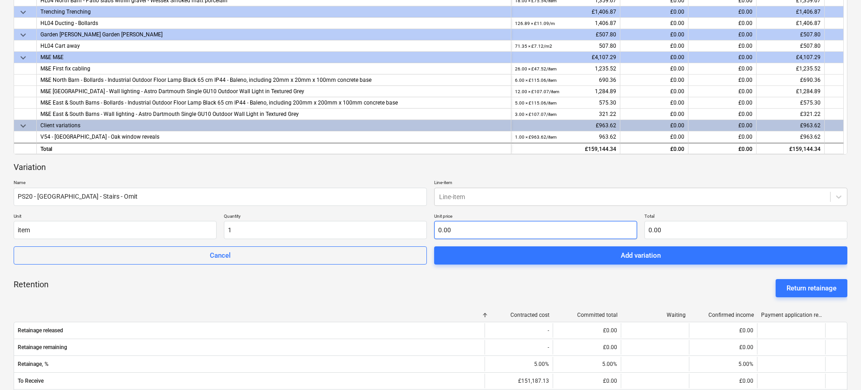
type input "1.00"
click at [533, 226] on input "text" at bounding box center [535, 230] width 203 height 18
type input "0.00"
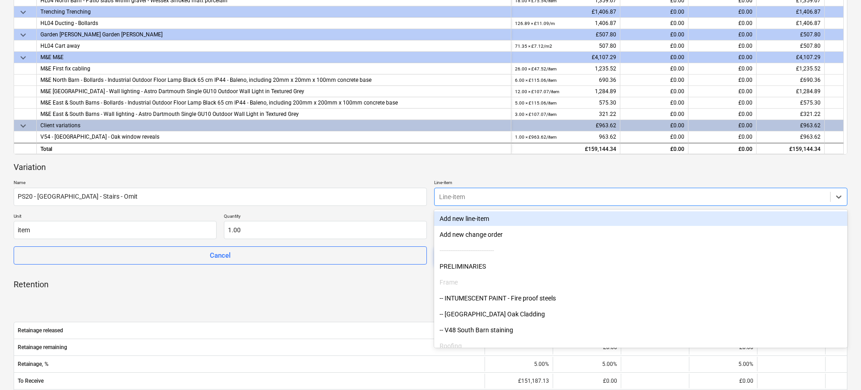
drag, startPoint x: 464, startPoint y: 189, endPoint x: 479, endPoint y: 206, distance: 22.5
click at [466, 193] on div "Line-item" at bounding box center [640, 197] width 413 height 18
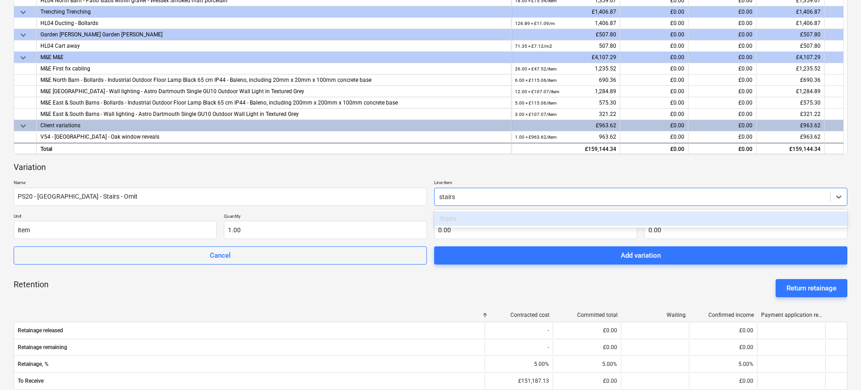
type input "stair"
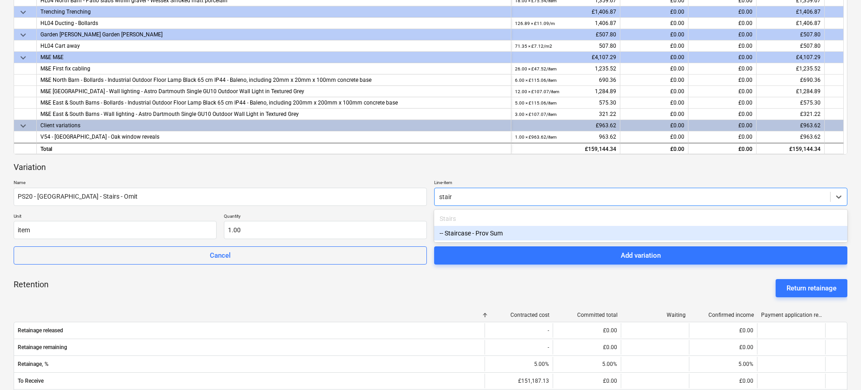
click at [490, 236] on div "-- Staircase - Prov Sum" at bounding box center [640, 233] width 413 height 15
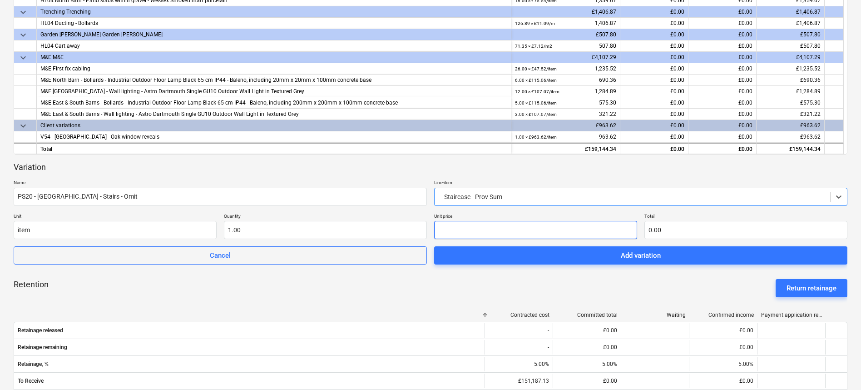
click at [489, 234] on input "text" at bounding box center [535, 230] width 203 height 18
type input "0.00"
type input "1"
type input "1.00"
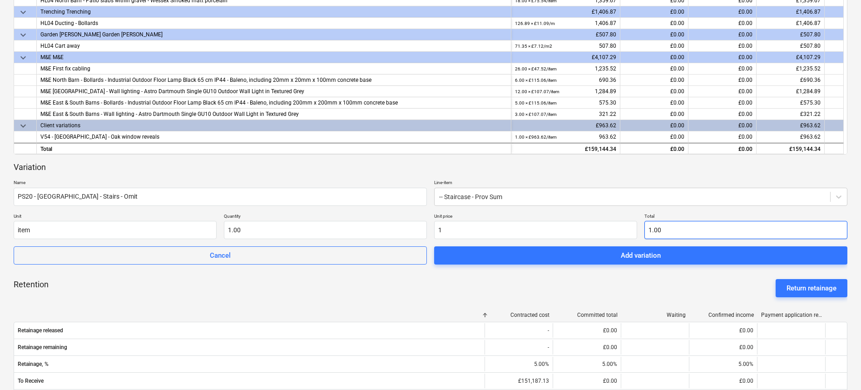
type input "1.00"
type input "1"
click at [686, 232] on input "1" at bounding box center [745, 230] width 203 height 18
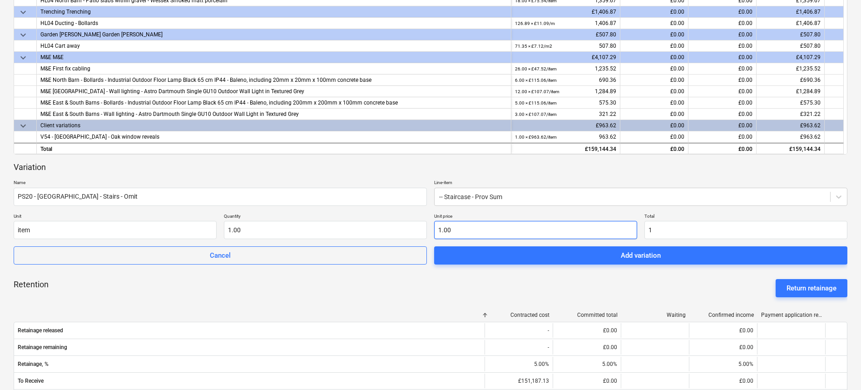
type input "1"
type input "1.00"
click at [563, 225] on input "1" at bounding box center [535, 230] width 203 height 18
type input "51"
type input "51.00"
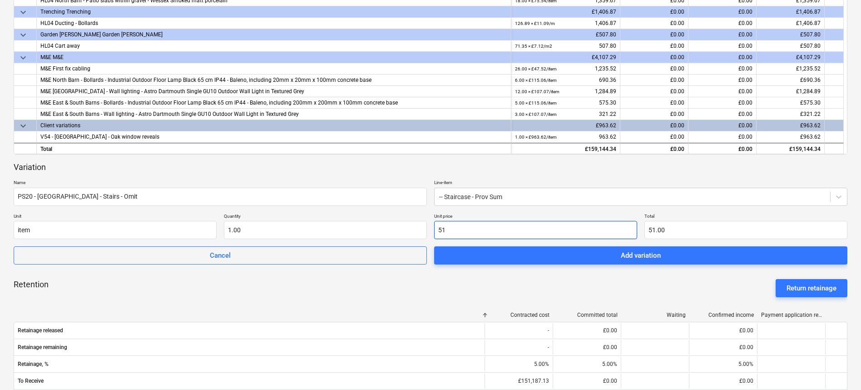
type input "581"
type input "581.00"
type input "5821"
type input "5,821.00"
type input "58221"
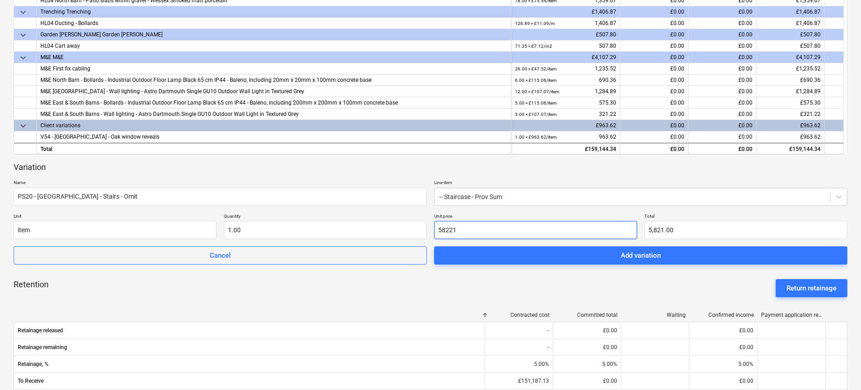
type input "58,221.00"
type input "5822.1"
type input "5,822.10"
type input "5822.81"
type input "5,822.81"
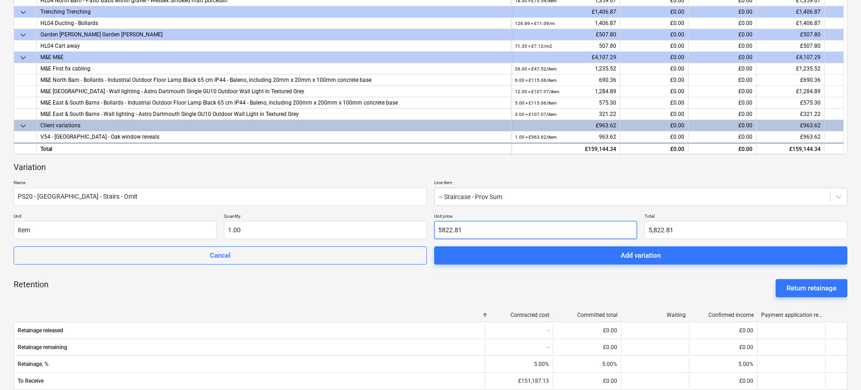
type input "5822.821"
type input "5,822.82"
click at [525, 273] on div "Retention Return retainage" at bounding box center [431, 288] width 834 height 33
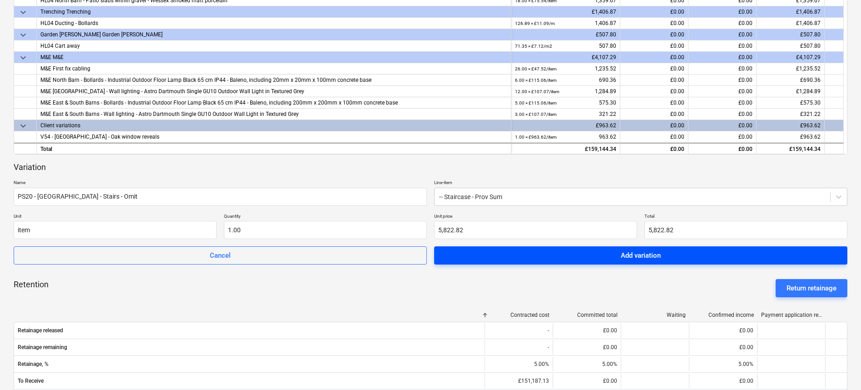
click at [533, 252] on span "Add variation" at bounding box center [640, 255] width 391 height 12
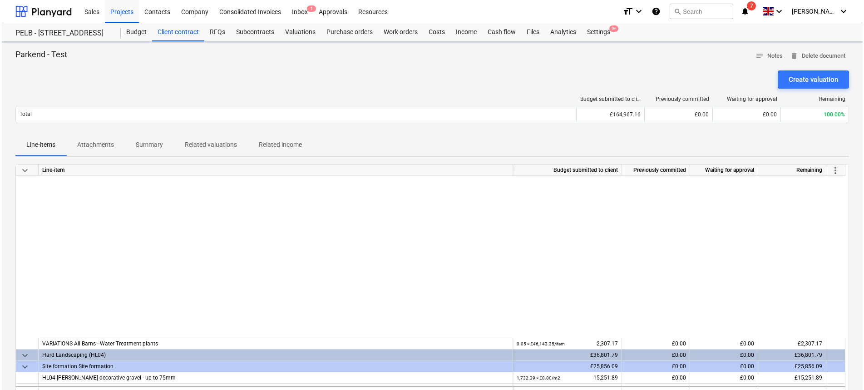
scroll to position [1502, 0]
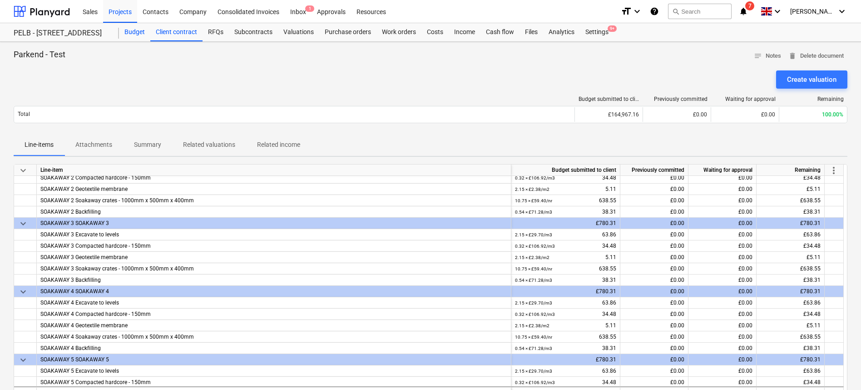
click at [135, 39] on div "Budget" at bounding box center [134, 32] width 31 height 18
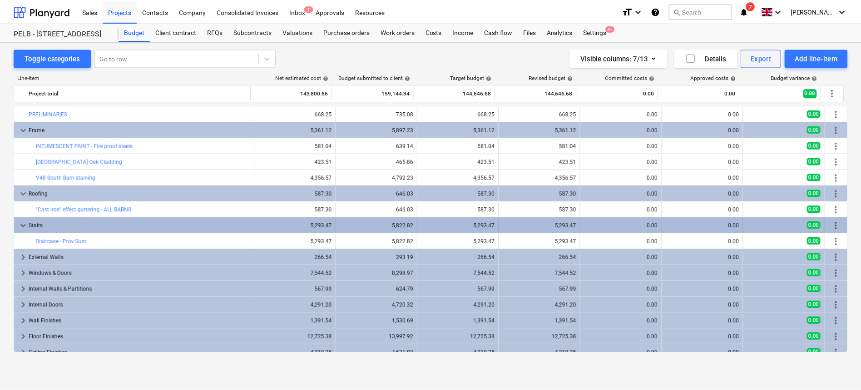
scroll to position [183, 0]
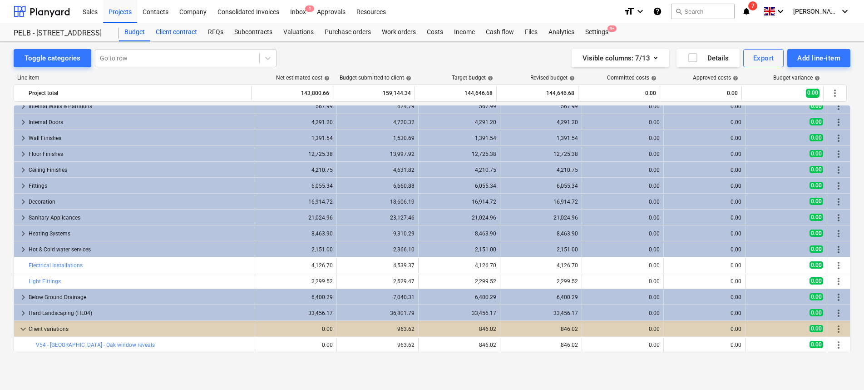
click at [175, 32] on div "Client contract" at bounding box center [176, 32] width 52 height 18
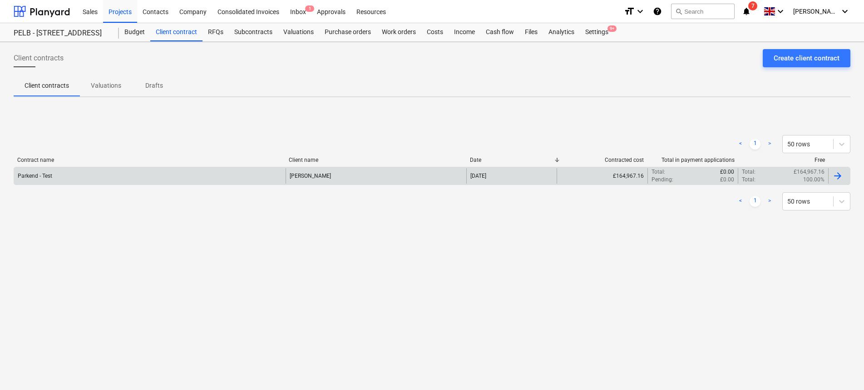
click at [80, 173] on div "Parkend - Test" at bounding box center [150, 175] width 272 height 15
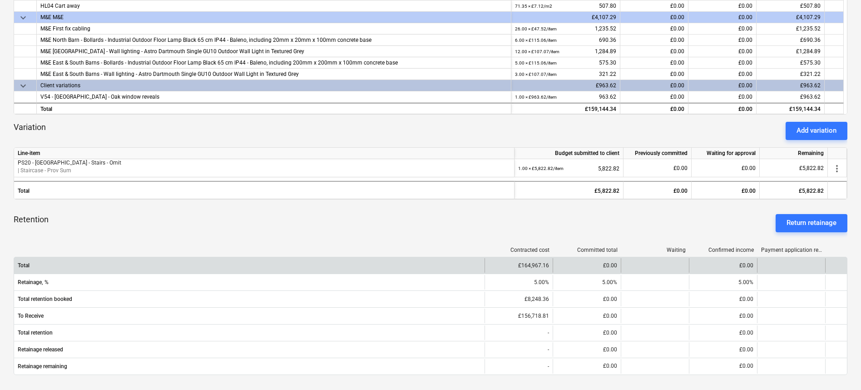
scroll to position [276, 0]
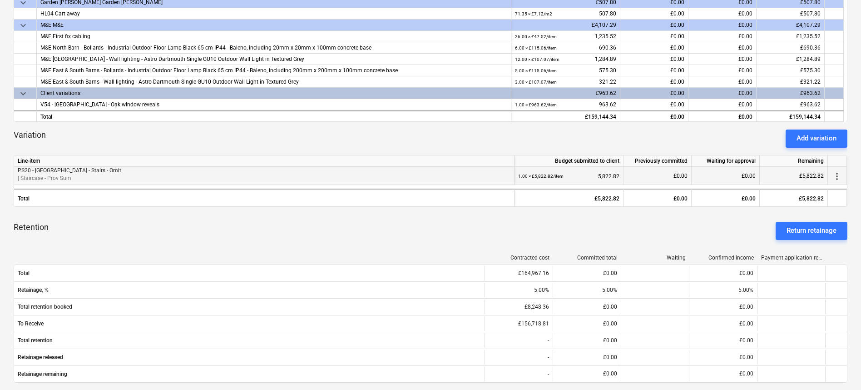
click at [839, 175] on span "more_vert" at bounding box center [836, 175] width 11 height 11
click at [839, 175] on li "Change name" at bounding box center [827, 175] width 59 height 21
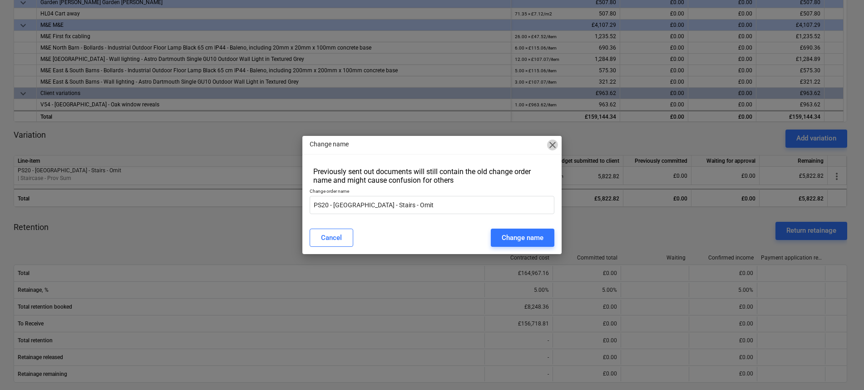
click at [549, 143] on span "close" at bounding box center [552, 144] width 11 height 11
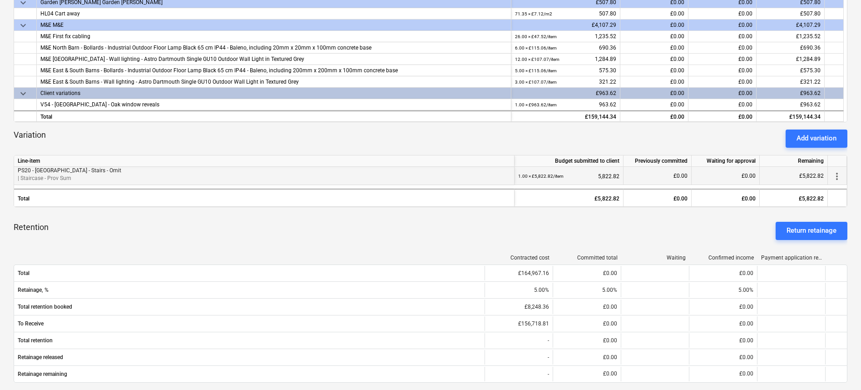
click at [84, 175] on p "| Staircase - Prov Sum" at bounding box center [264, 178] width 493 height 8
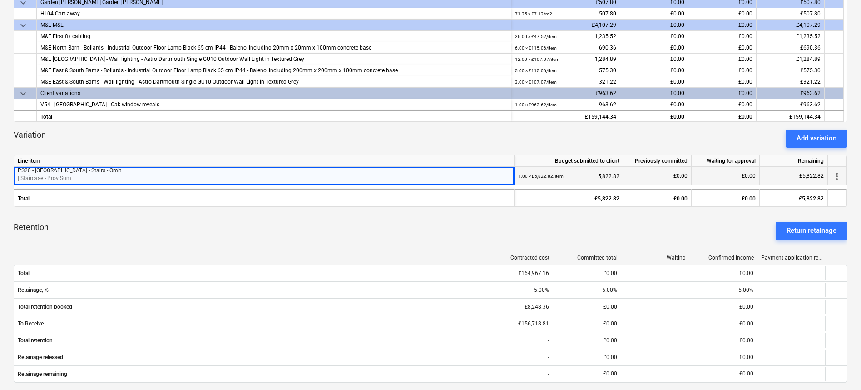
click at [544, 177] on small "1.00 × £5,822.82 / item" at bounding box center [540, 175] width 45 height 5
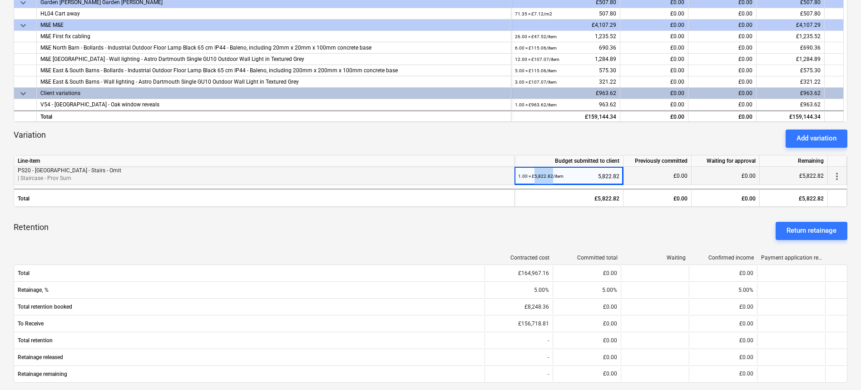
click at [544, 177] on small "1.00 × £5,822.82 / item" at bounding box center [540, 175] width 45 height 5
click at [529, 176] on small "1.00 × £5,822.82 / item" at bounding box center [540, 175] width 45 height 5
click at [598, 175] on div "1.00 × £5,822.82 / item 5,822.82" at bounding box center [568, 176] width 101 height 19
click at [727, 175] on div "£0.00" at bounding box center [726, 176] width 68 height 18
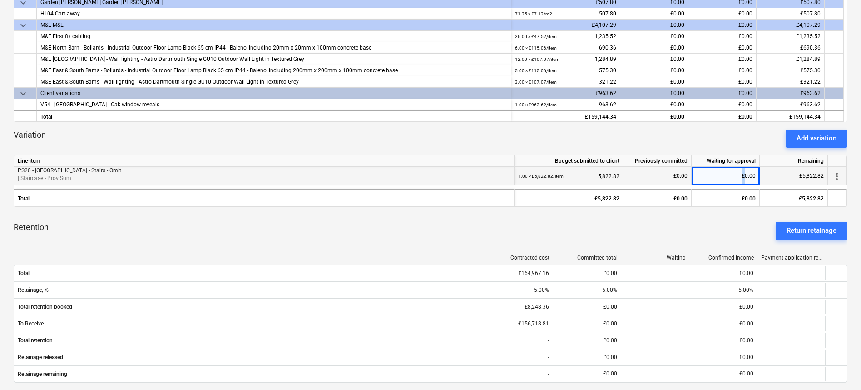
click at [727, 175] on div "£0.00" at bounding box center [726, 176] width 68 height 18
click at [660, 176] on div "£0.00" at bounding box center [657, 176] width 68 height 18
click at [772, 174] on div "£5,822.82" at bounding box center [794, 176] width 68 height 18
click at [816, 175] on div "£5,822.82" at bounding box center [794, 176] width 68 height 18
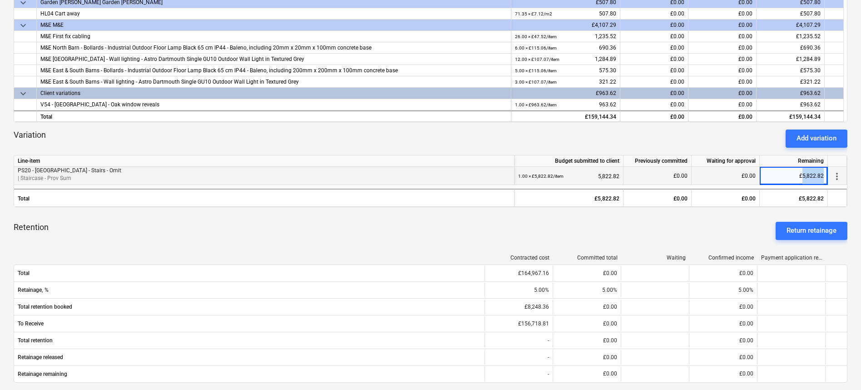
click at [816, 175] on div "£5,822.82" at bounding box center [794, 176] width 68 height 18
click at [836, 175] on span "more_vert" at bounding box center [836, 175] width 11 height 11
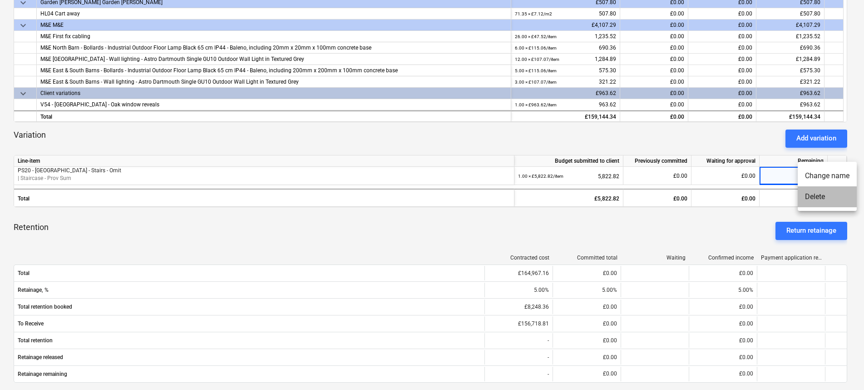
click at [836, 197] on li "Delete" at bounding box center [827, 196] width 59 height 21
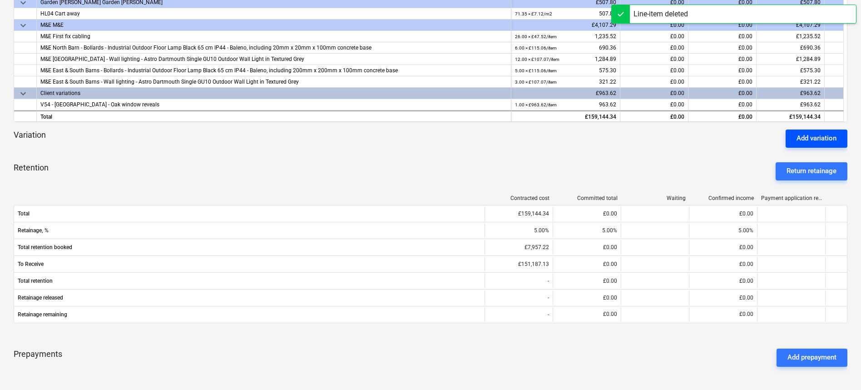
click at [802, 141] on div "Add variation" at bounding box center [816, 138] width 40 height 12
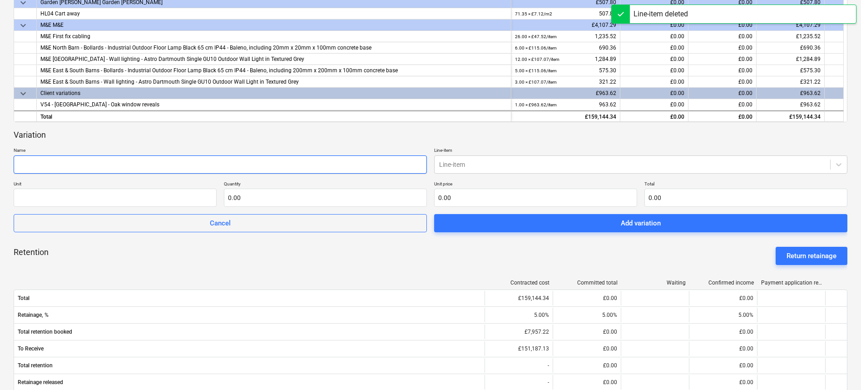
click at [120, 163] on input "text" at bounding box center [220, 164] width 413 height 18
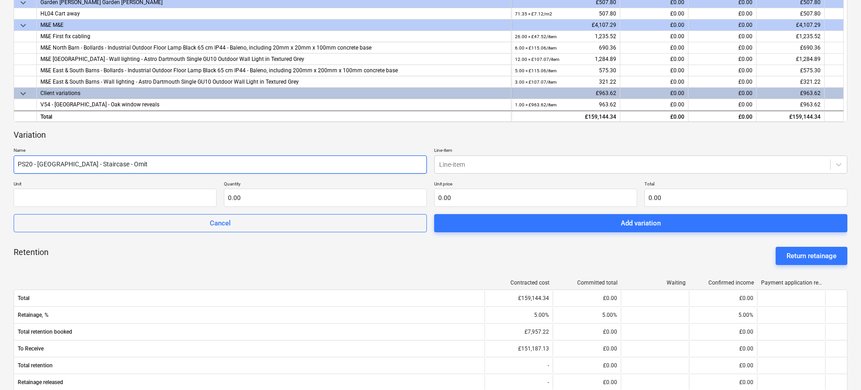
type input "PS20 - South Barn - Staircase - Omit"
click at [460, 149] on p "Line-item" at bounding box center [640, 151] width 413 height 8
click at [467, 165] on div at bounding box center [632, 164] width 386 height 9
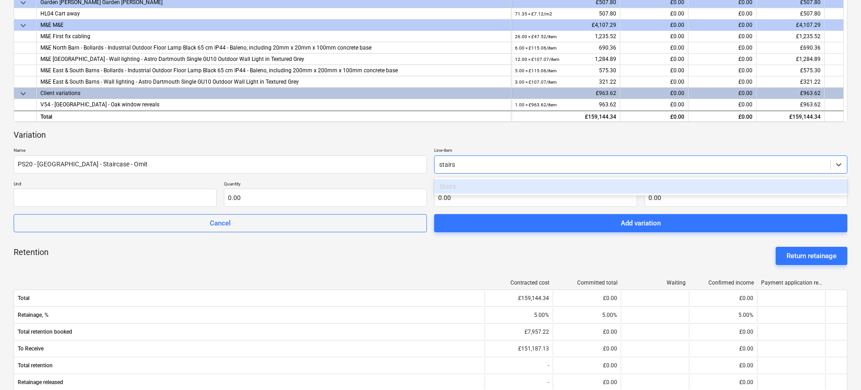
type input "stair"
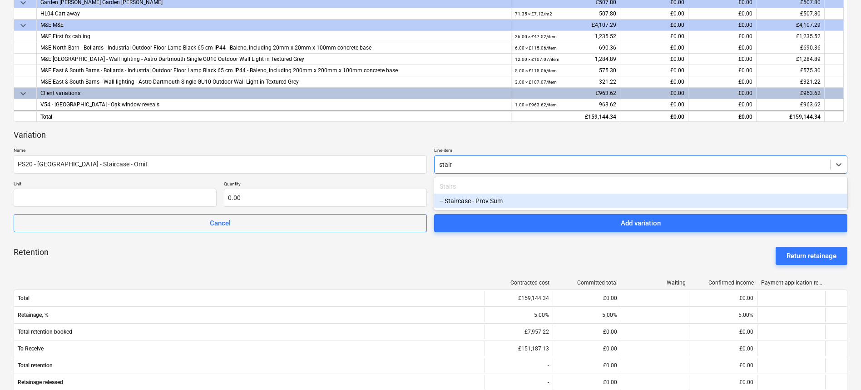
click at [489, 196] on div "-- Staircase - Prov Sum" at bounding box center [640, 200] width 413 height 15
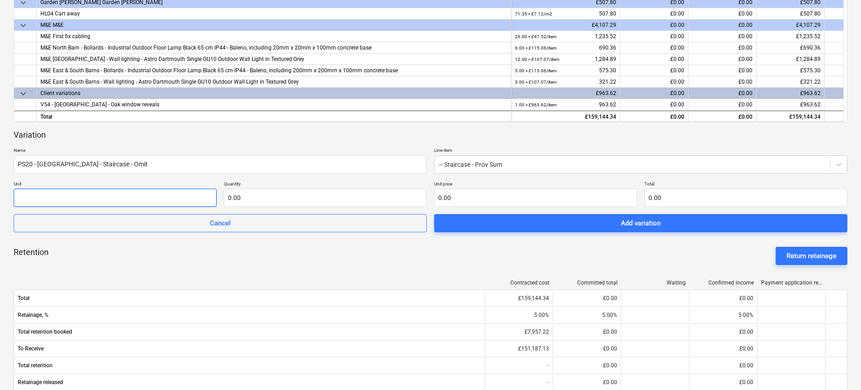
click at [136, 198] on input "text" at bounding box center [115, 197] width 203 height 18
type input "item"
click at [291, 197] on input "text" at bounding box center [325, 197] width 203 height 18
type input "-1.00"
click at [483, 199] on input "text" at bounding box center [535, 197] width 203 height 18
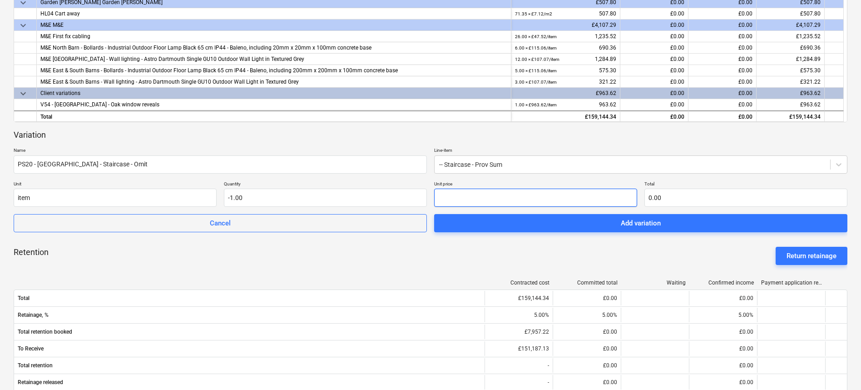
type input "5"
type input "-5.00"
type input "58"
type input "-58.00"
type input "582"
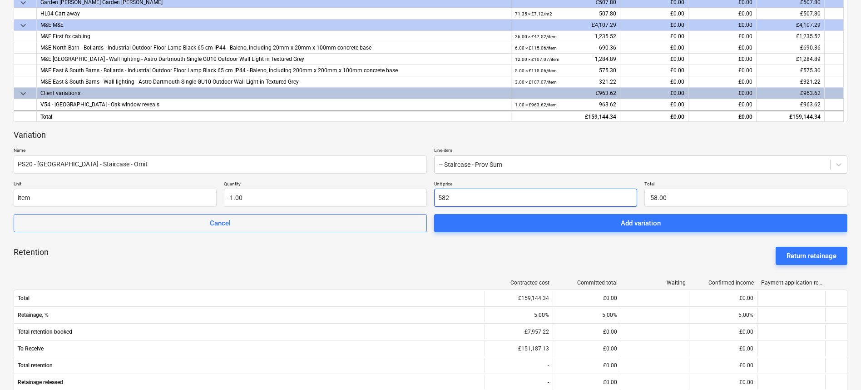
type input "-582.00"
type input "5822"
type input "-5,822.00"
type input "5822.8"
type input "-5,822.80"
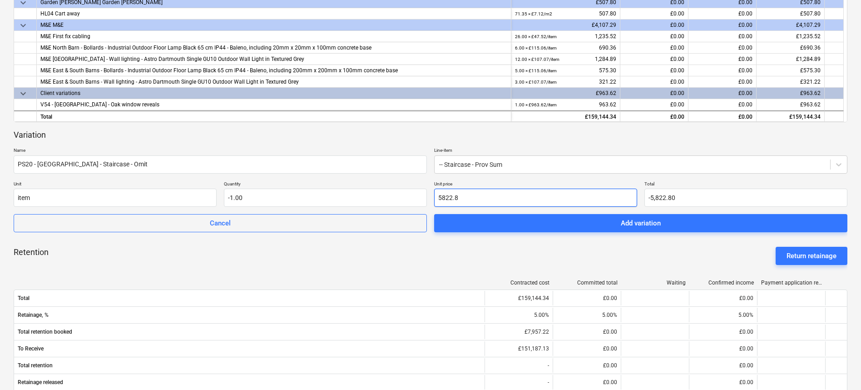
type input "5822.82"
type input "-5,822.82"
type input "5,822.82"
click at [535, 267] on div "Retention Return retainage" at bounding box center [431, 255] width 834 height 33
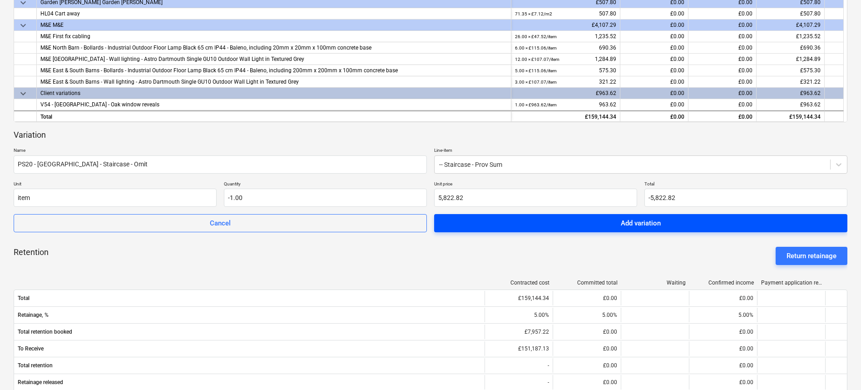
click at [536, 228] on span "Add variation" at bounding box center [640, 223] width 391 height 12
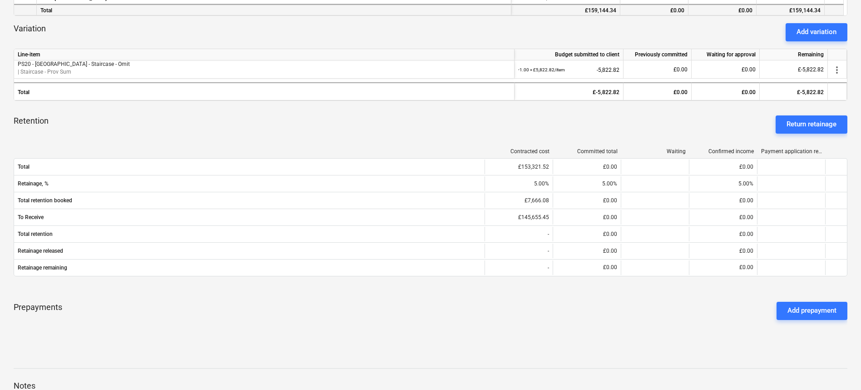
scroll to position [164, 0]
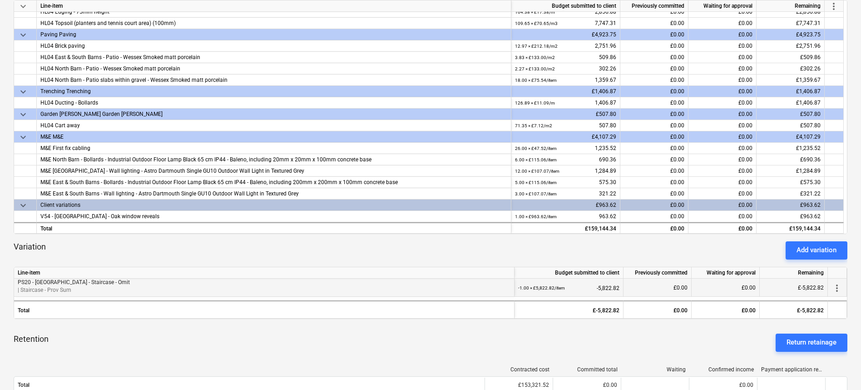
click at [836, 289] on span "more_vert" at bounding box center [836, 287] width 11 height 11
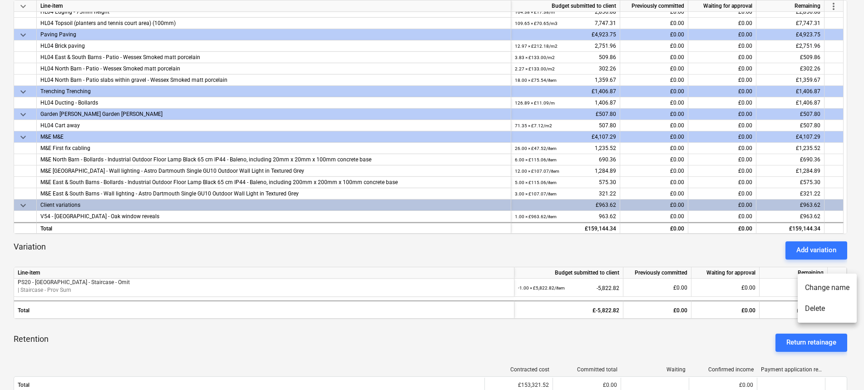
click at [499, 337] on div at bounding box center [432, 195] width 864 height 390
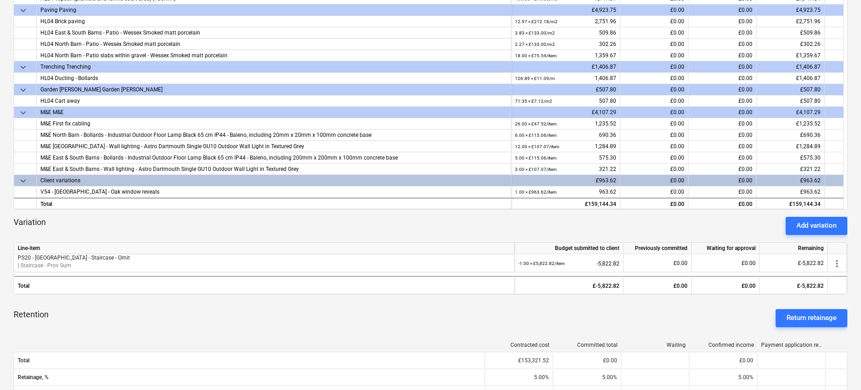
scroll to position [0, 0]
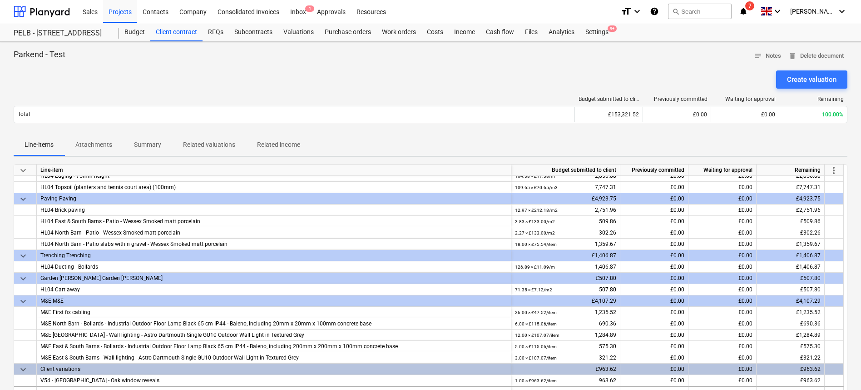
click at [105, 145] on p "Attachments" at bounding box center [93, 145] width 37 height 10
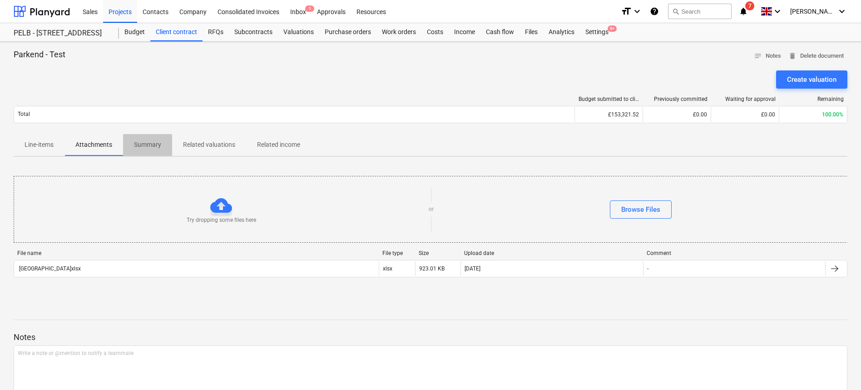
click at [159, 144] on p "Summary" at bounding box center [147, 145] width 27 height 10
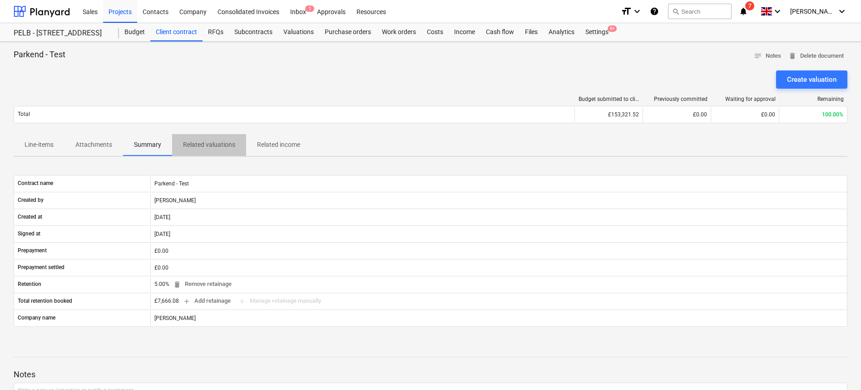
click at [233, 144] on p "Related valuations" at bounding box center [209, 145] width 52 height 10
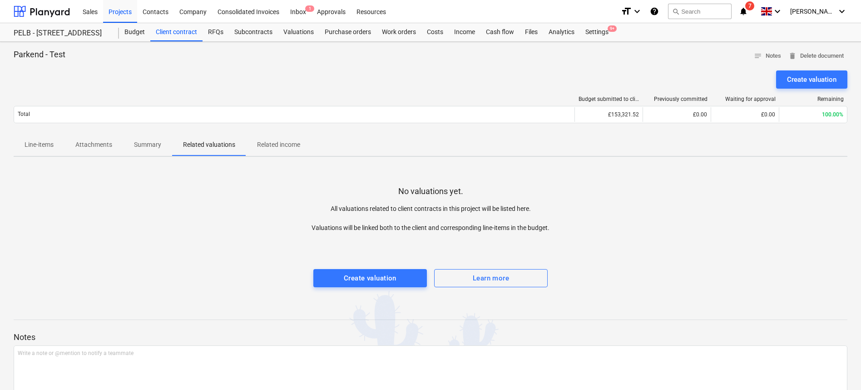
click at [285, 143] on p "Related income" at bounding box center [278, 145] width 43 height 10
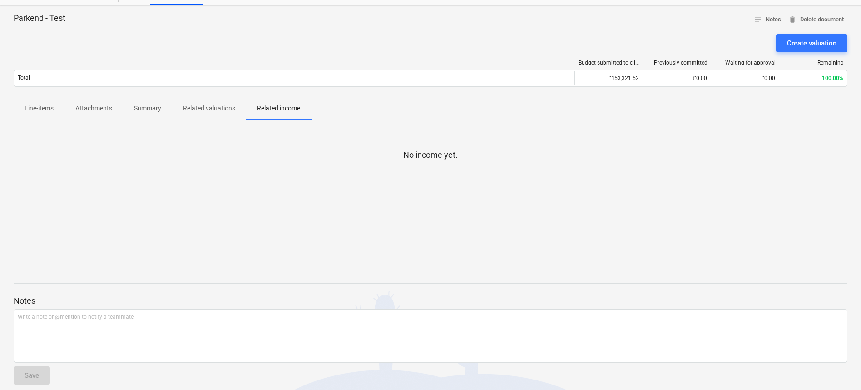
scroll to position [30, 0]
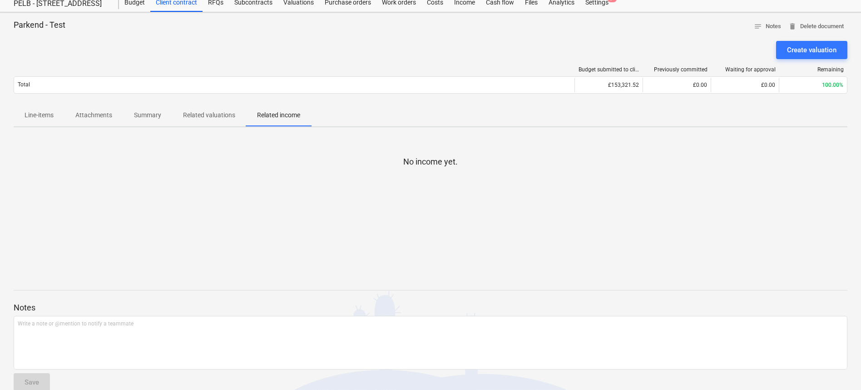
click at [135, 113] on p "Summary" at bounding box center [147, 115] width 27 height 10
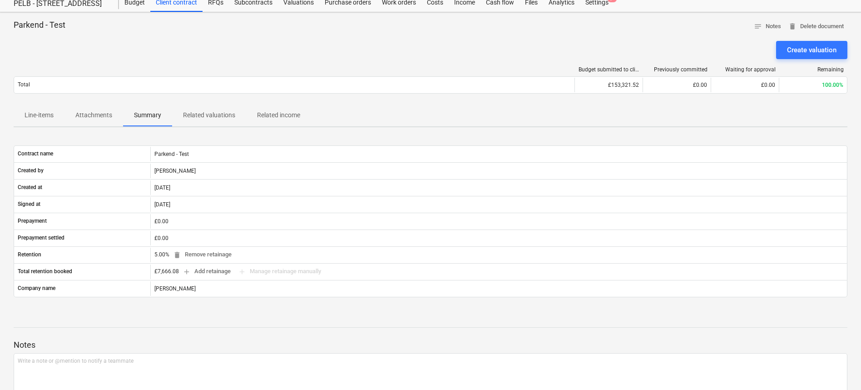
click at [110, 113] on p "Attachments" at bounding box center [93, 115] width 37 height 10
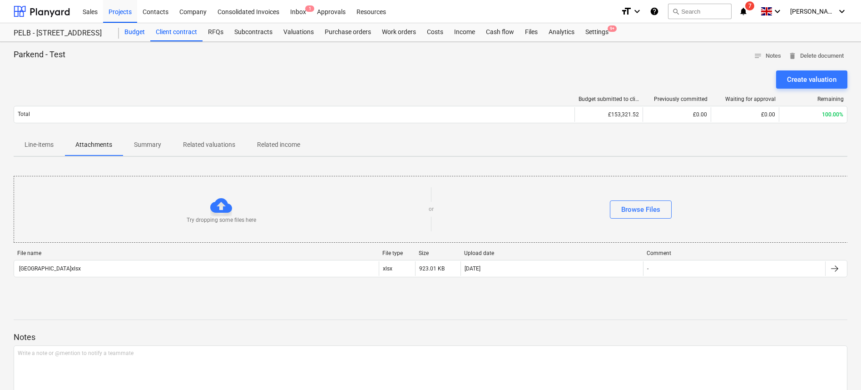
click at [133, 35] on div "Budget" at bounding box center [134, 32] width 31 height 18
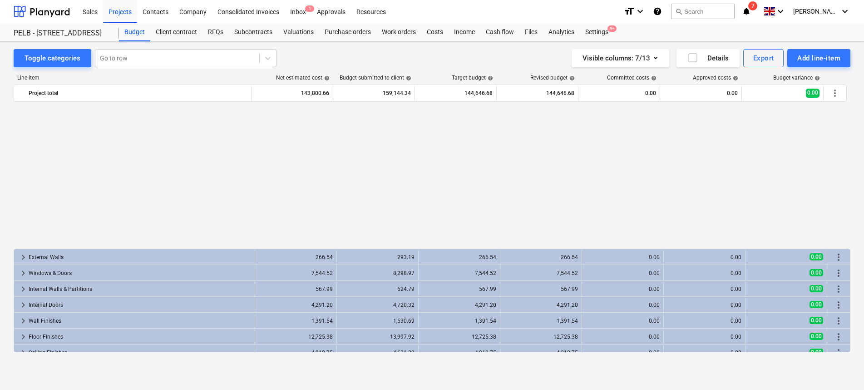
scroll to position [183, 0]
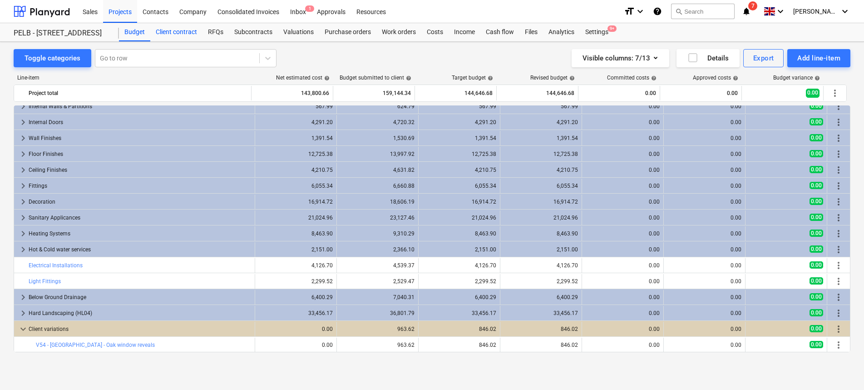
click at [177, 30] on div "Client contract" at bounding box center [176, 32] width 52 height 18
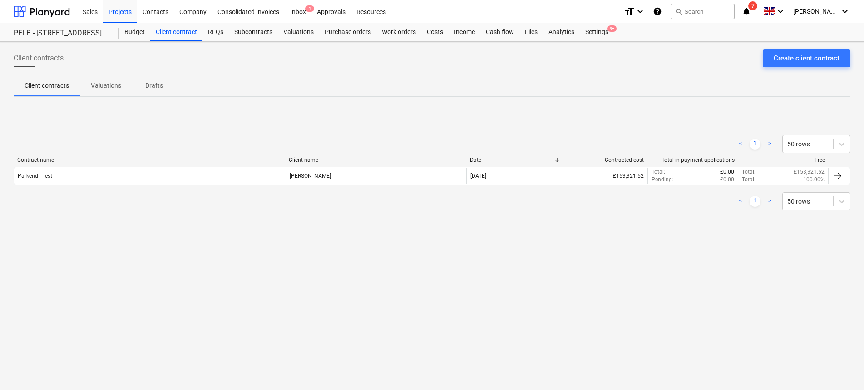
click at [127, 187] on div "Contract name Client name Date Contracted cost Total in payment applications Fr…" at bounding box center [432, 173] width 837 height 32
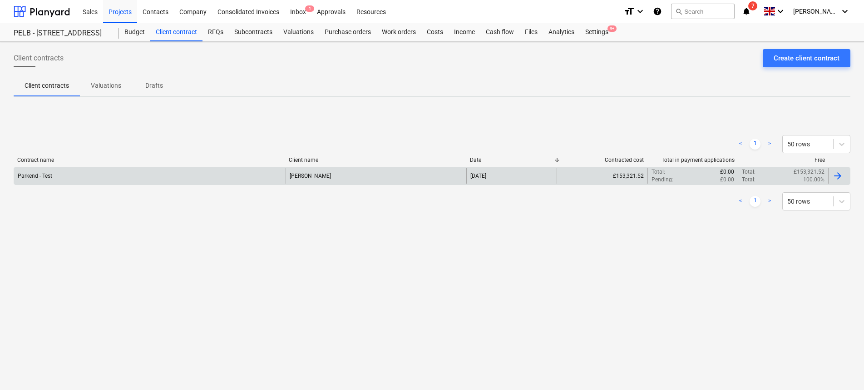
click at [123, 178] on div "Parkend - Test" at bounding box center [150, 175] width 272 height 15
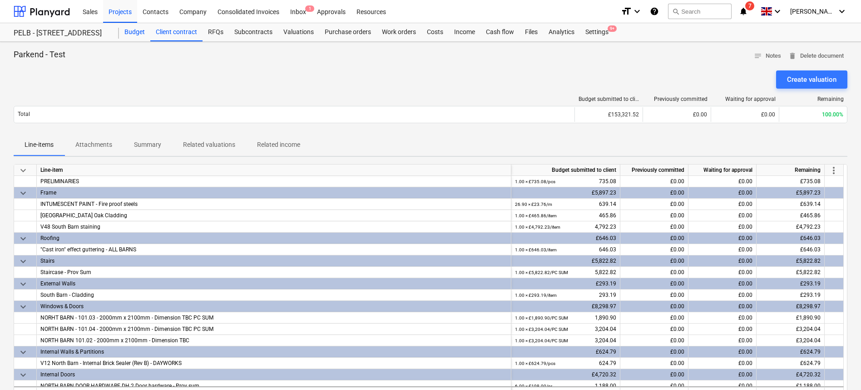
click at [140, 30] on div "Budget" at bounding box center [134, 32] width 31 height 18
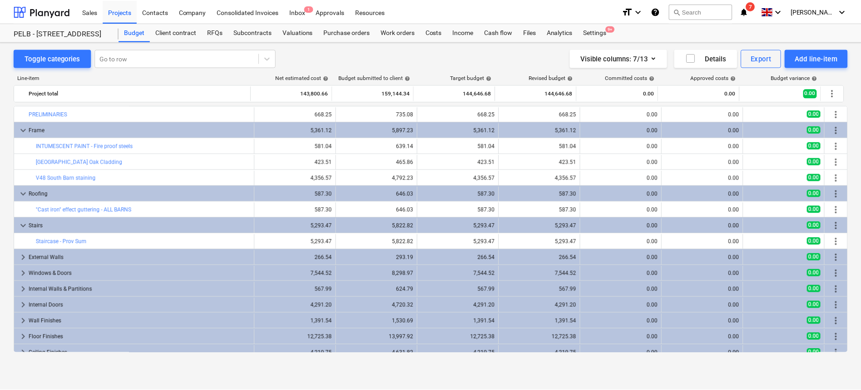
scroll to position [183, 0]
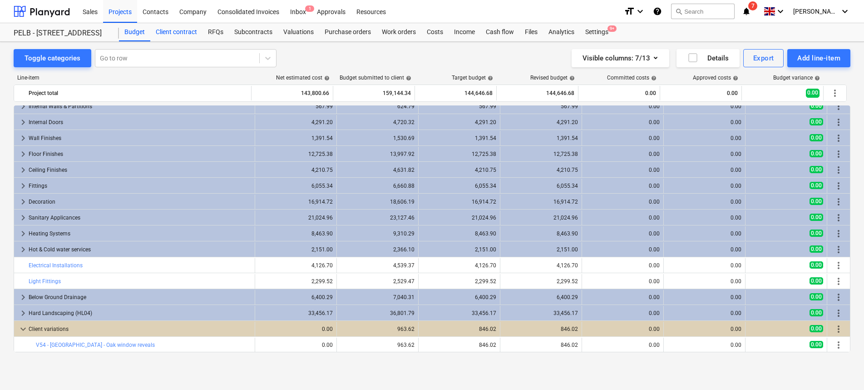
click at [165, 35] on div "Client contract" at bounding box center [176, 32] width 52 height 18
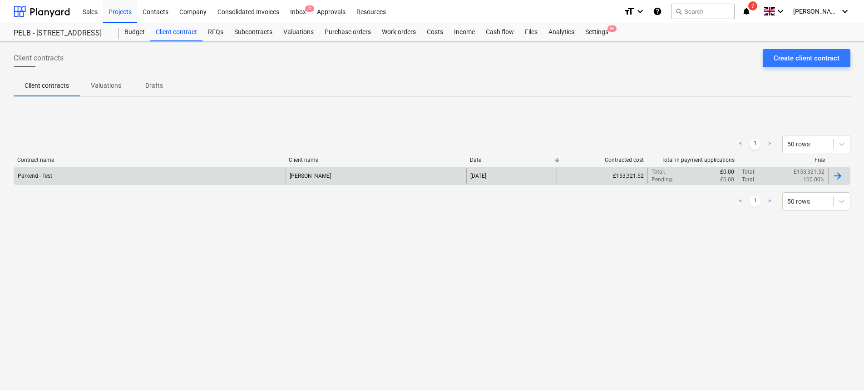
click at [139, 171] on div "Parkend - Test" at bounding box center [150, 175] width 272 height 15
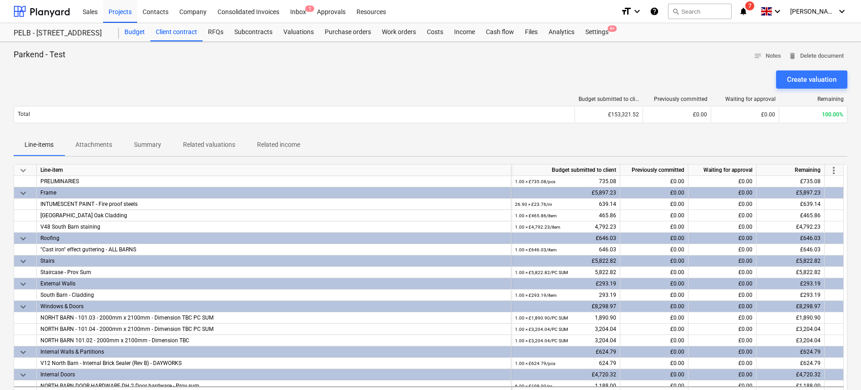
click at [128, 32] on div "Budget" at bounding box center [134, 32] width 31 height 18
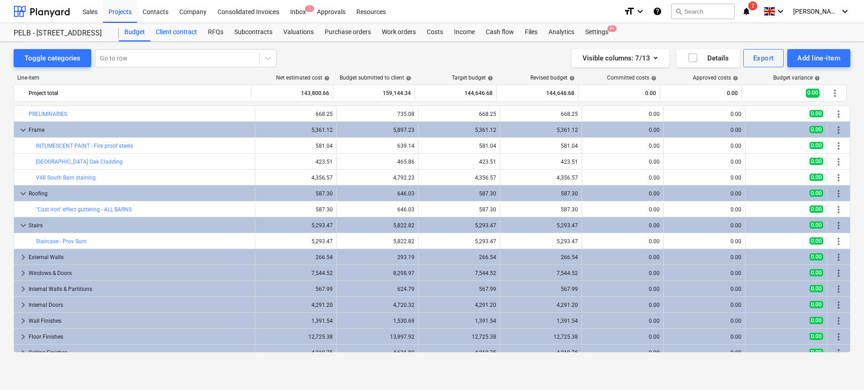
click at [184, 30] on div "Client contract" at bounding box center [176, 32] width 52 height 18
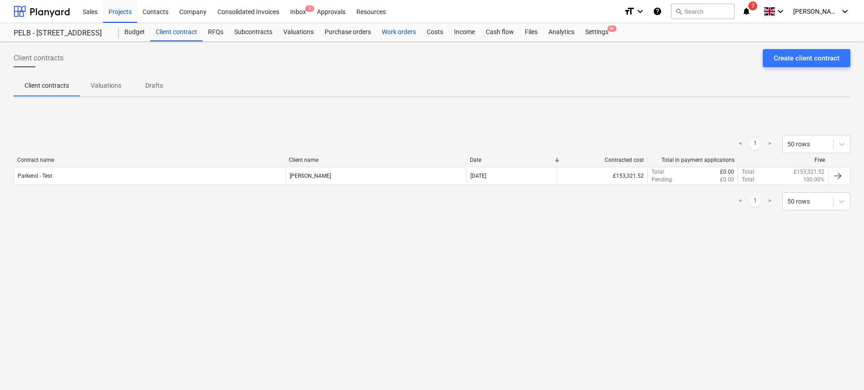
click at [415, 30] on div "Work orders" at bounding box center [398, 32] width 45 height 18
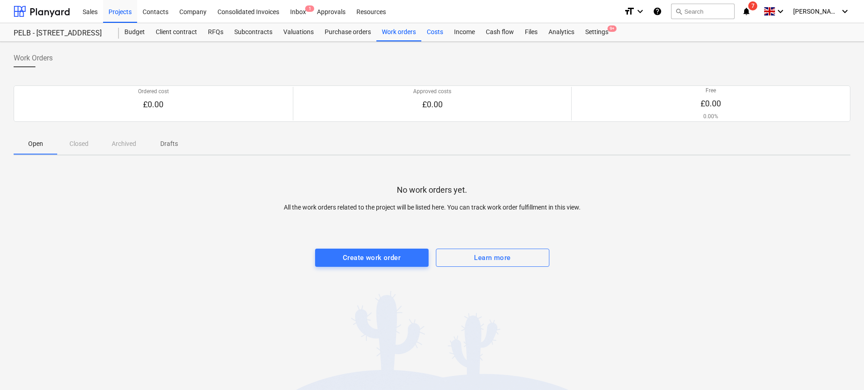
click at [440, 30] on div "Costs" at bounding box center [434, 32] width 27 height 18
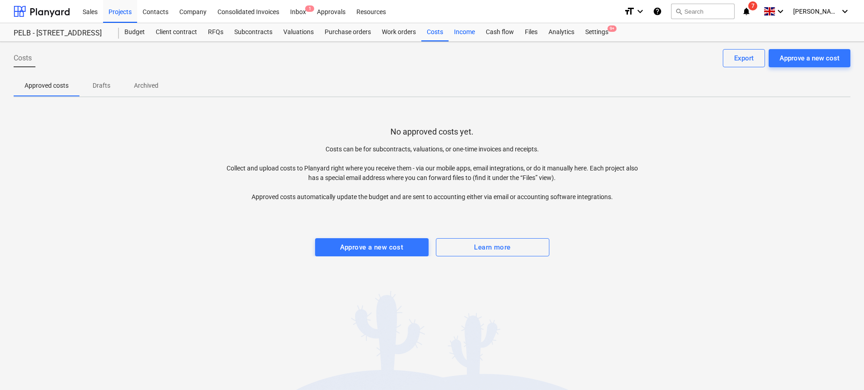
click at [465, 30] on div "Income" at bounding box center [465, 32] width 32 height 18
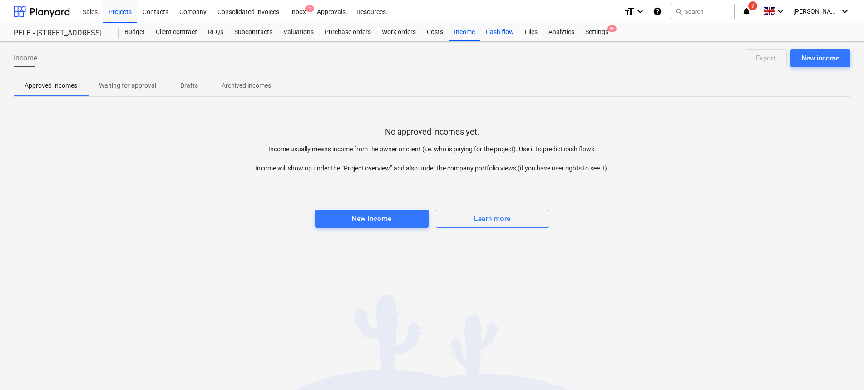
click at [510, 29] on div "Cash flow" at bounding box center [499, 32] width 39 height 18
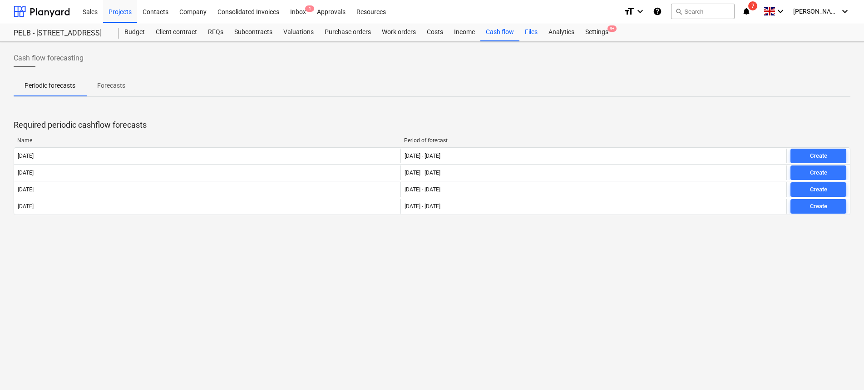
click at [537, 30] on div "Files" at bounding box center [531, 32] width 24 height 18
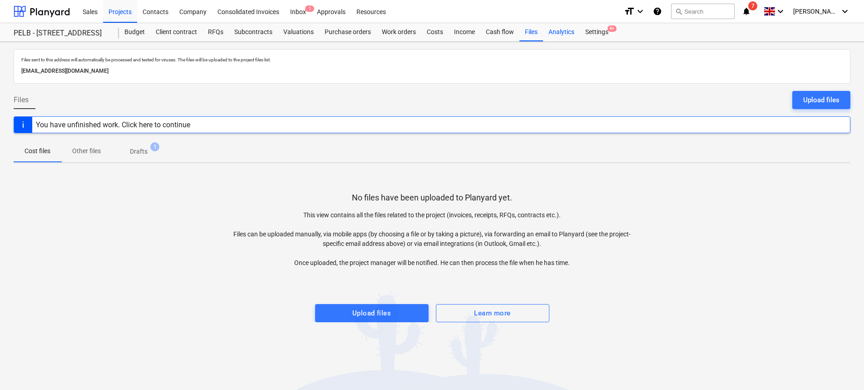
click at [554, 31] on div "Analytics" at bounding box center [561, 32] width 37 height 18
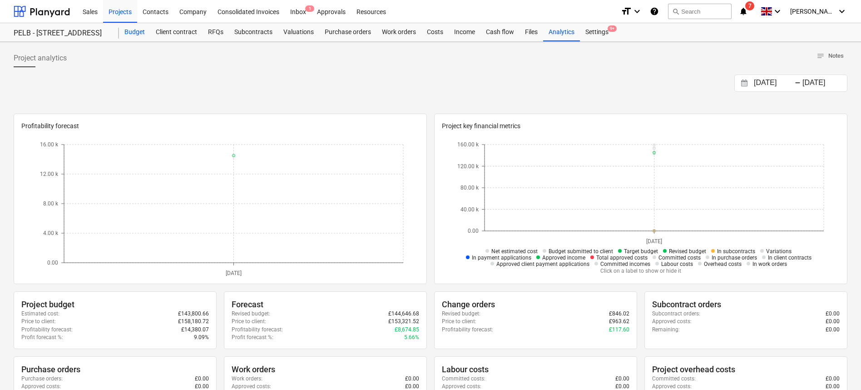
click at [131, 35] on div "Budget" at bounding box center [134, 32] width 31 height 18
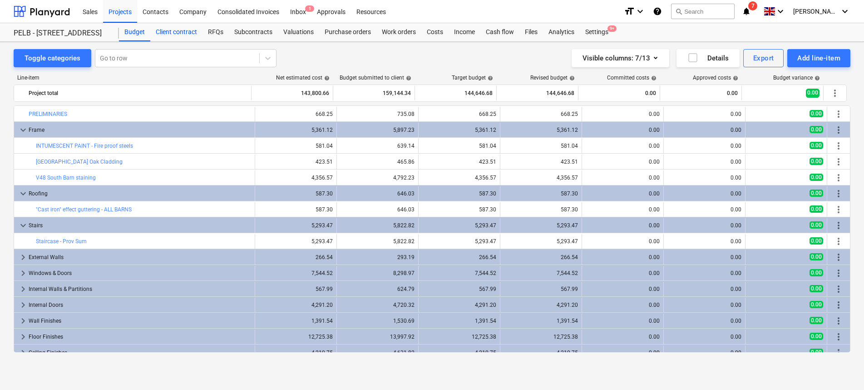
click at [161, 35] on div "Client contract" at bounding box center [176, 32] width 52 height 18
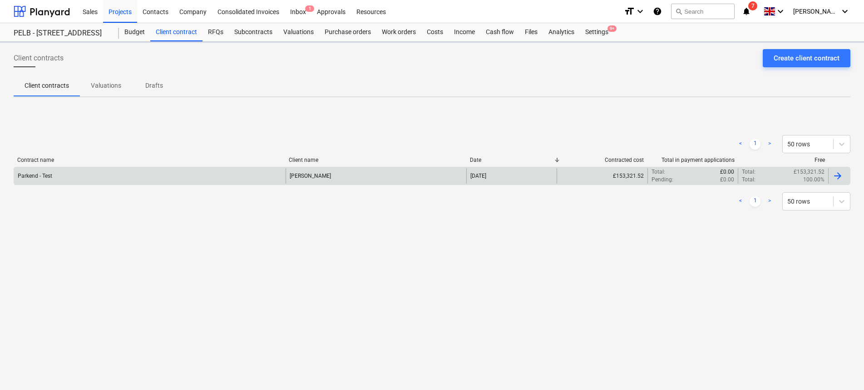
click at [107, 171] on div "Parkend - Test" at bounding box center [150, 175] width 272 height 15
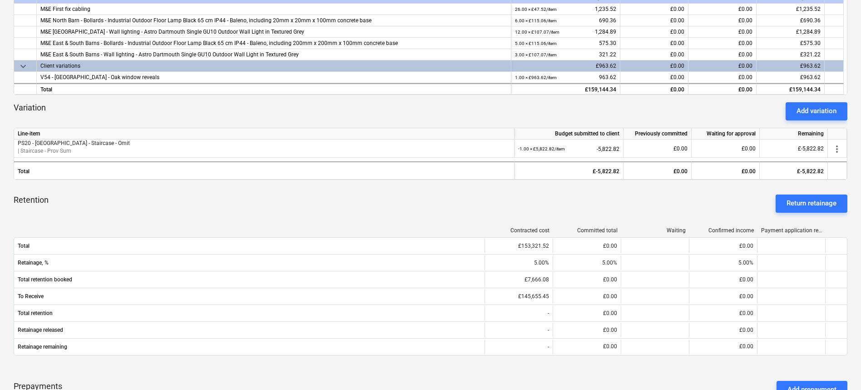
scroll to position [299, 0]
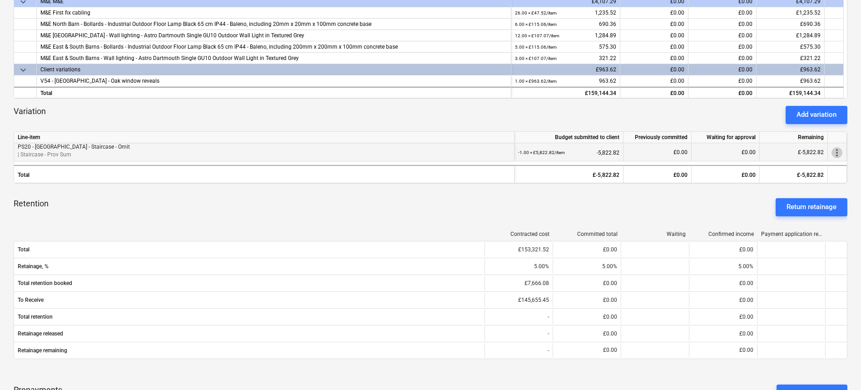
click at [841, 153] on span "more_vert" at bounding box center [836, 152] width 11 height 11
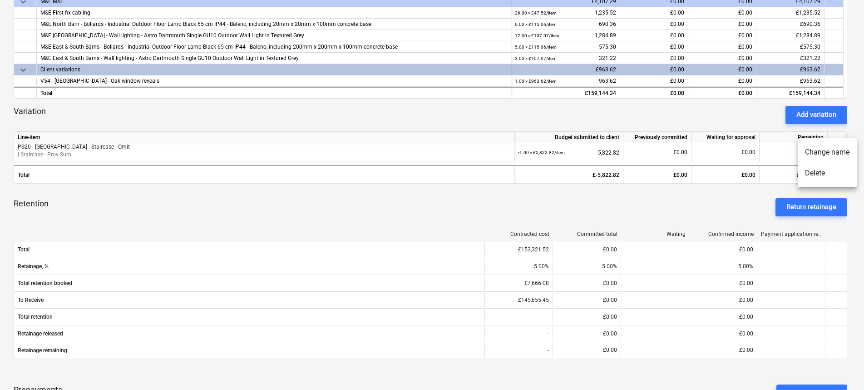
click at [258, 202] on div at bounding box center [432, 195] width 864 height 390
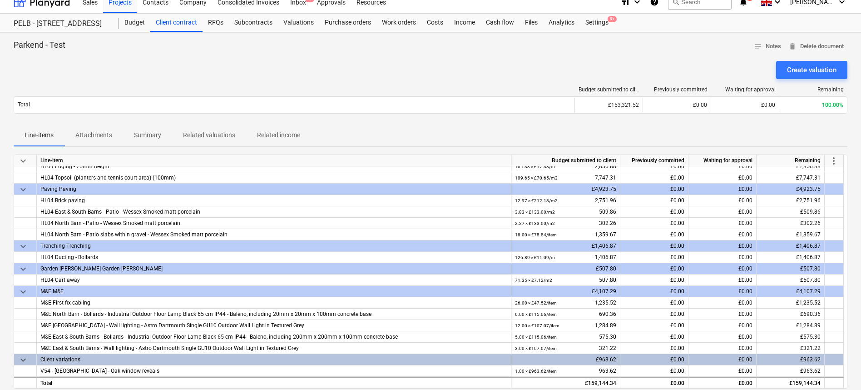
scroll to position [10, 0]
click at [805, 73] on div "Create valuation" at bounding box center [811, 69] width 49 height 12
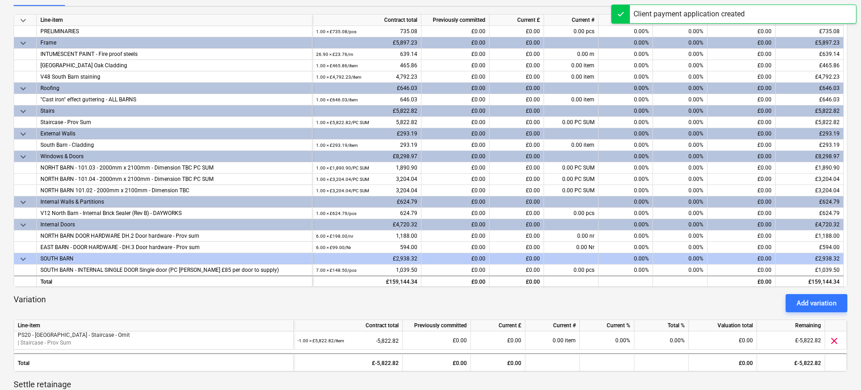
scroll to position [363, 0]
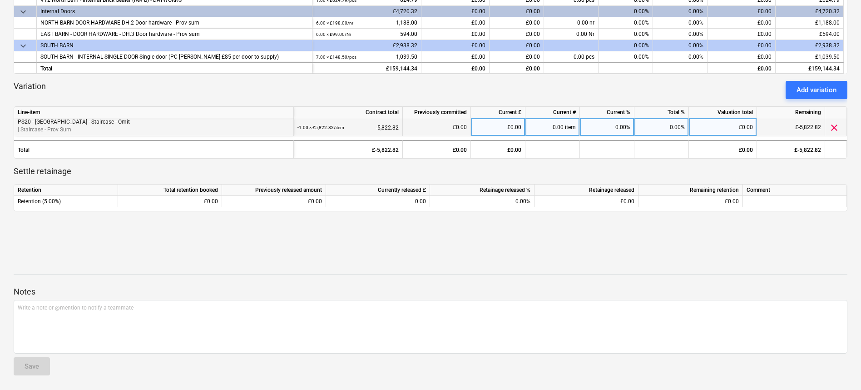
click at [616, 127] on div "0.00%" at bounding box center [607, 127] width 54 height 18
click at [671, 128] on div "0.00%" at bounding box center [661, 127] width 54 height 18
type input "100"
drag, startPoint x: 677, startPoint y: 273, endPoint x: 671, endPoint y: 266, distance: 9.3
click at [678, 272] on div "Notes Write a note or @mention to notify a teammate ﻿ Save" at bounding box center [431, 322] width 834 height 120
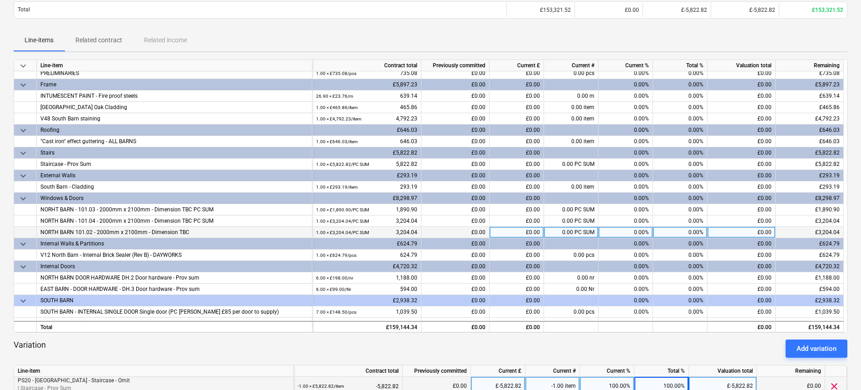
scroll to position [0, 0]
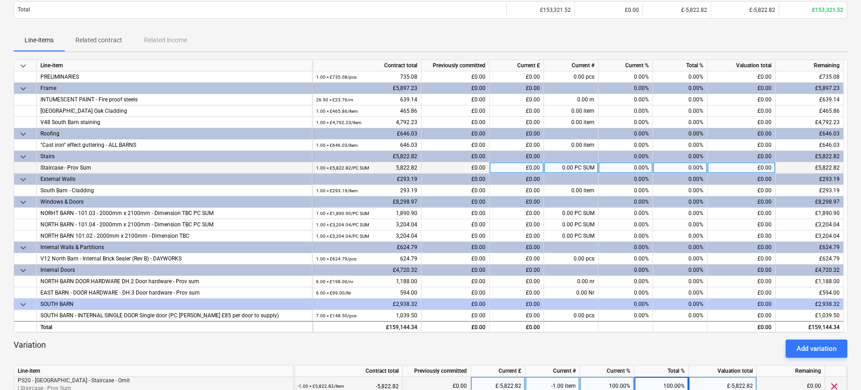
click at [700, 168] on div "0.00%" at bounding box center [680, 167] width 54 height 11
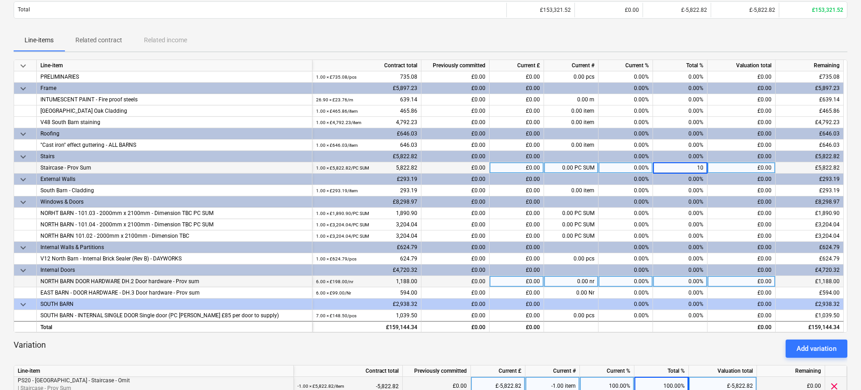
type input "100"
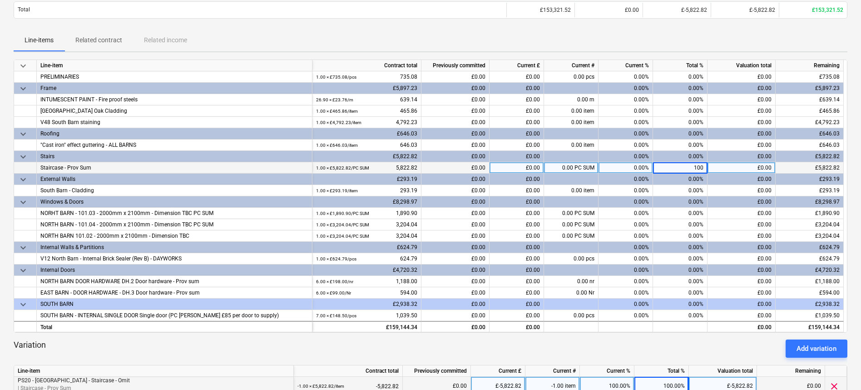
click at [605, 349] on div "Variation Add variation" at bounding box center [431, 348] width 834 height 18
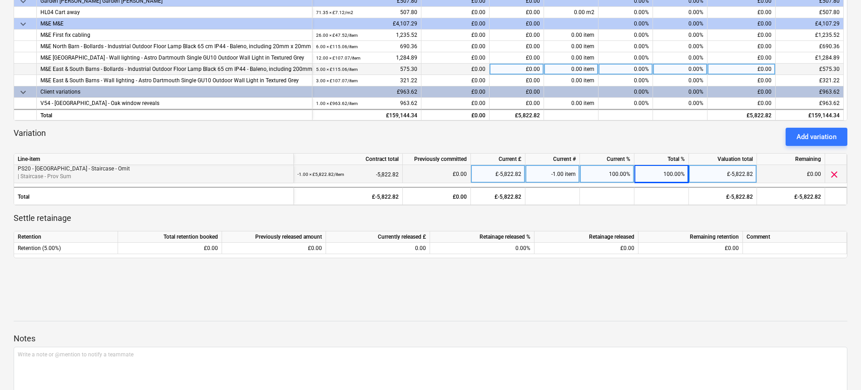
scroll to position [363, 0]
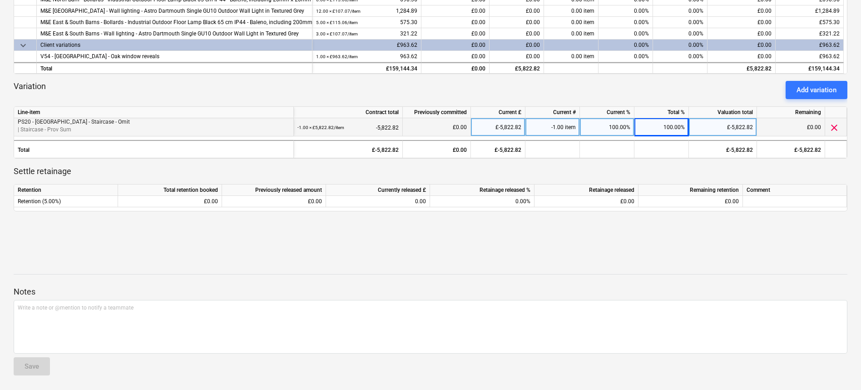
click at [684, 273] on div "Notes Write a note or @mention to notify a teammate ﻿ Save" at bounding box center [431, 322] width 834 height 120
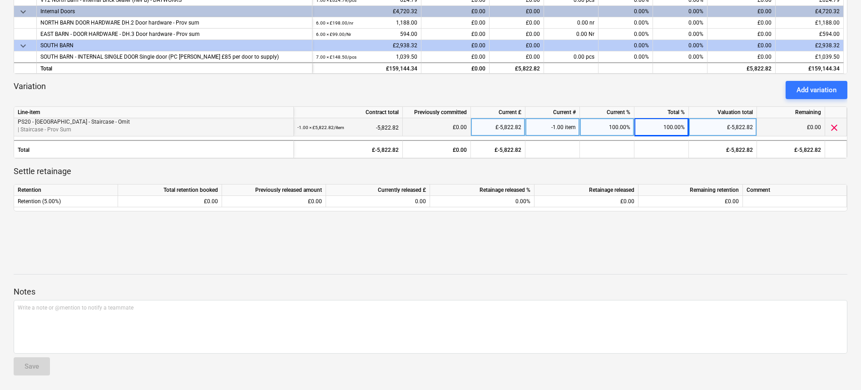
click at [121, 236] on div "Jasmin Westcarr 01092025 ( Draft ) notes Notes edit Change name save_alt Downlo…" at bounding box center [430, 34] width 861 height 711
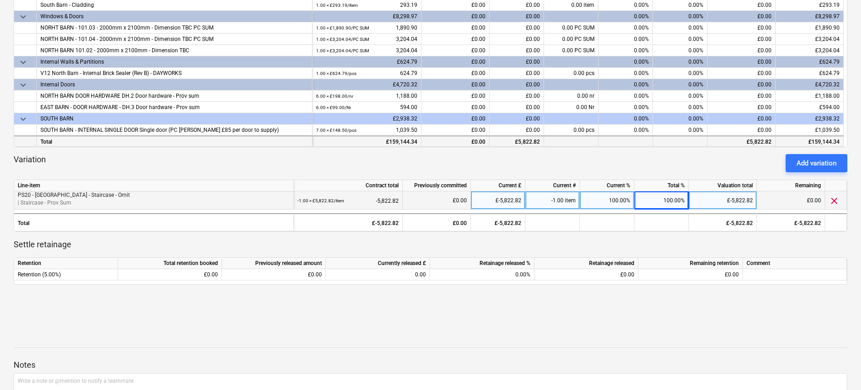
scroll to position [0, 0]
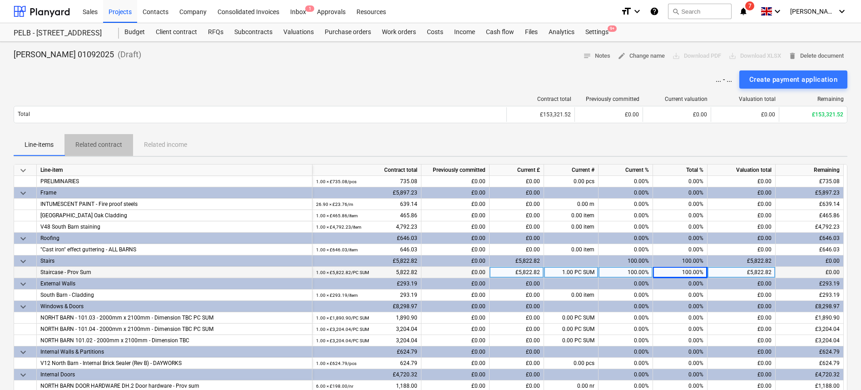
click at [93, 155] on button "Related contract" at bounding box center [98, 145] width 69 height 22
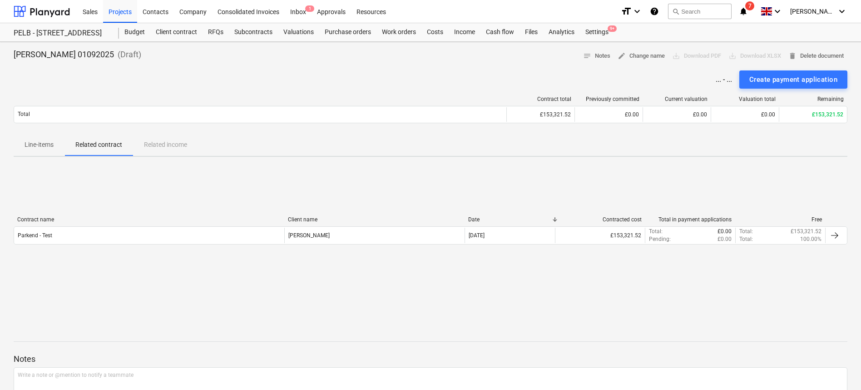
click at [138, 147] on div "Line-items Related contract Related income" at bounding box center [431, 145] width 834 height 22
click at [163, 146] on div "Line-items Related contract Related income" at bounding box center [431, 145] width 834 height 22
click at [44, 147] on p "Line-items" at bounding box center [39, 145] width 29 height 10
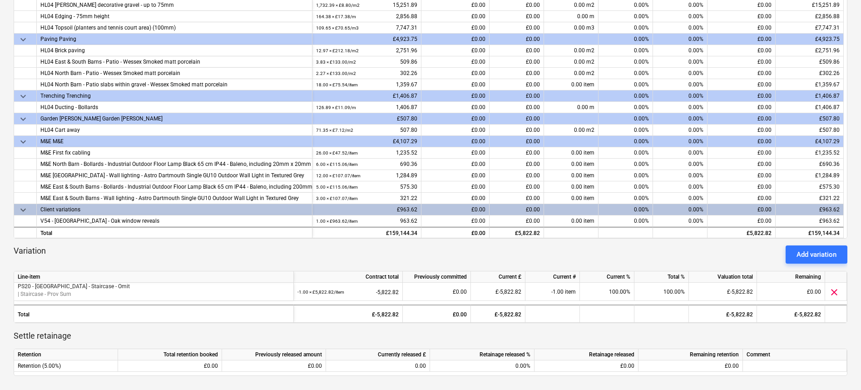
scroll to position [363, 0]
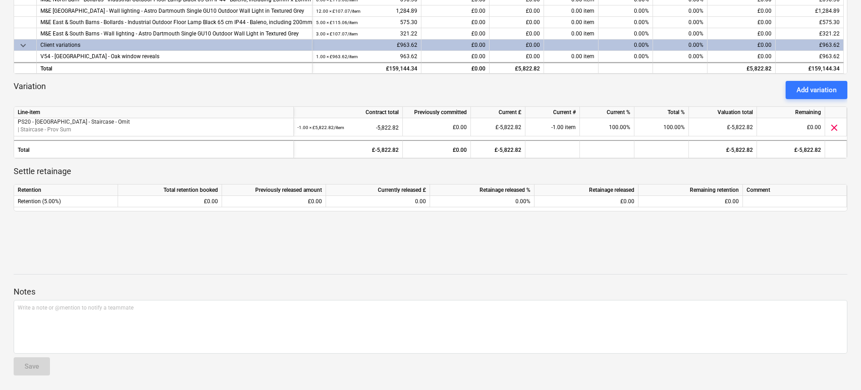
drag, startPoint x: 714, startPoint y: 260, endPoint x: 189, endPoint y: 297, distance: 526.6
click at [711, 260] on div at bounding box center [431, 251] width 834 height 22
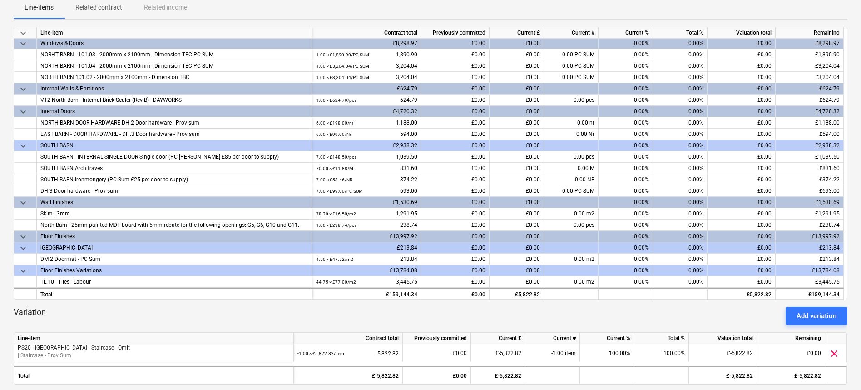
scroll to position [0, 0]
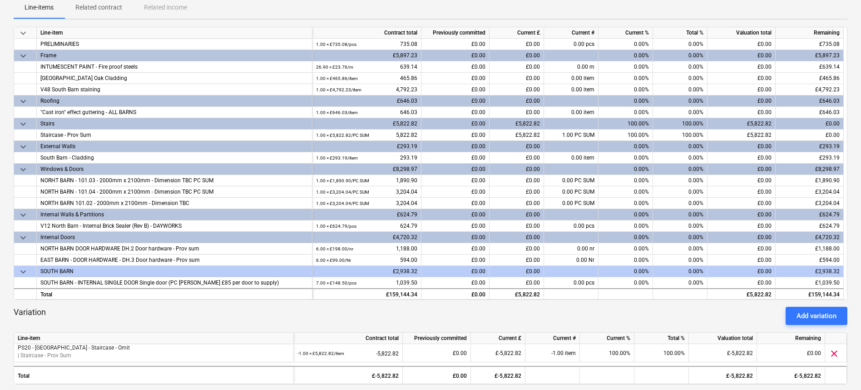
click at [681, 317] on div "Variation Add variation" at bounding box center [431, 315] width 834 height 18
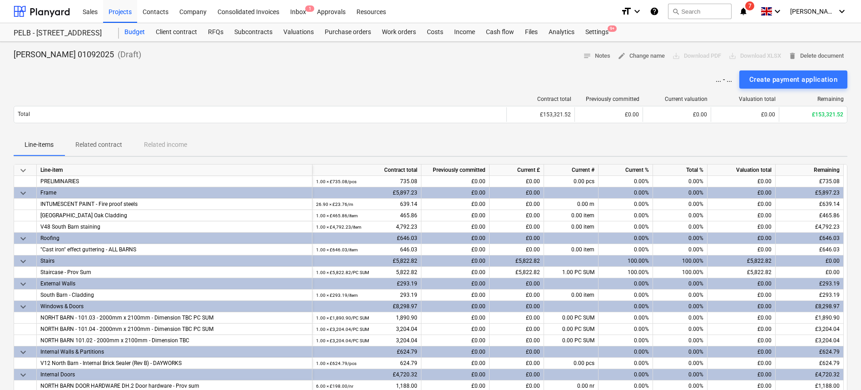
click at [131, 30] on div "Budget" at bounding box center [134, 32] width 31 height 18
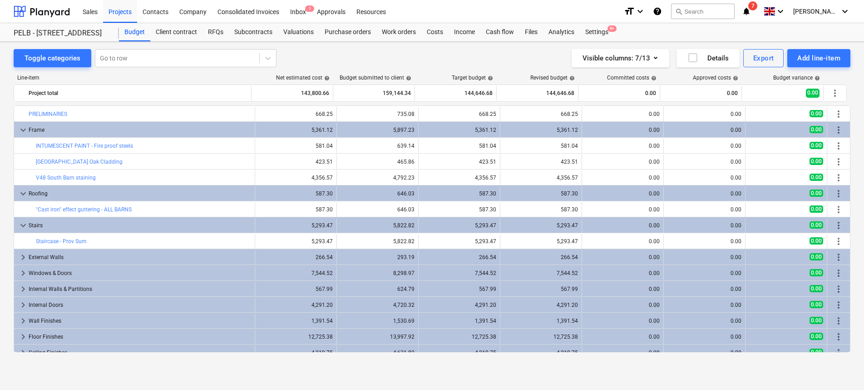
scroll to position [16, 0]
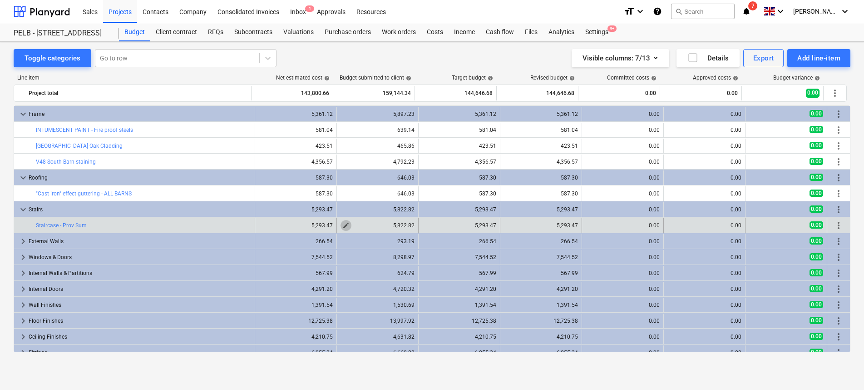
click at [342, 225] on span "edit" at bounding box center [345, 225] width 7 height 7
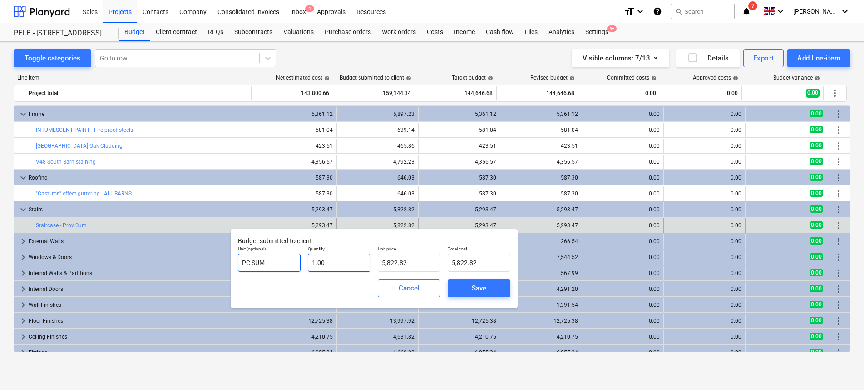
type input "1"
click at [275, 268] on div "Unit (optional) PC SUM Quantity 1 Unit price 5,822.82 Total cost 5,822.82" at bounding box center [374, 258] width 280 height 33
type input "0.00"
click at [480, 287] on div "Save" at bounding box center [479, 288] width 15 height 12
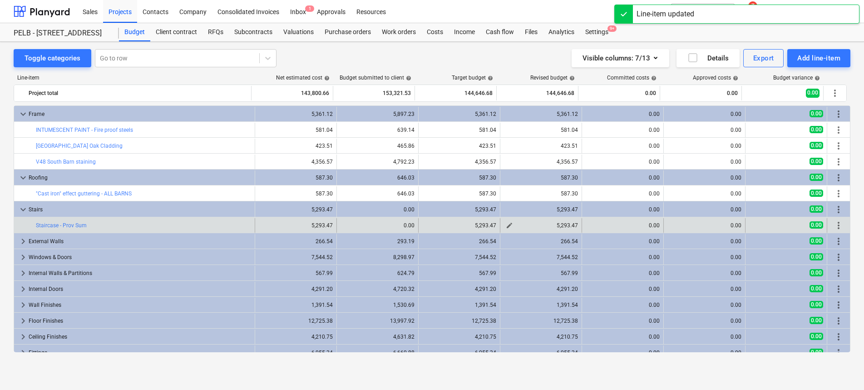
click at [507, 225] on span "edit" at bounding box center [509, 225] width 7 height 7
type textarea "x"
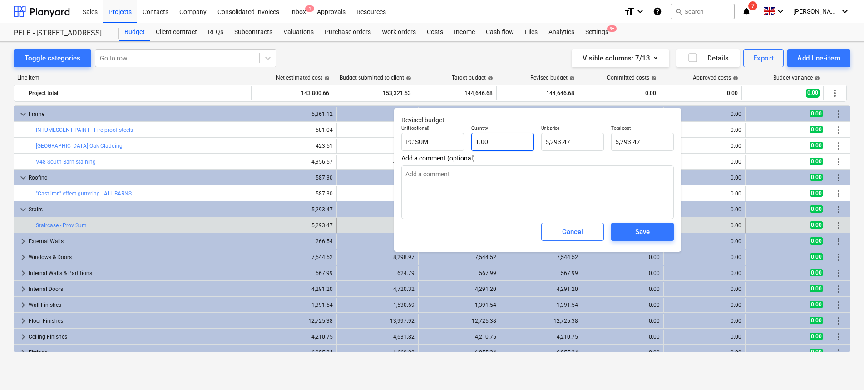
type input "1"
drag, startPoint x: 489, startPoint y: 142, endPoint x: 448, endPoint y: 142, distance: 41.8
click at [448, 142] on div "Unit (optional) PC SUM Quantity 1 Unit price 5,293.47 Total cost 5,293.47" at bounding box center [538, 137] width 280 height 33
type textarea "x"
type input "0"
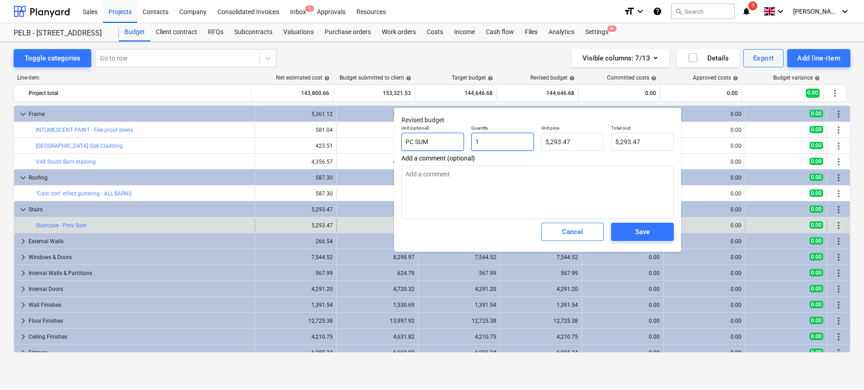
type input "0.00"
type input "0"
click at [620, 228] on button "Save" at bounding box center [642, 231] width 63 height 18
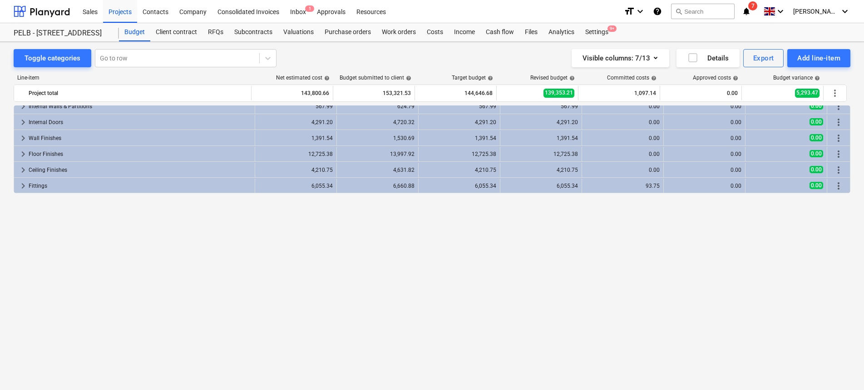
scroll to position [0, 0]
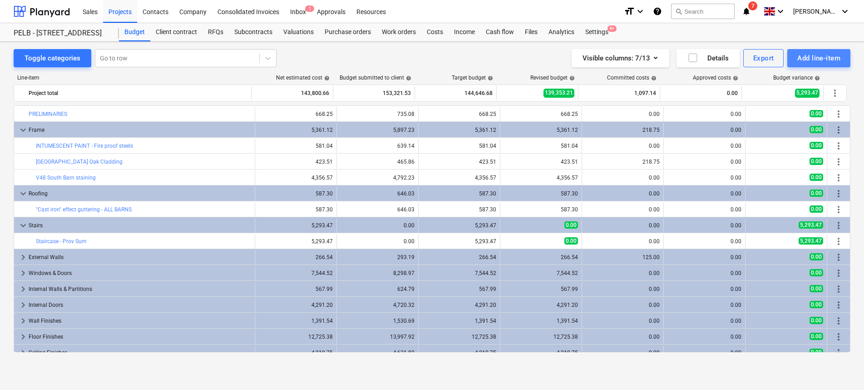
click at [818, 57] on div "Add line-item" at bounding box center [818, 58] width 43 height 12
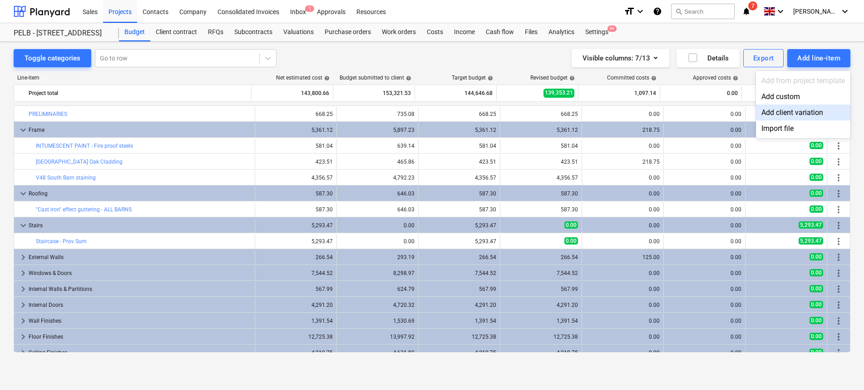
click at [785, 111] on div "Add client variation" at bounding box center [803, 112] width 94 height 16
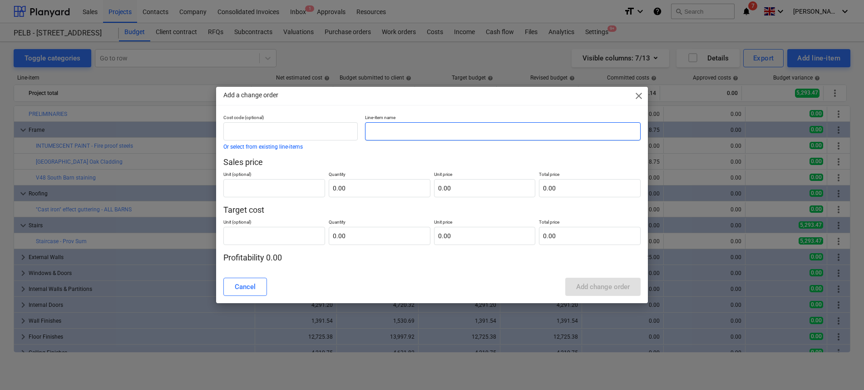
click at [460, 129] on input "text" at bounding box center [503, 131] width 276 height 18
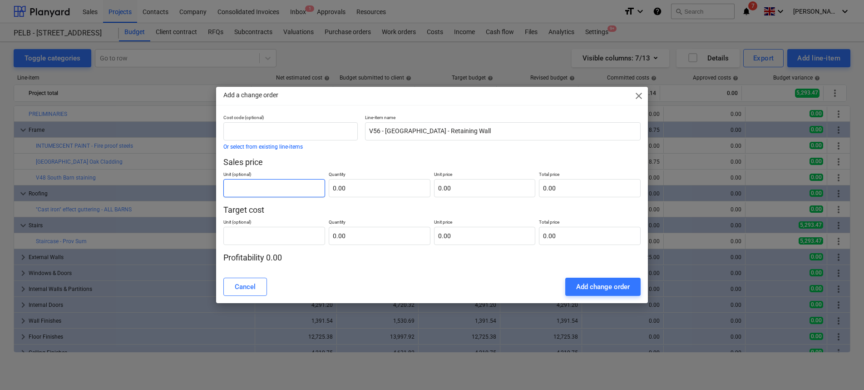
click at [271, 183] on input "text" at bounding box center [274, 188] width 102 height 18
click at [411, 184] on input "text" at bounding box center [380, 188] width 102 height 18
click at [365, 185] on input "text" at bounding box center [380, 188] width 102 height 18
click at [459, 185] on input "text" at bounding box center [485, 188] width 102 height 18
click at [369, 242] on input "text" at bounding box center [380, 236] width 102 height 18
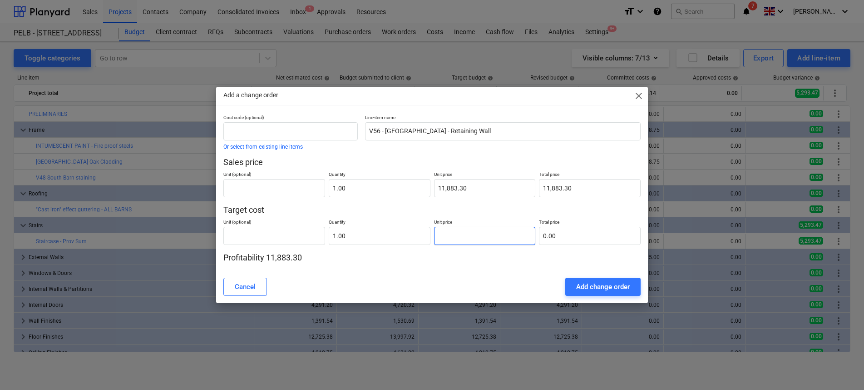
click at [455, 232] on input "text" at bounding box center [485, 236] width 102 height 18
click at [495, 279] on div "Cancel Add change order" at bounding box center [432, 286] width 418 height 18
click at [606, 281] on div "Add change order" at bounding box center [603, 287] width 54 height 12
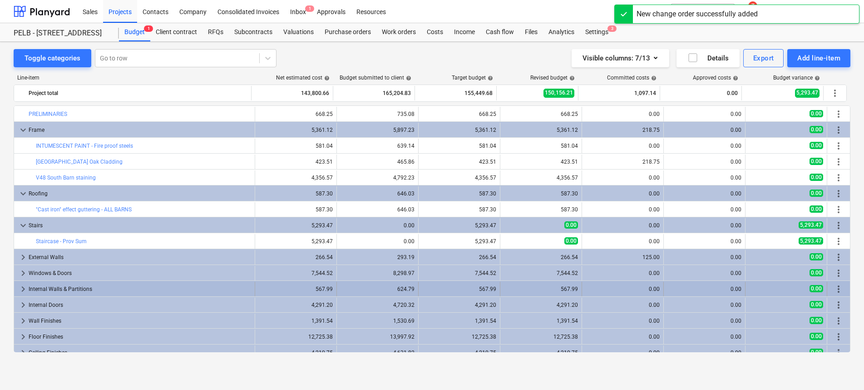
scroll to position [214, 0]
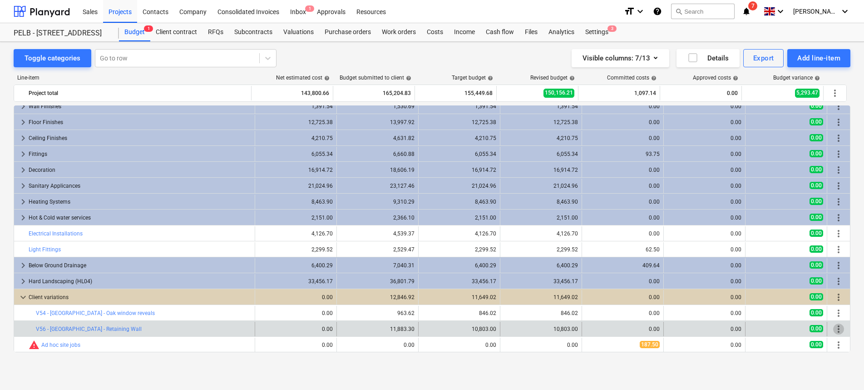
click at [833, 328] on span "more_vert" at bounding box center [838, 328] width 11 height 11
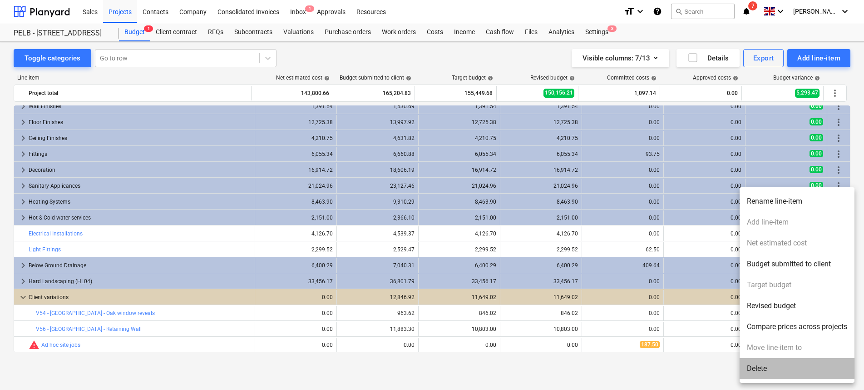
click at [783, 376] on li "Delete" at bounding box center [797, 368] width 115 height 21
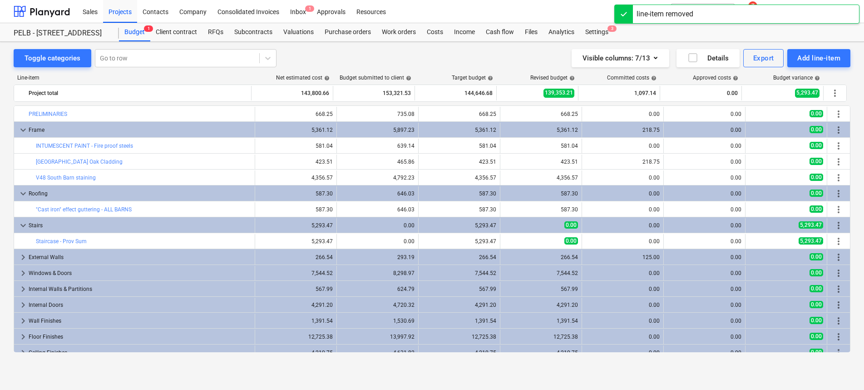
scroll to position [198, 0]
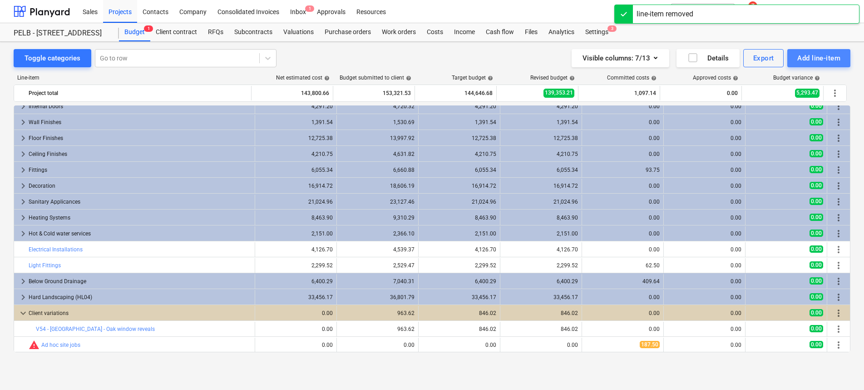
click at [812, 55] on div "Add line-item" at bounding box center [818, 58] width 43 height 12
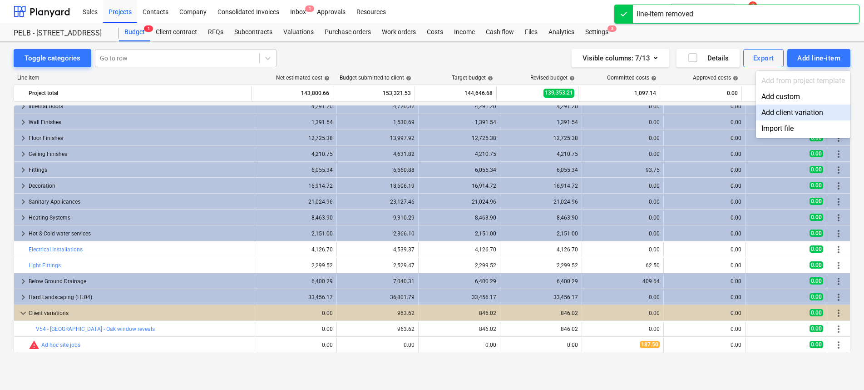
click at [819, 114] on div "Add client variation" at bounding box center [803, 112] width 94 height 16
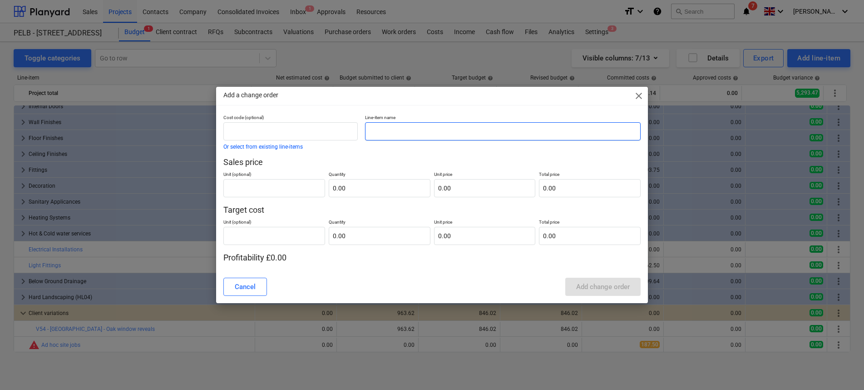
click at [519, 128] on input "text" at bounding box center [503, 131] width 276 height 18
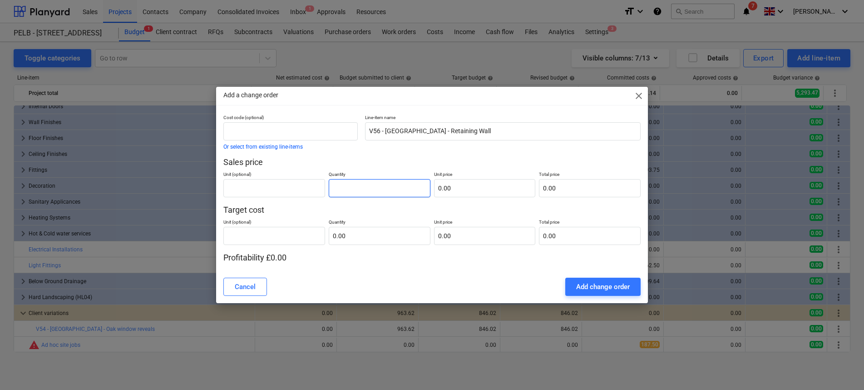
click at [343, 197] on div at bounding box center [380, 188] width 102 height 18
click at [469, 193] on input "text" at bounding box center [485, 188] width 102 height 18
click at [400, 235] on input "text" at bounding box center [380, 236] width 102 height 18
click at [489, 235] on input "text" at bounding box center [485, 236] width 102 height 18
click at [446, 269] on div "Cost code (optional) Or select from existing line-items Line-item name V56 - So…" at bounding box center [432, 192] width 432 height 156
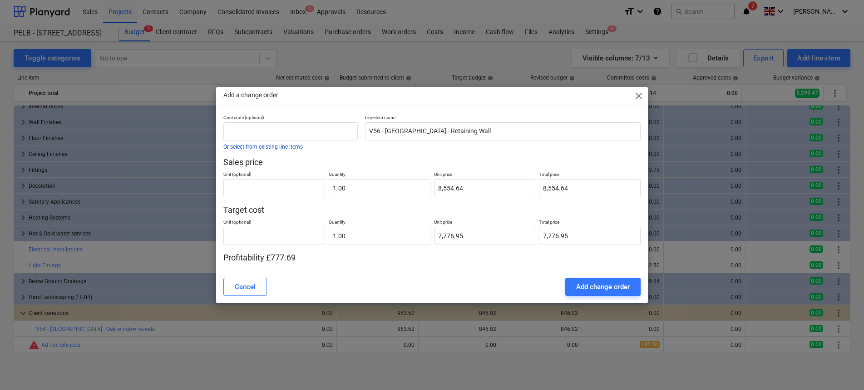
click at [282, 148] on button "Or select from existing line-items" at bounding box center [262, 146] width 79 height 5
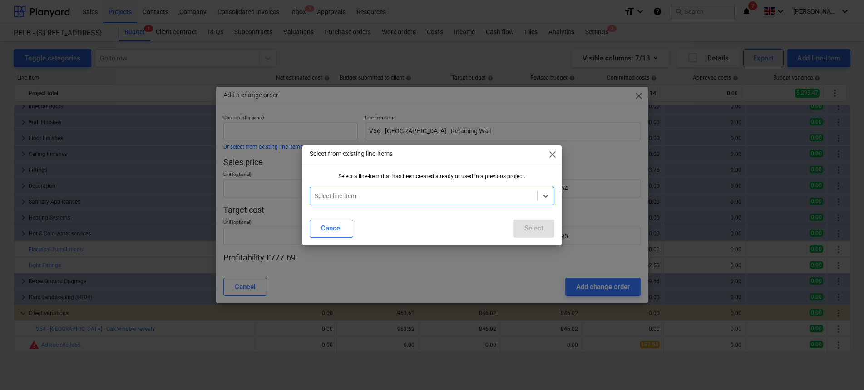
click at [552, 154] on span "close" at bounding box center [552, 154] width 11 height 11
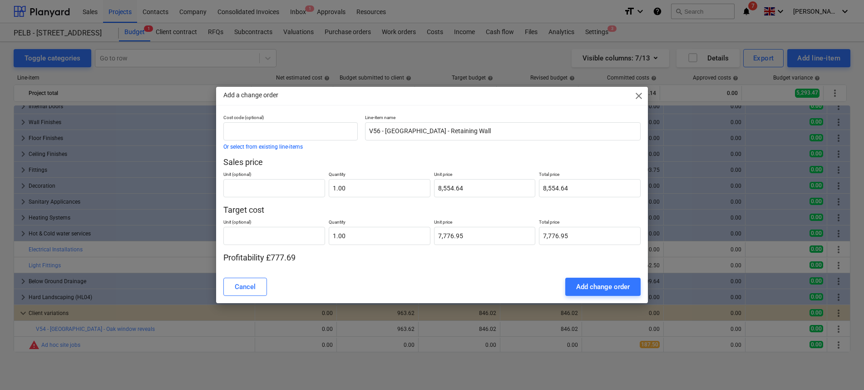
click at [505, 268] on div "Cost code (optional) Or select from existing line-items Line-item name V56 - So…" at bounding box center [432, 192] width 432 height 156
click at [604, 293] on button "Add change order" at bounding box center [602, 286] width 75 height 18
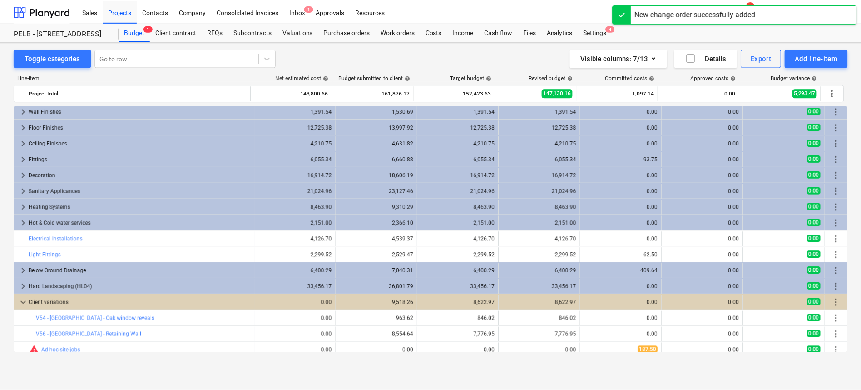
scroll to position [214, 0]
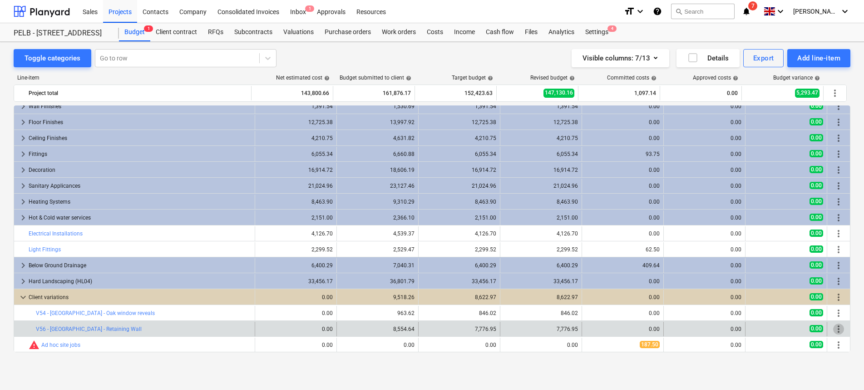
click at [833, 327] on span "more_vert" at bounding box center [838, 328] width 11 height 11
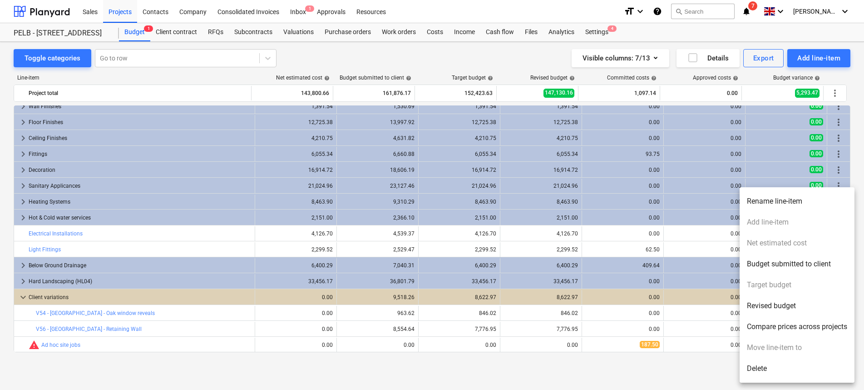
click at [516, 365] on div at bounding box center [432, 195] width 864 height 390
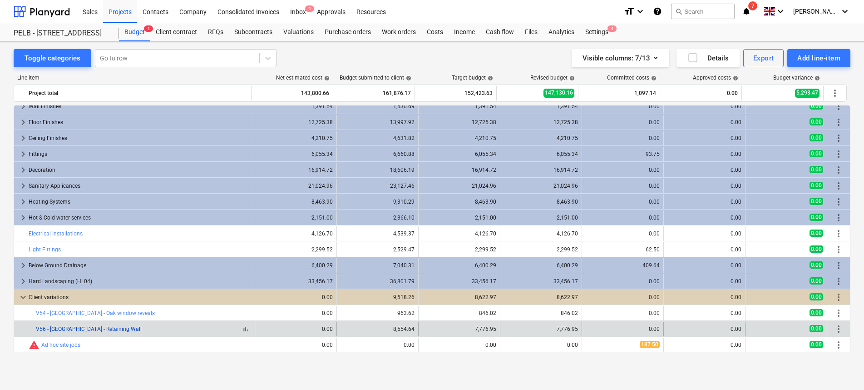
click at [104, 329] on link "V56 - [GEOGRAPHIC_DATA] - Retaining Wall" at bounding box center [89, 329] width 106 height 6
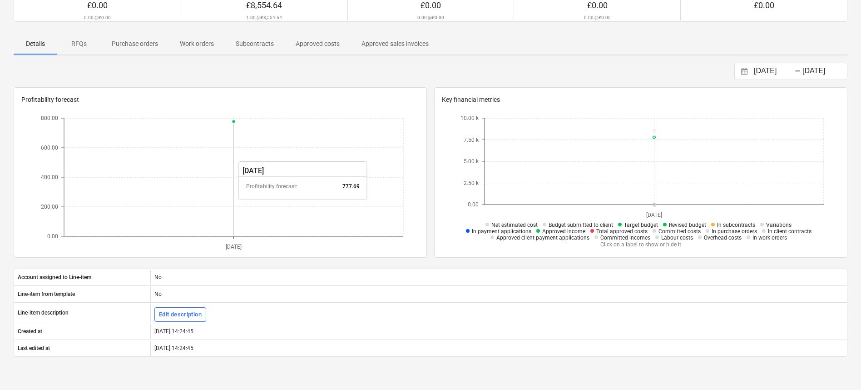
scroll to position [214, 0]
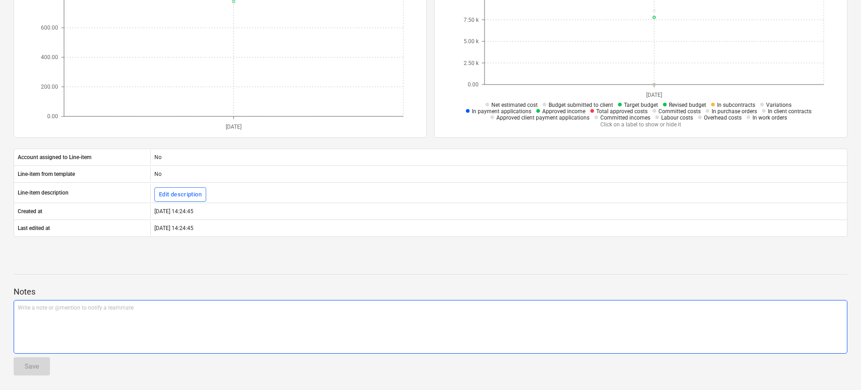
click at [235, 316] on div "Write a note or @mention to notify a teammate ﻿" at bounding box center [431, 327] width 834 height 54
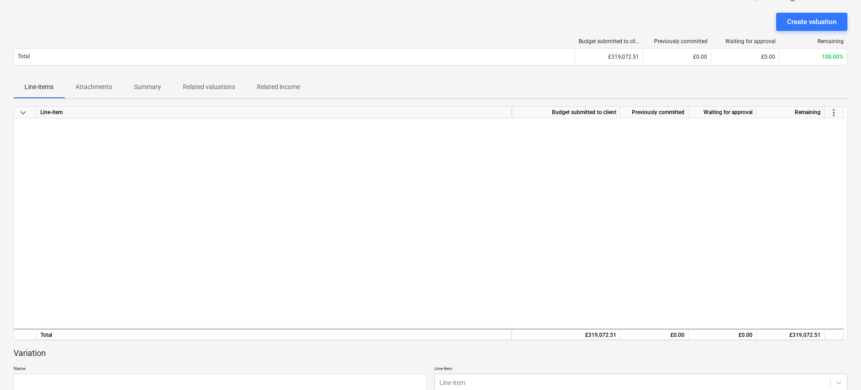
scroll to position [1663, 0]
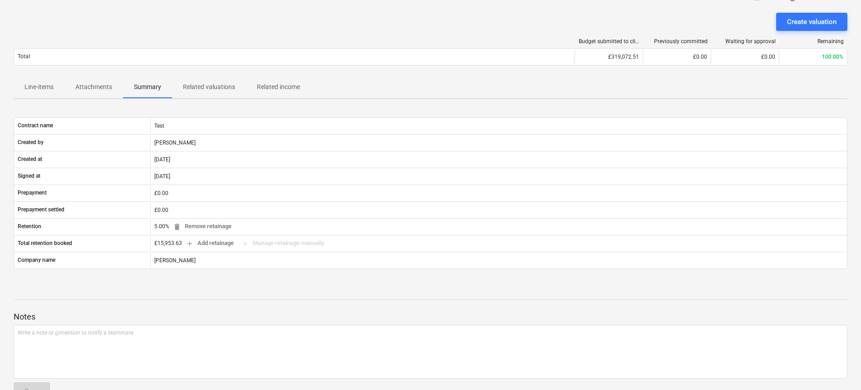
scroll to position [26, 0]
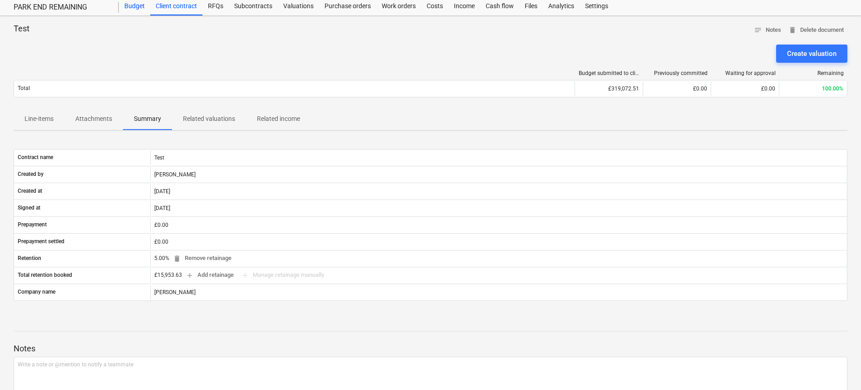
click at [143, 10] on div "Budget" at bounding box center [134, 6] width 31 height 18
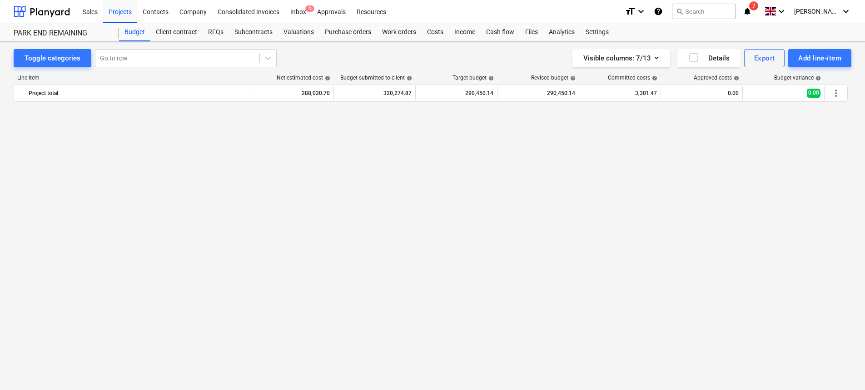
scroll to position [977, 0]
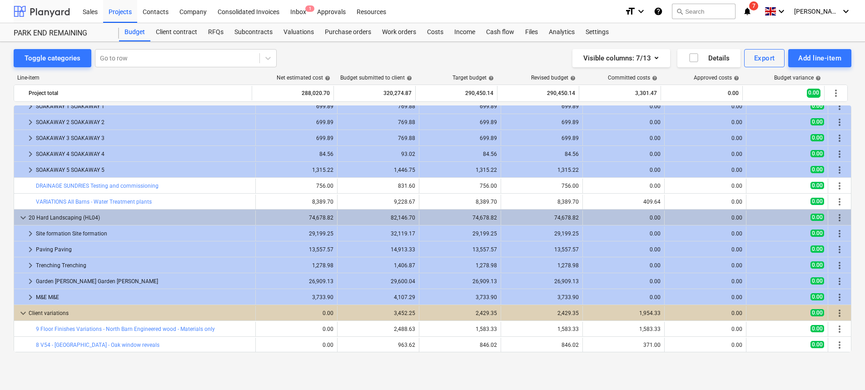
click at [27, 8] on div at bounding box center [42, 11] width 56 height 23
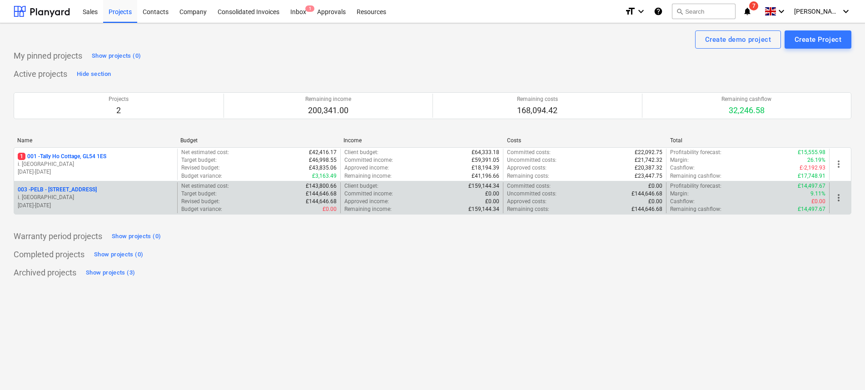
click at [118, 185] on div "003 - PELB - [GEOGRAPHIC_DATA], [GEOGRAPHIC_DATA], GL2 7NE i. montvydaite [DATE…" at bounding box center [95, 197] width 163 height 31
click at [97, 187] on p "003 - PELB - [GEOGRAPHIC_DATA], [GEOGRAPHIC_DATA], GL2 7NE" at bounding box center [57, 190] width 79 height 8
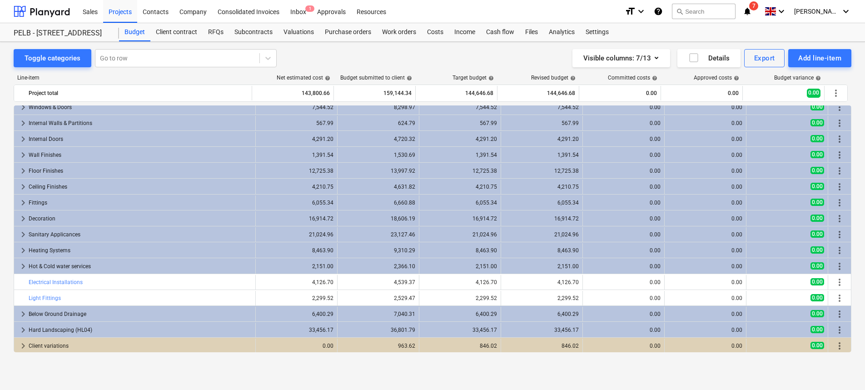
scroll to position [87, 0]
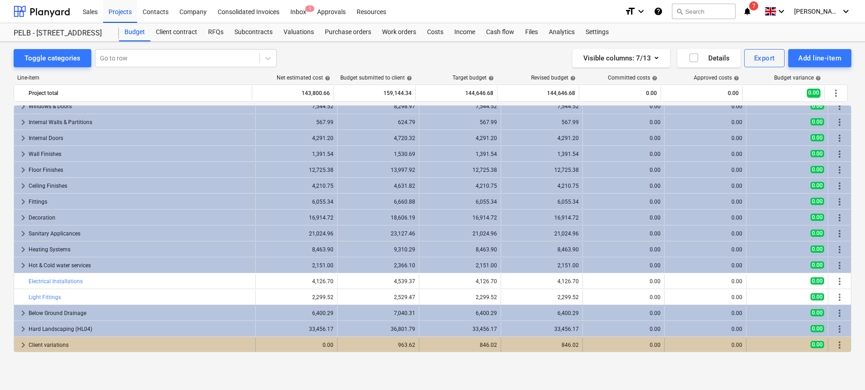
click at [22, 346] on span "keyboard_arrow_right" at bounding box center [23, 344] width 11 height 11
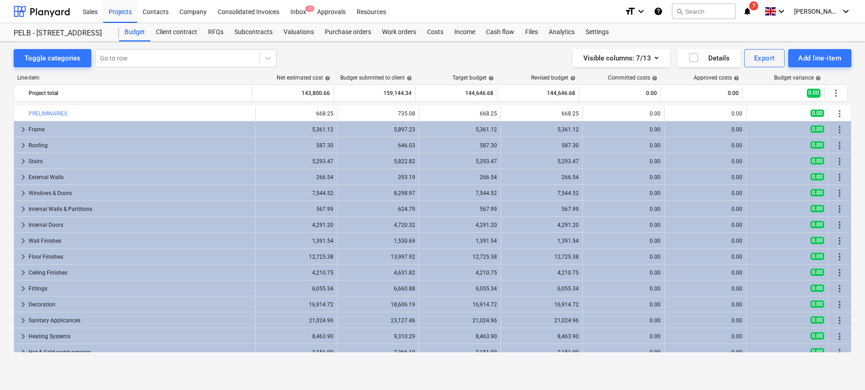
scroll to position [0, 0]
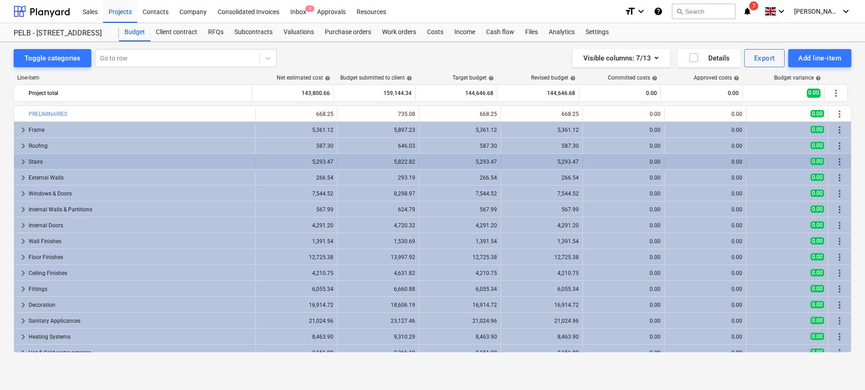
click at [22, 162] on span "keyboard_arrow_right" at bounding box center [23, 161] width 11 height 11
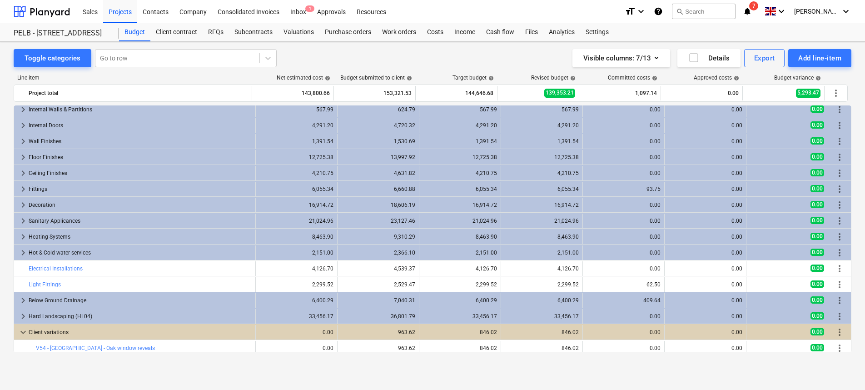
scroll to position [119, 0]
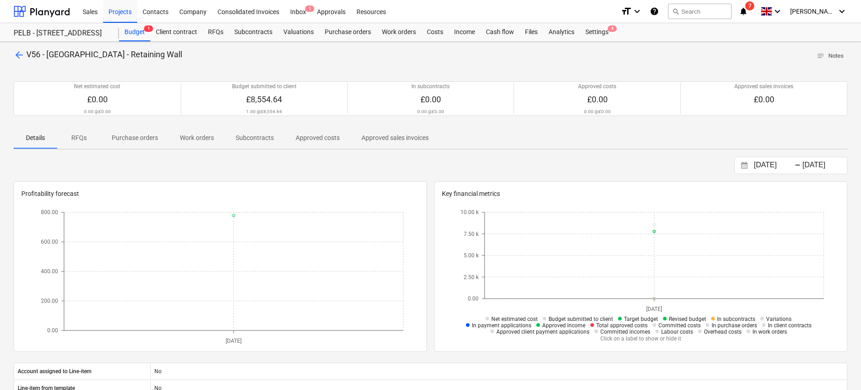
drag, startPoint x: 26, startPoint y: 52, endPoint x: 21, endPoint y: 53, distance: 5.2
click at [26, 52] on span "V56 - [GEOGRAPHIC_DATA] - Retaining Wall" at bounding box center [104, 54] width 156 height 10
click at [19, 55] on span "arrow_back" at bounding box center [19, 54] width 11 height 11
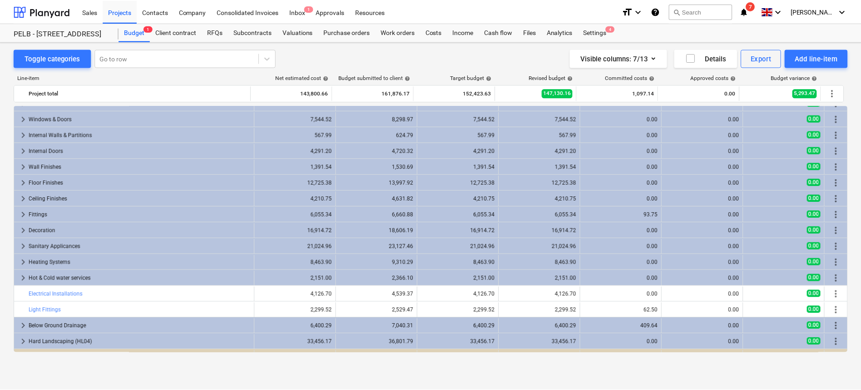
scroll to position [214, 0]
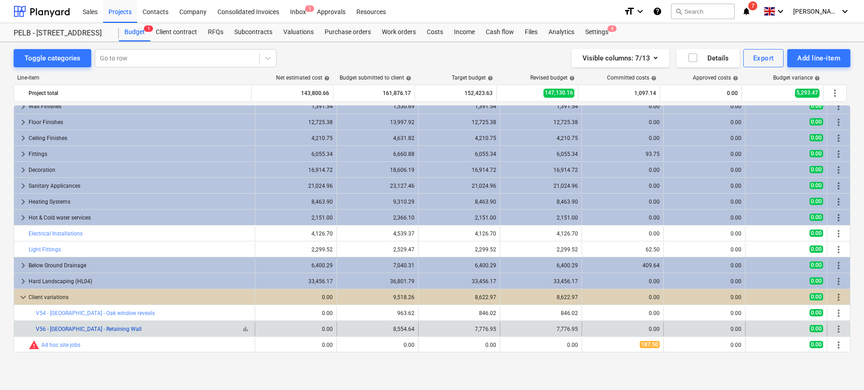
click at [98, 328] on link "V56 - [GEOGRAPHIC_DATA] - Retaining Wall" at bounding box center [89, 329] width 106 height 6
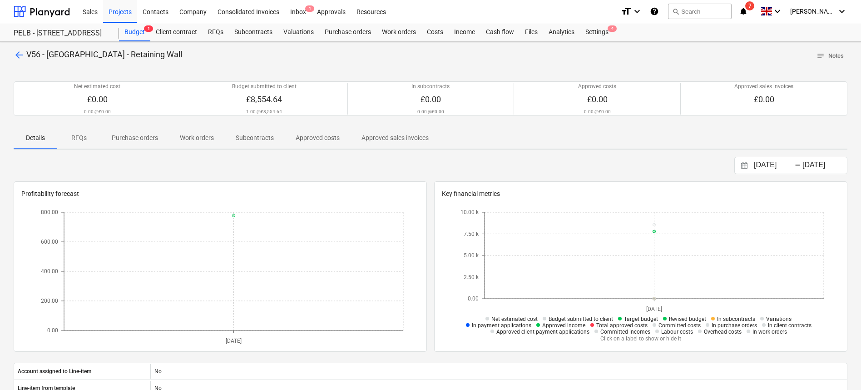
click at [89, 137] on p "RFQs" at bounding box center [79, 138] width 22 height 10
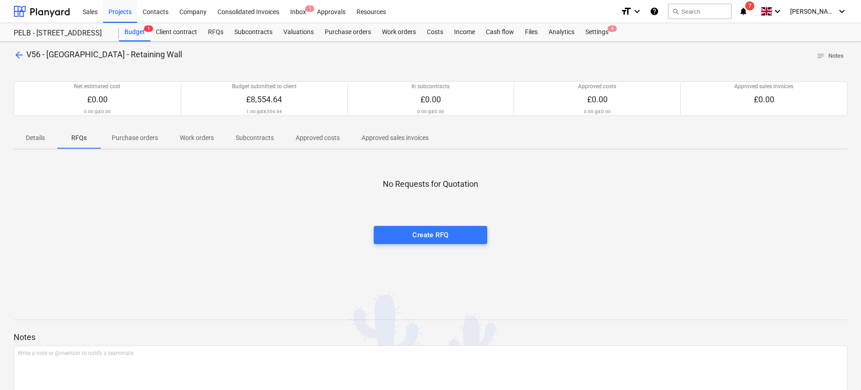
click at [153, 136] on p "Purchase orders" at bounding box center [135, 138] width 46 height 10
click at [218, 130] on span "Work orders" at bounding box center [197, 137] width 56 height 15
click at [272, 142] on p "Subcontracts" at bounding box center [255, 138] width 38 height 10
click at [327, 142] on p "Approved costs" at bounding box center [318, 138] width 44 height 10
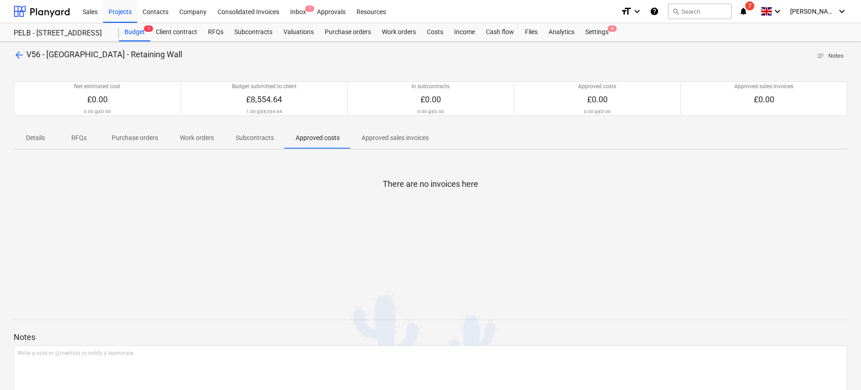
click at [403, 140] on p "Approved sales invoices" at bounding box center [394, 138] width 67 height 10
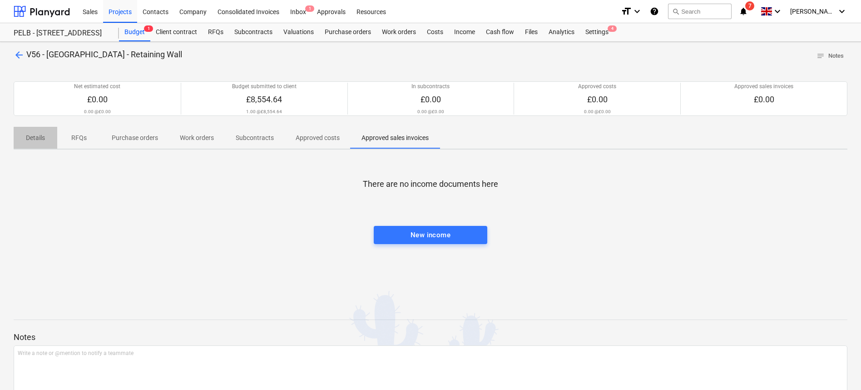
click at [46, 139] on p "Details" at bounding box center [36, 138] width 22 height 10
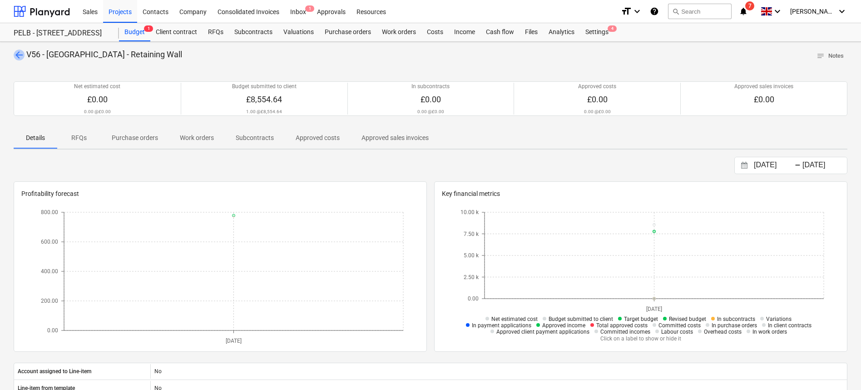
click at [14, 54] on span "arrow_back" at bounding box center [19, 54] width 11 height 11
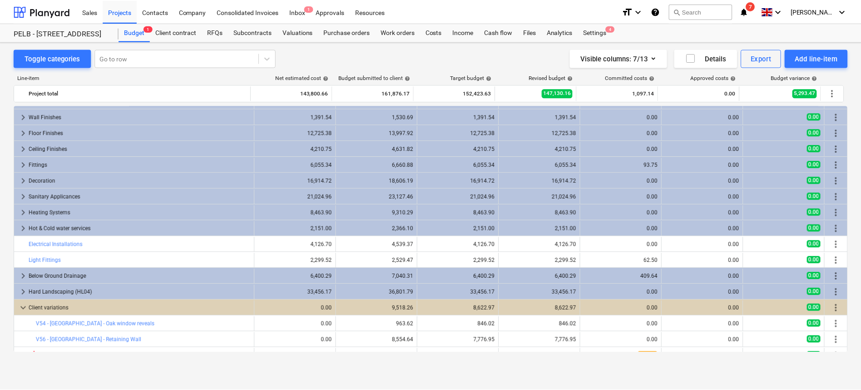
scroll to position [214, 0]
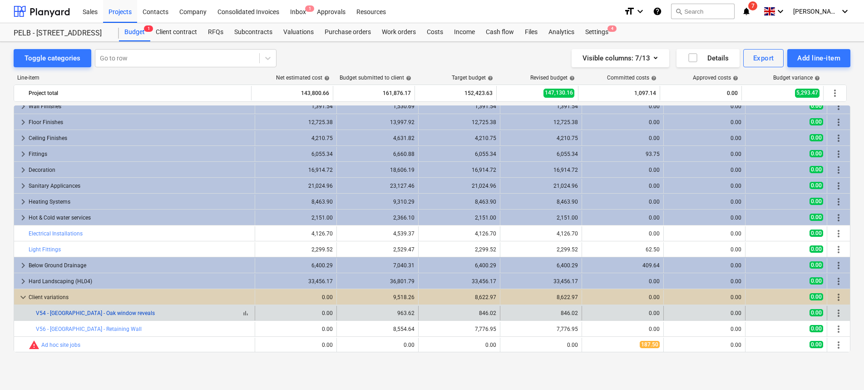
click at [118, 312] on link "V54 - [GEOGRAPHIC_DATA] - Oak window reveals" at bounding box center [95, 313] width 119 height 6
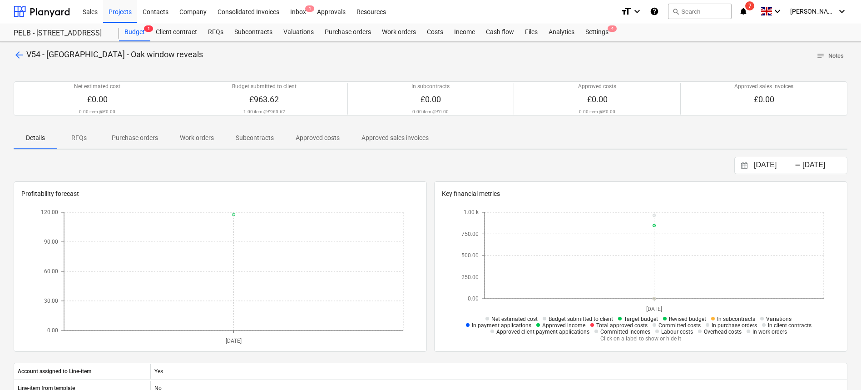
scroll to position [214, 0]
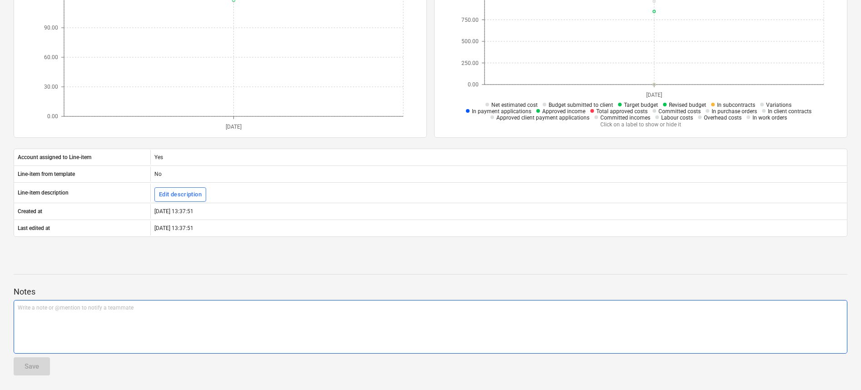
click at [119, 311] on p "Write a note or @mention to notify a teammate [PERSON_NAME]" at bounding box center [430, 308] width 825 height 8
click at [30, 364] on div "Save" at bounding box center [32, 366] width 15 height 12
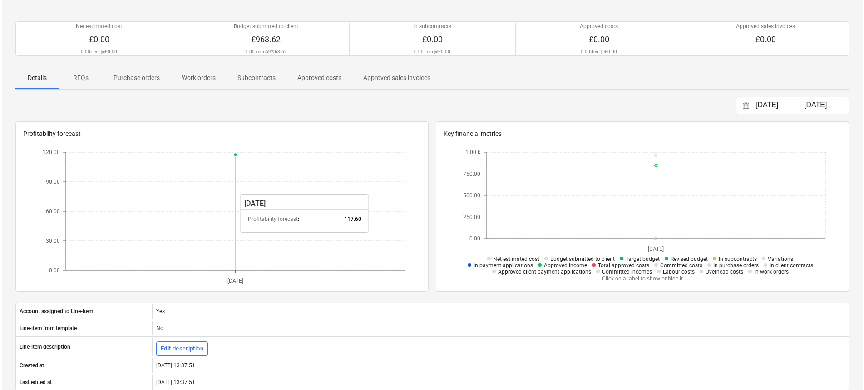
scroll to position [0, 0]
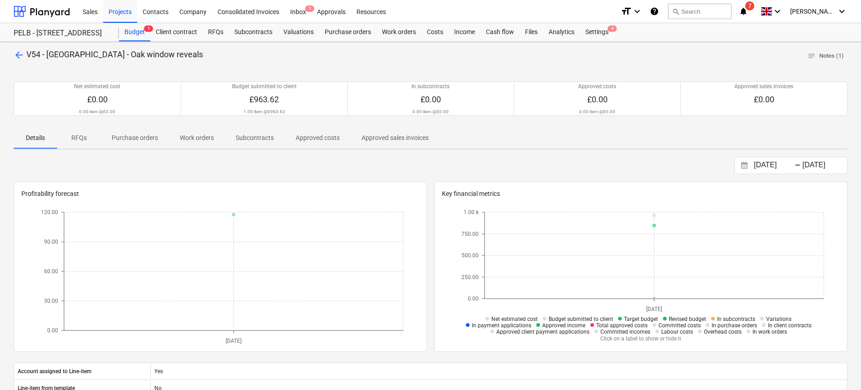
click at [18, 55] on span "arrow_back" at bounding box center [19, 54] width 11 height 11
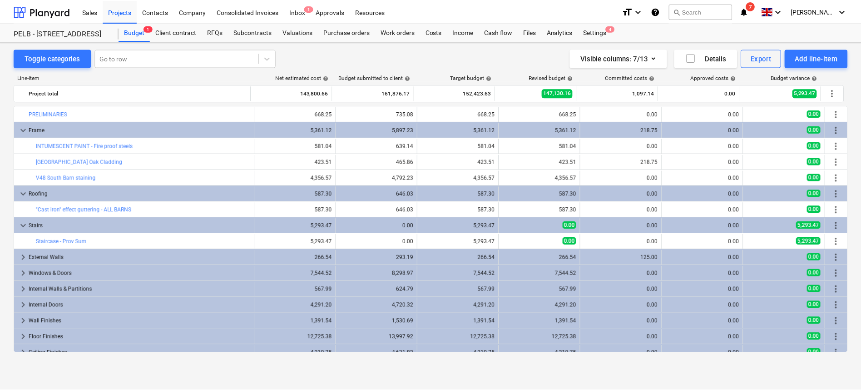
scroll to position [214, 0]
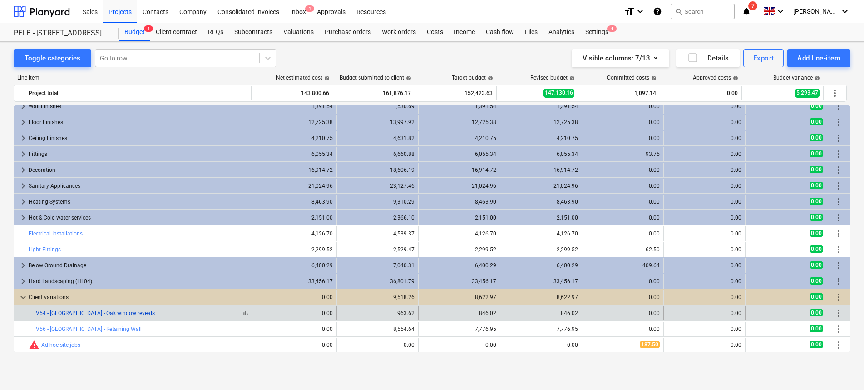
click at [119, 313] on link "V54 - [GEOGRAPHIC_DATA] - Oak window reveals" at bounding box center [95, 313] width 119 height 6
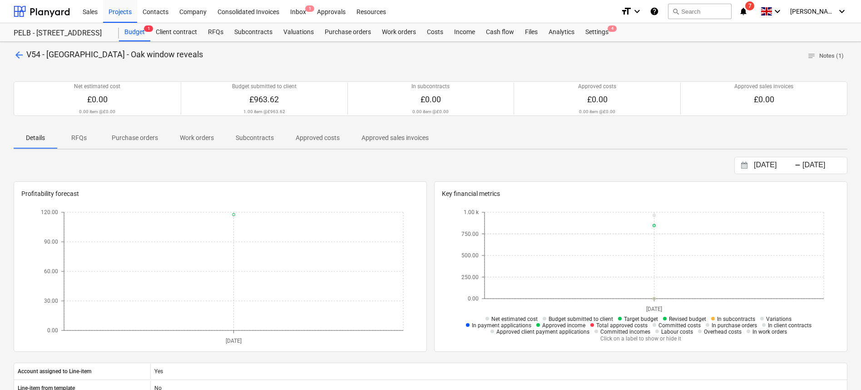
drag, startPoint x: 141, startPoint y: 134, endPoint x: 143, endPoint y: 138, distance: 4.9
click at [141, 134] on p "Purchase orders" at bounding box center [135, 138] width 46 height 10
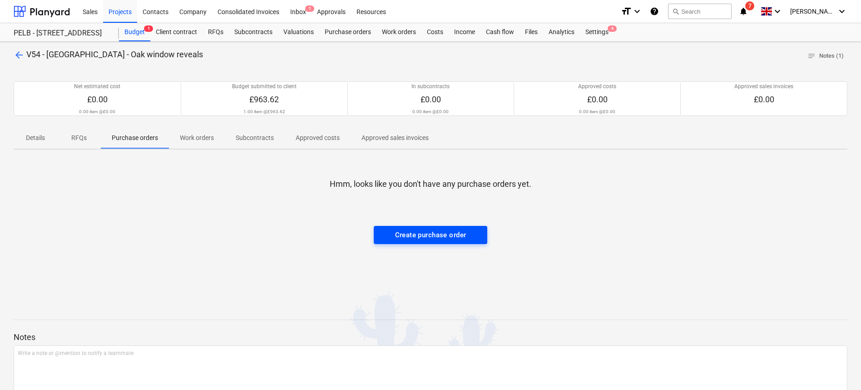
click at [415, 237] on div "Create purchase order" at bounding box center [430, 235] width 71 height 12
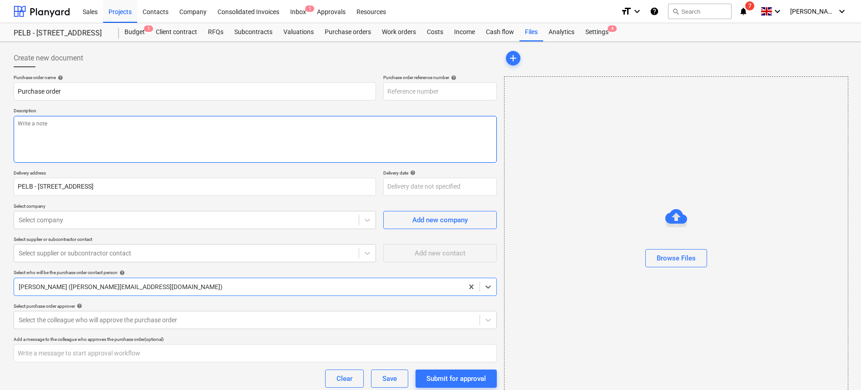
type textarea "x"
type input "003-PO-002"
click at [94, 134] on textarea at bounding box center [255, 139] width 483 height 47
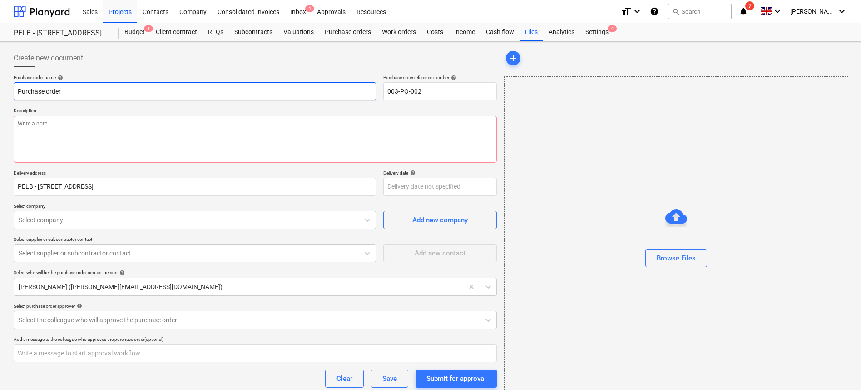
drag, startPoint x: 119, startPoint y: 91, endPoint x: 17, endPoint y: 92, distance: 101.3
click at [17, 92] on input "Purchase order" at bounding box center [195, 91] width 362 height 18
type textarea "x"
type input "N"
type textarea "x"
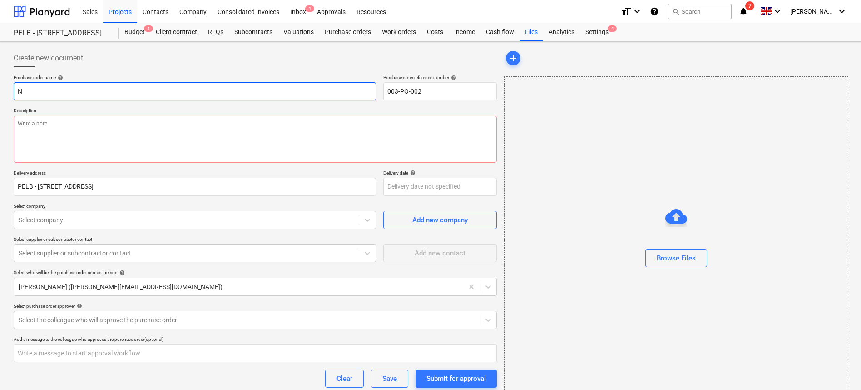
type input "Ni"
type textarea "x"
type input "Nic"
type textarea "x"
type input "Ni"
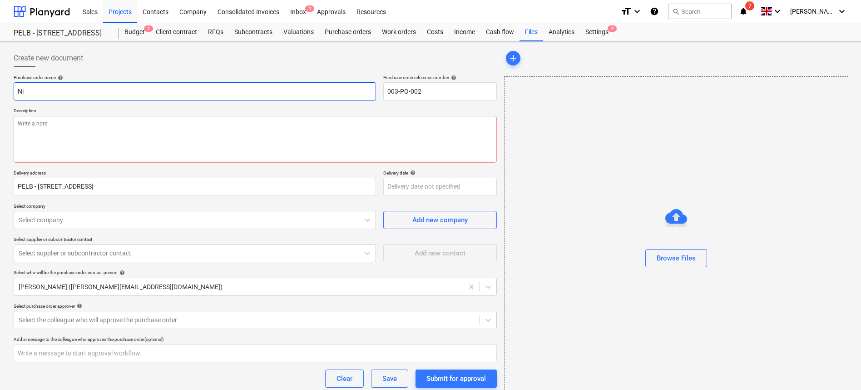
type textarea "x"
type input "N"
type textarea "x"
type input "V"
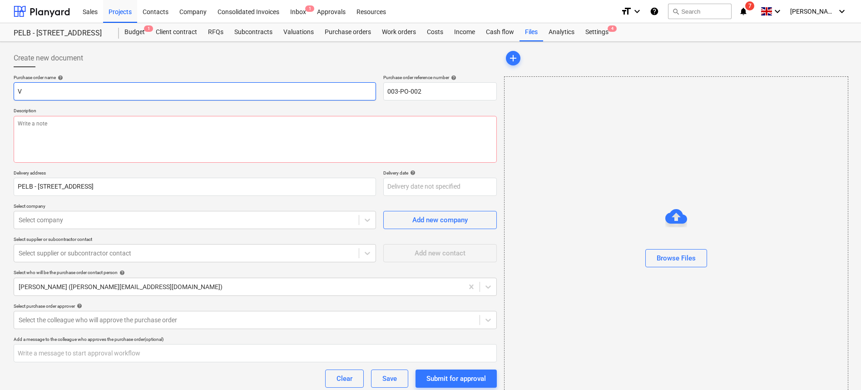
click at [87, 94] on input "V" at bounding box center [195, 91] width 362 height 18
type textarea "x"
type input "V5"
type textarea "x"
type input "V54"
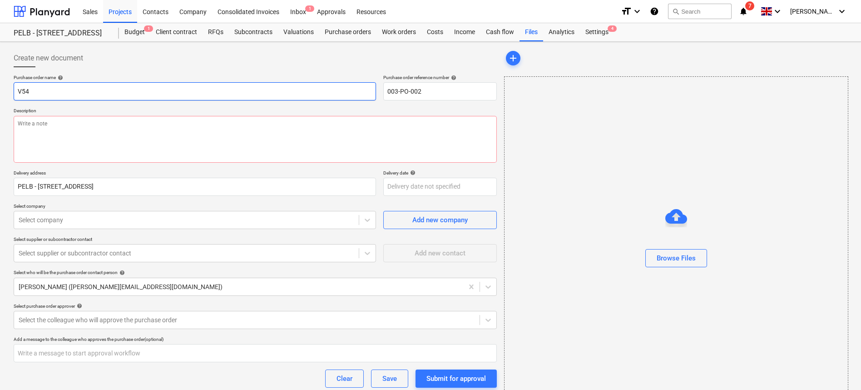
type textarea "x"
type input "V54"
type textarea "x"
type input "V54 -"
type textarea "x"
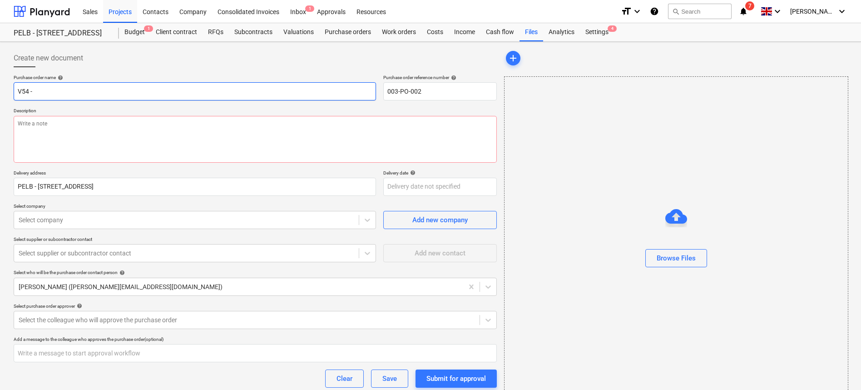
type input "V54 -"
type textarea "x"
type input "V54 - N"
type textarea "x"
type input "V54 - Ni"
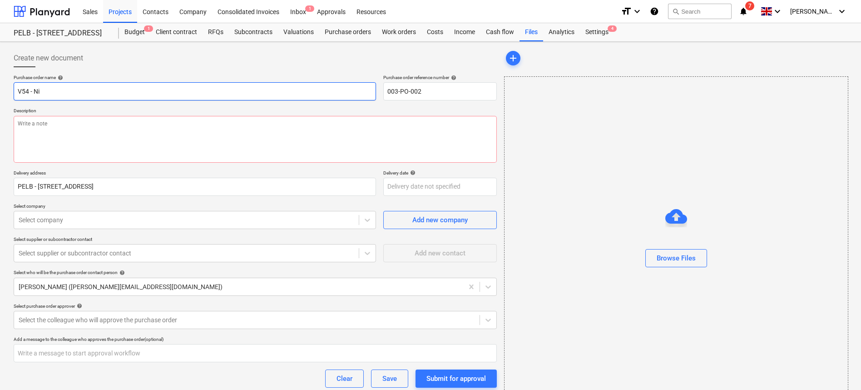
type textarea "x"
type input "V54 - Nic"
type textarea "x"
type input "V54 - [PERSON_NAME]"
type textarea "x"
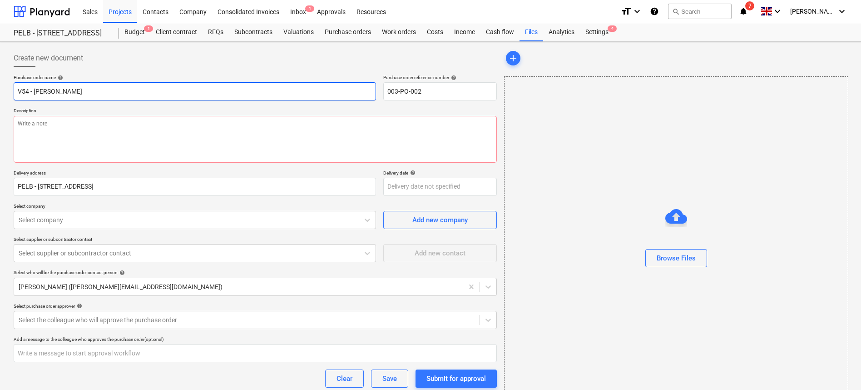
type input "V54 - Nicks"
type textarea "x"
type input "V54 - Nicks T"
type textarea "x"
type input "V54 - Nicks Ti"
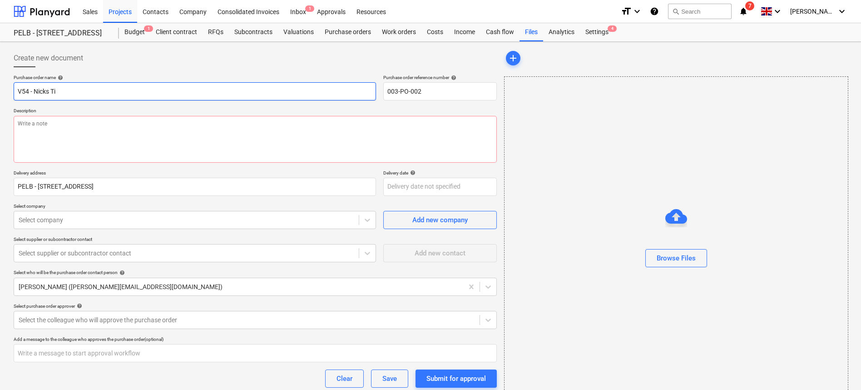
type textarea "x"
type input "V54 - [PERSON_NAME]"
type textarea "x"
type input "V54 - [PERSON_NAME]"
type textarea "x"
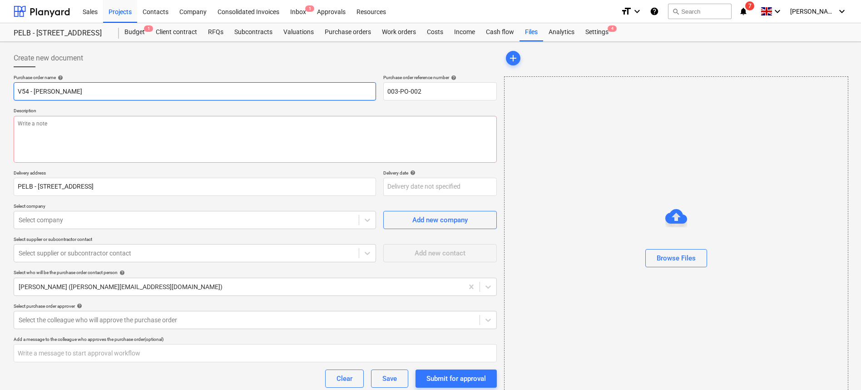
type input "V54 - [PERSON_NAME]"
type textarea "x"
type input "V54 - [PERSON_NAME]"
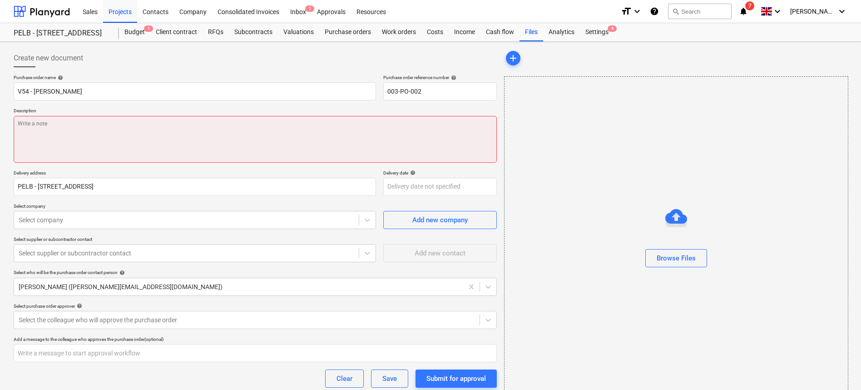
click at [54, 128] on textarea at bounding box center [255, 139] width 483 height 47
type textarea "x"
type textarea "1"
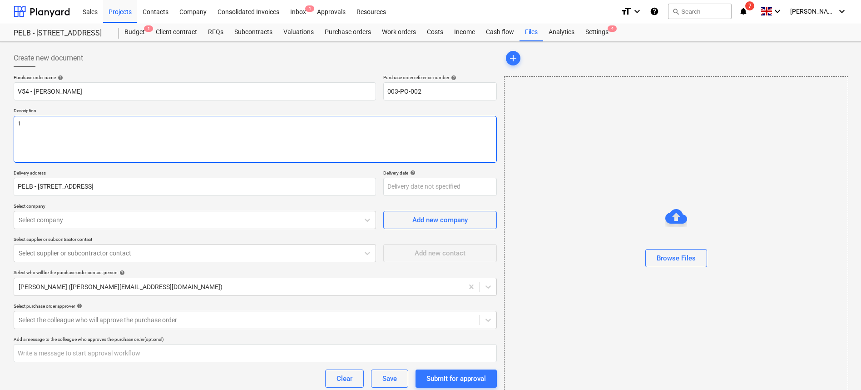
type textarea "x"
type textarea "15"
type textarea "x"
type textarea "15."
type textarea "x"
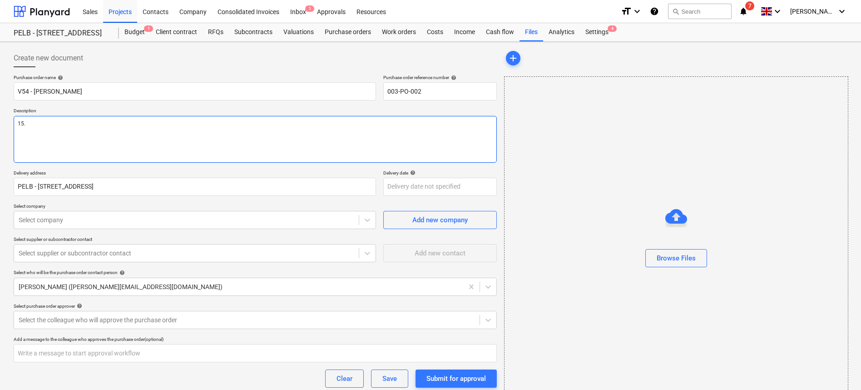
type textarea "15.6"
type textarea "x"
type textarea "15.6m"
type textarea "x"
type textarea "15.6m"
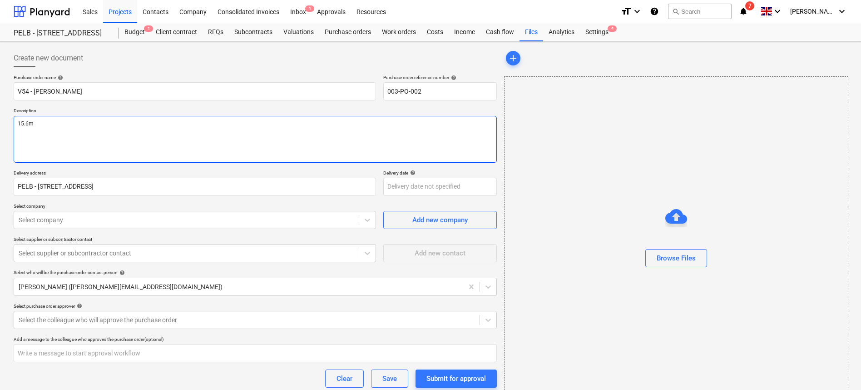
type textarea "x"
type textarea "15.6m 2"
type textarea "x"
type textarea "15.6m 25"
type textarea "x"
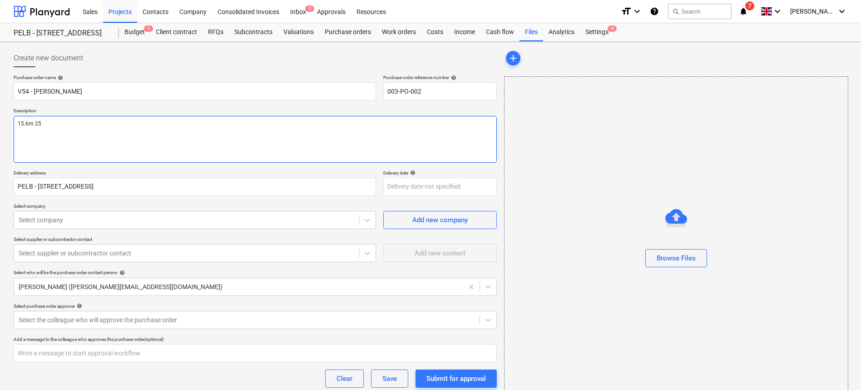
type textarea "15.6m 25"
type textarea "x"
type textarea "15.6m 25 x"
type textarea "x"
type textarea "15.6m 25 x"
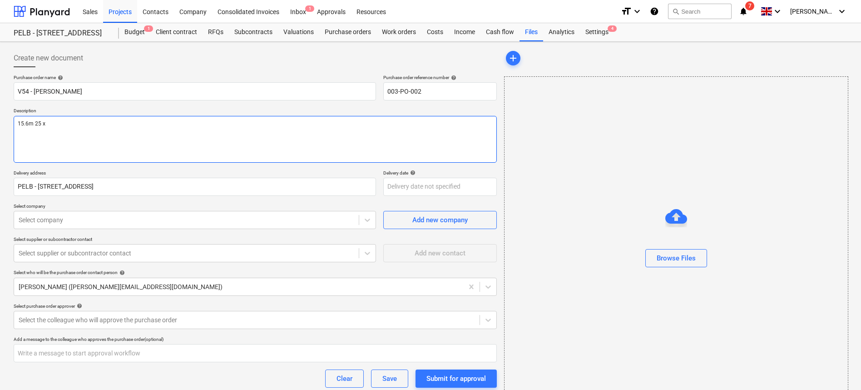
type textarea "x"
type textarea "15.6m 25 x 2"
type textarea "x"
type textarea "15.6m 25 x 20"
type textarea "x"
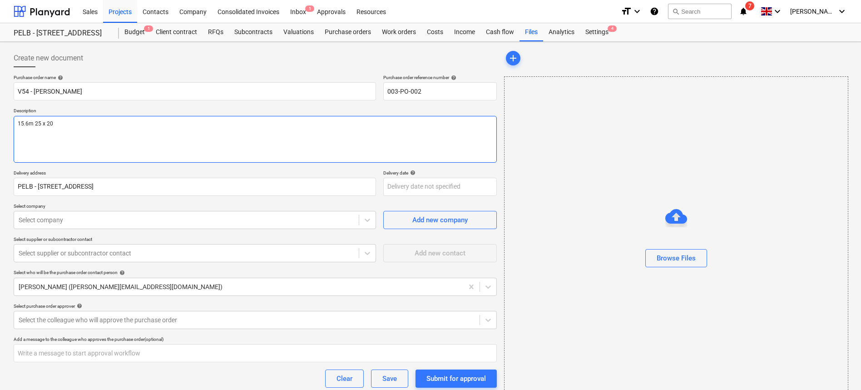
type textarea "15.6m 25 x 200"
type textarea "x"
type textarea "15.6m 25 x 200"
type textarea "x"
type textarea "15.6m 25 x 200 M"
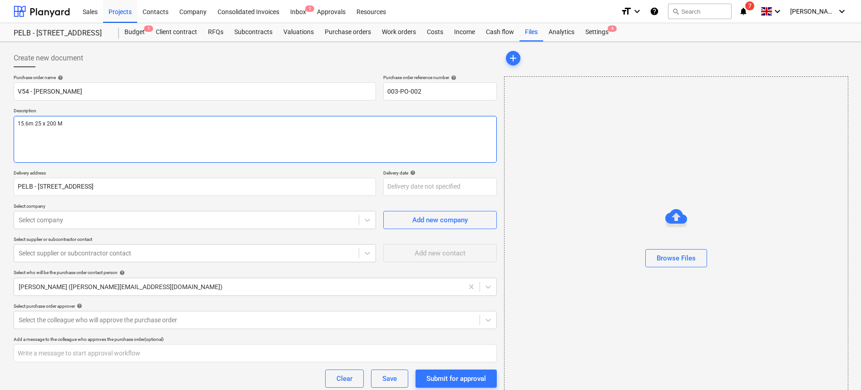
type textarea "x"
type textarea "15.6m 25 x 200"
type textarea "x"
type textarea "15.6m 25 x 200 A"
type textarea "x"
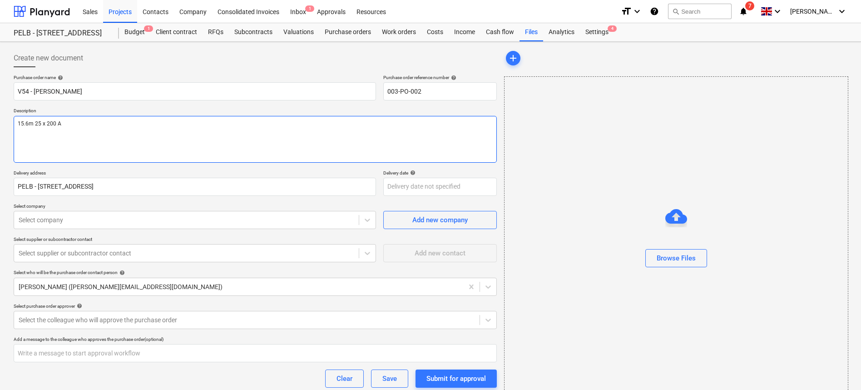
type textarea "15.6m 25 x 200 Am"
type textarea "x"
type textarea "15.6m 25 x 200 Ame"
type textarea "x"
type textarea "15.6m 25 x 200 Amer"
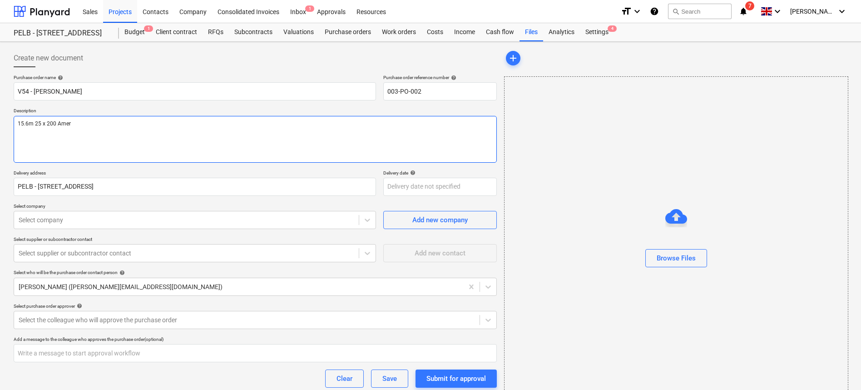
type textarea "x"
type textarea "15.6m 25 x 200 Ameri"
type textarea "x"
type textarea "15.6m 25 x 200 Americ"
type textarea "x"
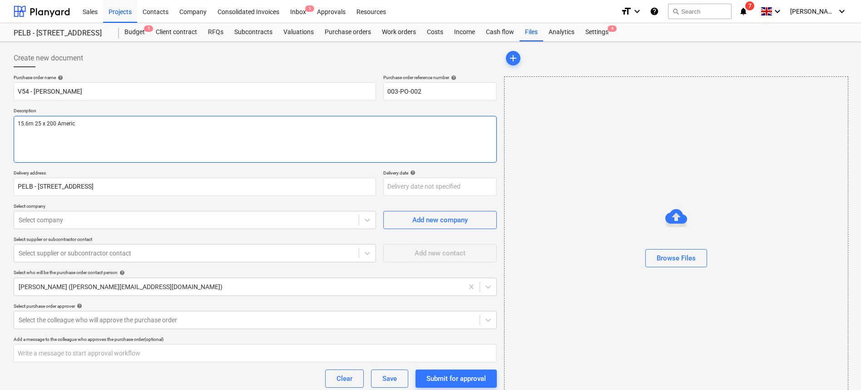
type textarea "15.6m 25 x 200 America"
type textarea "x"
type textarea "15.6m 25 x 200 [DEMOGRAPHIC_DATA]"
type textarea "x"
type textarea "15.6m 25 x 200 [DEMOGRAPHIC_DATA]"
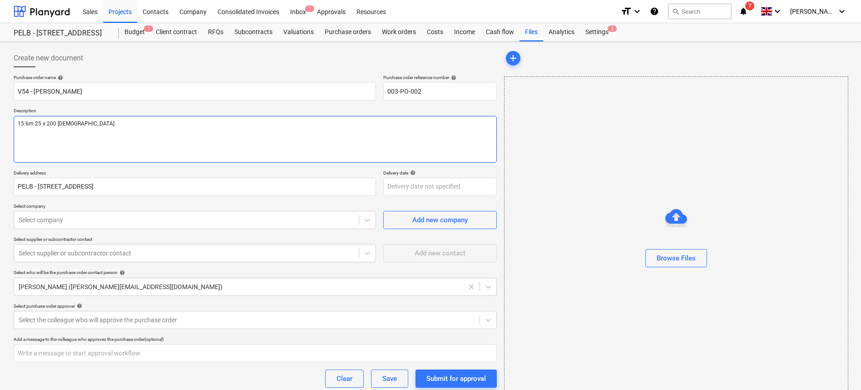
type textarea "x"
type textarea "15.6m 25 x 200 [DEMOGRAPHIC_DATA] w"
type textarea "x"
type textarea "15.6m 25 x 200 American wh"
type textarea "x"
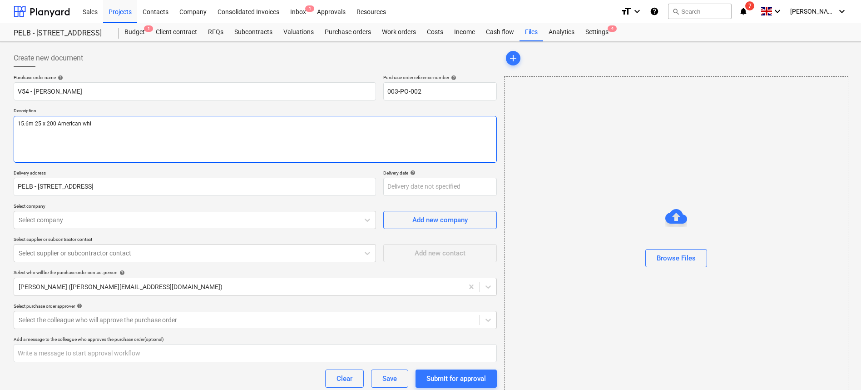
type textarea "15.6m 25 x 200 American whit"
type textarea "x"
type textarea "15.6m 25 x 200 American white"
drag, startPoint x: 101, startPoint y: 125, endPoint x: 34, endPoint y: 122, distance: 67.3
click at [34, 122] on textarea "15.6m 25 x 200 American white" at bounding box center [255, 139] width 483 height 47
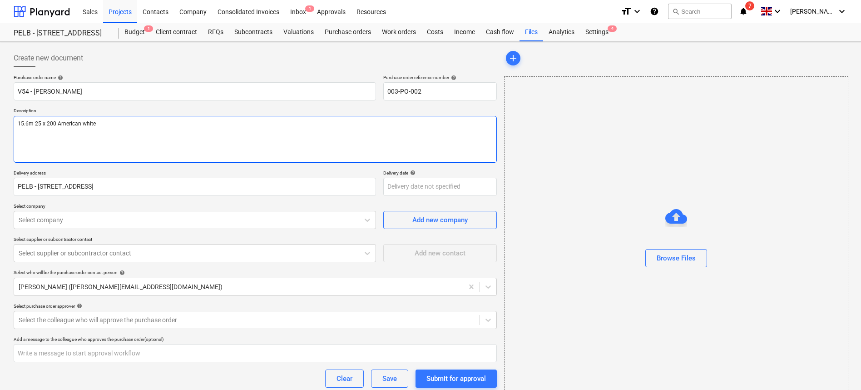
type textarea "x"
type textarea "15.6m 2"
type textarea "x"
type textarea "15.6m 20"
type textarea "x"
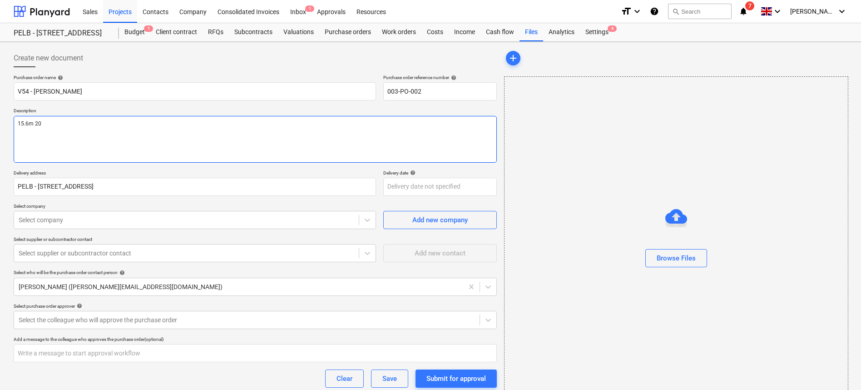
type textarea "15.6m 20"
type textarea "x"
type textarea "15.6m 20 x"
type textarea "x"
type textarea "15.6m 20 x"
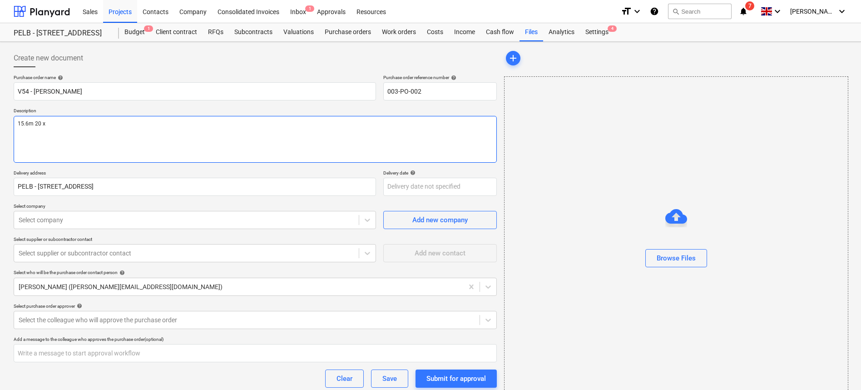
type textarea "x"
type textarea "15.6m 20 x 1"
type textarea "x"
type textarea "15.6m 20 x 19"
type textarea "x"
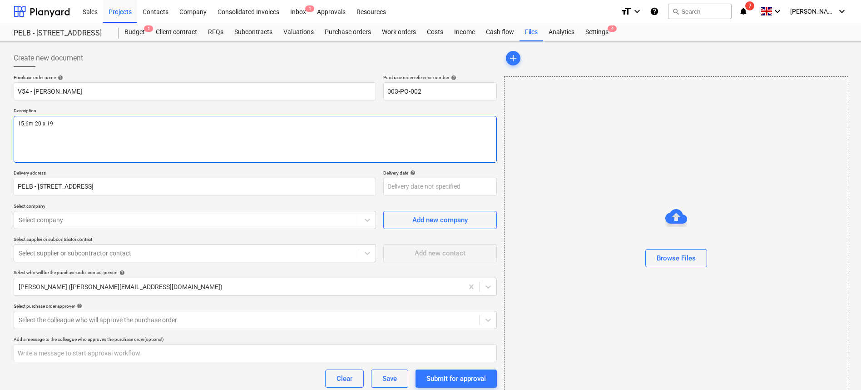
type textarea "15.6m 20 x 195"
type textarea "x"
type textarea "15.6m 20 x 19"
type textarea "x"
type textarea "15.6m 20 x 1"
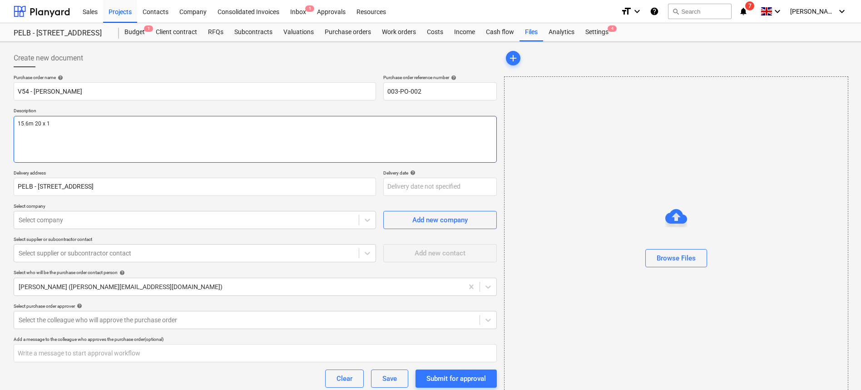
type textarea "x"
type textarea "15.6m 20 x"
type textarea "x"
type textarea "15.6m 20 x"
type textarea "x"
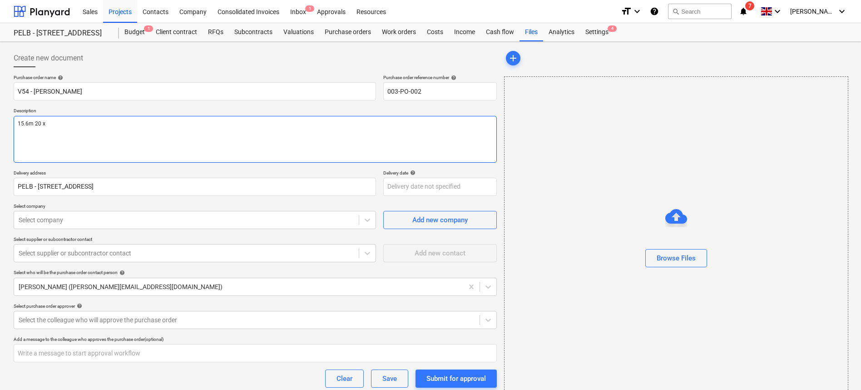
type textarea "15.6m 20"
type textarea "x"
type textarea "15.6m 20"
type textarea "x"
type textarea "15.6m 2"
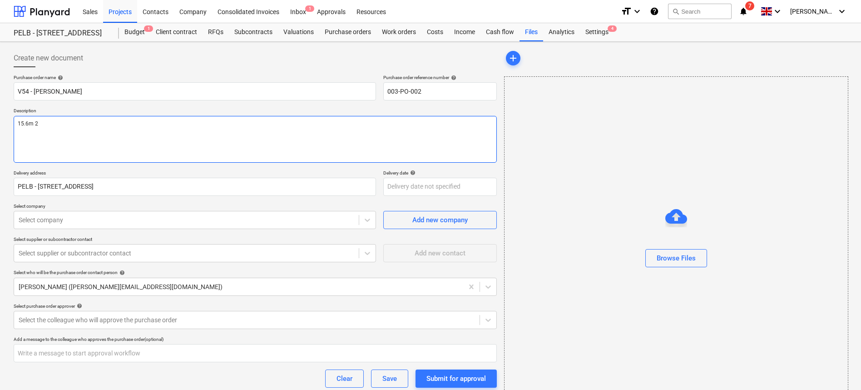
type textarea "x"
type textarea "15.6m"
type textarea "x"
type textarea "15.6m 2"
type textarea "x"
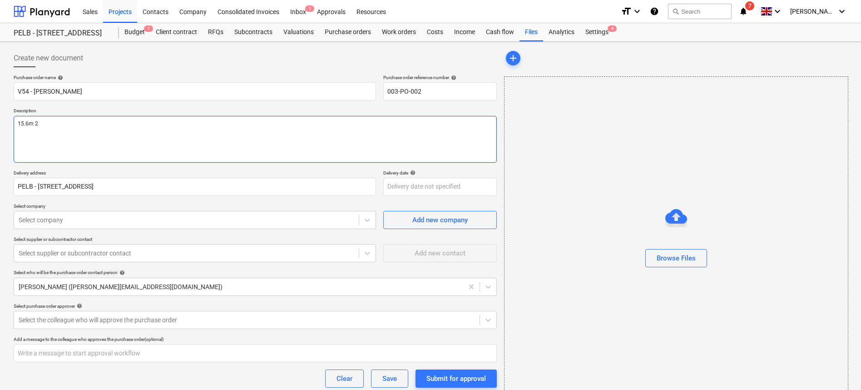
type textarea "15.6m 25"
type textarea "x"
type textarea "15.6m 25"
type textarea "x"
type textarea "15.6m 25 x"
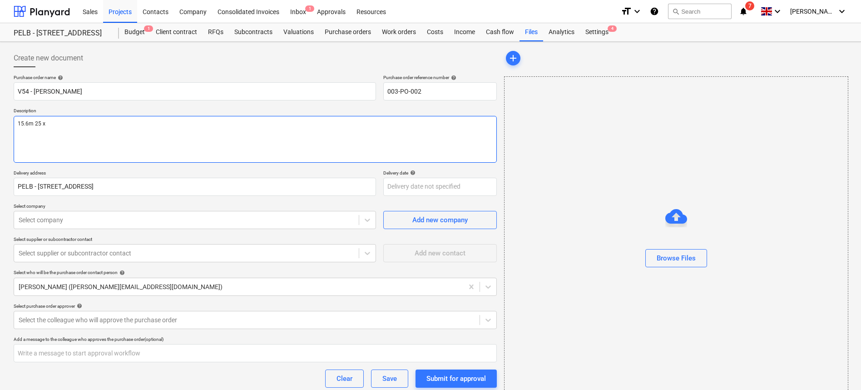
type textarea "x"
type textarea "15.6m 25 x"
type textarea "x"
type textarea "15.6m 25 x 2"
type textarea "x"
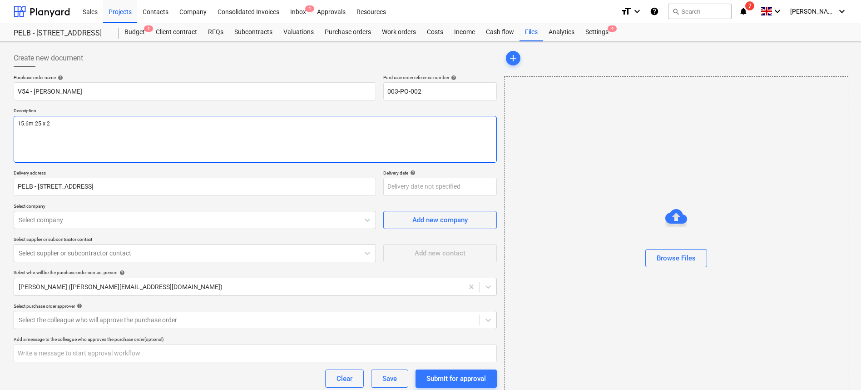
type textarea "15.6m 25 x 20"
type textarea "x"
type textarea "15.6m 25 x 200"
type textarea "x"
type textarea "15.6m 25 x 200"
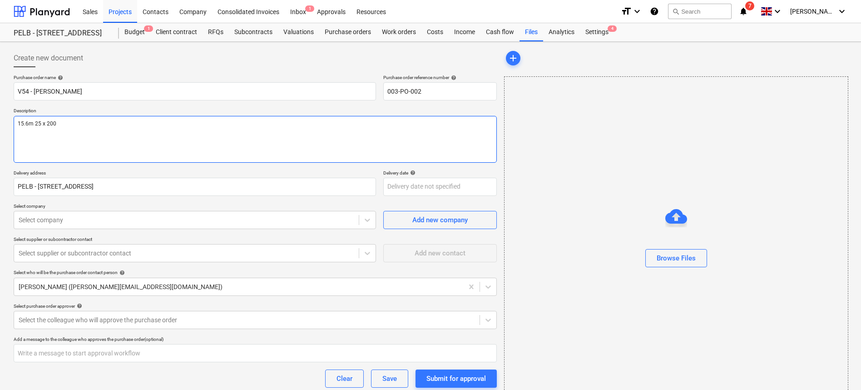
type textarea "x"
type textarea "15.6m 25 x 200 A"
type textarea "x"
type textarea "15.6m 25 x 200 Am"
type textarea "x"
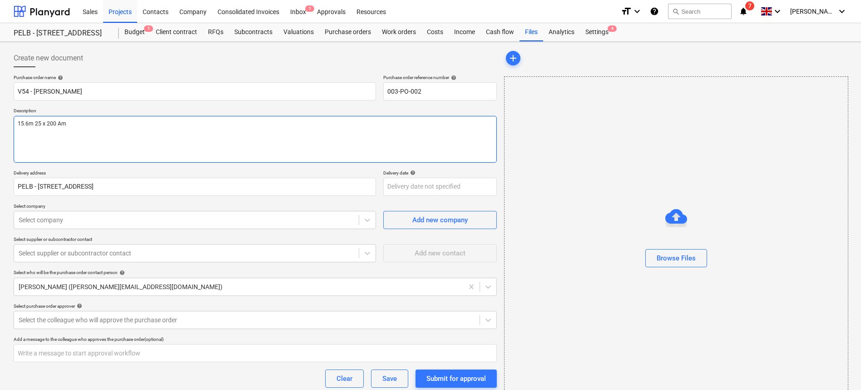
type textarea "15.6m 25 x 200 Ame"
type textarea "x"
type textarea "15.6m 25 x 200 Amer"
type textarea "x"
type textarea "15.6m 25 x 200 Ameri"
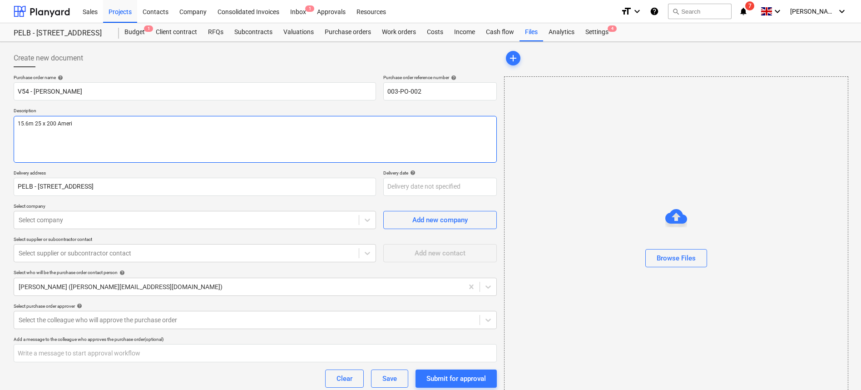
type textarea "x"
type textarea "15.6m 25 x 200 Americ"
type textarea "x"
type textarea "15.6m 25 x 200 [DEMOGRAPHIC_DATA]"
type textarea "x"
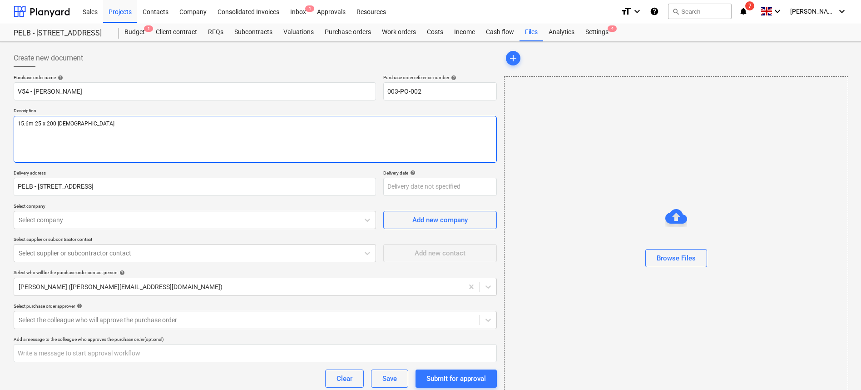
type textarea "15.6m 25 x 200 [DEMOGRAPHIC_DATA]"
type textarea "x"
type textarea "15.6m 25 x 200 American W"
type textarea "x"
type textarea "15.6m 25 x 200 American Wh"
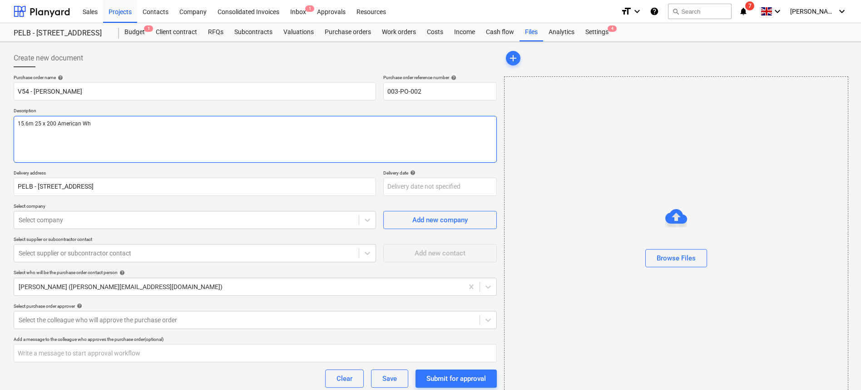
type textarea "x"
type textarea "15.6m 25 x 200 American Whi"
type textarea "x"
type textarea "15.6m 25 x 200 American Whit"
type textarea "x"
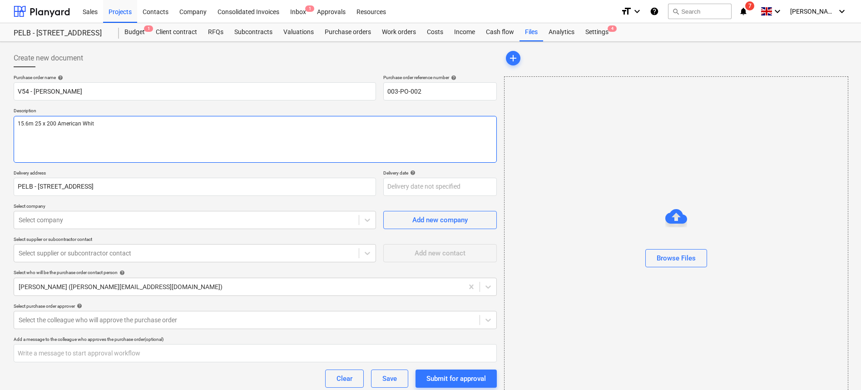
type textarea "15.6m 25 x 200 American White"
type textarea "x"
type textarea "15.6m 25 x 200 American White"
type textarea "x"
type textarea "15.6m 25 x 200 American White P"
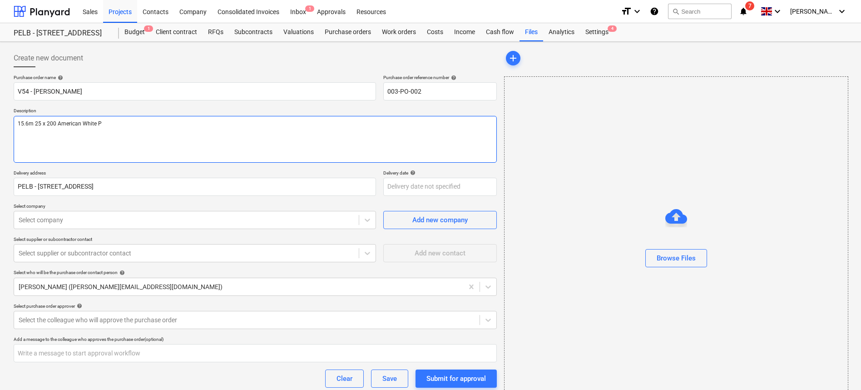
type textarea "x"
type textarea "15.6m 25 x 200 American White"
type textarea "x"
type textarea "15.6m 25 x 200 American White Oa"
type textarea "x"
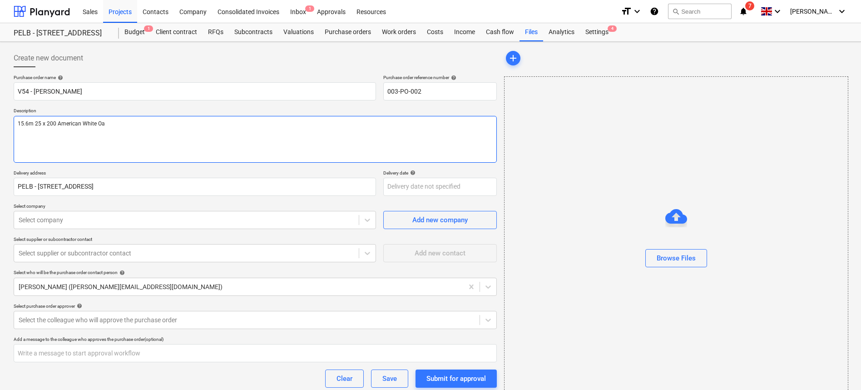
type textarea "15.6m 25 x 200 American White Oak"
type textarea "x"
type textarea "15.6m 25 x 200 American White Oak"
type textarea "x"
type textarea "15.6m 25 x 200 American White Oak ("
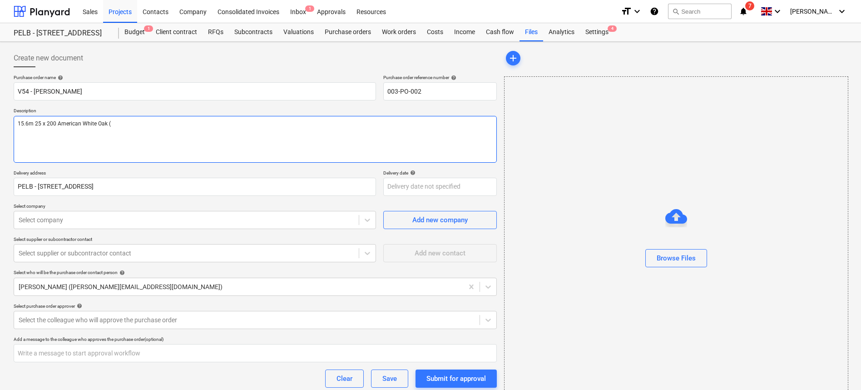
type textarea "x"
click at [438, 191] on body "Sales Projects Contacts Company Consolidated Invoices Inbox 1 Approvals Resourc…" at bounding box center [430, 195] width 861 height 390
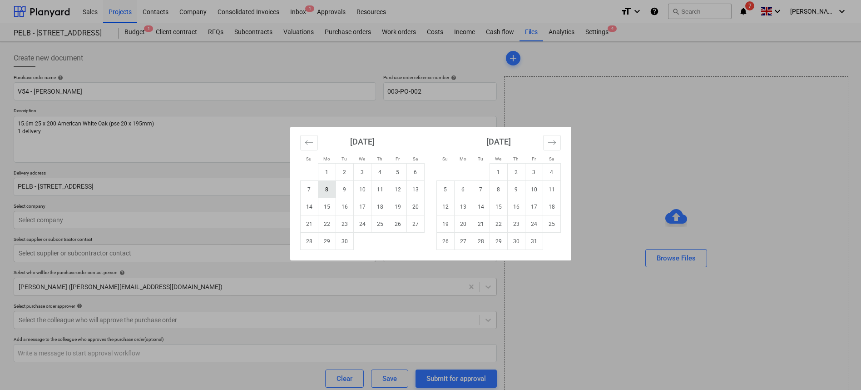
click at [324, 193] on td "8" at bounding box center [327, 189] width 18 height 17
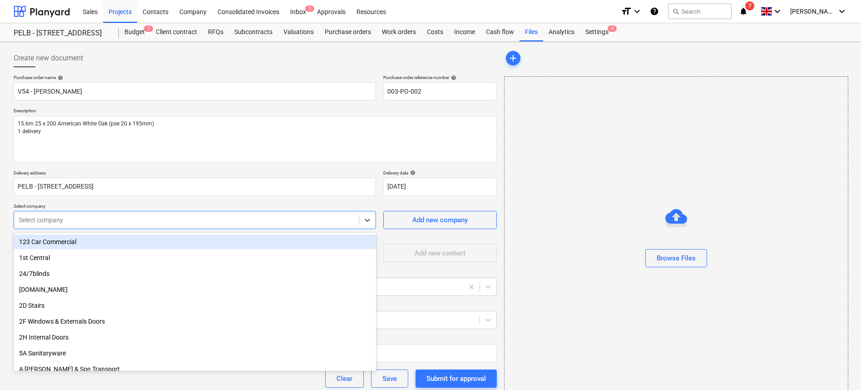
click at [84, 222] on div at bounding box center [187, 219] width 336 height 9
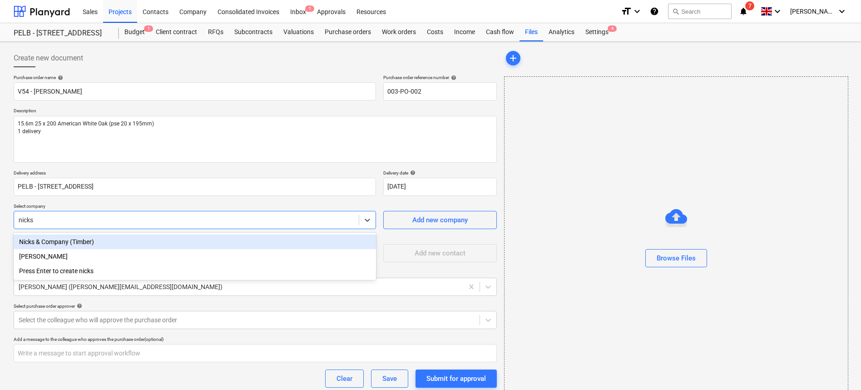
click at [77, 244] on div "Nicks & Company (Timber)" at bounding box center [195, 241] width 362 height 15
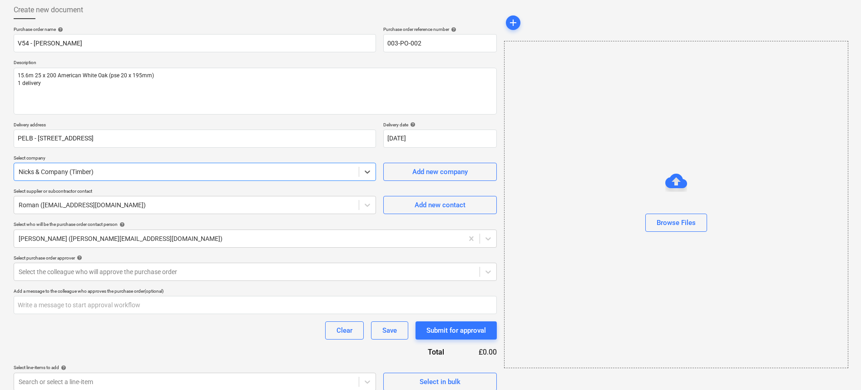
scroll to position [56, 0]
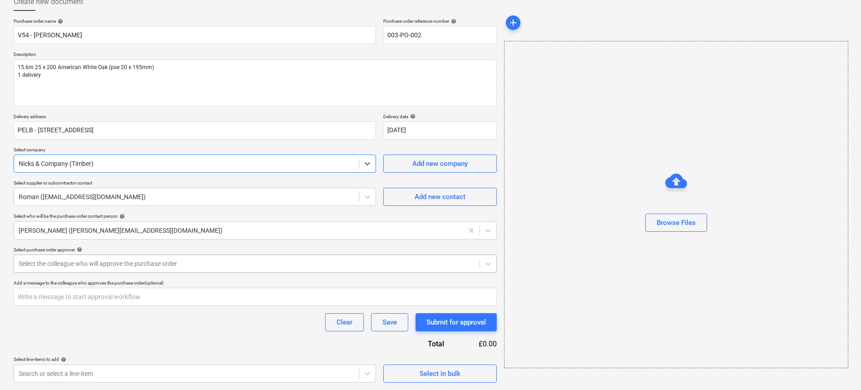
click at [203, 264] on div at bounding box center [247, 263] width 456 height 9
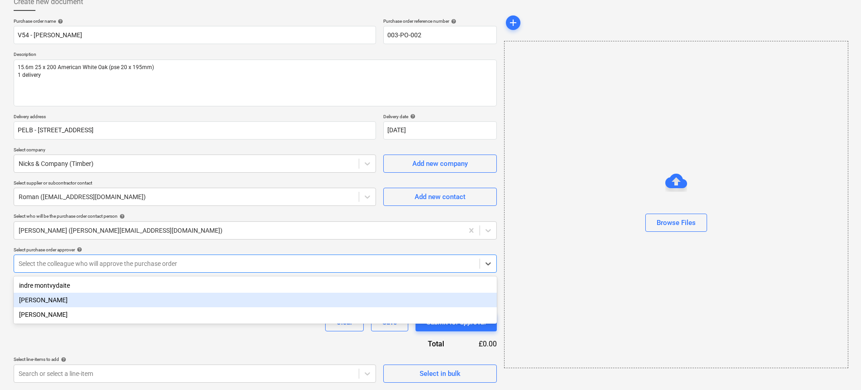
click at [178, 300] on div "[PERSON_NAME]" at bounding box center [255, 299] width 483 height 15
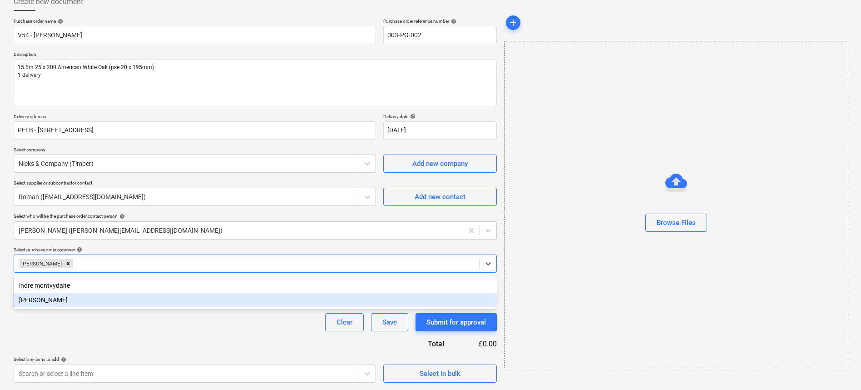
click at [202, 336] on div "Purchase order name help V54 - Nicks Timber Purchase order reference number hel…" at bounding box center [255, 200] width 483 height 364
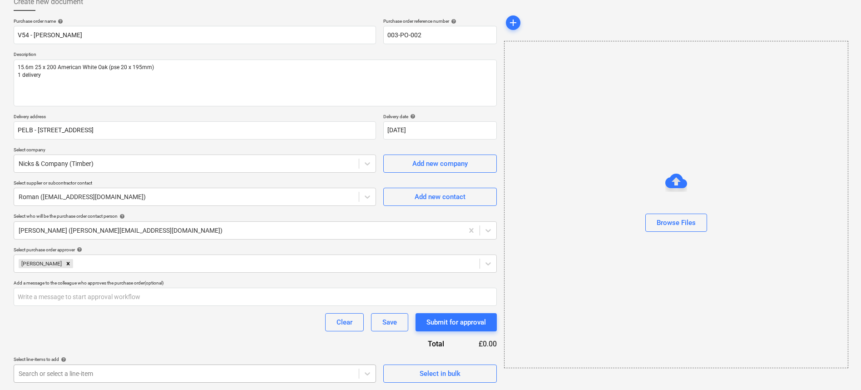
scroll to position [191, 0]
click at [217, 333] on body "Sales Projects Contacts Company Consolidated Invoices Inbox 1 Approvals Resourc…" at bounding box center [430, 139] width 861 height 390
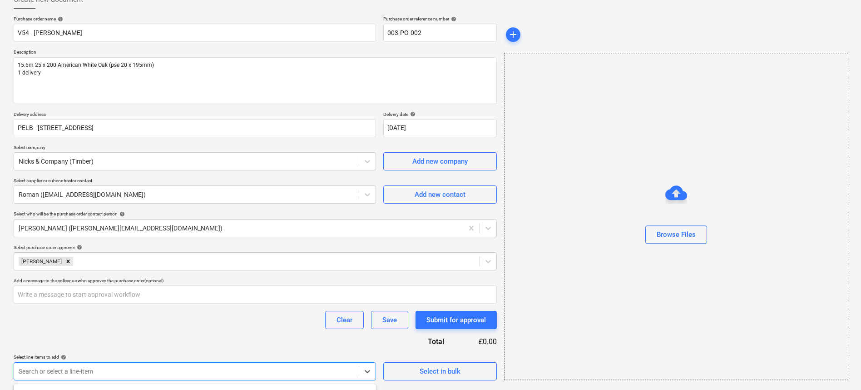
scroll to position [0, 0]
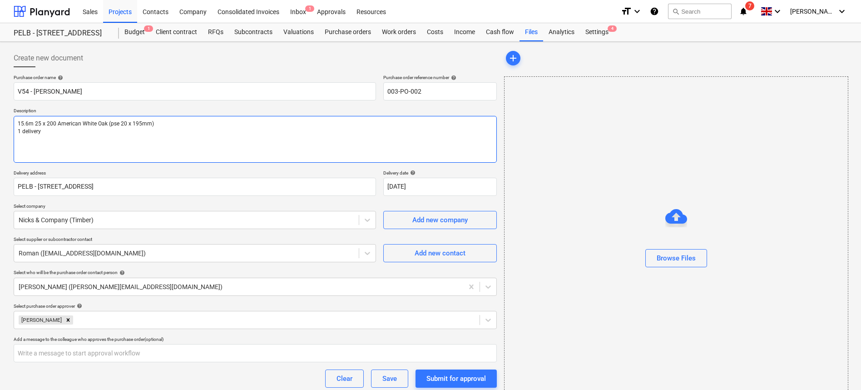
click at [61, 154] on textarea "15.6m 25 x 200 American White Oak (pse 20 x 195mm) 1 delivery" at bounding box center [255, 139] width 483 height 47
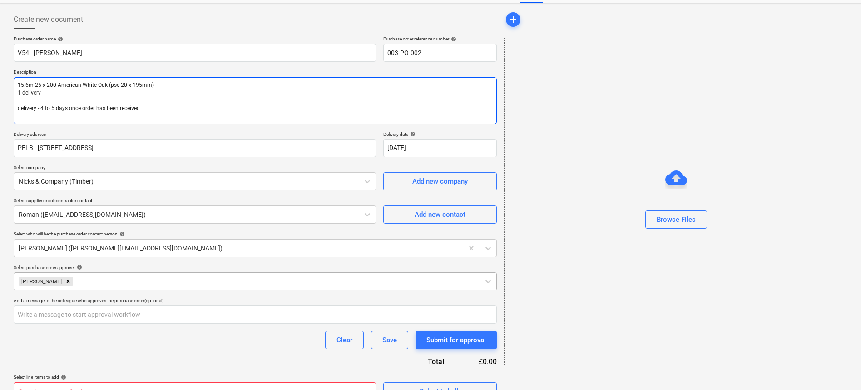
scroll to position [56, 0]
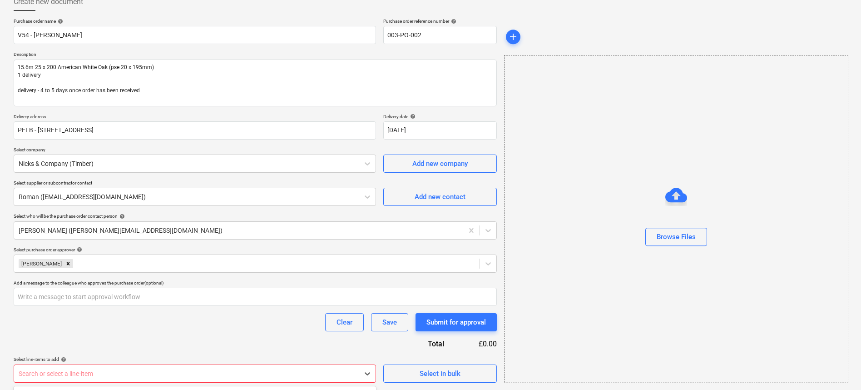
click at [291, 333] on body "Sales Projects Contacts Company Consolidated Invoices Inbox 1 Approvals Resourc…" at bounding box center [430, 139] width 861 height 390
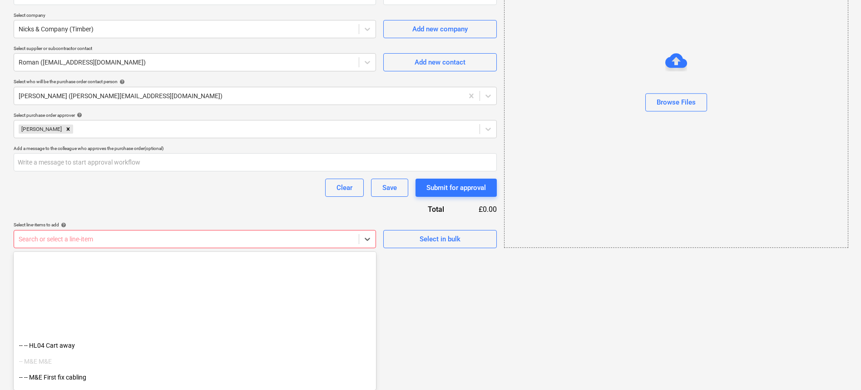
scroll to position [2852, 0]
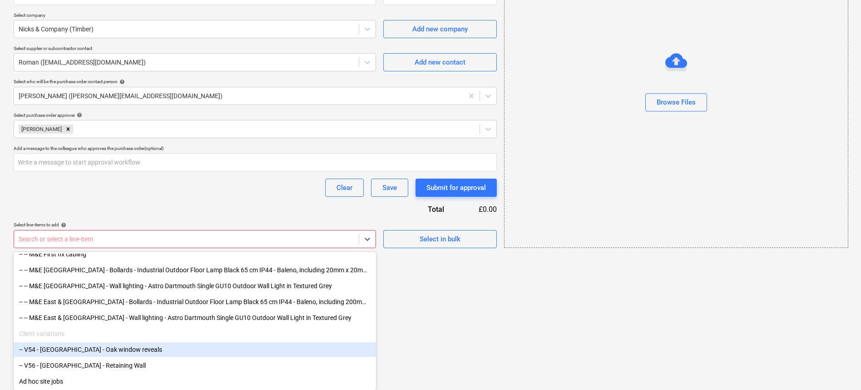
click at [252, 352] on div "-- V54 - [GEOGRAPHIC_DATA] - Oak window reveals" at bounding box center [195, 349] width 362 height 15
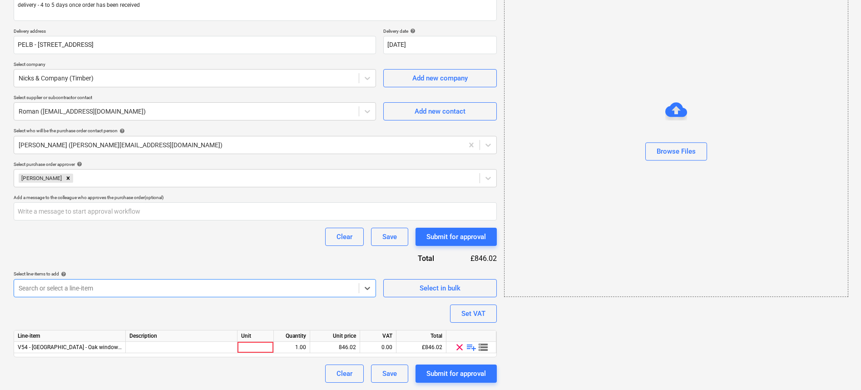
scroll to position [142, 0]
click at [590, 352] on div "add Browse Files" at bounding box center [675, 145] width 351 height 482
click at [469, 344] on span "playlist_add" at bounding box center [471, 346] width 11 height 11
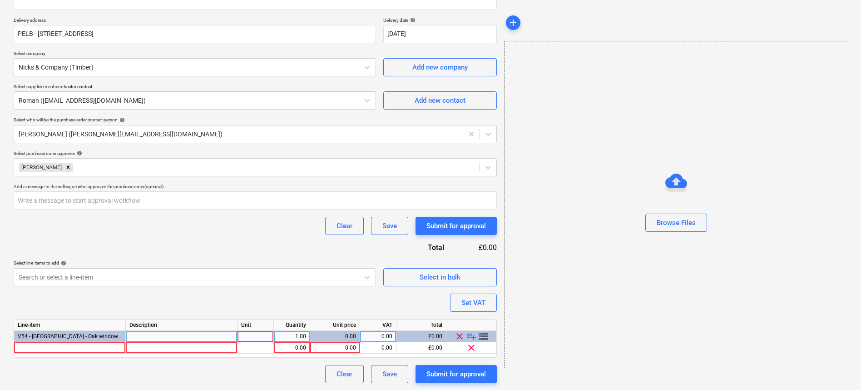
scroll to position [153, 0]
click at [59, 344] on div at bounding box center [70, 346] width 112 height 11
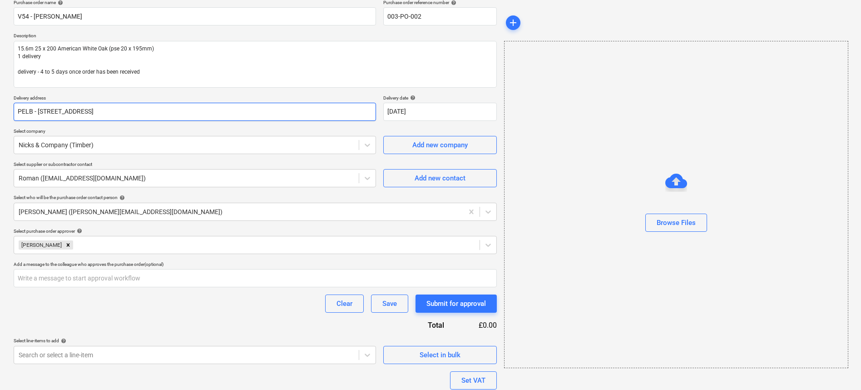
scroll to position [69, 0]
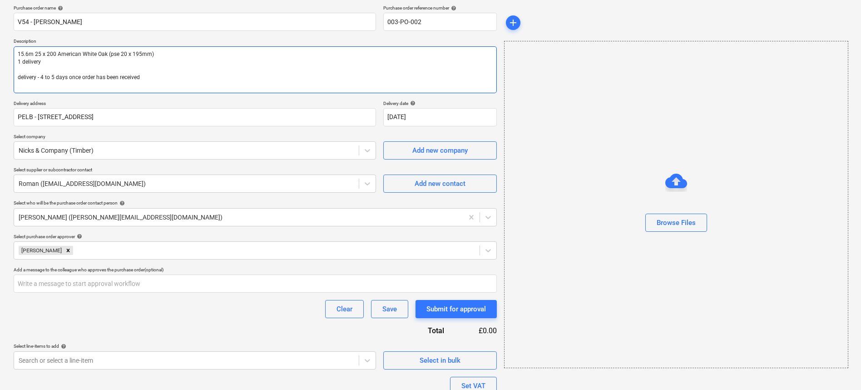
drag, startPoint x: 156, startPoint y: 54, endPoint x: 35, endPoint y: 54, distance: 121.2
click at [35, 54] on textarea "15.6m 25 x 200 American White Oak (pse 20 x 195mm) 1 delivery delivery - 4 to 5…" at bounding box center [255, 69] width 483 height 47
drag, startPoint x: 173, startPoint y: 56, endPoint x: 35, endPoint y: 51, distance: 139.0
click at [35, 51] on textarea "15.6m 25 x 200 American White Oak (pse 20 x 195mm) 1 delivery delivery - 4 to 5…" at bounding box center [255, 69] width 483 height 47
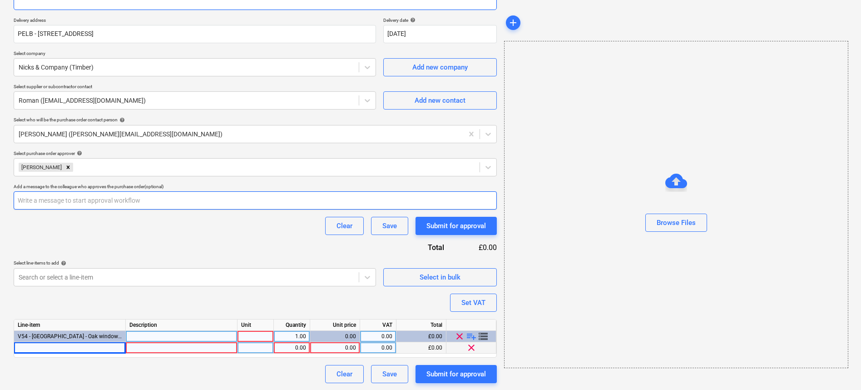
scroll to position [153, 0]
click at [95, 337] on span "V54 - [GEOGRAPHIC_DATA] - Oak window reveals" at bounding box center [77, 335] width 119 height 6
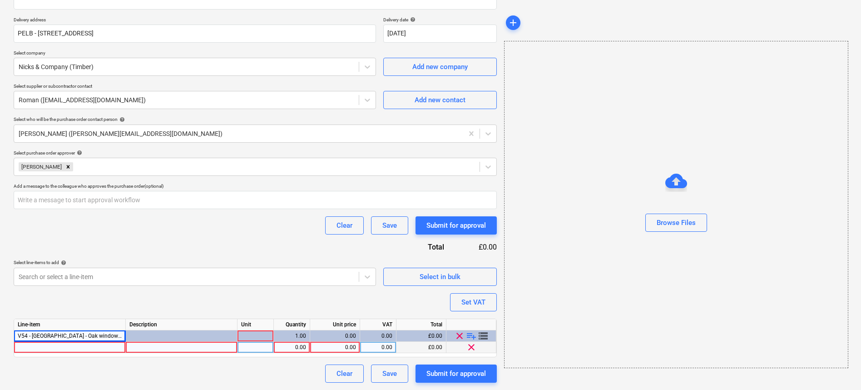
click at [94, 341] on div at bounding box center [70, 346] width 112 height 11
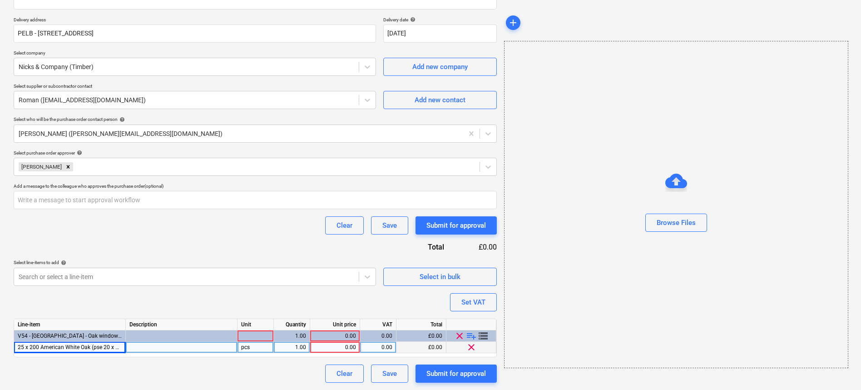
click at [275, 347] on div "1.00" at bounding box center [292, 346] width 36 height 11
click at [181, 349] on div at bounding box center [182, 346] width 112 height 11
click at [252, 348] on div "pcs" at bounding box center [255, 346] width 36 height 11
click at [299, 348] on div "1.00" at bounding box center [291, 346] width 29 height 11
click at [341, 346] on div "0.00" at bounding box center [335, 346] width 42 height 11
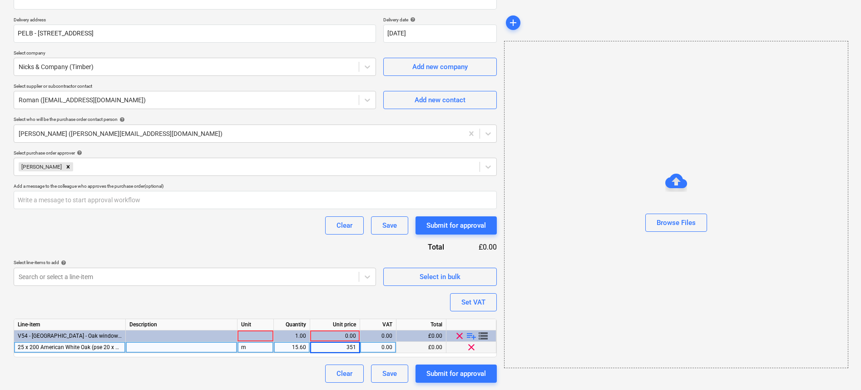
click at [377, 348] on div "0.00" at bounding box center [378, 346] width 29 height 11
click at [345, 348] on div "Line-item Description Unit Quantity Unit price VAT Total V54 - [GEOGRAPHIC_DATA…" at bounding box center [255, 337] width 483 height 39
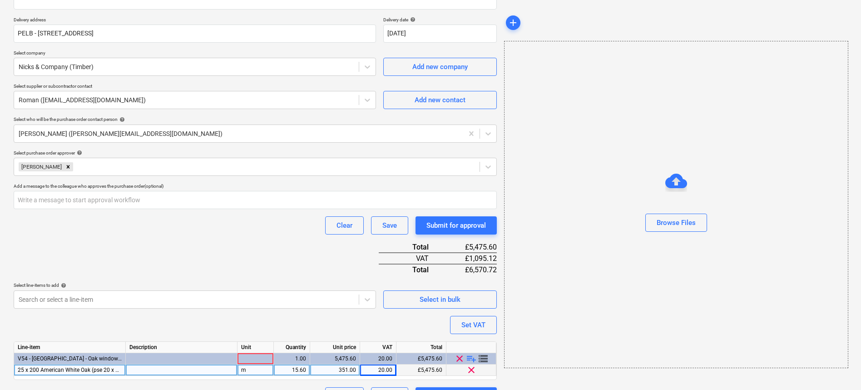
click at [341, 374] on div "351.00" at bounding box center [335, 369] width 42 height 11
click at [379, 326] on div "Purchase order name help V54 - Nicks Timber Purchase order reference number hel…" at bounding box center [255, 163] width 483 height 484
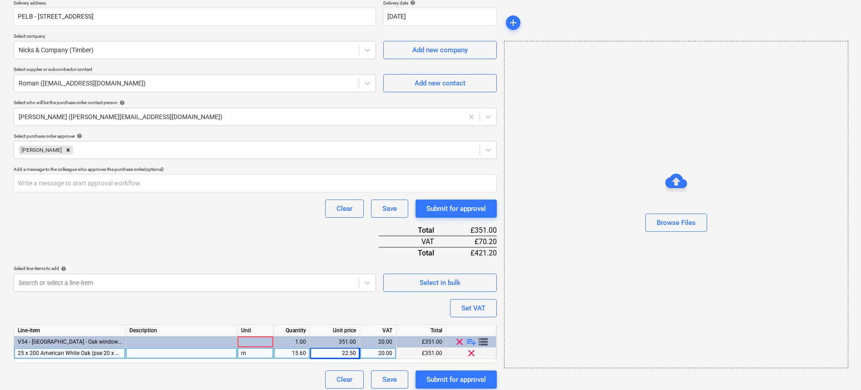
scroll to position [176, 0]
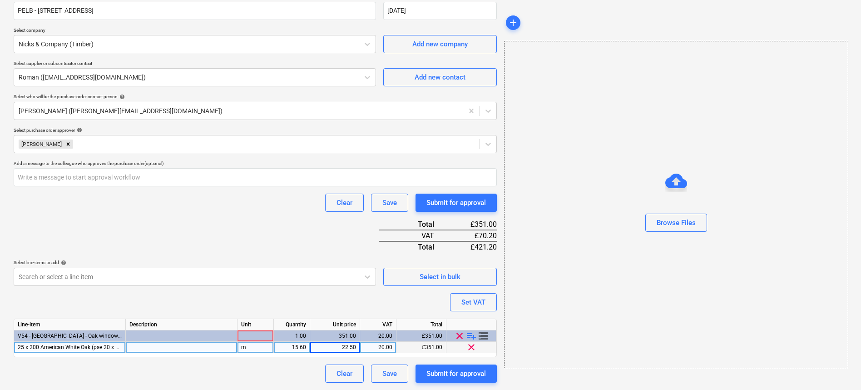
click at [276, 369] on div "Clear Save Submit for approval" at bounding box center [255, 373] width 483 height 18
click at [276, 364] on div "Clear Save Submit for approval" at bounding box center [255, 373] width 483 height 18
click at [465, 336] on span "clear" at bounding box center [459, 335] width 11 height 11
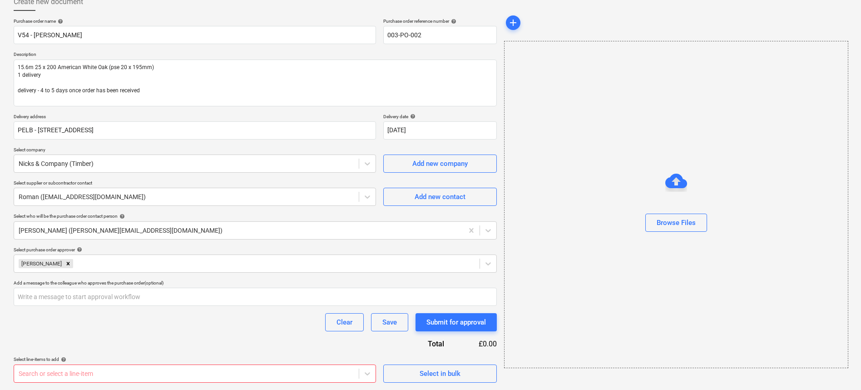
click at [295, 333] on body "Sales Projects Contacts Company Consolidated Invoices Inbox 1 Approvals Resourc…" at bounding box center [430, 139] width 861 height 390
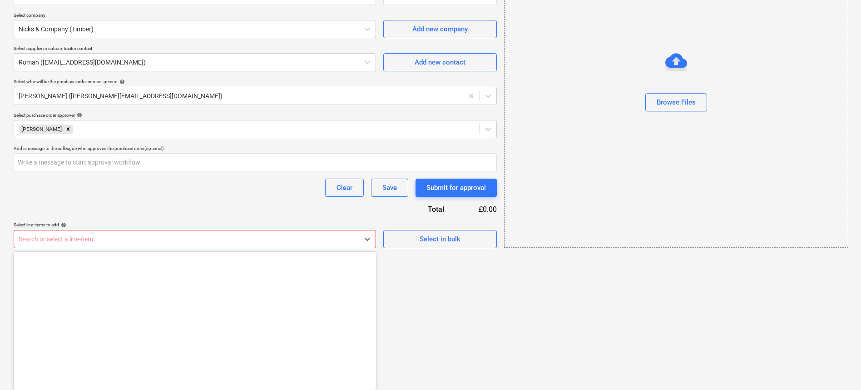
scroll to position [2852, 0]
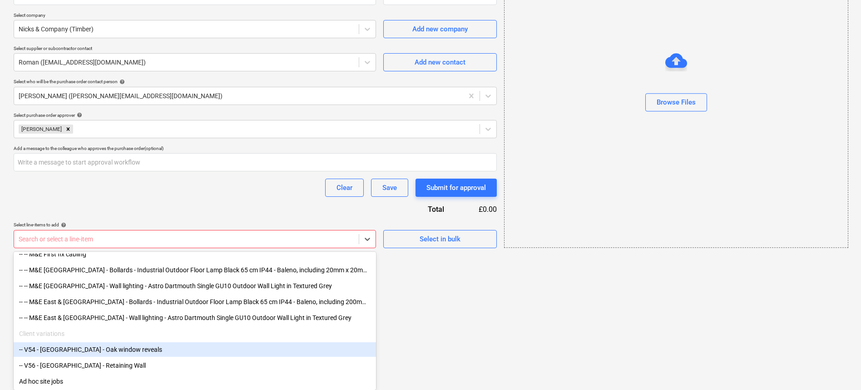
click at [115, 350] on div "-- V54 - [GEOGRAPHIC_DATA] - Oak window reveals" at bounding box center [195, 349] width 362 height 15
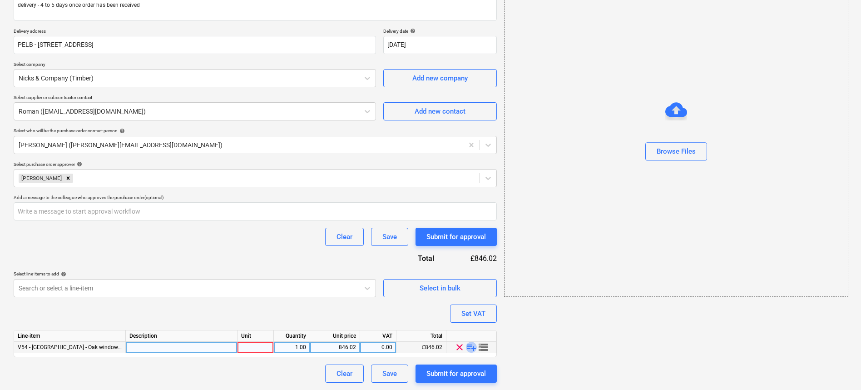
click at [468, 346] on span "playlist_add" at bounding box center [471, 346] width 11 height 11
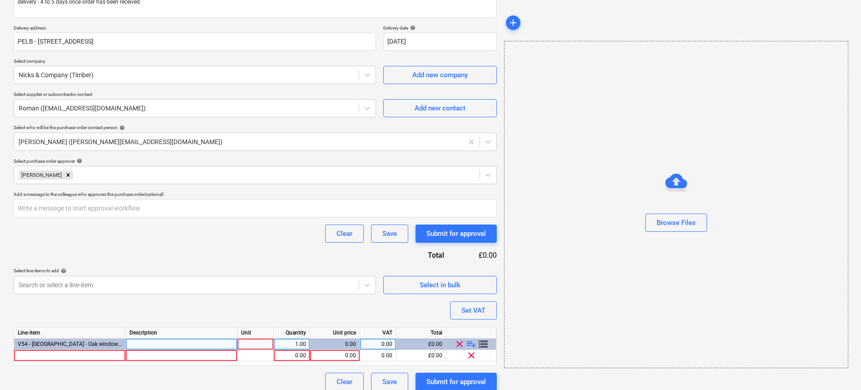
scroll to position [153, 0]
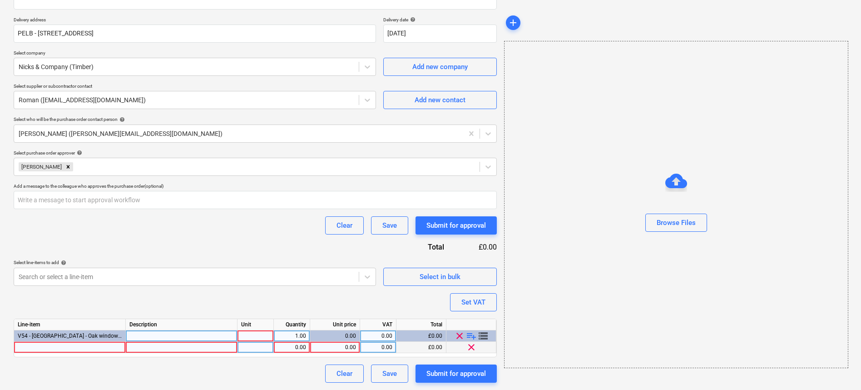
click at [60, 346] on div at bounding box center [70, 346] width 112 height 11
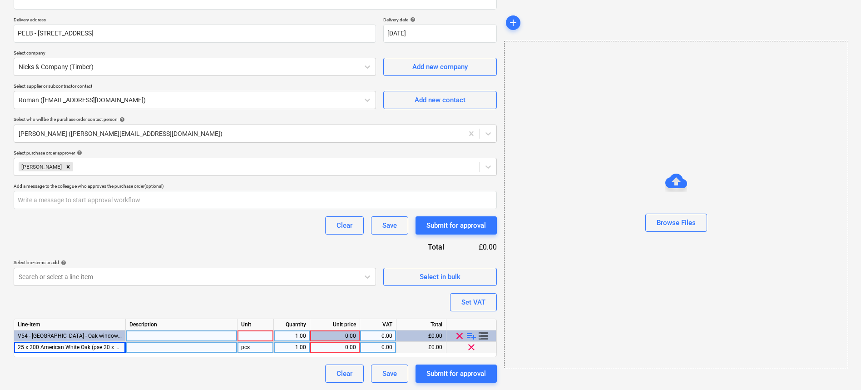
click at [192, 347] on div at bounding box center [182, 346] width 112 height 11
click at [256, 345] on div "pcs" at bounding box center [255, 346] width 36 height 11
click at [301, 347] on div "1.00" at bounding box center [291, 346] width 29 height 11
click at [331, 350] on div "0.00" at bounding box center [335, 346] width 42 height 11
click at [391, 347] on div "0.00" at bounding box center [378, 346] width 29 height 11
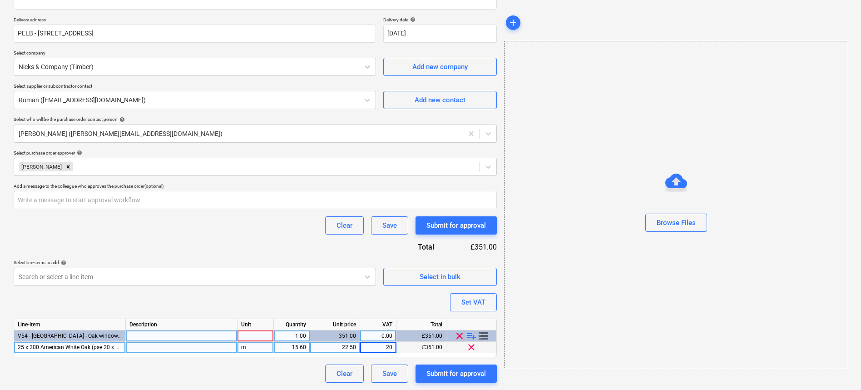
click at [402, 304] on div "Purchase order name help V54 - Nicks Timber Purchase order reference number hel…" at bounding box center [255, 151] width 483 height 461
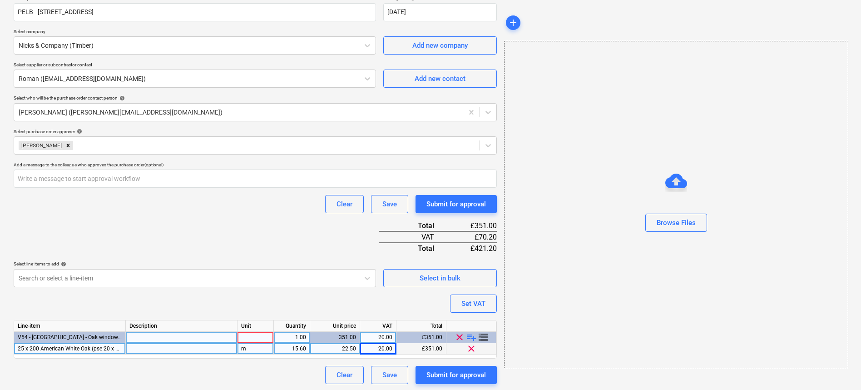
scroll to position [176, 0]
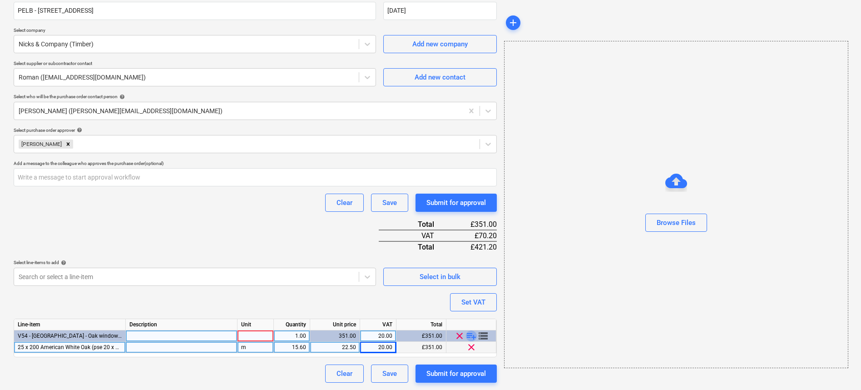
click at [471, 336] on span "playlist_add" at bounding box center [471, 335] width 11 height 11
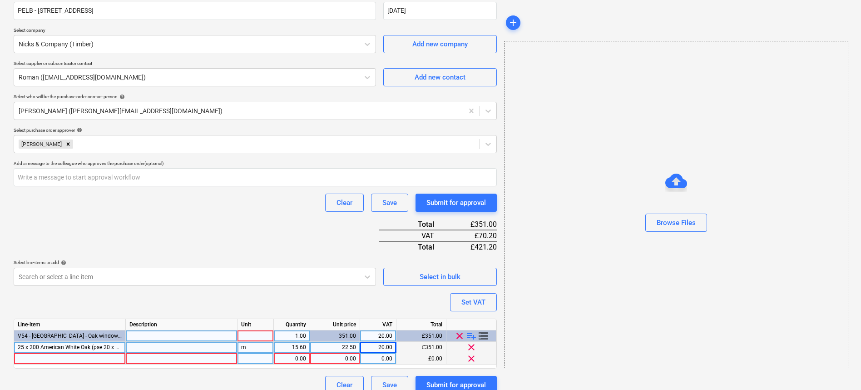
click at [59, 360] on div at bounding box center [70, 358] width 112 height 11
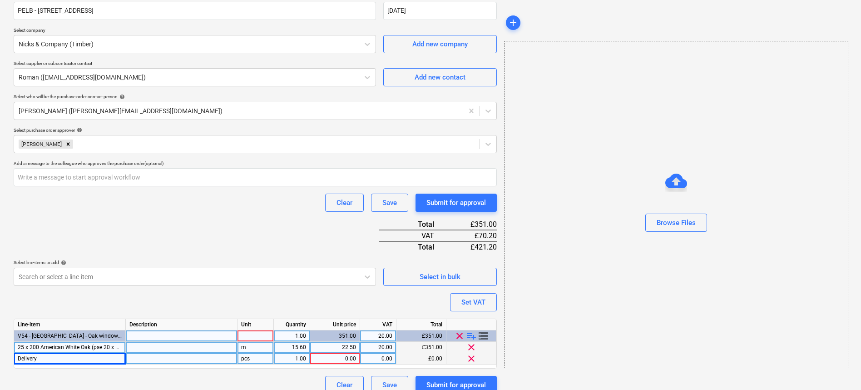
click at [247, 357] on div "pcs" at bounding box center [255, 358] width 36 height 11
click at [357, 357] on div "0.00" at bounding box center [335, 358] width 50 height 11
click at [392, 359] on div "0.00" at bounding box center [378, 358] width 29 height 11
click at [384, 297] on div "Purchase order name help V54 - Nicks Timber Purchase order reference number hel…" at bounding box center [255, 146] width 483 height 495
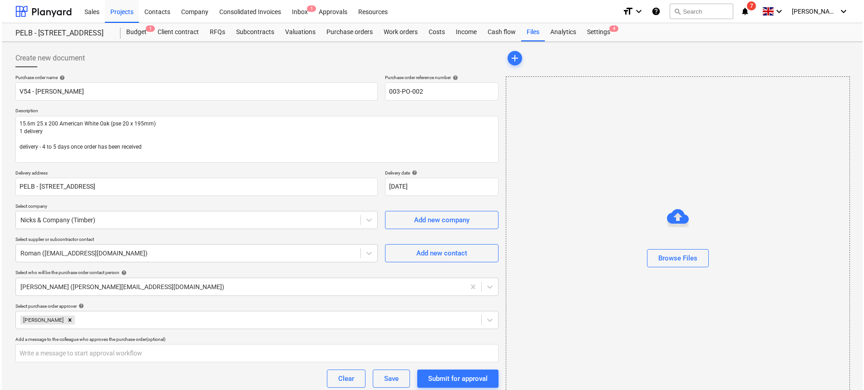
scroll to position [187, 0]
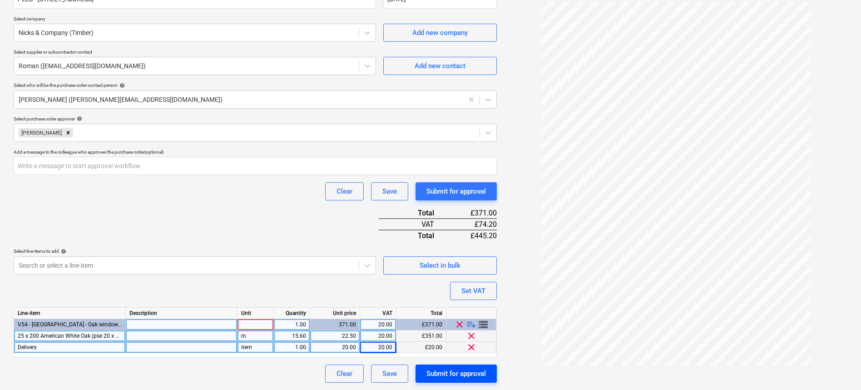
click at [442, 373] on div "Submit for approval" at bounding box center [455, 373] width 59 height 12
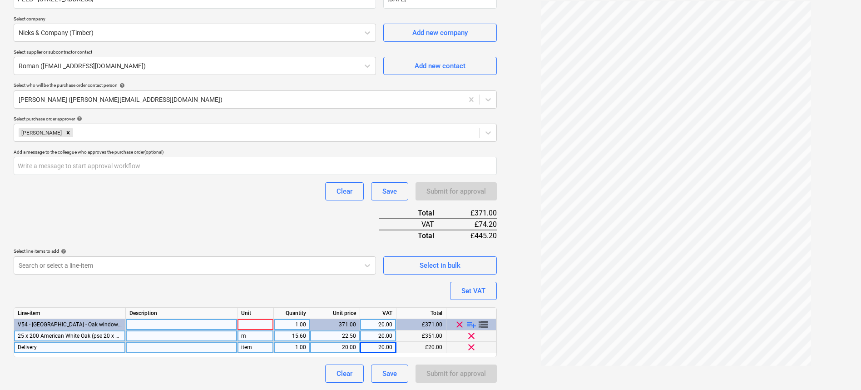
click at [272, 324] on div at bounding box center [255, 324] width 36 height 11
click at [336, 290] on div "Purchase order name help V54 - Nicks Timber Purchase order reference number hel…" at bounding box center [255, 134] width 483 height 495
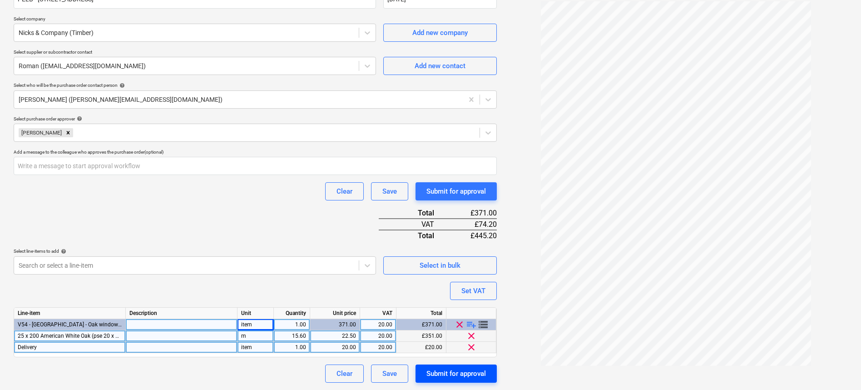
click at [446, 373] on div "Submit for approval" at bounding box center [455, 373] width 59 height 12
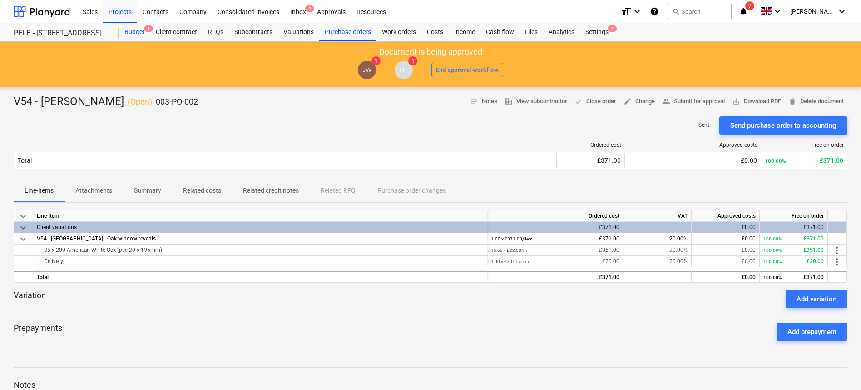
click at [132, 31] on div "Budget 1" at bounding box center [134, 32] width 31 height 18
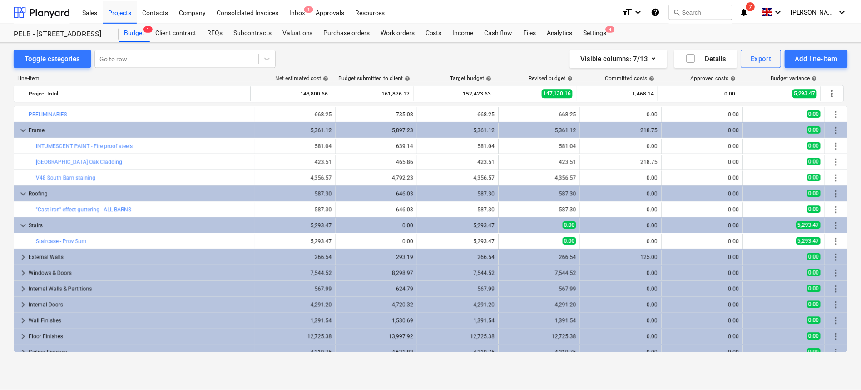
scroll to position [214, 0]
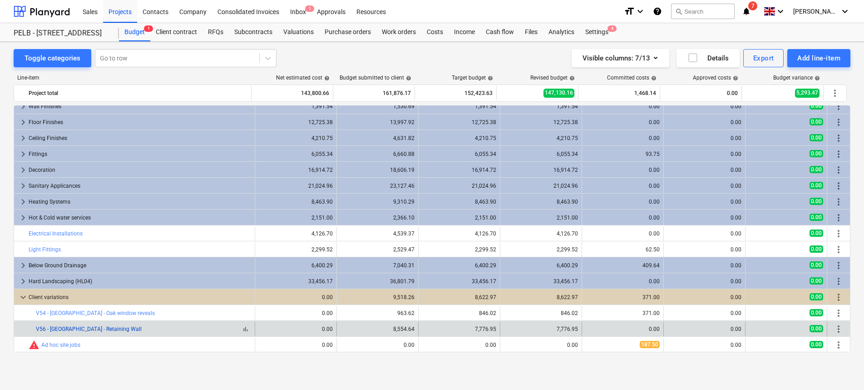
click at [94, 330] on link "V56 - [GEOGRAPHIC_DATA] - Retaining Wall" at bounding box center [89, 329] width 106 height 6
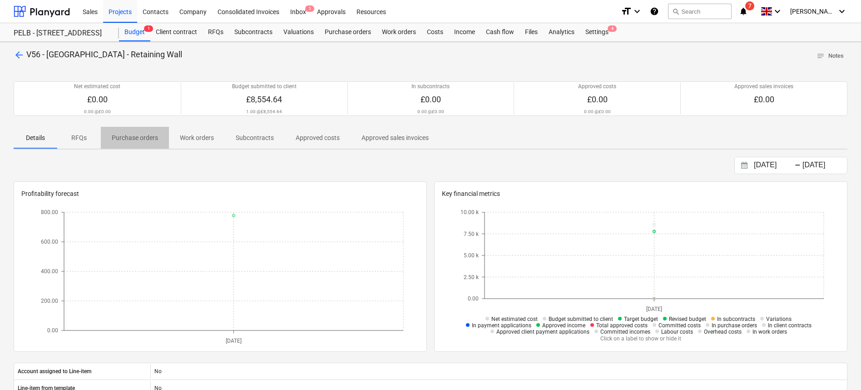
click at [126, 141] on p "Purchase orders" at bounding box center [135, 138] width 46 height 10
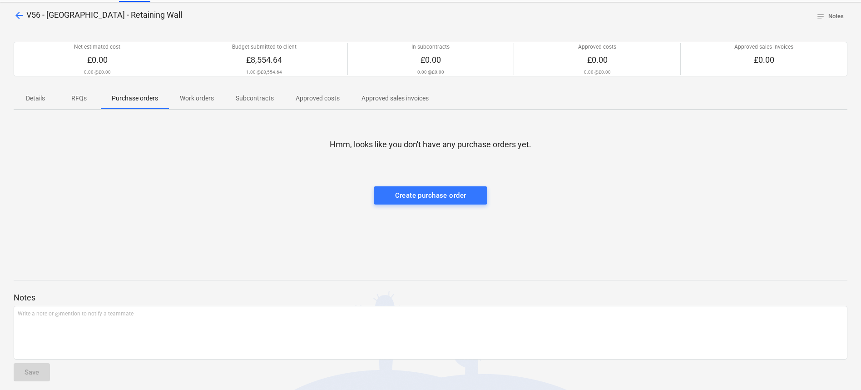
scroll to position [45, 0]
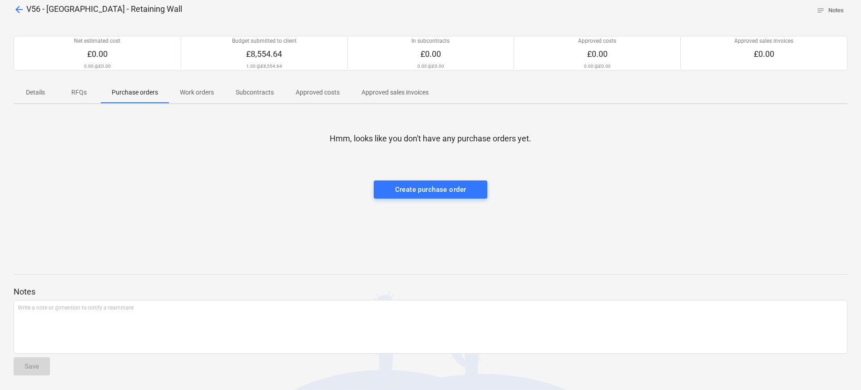
click at [260, 207] on div "Hmm, looks like you don't have any purchase orders yet. Create purchase order" at bounding box center [431, 179] width 834 height 136
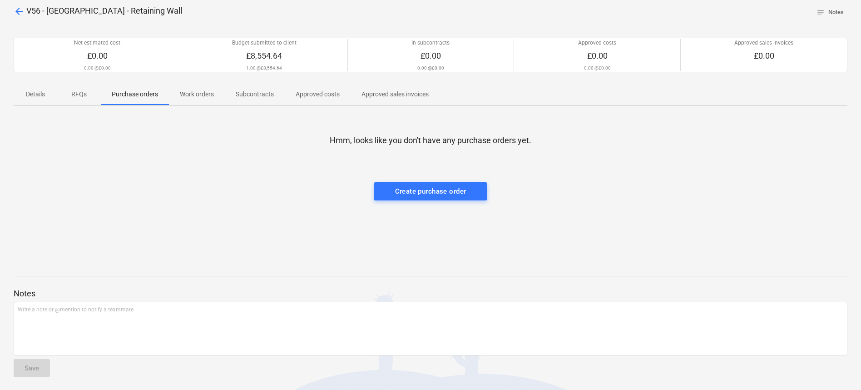
click at [40, 101] on span "Details" at bounding box center [36, 94] width 44 height 15
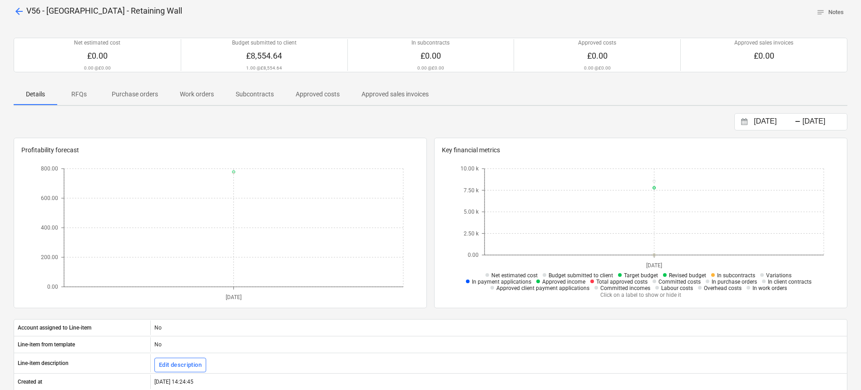
click at [17, 12] on span "arrow_back" at bounding box center [19, 11] width 11 height 11
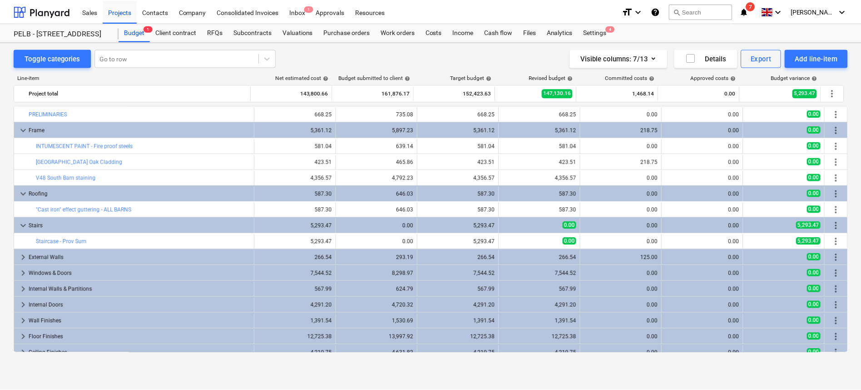
scroll to position [214, 0]
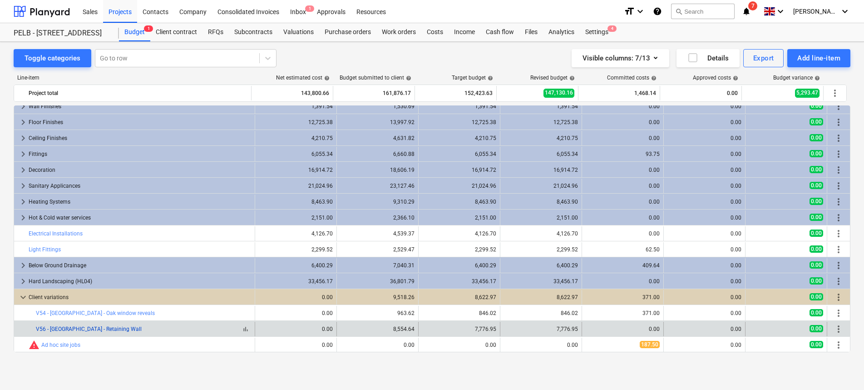
click at [99, 328] on link "V56 - [GEOGRAPHIC_DATA] - Retaining Wall" at bounding box center [89, 329] width 106 height 6
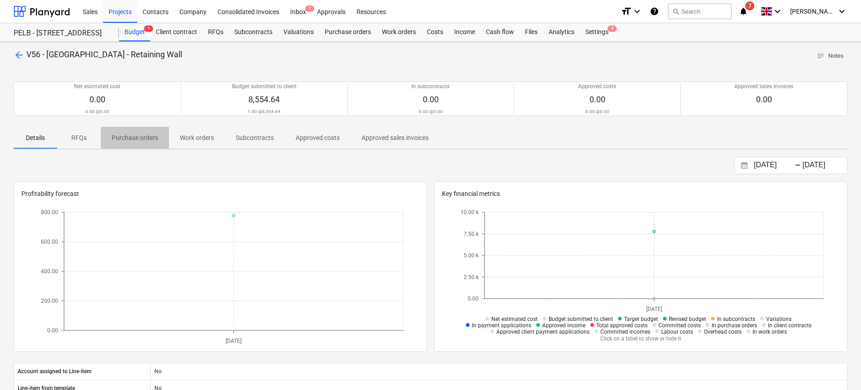
click at [141, 138] on p "Purchase orders" at bounding box center [135, 138] width 46 height 10
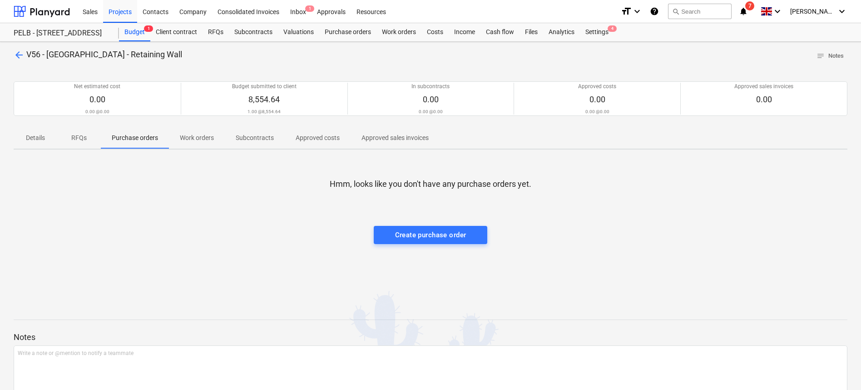
click at [389, 224] on div at bounding box center [431, 217] width 834 height 18
click at [391, 229] on span "Create purchase order" at bounding box center [431, 235] width 94 height 12
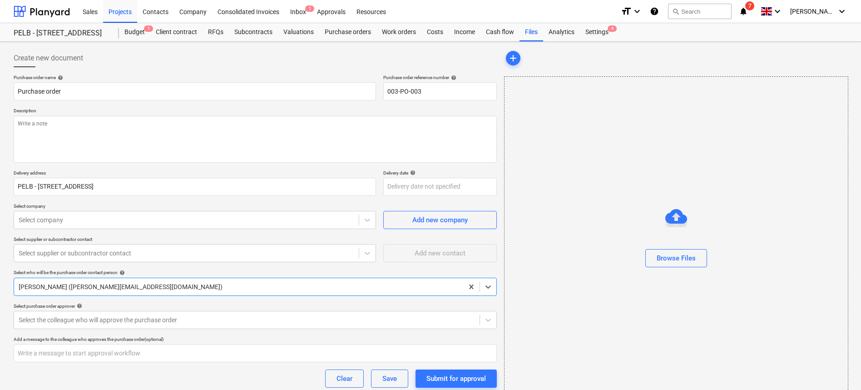
click at [164, 77] on div "Purchase order name help" at bounding box center [195, 77] width 362 height 6
drag, startPoint x: 158, startPoint y: 95, endPoint x: -2, endPoint y: 73, distance: 161.4
click at [0, 73] on html "Sales Projects Contacts Company Consolidated Invoices Inbox 1 Approvals Resourc…" at bounding box center [430, 195] width 861 height 390
click at [229, 138] on textarea at bounding box center [255, 139] width 483 height 47
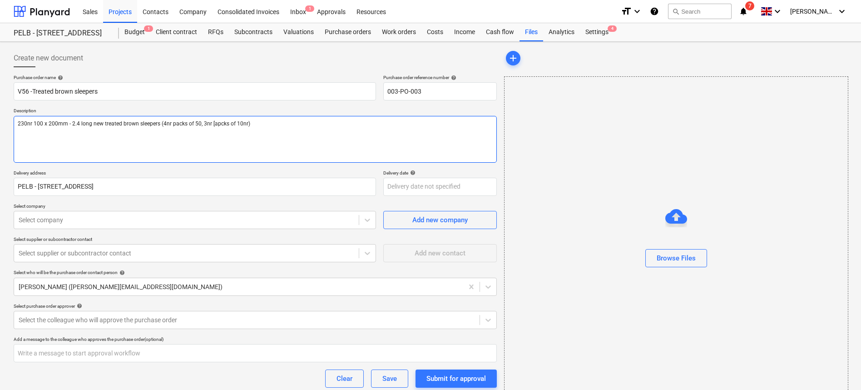
click at [199, 121] on textarea "230nr 100 x 200mm - 2.4 long new treated brown sleepers (4nr packs of 50, 3nr […" at bounding box center [255, 139] width 483 height 47
click at [218, 121] on textarea "230nr 100 x 200mm - 2.4 long new treated brown sleepers (4nr packs of 50nr, 3nr…" at bounding box center [255, 139] width 483 height 47
click at [229, 123] on textarea "230nr 100 x 200mm - 2.4 long new treated brown sleepers (4nr packs of 50nr, 3nr…" at bounding box center [255, 139] width 483 height 47
click at [241, 142] on textarea "230nr 100 x 200mm - 2.4 long new treated brown sleepers (4nr packs of 50nr, 3nr…" at bounding box center [255, 139] width 483 height 47
click at [268, 121] on textarea "230nr 100 x 200mm - 2.4 long new treated brown sleepers (4nr packs of 50nr, 3nr…" at bounding box center [255, 139] width 483 height 47
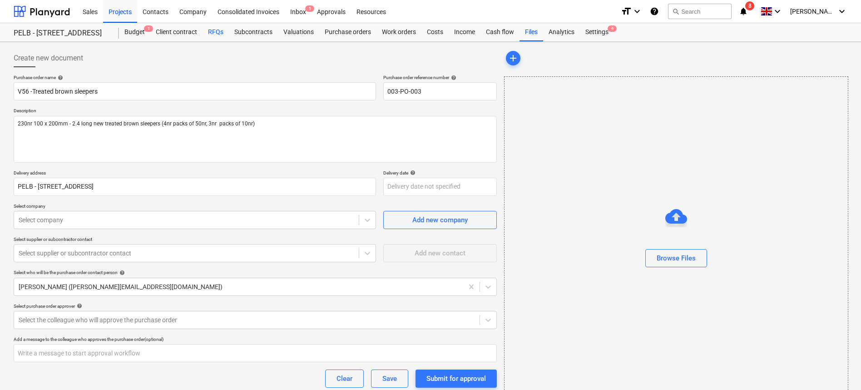
click at [208, 37] on div "RFQs" at bounding box center [216, 32] width 26 height 18
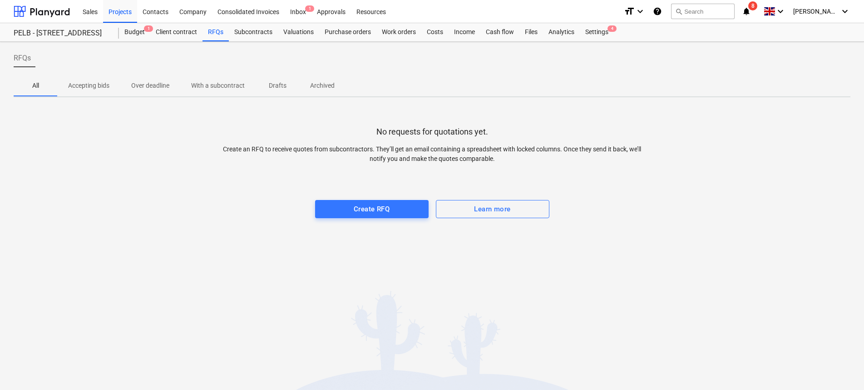
click at [360, 219] on div "No requests for quotations yet. Create an RFQ to receive quotes from subcontrac…" at bounding box center [432, 172] width 837 height 136
click at [361, 204] on div "Create RFQ" at bounding box center [372, 209] width 36 height 12
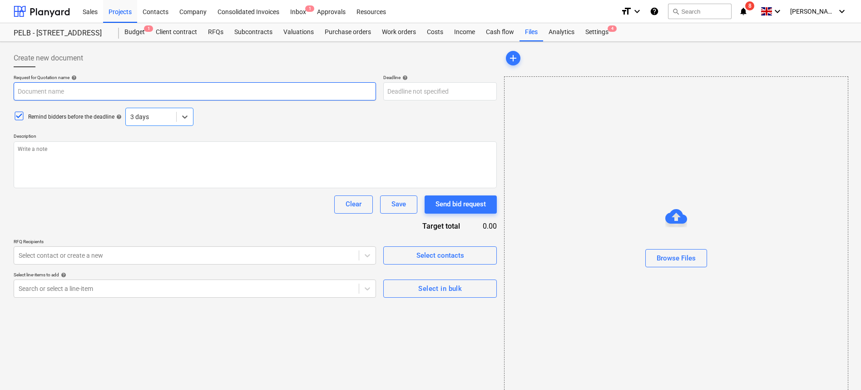
click at [89, 89] on input "text" at bounding box center [195, 91] width 362 height 18
paste input "00x200mm - 2.4m Long New Treated Brown Sleepers"
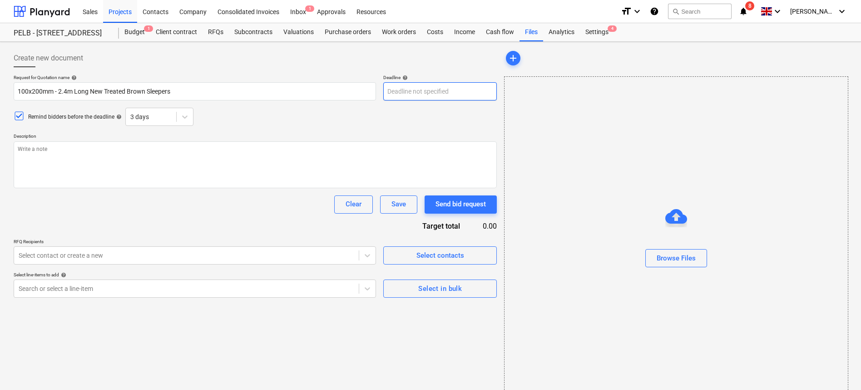
click at [431, 86] on body "Sales Projects Contacts Company Consolidated Invoices Inbox 1 Approvals Resourc…" at bounding box center [430, 195] width 861 height 390
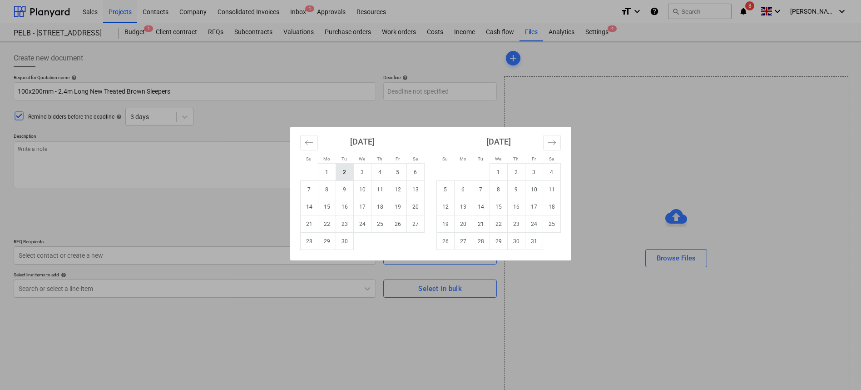
click at [347, 169] on td "2" at bounding box center [345, 171] width 18 height 17
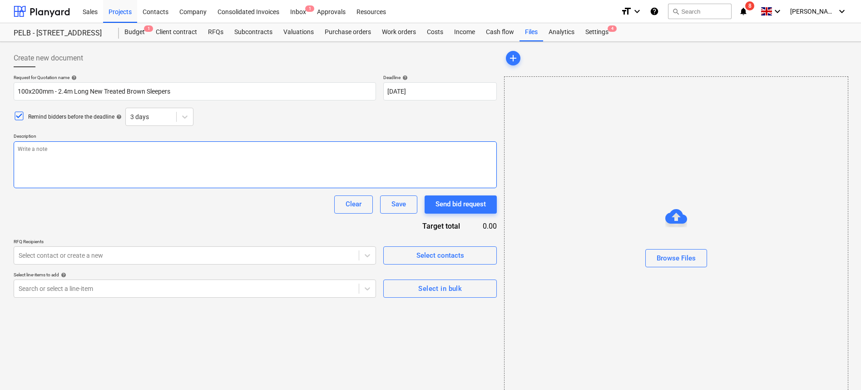
click at [96, 163] on textarea at bounding box center [255, 164] width 483 height 47
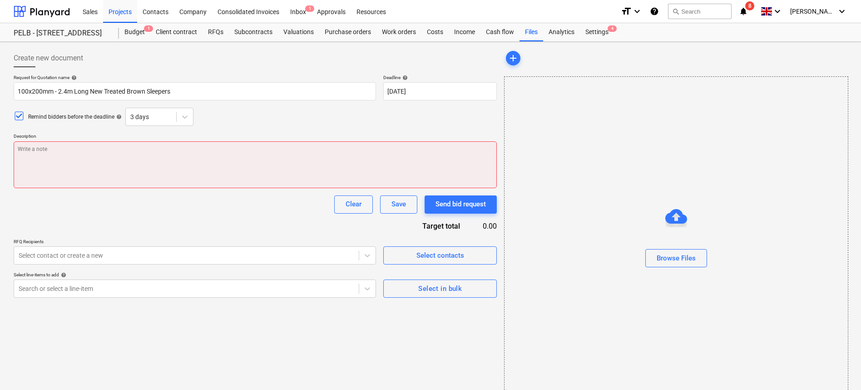
click at [153, 158] on textarea at bounding box center [255, 164] width 483 height 47
click at [135, 148] on textarea at bounding box center [255, 164] width 483 height 47
paste textarea "Hi [PERSON_NAME]/ [PERSON_NAME], Can you guys source sleepers (for a retaining …"
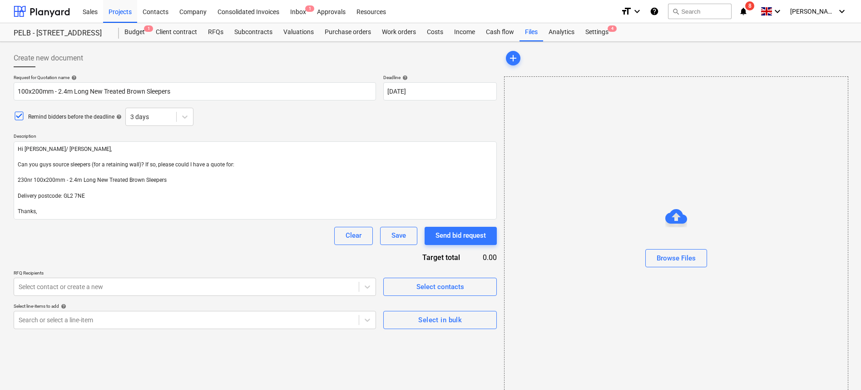
click at [13, 114] on div "Create new document Request for Quotation name help 100x200mm - 2.4m Long New T…" at bounding box center [255, 225] width 490 height 361
click at [18, 115] on icon at bounding box center [19, 115] width 11 height 11
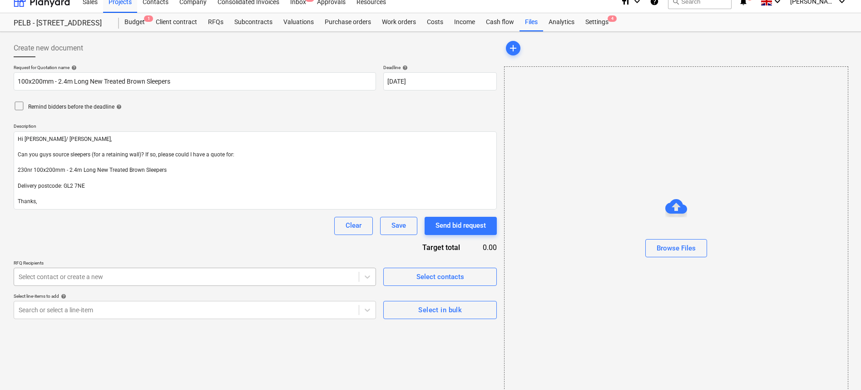
scroll to position [21, 0]
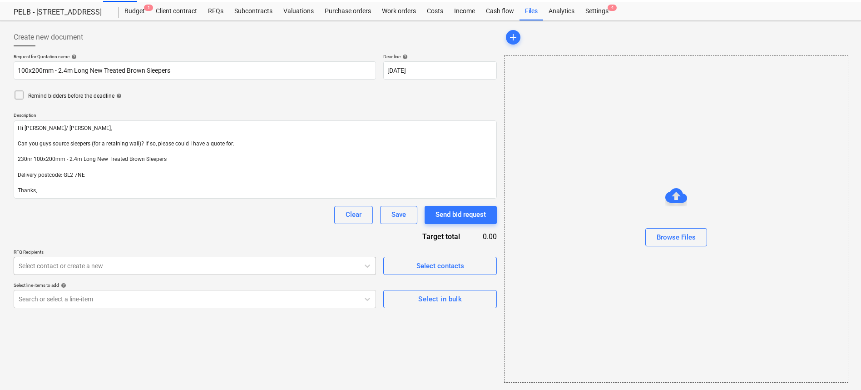
click at [144, 276] on div "Request for Quotation name help 100x200mm - 2.4m Long New Treated Brown Sleeper…" at bounding box center [255, 181] width 483 height 254
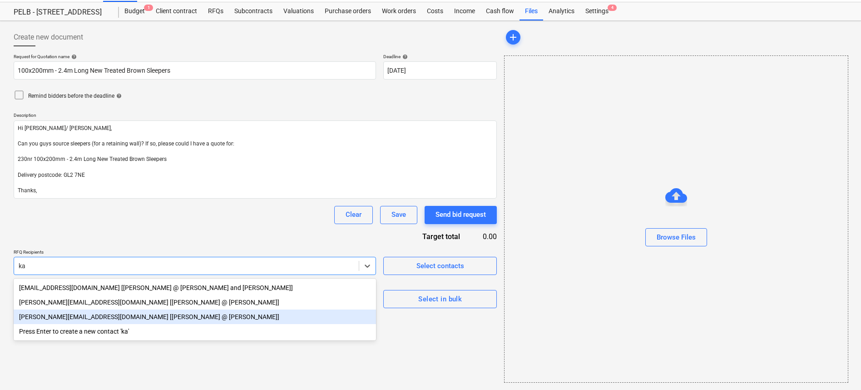
click at [114, 314] on div "[PERSON_NAME][EMAIL_ADDRESS][DOMAIN_NAME] [[PERSON_NAME] @ [PERSON_NAME]]" at bounding box center [195, 316] width 362 height 15
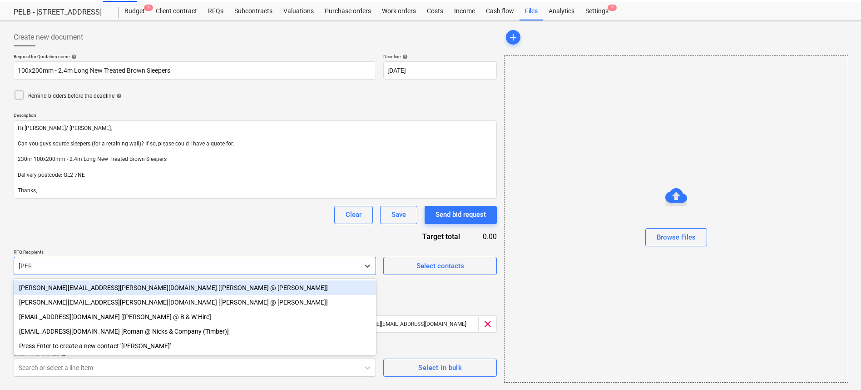
click at [168, 288] on div "[PERSON_NAME][EMAIL_ADDRESS][PERSON_NAME][DOMAIN_NAME] [[PERSON_NAME] @ [PERSON…" at bounding box center [195, 287] width 362 height 15
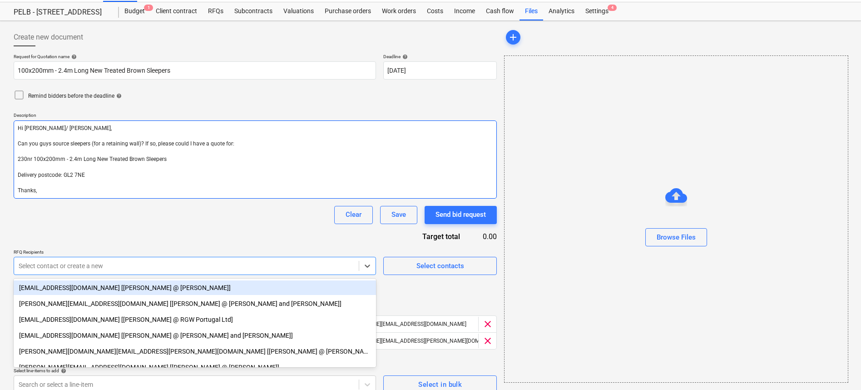
click at [236, 198] on textarea "Hi [PERSON_NAME]/ [PERSON_NAME], Can you guys source sleepers (for a retaining …" at bounding box center [255, 159] width 483 height 78
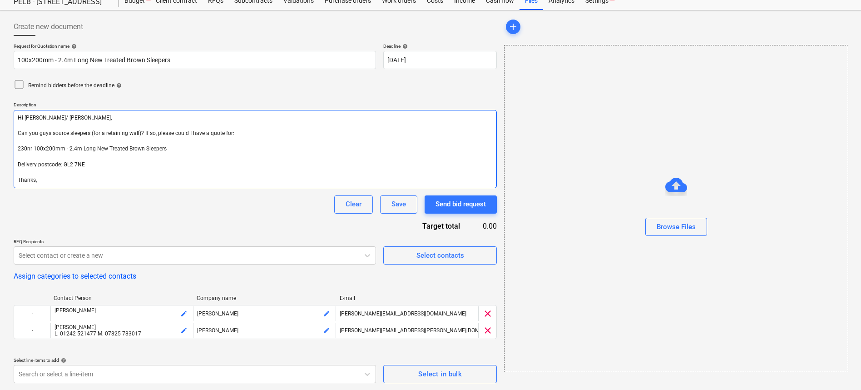
scroll to position [32, 0]
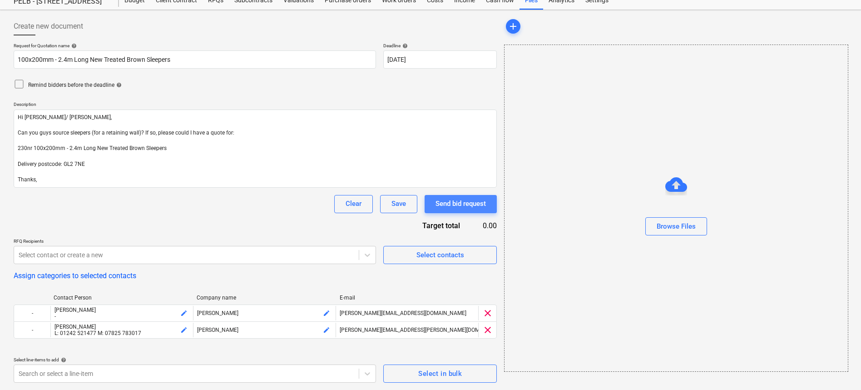
click at [441, 207] on div "Send bid request" at bounding box center [460, 204] width 50 height 12
click at [188, 383] on div "Create new document Request for Quotation name help 100x200mm - 2.4m Long New T…" at bounding box center [255, 200] width 490 height 372
click at [188, 358] on body "Sales Projects Contacts Company Consolidated Invoices Inbox 1 Approvals Resourc…" at bounding box center [430, 163] width 861 height 390
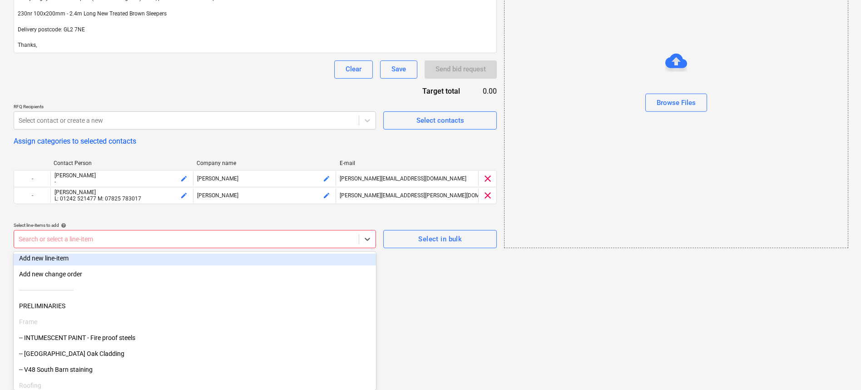
scroll to position [13, 0]
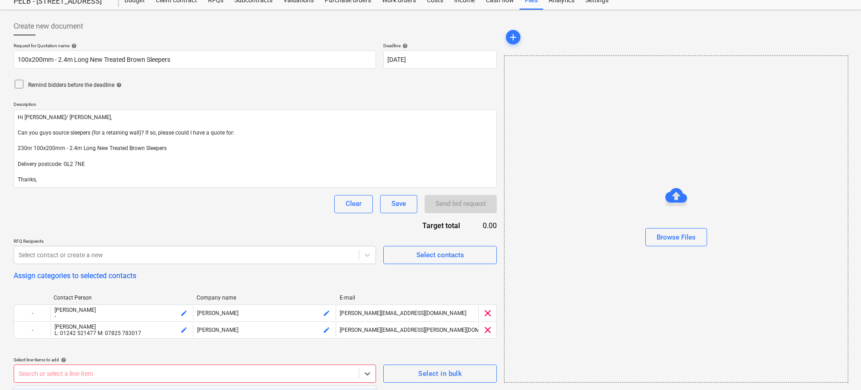
click at [137, 239] on div "Request for Quotation name help 100x200mm - 2.4m Long New Treated Brown Sleeper…" at bounding box center [255, 213] width 483 height 340
click at [123, 358] on body "Sales Projects Contacts Company Consolidated Invoices Inbox 1 Approvals Resourc…" at bounding box center [430, 163] width 861 height 390
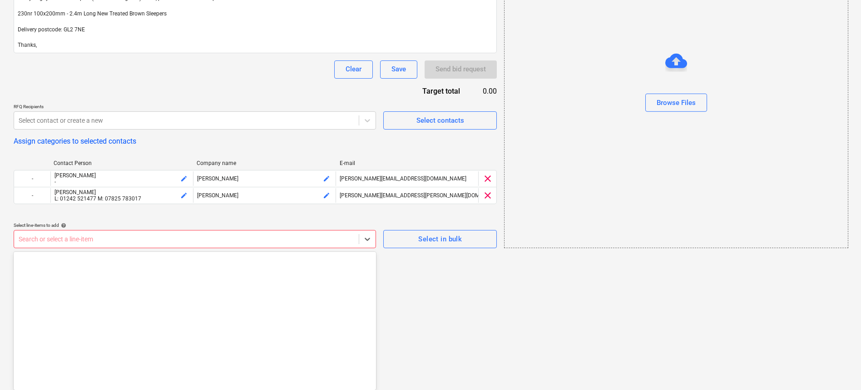
scroll to position [2852, 0]
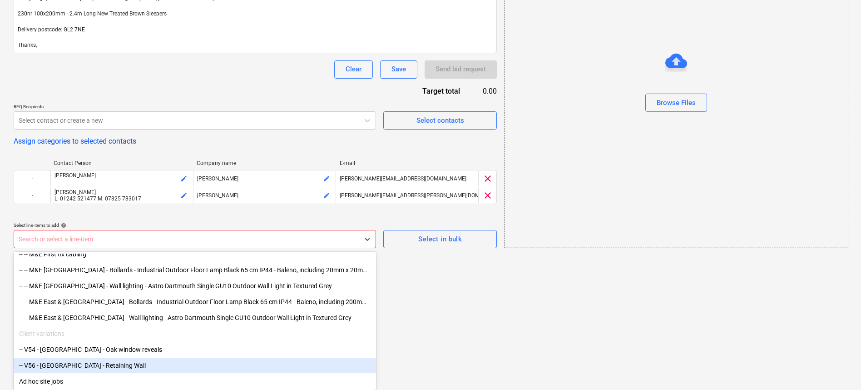
click at [139, 362] on div "-- V56 - [GEOGRAPHIC_DATA] - Retaining Wall" at bounding box center [195, 365] width 362 height 15
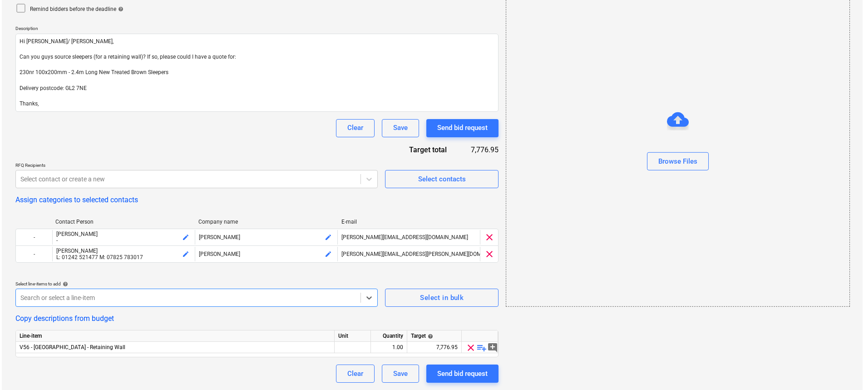
scroll to position [108, 0]
click at [471, 377] on div "Send bid request" at bounding box center [460, 373] width 50 height 12
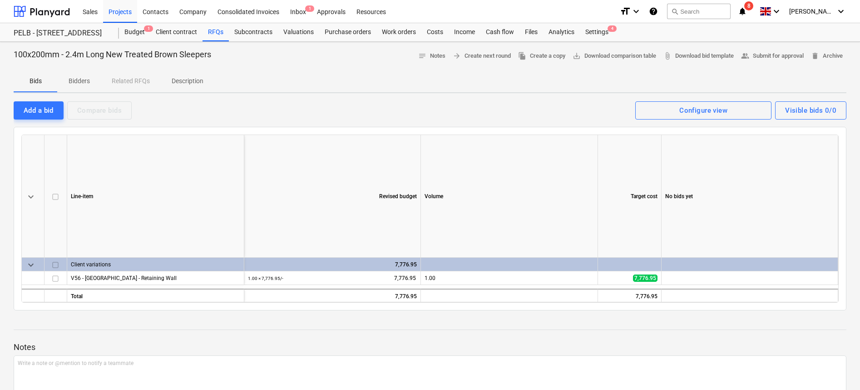
click at [198, 103] on div "Add a bid Compare bids Visible bids 0/0 Configure view" at bounding box center [430, 109] width 833 height 19
click at [85, 81] on p "Bidders" at bounding box center [79, 81] width 22 height 10
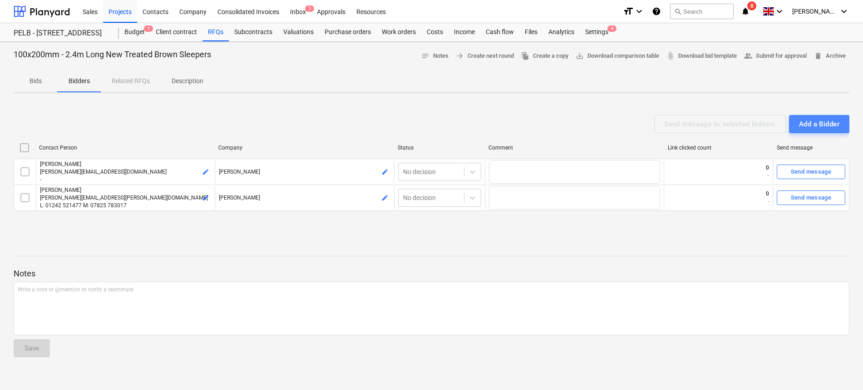
click at [814, 124] on div "Add a Bidder" at bounding box center [819, 124] width 40 height 12
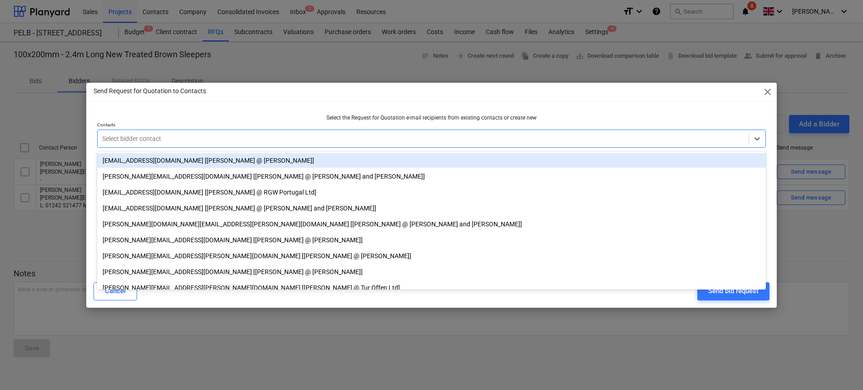
click at [237, 137] on div at bounding box center [423, 138] width 642 height 9
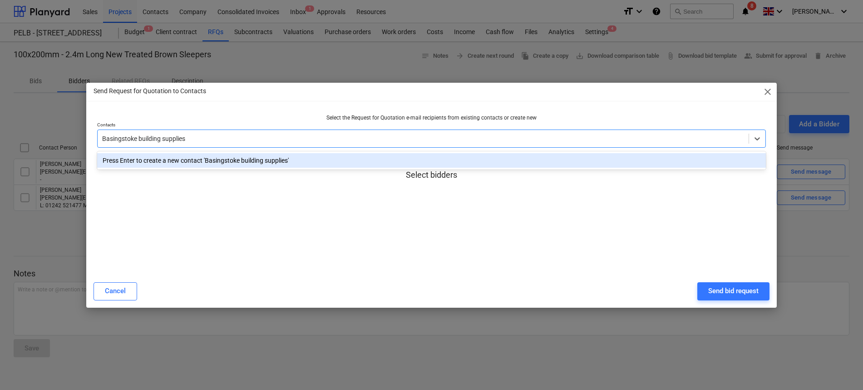
click at [184, 158] on div "Press Enter to create a new contact 'Basingstoke building supplies'" at bounding box center [431, 160] width 669 height 15
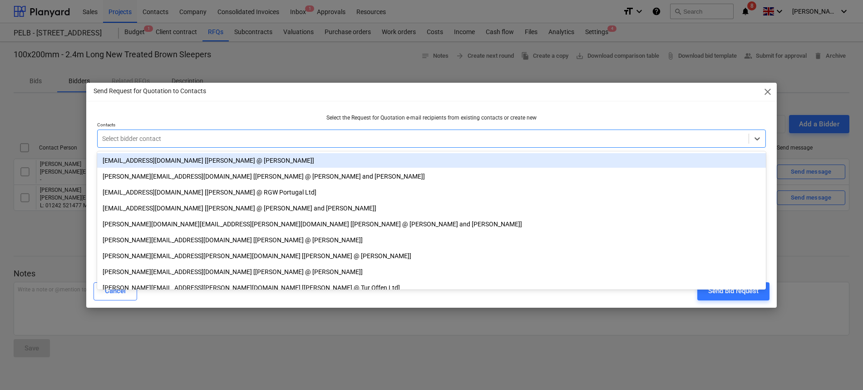
click at [224, 109] on div "Send Request for Quotation to Contacts close Select the Request for Quotation e…" at bounding box center [431, 195] width 691 height 225
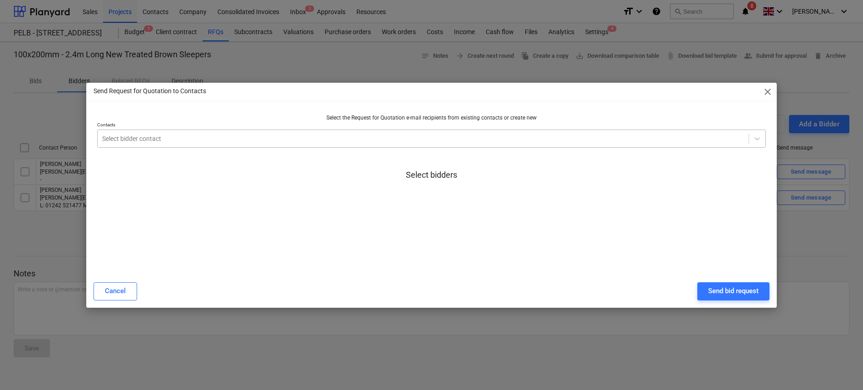
click at [256, 141] on div at bounding box center [423, 138] width 642 height 9
click at [317, 95] on div "Send Request for Quotation to Contacts close" at bounding box center [431, 92] width 691 height 18
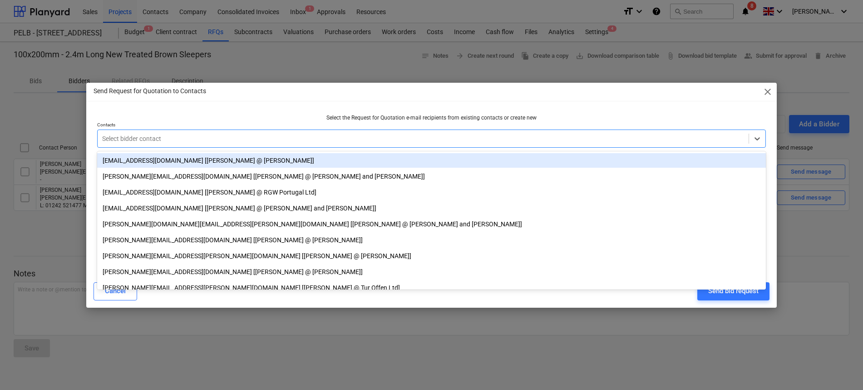
click at [302, 138] on div at bounding box center [423, 138] width 642 height 9
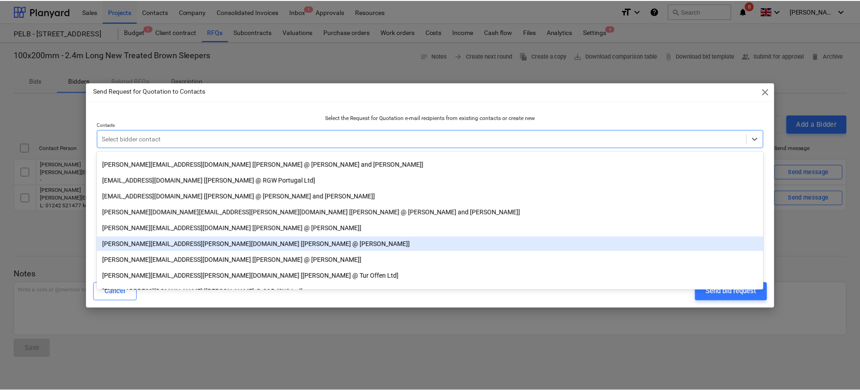
scroll to position [13, 0]
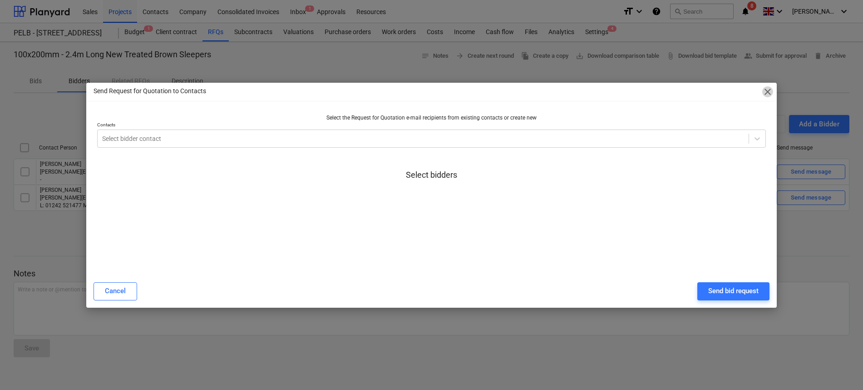
click at [770, 93] on span "close" at bounding box center [767, 91] width 11 height 11
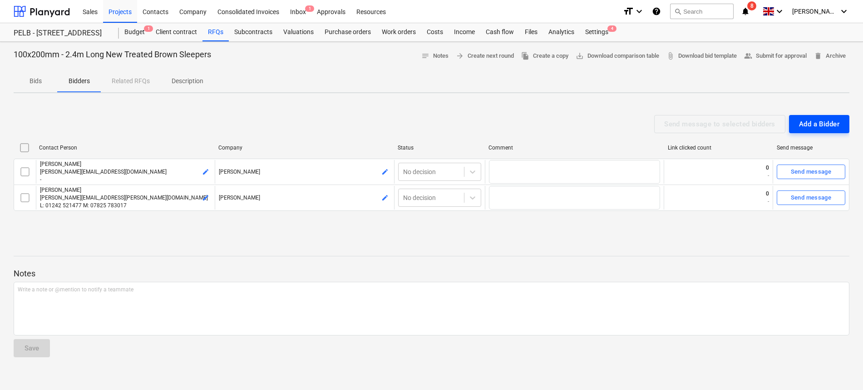
click at [834, 124] on div "Add a Bidder" at bounding box center [819, 124] width 40 height 12
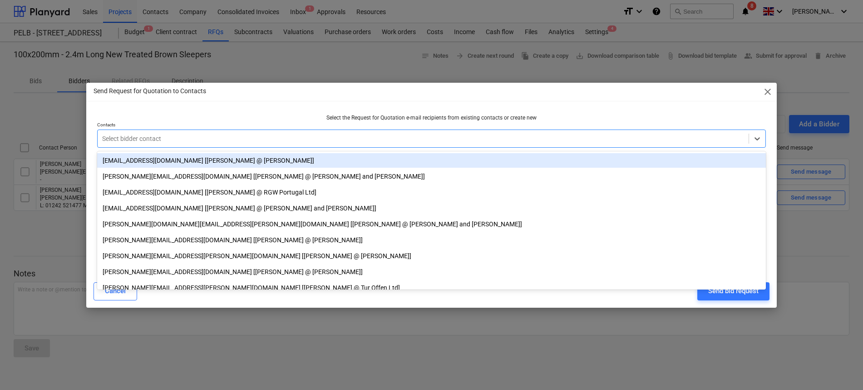
click at [309, 139] on div at bounding box center [423, 138] width 642 height 9
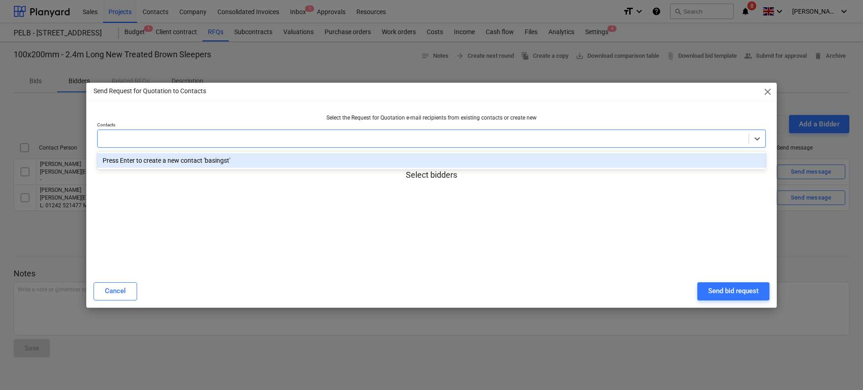
click at [768, 89] on span "close" at bounding box center [767, 91] width 11 height 11
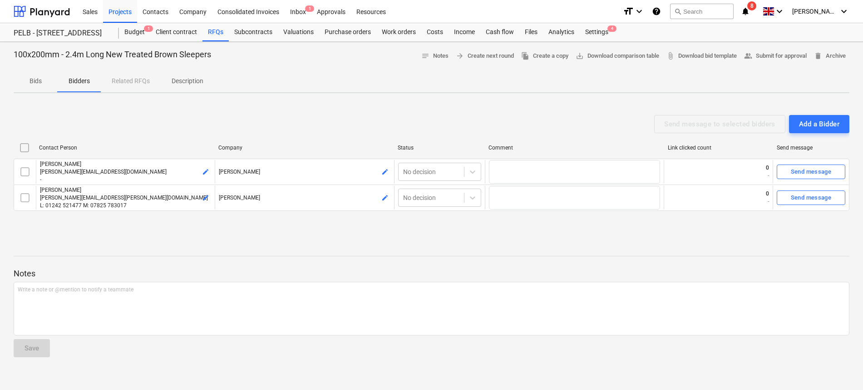
click at [120, 84] on div "Bids Bidders Related RFQs Description" at bounding box center [432, 81] width 836 height 22
click at [131, 78] on div "Bids Bidders Related RFQs Description" at bounding box center [432, 81] width 836 height 22
click at [33, 82] on p "Bids" at bounding box center [36, 81] width 22 height 10
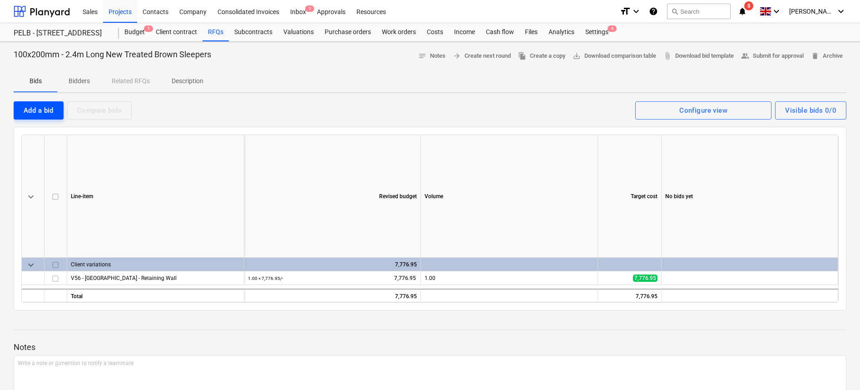
click at [46, 109] on div "Add a bid" at bounding box center [39, 110] width 30 height 12
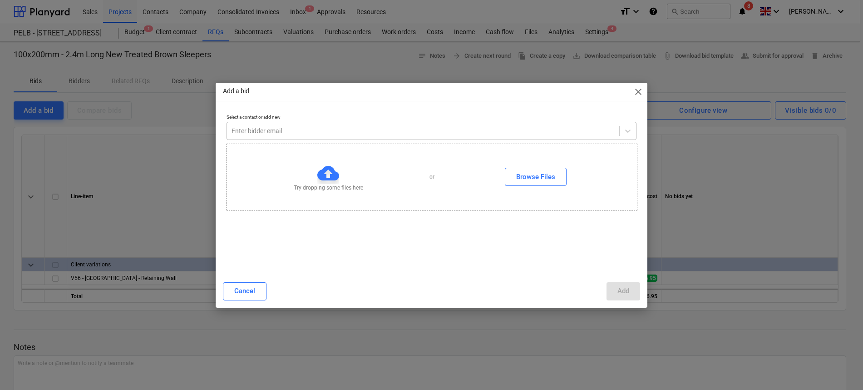
click at [283, 127] on div at bounding box center [423, 130] width 383 height 9
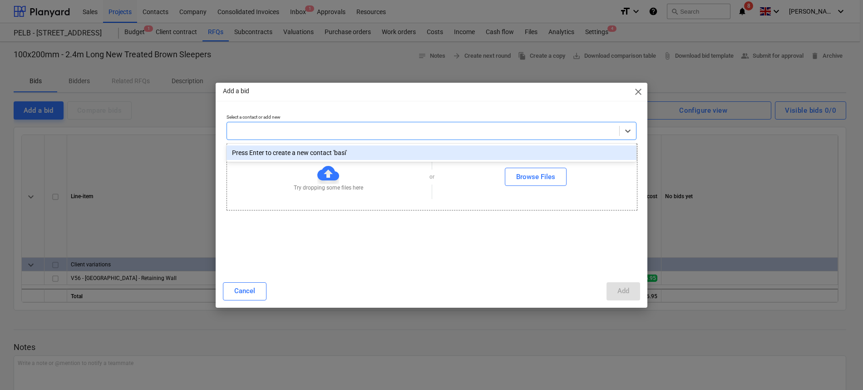
click at [637, 93] on span "close" at bounding box center [638, 91] width 11 height 11
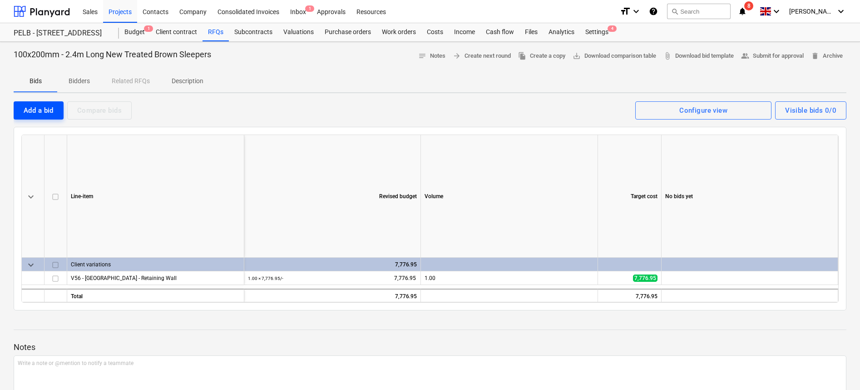
click at [41, 107] on div "Add a bid" at bounding box center [39, 110] width 30 height 12
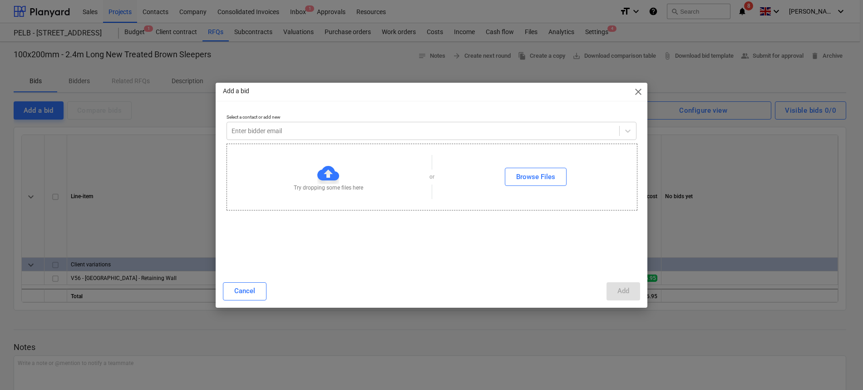
click at [643, 92] on span "close" at bounding box center [638, 91] width 11 height 11
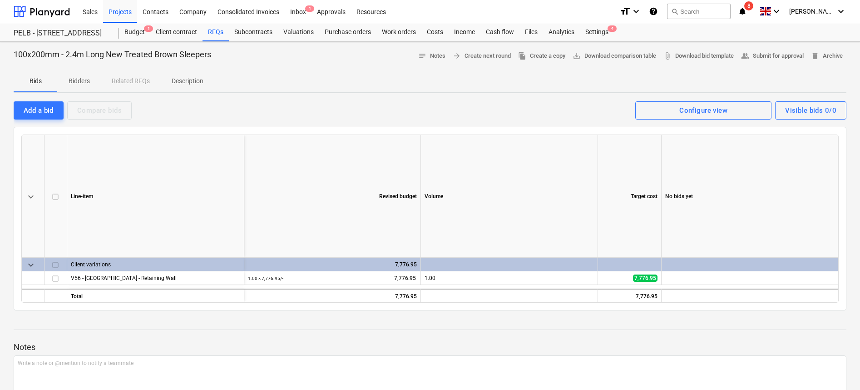
click at [83, 79] on p "Bidders" at bounding box center [79, 81] width 22 height 10
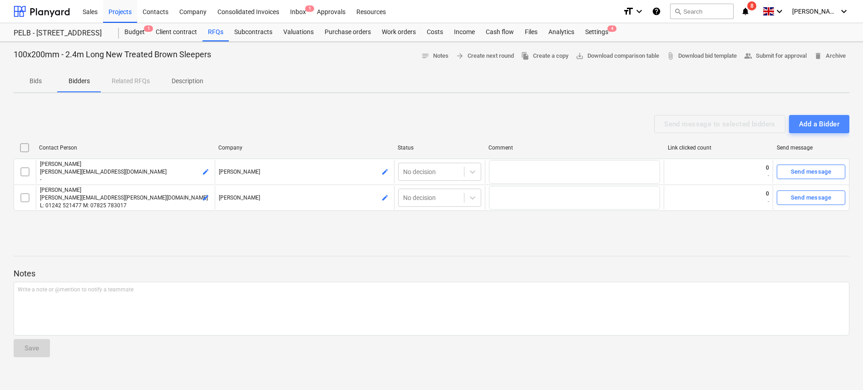
click at [812, 128] on div "Add a Bidder" at bounding box center [819, 124] width 40 height 12
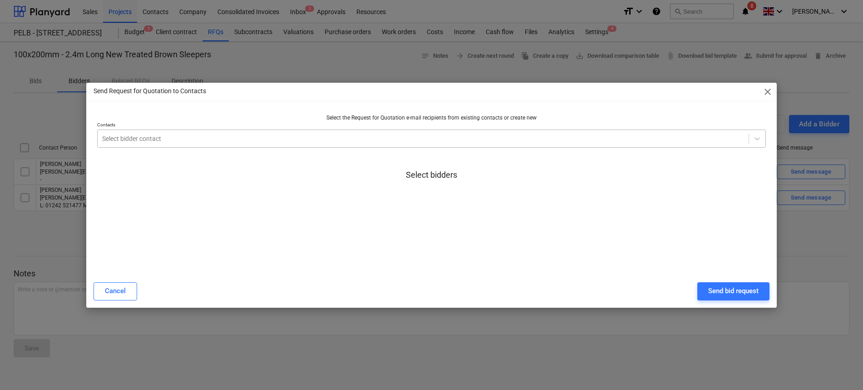
click at [323, 131] on div "Select bidder contact" at bounding box center [431, 138] width 669 height 18
click at [643, 97] on div "Send Request for Quotation to Contacts close" at bounding box center [431, 92] width 691 height 18
click at [405, 133] on div "Select bidder contact" at bounding box center [423, 138] width 651 height 13
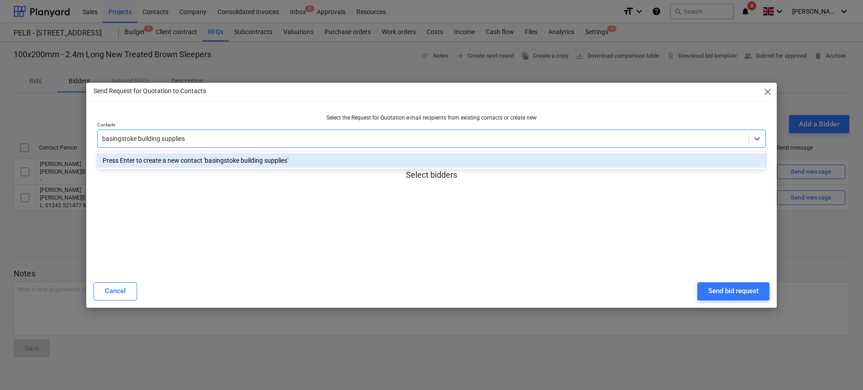
click at [252, 163] on div "Press Enter to create a new contact 'basingstoke building supplies'" at bounding box center [431, 160] width 669 height 15
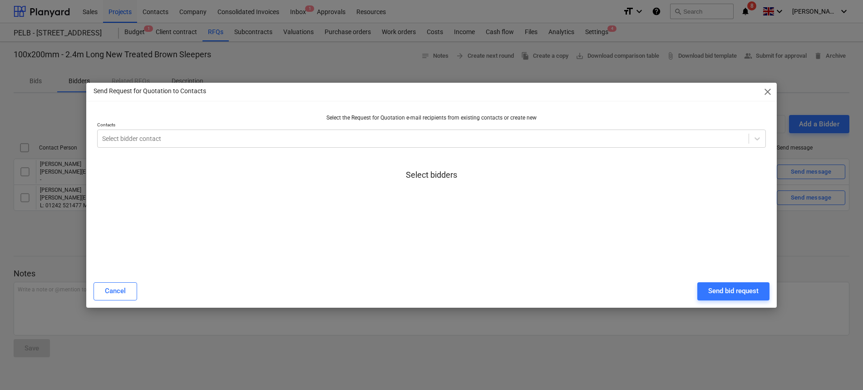
drag, startPoint x: 349, startPoint y: 306, endPoint x: 400, endPoint y: 277, distance: 59.1
click at [349, 305] on div "Send Request for Quotation to Contacts close Select the Request for Quotation e…" at bounding box center [431, 195] width 691 height 225
click at [768, 90] on span "close" at bounding box center [767, 91] width 11 height 11
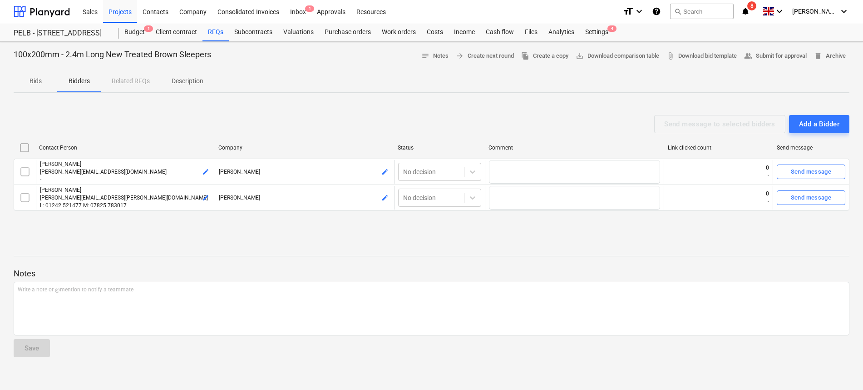
drag, startPoint x: 293, startPoint y: 266, endPoint x: 123, endPoint y: 124, distance: 221.9
click at [293, 266] on div at bounding box center [432, 264] width 836 height 7
click at [138, 28] on div "Budget 1" at bounding box center [134, 32] width 31 height 18
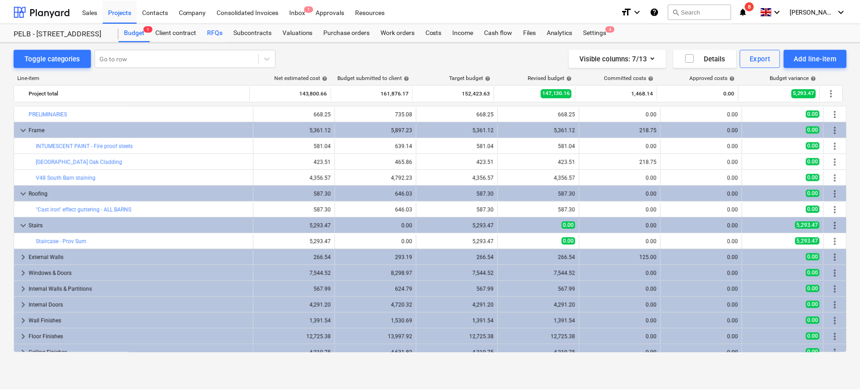
scroll to position [214, 0]
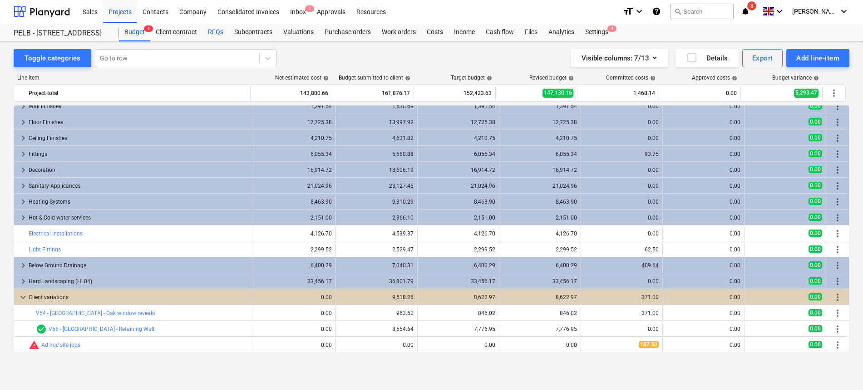
click at [209, 30] on div "RFQs" at bounding box center [216, 32] width 26 height 18
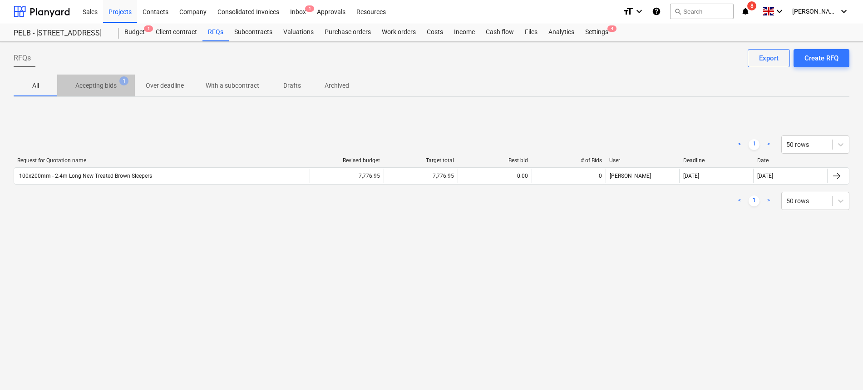
click at [108, 81] on p "Accepting bids" at bounding box center [95, 86] width 41 height 10
click at [57, 81] on span "Accepting bids 1" at bounding box center [96, 85] width 78 height 16
click at [34, 85] on p "All" at bounding box center [36, 86] width 22 height 10
click at [104, 82] on p "Accepting bids" at bounding box center [95, 86] width 41 height 10
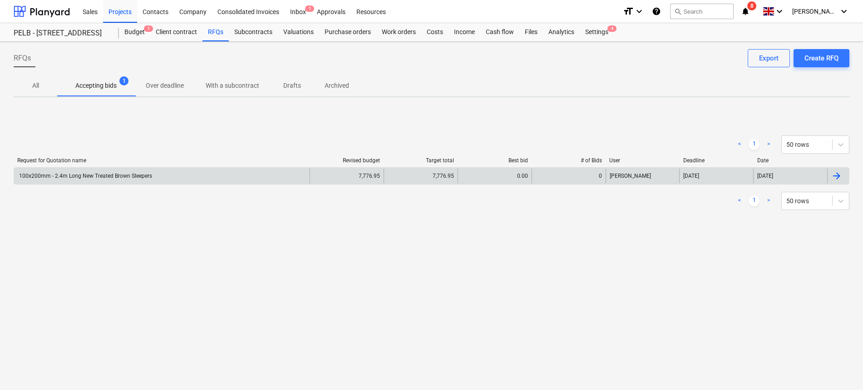
click at [151, 178] on div "100x200mm - 2.4m Long New Treated Brown Sleepers" at bounding box center [162, 175] width 296 height 15
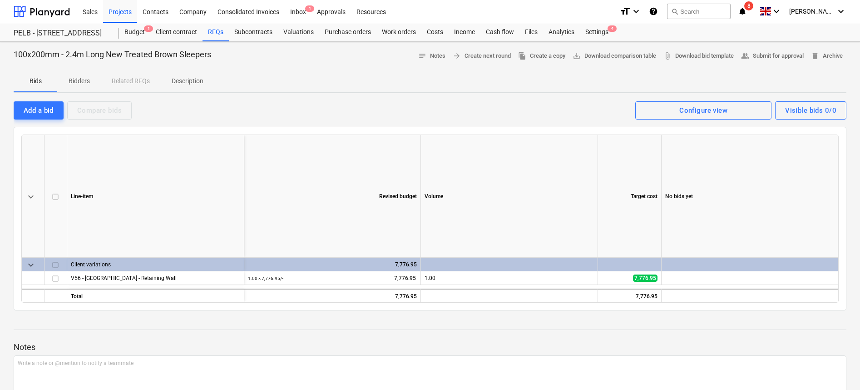
click at [85, 77] on p "Bidders" at bounding box center [79, 81] width 22 height 10
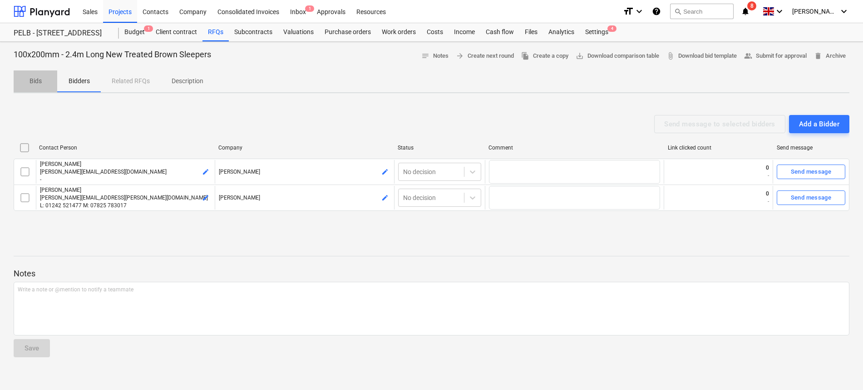
click at [35, 82] on p "Bids" at bounding box center [36, 81] width 22 height 10
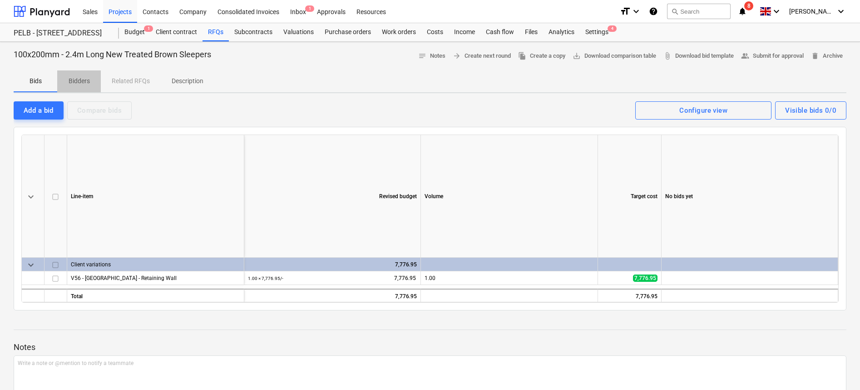
click at [82, 73] on button "Bidders" at bounding box center [79, 81] width 44 height 22
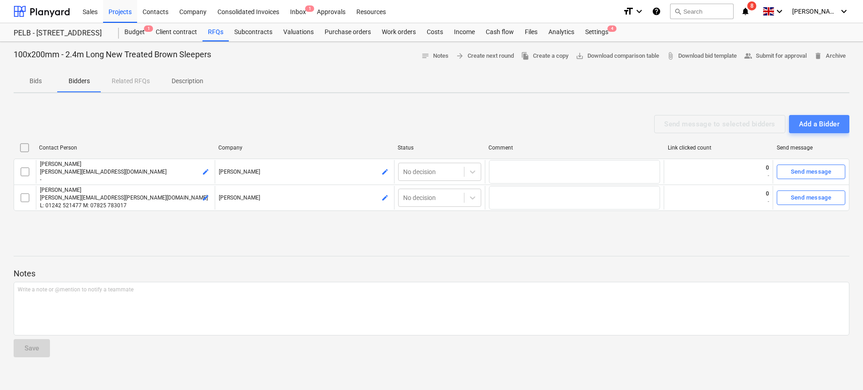
click at [830, 124] on div "Add a Bidder" at bounding box center [819, 124] width 40 height 12
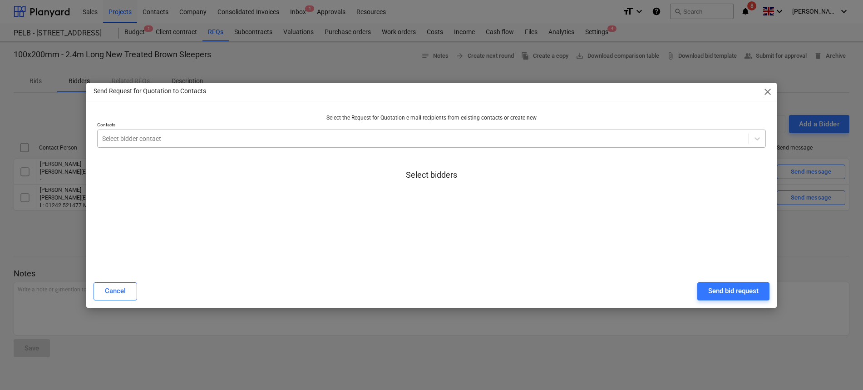
click at [336, 136] on div at bounding box center [423, 138] width 642 height 9
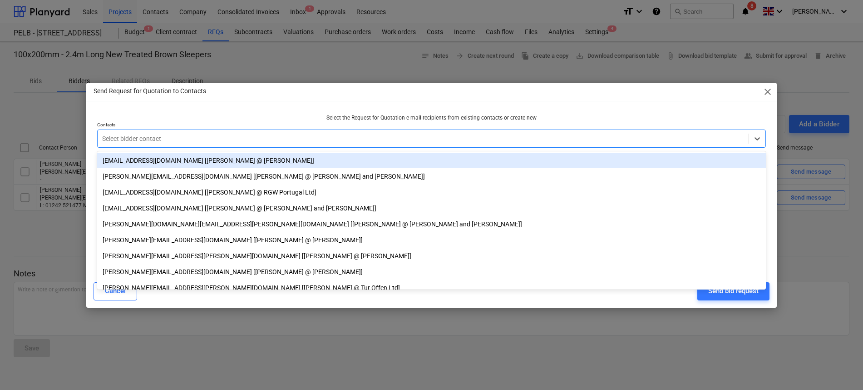
click at [315, 135] on div at bounding box center [423, 138] width 642 height 9
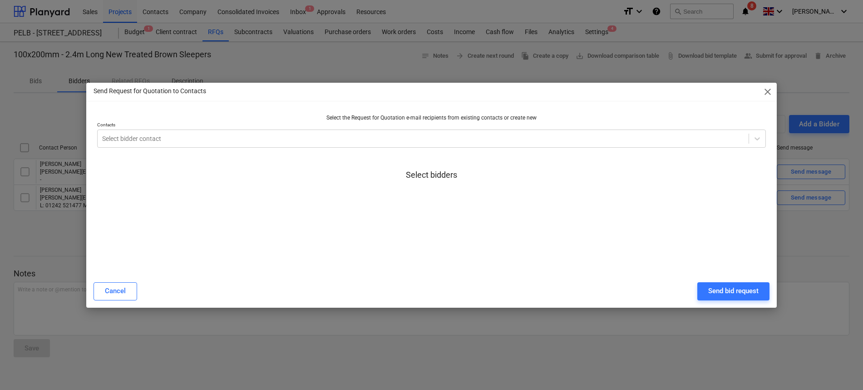
click at [198, 195] on div at bounding box center [431, 189] width 669 height 18
click at [145, 138] on div at bounding box center [423, 138] width 642 height 9
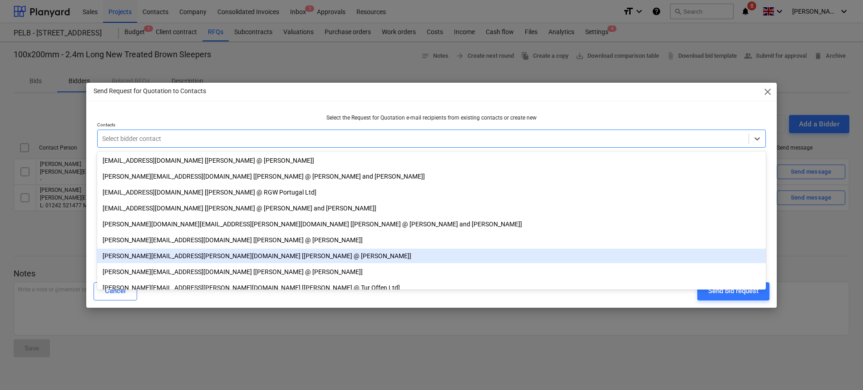
click at [235, 141] on div at bounding box center [423, 138] width 642 height 9
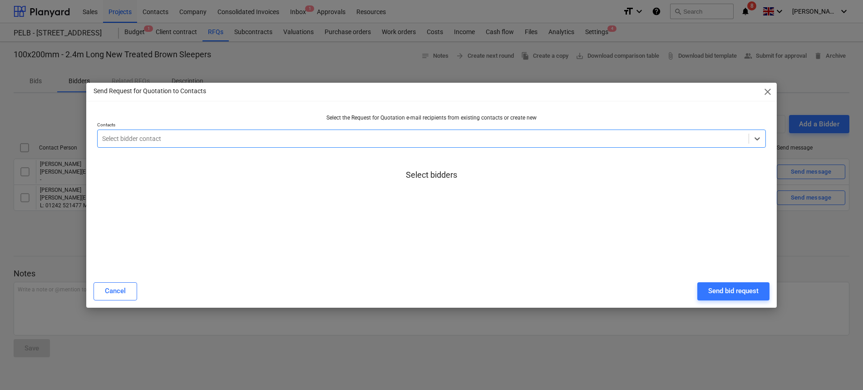
click at [193, 134] on div at bounding box center [423, 138] width 642 height 9
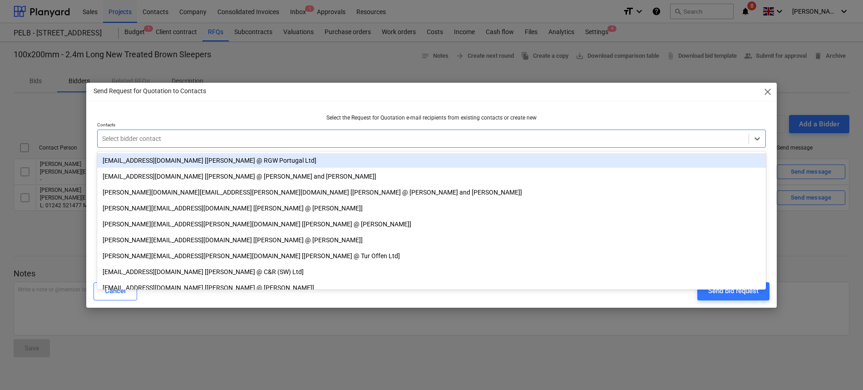
click at [582, 112] on div "Select the Request for Quotation e-mail recipients from existing contacts or cr…" at bounding box center [432, 188] width 676 height 157
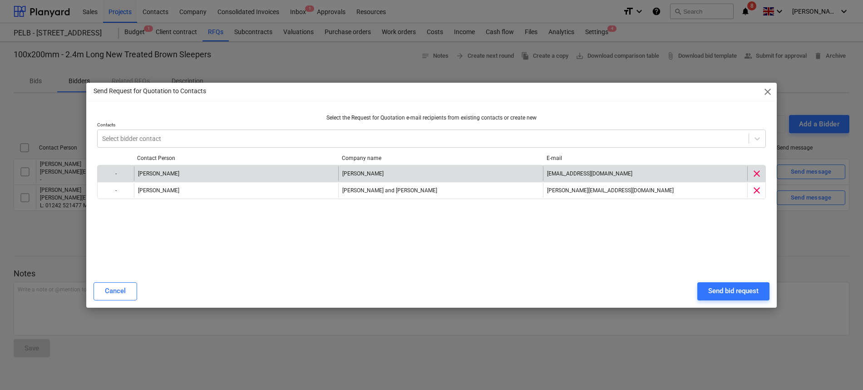
click at [755, 175] on span "clear" at bounding box center [756, 173] width 11 height 11
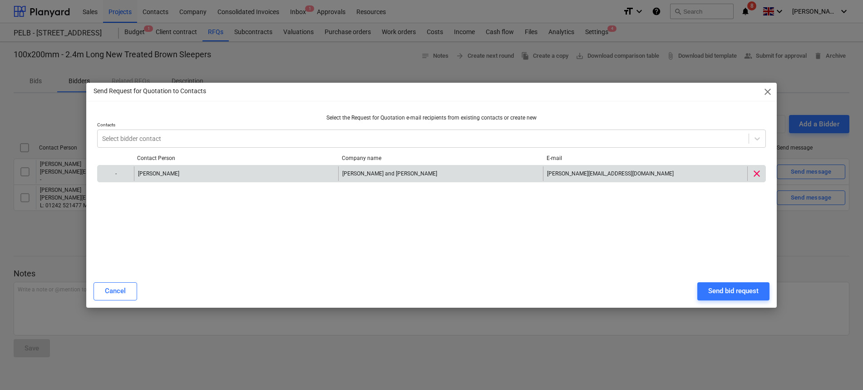
click at [755, 175] on span "clear" at bounding box center [756, 173] width 11 height 11
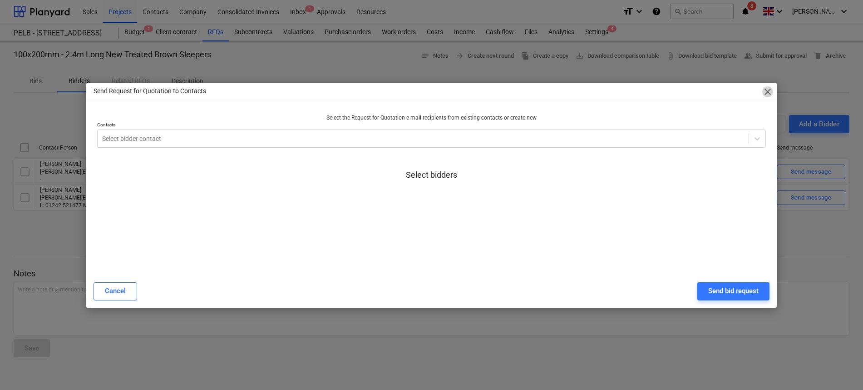
click at [767, 93] on span "close" at bounding box center [767, 91] width 11 height 11
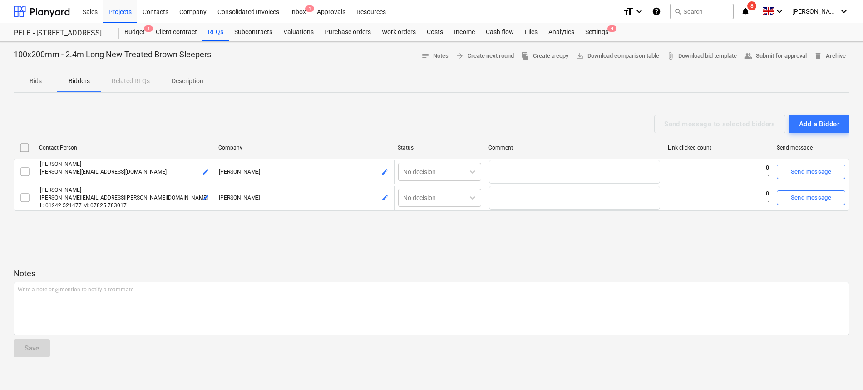
click at [224, 259] on div "Notes Write a note or @mention to notify a teammate ﻿ Save" at bounding box center [432, 304] width 836 height 120
click at [32, 80] on p "Bids" at bounding box center [36, 81] width 22 height 10
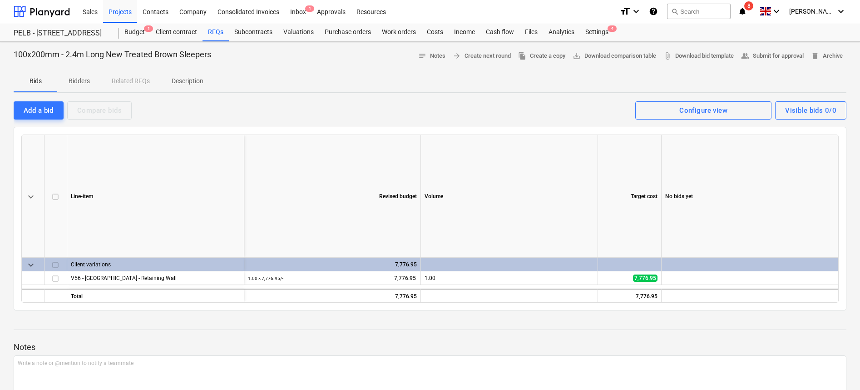
click at [182, 81] on p "Description" at bounding box center [188, 81] width 32 height 10
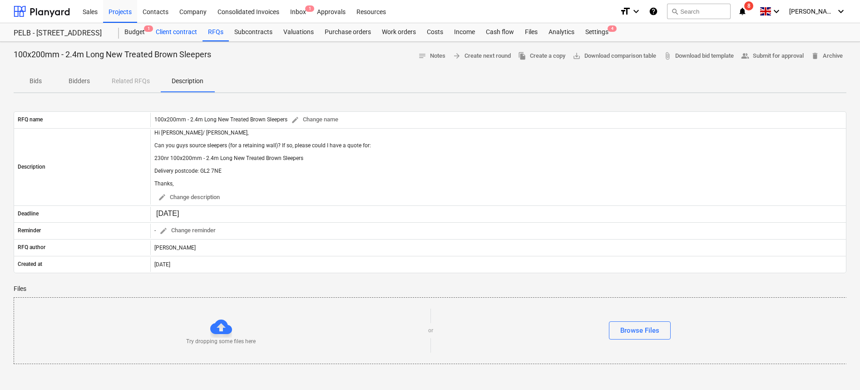
click at [174, 34] on div "Client contract" at bounding box center [176, 32] width 52 height 18
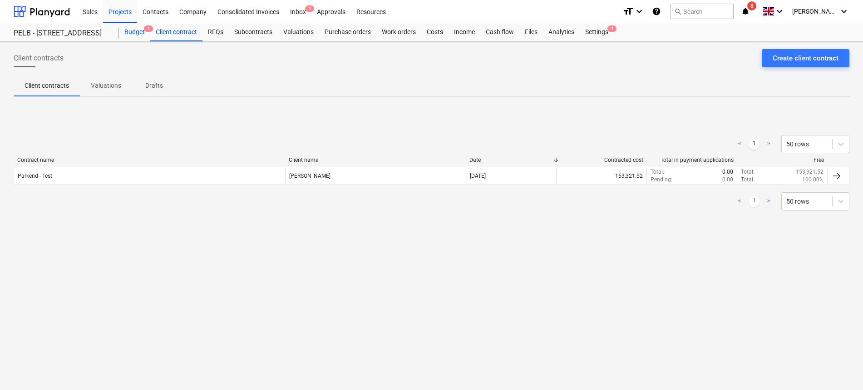
click at [133, 33] on div "Budget 1" at bounding box center [134, 32] width 31 height 18
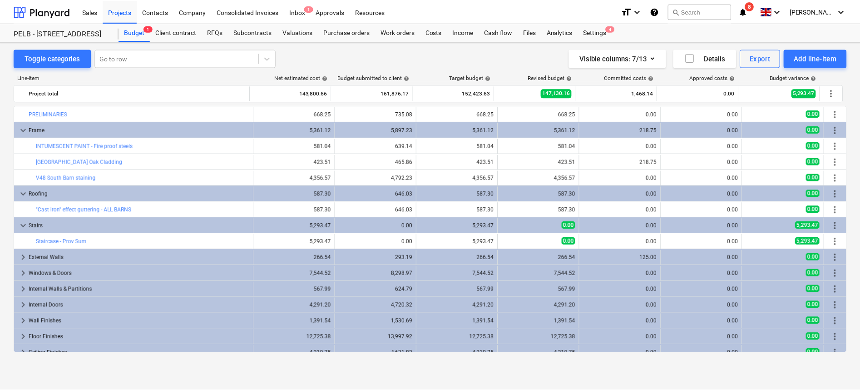
scroll to position [214, 0]
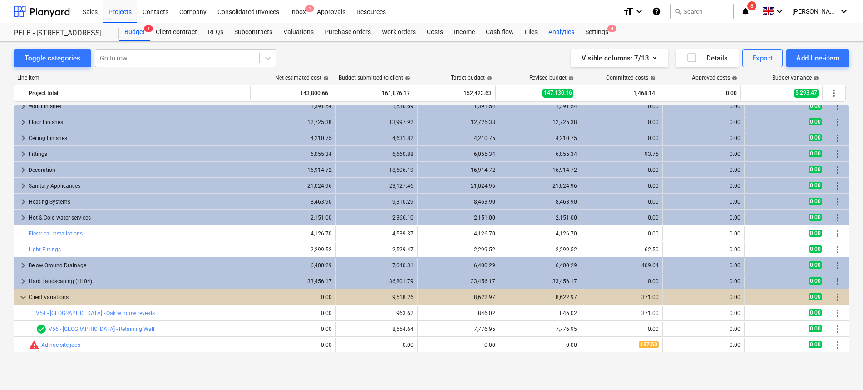
click at [560, 28] on div "Analytics" at bounding box center [561, 32] width 37 height 18
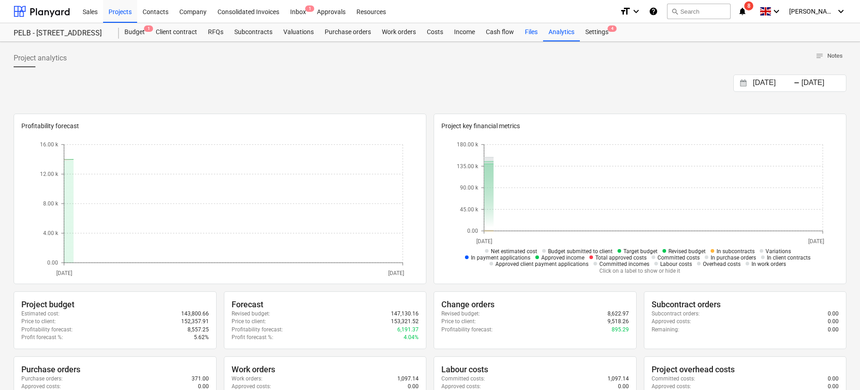
click at [524, 32] on div "Files" at bounding box center [531, 32] width 24 height 18
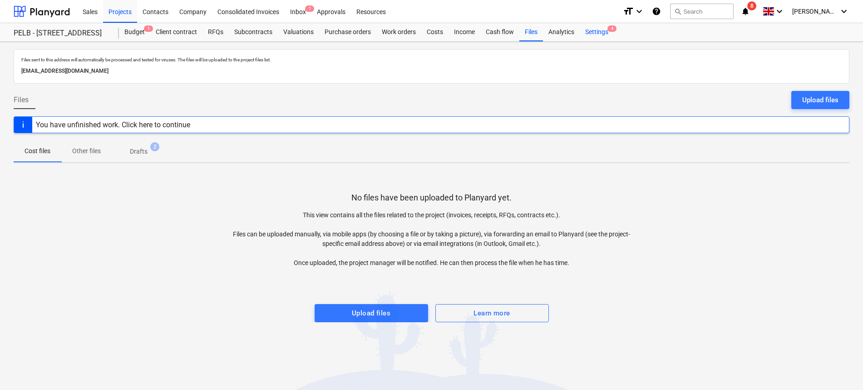
click at [589, 28] on div "Settings 4" at bounding box center [597, 32] width 34 height 18
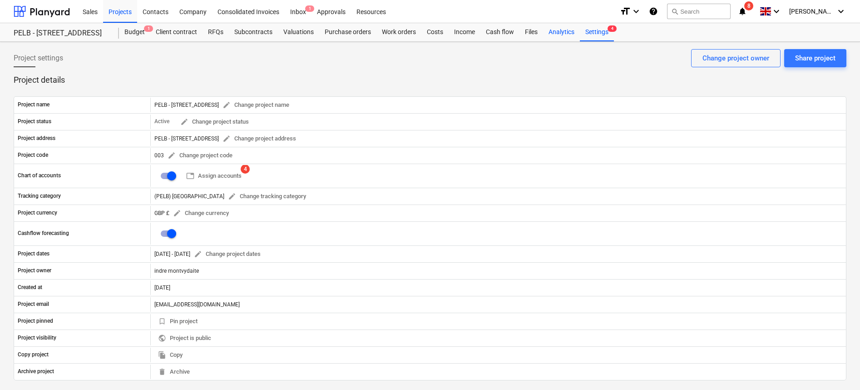
click at [554, 40] on div "Analytics" at bounding box center [561, 32] width 37 height 18
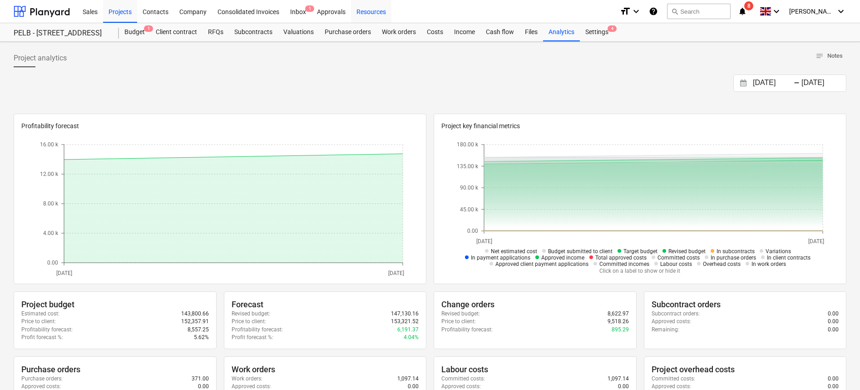
click at [357, 12] on div "Resources" at bounding box center [371, 11] width 40 height 23
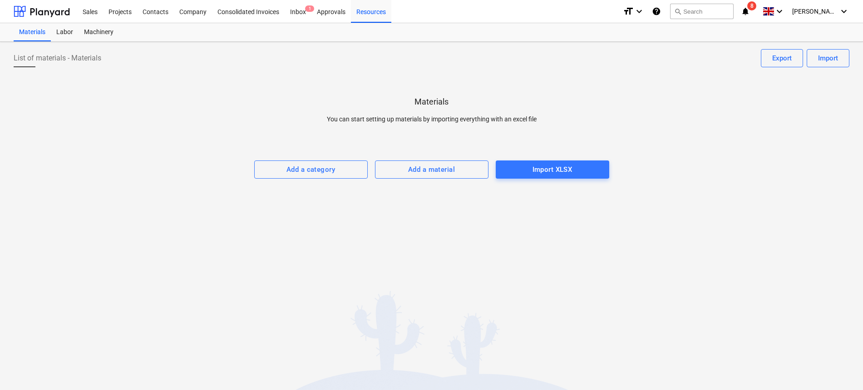
click at [367, 249] on div "List of materials - Materials Import Export Materials You can start setting up …" at bounding box center [431, 216] width 863 height 348
click at [339, 196] on div "List of materials - Materials Import Export Materials You can start setting up …" at bounding box center [431, 216] width 863 height 348
drag, startPoint x: 420, startPoint y: 227, endPoint x: 405, endPoint y: 214, distance: 19.7
click at [420, 225] on div "List of materials - Materials Import Export Materials You can start setting up …" at bounding box center [431, 216] width 863 height 348
click at [396, 258] on div "List of materials - Materials Import Export Materials You can start setting up …" at bounding box center [431, 216] width 863 height 348
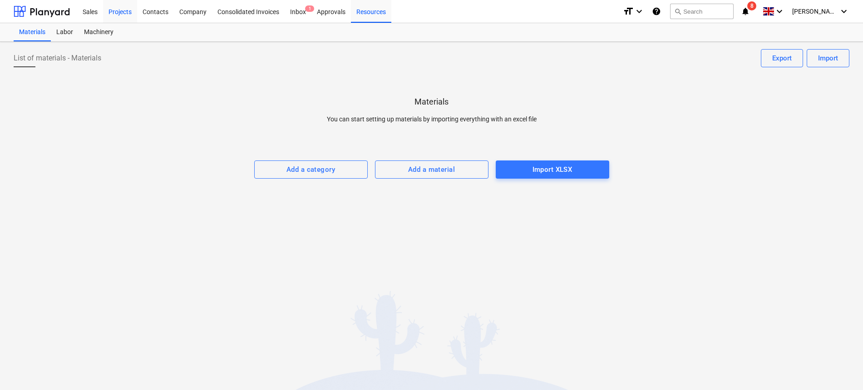
click at [126, 8] on div "Projects" at bounding box center [120, 11] width 34 height 23
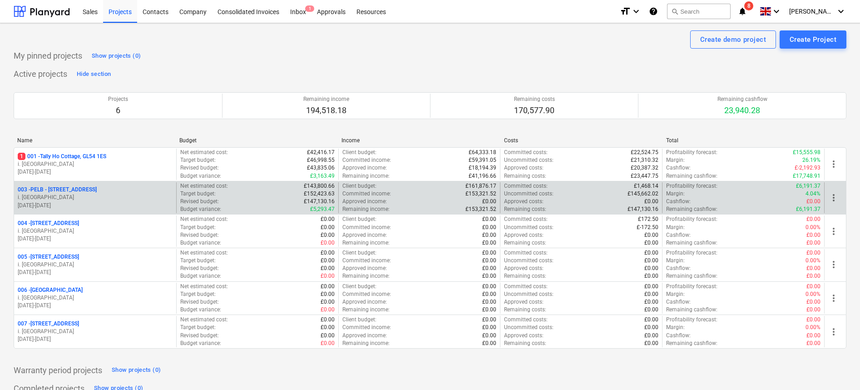
click at [97, 192] on p "003 - PELB - [GEOGRAPHIC_DATA], [GEOGRAPHIC_DATA], GL2 7NE" at bounding box center [57, 190] width 79 height 8
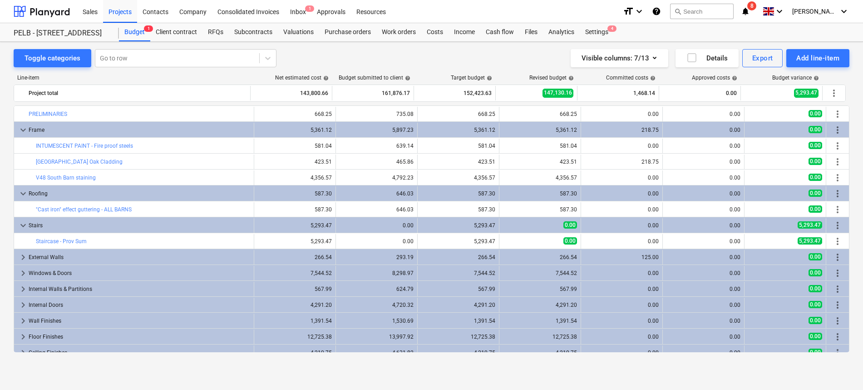
scroll to position [214, 0]
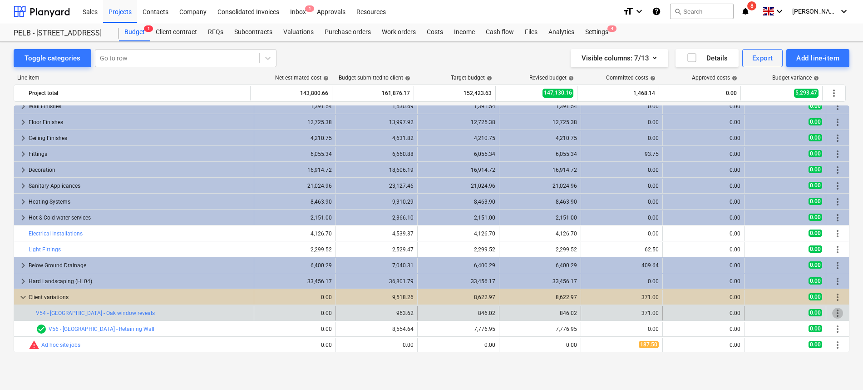
click at [837, 310] on span "more_vert" at bounding box center [837, 312] width 11 height 11
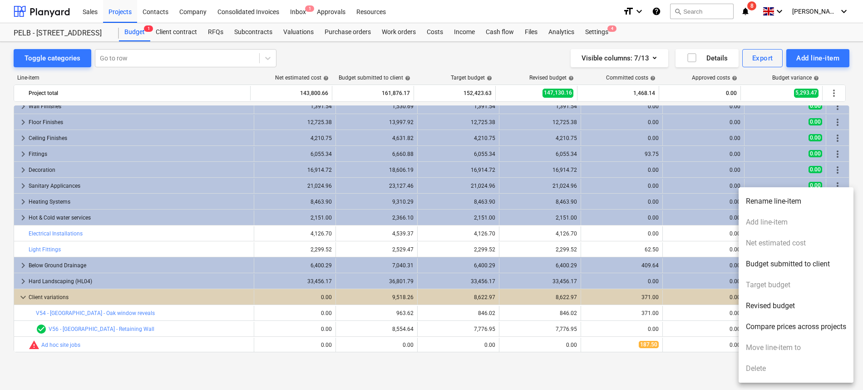
click at [214, 366] on div at bounding box center [431, 195] width 863 height 390
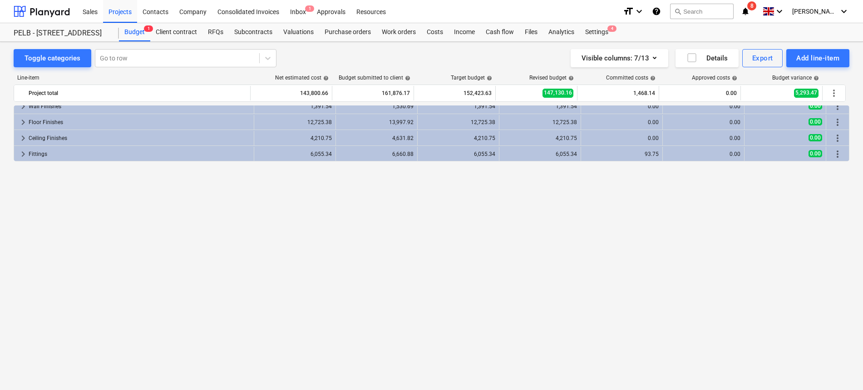
scroll to position [0, 0]
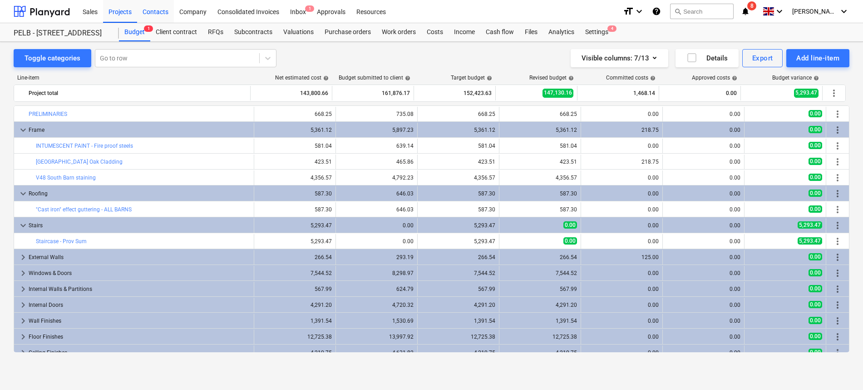
click at [155, 16] on div "Contacts" at bounding box center [155, 11] width 37 height 23
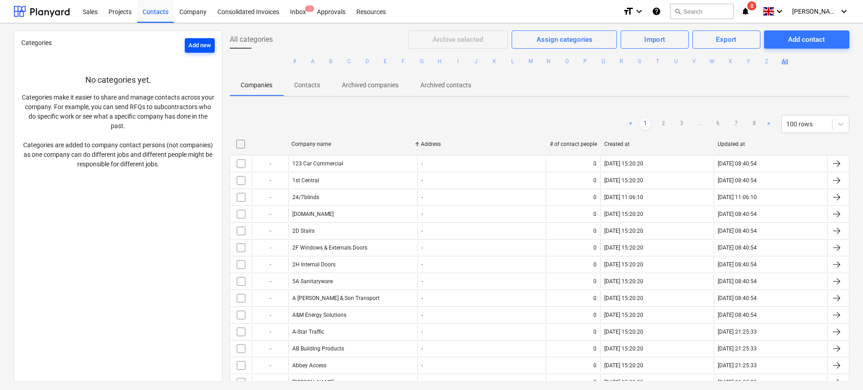
click at [188, 46] on div "Add new" at bounding box center [199, 45] width 23 height 10
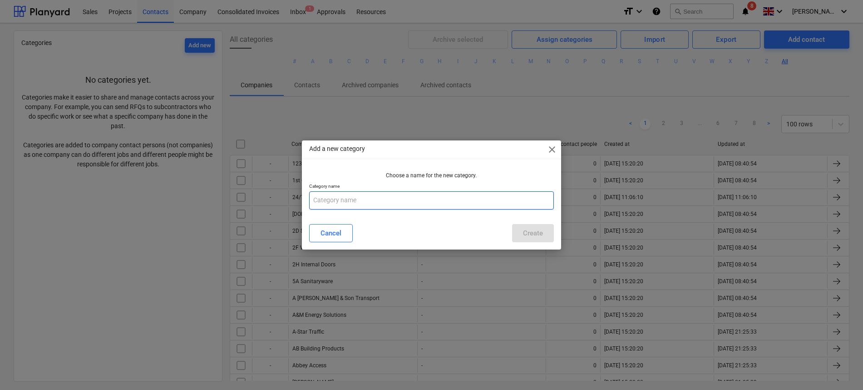
click at [366, 204] on input "text" at bounding box center [431, 200] width 244 height 18
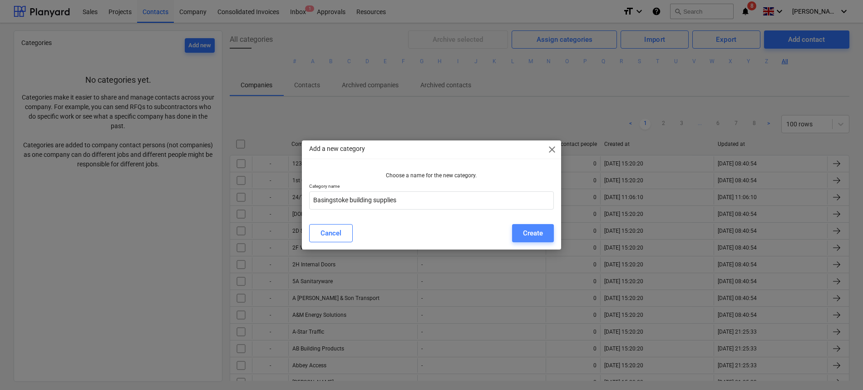
click at [529, 227] on div "Create" at bounding box center [533, 233] width 20 height 12
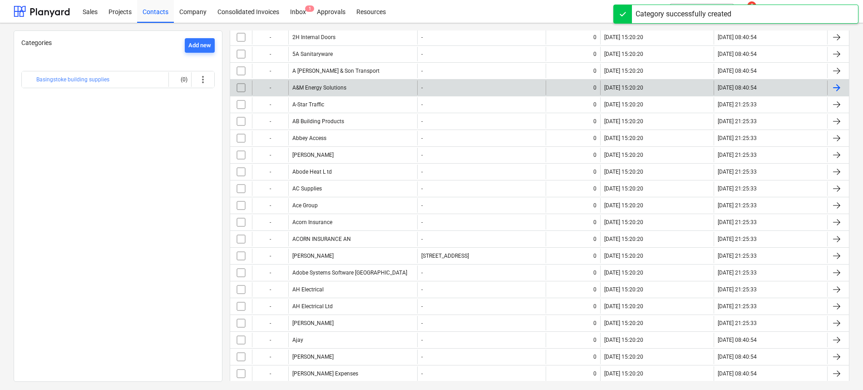
scroll to position [382, 0]
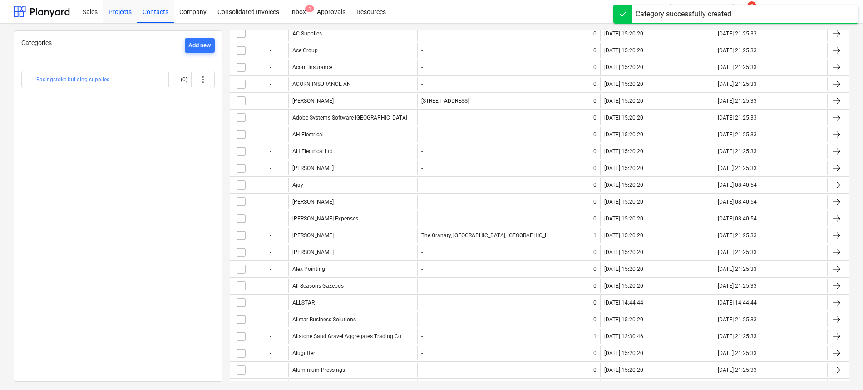
click at [127, 12] on div "Projects" at bounding box center [120, 11] width 34 height 23
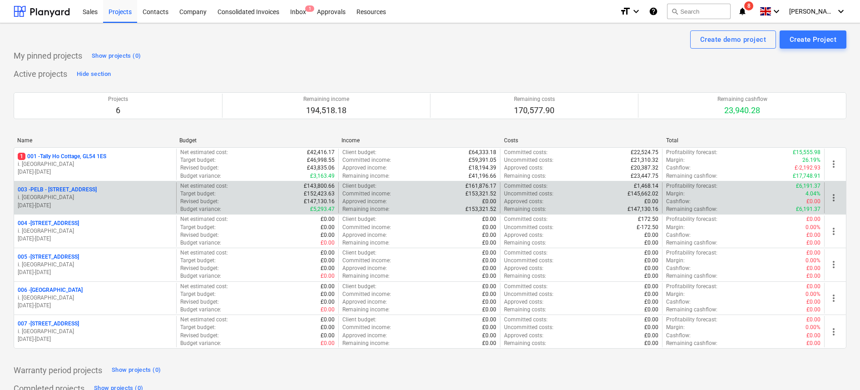
click at [78, 195] on p "i. [GEOGRAPHIC_DATA]" at bounding box center [95, 197] width 155 height 8
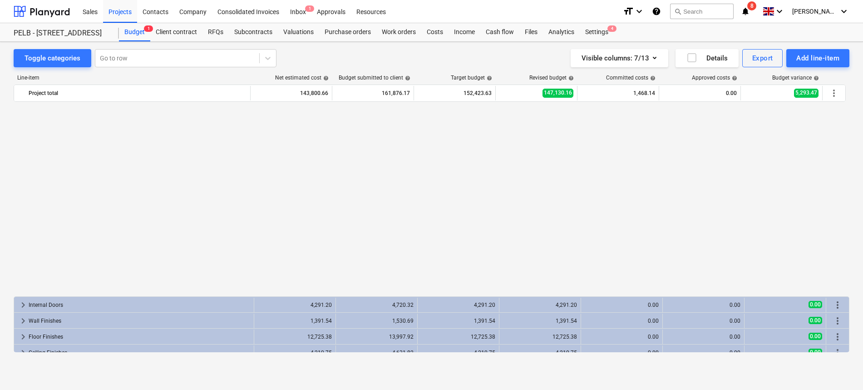
scroll to position [214, 0]
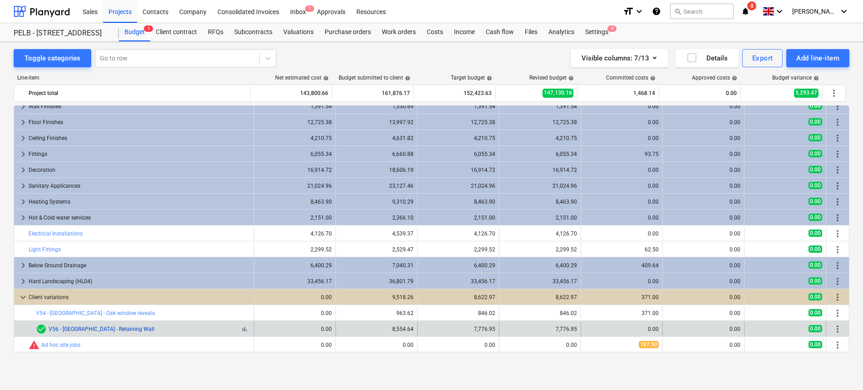
click at [100, 329] on link "V56 - [GEOGRAPHIC_DATA] - Retaining Wall" at bounding box center [102, 329] width 106 height 6
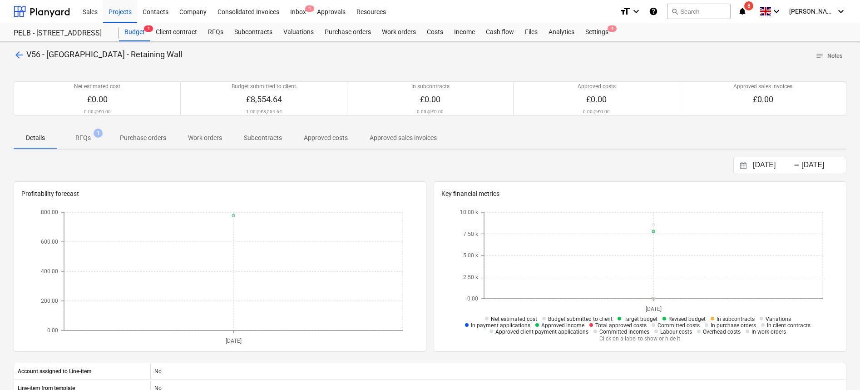
click at [86, 142] on p "RFQs" at bounding box center [82, 138] width 15 height 10
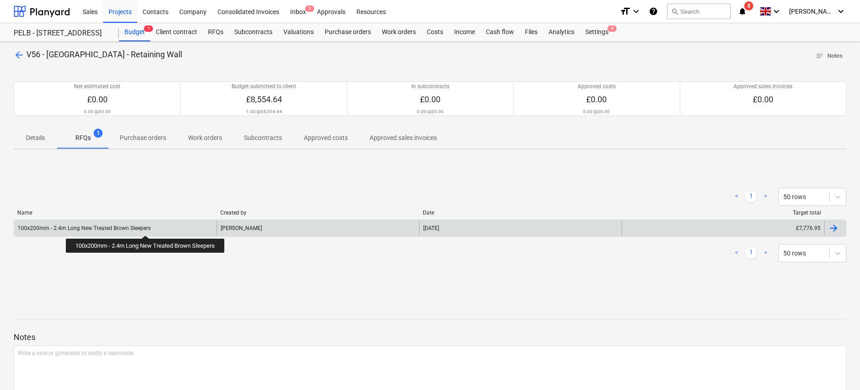
click at [147, 227] on div "100x200mm - 2.4m Long New Treated Brown Sleepers" at bounding box center [84, 228] width 133 height 6
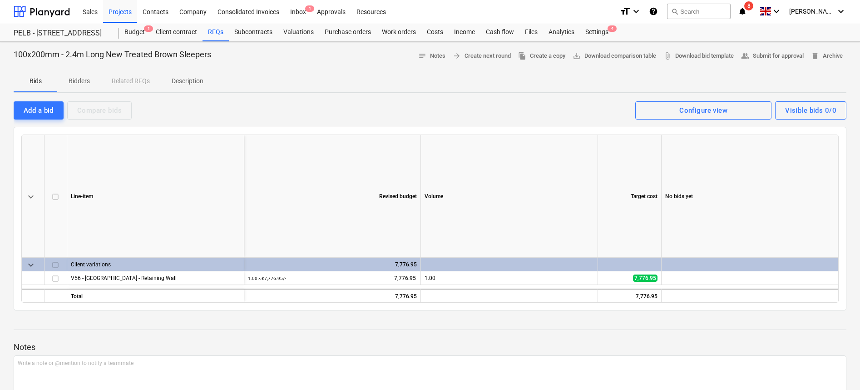
click at [85, 83] on p "Bidders" at bounding box center [79, 81] width 22 height 10
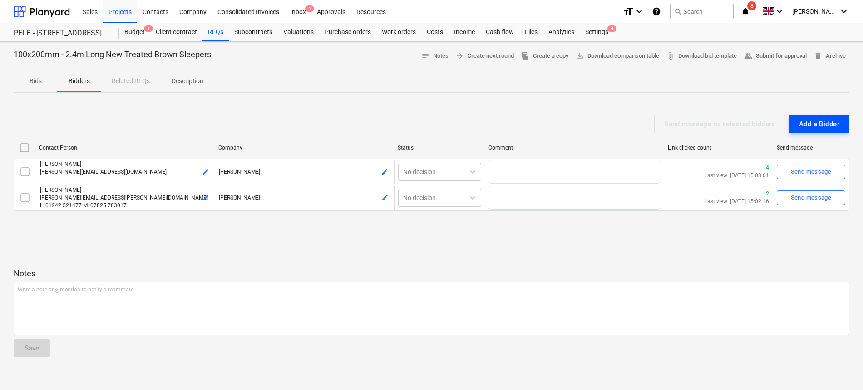
click at [797, 122] on button "Add a Bidder" at bounding box center [819, 124] width 60 height 18
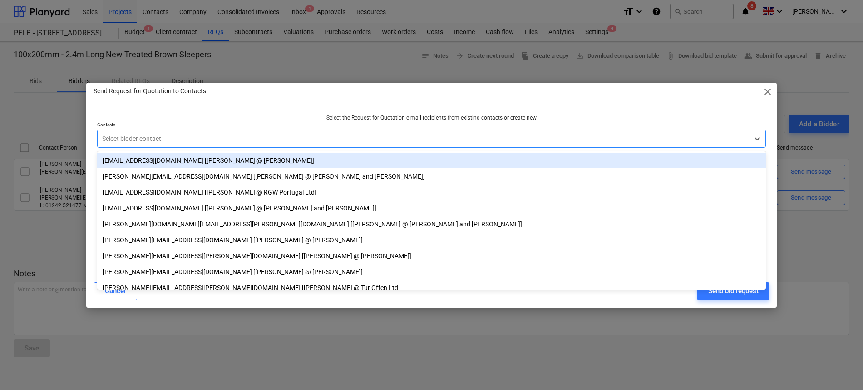
click at [134, 135] on div at bounding box center [423, 138] width 642 height 9
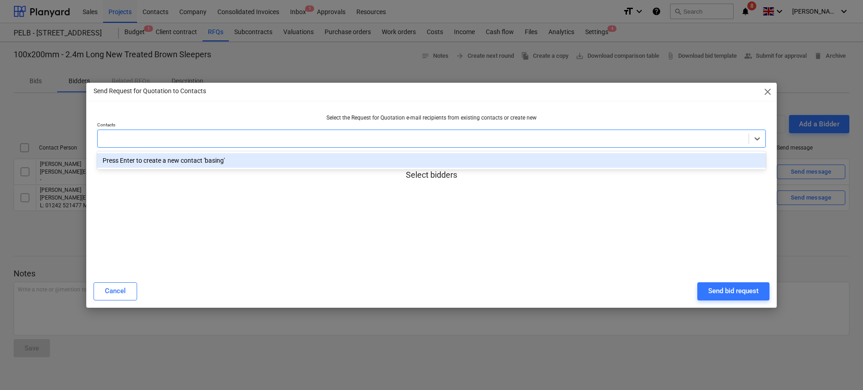
click at [763, 92] on span "close" at bounding box center [767, 91] width 11 height 11
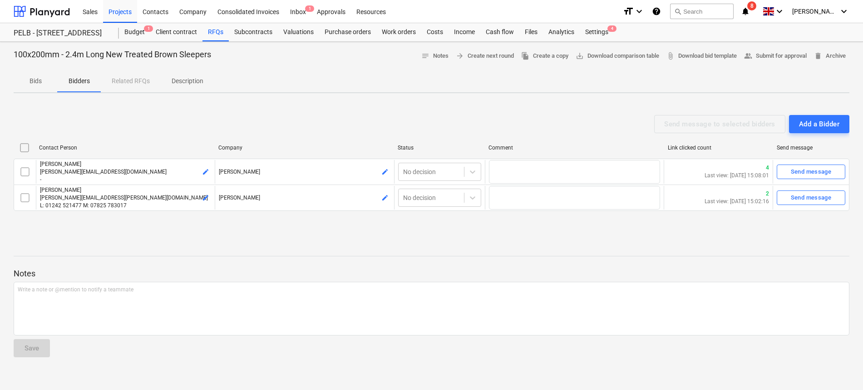
click at [365, 252] on div "Notes Write a note or @mention to notify a teammate ﻿ Save" at bounding box center [432, 304] width 836 height 120
click at [122, 10] on div "Projects" at bounding box center [120, 11] width 34 height 23
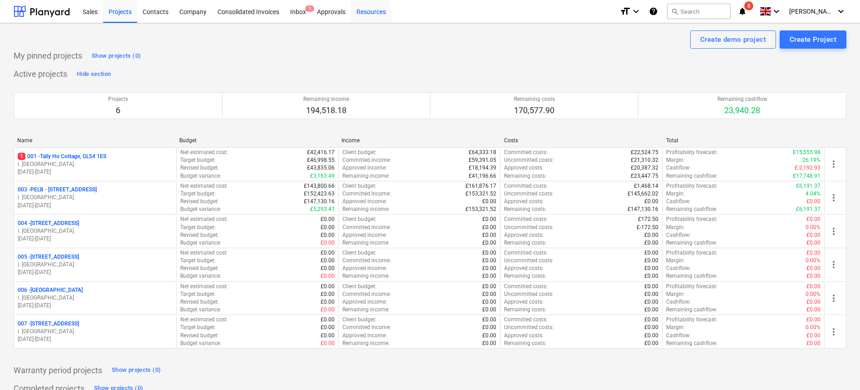
click at [384, 10] on div "Resources" at bounding box center [371, 11] width 40 height 23
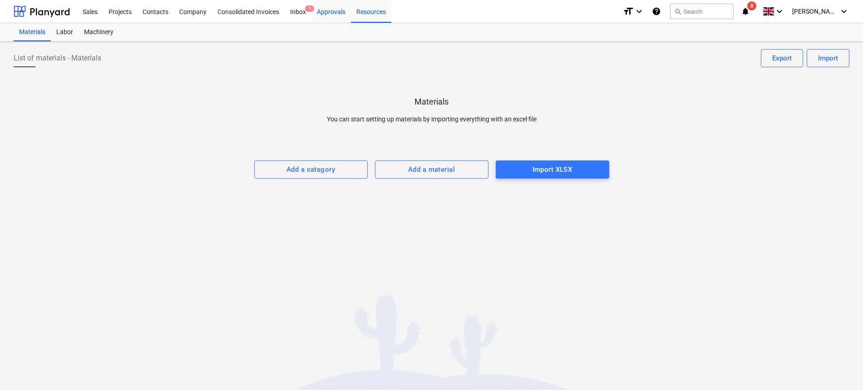
click at [332, 17] on div "Approvals" at bounding box center [331, 11] width 40 height 23
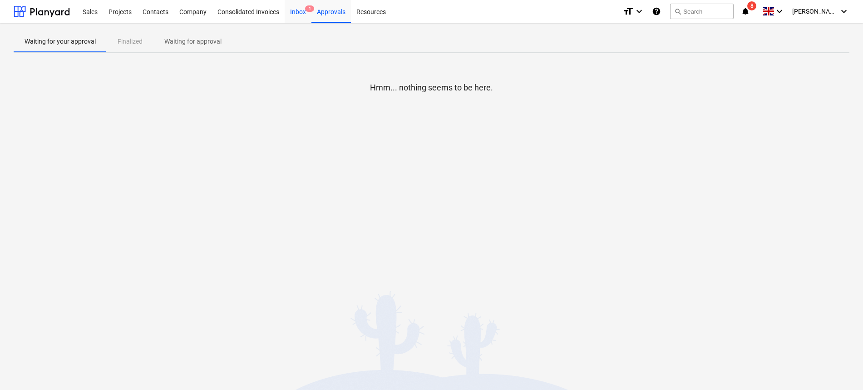
click at [301, 14] on div "Inbox 1" at bounding box center [298, 11] width 27 height 23
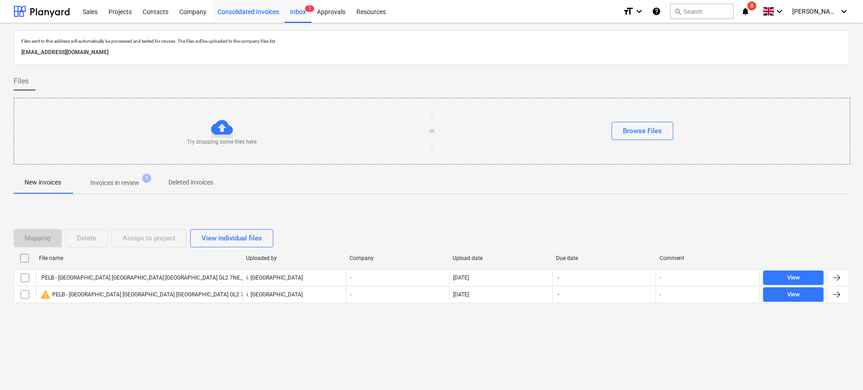
click at [243, 15] on div "Consolidated Invoices" at bounding box center [248, 11] width 73 height 23
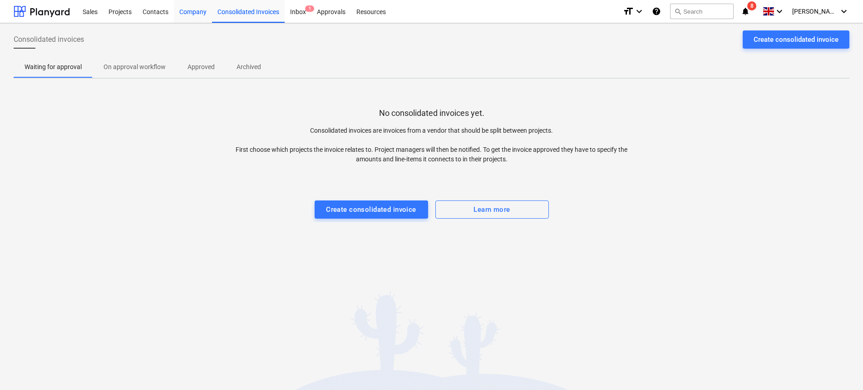
click at [184, 4] on div "Company" at bounding box center [193, 11] width 38 height 23
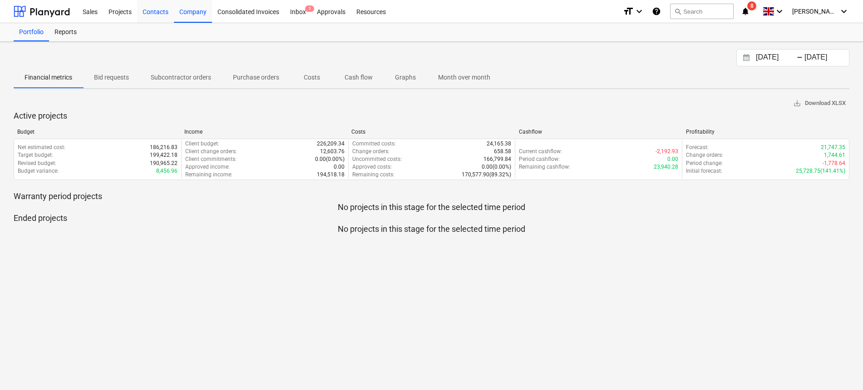
click at [156, 12] on div "Contacts" at bounding box center [155, 11] width 37 height 23
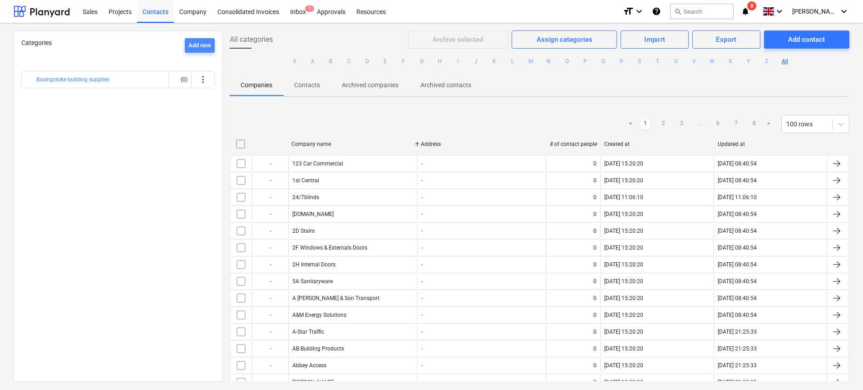
click at [202, 45] on div "Add new" at bounding box center [199, 45] width 23 height 10
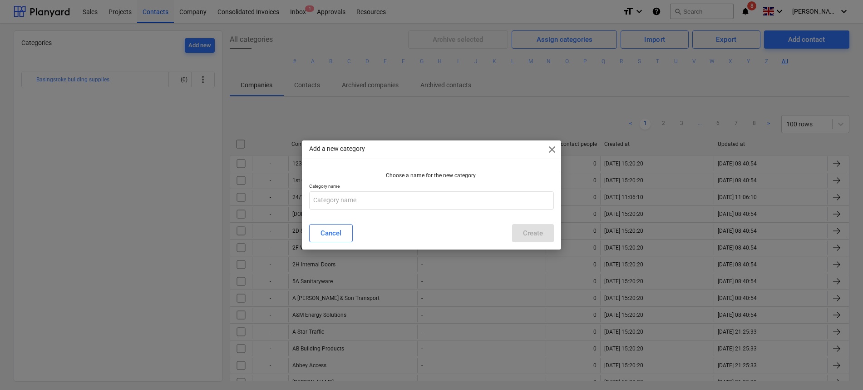
drag, startPoint x: 550, startPoint y: 139, endPoint x: 554, endPoint y: 153, distance: 13.9
click at [550, 139] on div "Add a new category close Choose a name for the new category. Category name Canc…" at bounding box center [431, 195] width 863 height 390
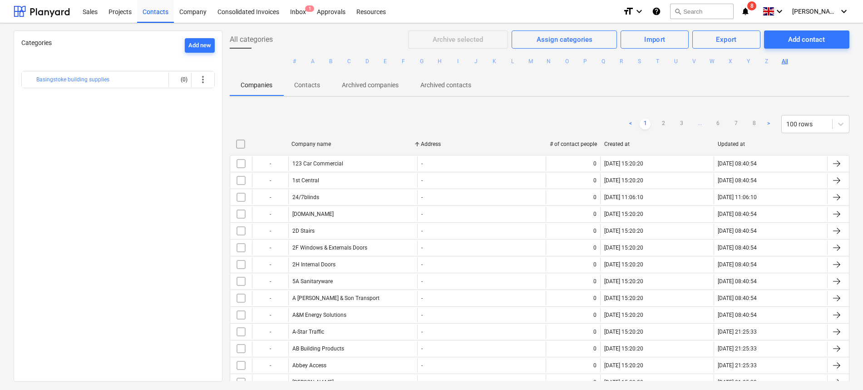
click at [554, 153] on div "Company name Address # of contact people Created at Updated at" at bounding box center [540, 146] width 620 height 18
click at [91, 84] on button "Basingstoke building supplies" at bounding box center [72, 79] width 73 height 11
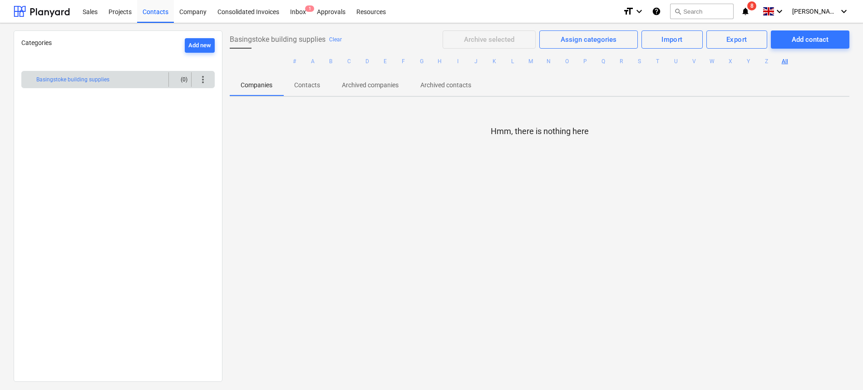
click at [201, 76] on span "more_vert" at bounding box center [203, 79] width 11 height 11
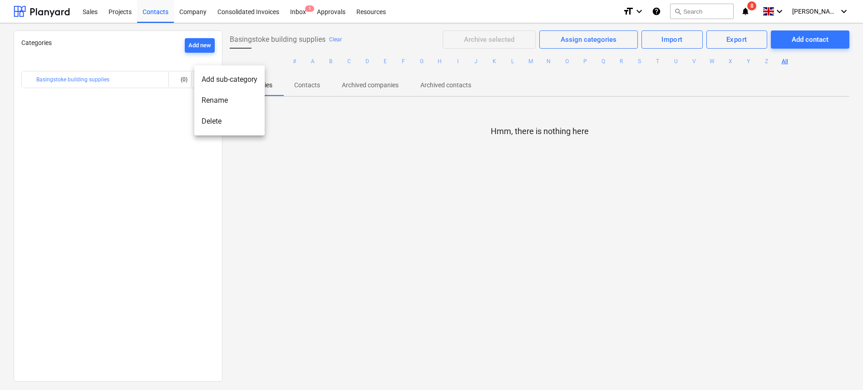
click at [214, 123] on li "Delete" at bounding box center [229, 121] width 70 height 21
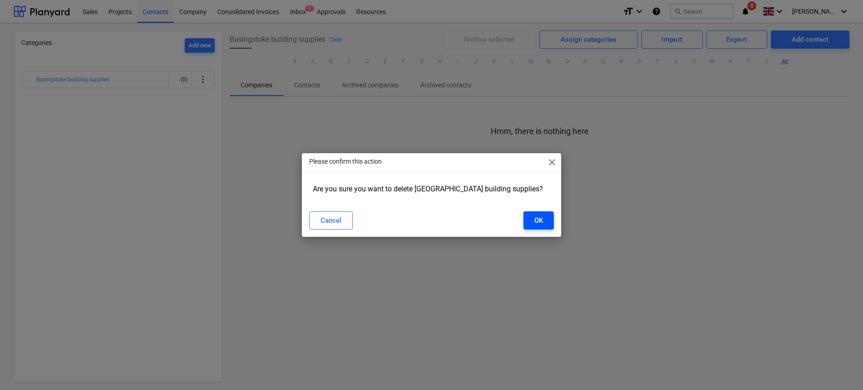
click at [529, 217] on button "OK" at bounding box center [539, 220] width 30 height 18
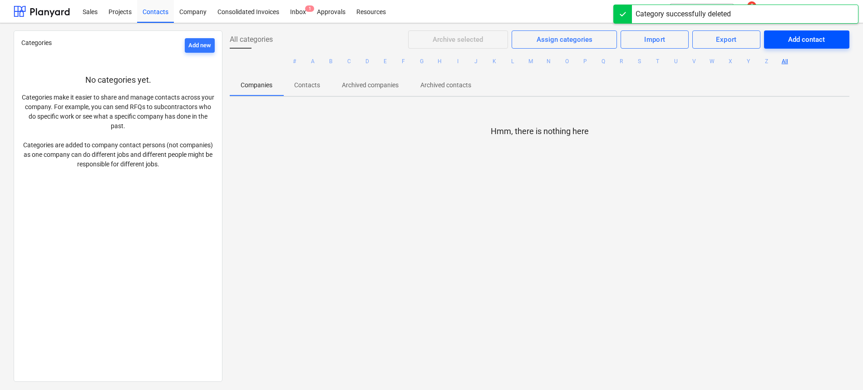
click at [788, 37] on div "Add contact" at bounding box center [806, 40] width 37 height 12
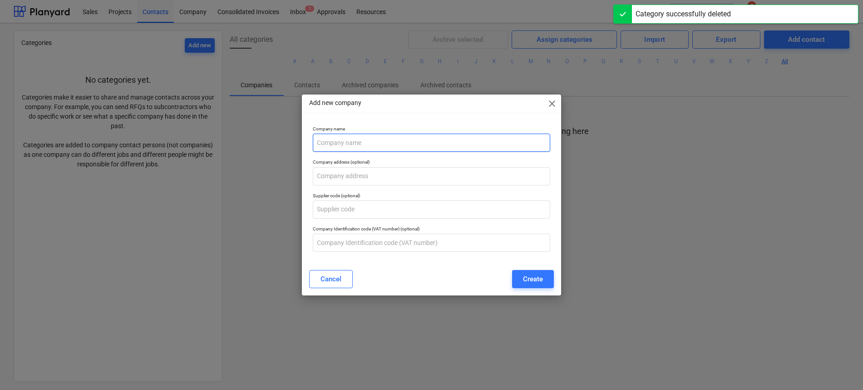
click at [392, 138] on input "text" at bounding box center [431, 142] width 237 height 18
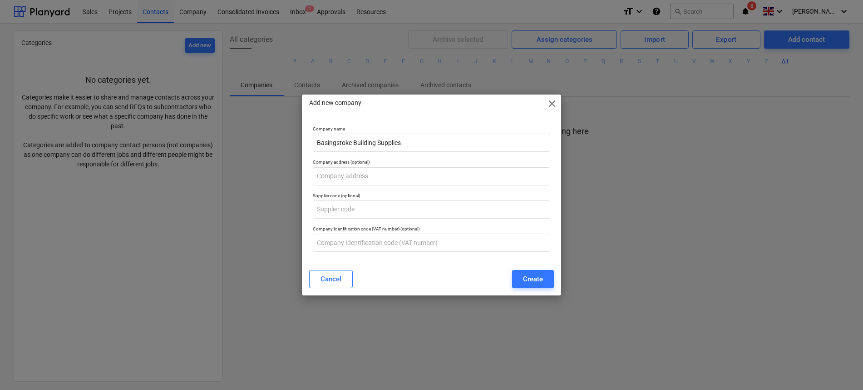
click at [429, 274] on div "Cancel Create" at bounding box center [431, 279] width 244 height 18
click at [530, 278] on div "Create" at bounding box center [533, 279] width 20 height 12
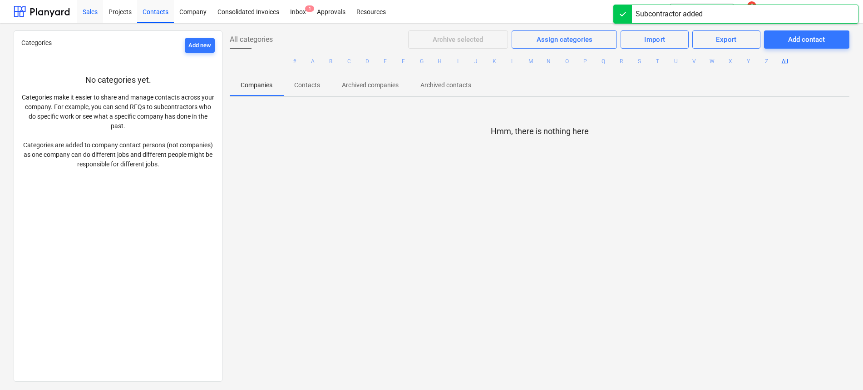
click at [88, 10] on div "Sales" at bounding box center [90, 11] width 26 height 23
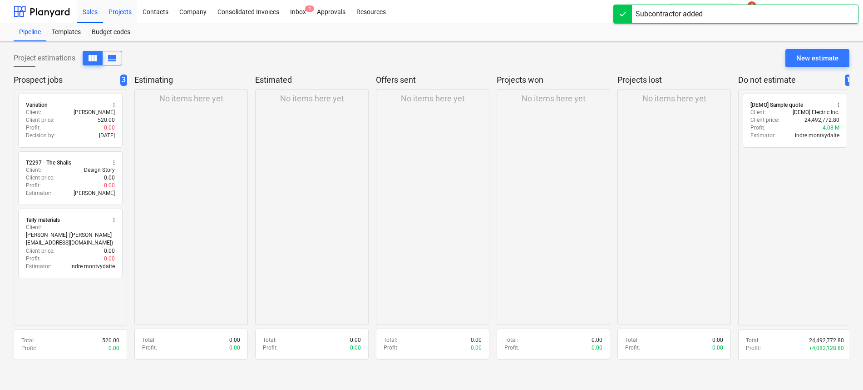
click at [125, 19] on div "Projects" at bounding box center [120, 11] width 34 height 23
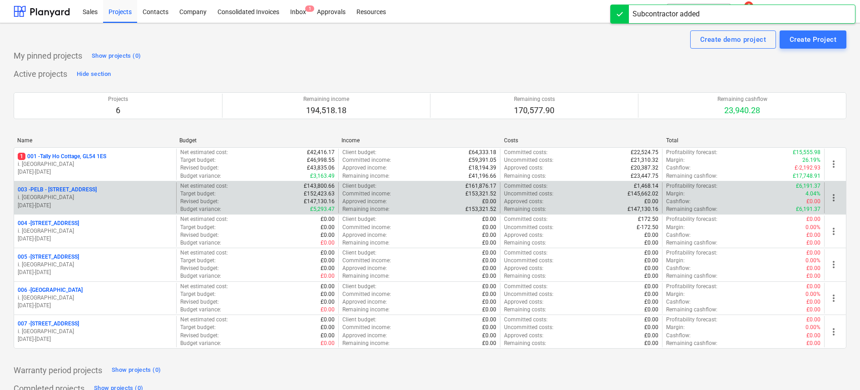
click at [75, 193] on p "003 - PELB - [GEOGRAPHIC_DATA], [GEOGRAPHIC_DATA], GL2 7NE" at bounding box center [57, 190] width 79 height 8
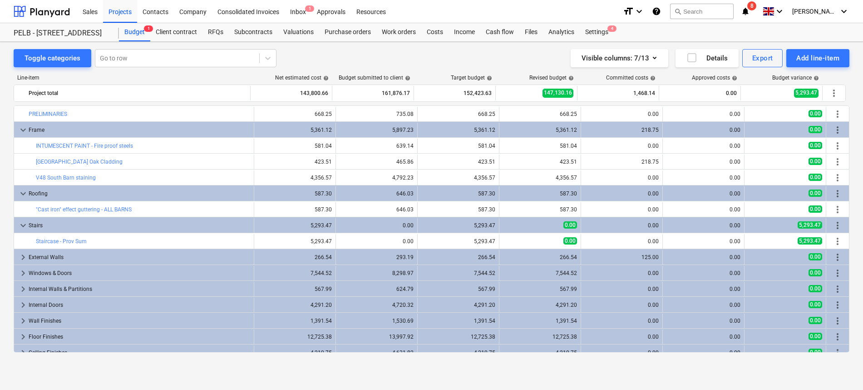
scroll to position [214, 0]
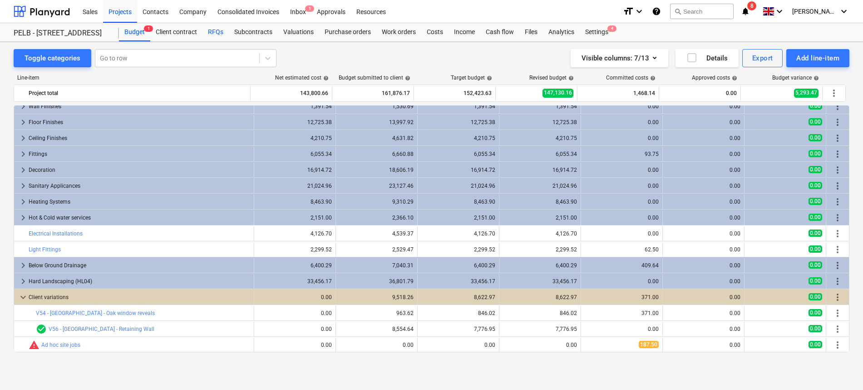
click at [218, 33] on div "RFQs" at bounding box center [216, 32] width 26 height 18
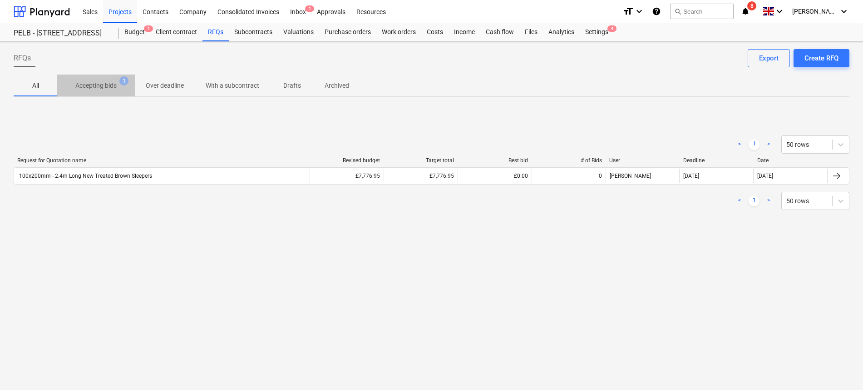
click at [107, 91] on span "Accepting bids 1" at bounding box center [96, 85] width 78 height 16
click at [44, 85] on p "All" at bounding box center [36, 86] width 22 height 10
click at [110, 82] on p "Accepting bids" at bounding box center [95, 86] width 41 height 10
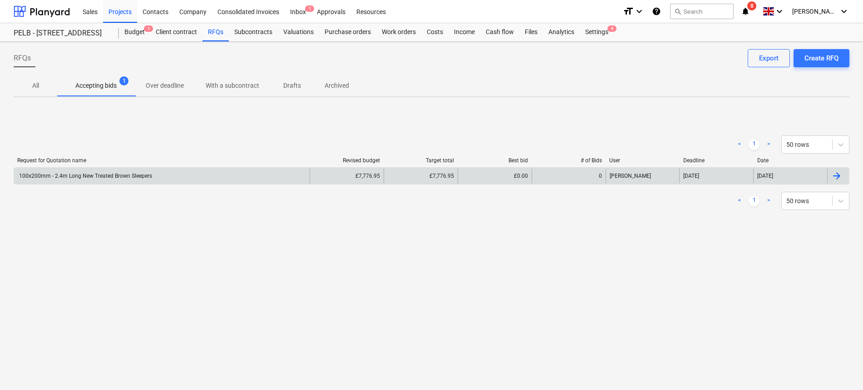
click at [113, 176] on div "100x200mm - 2.4m Long New Treated Brown Sleepers" at bounding box center [85, 176] width 134 height 6
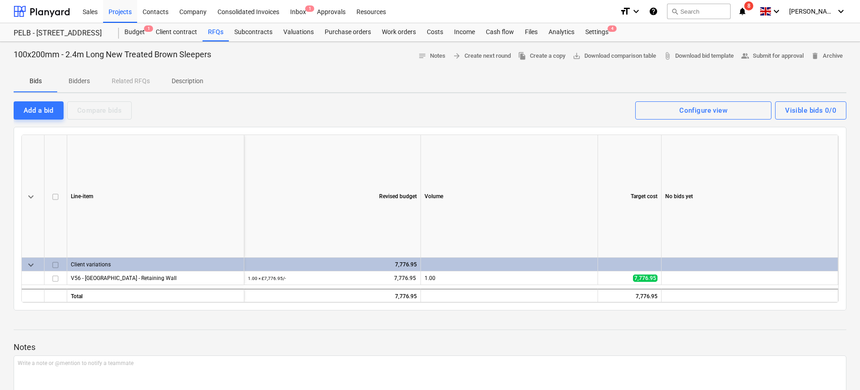
click at [127, 82] on div "Bids Bidders Related RFQs Description" at bounding box center [430, 81] width 833 height 22
click at [41, 84] on p "Bids" at bounding box center [36, 81] width 22 height 10
click at [75, 79] on p "Bidders" at bounding box center [79, 81] width 22 height 10
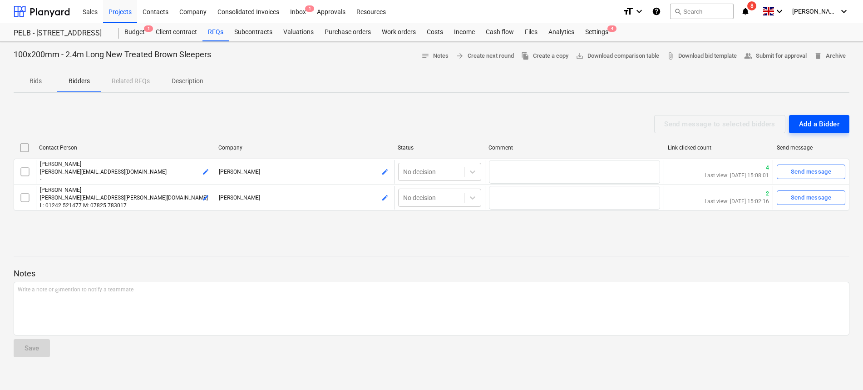
click at [799, 127] on div "Add a Bidder" at bounding box center [819, 124] width 40 height 12
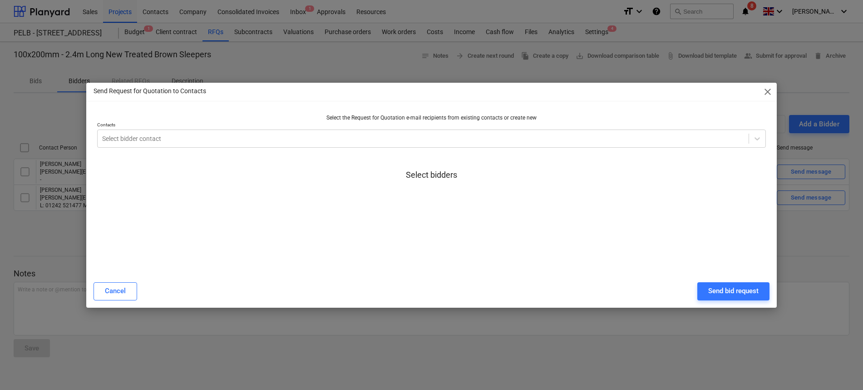
click at [291, 148] on div "Select bidders" at bounding box center [431, 182] width 669 height 69
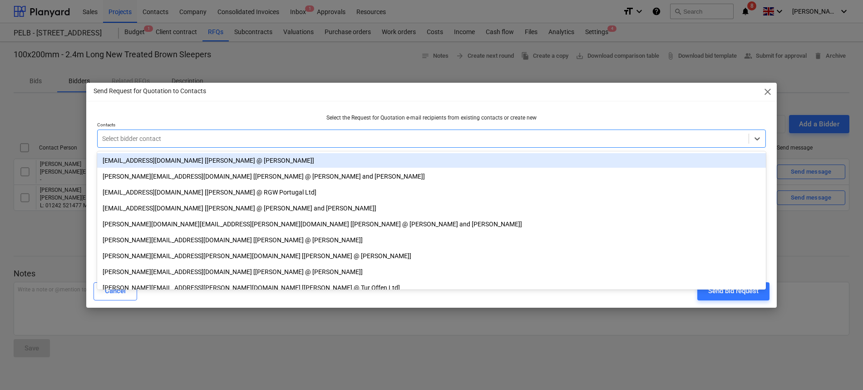
click at [298, 141] on div at bounding box center [423, 138] width 642 height 9
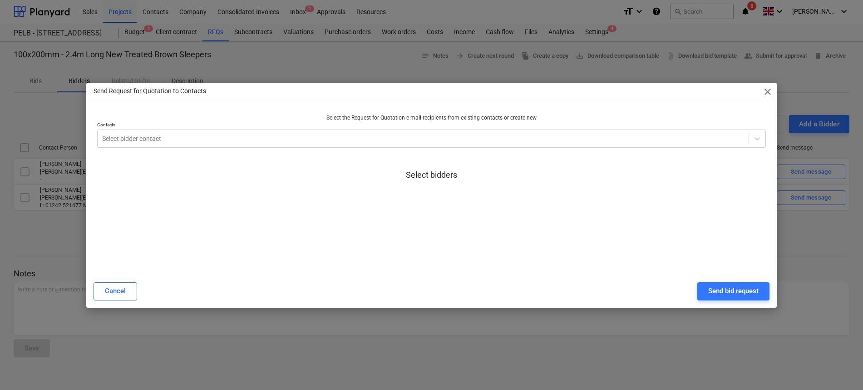
drag, startPoint x: 761, startPoint y: 94, endPoint x: 766, endPoint y: 96, distance: 5.7
click at [766, 96] on div "Send Request for Quotation to Contacts close" at bounding box center [431, 92] width 691 height 18
click at [766, 96] on span "close" at bounding box center [767, 91] width 11 height 11
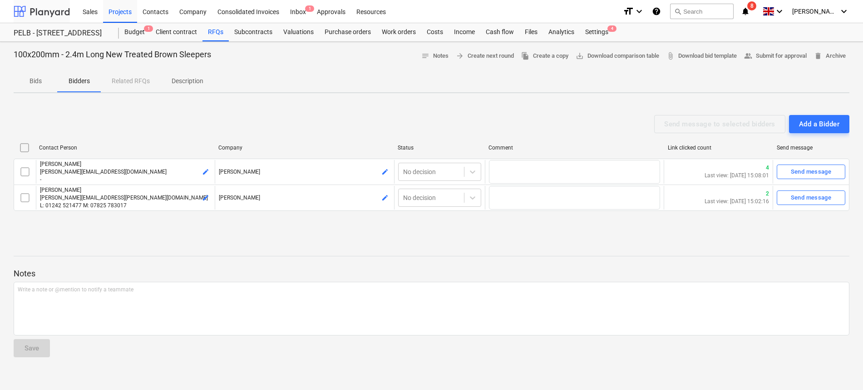
click at [32, 9] on div at bounding box center [42, 11] width 56 height 23
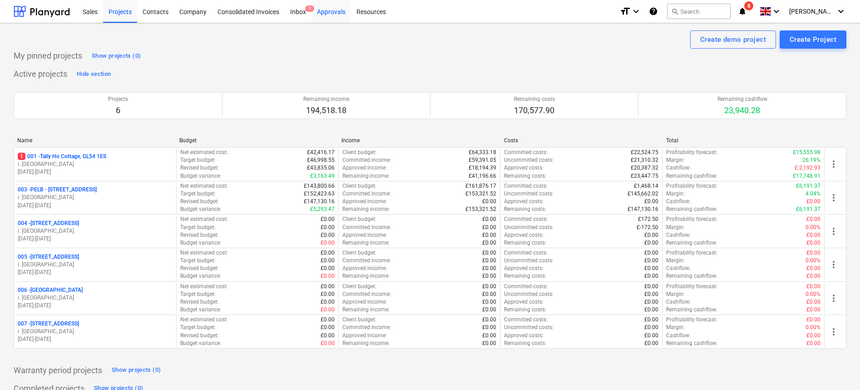
click at [337, 13] on div "Approvals" at bounding box center [331, 11] width 40 height 23
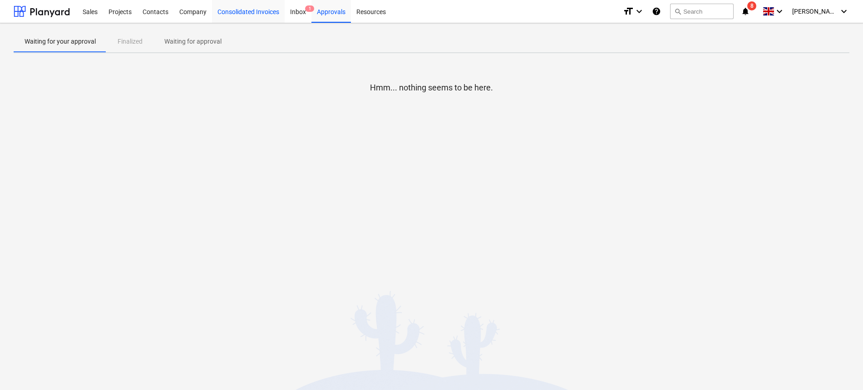
click at [265, 14] on div "Consolidated Invoices" at bounding box center [248, 11] width 73 height 23
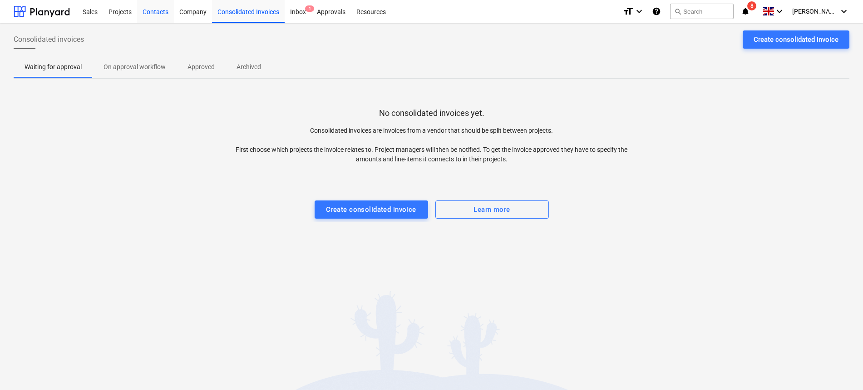
click at [169, 15] on div "Contacts" at bounding box center [155, 11] width 37 height 23
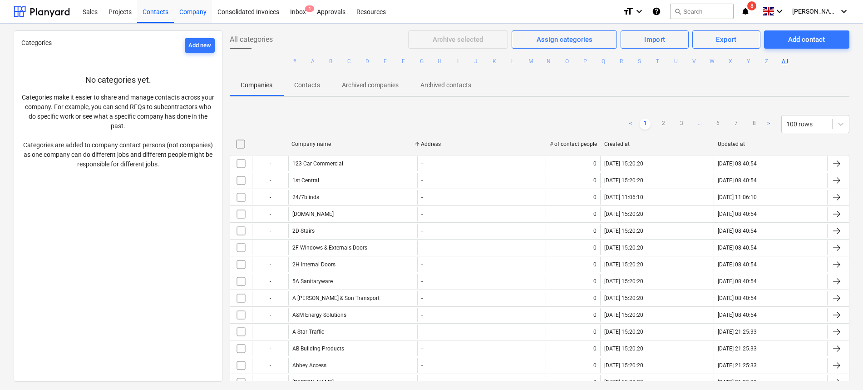
click at [187, 14] on div "Company" at bounding box center [193, 11] width 38 height 23
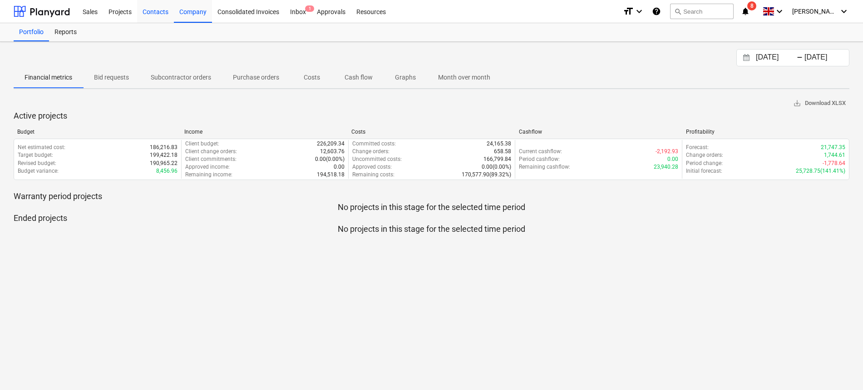
click at [140, 6] on div "Contacts" at bounding box center [155, 11] width 37 height 23
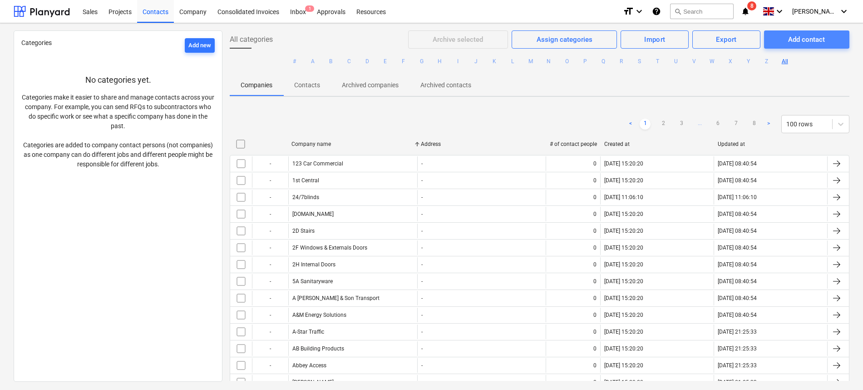
click at [808, 34] on div "Add contact" at bounding box center [806, 40] width 37 height 12
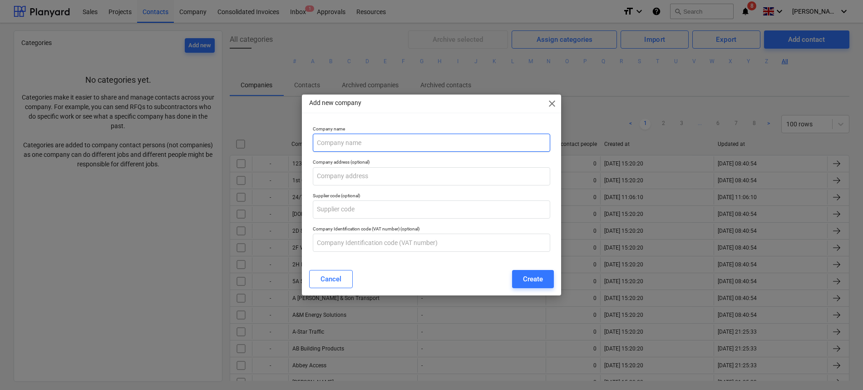
click at [399, 146] on input "text" at bounding box center [431, 142] width 237 height 18
click at [546, 105] on div "Add new company close" at bounding box center [431, 103] width 259 height 18
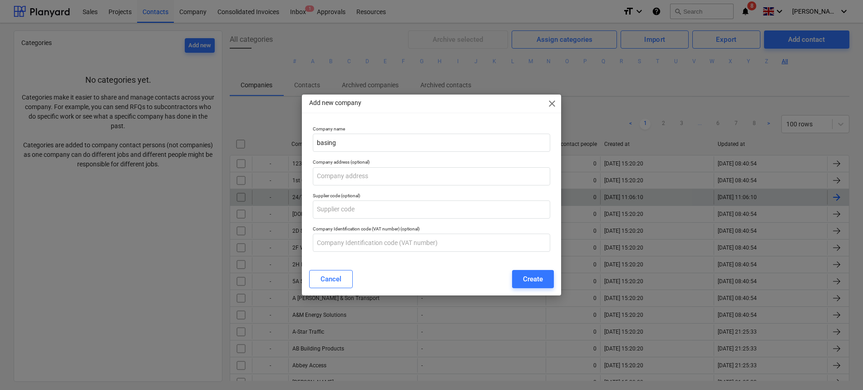
drag, startPoint x: 548, startPoint y: 104, endPoint x: 369, endPoint y: 197, distance: 201.9
click at [549, 104] on span "close" at bounding box center [552, 103] width 11 height 11
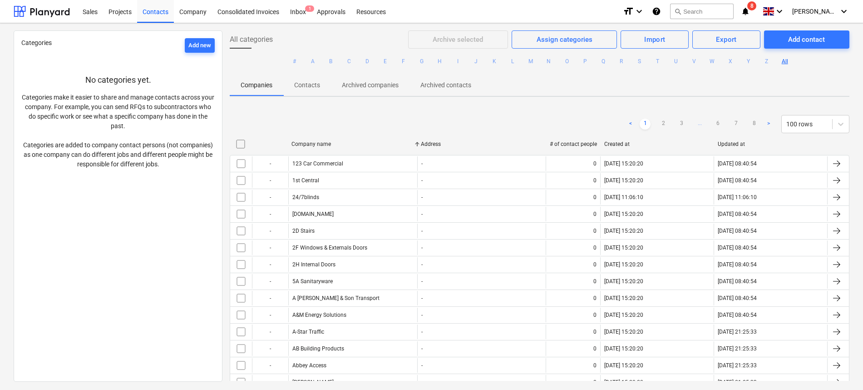
click at [304, 91] on span "Contacts" at bounding box center [307, 85] width 48 height 15
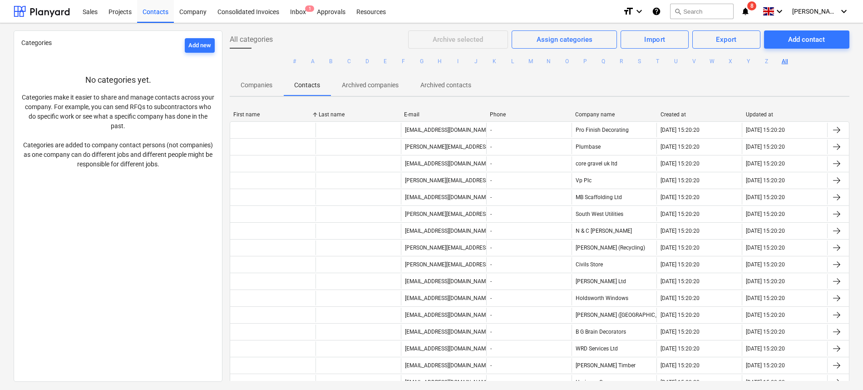
drag, startPoint x: 258, startPoint y: 74, endPoint x: 257, endPoint y: 79, distance: 5.5
click at [258, 74] on button "Companies" at bounding box center [257, 85] width 54 height 22
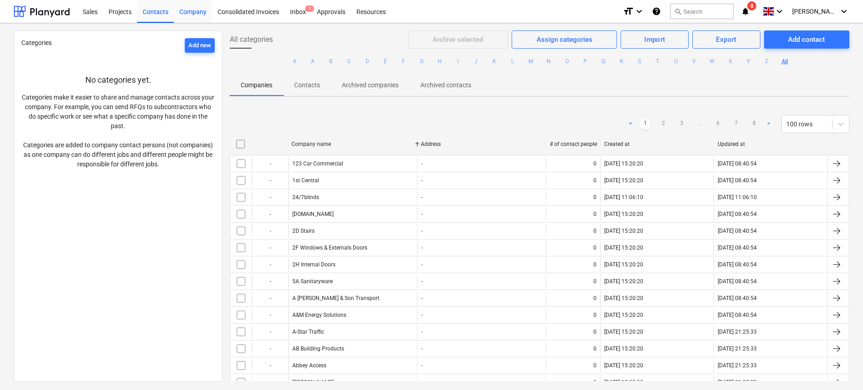
click at [200, 14] on div "Company" at bounding box center [193, 11] width 38 height 23
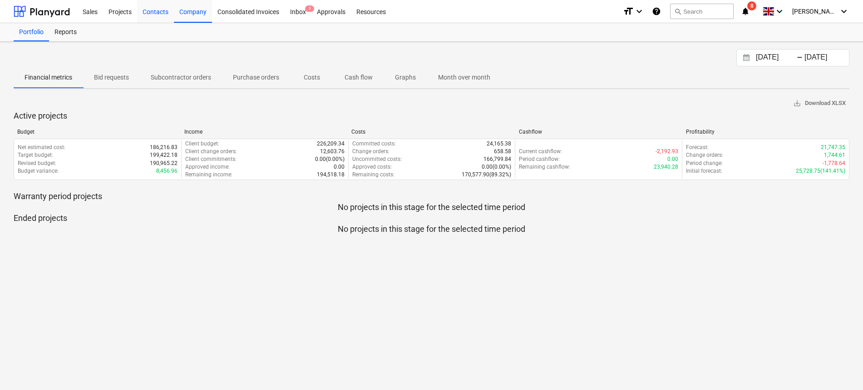
click at [146, 11] on div "Contacts" at bounding box center [155, 11] width 37 height 23
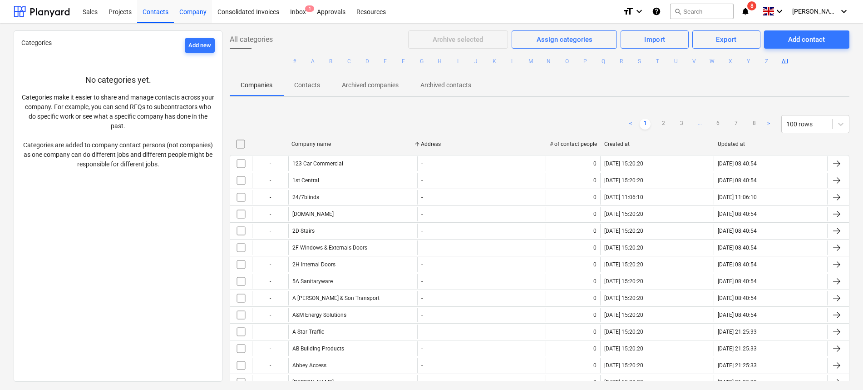
click at [183, 17] on div "Company" at bounding box center [193, 11] width 38 height 23
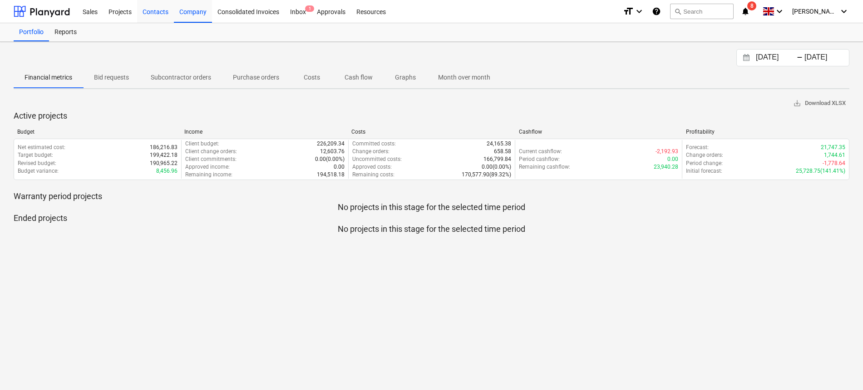
click at [153, 10] on div "Contacts" at bounding box center [155, 11] width 37 height 23
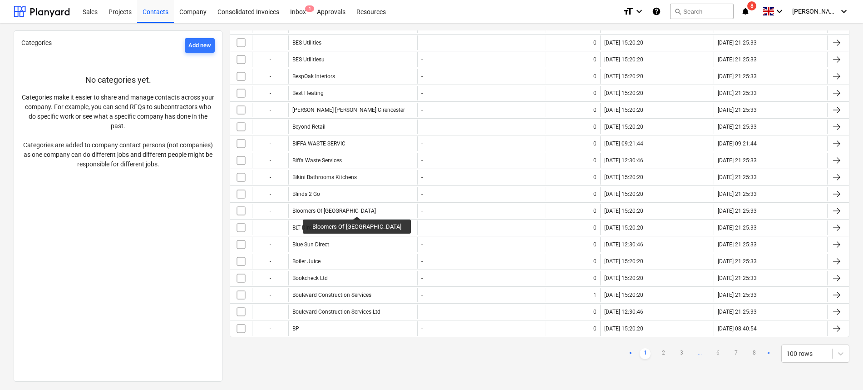
scroll to position [1252, 0]
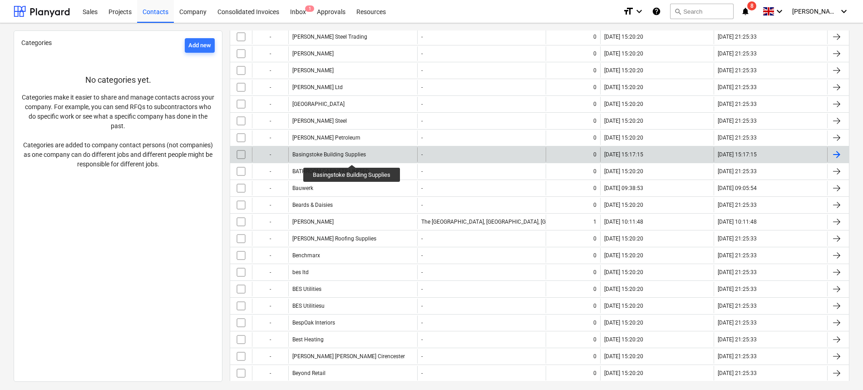
click at [353, 156] on div "Basingstoke Building Supplies" at bounding box center [329, 154] width 74 height 6
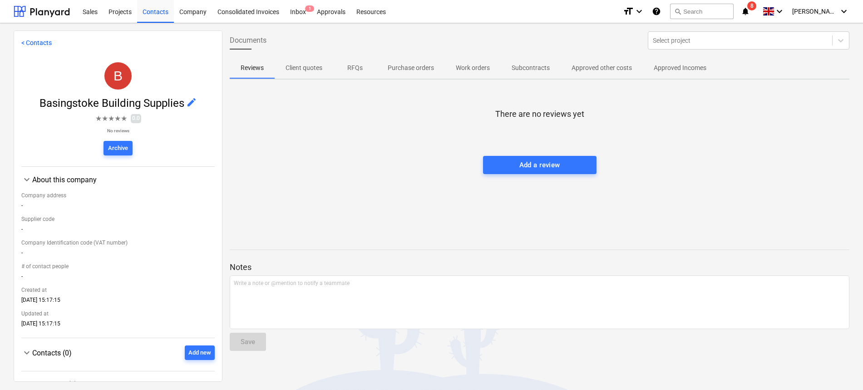
click at [338, 62] on span "RFQs" at bounding box center [355, 67] width 44 height 15
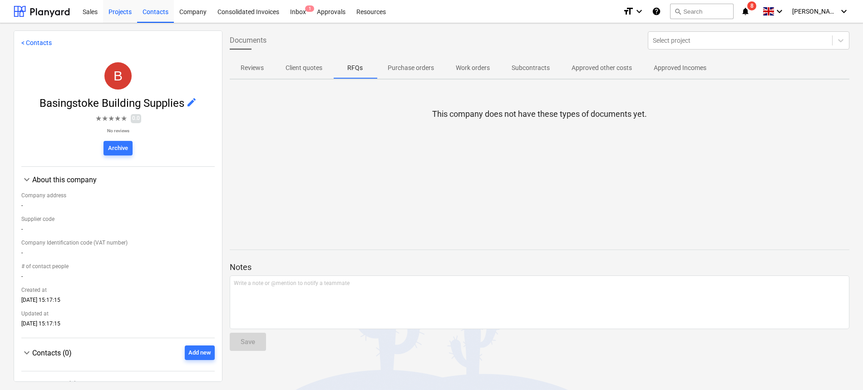
click at [116, 14] on div "Projects" at bounding box center [120, 11] width 34 height 23
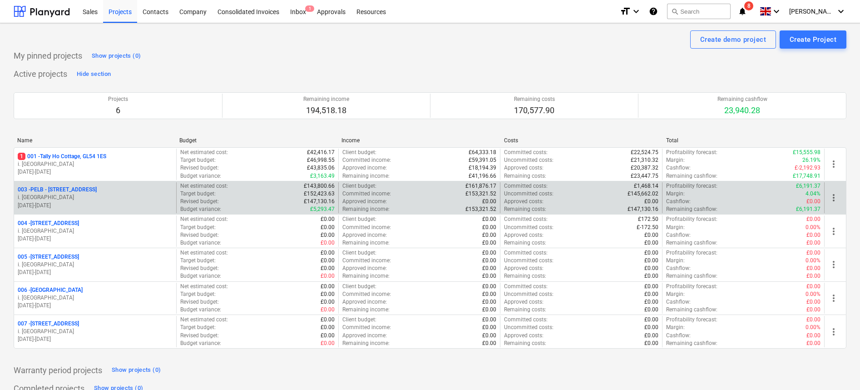
click at [100, 196] on p "i. [GEOGRAPHIC_DATA]" at bounding box center [95, 197] width 155 height 8
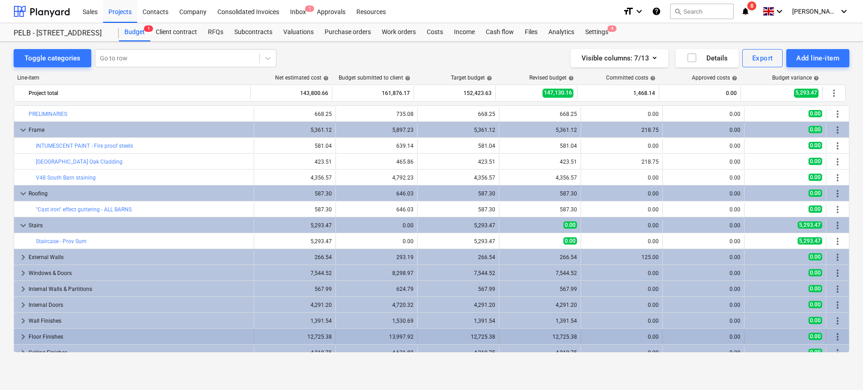
scroll to position [214, 0]
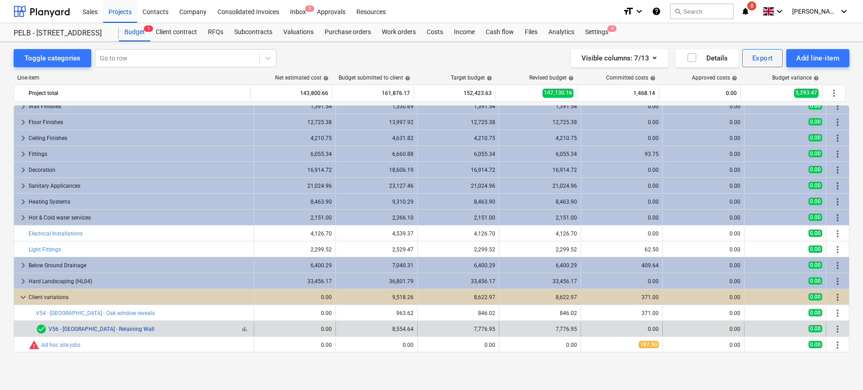
click at [114, 327] on link "V56 - [GEOGRAPHIC_DATA] - Retaining Wall" at bounding box center [102, 329] width 106 height 6
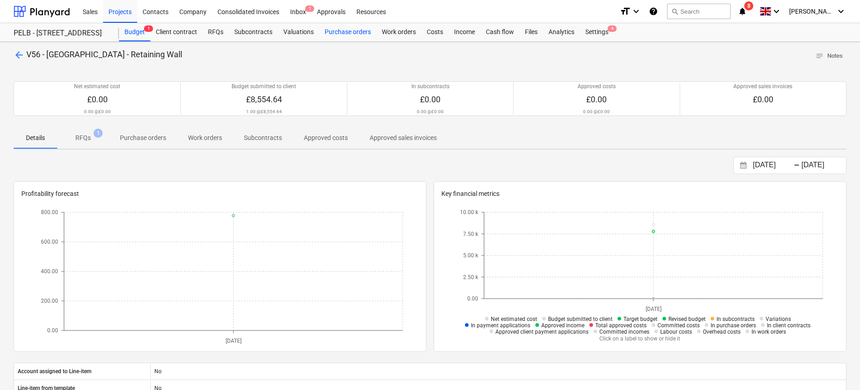
click at [345, 29] on div "Purchase orders" at bounding box center [347, 32] width 57 height 18
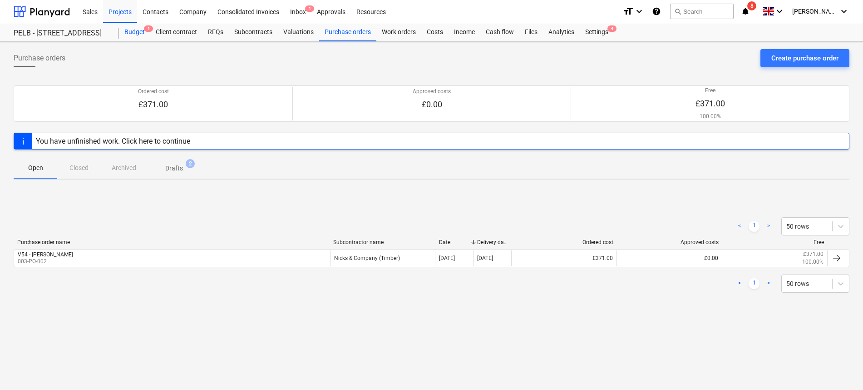
click at [138, 31] on div "Budget 1" at bounding box center [134, 32] width 31 height 18
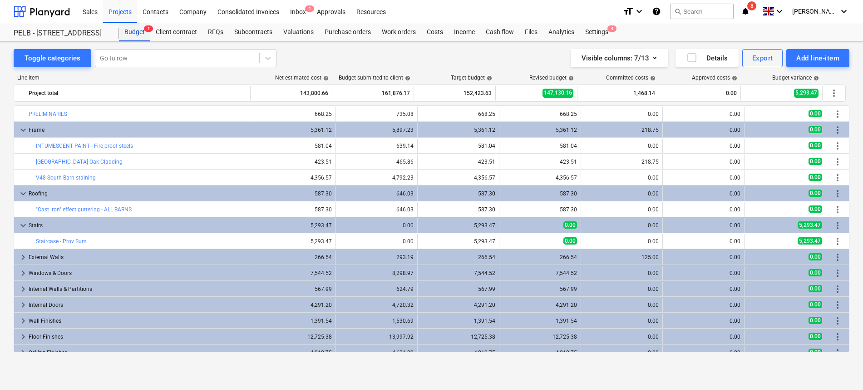
scroll to position [214, 0]
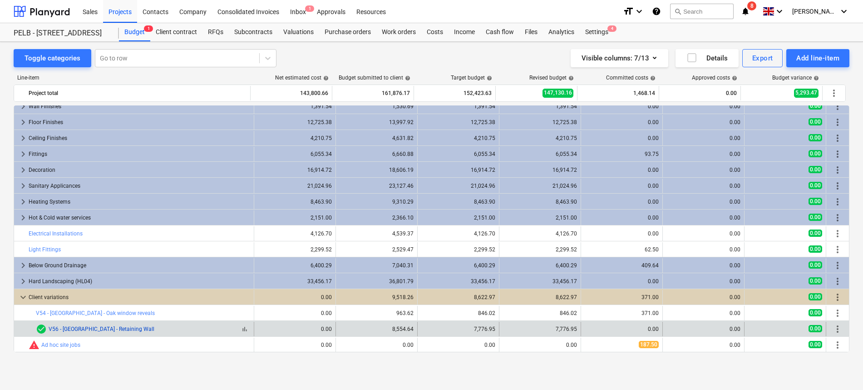
click at [89, 331] on link "V56 - [GEOGRAPHIC_DATA] - Retaining Wall" at bounding box center [102, 329] width 106 height 6
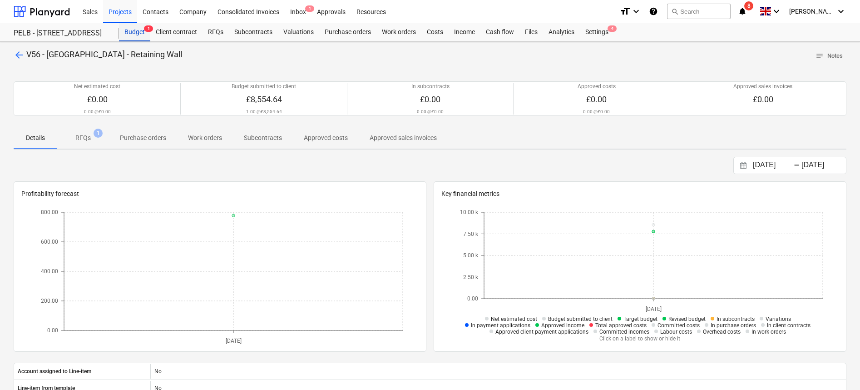
click at [135, 30] on div "Budget 1" at bounding box center [134, 32] width 31 height 18
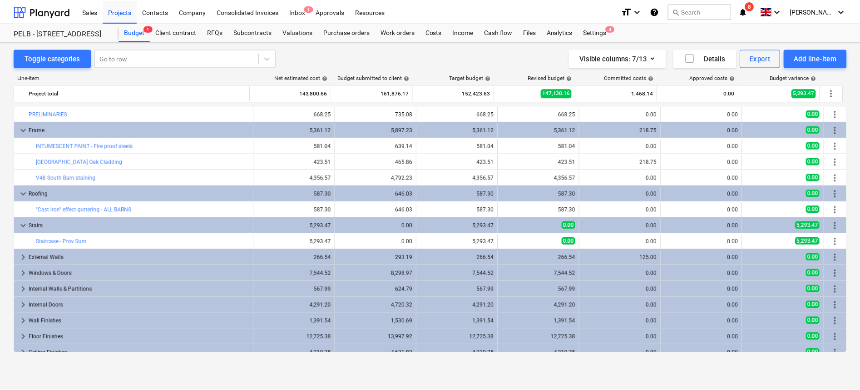
scroll to position [214, 0]
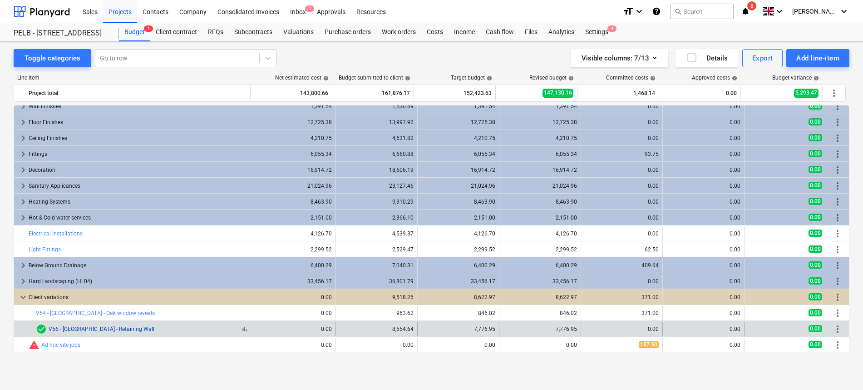
click at [119, 328] on link "V56 - [GEOGRAPHIC_DATA] - Retaining Wall" at bounding box center [102, 329] width 106 height 6
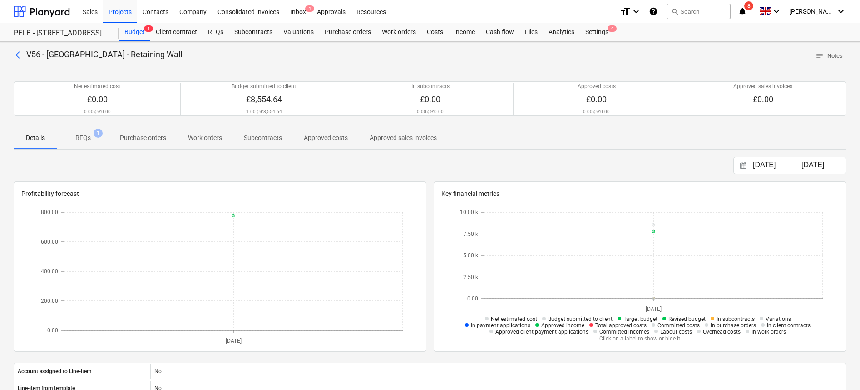
click at [85, 138] on p "RFQs" at bounding box center [82, 138] width 15 height 10
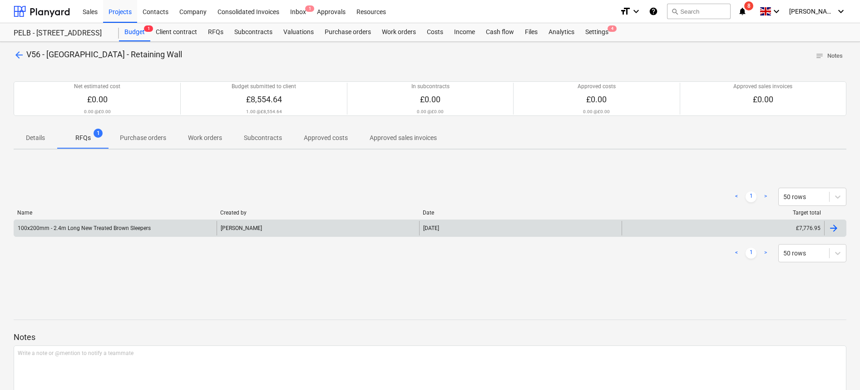
click at [119, 232] on div "100x200mm - 2.4m Long New Treated Brown Sleepers" at bounding box center [115, 228] width 203 height 15
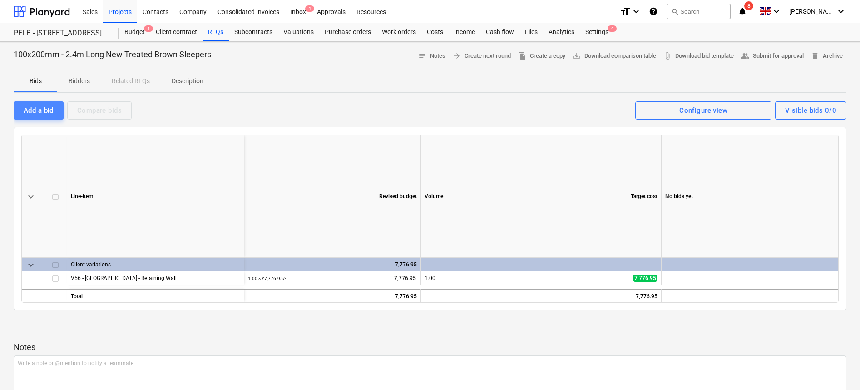
click at [44, 108] on div "Add a bid" at bounding box center [39, 110] width 30 height 12
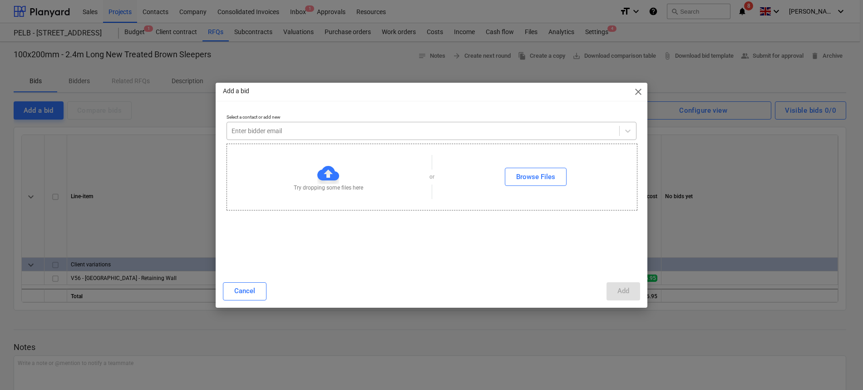
click at [300, 134] on div at bounding box center [423, 130] width 383 height 9
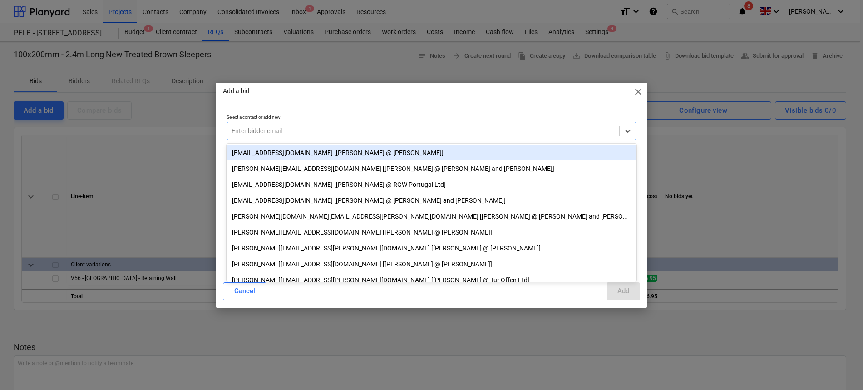
click at [637, 90] on span "close" at bounding box center [638, 91] width 11 height 11
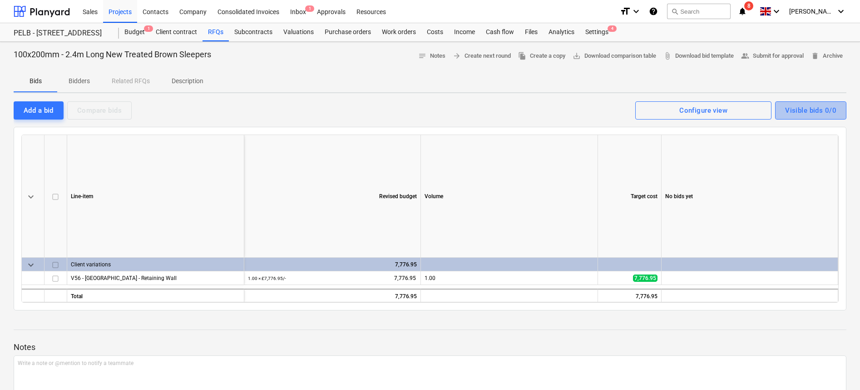
click at [818, 114] on div "Visible bids 0/0" at bounding box center [810, 110] width 51 height 12
click at [74, 79] on p "Bidders" at bounding box center [79, 81] width 22 height 10
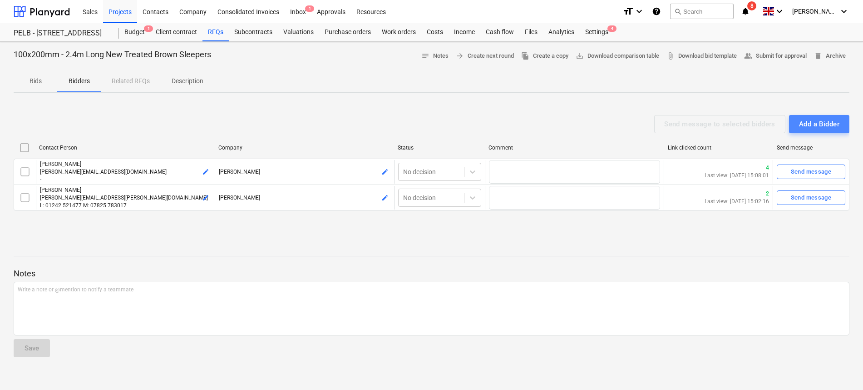
click at [838, 130] on button "Add a Bidder" at bounding box center [819, 124] width 60 height 18
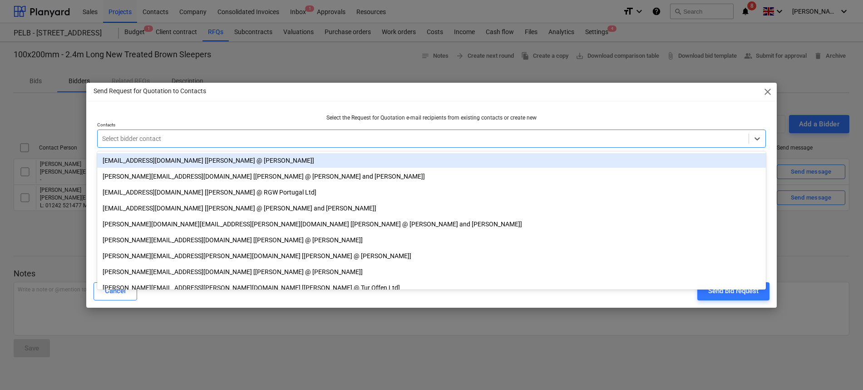
click at [358, 142] on div at bounding box center [423, 138] width 642 height 9
click at [771, 89] on span "close" at bounding box center [767, 91] width 11 height 11
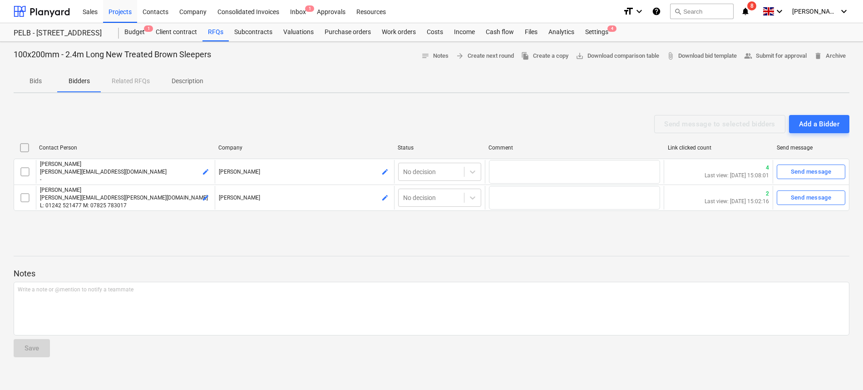
click at [180, 87] on span "Description" at bounding box center [188, 81] width 54 height 15
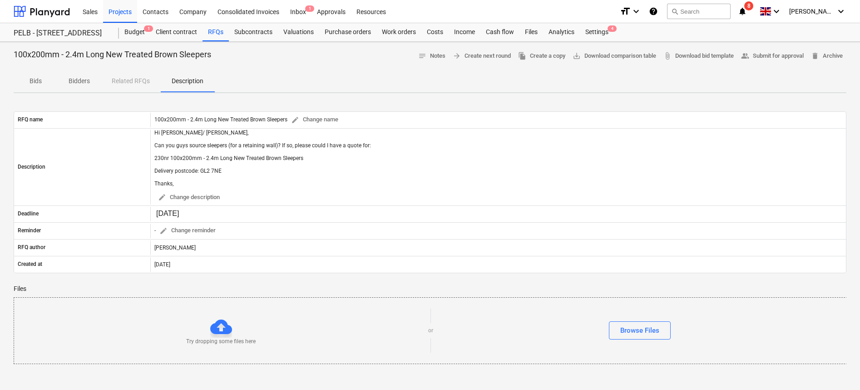
click at [47, 77] on span "Bids" at bounding box center [36, 81] width 44 height 15
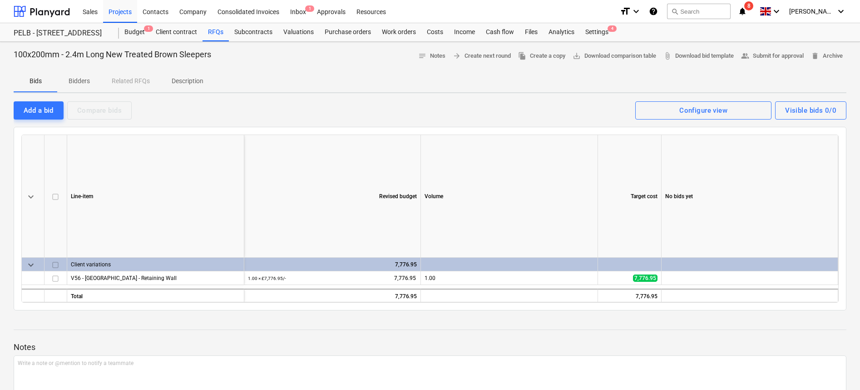
click at [148, 84] on div "Bids Bidders Related RFQs Description" at bounding box center [430, 81] width 833 height 22
drag, startPoint x: 98, startPoint y: 81, endPoint x: 108, endPoint y: 81, distance: 10.0
click at [98, 81] on span "Bidders" at bounding box center [79, 81] width 44 height 15
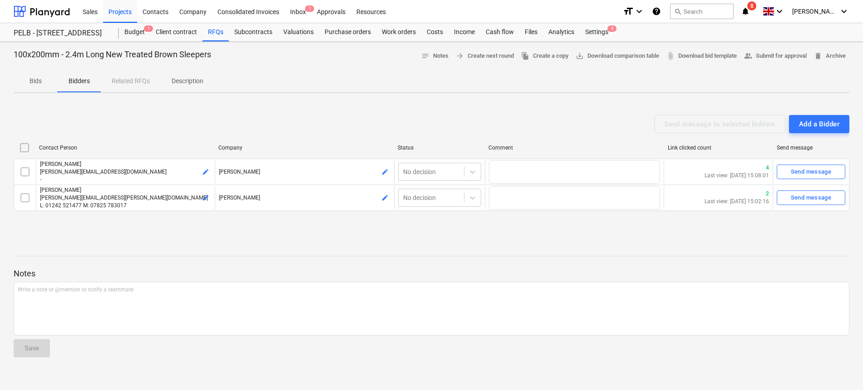
click at [143, 80] on div "Bids Bidders Related RFQs Description" at bounding box center [432, 81] width 836 height 22
click at [139, 80] on div "Bids Bidders Related RFQs Description" at bounding box center [432, 81] width 836 height 22
click at [41, 74] on span "Bids" at bounding box center [36, 81] width 44 height 15
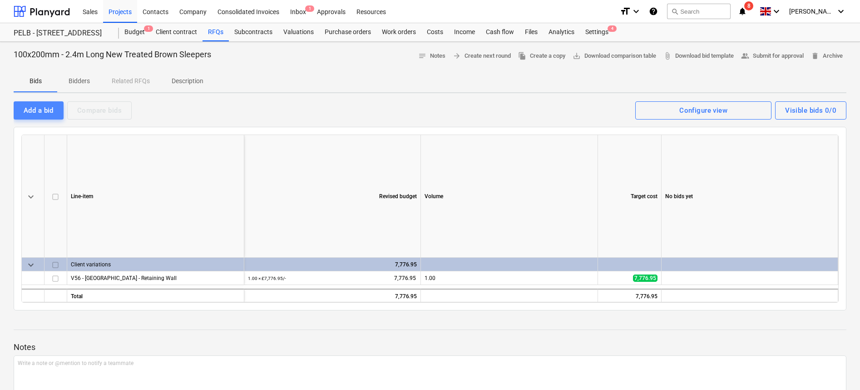
click at [42, 112] on div "Add a bid" at bounding box center [39, 110] width 30 height 12
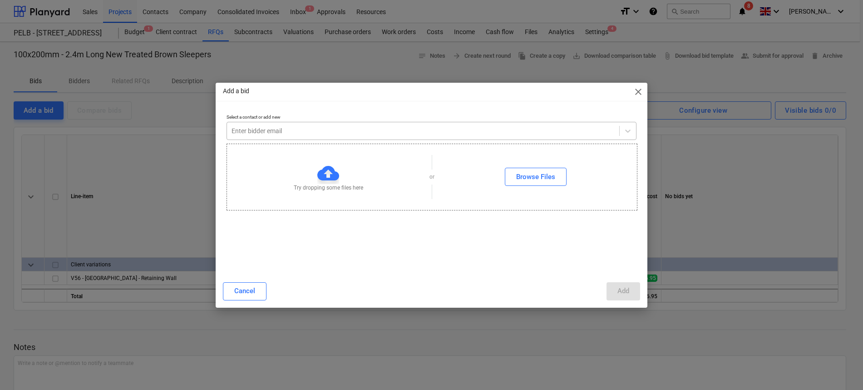
click at [457, 133] on div at bounding box center [423, 130] width 383 height 9
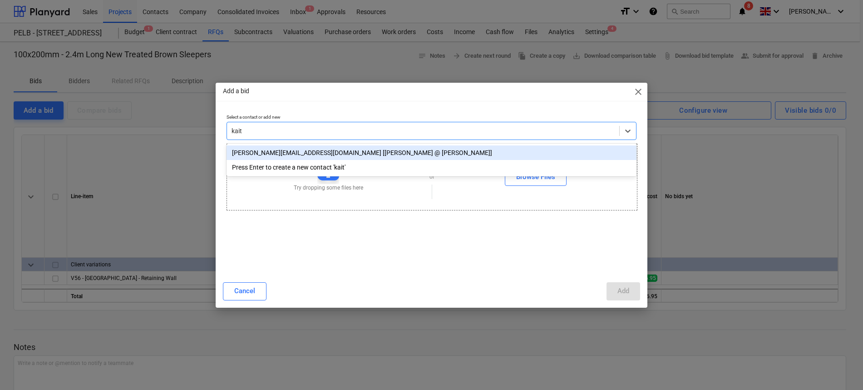
click at [445, 148] on div "[PERSON_NAME][EMAIL_ADDRESS][DOMAIN_NAME] [[PERSON_NAME] @ [PERSON_NAME]]" at bounding box center [432, 152] width 410 height 15
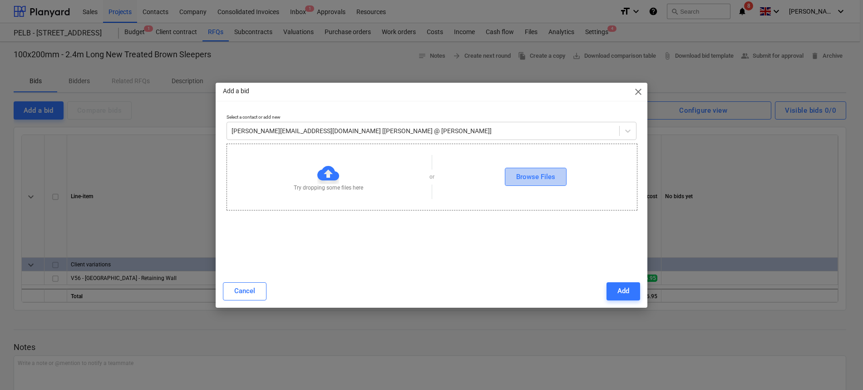
click at [530, 174] on div "Browse Files" at bounding box center [535, 177] width 39 height 12
click at [620, 287] on div "Add" at bounding box center [624, 291] width 12 height 12
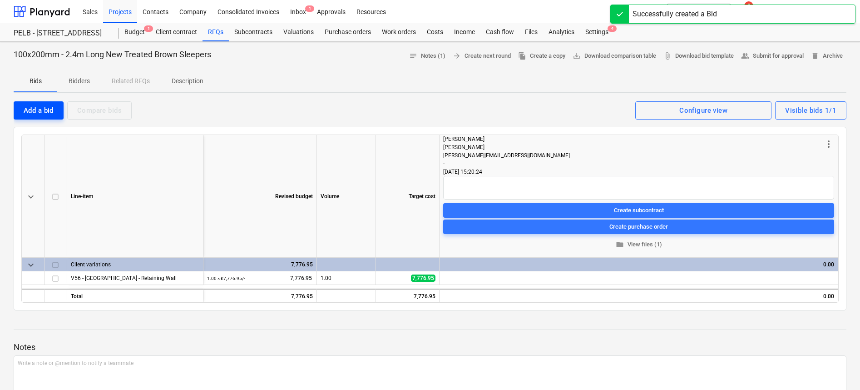
click at [22, 113] on button "Add a bid" at bounding box center [39, 110] width 50 height 18
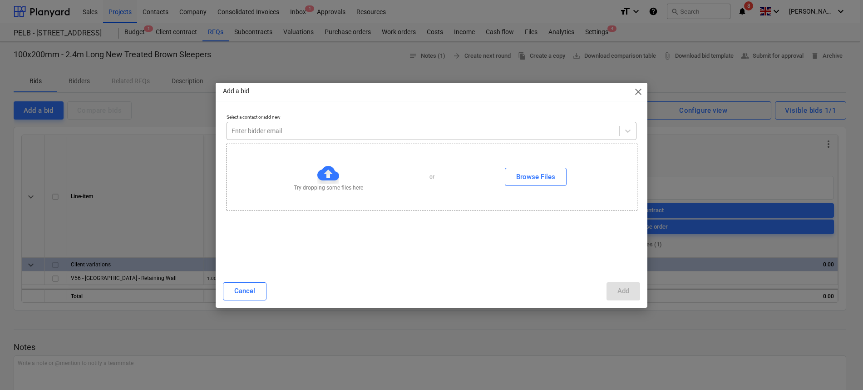
click at [275, 129] on div at bounding box center [423, 130] width 383 height 9
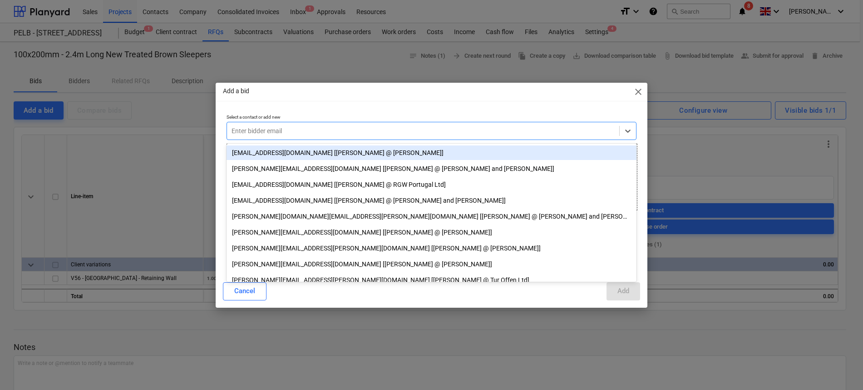
paste input "[EMAIL_ADDRESS][DOMAIN_NAME]"
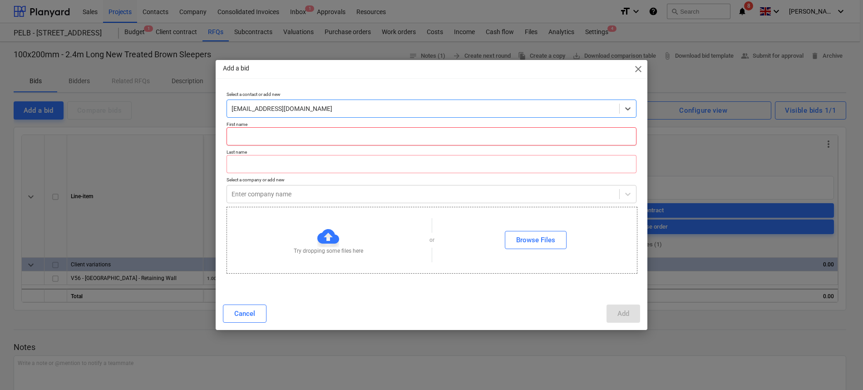
click at [297, 140] on input "text" at bounding box center [432, 136] width 410 height 18
click at [306, 162] on input "text" at bounding box center [432, 164] width 410 height 18
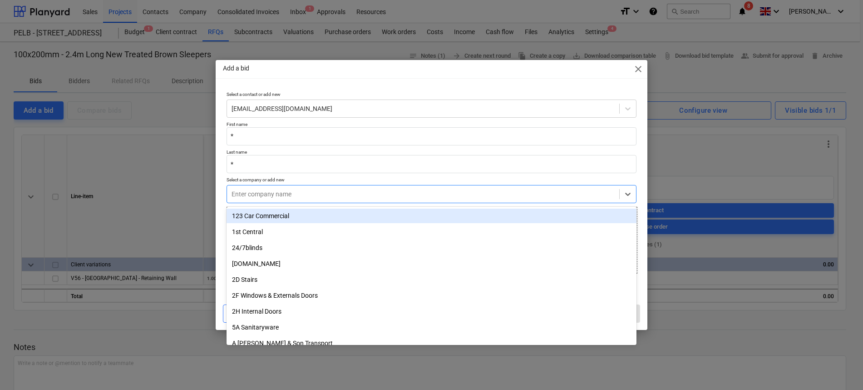
click at [269, 185] on div "Enter company name" at bounding box center [432, 194] width 410 height 18
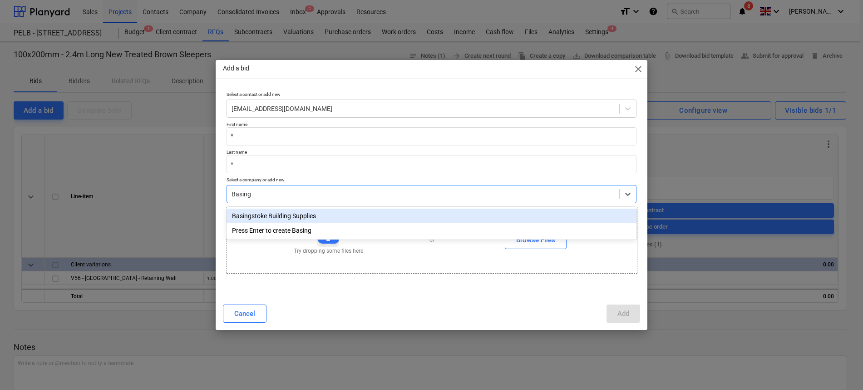
click at [274, 217] on div "Basingstoke Building Supplies" at bounding box center [432, 215] width 410 height 15
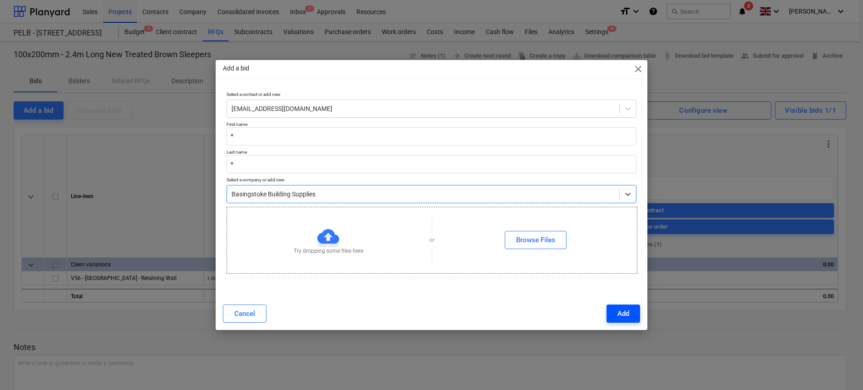
click at [614, 312] on button "Add" at bounding box center [624, 313] width 34 height 18
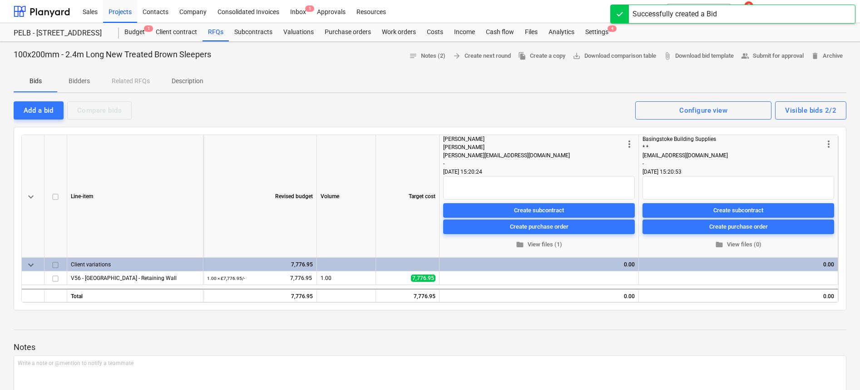
click at [830, 143] on span "more_vert" at bounding box center [828, 143] width 11 height 11
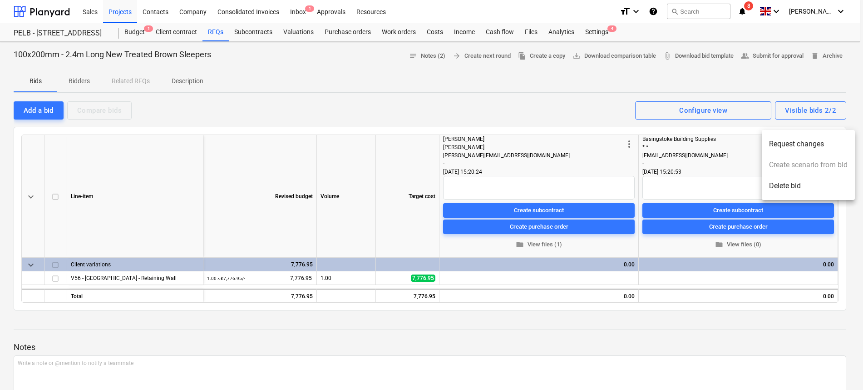
click at [740, 237] on div at bounding box center [431, 195] width 863 height 390
click at [738, 246] on span "folder View files (0)" at bounding box center [738, 244] width 184 height 10
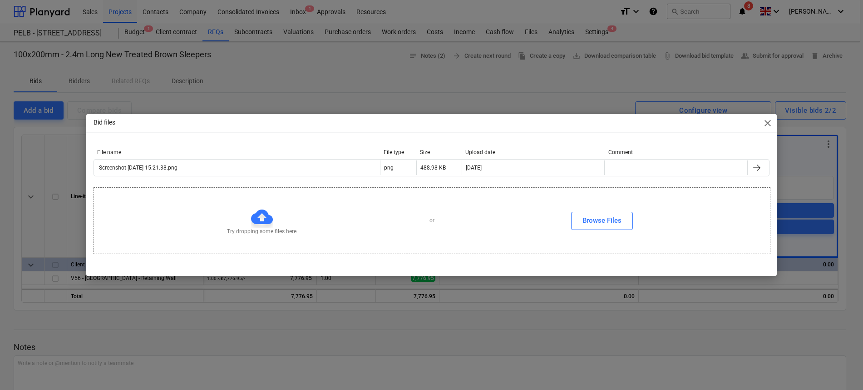
click at [769, 121] on span "close" at bounding box center [767, 123] width 11 height 11
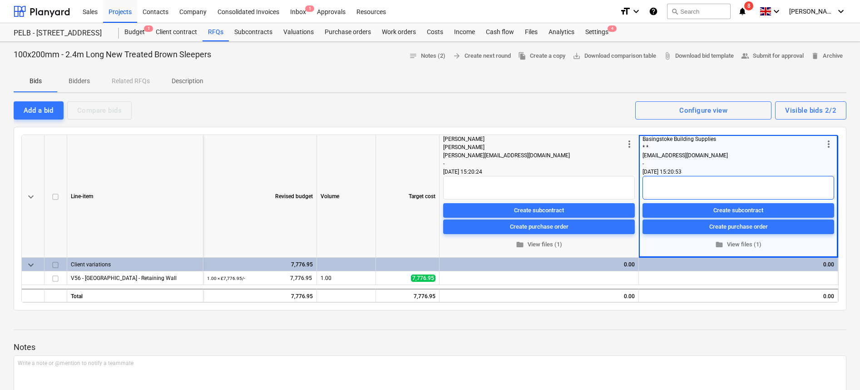
click at [678, 183] on textarea at bounding box center [739, 188] width 192 height 24
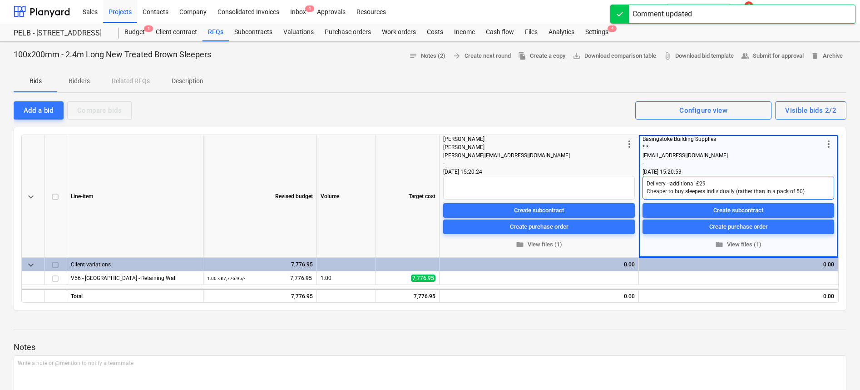
click at [811, 189] on textarea "Delivery - additional £29 Cheaper to buy sleepers individually (rather than in …" at bounding box center [739, 188] width 192 height 24
drag, startPoint x: 707, startPoint y: 344, endPoint x: 587, endPoint y: 336, distance: 121.0
click at [707, 343] on p "Notes" at bounding box center [430, 346] width 833 height 11
click at [514, 186] on textarea at bounding box center [539, 188] width 192 height 24
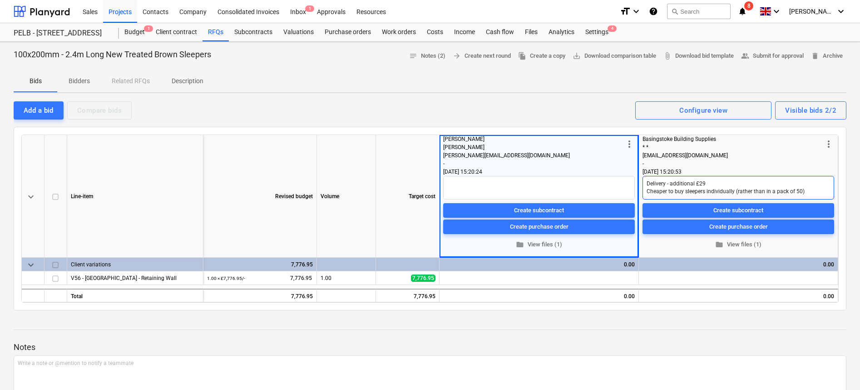
click at [821, 192] on textarea "Delivery - additional £29 Cheaper to buy sleepers individually (rather than in …" at bounding box center [739, 188] width 192 height 24
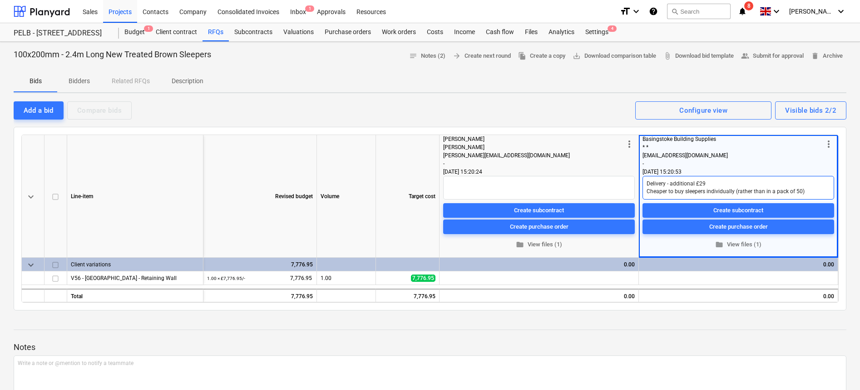
scroll to position [4, 0]
paste textarea "[URL][DOMAIN_NAME]"
click at [692, 311] on div "100x200mm - 2.4m Long New Treated Brown Sleepers notes Notes (2) arrow_forward …" at bounding box center [430, 329] width 860 height 574
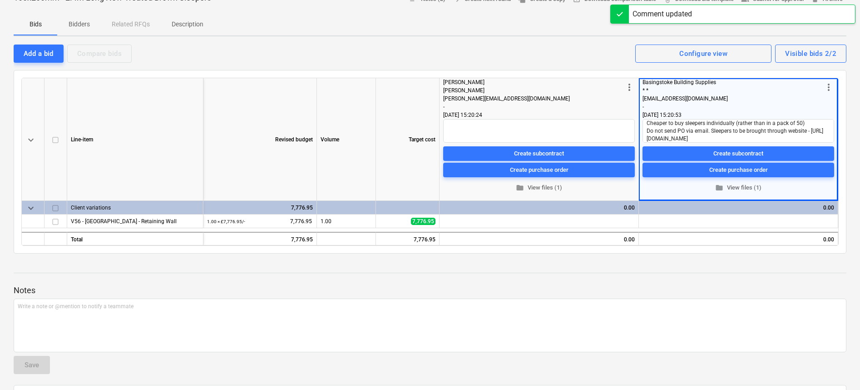
scroll to position [0, 0]
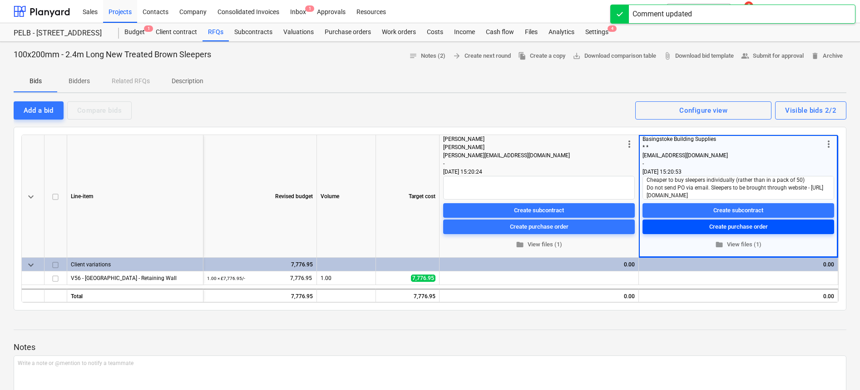
click at [731, 226] on div "Create purchase order" at bounding box center [738, 226] width 59 height 10
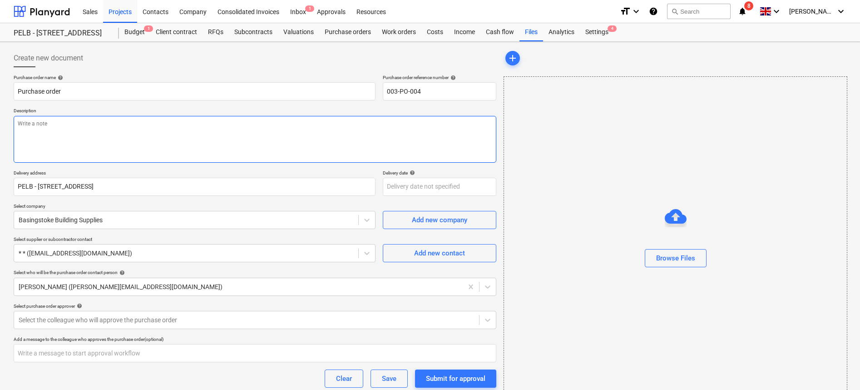
click at [67, 137] on textarea at bounding box center [255, 139] width 483 height 47
paste textarea "New Treated Brown Railway Sleeper 100x200x2400mm."
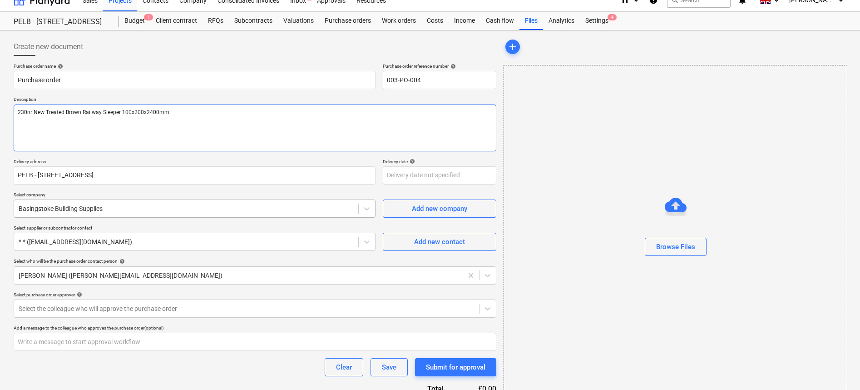
scroll to position [12, 0]
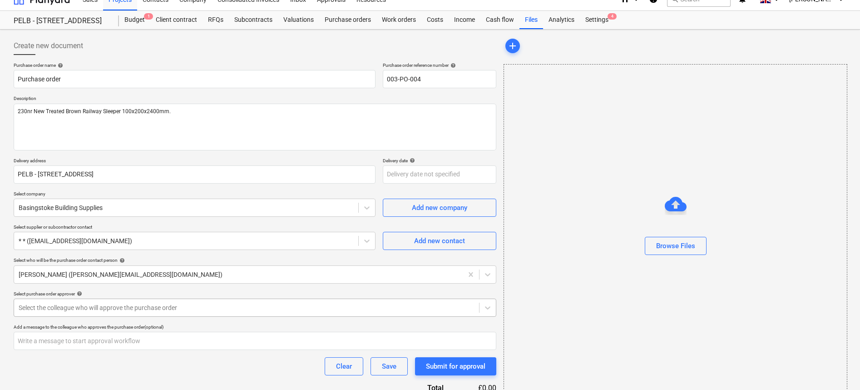
click at [200, 308] on div at bounding box center [247, 307] width 456 height 9
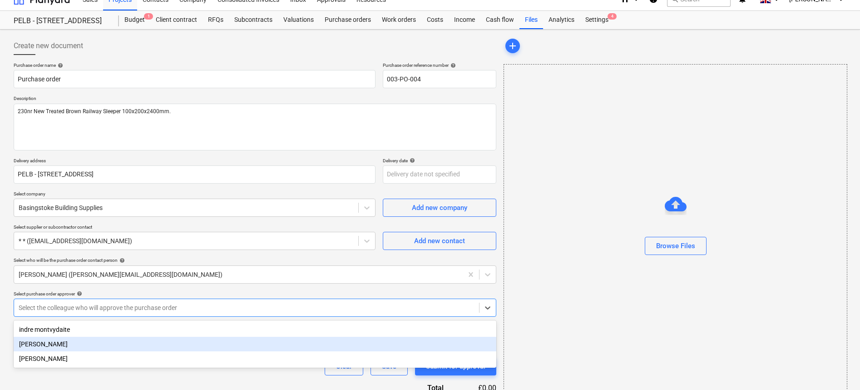
click at [194, 346] on div "[PERSON_NAME]" at bounding box center [255, 343] width 483 height 15
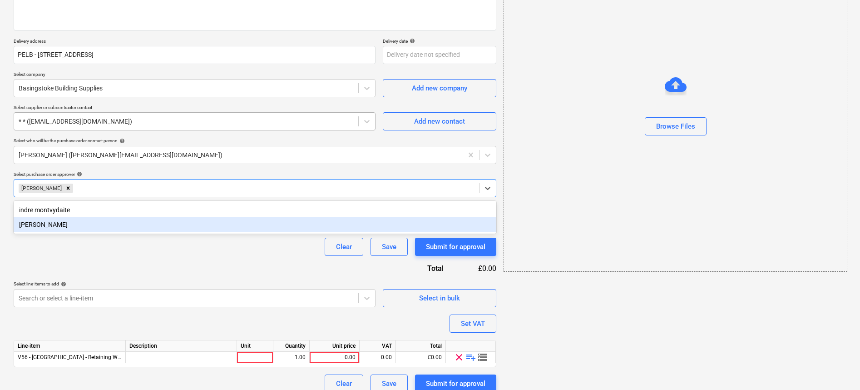
scroll to position [142, 0]
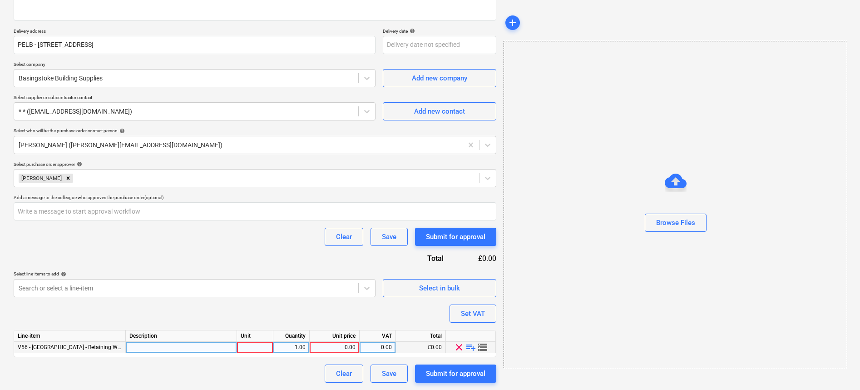
click at [259, 349] on div at bounding box center [255, 346] width 36 height 11
click at [191, 345] on div at bounding box center [181, 346] width 111 height 11
click at [266, 345] on div "230" at bounding box center [255, 346] width 36 height 11
click at [298, 344] on div "1.00" at bounding box center [291, 346] width 29 height 11
click at [346, 348] on div "0.00" at bounding box center [334, 346] width 42 height 11
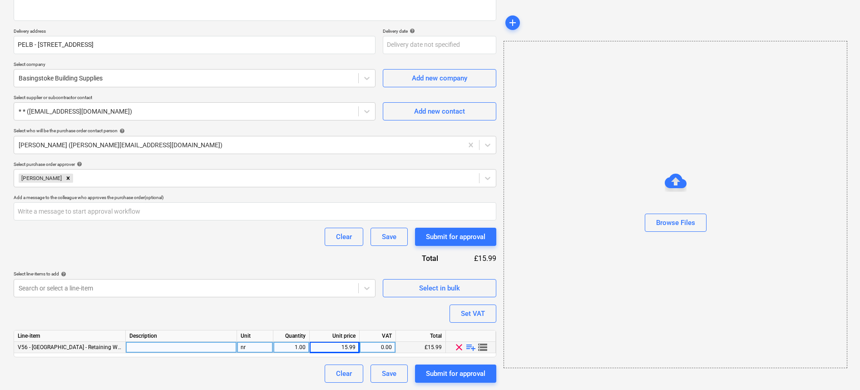
click at [305, 346] on div "1.00" at bounding box center [291, 346] width 29 height 11
click at [386, 348] on div "0.00" at bounding box center [377, 346] width 29 height 11
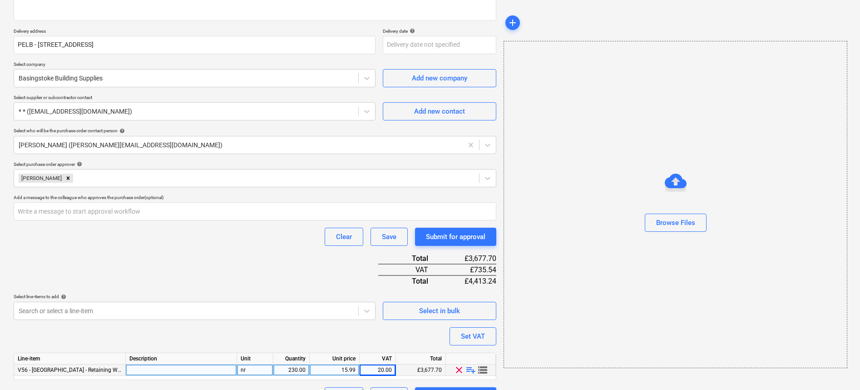
click at [364, 316] on div "Purchase order name help Purchase order Purchase order reference number help 00…" at bounding box center [255, 169] width 483 height 472
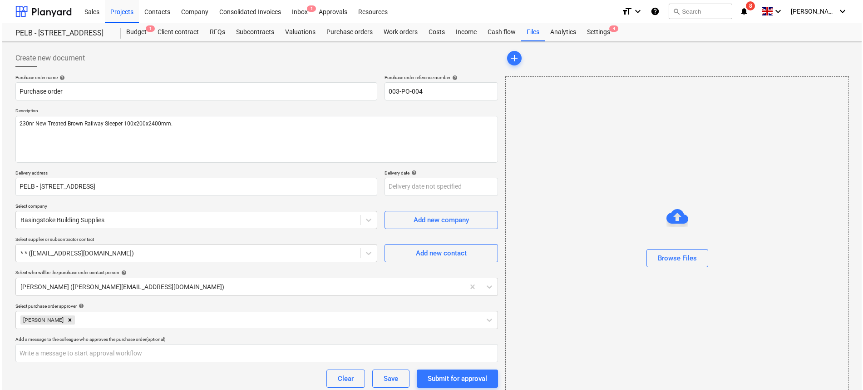
scroll to position [164, 0]
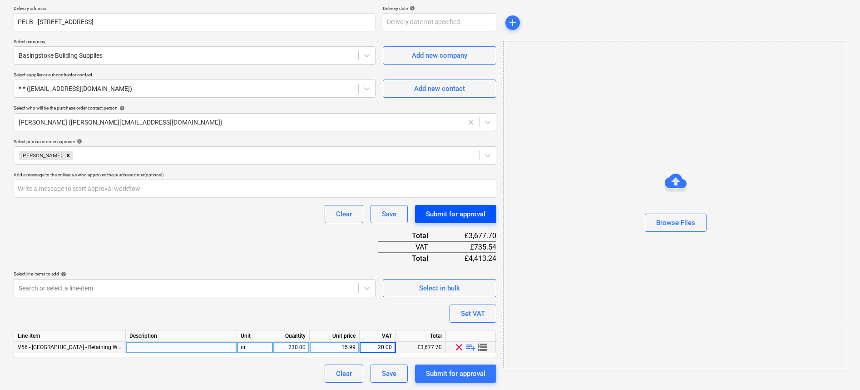
click at [450, 217] on div "Submit for approval" at bounding box center [455, 214] width 59 height 12
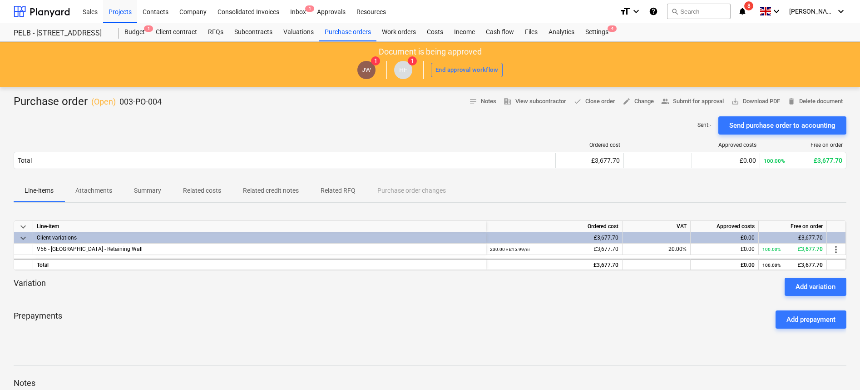
click at [103, 195] on p "Attachments" at bounding box center [93, 191] width 37 height 10
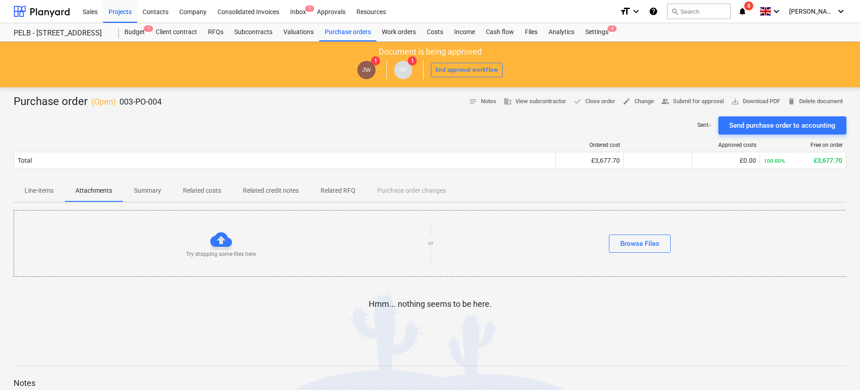
click at [39, 198] on button "Line-items" at bounding box center [39, 191] width 51 height 22
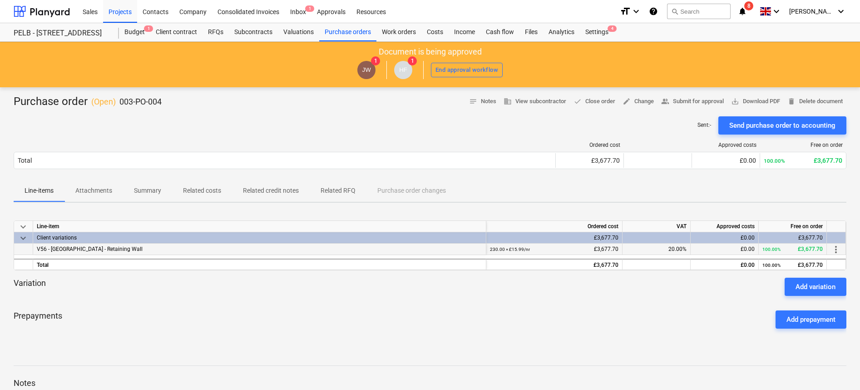
click at [116, 250] on div "V56 - [GEOGRAPHIC_DATA] - Retaining Wall" at bounding box center [259, 248] width 453 height 11
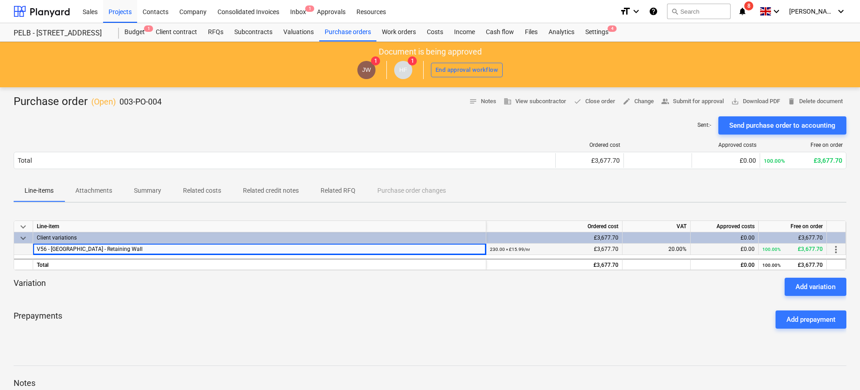
click at [99, 252] on span "V56 - [GEOGRAPHIC_DATA] - Retaining Wall" at bounding box center [90, 249] width 106 height 6
click at [361, 36] on div "Purchase orders" at bounding box center [347, 32] width 57 height 18
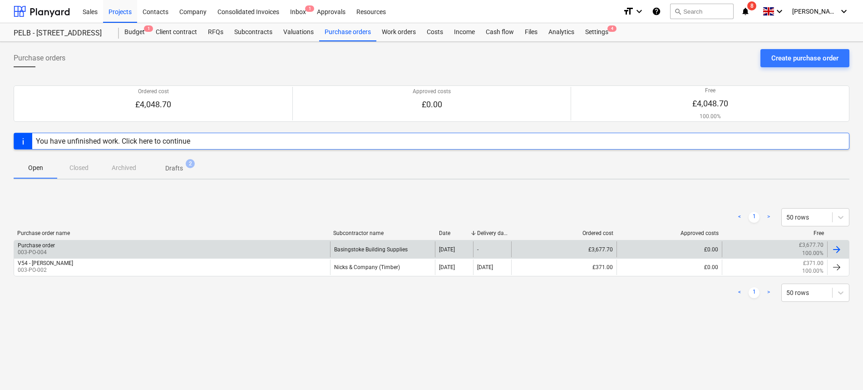
click at [59, 247] on div "Purchase order 003-PO-004" at bounding box center [172, 248] width 316 height 15
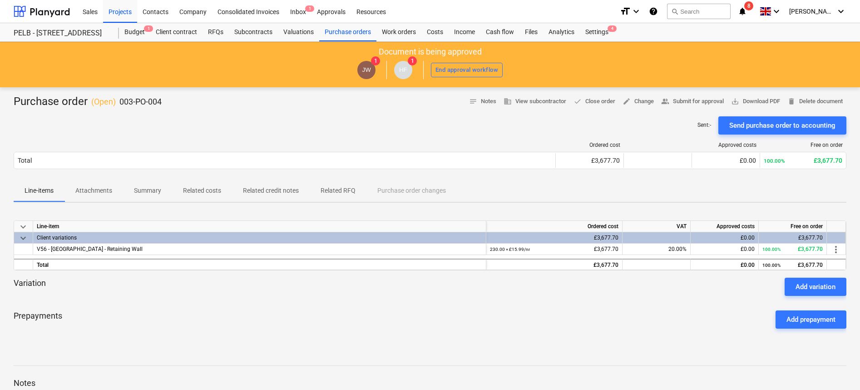
click at [86, 190] on p "Attachments" at bounding box center [93, 191] width 37 height 10
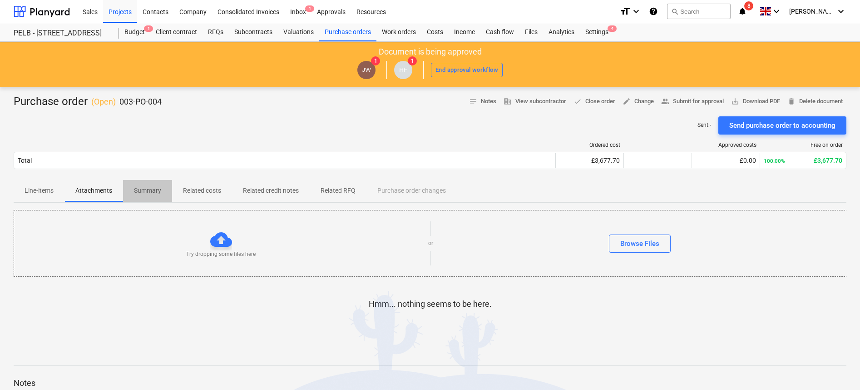
click at [158, 189] on p "Summary" at bounding box center [147, 191] width 27 height 10
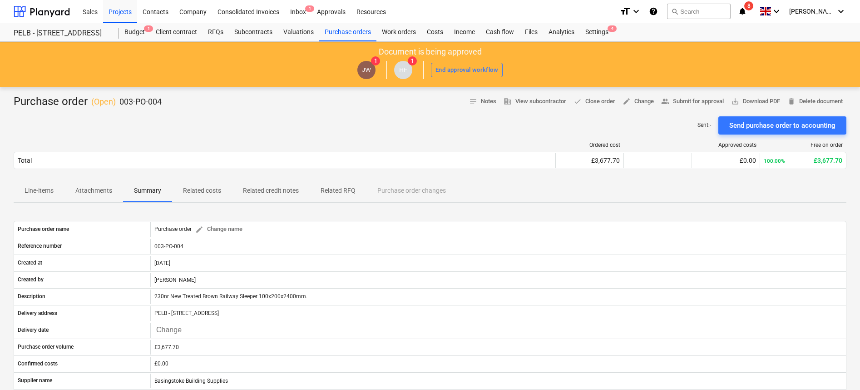
click at [209, 187] on p "Related costs" at bounding box center [202, 191] width 38 height 10
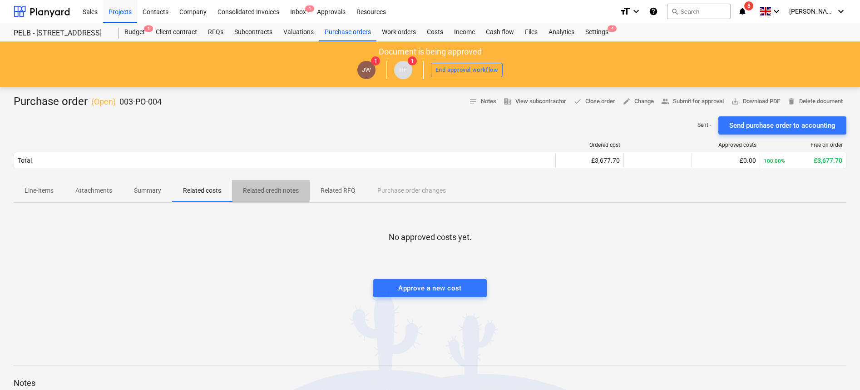
click at [282, 187] on p "Related credit notes" at bounding box center [271, 191] width 56 height 10
click at [339, 187] on p "Related RFQ" at bounding box center [338, 191] width 35 height 10
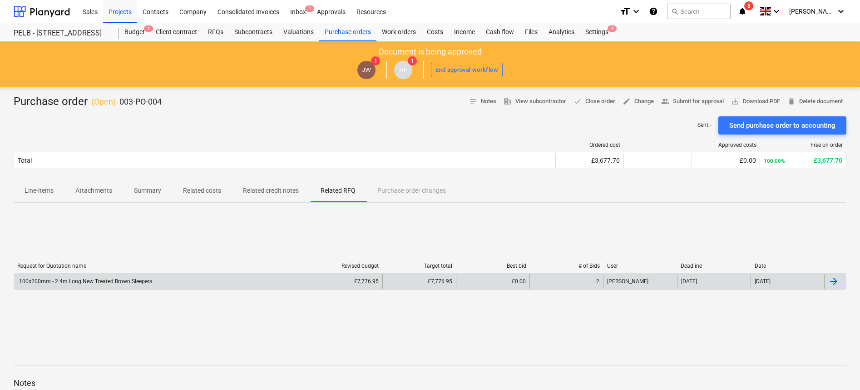
click at [213, 285] on div "100x200mm - 2.4m Long New Treated Brown Sleepers" at bounding box center [161, 281] width 295 height 15
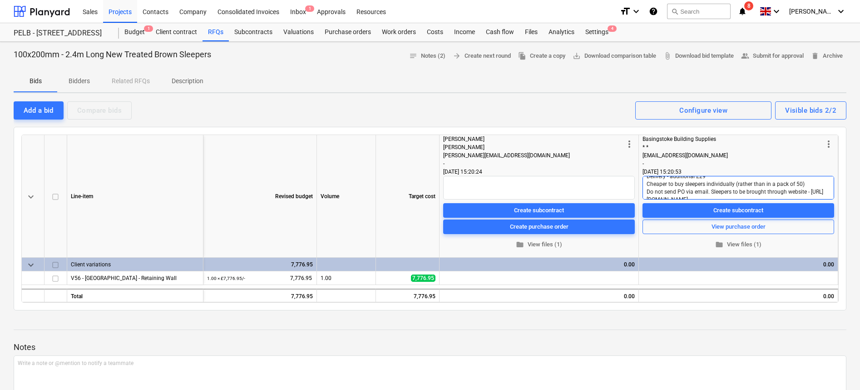
scroll to position [16, 0]
click at [799, 193] on textarea "Delivery - additional £29 Cheaper to buy sleepers individually (rather than in …" at bounding box center [739, 188] width 192 height 24
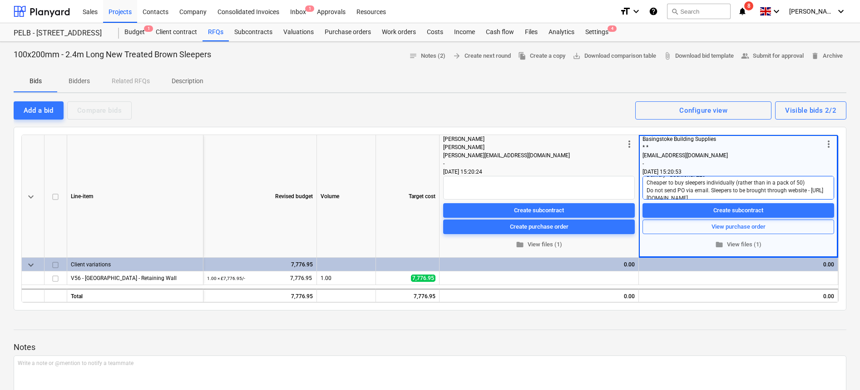
scroll to position [0, 0]
click at [726, 183] on textarea "Delivery - additional £29 Cheaper to buy sleepers individually (rather than in …" at bounding box center [739, 188] width 192 height 24
click at [461, 323] on div at bounding box center [430, 320] width 833 height 7
click at [165, 31] on div "Client contract" at bounding box center [176, 32] width 52 height 18
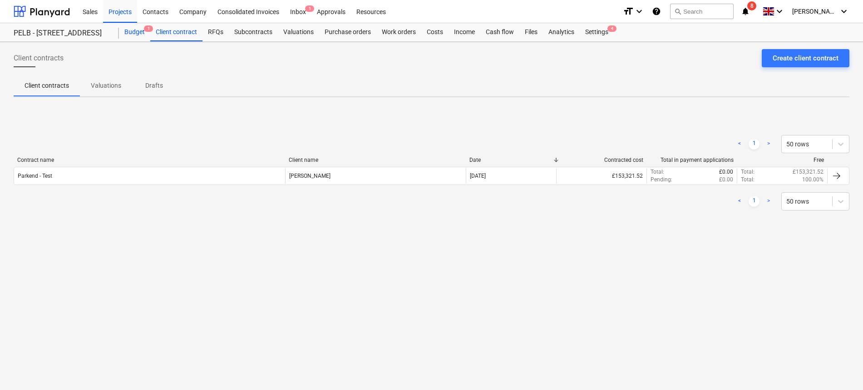
click at [122, 32] on div "Budget 1" at bounding box center [134, 32] width 31 height 18
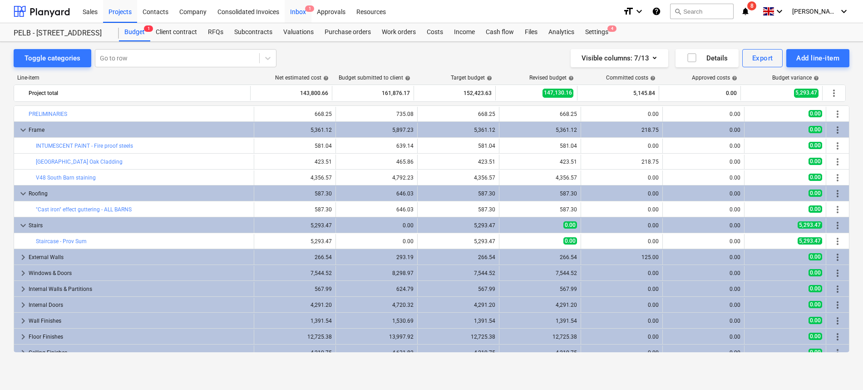
click at [301, 16] on div "Inbox 1" at bounding box center [298, 11] width 27 height 23
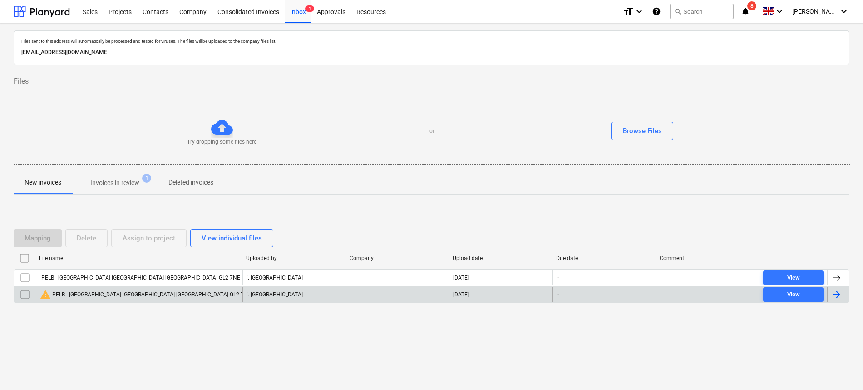
click at [130, 298] on div "warning PELB - [GEOGRAPHIC_DATA] [GEOGRAPHIC_DATA] [GEOGRAPHIC_DATA] GL2 7NE_bu…" at bounding box center [187, 294] width 295 height 11
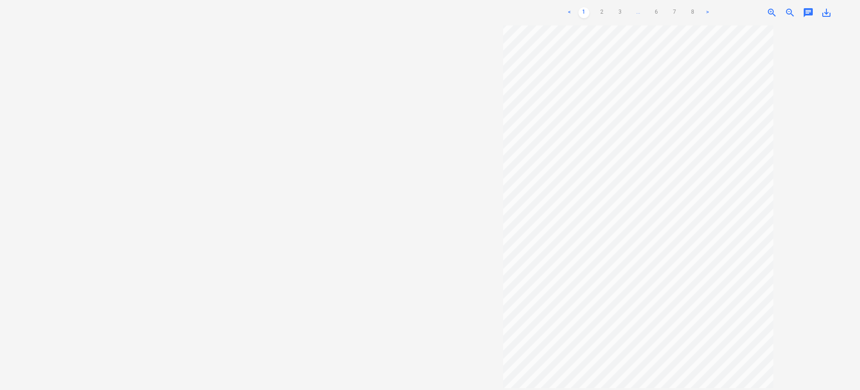
scroll to position [96, 0]
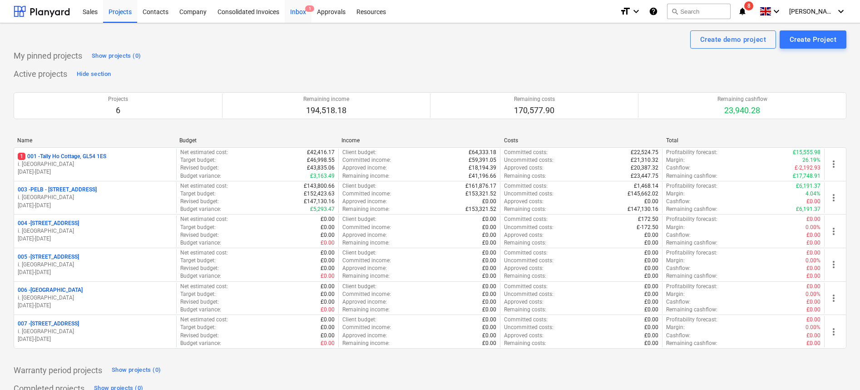
click at [304, 15] on div "Inbox 1" at bounding box center [298, 11] width 27 height 23
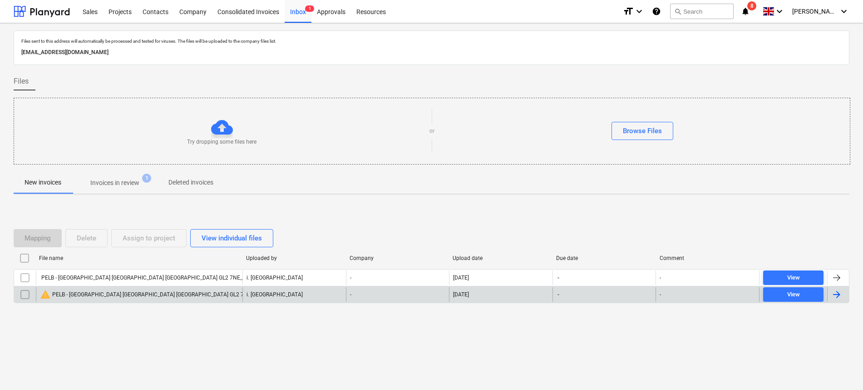
click at [211, 296] on div "warning PELB - [GEOGRAPHIC_DATA] [GEOGRAPHIC_DATA] [GEOGRAPHIC_DATA] GL2 7NE_bu…" at bounding box center [187, 294] width 295 height 11
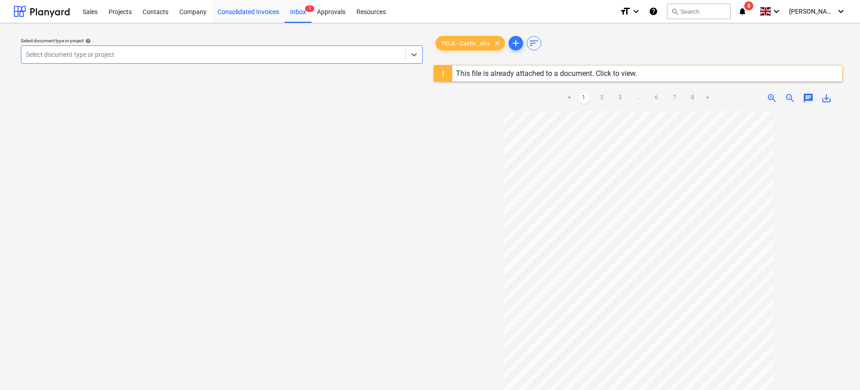
click at [253, 5] on div "Consolidated Invoices" at bounding box center [248, 11] width 73 height 23
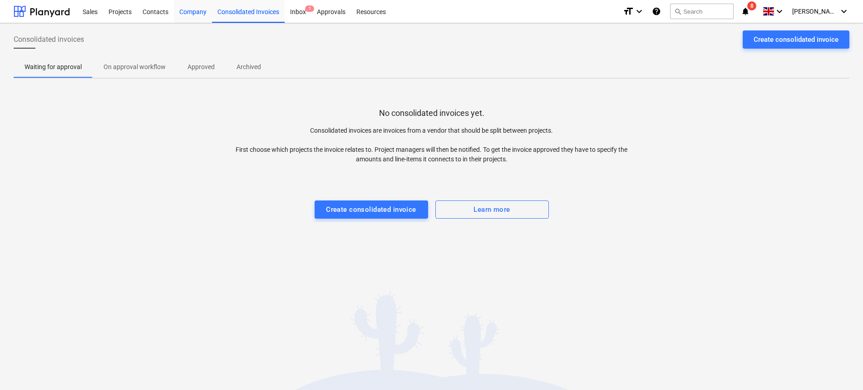
click at [185, 9] on div "Company" at bounding box center [193, 11] width 38 height 23
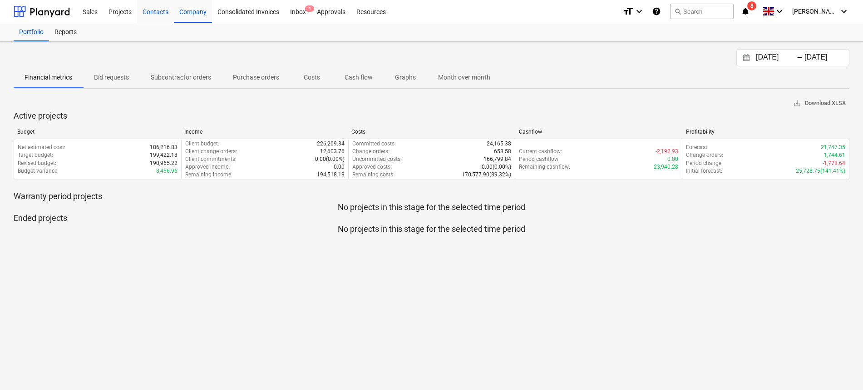
click at [146, 10] on div "Contacts" at bounding box center [155, 11] width 37 height 23
click at [104, 10] on div "Projects" at bounding box center [120, 11] width 34 height 23
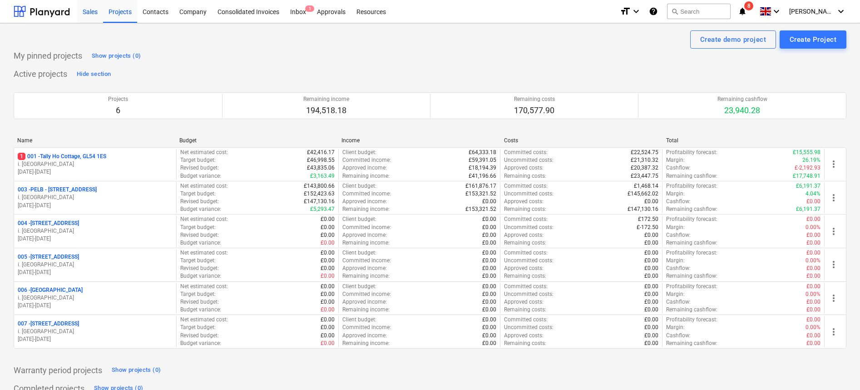
click at [89, 10] on div "Sales" at bounding box center [90, 11] width 26 height 23
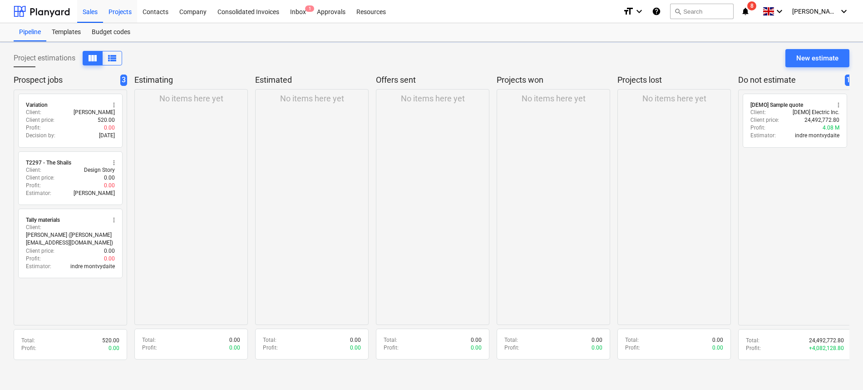
click at [119, 10] on div "Projects" at bounding box center [120, 11] width 34 height 23
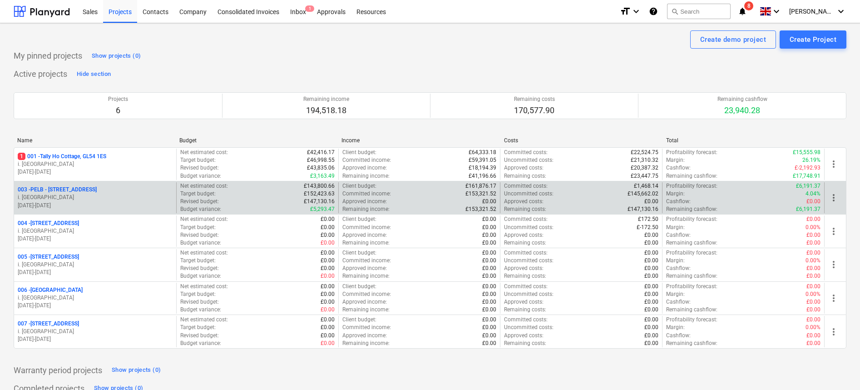
click at [107, 203] on p "[DATE] - [DATE]" at bounding box center [95, 206] width 155 height 8
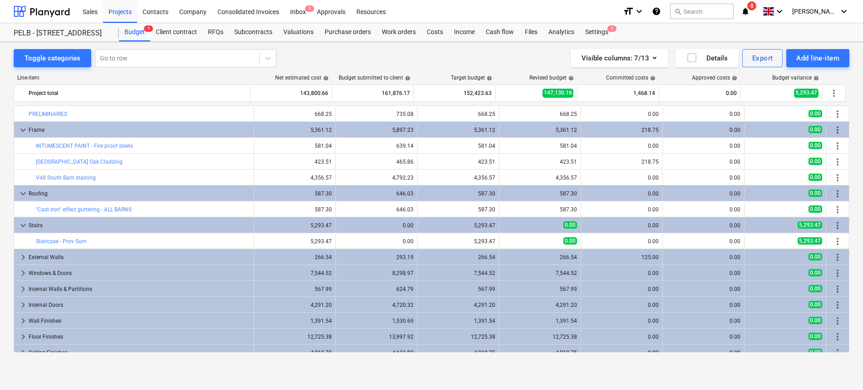
scroll to position [214, 0]
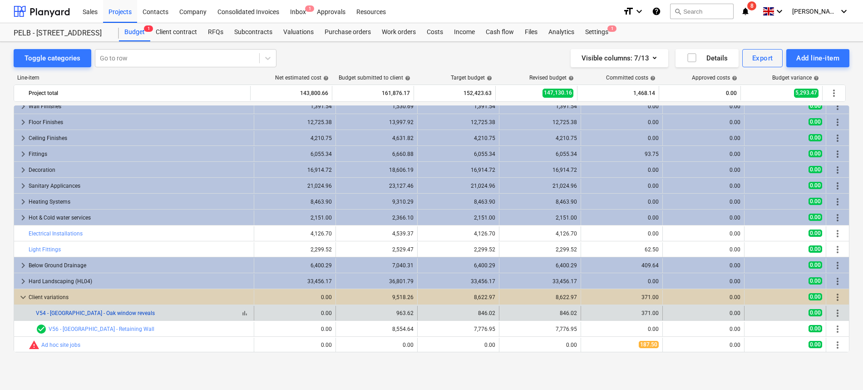
click at [116, 311] on link "V54 - [GEOGRAPHIC_DATA] - Oak window reveals" at bounding box center [95, 313] width 119 height 6
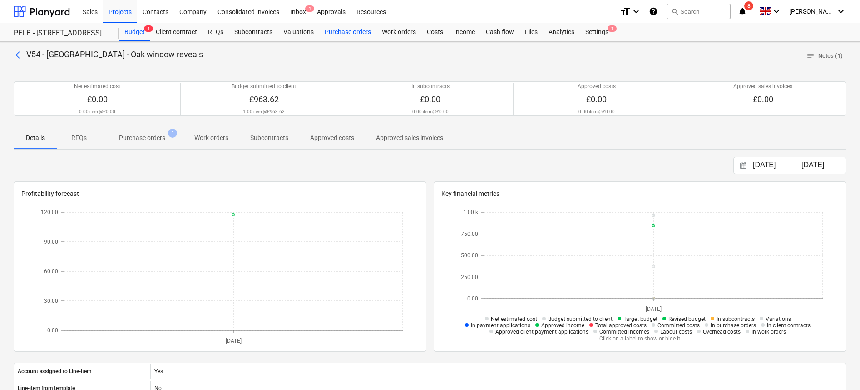
click at [349, 34] on div "Purchase orders" at bounding box center [347, 32] width 57 height 18
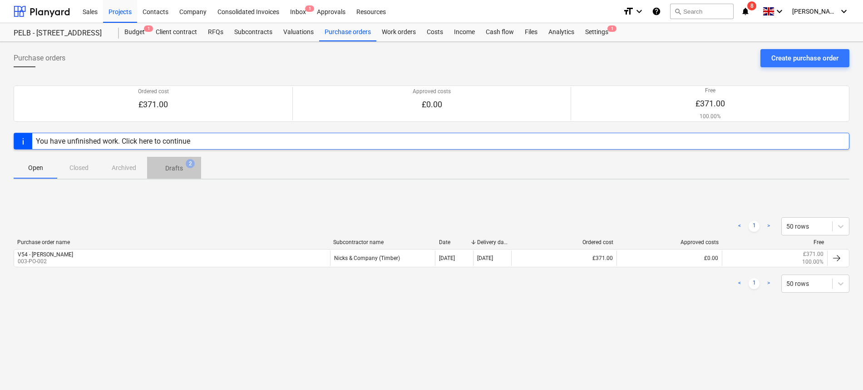
click at [182, 174] on span "Drafts 2" at bounding box center [174, 167] width 54 height 16
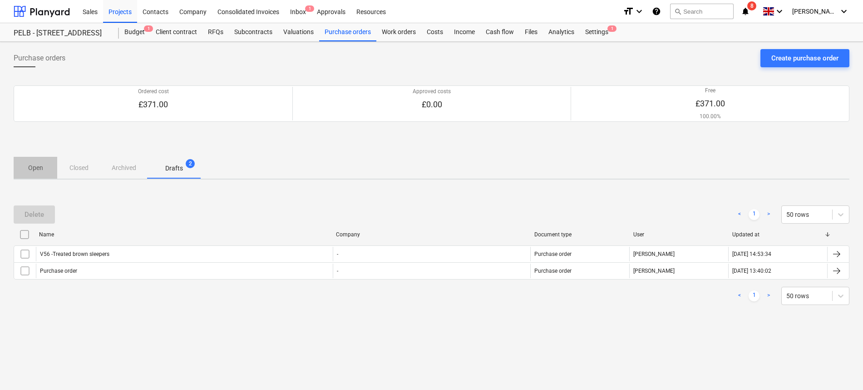
click at [42, 165] on p "Open" at bounding box center [36, 168] width 22 height 10
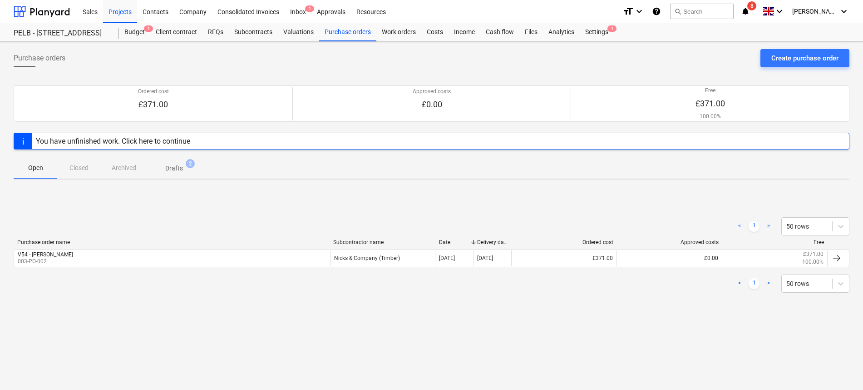
click at [86, 167] on div "Open Closed Archived Drafts 2" at bounding box center [432, 168] width 836 height 22
click at [73, 171] on div "Open Closed Archived Drafts 2" at bounding box center [432, 168] width 836 height 22
click at [30, 175] on button "Open" at bounding box center [36, 168] width 44 height 22
drag, startPoint x: 69, startPoint y: 172, endPoint x: 54, endPoint y: 171, distance: 15.0
click at [69, 171] on div "Open Closed Archived Drafts 2" at bounding box center [432, 168] width 836 height 22
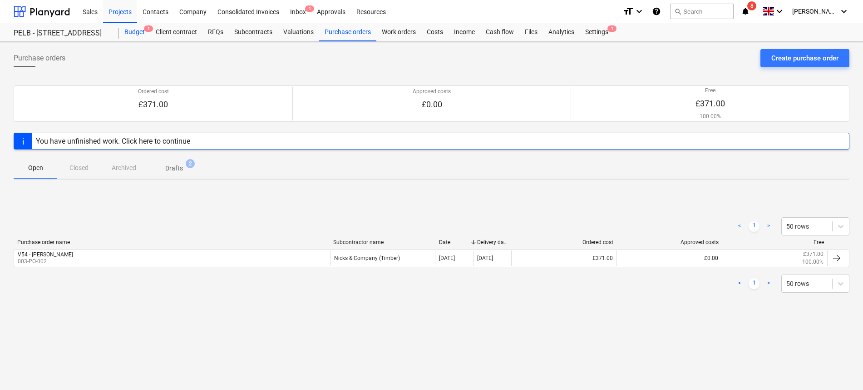
click at [128, 31] on div "Budget 1" at bounding box center [134, 32] width 31 height 18
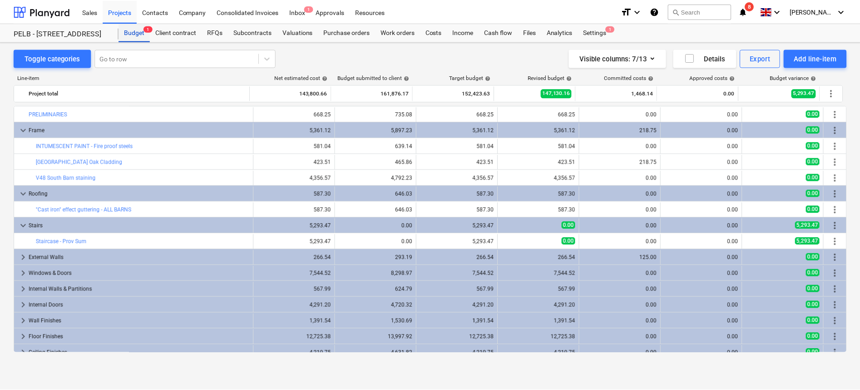
scroll to position [214, 0]
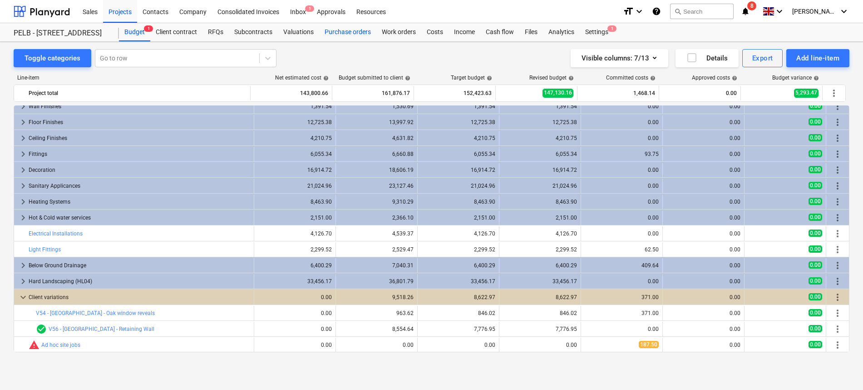
click at [337, 30] on div "Purchase orders" at bounding box center [347, 32] width 57 height 18
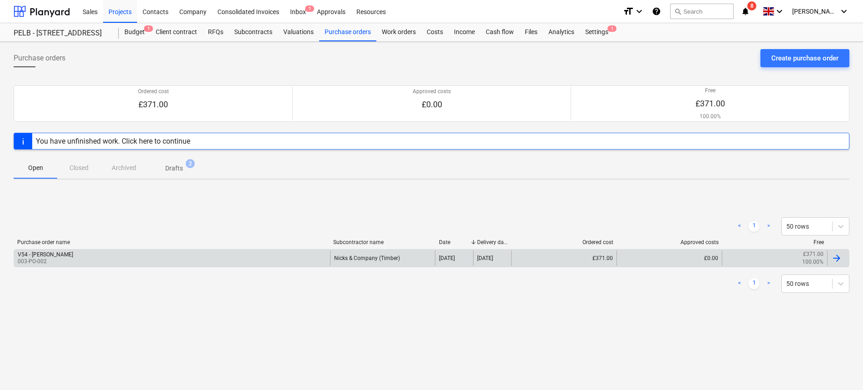
click at [45, 260] on p "003-PO-002" at bounding box center [45, 261] width 55 height 8
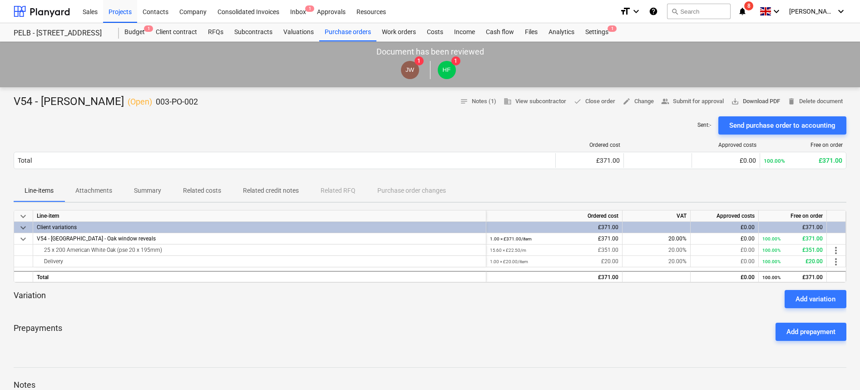
click at [746, 97] on span "save_alt Download PDF" at bounding box center [755, 101] width 49 height 10
